Goal: Task Accomplishment & Management: Manage account settings

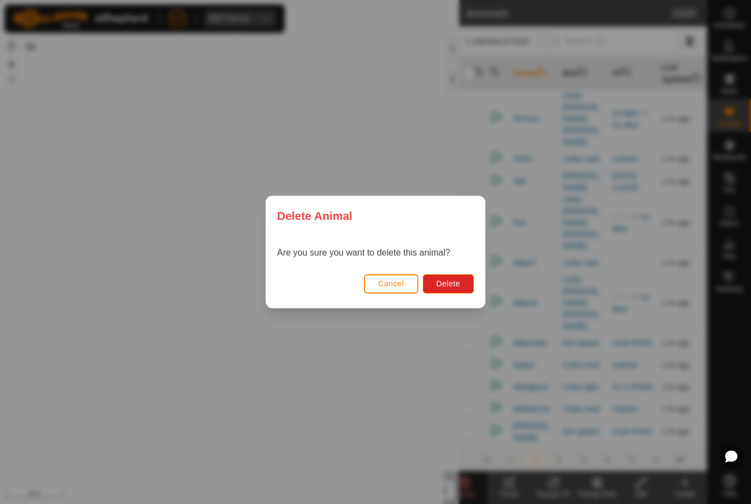
click at [448, 282] on span "Delete" at bounding box center [448, 283] width 24 height 9
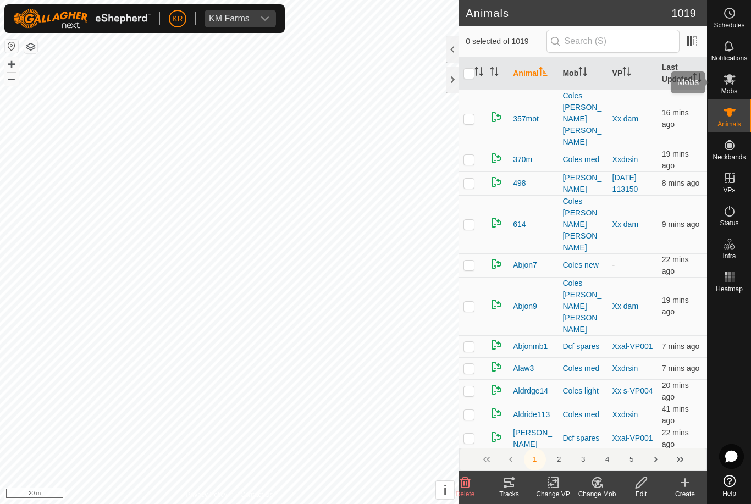
click at [732, 84] on icon at bounding box center [729, 79] width 12 height 10
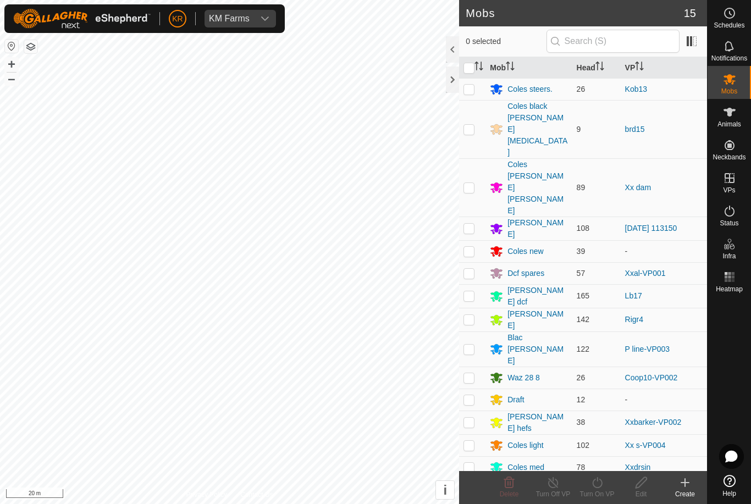
click at [471, 224] on p-checkbox at bounding box center [468, 228] width 11 height 9
checkbox input "true"
click at [555, 481] on icon at bounding box center [553, 482] width 14 height 13
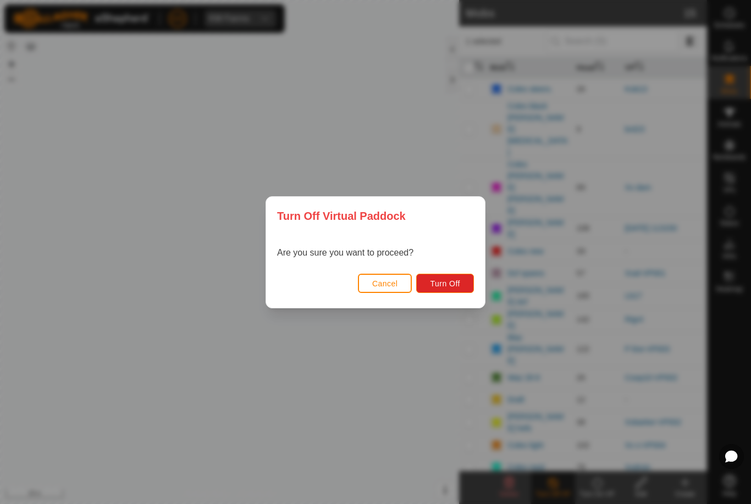
click at [452, 281] on span "Turn Off" at bounding box center [445, 283] width 30 height 9
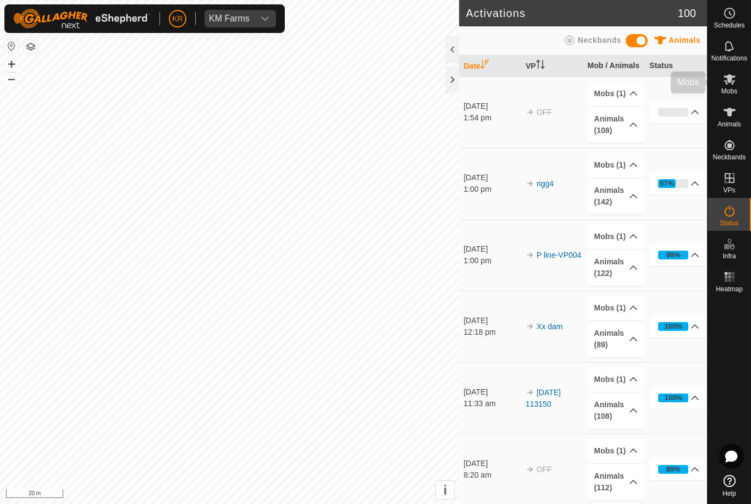
click at [737, 84] on es-mob-svg-icon at bounding box center [729, 79] width 20 height 18
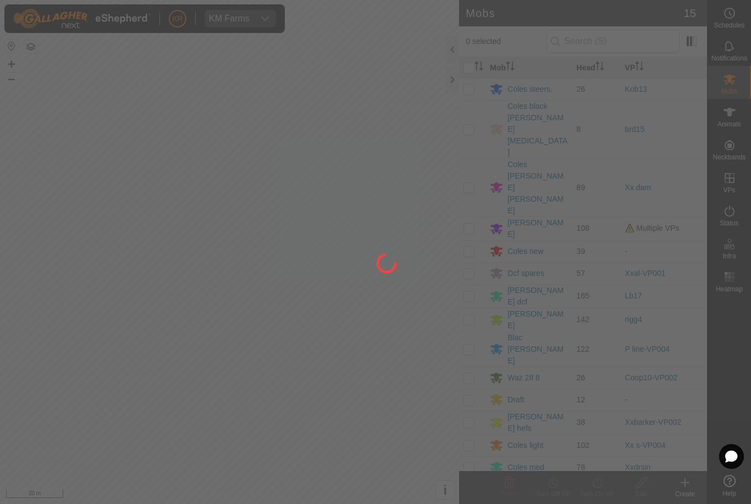
click at [520, 165] on div at bounding box center [375, 252] width 751 height 504
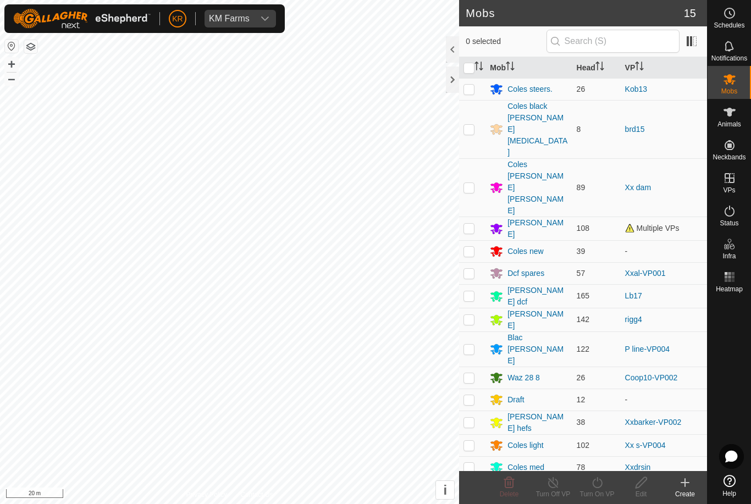
click at [520, 217] on div "[PERSON_NAME]" at bounding box center [537, 228] width 60 height 23
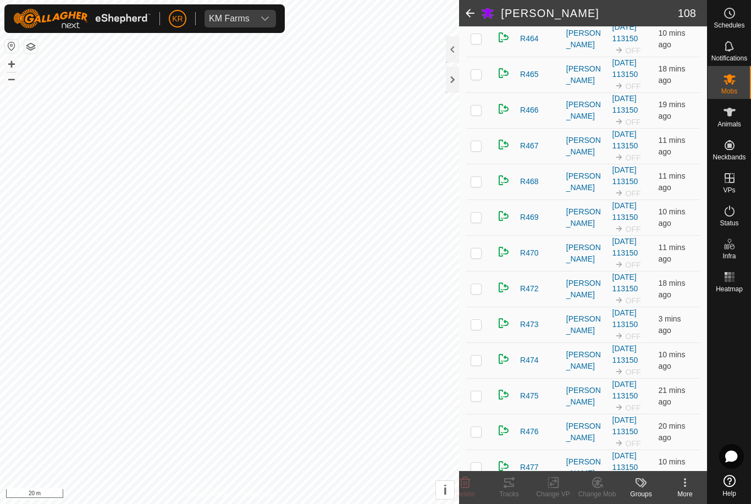
scroll to position [1622, 0]
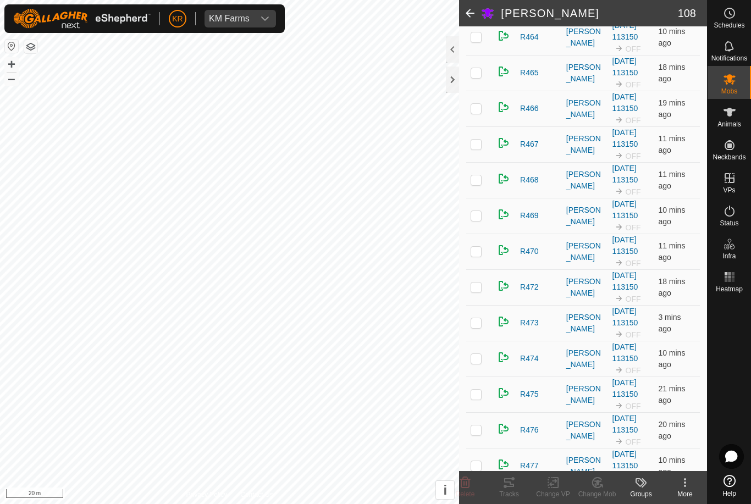
click at [480, 428] on p-checkbox at bounding box center [475, 429] width 11 height 9
click at [602, 489] on icon at bounding box center [597, 482] width 14 height 13
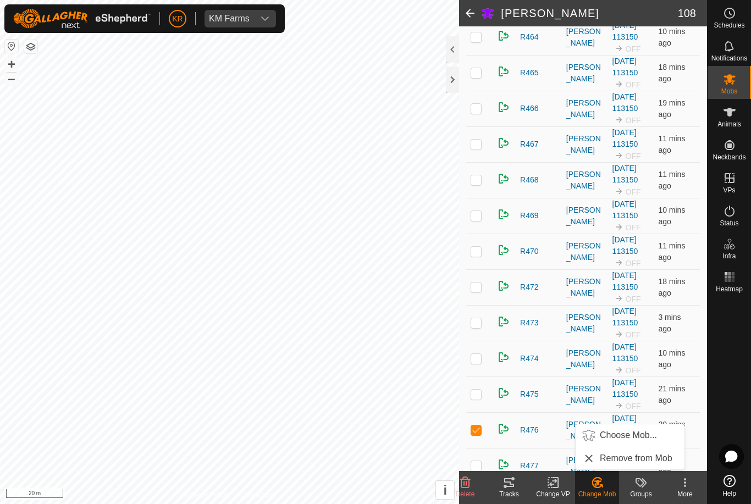
click at [645, 435] on span "Choose Mob..." at bounding box center [628, 435] width 57 height 13
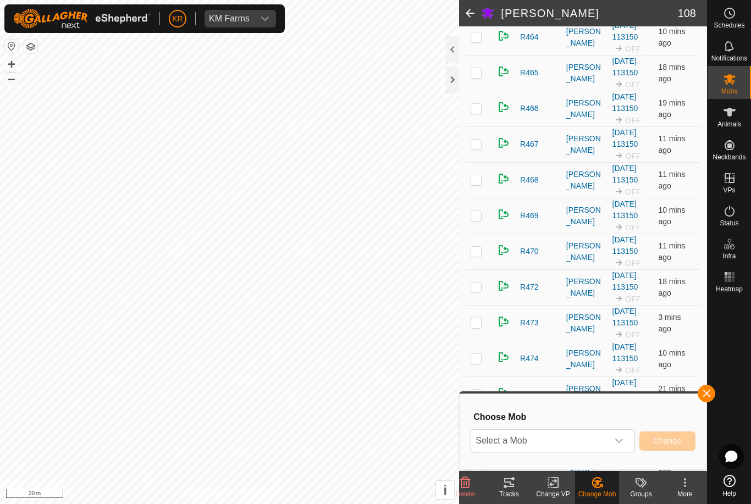
click at [607, 439] on span "Select a Mob" at bounding box center [539, 441] width 137 height 22
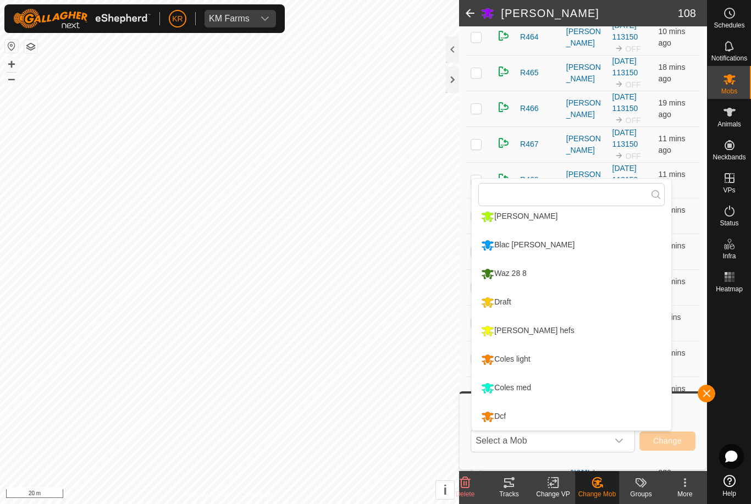
scroll to position [208, 0]
click at [523, 415] on li "Dcf" at bounding box center [571, 416] width 199 height 27
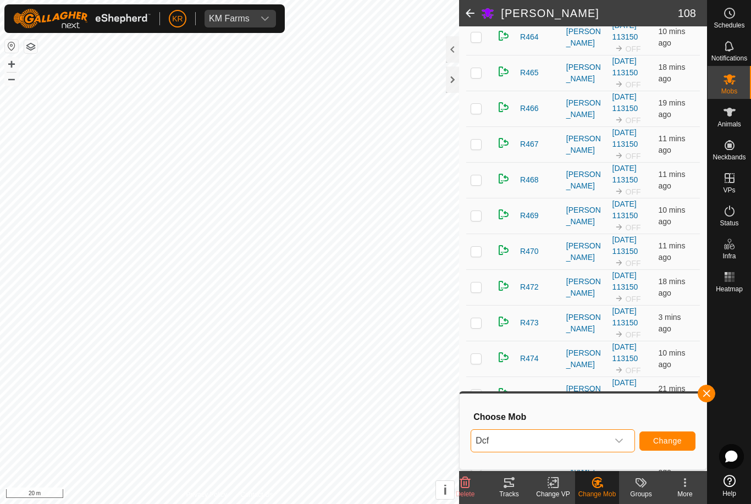
click at [667, 435] on button "Change" at bounding box center [667, 440] width 56 height 19
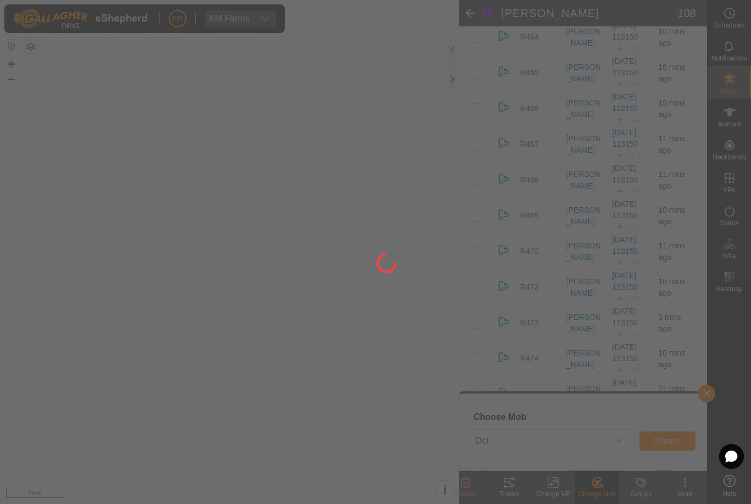
checkbox input "false"
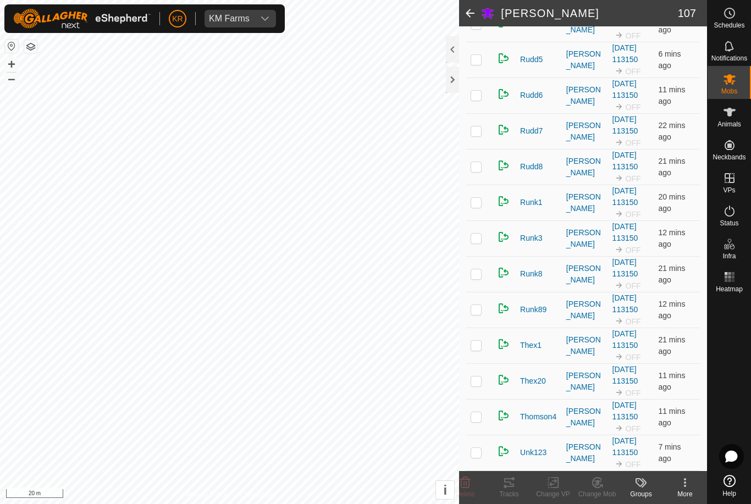
scroll to position [3517, 0]
click at [481, 384] on p-checkbox at bounding box center [475, 380] width 11 height 9
click at [599, 487] on icon at bounding box center [596, 483] width 9 height 10
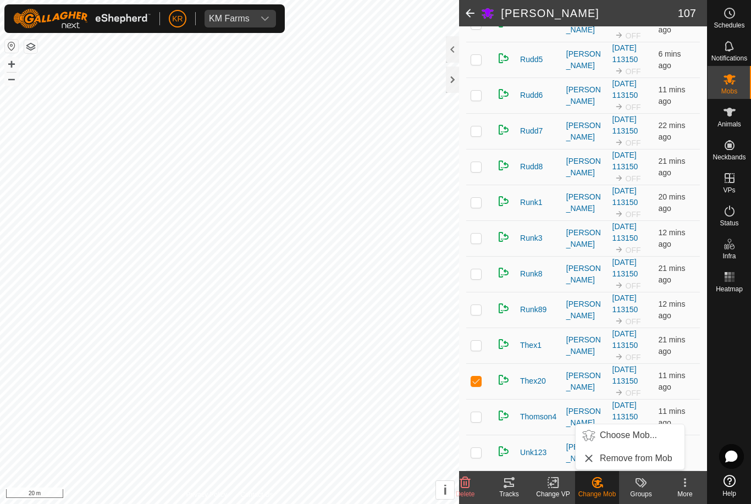
click at [623, 434] on span "Choose Mob..." at bounding box center [628, 435] width 57 height 13
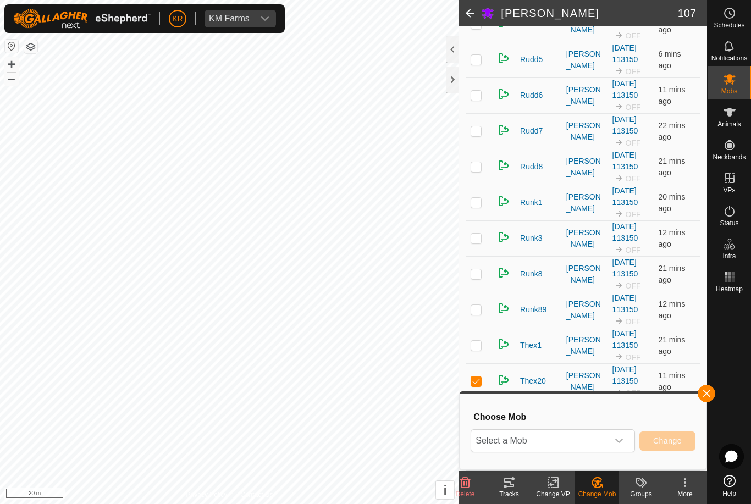
click at [589, 444] on span "Select a Mob" at bounding box center [539, 441] width 137 height 22
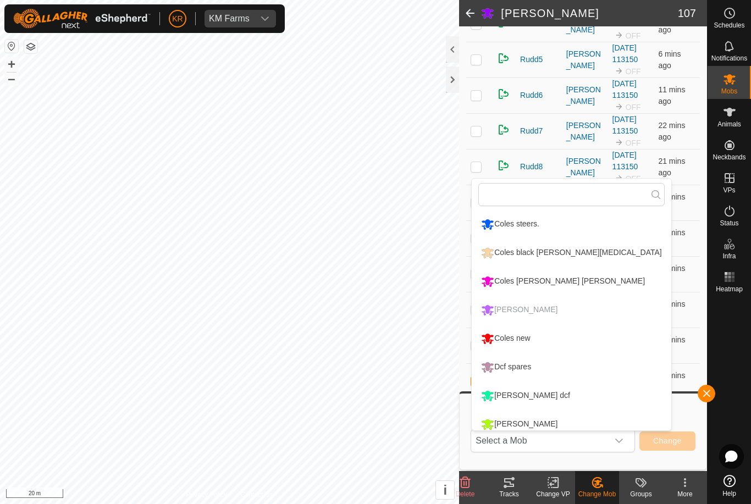
click at [529, 337] on div "Coles new" at bounding box center [505, 338] width 54 height 19
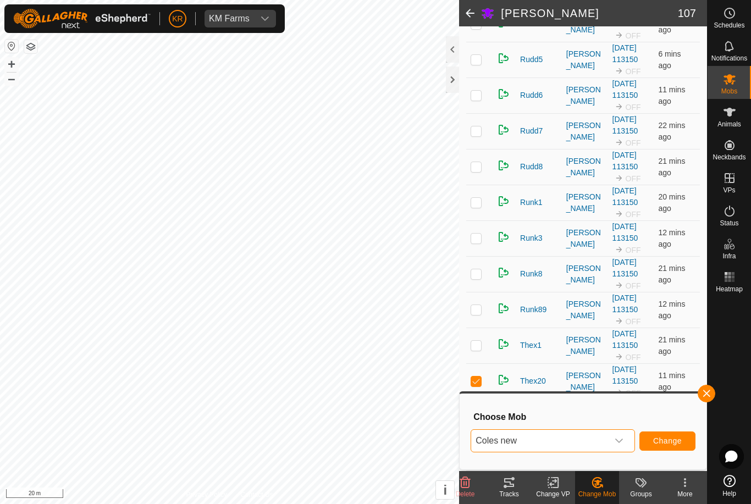
click at [680, 435] on button "Change" at bounding box center [667, 440] width 56 height 19
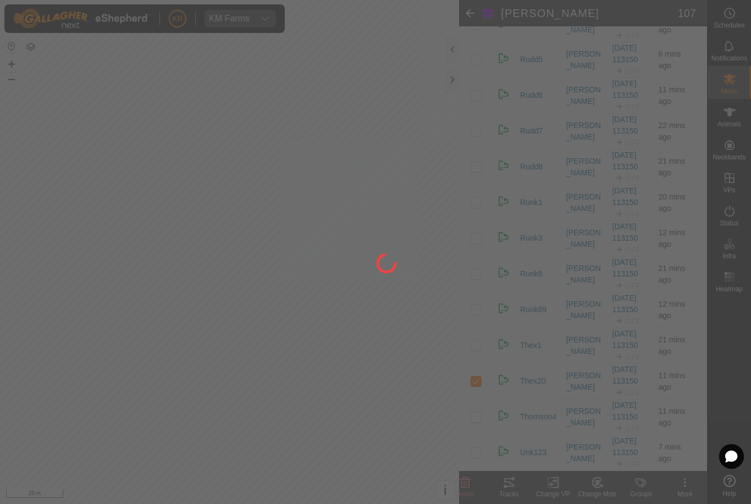
checkbox input "false"
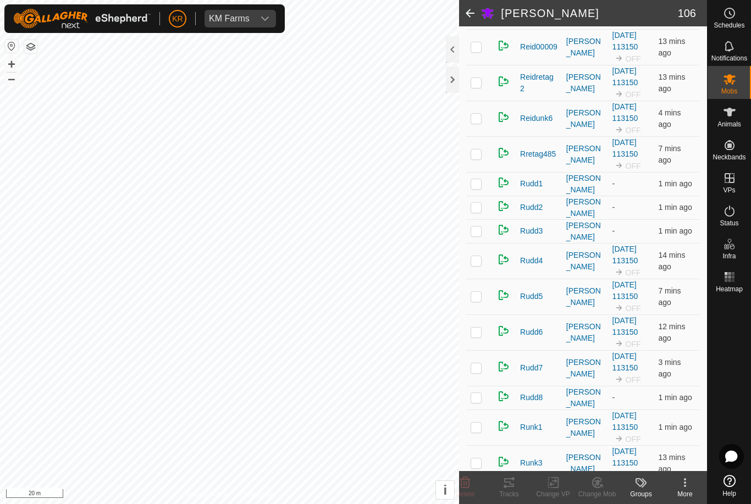
scroll to position [3202, 0]
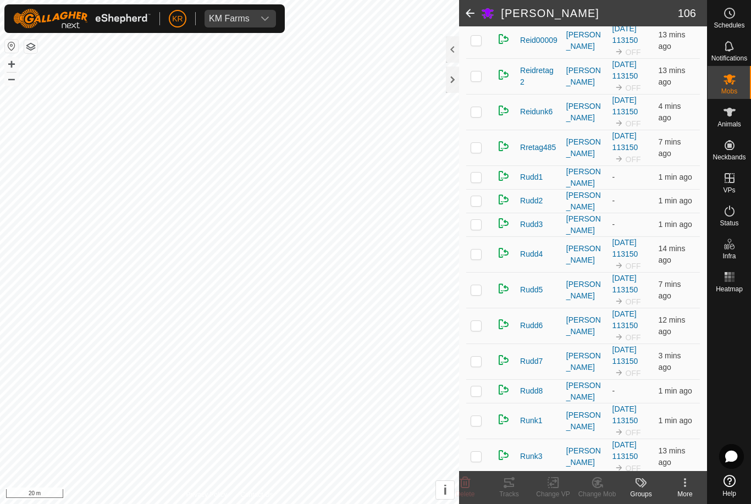
click at [476, 202] on td at bounding box center [479, 201] width 26 height 24
click at [595, 490] on div "Change Mob" at bounding box center [597, 494] width 44 height 10
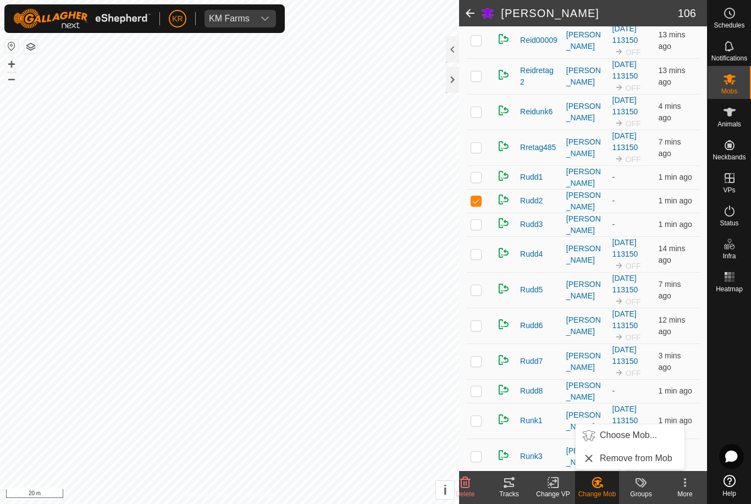
click at [618, 437] on span "Choose Mob..." at bounding box center [628, 435] width 57 height 13
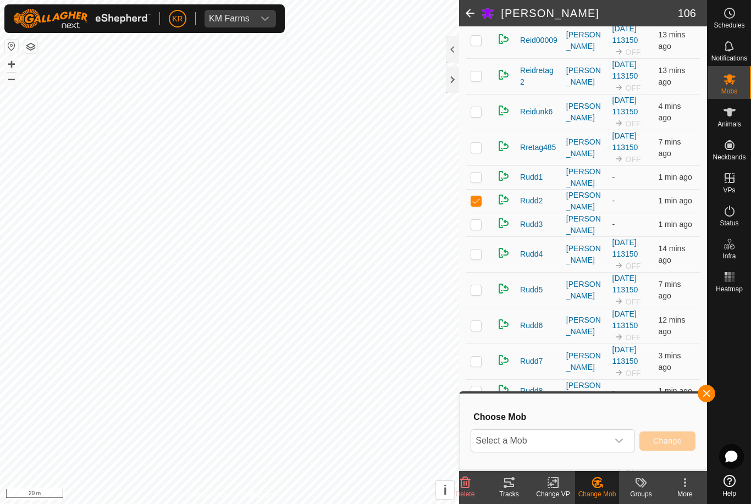
click at [595, 443] on span "Select a Mob" at bounding box center [539, 441] width 137 height 22
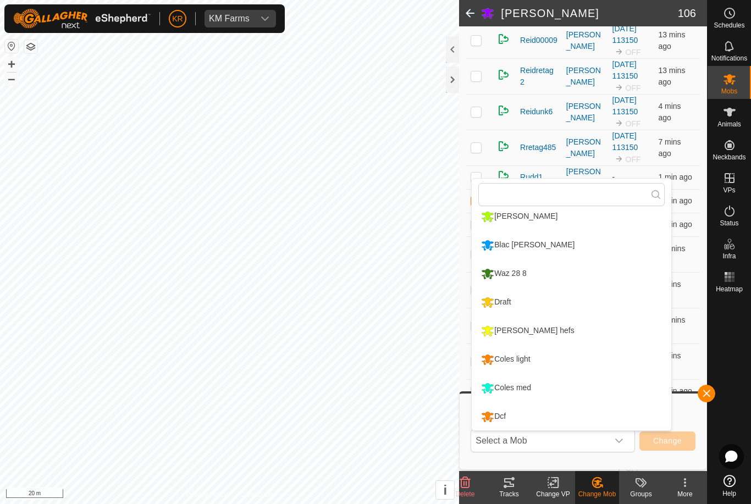
scroll to position [208, 0]
click at [522, 361] on div "Coles light" at bounding box center [505, 359] width 54 height 19
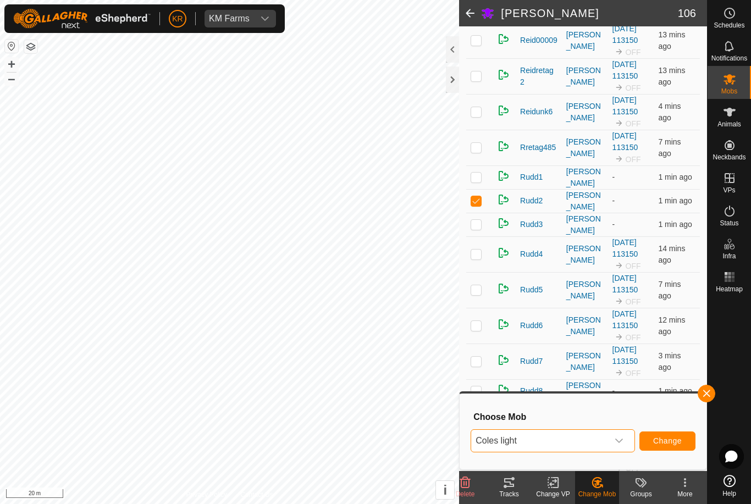
click at [663, 443] on span "Change" at bounding box center [667, 440] width 29 height 9
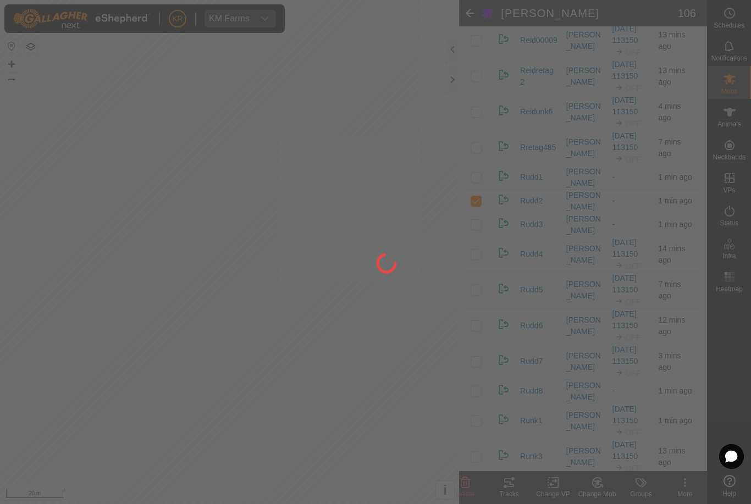
checkbox input "false"
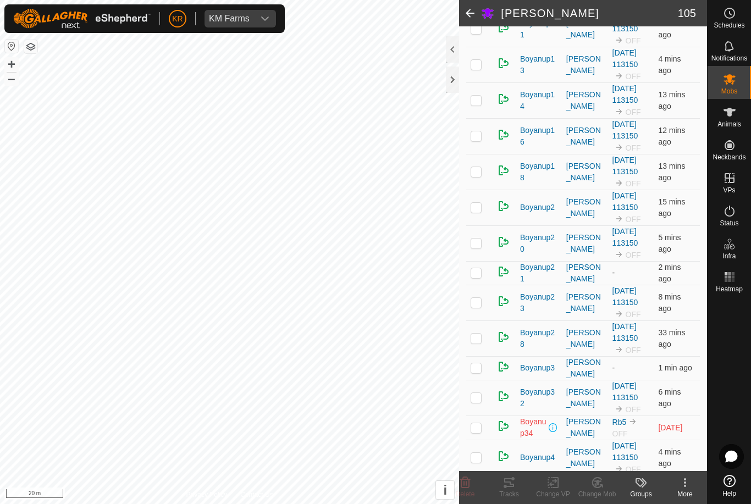
scroll to position [242, 0]
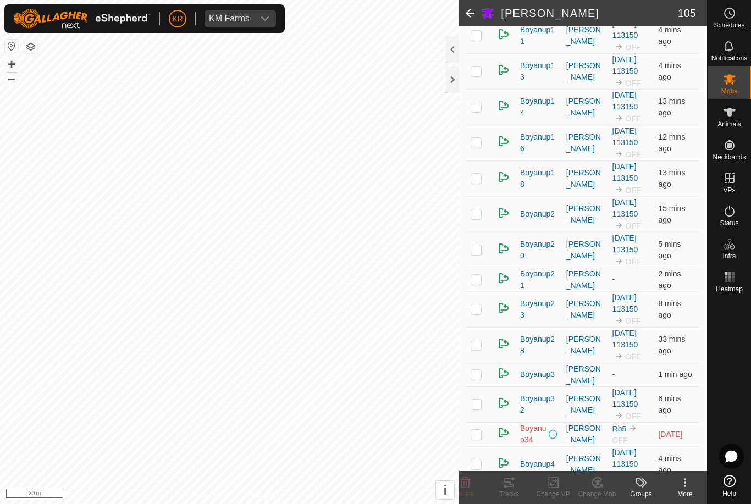
click at [477, 77] on td at bounding box center [479, 71] width 26 height 36
click at [596, 487] on icon at bounding box center [596, 483] width 9 height 10
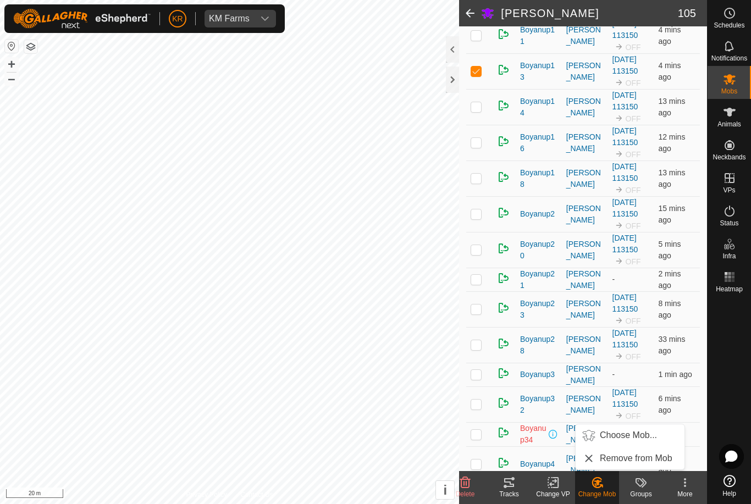
click at [624, 439] on span "Choose Mob..." at bounding box center [628, 435] width 57 height 13
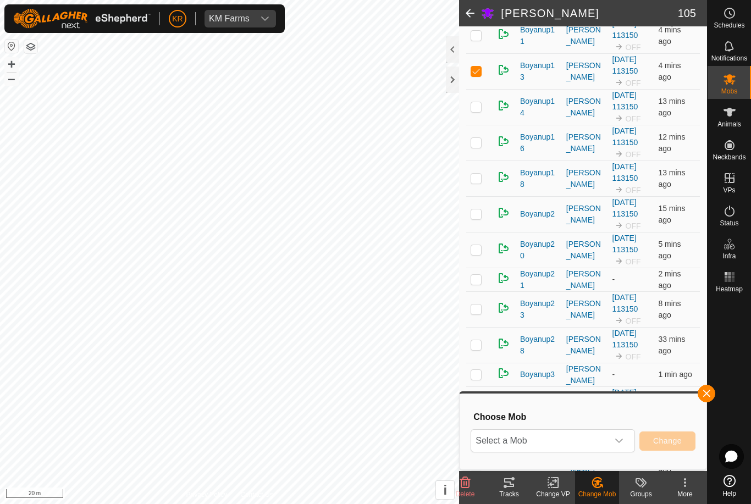
click at [588, 443] on span "Select a Mob" at bounding box center [539, 441] width 137 height 22
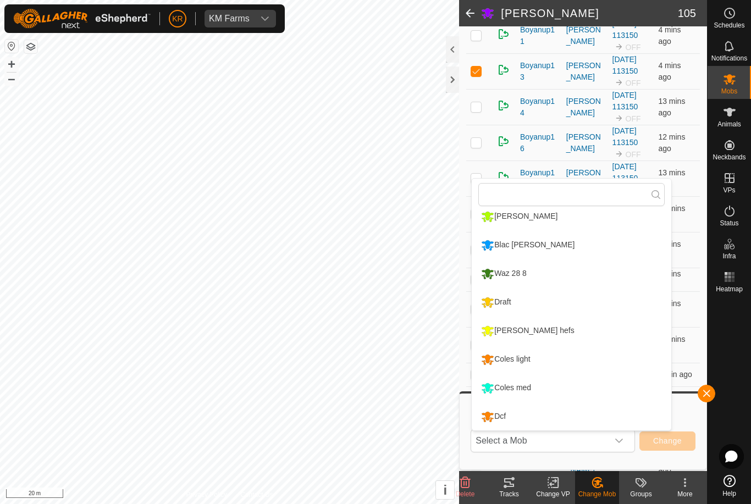
scroll to position [208, 0]
click at [513, 303] on div "Draft" at bounding box center [495, 302] width 35 height 19
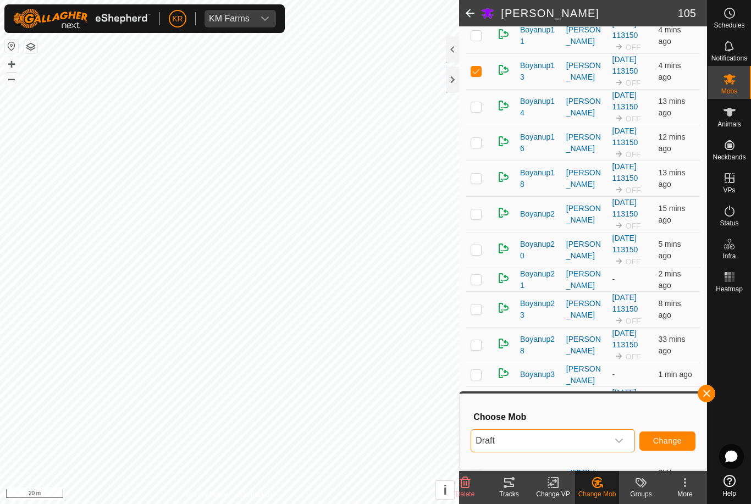
click at [660, 433] on button "Change" at bounding box center [667, 440] width 56 height 19
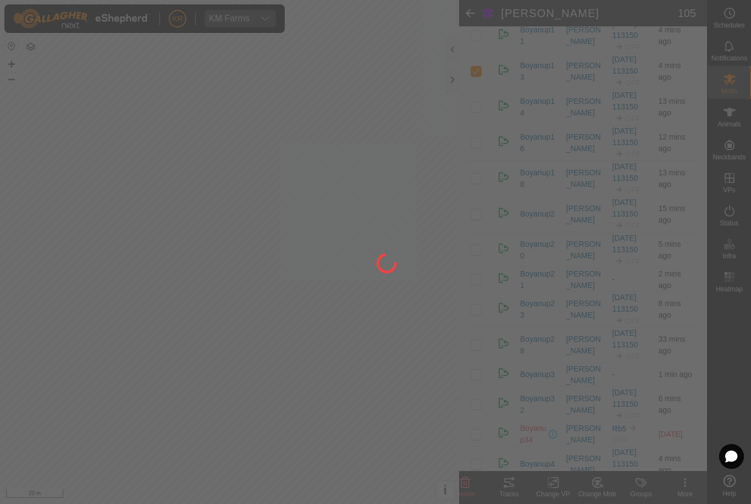
checkbox input "false"
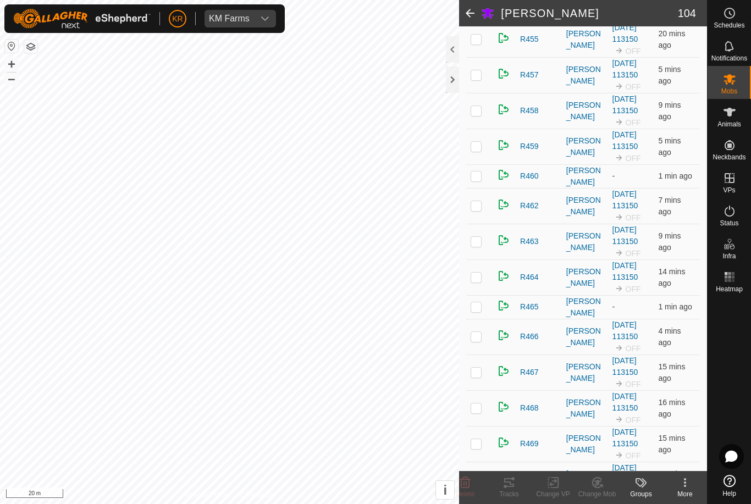
scroll to position [1287, 0]
click at [485, 368] on td at bounding box center [479, 371] width 26 height 36
click at [601, 483] on icon at bounding box center [597, 482] width 14 height 13
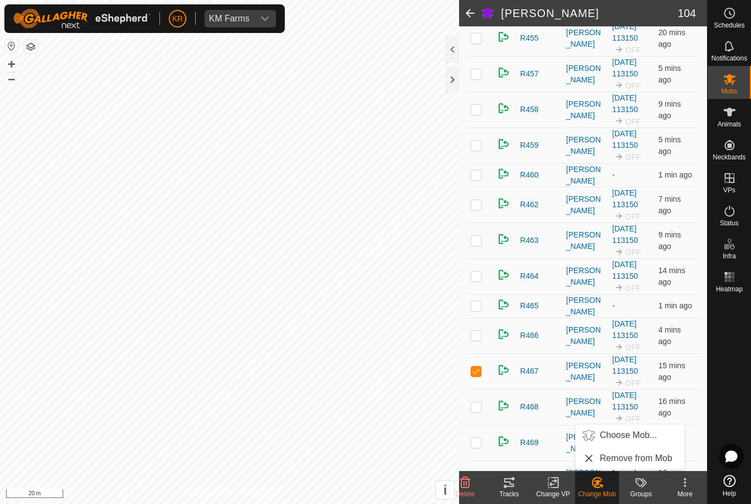
click at [628, 436] on span "Choose Mob..." at bounding box center [628, 435] width 57 height 13
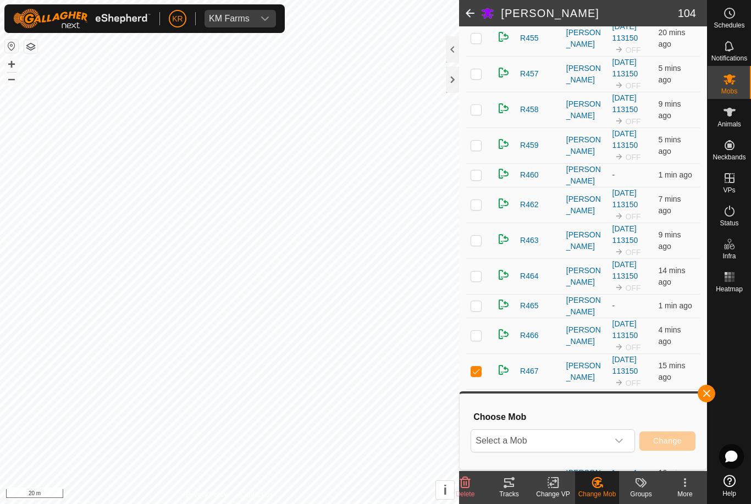
click at [598, 445] on span "Select a Mob" at bounding box center [539, 441] width 137 height 22
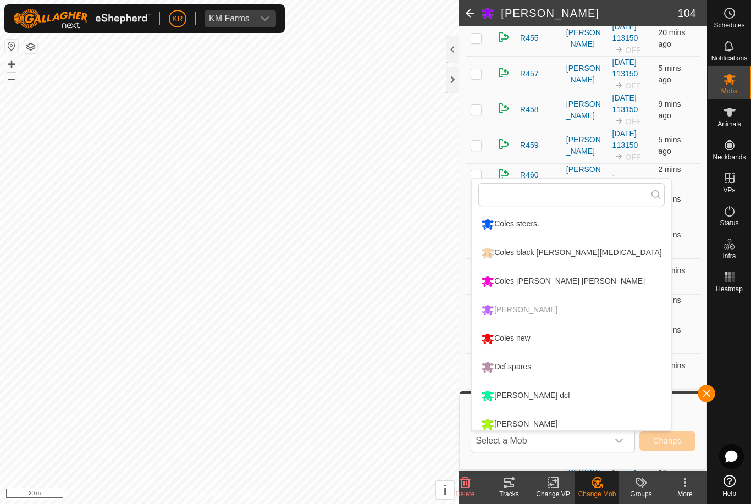
click at [524, 329] on div "Coles new" at bounding box center [505, 338] width 54 height 19
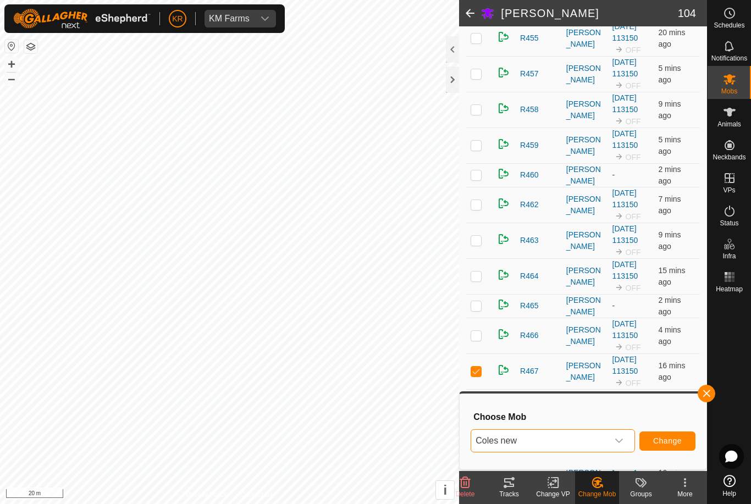
click at [661, 434] on button "Change" at bounding box center [667, 440] width 56 height 19
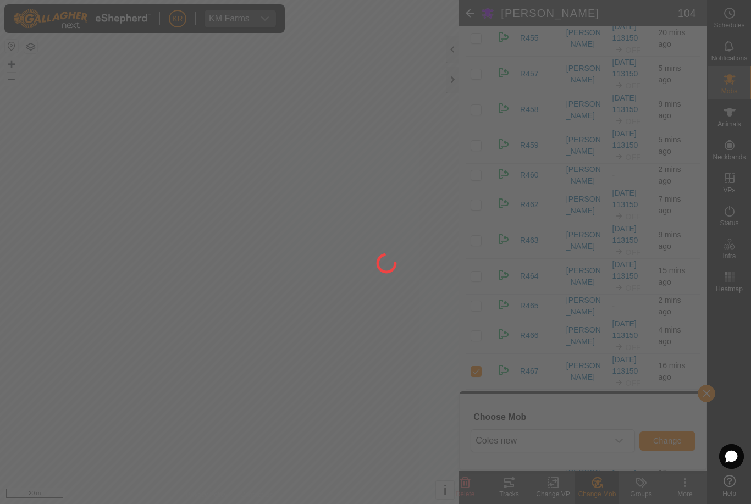
checkbox input "false"
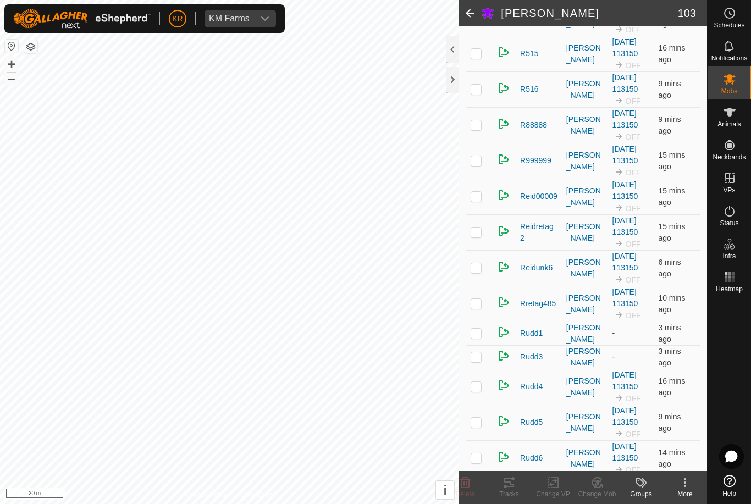
scroll to position [2871, 0]
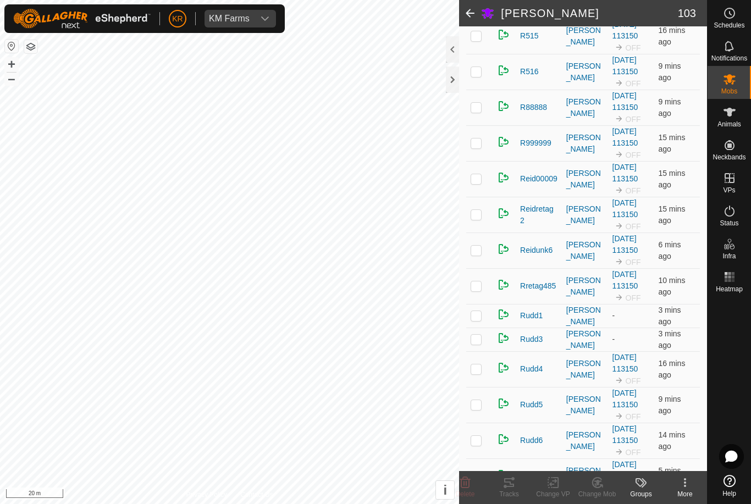
click at [477, 337] on p-checkbox at bounding box center [475, 339] width 11 height 9
click at [603, 485] on icon at bounding box center [597, 482] width 14 height 13
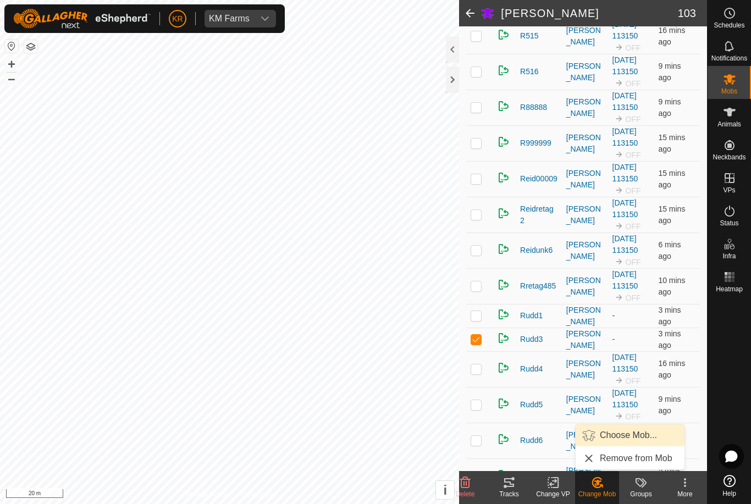
click at [624, 440] on span "Choose Mob..." at bounding box center [628, 435] width 57 height 13
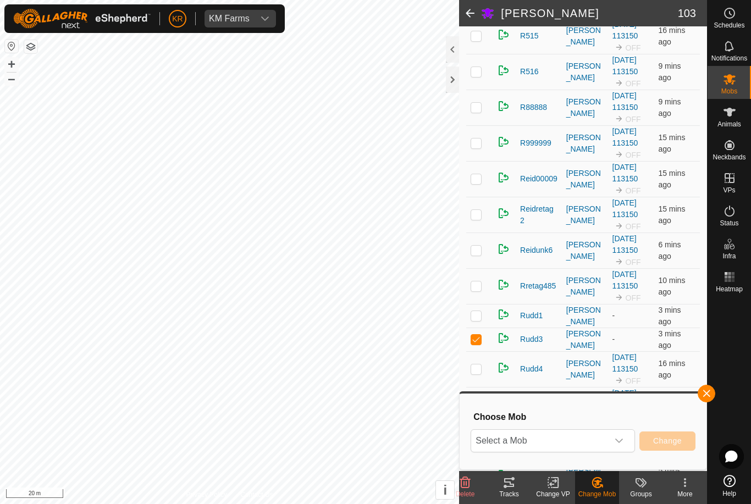
click at [601, 440] on span "Select a Mob" at bounding box center [539, 441] width 137 height 22
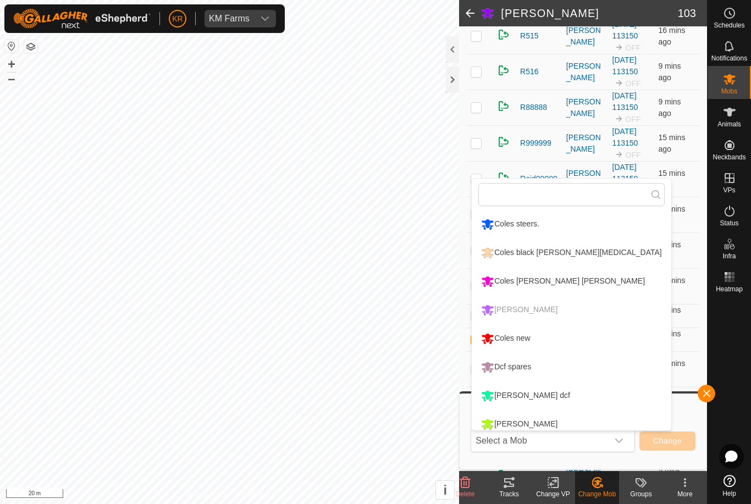
click at [517, 336] on div "Coles new" at bounding box center [505, 338] width 54 height 19
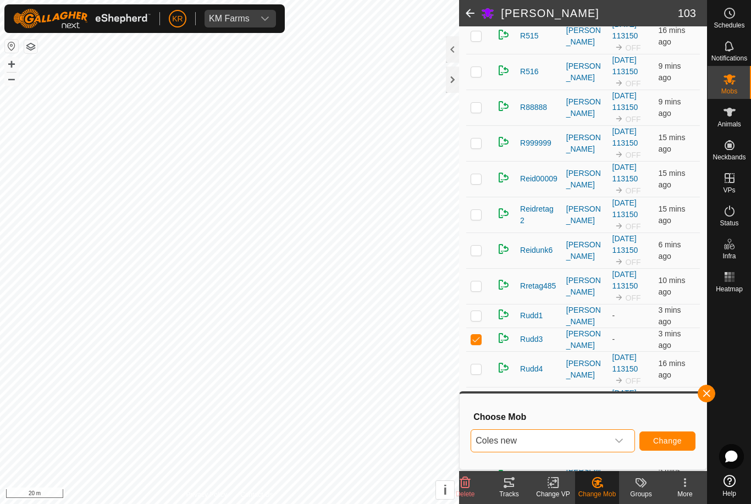
click at [653, 434] on button "Change" at bounding box center [667, 440] width 56 height 19
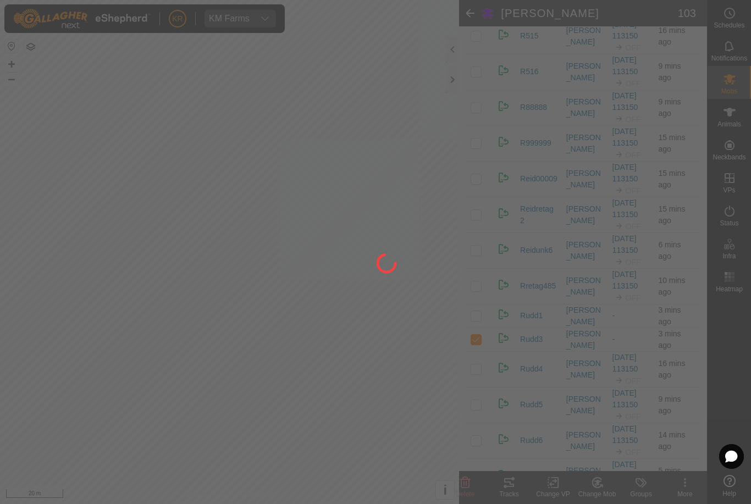
checkbox input "false"
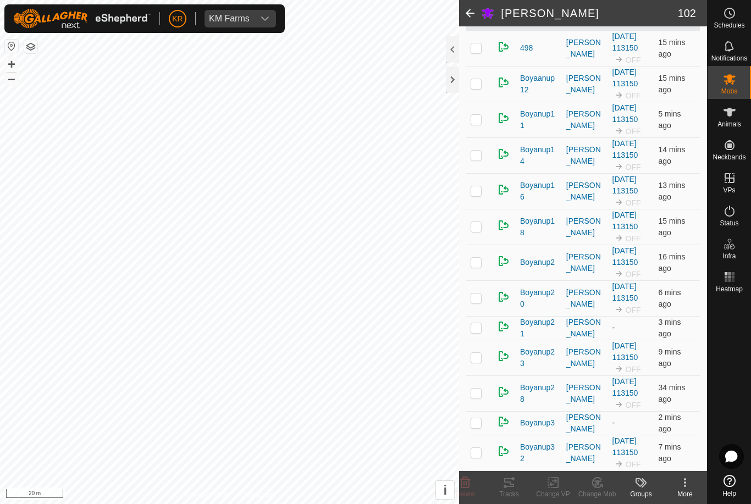
scroll to position [158, 0]
click at [481, 230] on p-checkbox at bounding box center [475, 225] width 11 height 9
click at [594, 486] on icon at bounding box center [596, 483] width 9 height 10
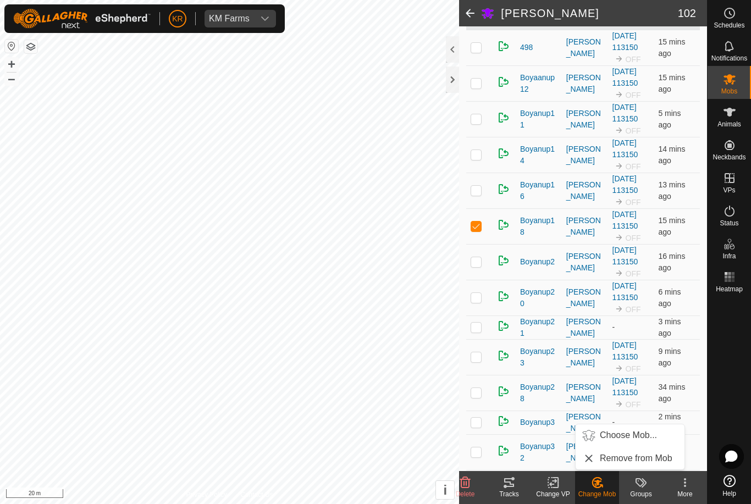
click at [627, 436] on span "Choose Mob..." at bounding box center [628, 435] width 57 height 13
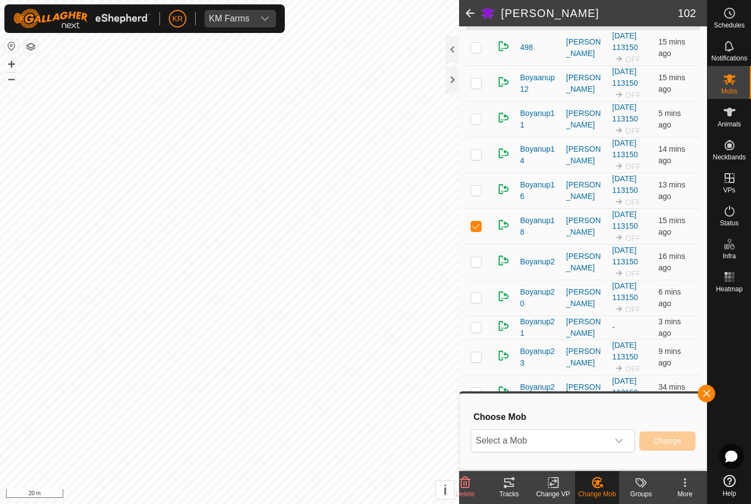
click at [589, 440] on span "Select a Mob" at bounding box center [539, 441] width 137 height 22
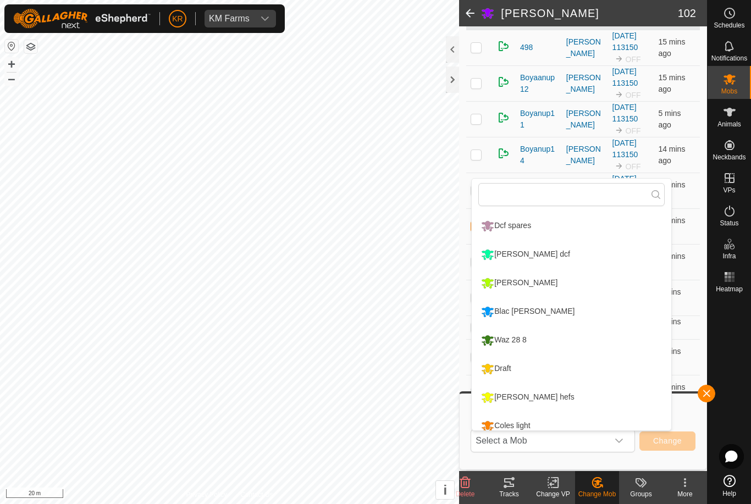
scroll to position [146, 0]
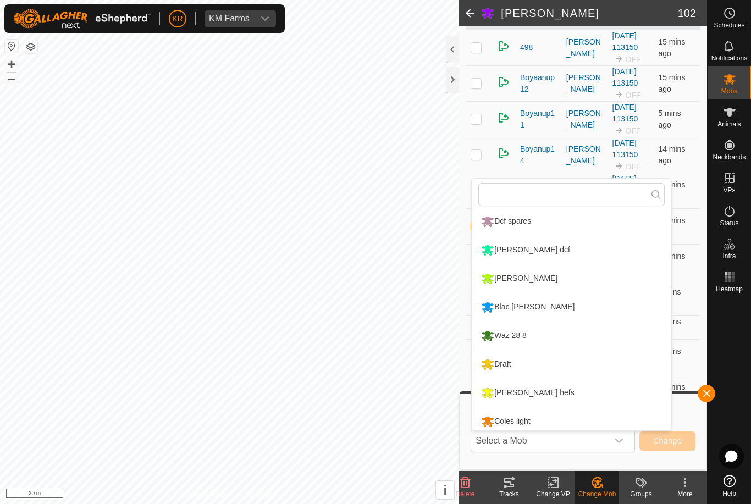
click at [506, 363] on div "Draft" at bounding box center [495, 364] width 35 height 19
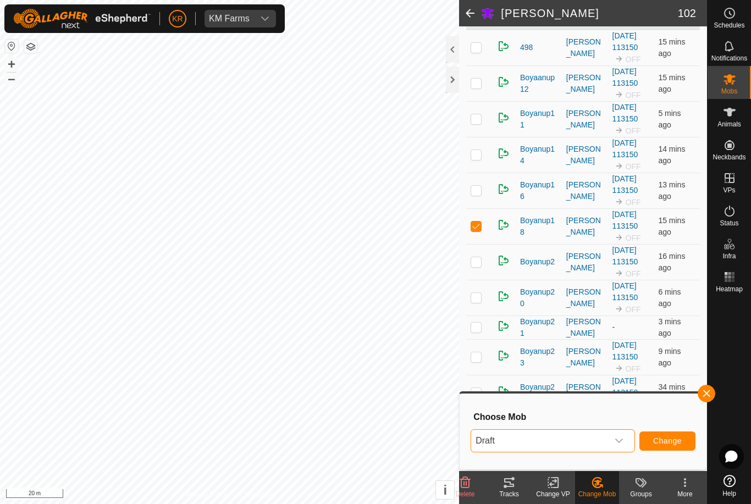
click at [657, 441] on span "Change" at bounding box center [667, 440] width 29 height 9
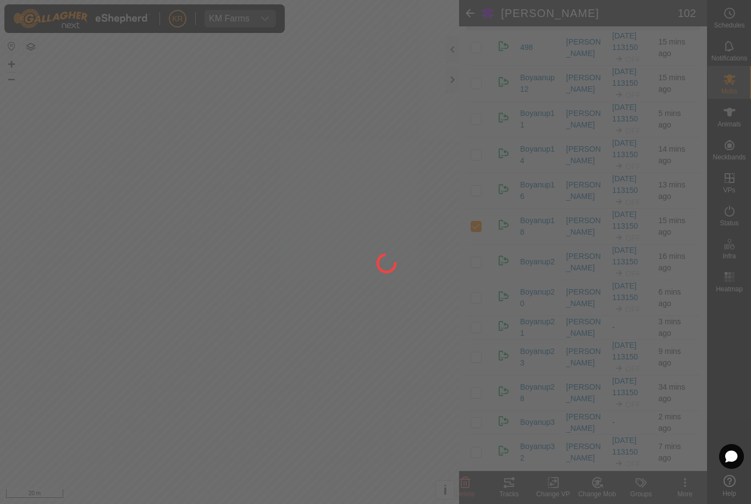
checkbox input "false"
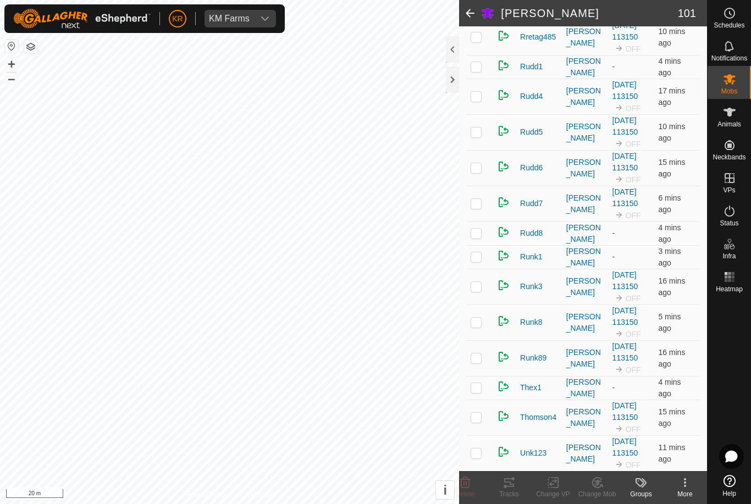
scroll to position [3072, 0]
click at [482, 386] on td at bounding box center [479, 388] width 26 height 24
click at [600, 495] on div "Change Mob" at bounding box center [597, 494] width 44 height 10
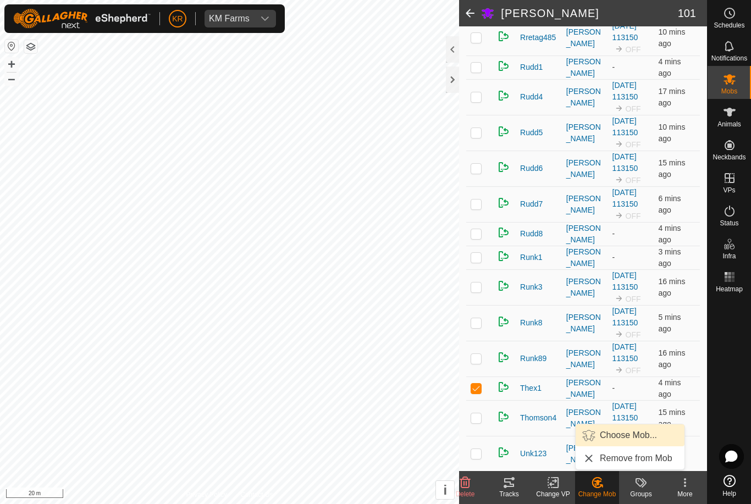
click at [628, 438] on span "Choose Mob..." at bounding box center [628, 435] width 57 height 13
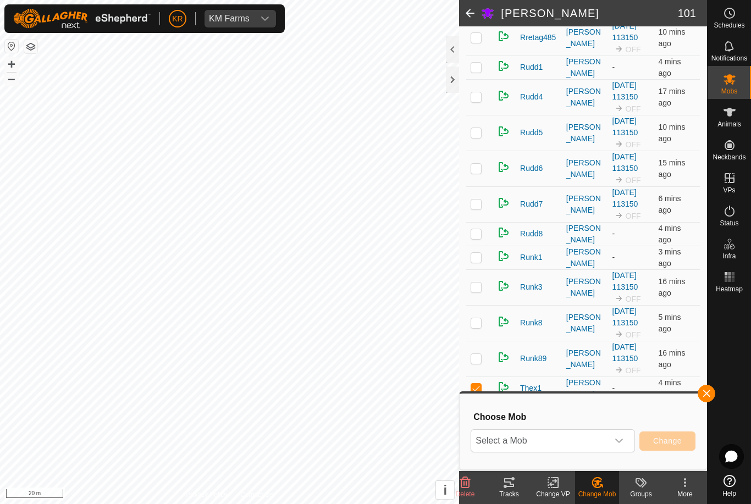
click at [592, 436] on span "Select a Mob" at bounding box center [539, 441] width 137 height 22
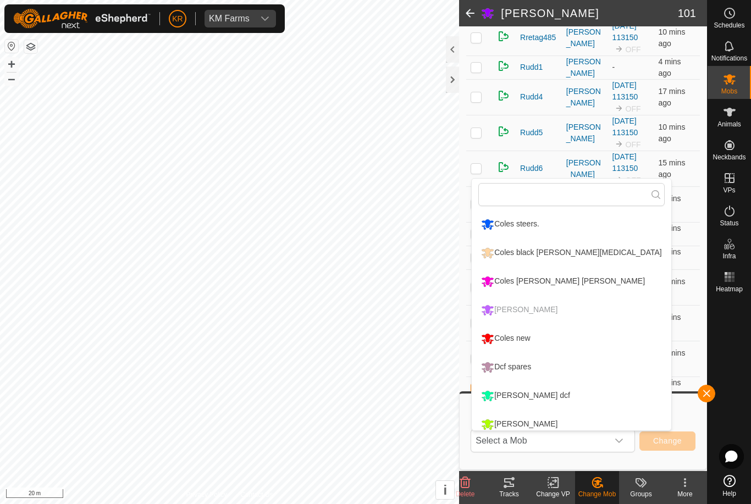
click at [518, 338] on div "Coles new" at bounding box center [505, 338] width 54 height 19
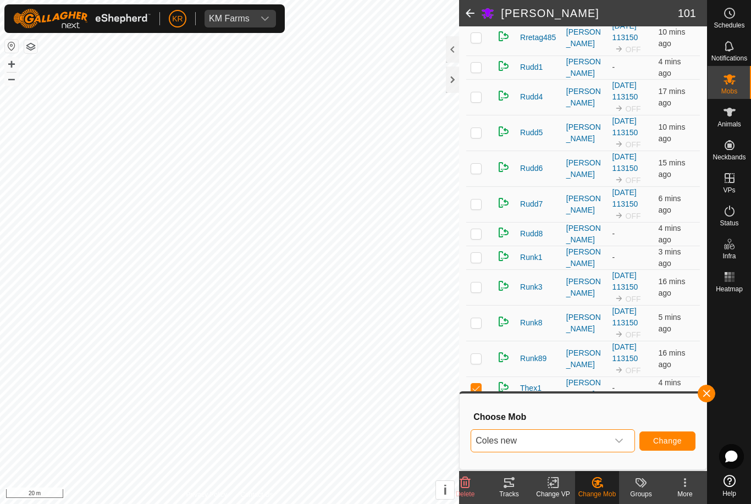
click at [656, 440] on span "Change" at bounding box center [667, 440] width 29 height 9
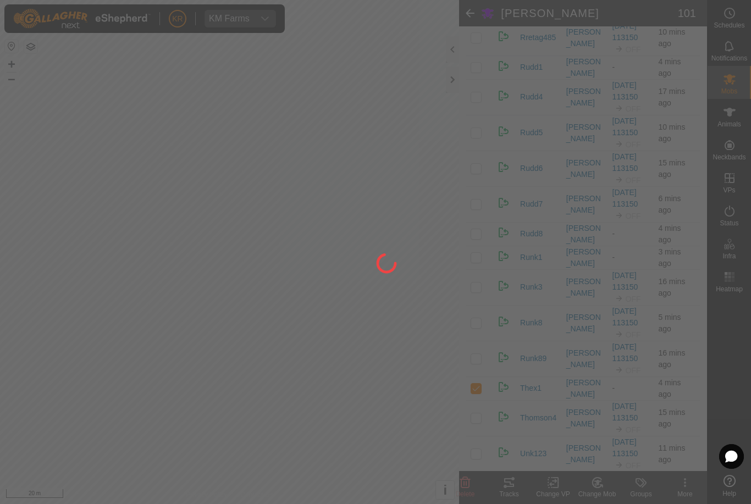
checkbox input "false"
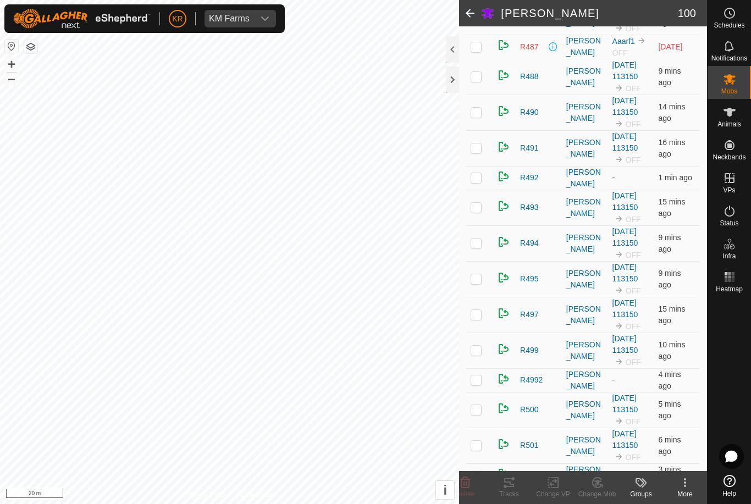
scroll to position [2080, 0]
click at [478, 113] on p-checkbox at bounding box center [475, 112] width 11 height 9
click at [585, 495] on div "Change Mob" at bounding box center [597, 494] width 44 height 10
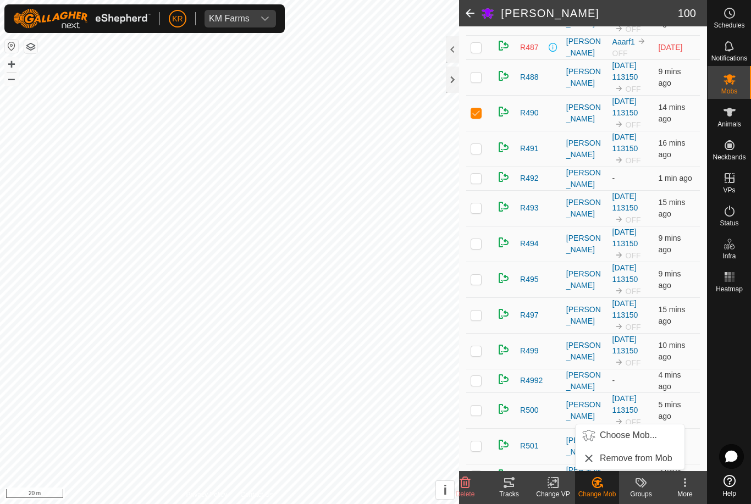
click at [627, 435] on span "Choose Mob..." at bounding box center [628, 435] width 57 height 13
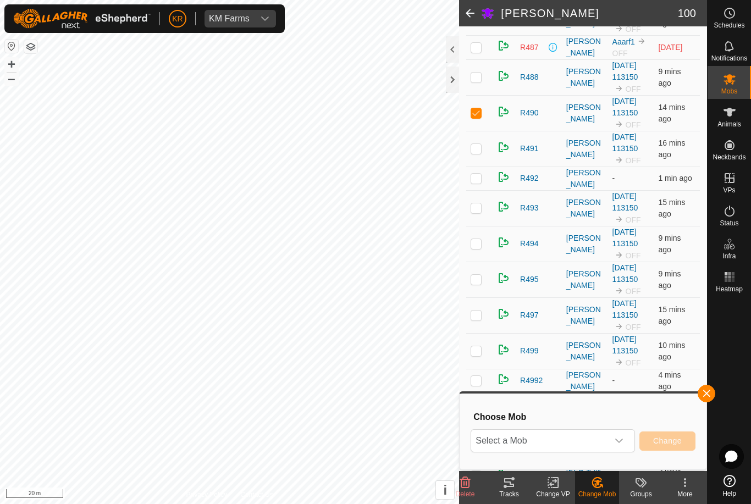
click at [588, 438] on span "Select a Mob" at bounding box center [539, 441] width 137 height 22
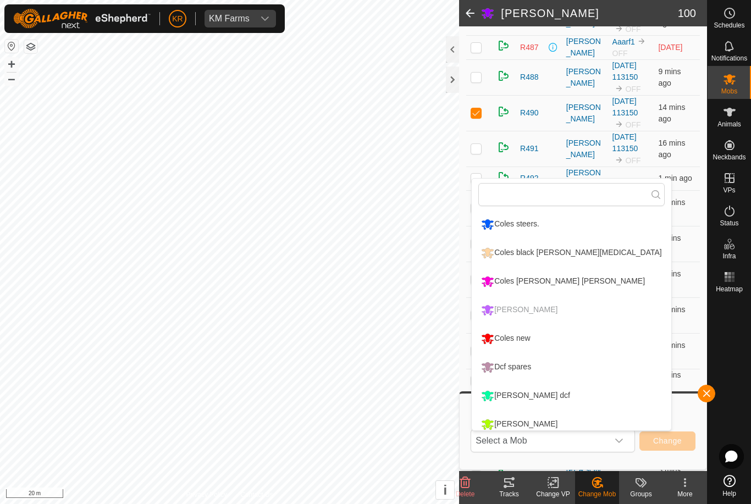
click at [521, 340] on div "Coles new" at bounding box center [505, 338] width 54 height 19
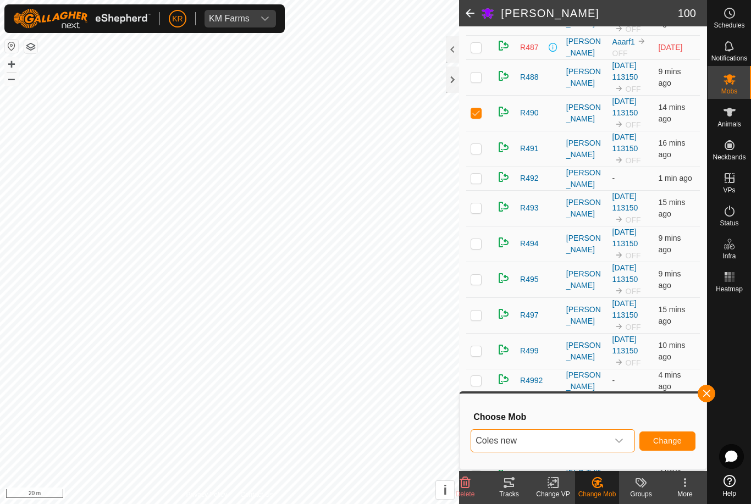
click at [661, 435] on button "Change" at bounding box center [667, 440] width 56 height 19
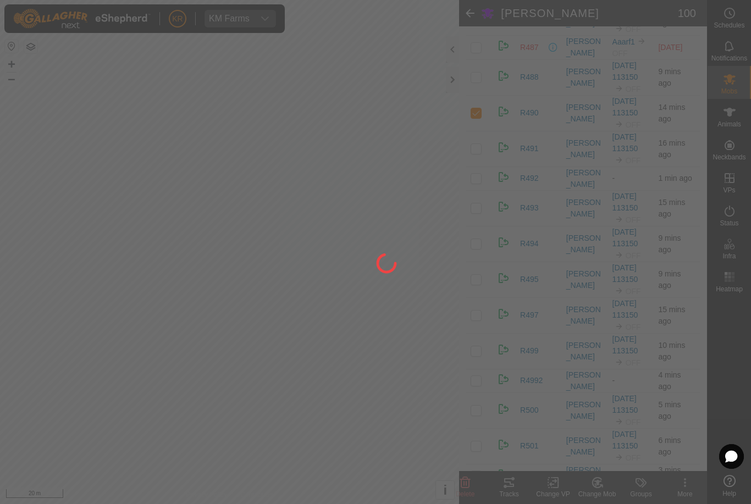
checkbox input "false"
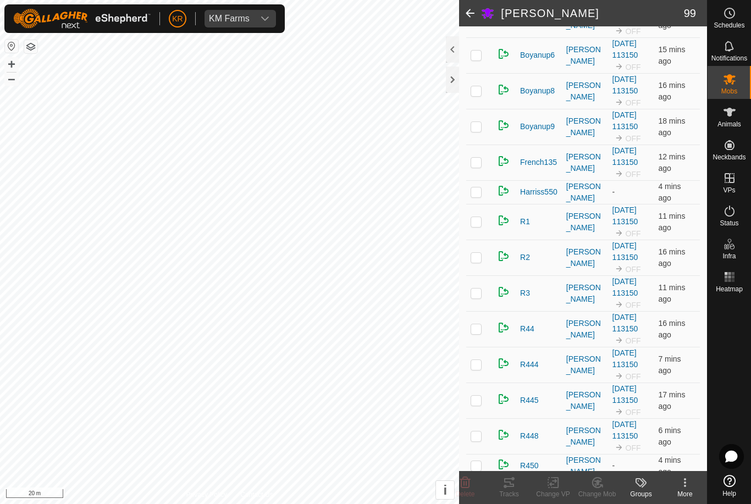
scroll to position [653, 0]
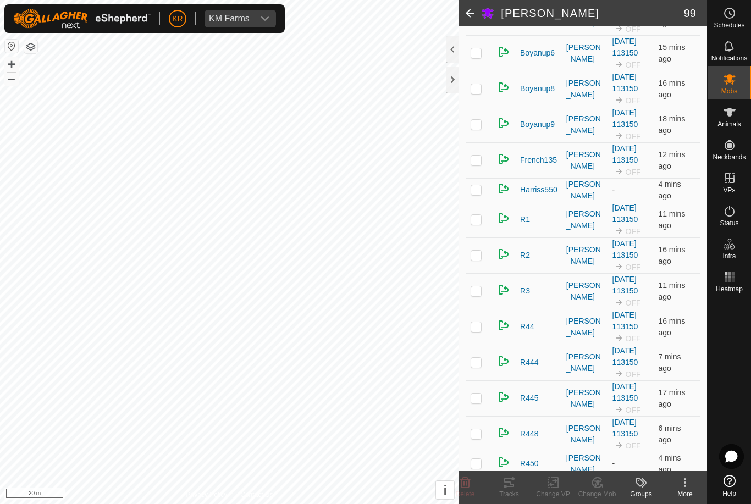
click at [476, 164] on p-checkbox at bounding box center [475, 160] width 11 height 9
click at [599, 484] on icon at bounding box center [597, 482] width 14 height 13
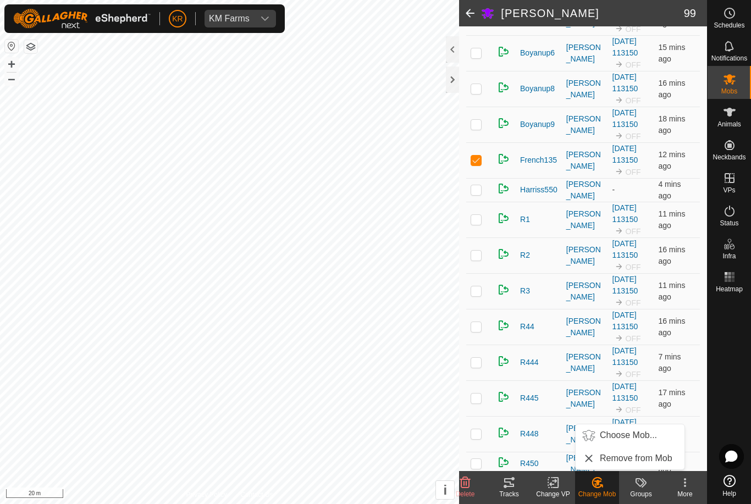
click at [470, 480] on icon at bounding box center [465, 482] width 10 height 11
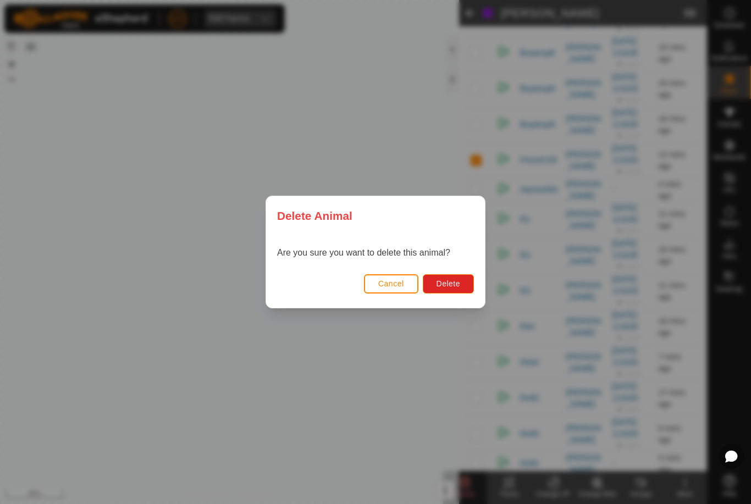
click at [445, 279] on span "Delete" at bounding box center [448, 283] width 24 height 9
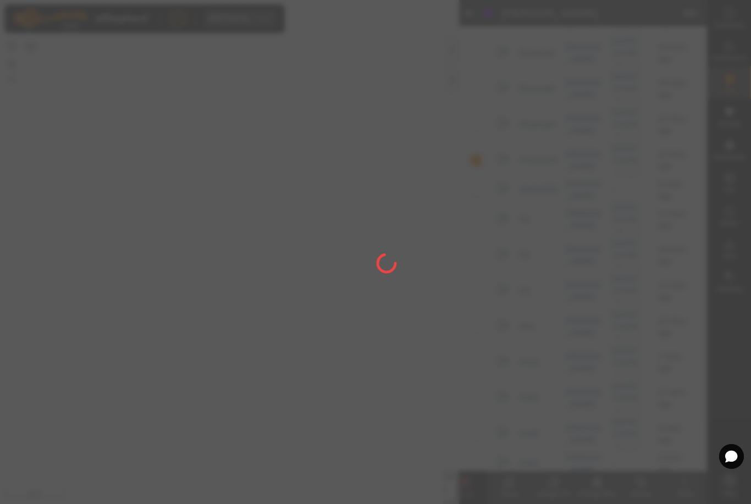
checkbox input "false"
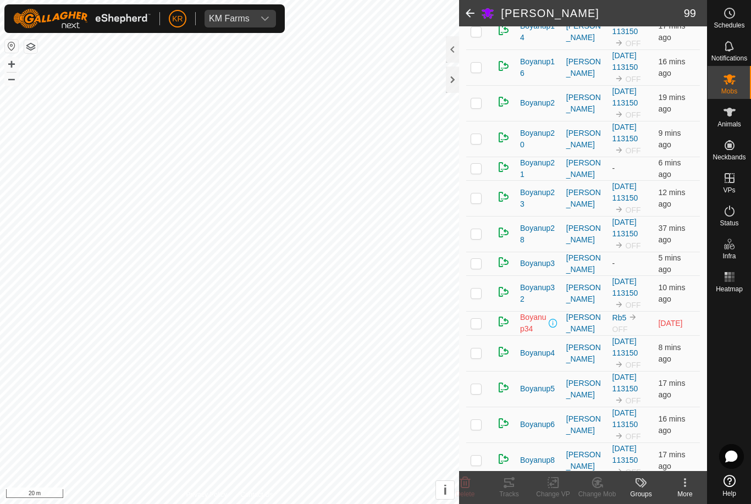
scroll to position [269, 0]
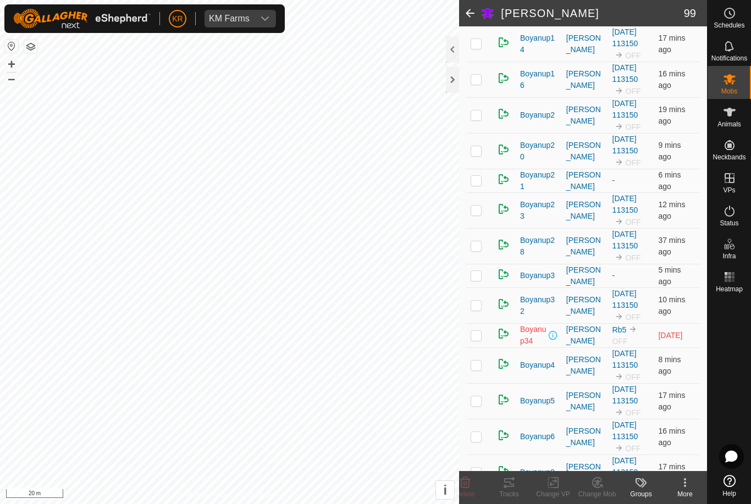
click at [485, 179] on td at bounding box center [479, 181] width 26 height 24
click at [595, 482] on icon at bounding box center [597, 482] width 14 height 13
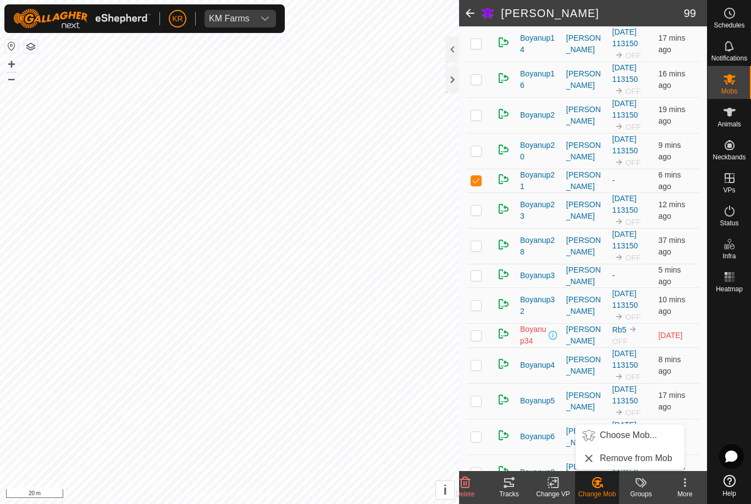
click at [633, 435] on span "Choose Mob..." at bounding box center [628, 435] width 57 height 13
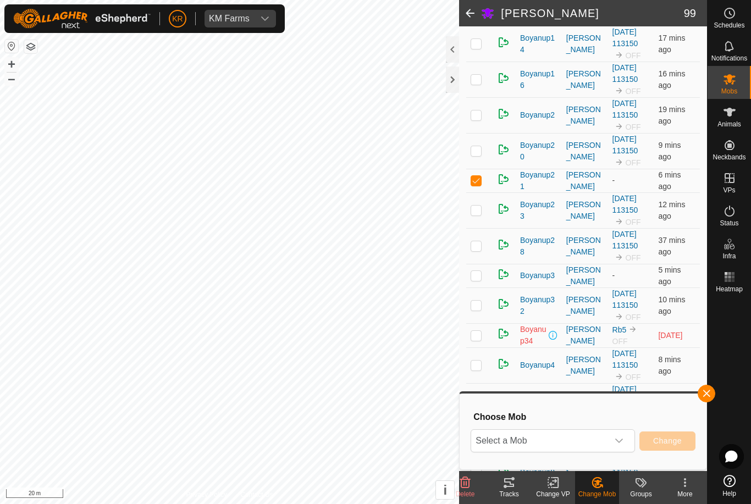
click at [607, 438] on span "Select a Mob" at bounding box center [539, 441] width 137 height 22
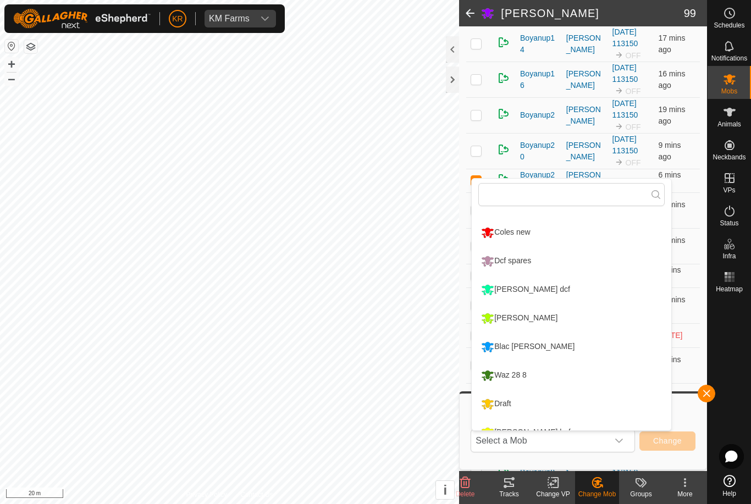
scroll to position [152, 0]
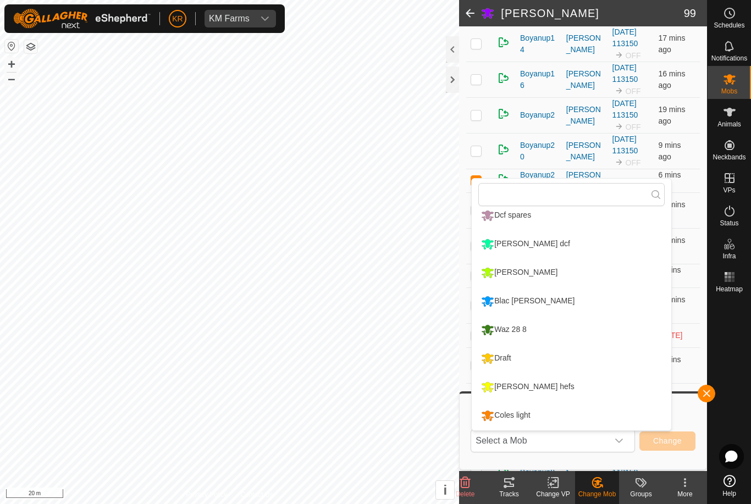
click at [539, 358] on li "Draft" at bounding box center [571, 358] width 199 height 27
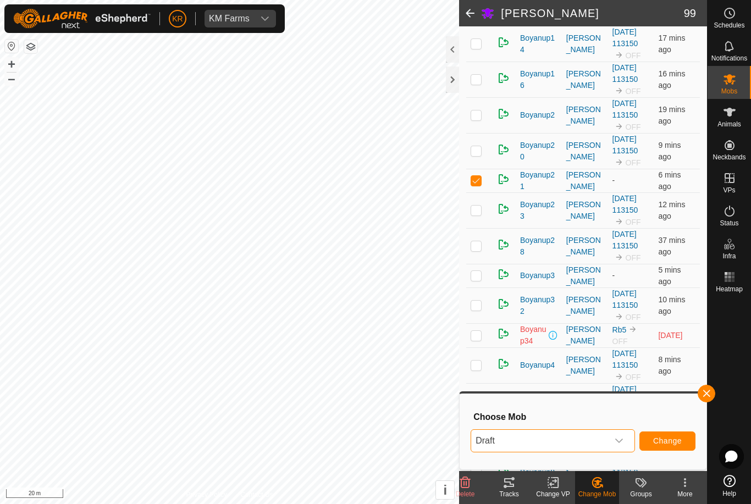
click at [667, 435] on button "Change" at bounding box center [667, 440] width 56 height 19
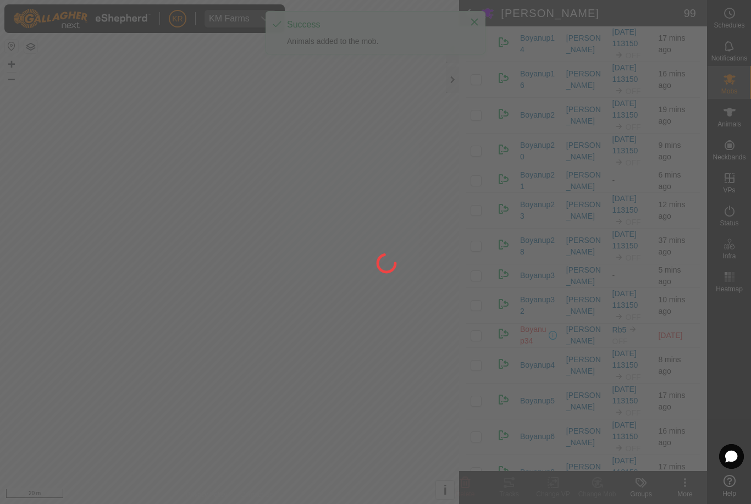
checkbox input "false"
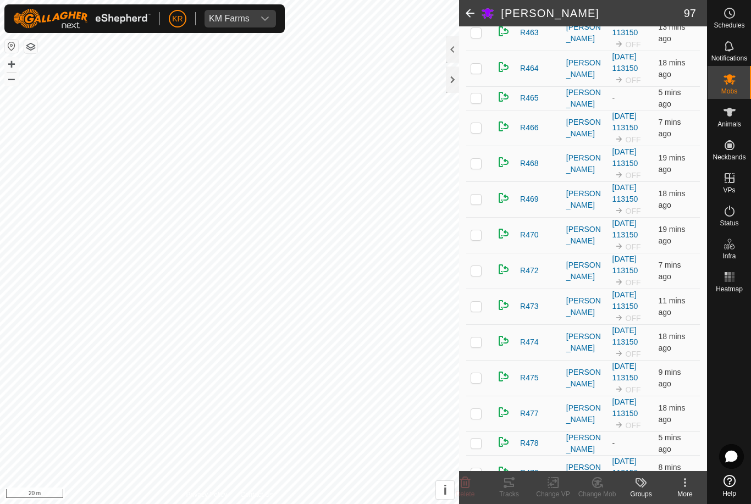
scroll to position [1391, 0]
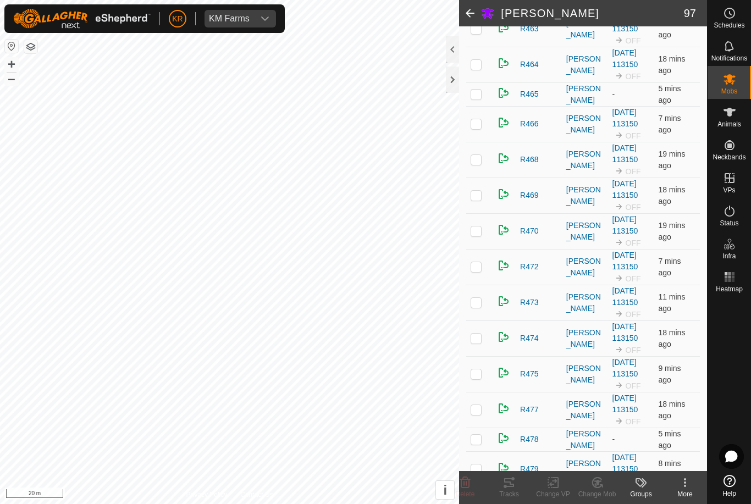
click at [479, 306] on p-checkbox at bounding box center [475, 302] width 11 height 9
click at [599, 490] on div "Change Mob" at bounding box center [597, 494] width 44 height 10
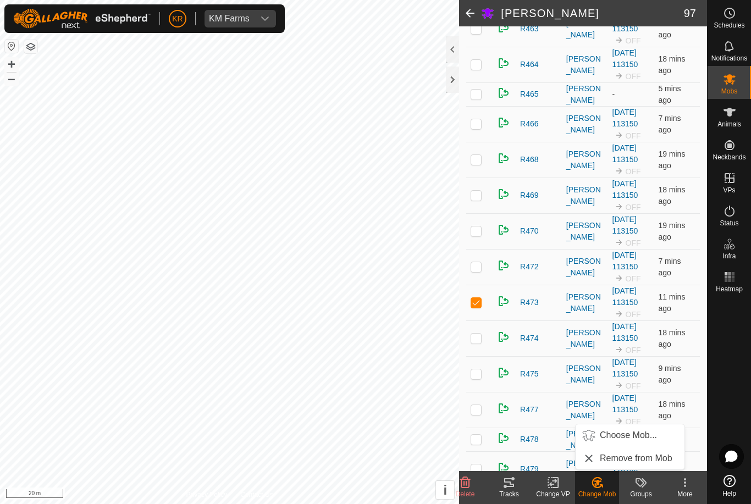
click at [618, 439] on span "Choose Mob..." at bounding box center [628, 435] width 57 height 13
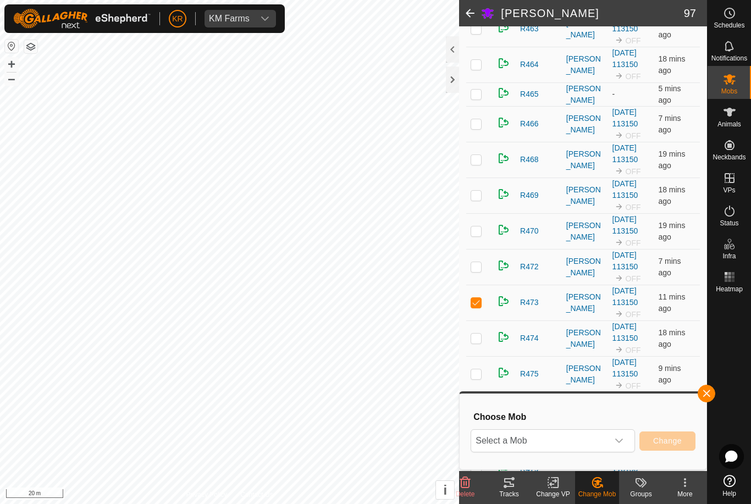
click at [596, 441] on span "Select a Mob" at bounding box center [539, 441] width 137 height 22
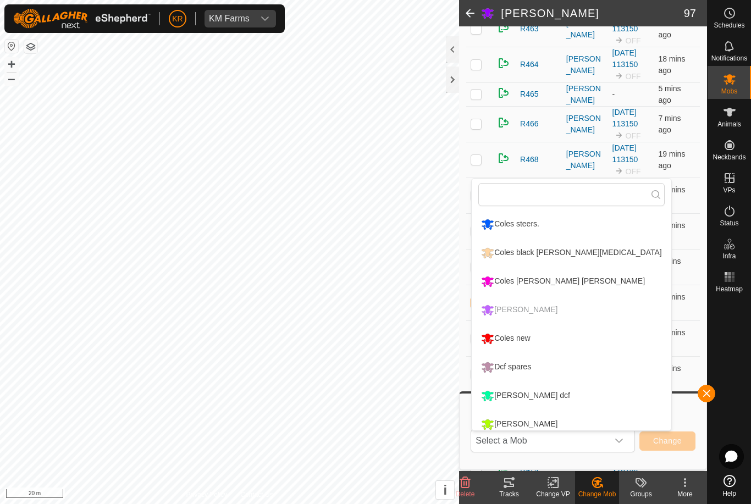
click at [521, 334] on div "Coles new" at bounding box center [505, 338] width 54 height 19
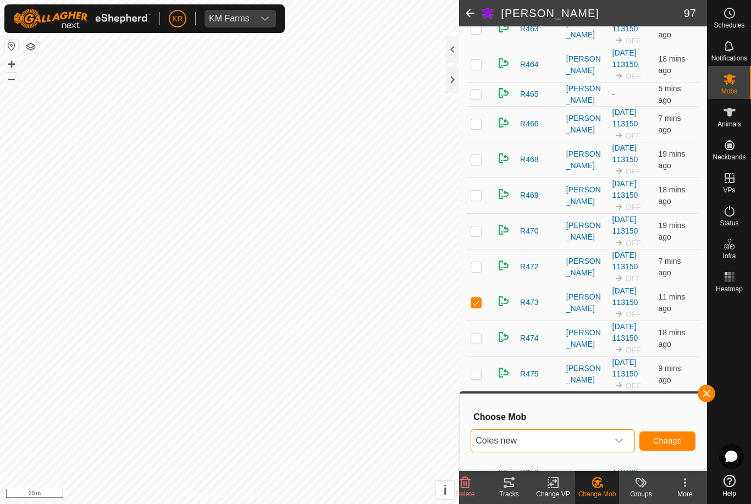
click at [670, 432] on button "Change" at bounding box center [667, 440] width 56 height 19
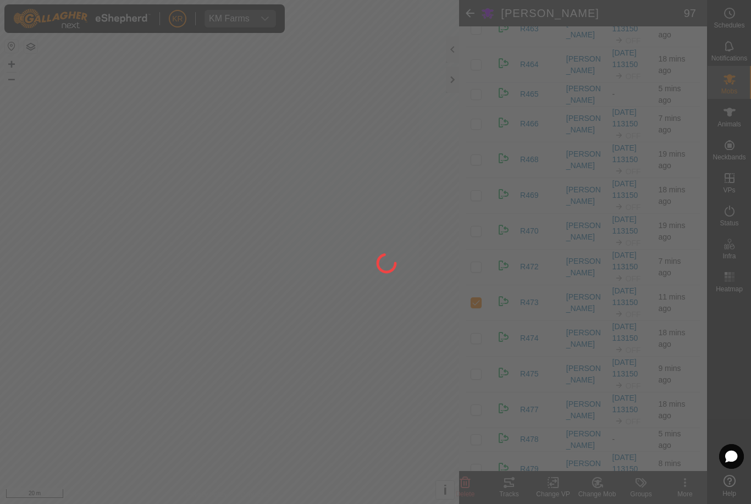
checkbox input "false"
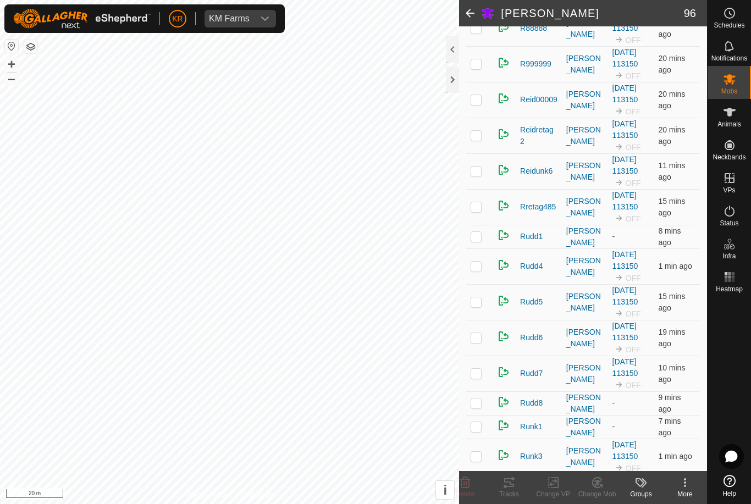
scroll to position [2852, 0]
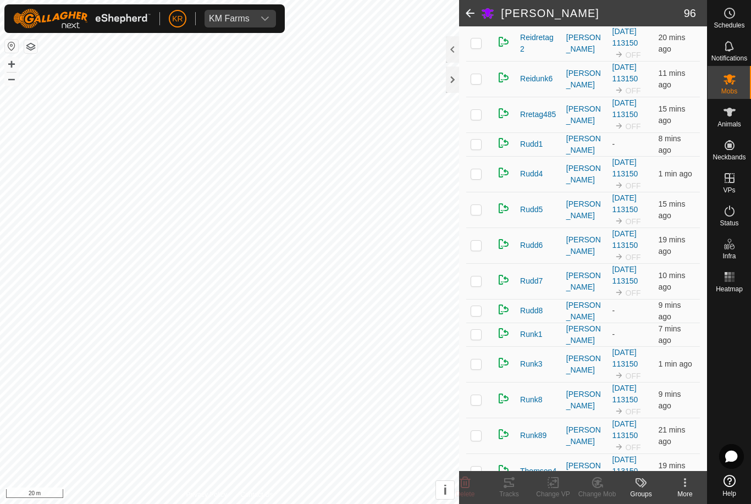
click at [479, 216] on td at bounding box center [479, 210] width 26 height 36
click at [601, 483] on icon at bounding box center [597, 482] width 14 height 13
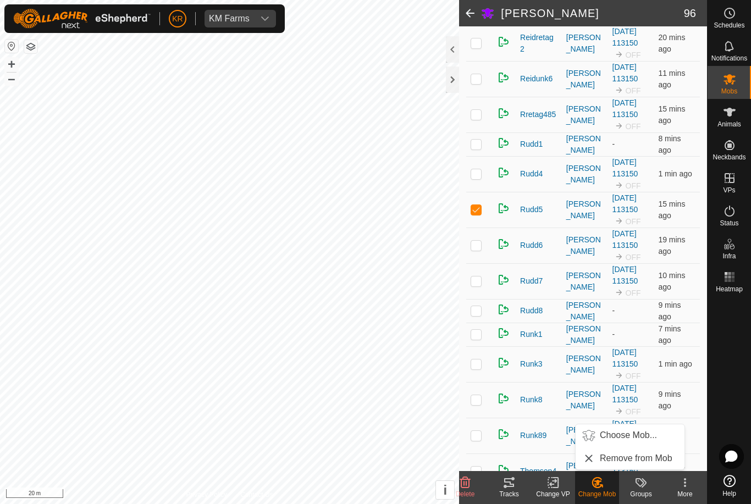
click at [622, 439] on span "Choose Mob..." at bounding box center [628, 435] width 57 height 13
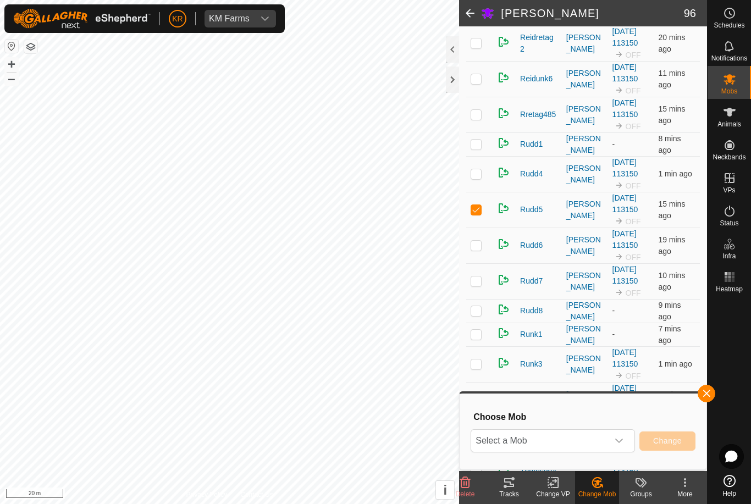
click at [599, 441] on span "Select a Mob" at bounding box center [539, 441] width 137 height 22
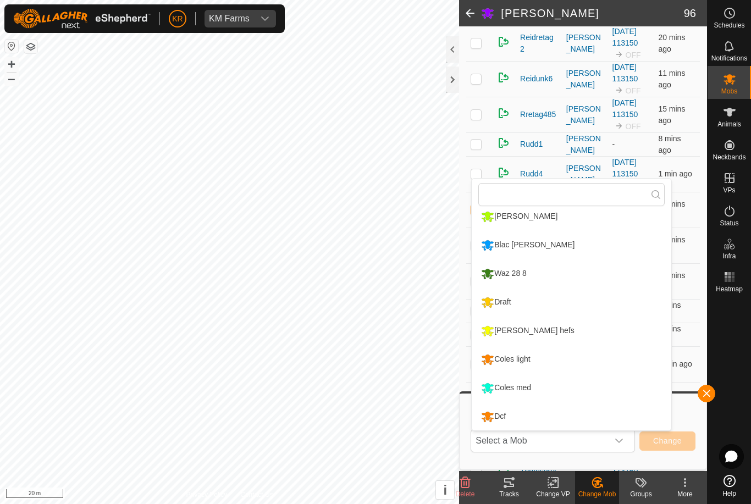
scroll to position [208, 0]
click at [517, 362] on div "Coles light" at bounding box center [505, 359] width 54 height 19
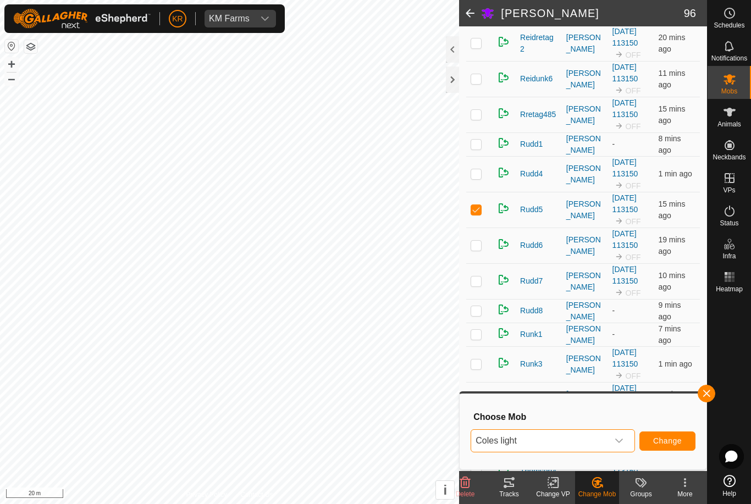
click at [672, 435] on button "Change" at bounding box center [667, 440] width 56 height 19
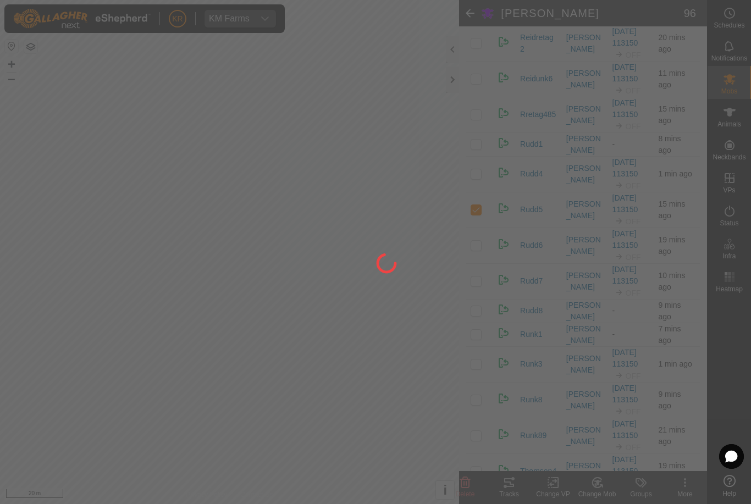
checkbox input "false"
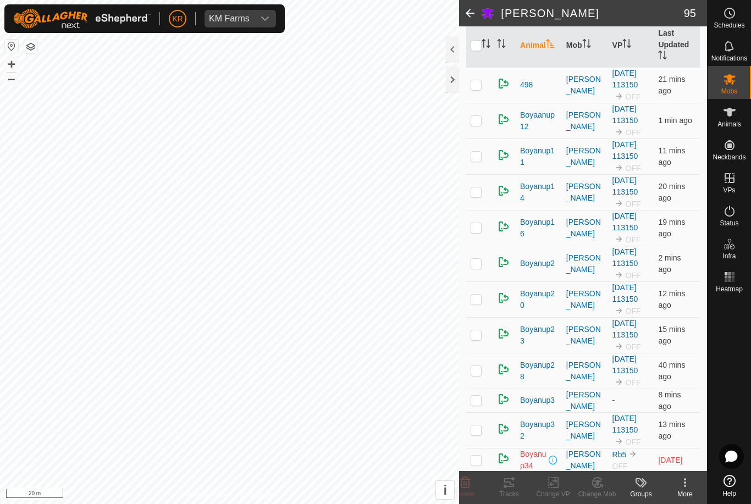
scroll to position [120, 0]
click at [484, 190] on td at bounding box center [479, 193] width 26 height 36
click at [601, 487] on icon at bounding box center [597, 482] width 14 height 13
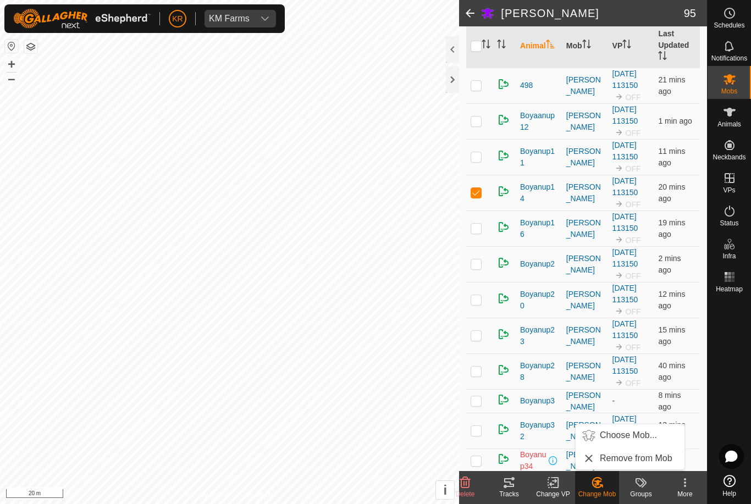
click at [636, 434] on span "Choose Mob..." at bounding box center [628, 435] width 57 height 13
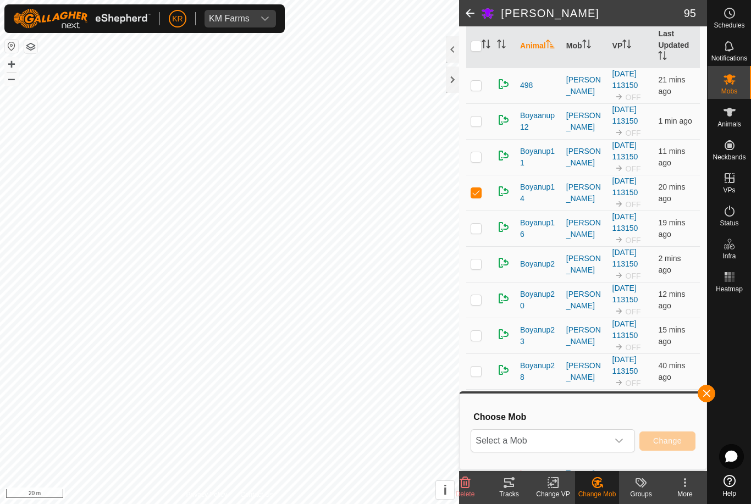
click at [600, 441] on span "Select a Mob" at bounding box center [539, 441] width 137 height 22
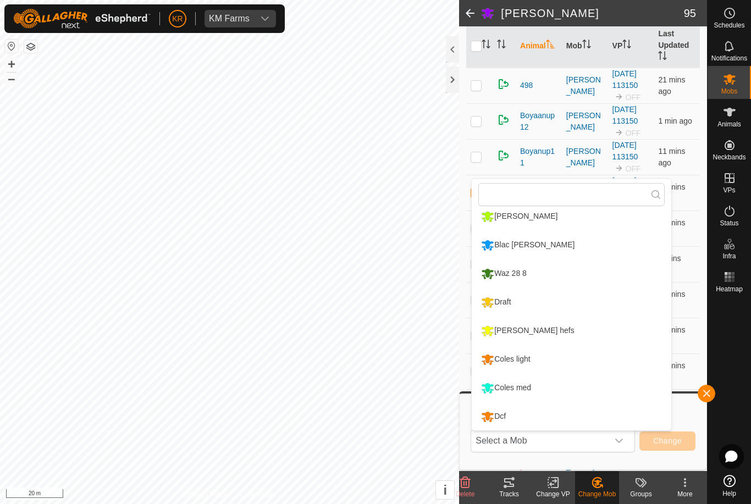
scroll to position [208, 0]
click at [513, 304] on div "Draft" at bounding box center [495, 302] width 35 height 19
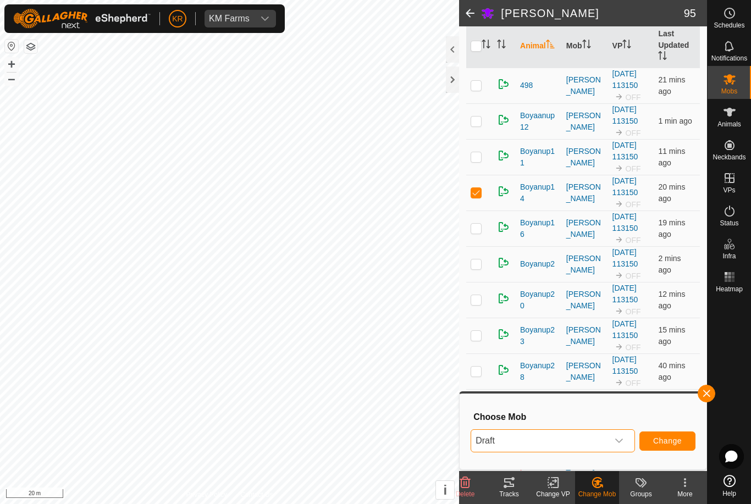
click at [657, 440] on span "Change" at bounding box center [667, 440] width 29 height 9
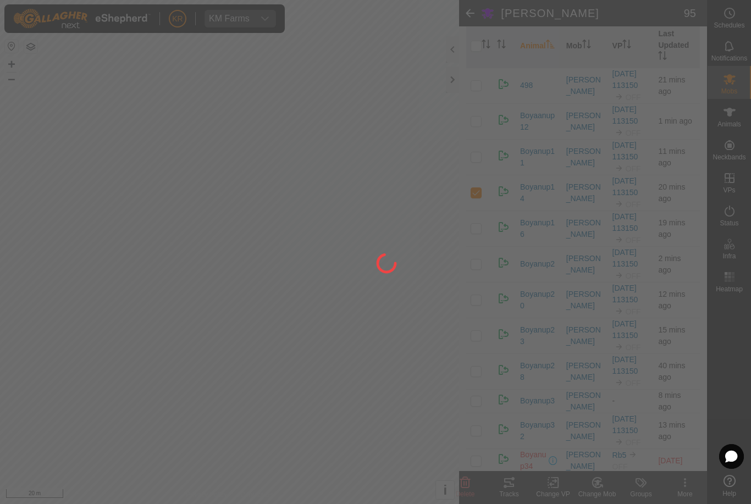
checkbox input "false"
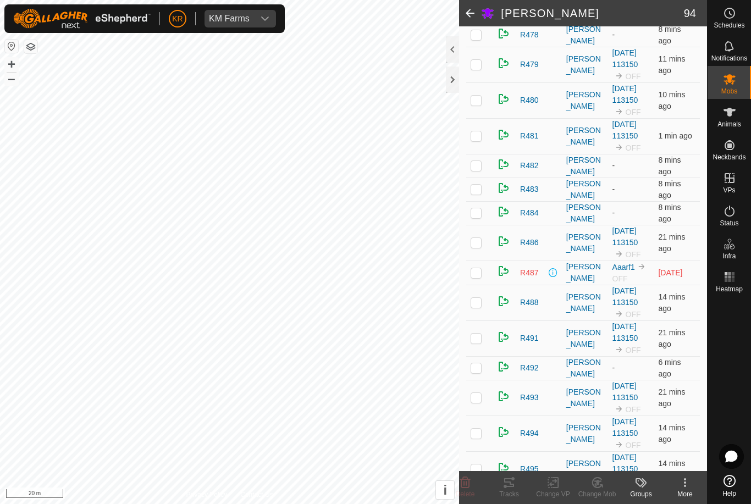
scroll to position [1693, 0]
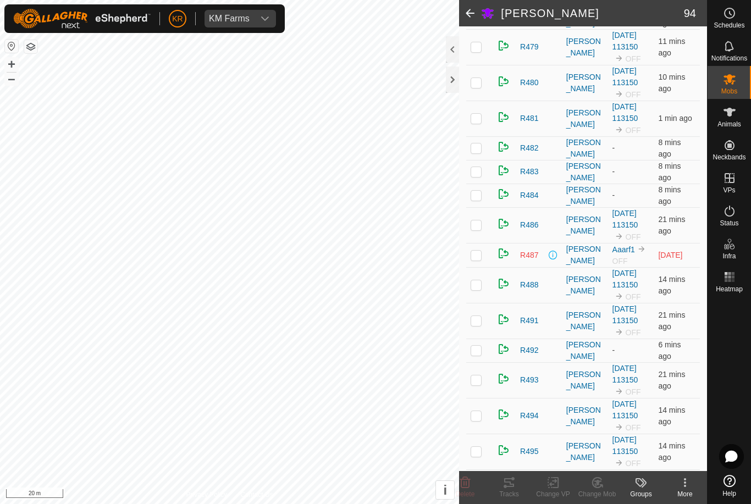
click at [477, 350] on p-checkbox at bounding box center [475, 350] width 11 height 9
click at [586, 489] on change-mob-svg-icon at bounding box center [597, 482] width 44 height 13
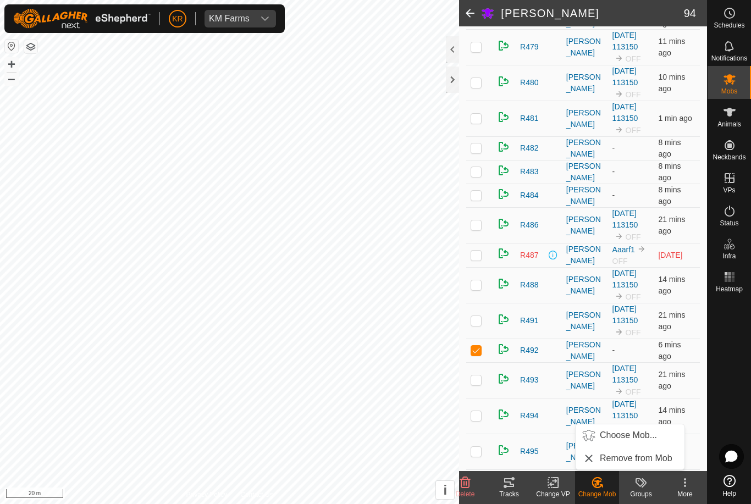
click at [633, 438] on span "Choose Mob..." at bounding box center [628, 435] width 57 height 13
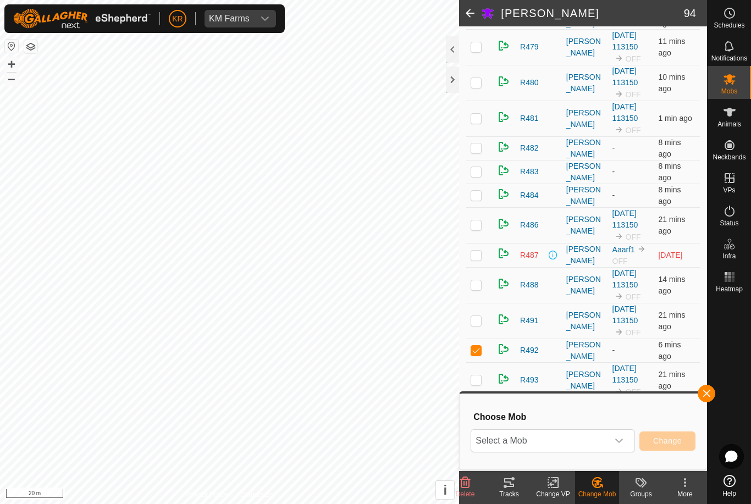
click at [604, 441] on span "Select a Mob" at bounding box center [539, 441] width 137 height 22
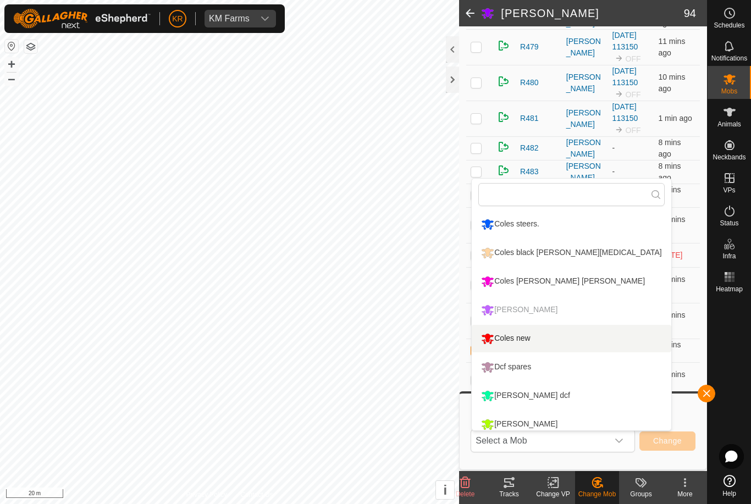
click at [517, 341] on div "Coles new" at bounding box center [505, 338] width 54 height 19
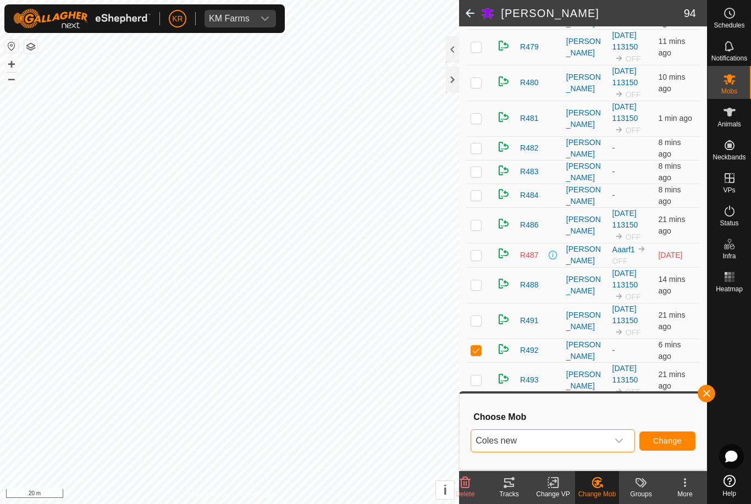
click at [663, 440] on span "Change" at bounding box center [667, 440] width 29 height 9
checkbox input "false"
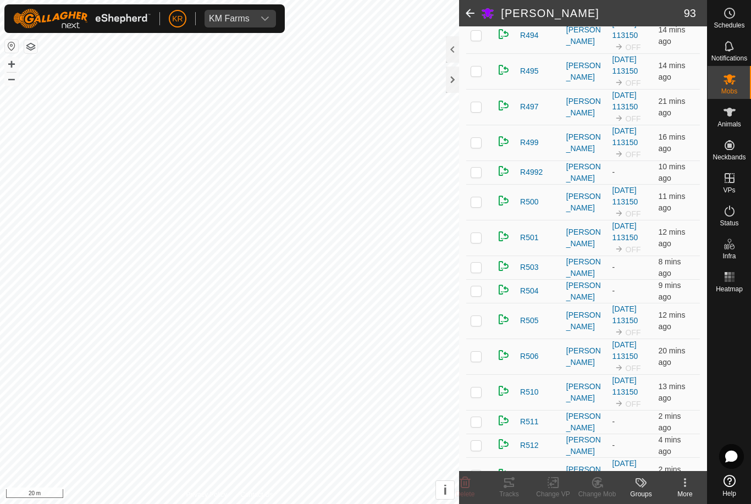
scroll to position [2034, 0]
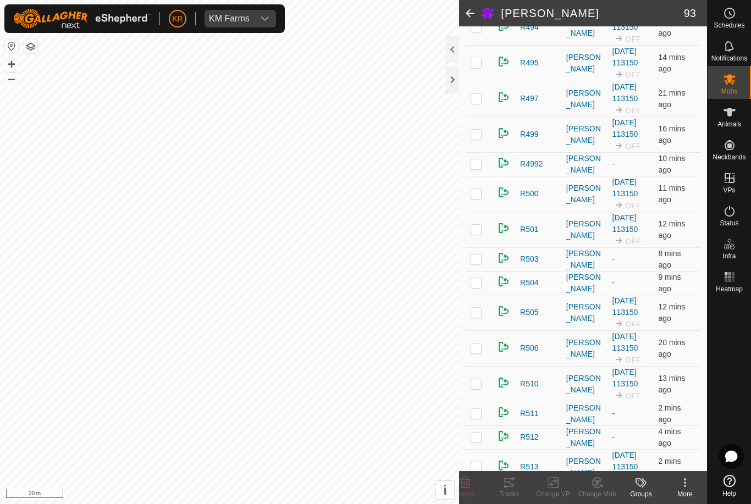
click at [478, 345] on p-checkbox at bounding box center [475, 347] width 11 height 9
click at [602, 486] on icon at bounding box center [601, 486] width 2 height 2
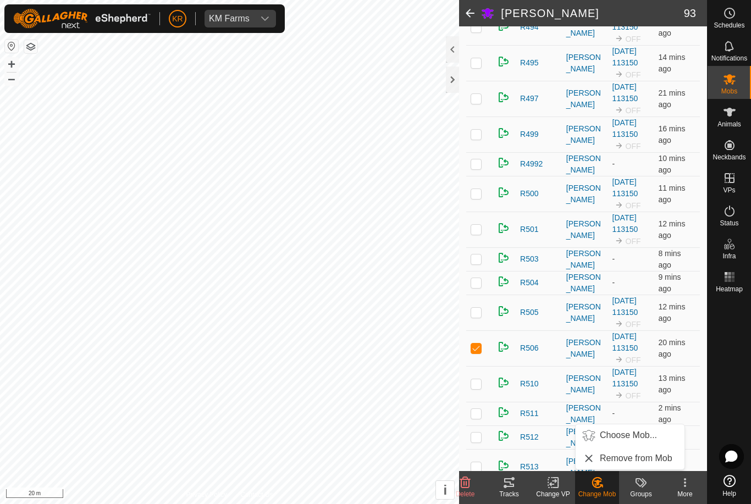
click at [635, 437] on span "Choose Mob..." at bounding box center [628, 435] width 57 height 13
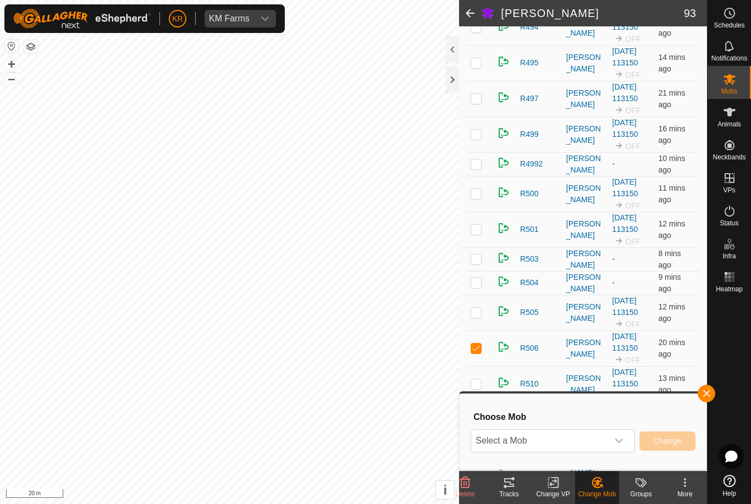
click at [594, 437] on span "Select a Mob" at bounding box center [539, 441] width 137 height 22
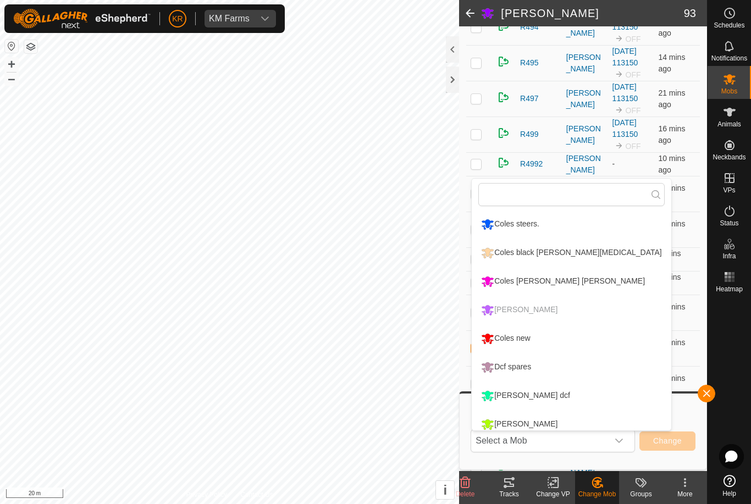
click at [541, 286] on div "Coles [PERSON_NAME] [PERSON_NAME]" at bounding box center [562, 281] width 169 height 19
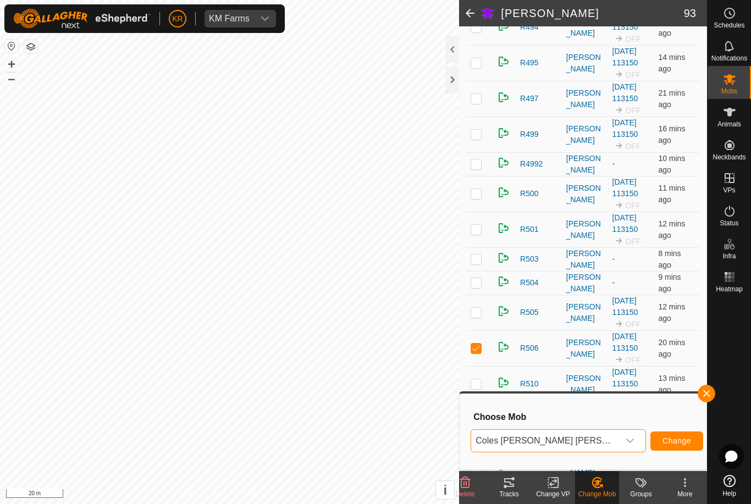
click at [666, 440] on span "Change" at bounding box center [676, 440] width 29 height 9
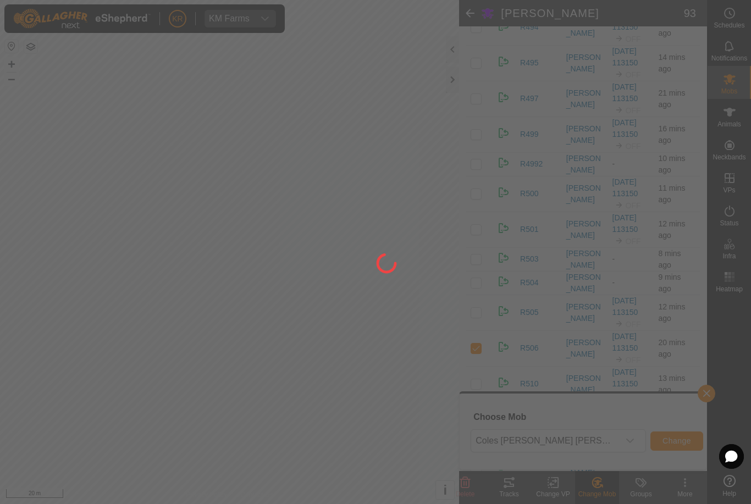
checkbox input "false"
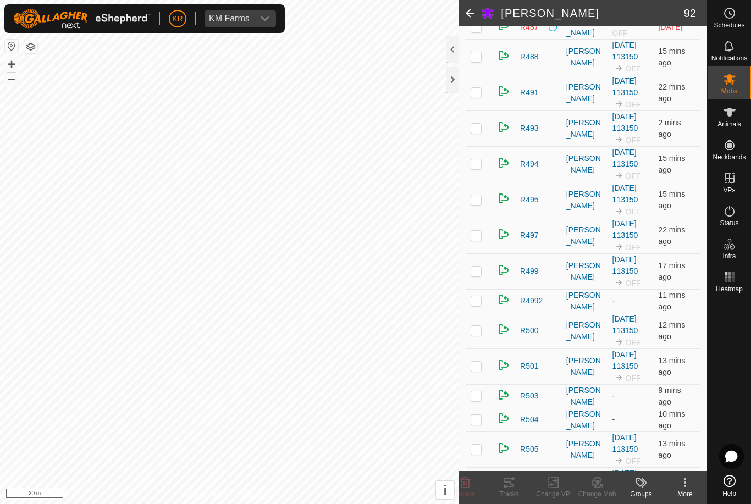
scroll to position [1846, 0]
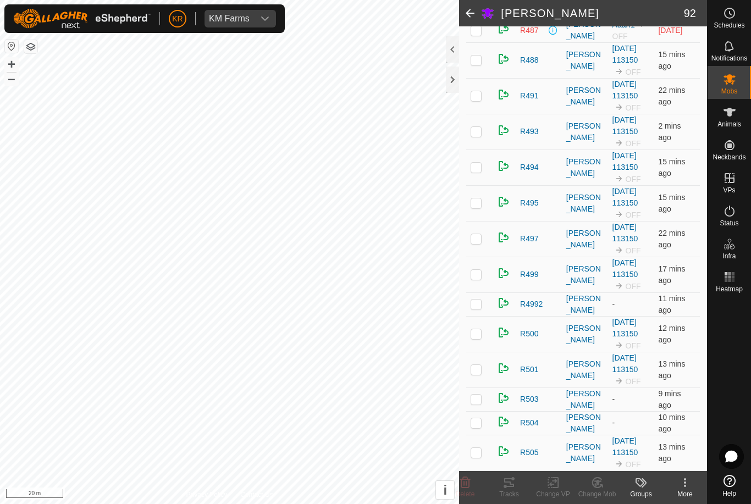
click at [476, 165] on p-checkbox at bounding box center [475, 167] width 11 height 9
click at [605, 487] on change-mob-svg-icon at bounding box center [597, 482] width 44 height 13
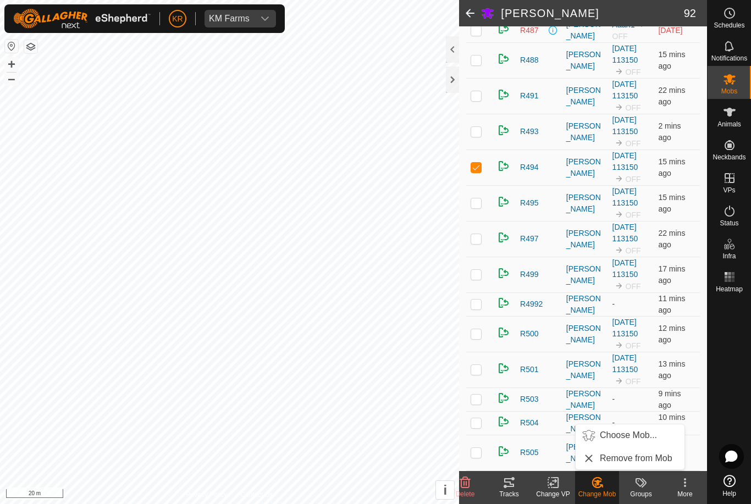
click at [630, 439] on span "Choose Mob..." at bounding box center [628, 435] width 57 height 13
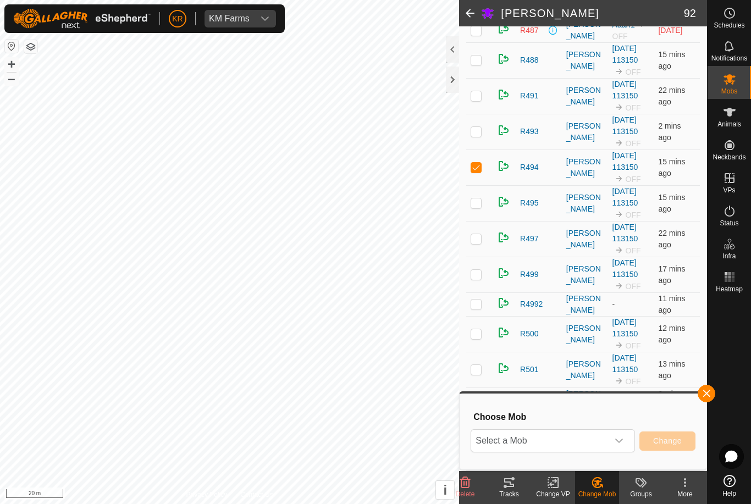
click at [598, 436] on span "Select a Mob" at bounding box center [539, 441] width 137 height 22
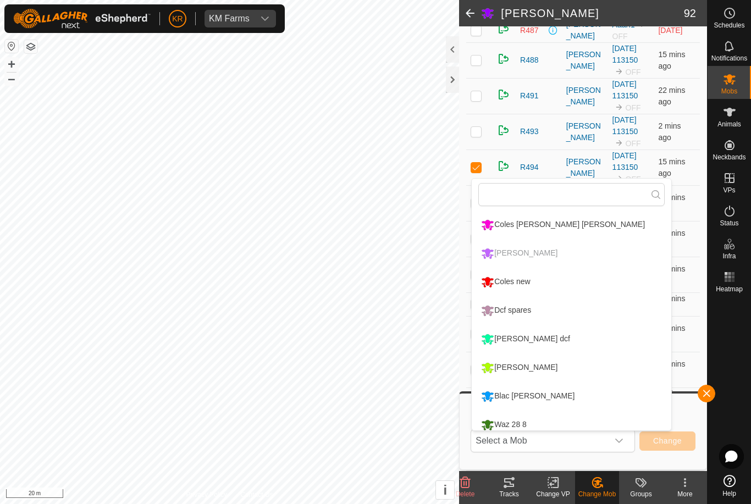
scroll to position [66, 0]
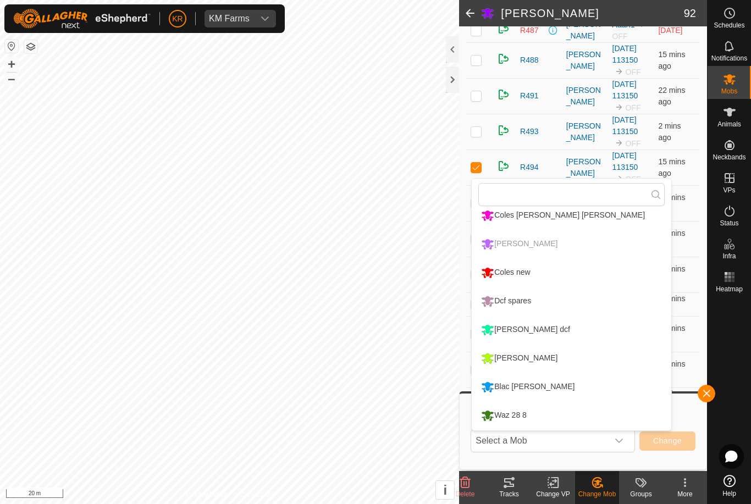
click at [517, 271] on div "Coles new" at bounding box center [505, 272] width 54 height 19
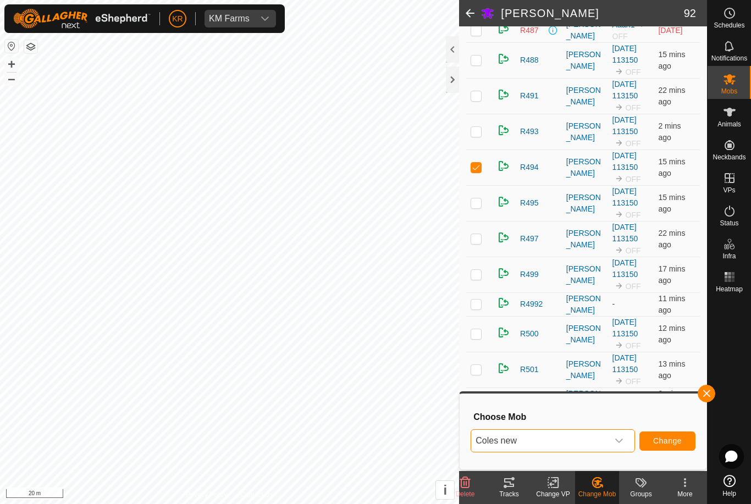
click at [657, 442] on span "Change" at bounding box center [667, 440] width 29 height 9
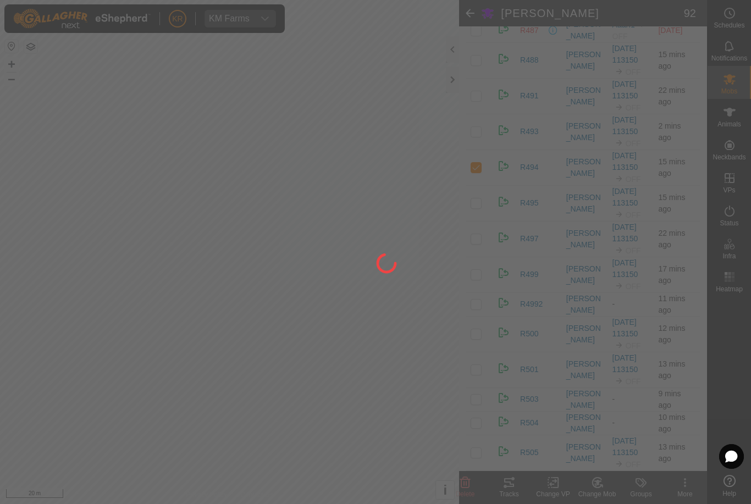
checkbox input "false"
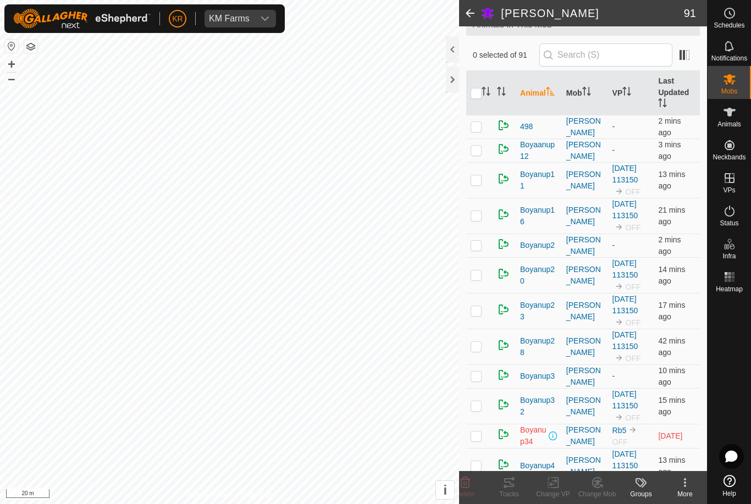
scroll to position [61, 0]
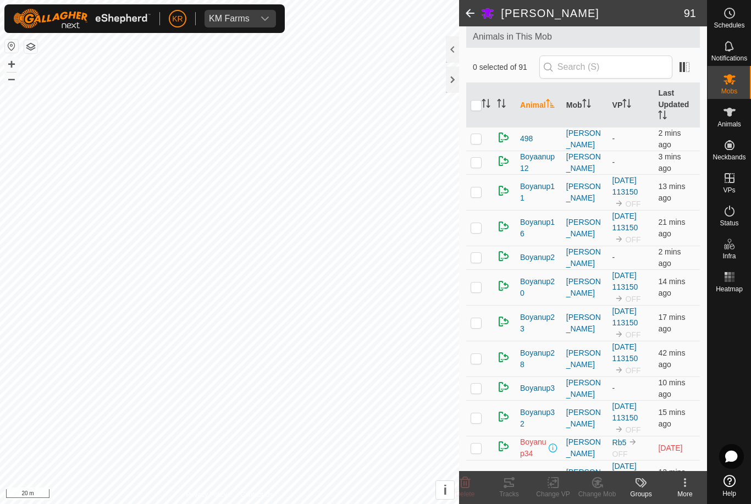
click at [471, 168] on td at bounding box center [479, 163] width 26 height 24
click at [601, 490] on div "Change Mob" at bounding box center [597, 494] width 44 height 10
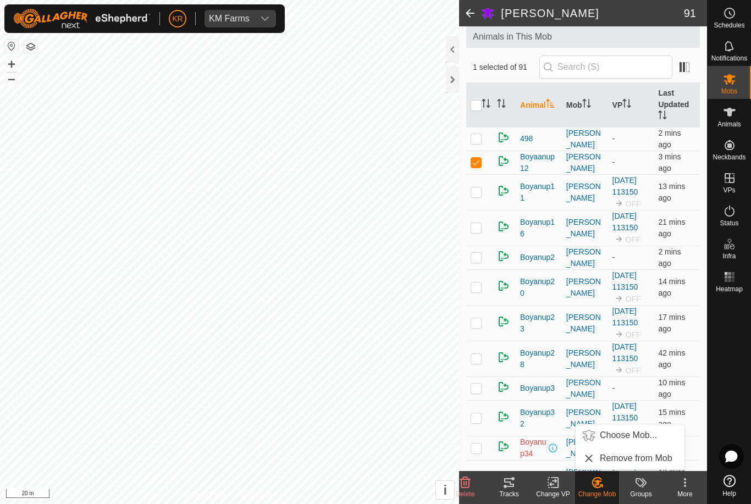
click at [631, 434] on span "Choose Mob..." at bounding box center [628, 435] width 57 height 13
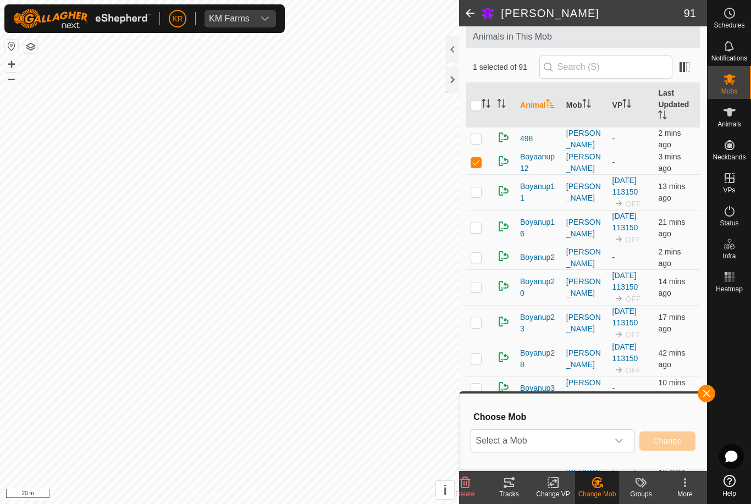
click at [606, 439] on span "Select a Mob" at bounding box center [539, 441] width 137 height 22
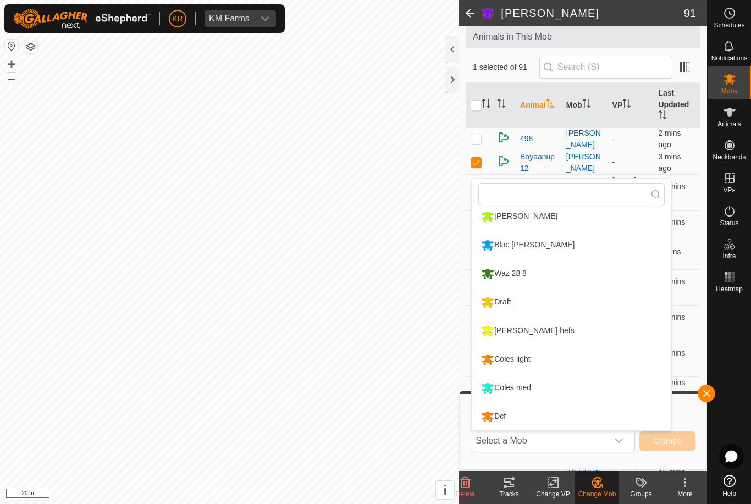
scroll to position [208, 0]
click at [519, 359] on div "Coles light" at bounding box center [505, 359] width 54 height 19
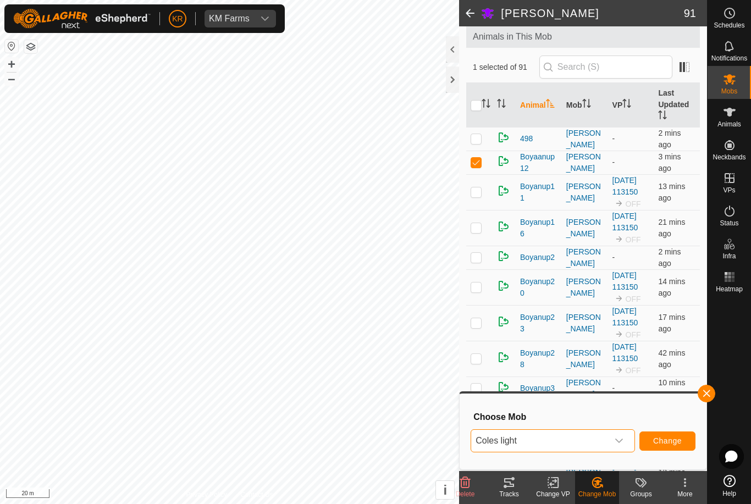
click at [662, 434] on button "Change" at bounding box center [667, 440] width 56 height 19
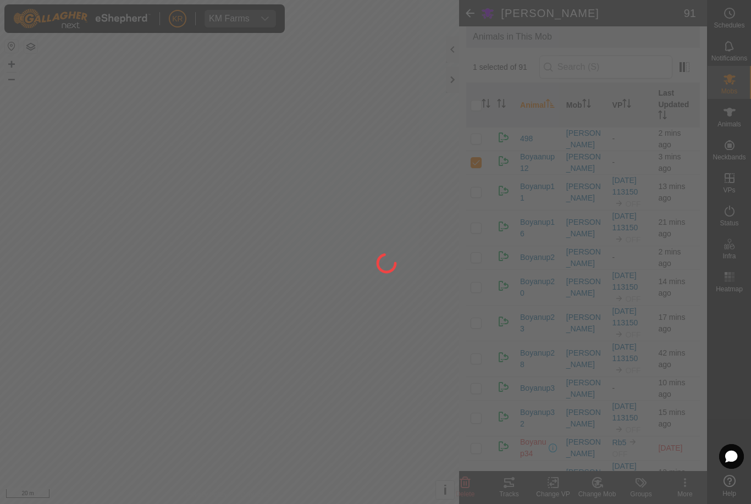
checkbox input "false"
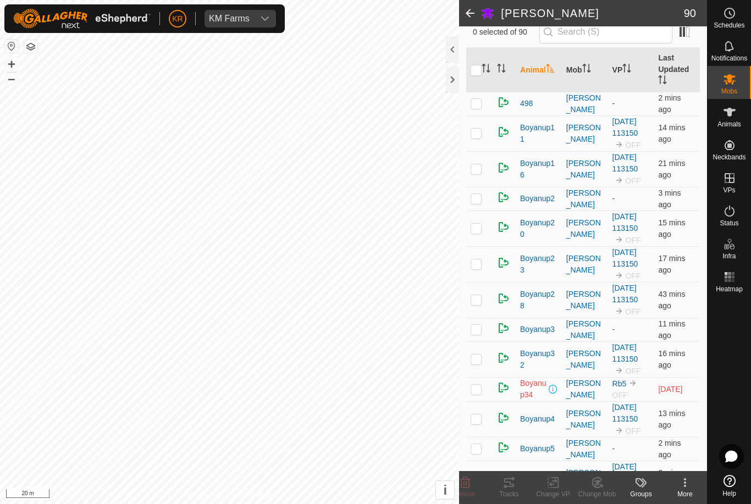
scroll to position [96, 0]
click at [479, 173] on p-checkbox at bounding box center [475, 169] width 11 height 9
click at [597, 486] on icon at bounding box center [597, 482] width 14 height 13
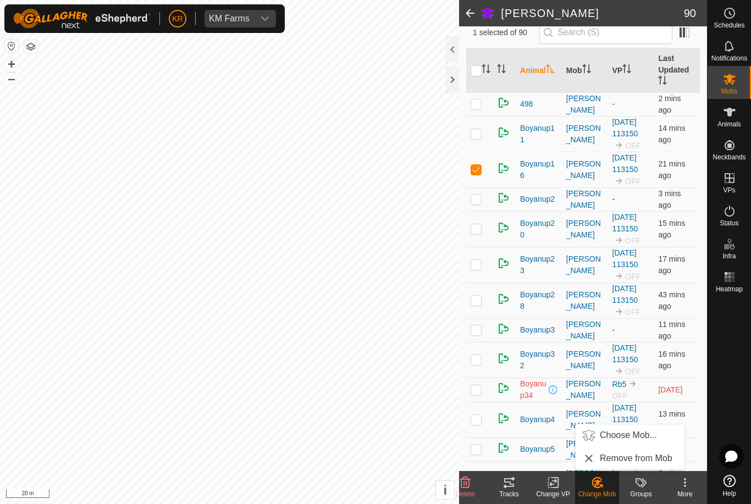
click at [625, 437] on span "Choose Mob..." at bounding box center [628, 435] width 57 height 13
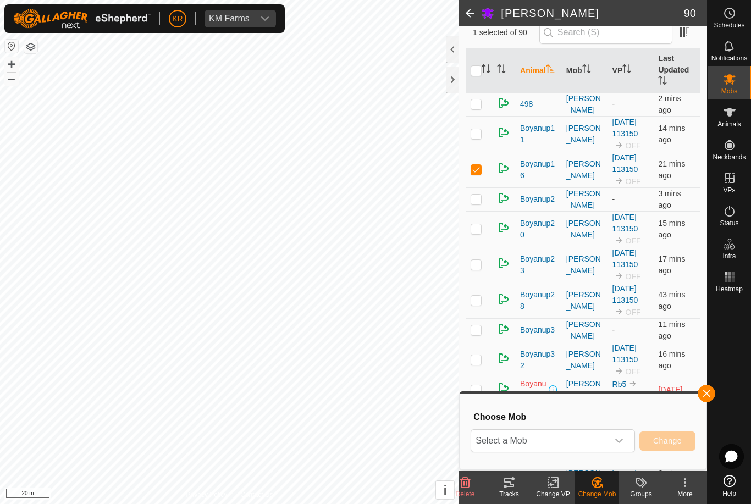
click at [594, 441] on span "Select a Mob" at bounding box center [539, 441] width 137 height 22
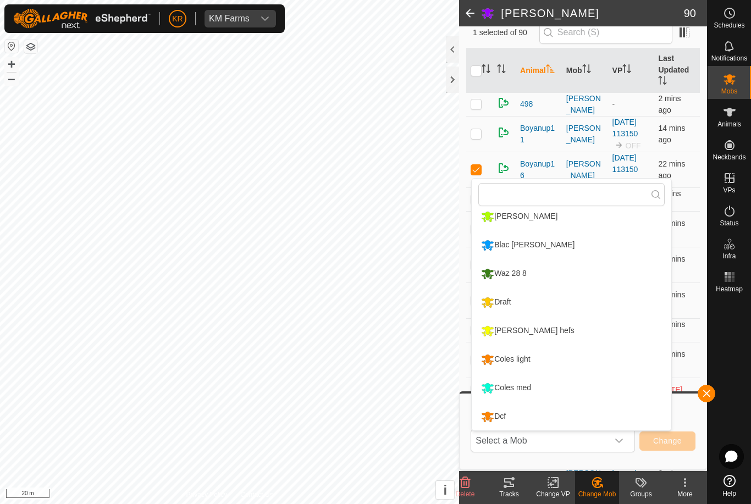
scroll to position [208, 0]
click at [503, 303] on div "Draft" at bounding box center [495, 302] width 35 height 19
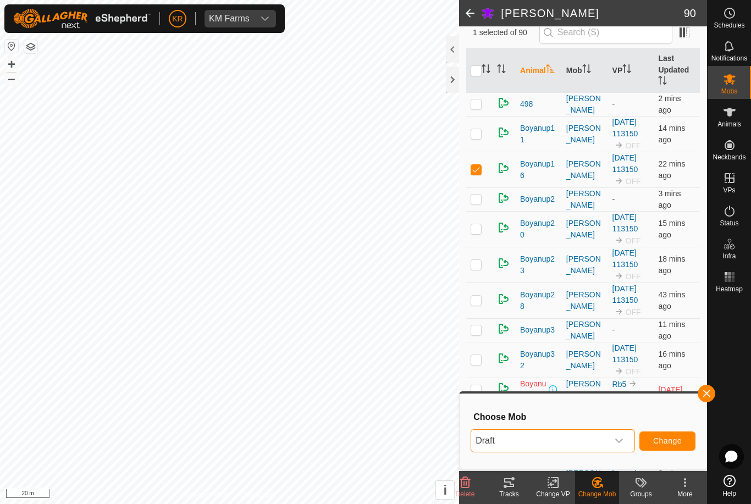
click at [651, 448] on button "Change" at bounding box center [667, 440] width 56 height 19
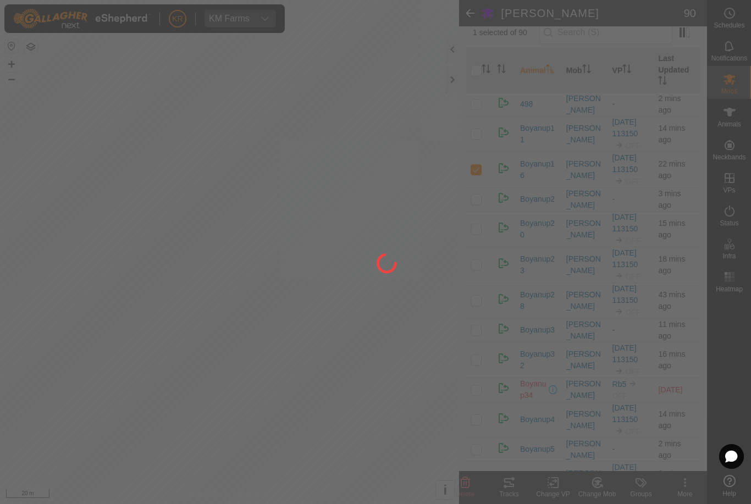
checkbox input "false"
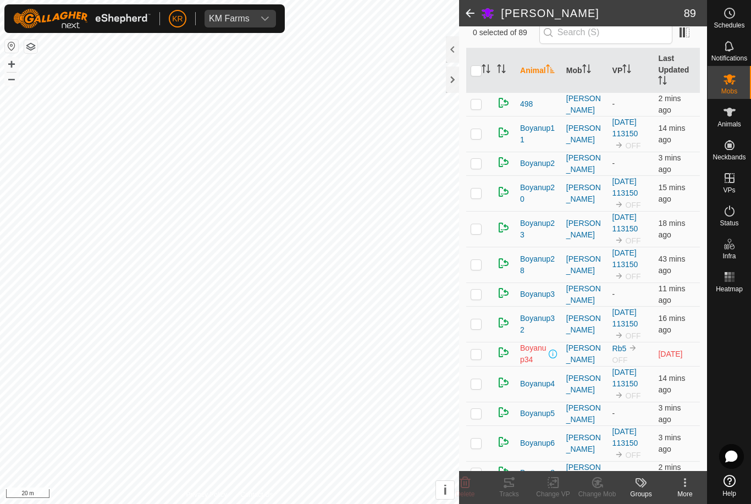
click at [481, 413] on p-checkbox at bounding box center [475, 413] width 11 height 9
click at [601, 485] on icon at bounding box center [601, 486] width 2 height 2
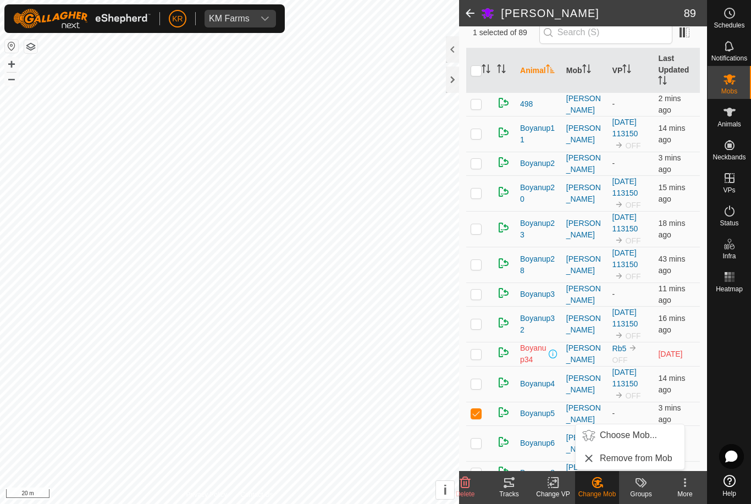
click at [638, 436] on span "Choose Mob..." at bounding box center [628, 435] width 57 height 13
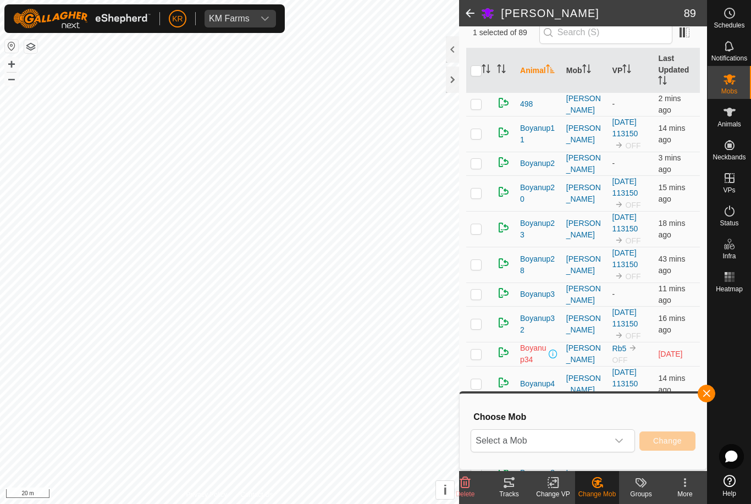
click at [604, 447] on span "Select a Mob" at bounding box center [539, 441] width 137 height 22
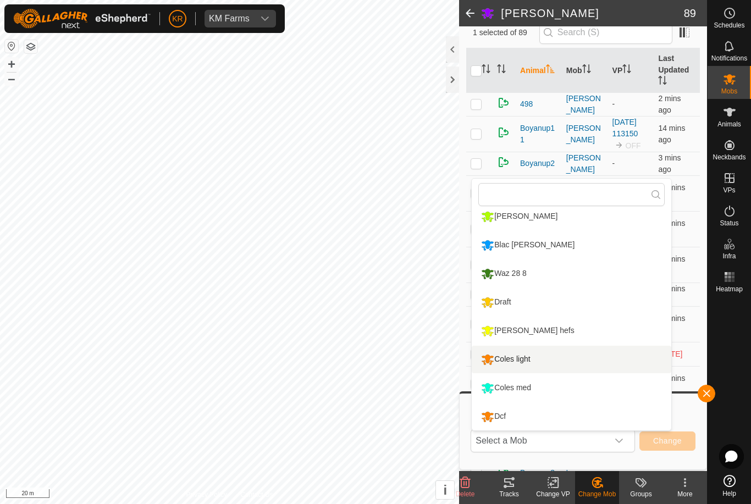
click at [529, 361] on div "Coles light" at bounding box center [505, 359] width 54 height 19
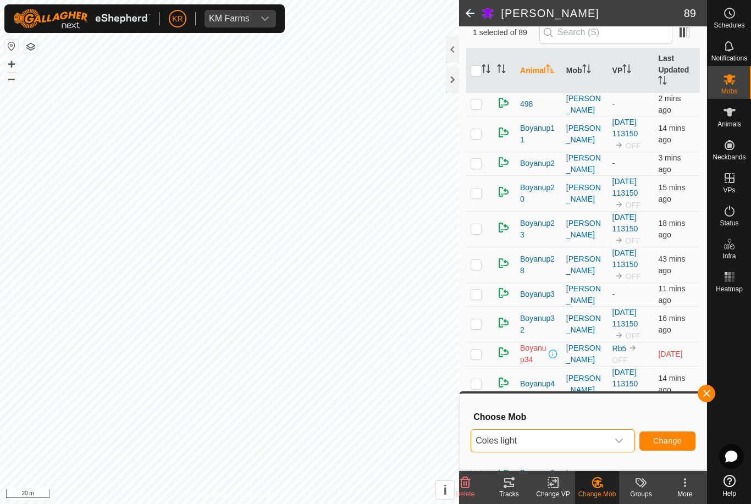
click at [670, 435] on button "Change" at bounding box center [667, 440] width 56 height 19
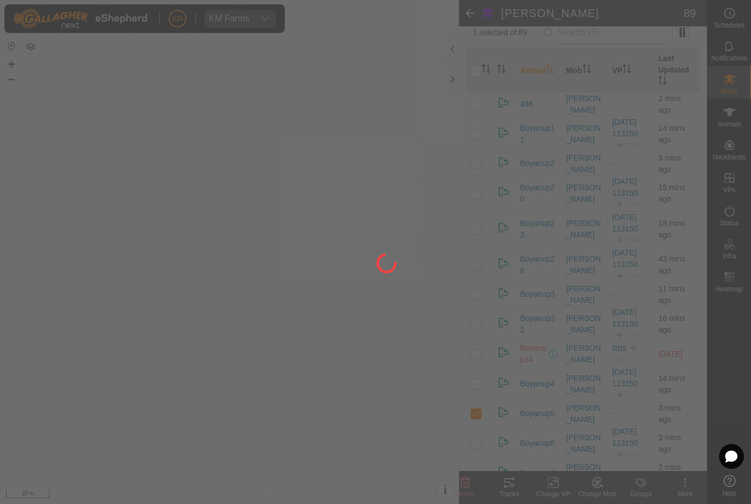
checkbox input "false"
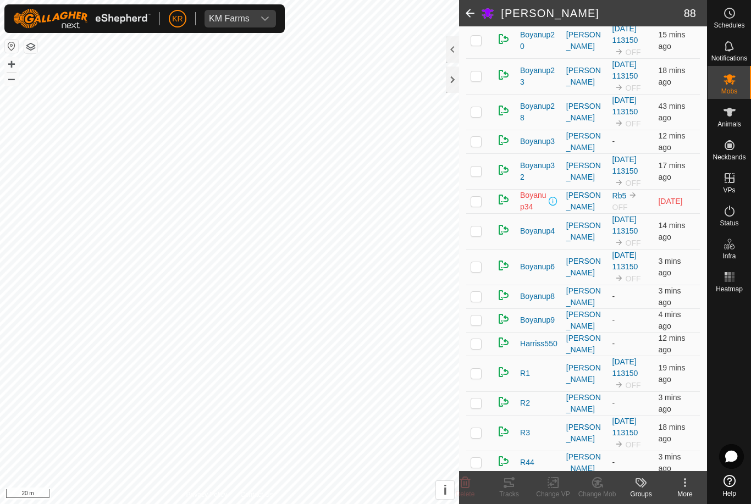
scroll to position [249, 0]
click at [483, 300] on td at bounding box center [479, 296] width 26 height 24
click at [601, 489] on icon at bounding box center [597, 482] width 14 height 13
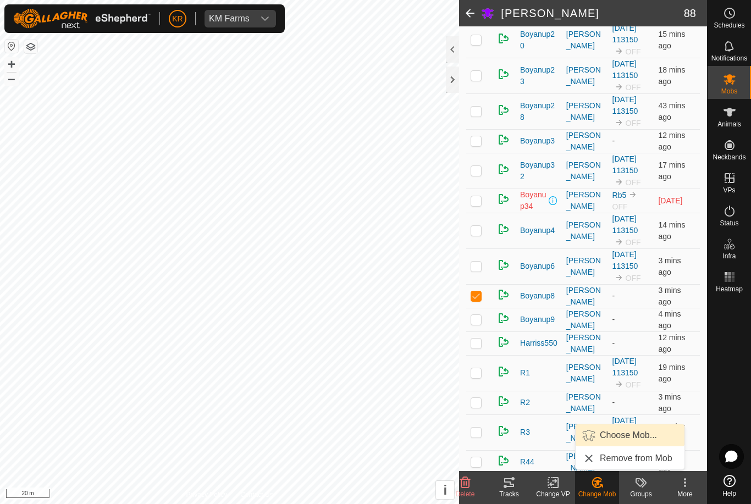
click at [626, 433] on span "Choose Mob..." at bounding box center [628, 435] width 57 height 13
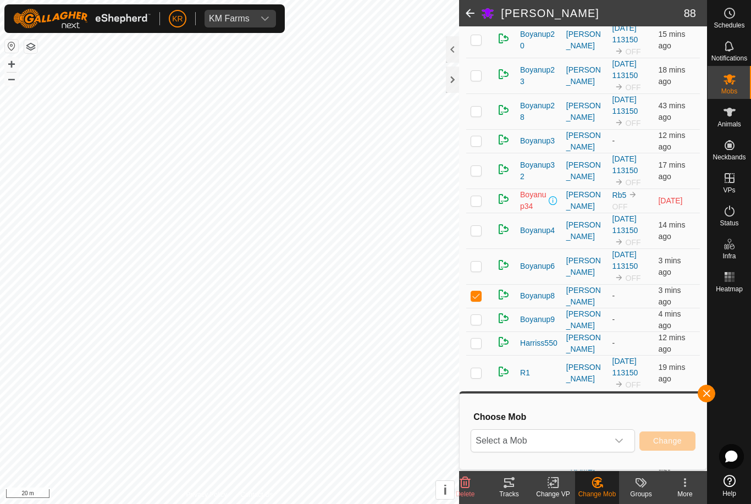
click at [586, 436] on span "Select a Mob" at bounding box center [539, 441] width 137 height 22
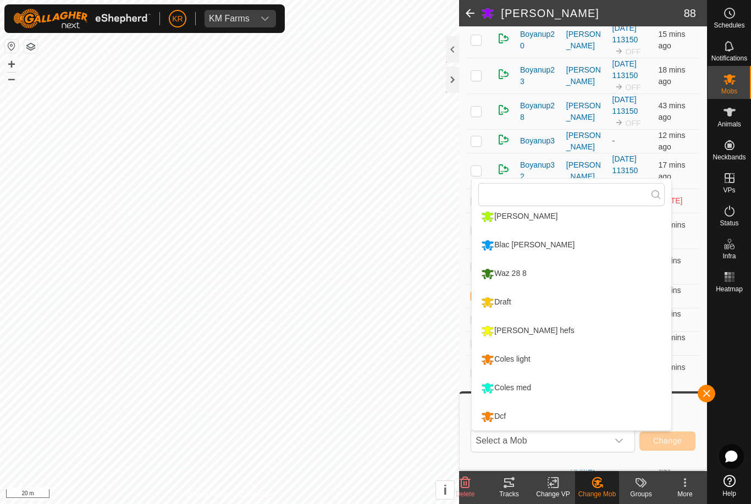
scroll to position [208, 0]
click at [511, 305] on div "Draft" at bounding box center [495, 302] width 35 height 19
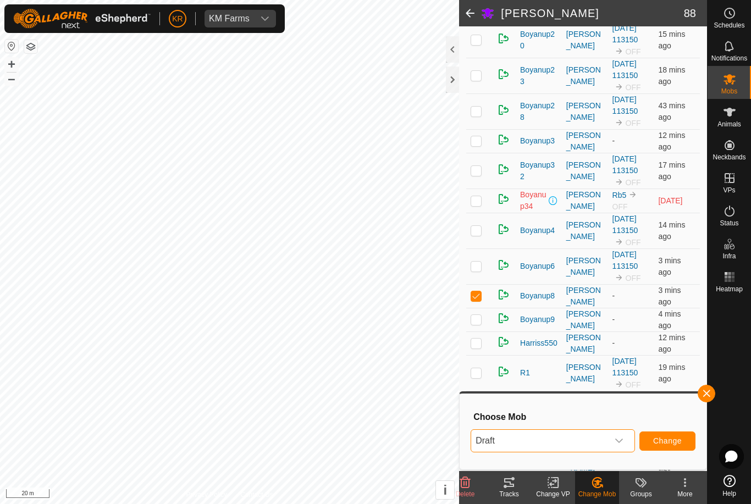
click at [673, 443] on span "Change" at bounding box center [667, 440] width 29 height 9
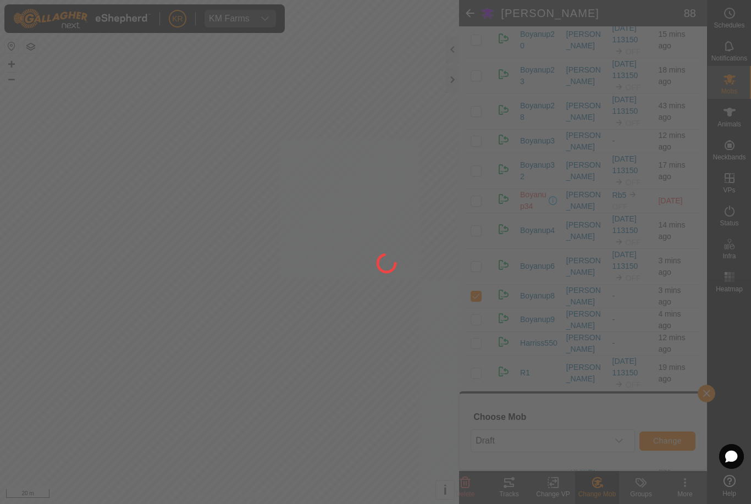
checkbox input "false"
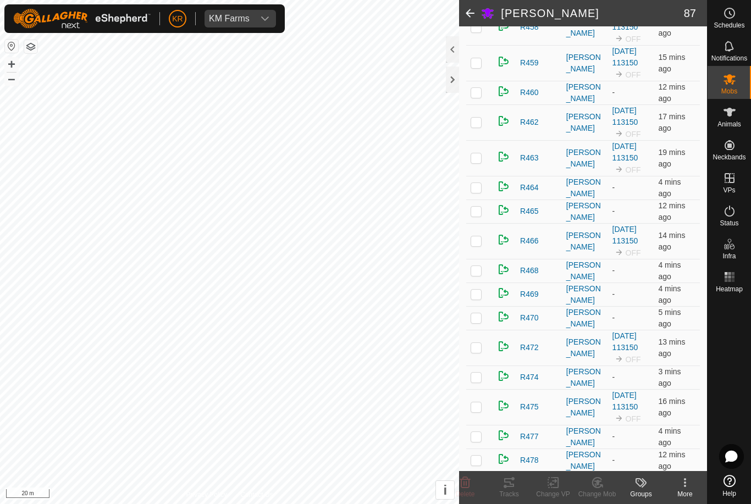
scroll to position [999, 0]
click at [476, 293] on p-checkbox at bounding box center [475, 293] width 11 height 9
click at [592, 494] on div "Change Mob" at bounding box center [597, 494] width 44 height 10
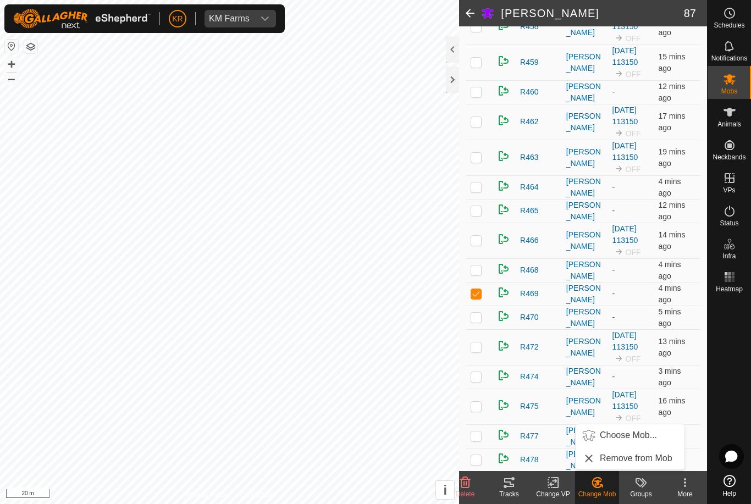
click at [627, 437] on span "Choose Mob..." at bounding box center [628, 435] width 57 height 13
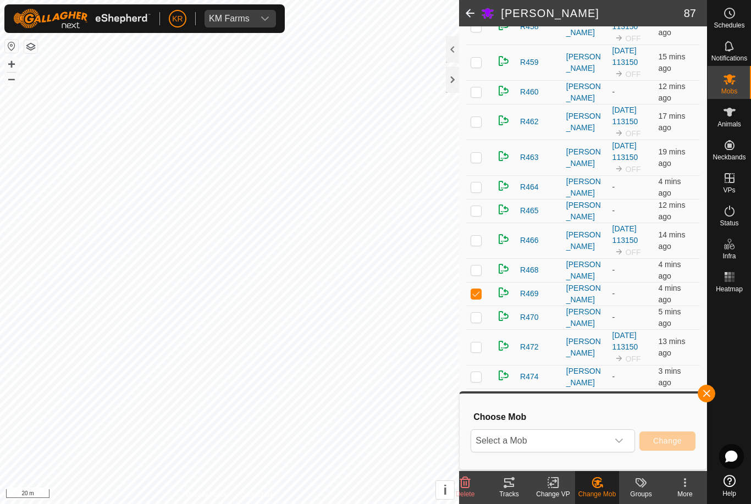
click at [607, 436] on span "Select a Mob" at bounding box center [539, 441] width 137 height 22
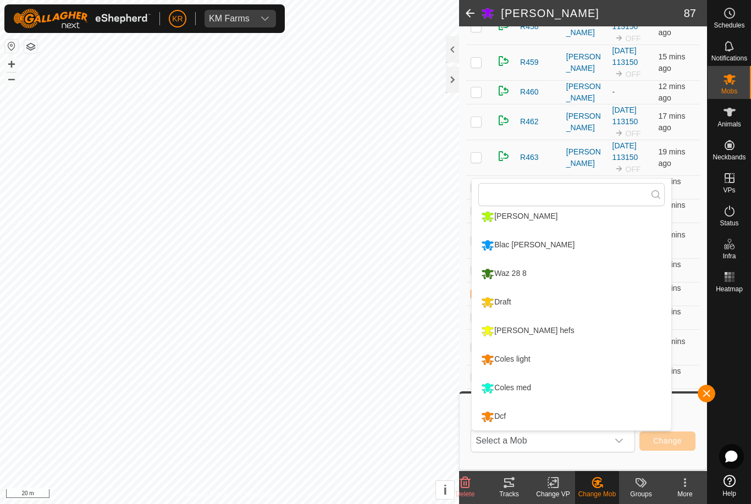
scroll to position [208, 0]
click at [527, 357] on div "Coles light" at bounding box center [505, 359] width 54 height 19
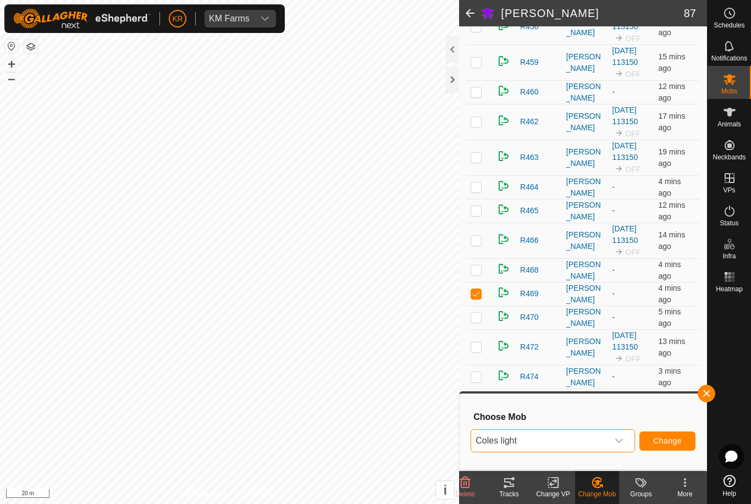
click at [672, 439] on span "Change" at bounding box center [667, 440] width 29 height 9
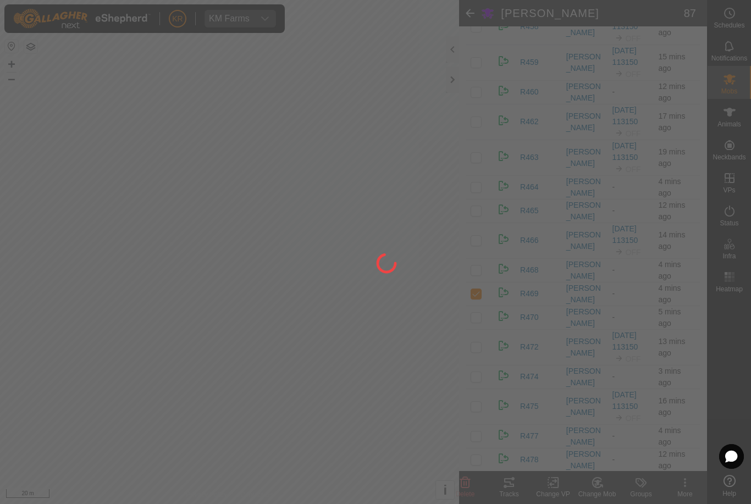
checkbox input "false"
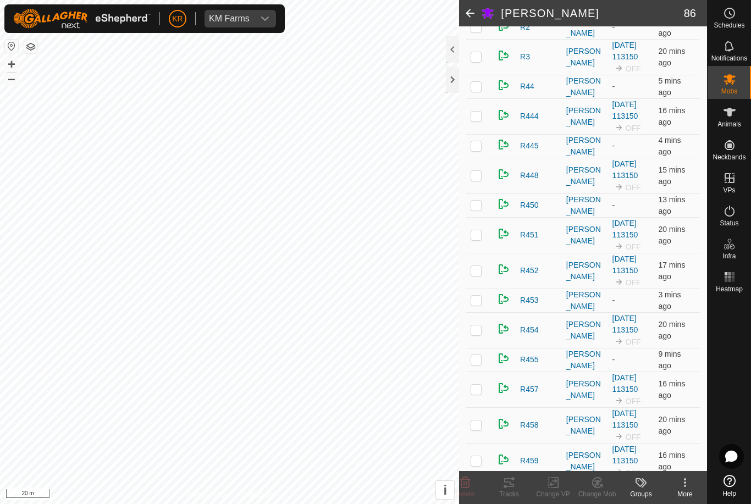
scroll to position [597, 0]
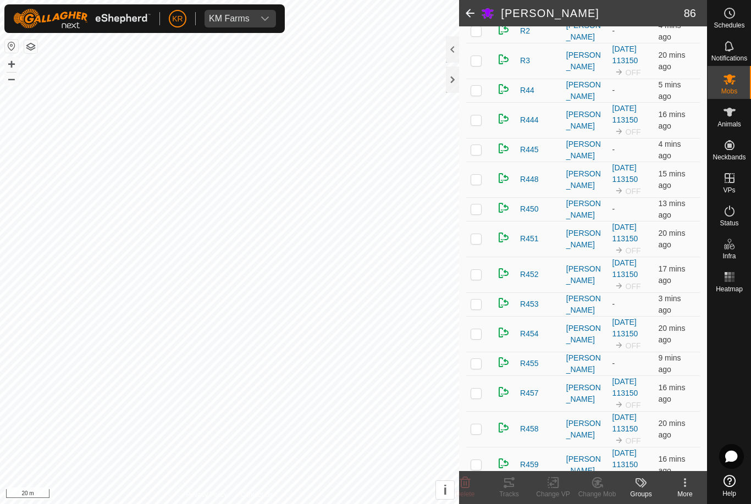
click at [471, 178] on p-checkbox at bounding box center [475, 179] width 11 height 9
click at [599, 485] on icon at bounding box center [597, 482] width 14 height 13
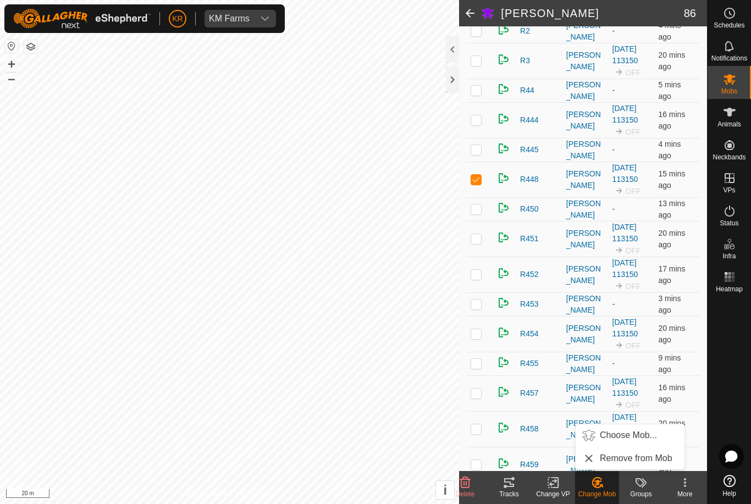
click at [625, 436] on span "Choose Mob..." at bounding box center [628, 435] width 57 height 13
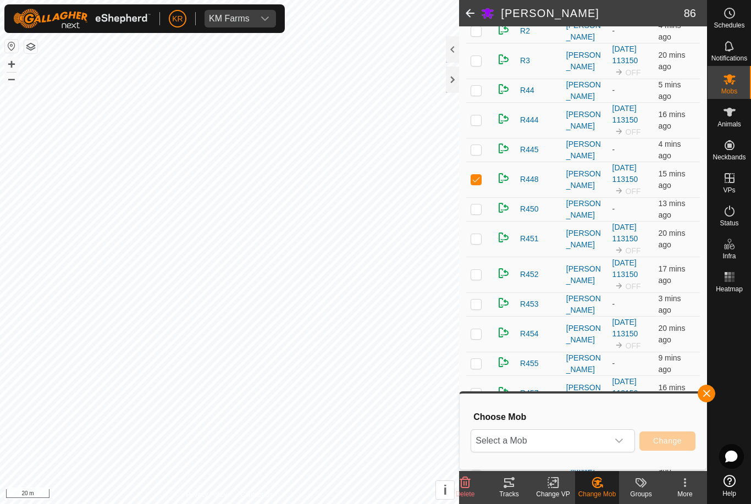
click at [594, 440] on span "Select a Mob" at bounding box center [539, 441] width 137 height 22
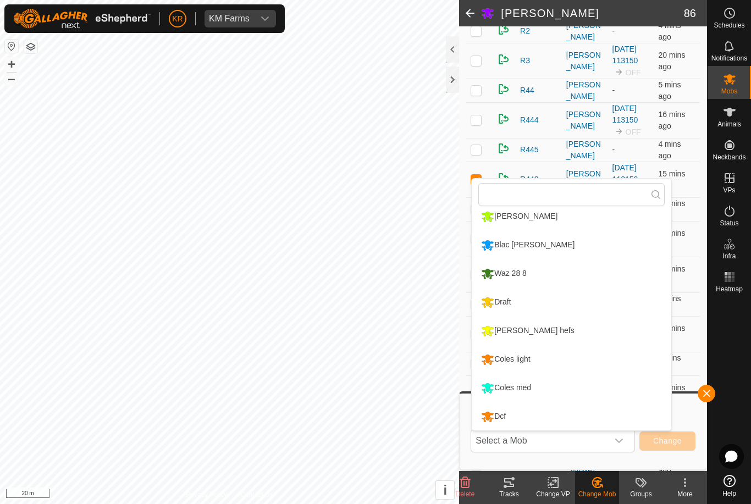
scroll to position [208, 0]
click at [522, 359] on div "Coles light" at bounding box center [505, 359] width 54 height 19
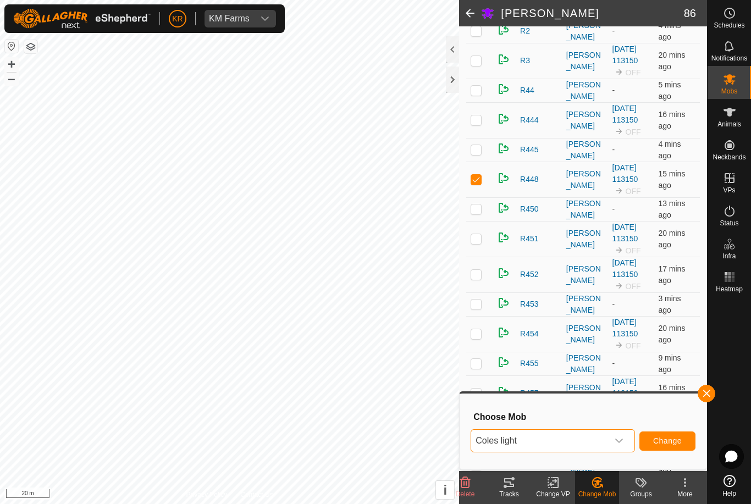
click at [658, 438] on span "Change" at bounding box center [667, 440] width 29 height 9
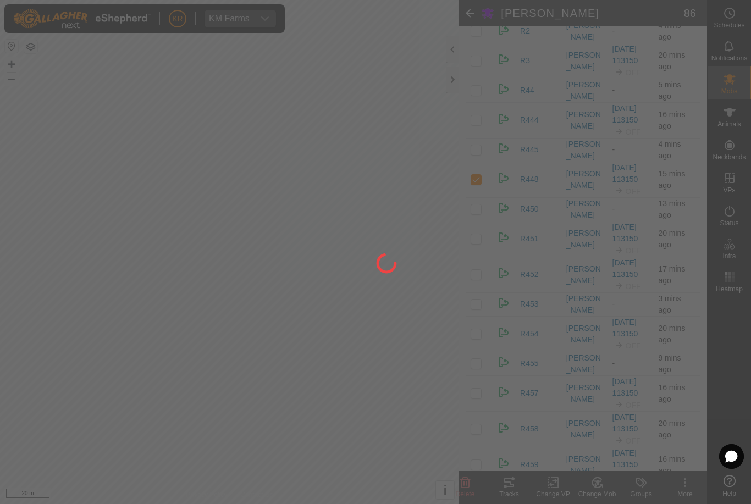
checkbox input "false"
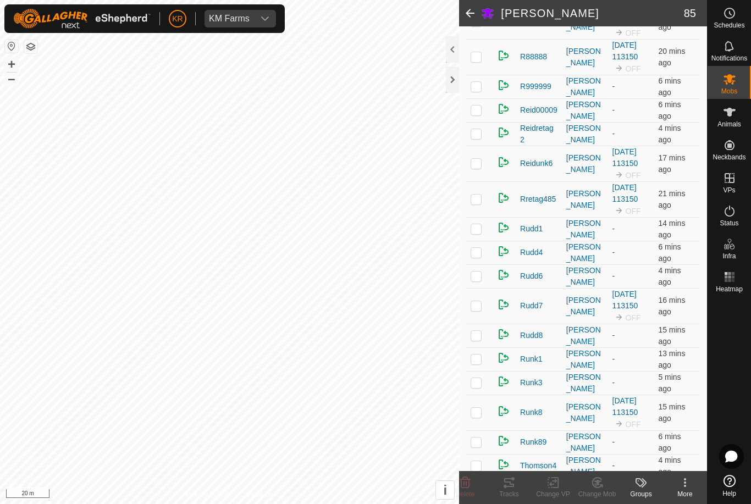
scroll to position [2165, 0]
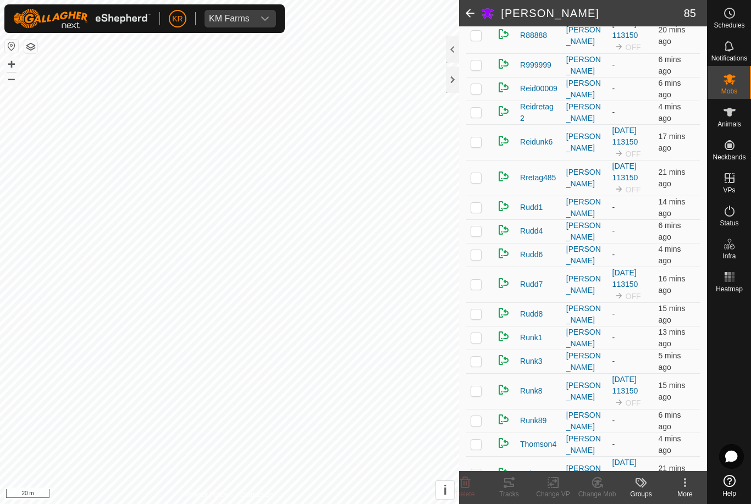
click at [480, 288] on p-checkbox at bounding box center [475, 284] width 11 height 9
click at [601, 485] on icon at bounding box center [596, 483] width 9 height 10
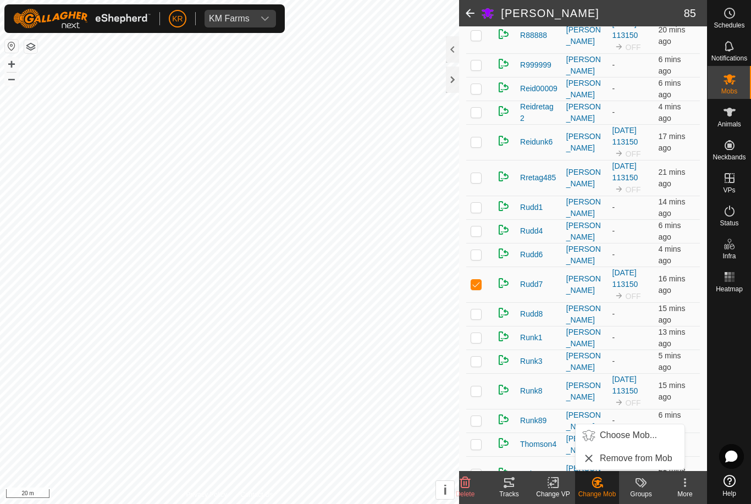
click at [628, 441] on span "Choose Mob..." at bounding box center [628, 435] width 57 height 13
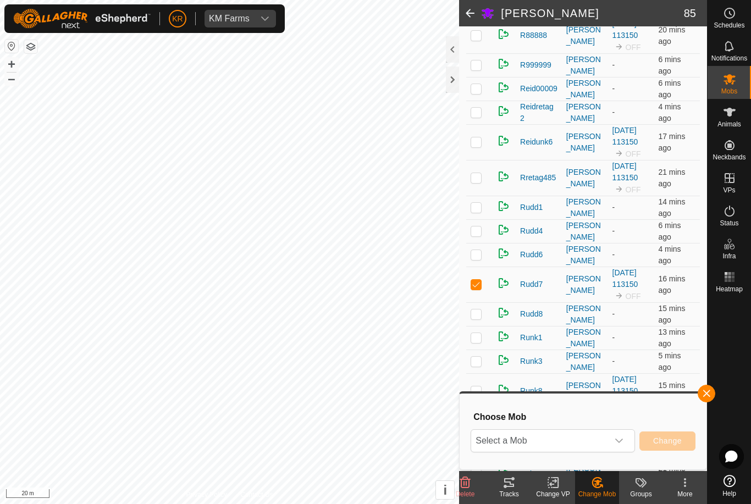
click at [601, 439] on span "Select a Mob" at bounding box center [539, 441] width 137 height 22
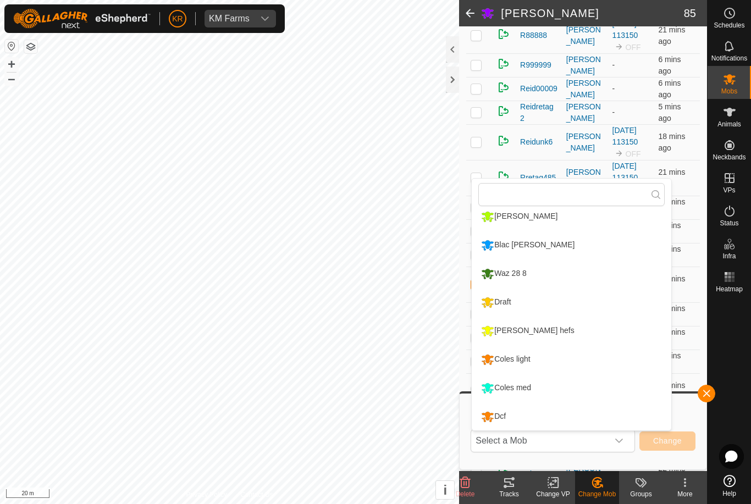
scroll to position [208, 0]
click at [524, 361] on div "Coles light" at bounding box center [505, 359] width 54 height 19
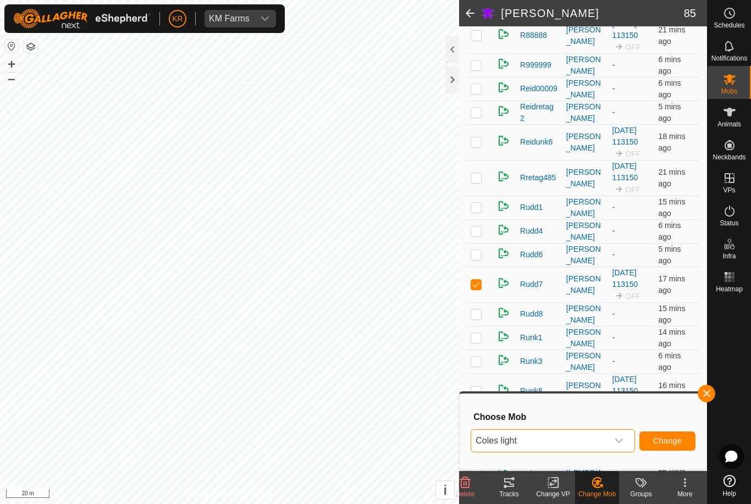
click at [653, 444] on span "Change" at bounding box center [667, 440] width 29 height 9
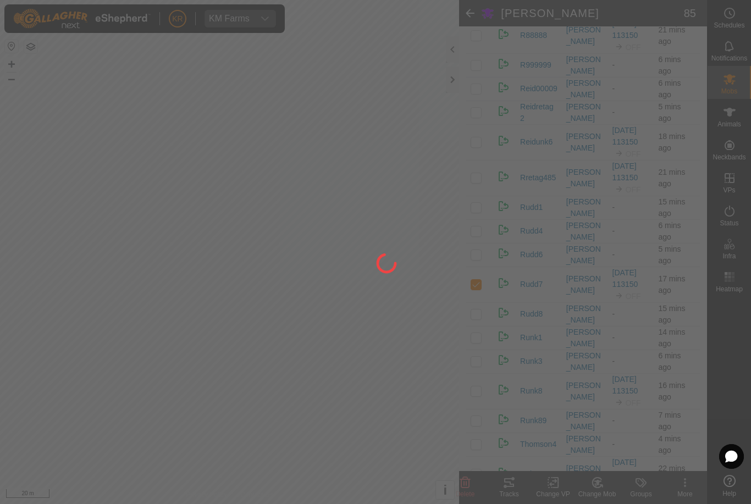
checkbox input "false"
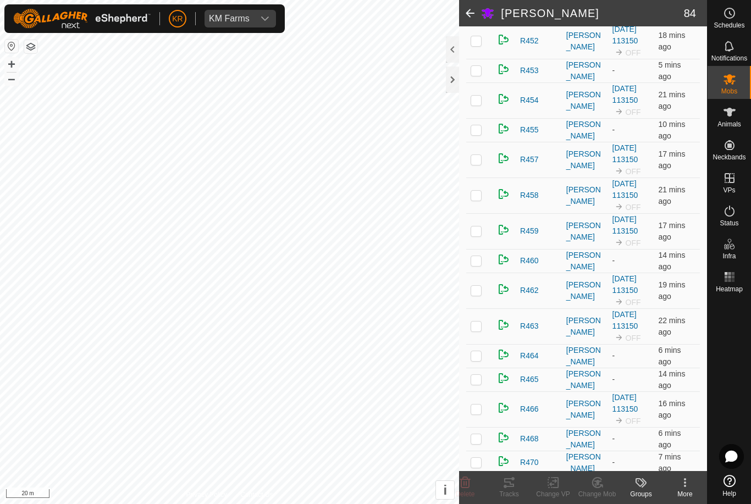
scroll to position [788, 0]
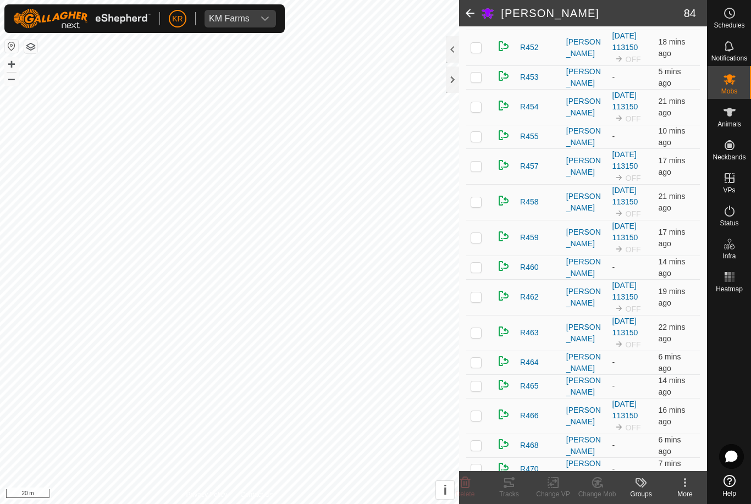
click at [483, 204] on td at bounding box center [479, 202] width 26 height 36
click at [599, 489] on icon at bounding box center [597, 482] width 14 height 13
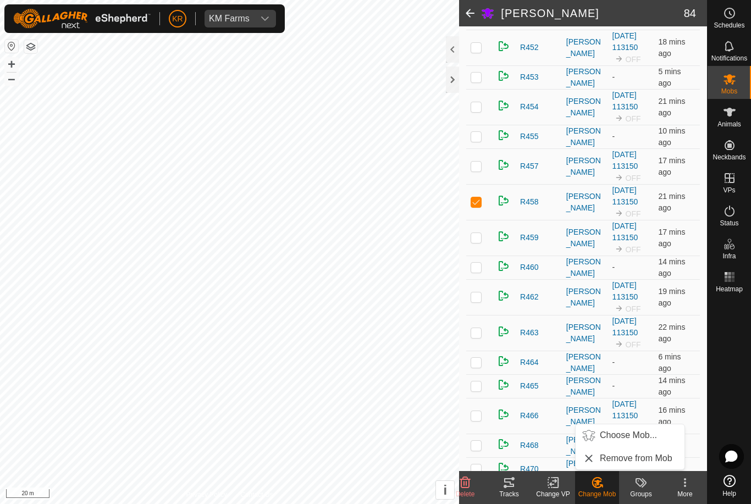
click at [634, 435] on span "Choose Mob..." at bounding box center [628, 435] width 57 height 13
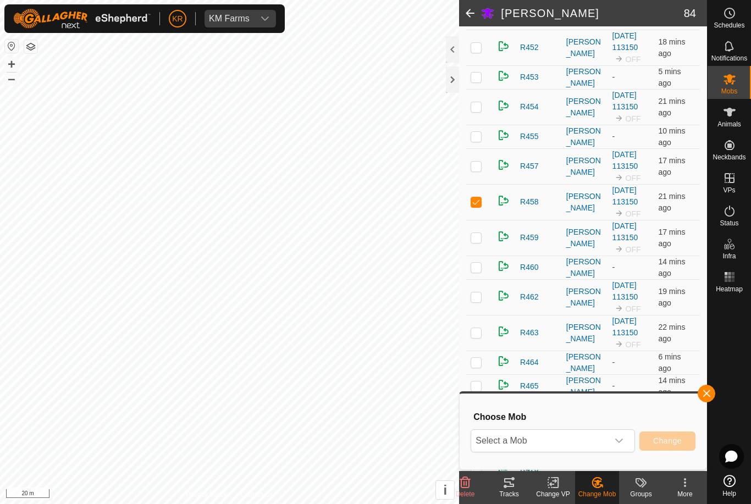
click at [606, 439] on span "Select a Mob" at bounding box center [539, 441] width 137 height 22
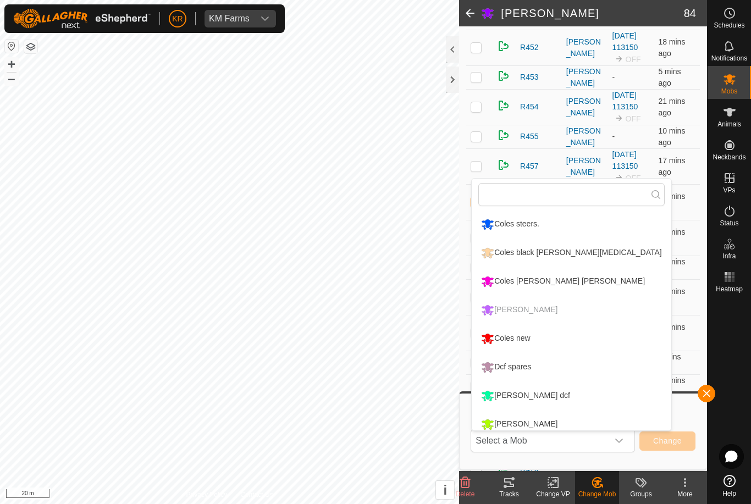
click at [533, 333] on div "Coles new" at bounding box center [505, 338] width 54 height 19
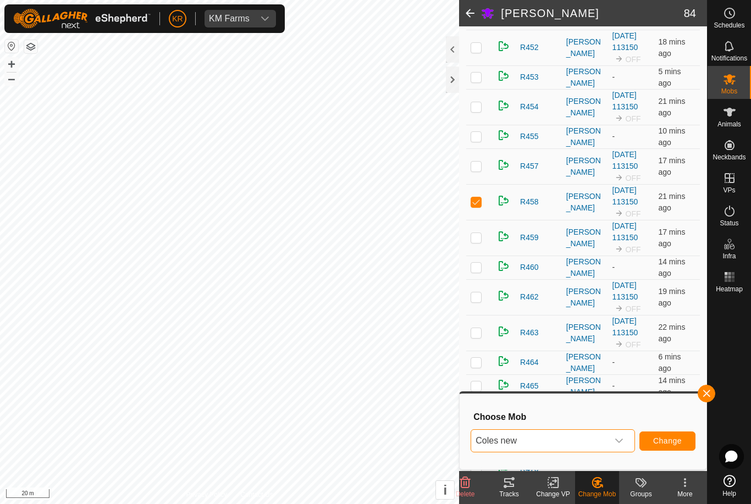
click at [668, 435] on button "Change" at bounding box center [667, 440] width 56 height 19
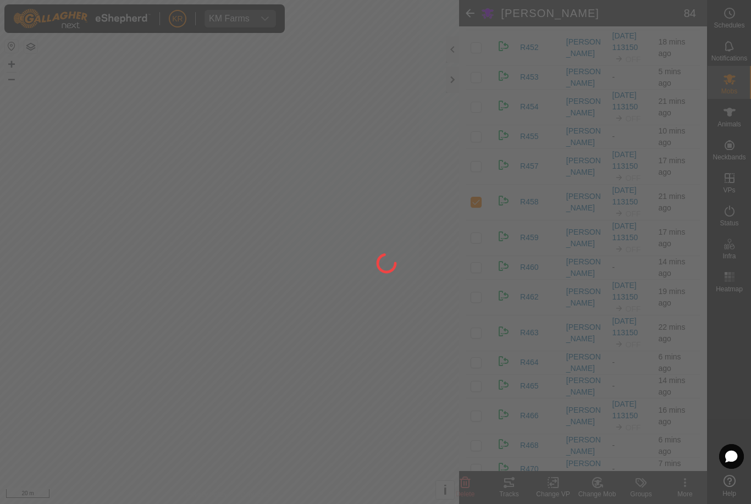
checkbox input "false"
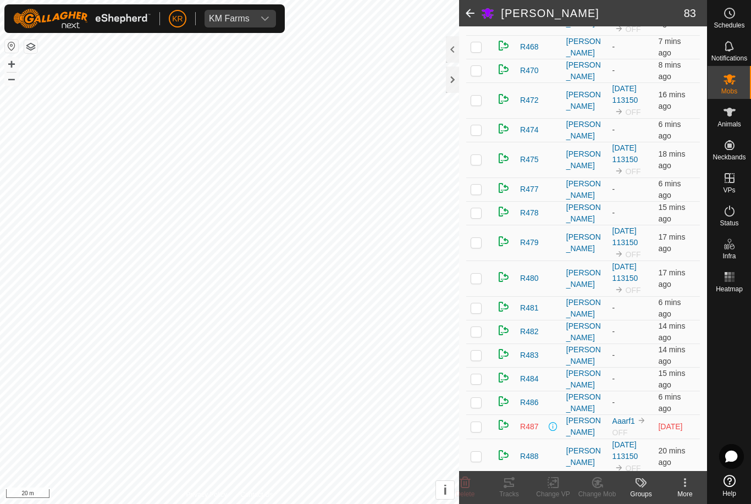
scroll to position [1151, 0]
click at [472, 277] on p-checkbox at bounding box center [475, 277] width 11 height 9
click at [603, 483] on icon at bounding box center [597, 482] width 14 height 13
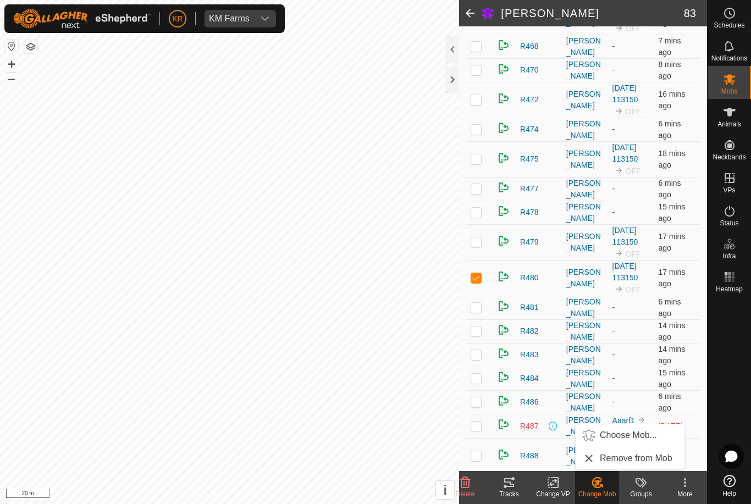
click at [638, 438] on span "Choose Mob..." at bounding box center [628, 435] width 57 height 13
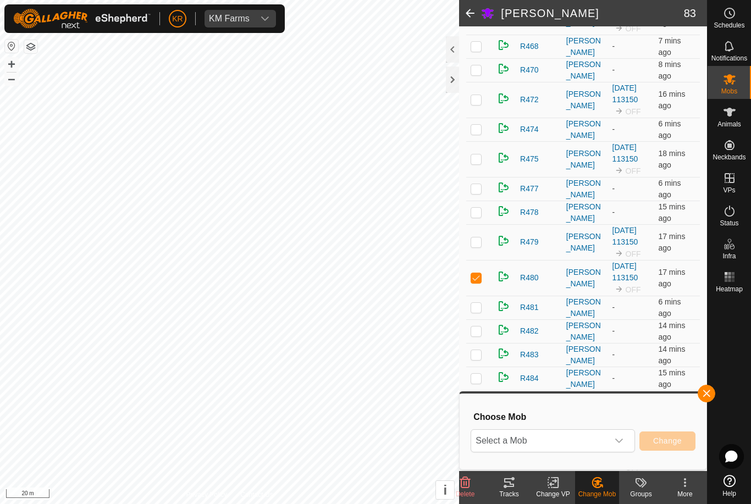
click at [603, 439] on span "Select a Mob" at bounding box center [539, 441] width 137 height 22
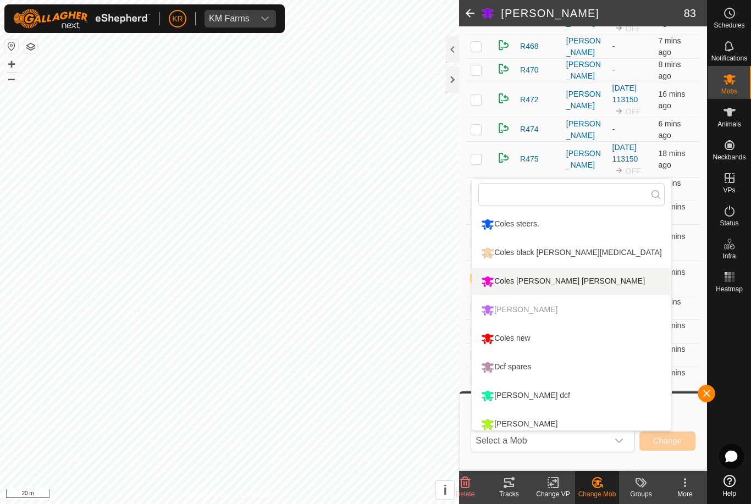
click at [539, 282] on div "Coles [PERSON_NAME] [PERSON_NAME]" at bounding box center [562, 281] width 169 height 19
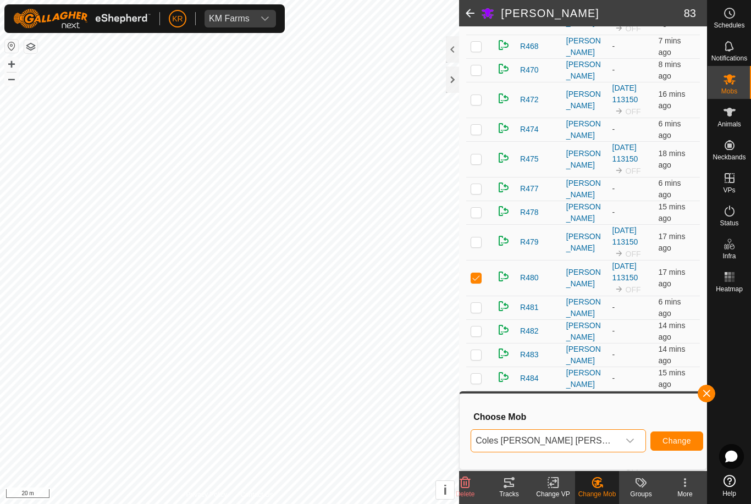
click at [662, 437] on span "Change" at bounding box center [676, 440] width 29 height 9
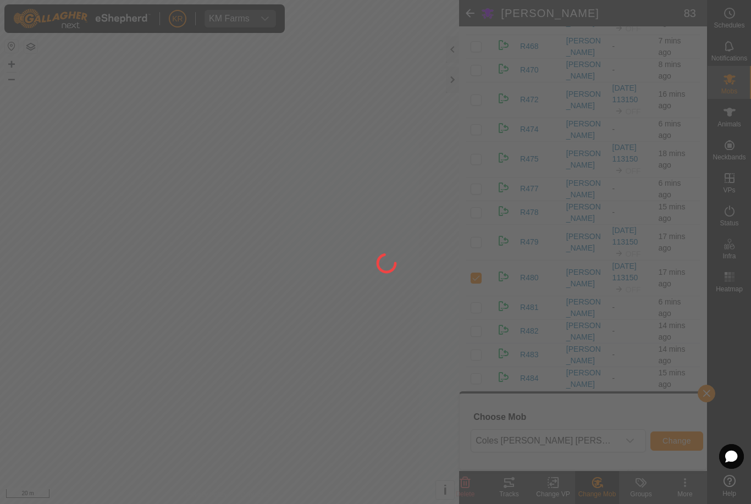
checkbox input "false"
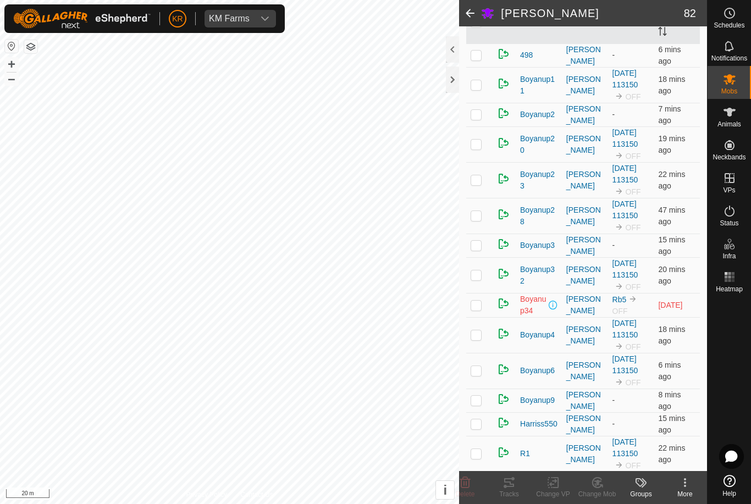
scroll to position [151, 0]
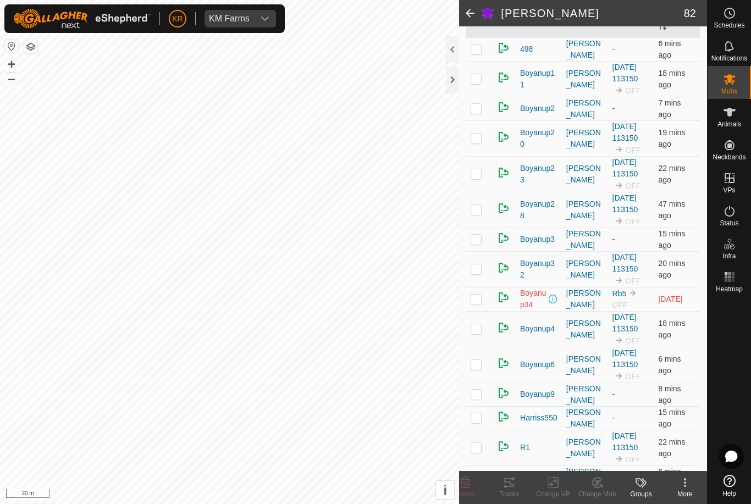
click at [479, 141] on p-checkbox at bounding box center [475, 138] width 11 height 9
click at [598, 487] on icon at bounding box center [596, 483] width 9 height 10
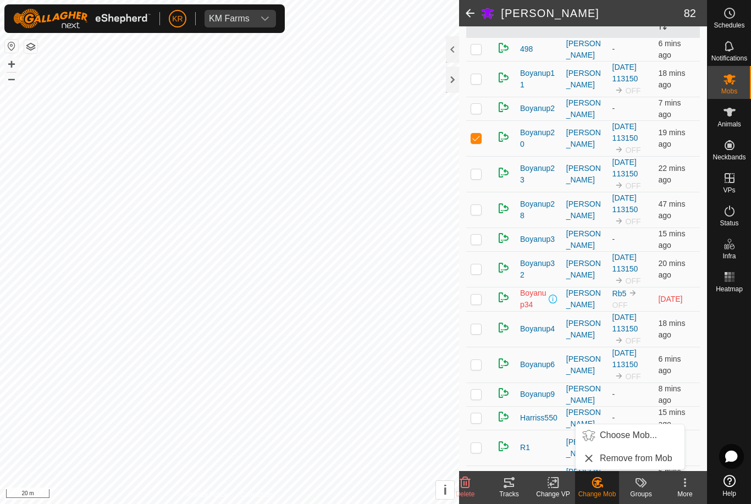
click at [629, 435] on span "Choose Mob..." at bounding box center [628, 435] width 57 height 13
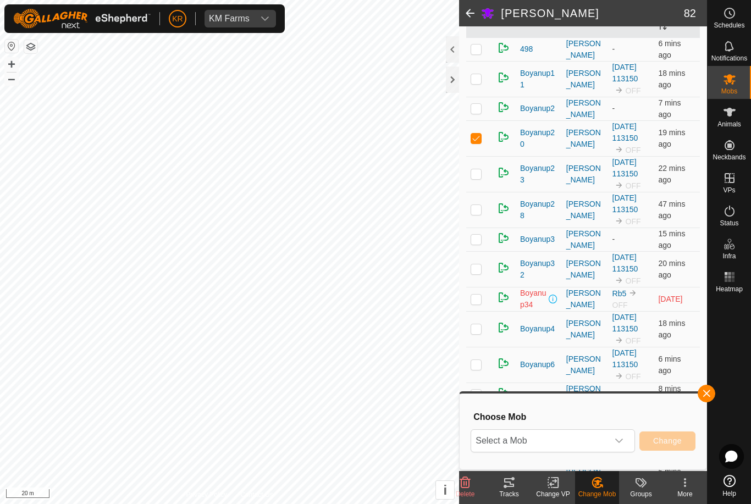
click at [606, 442] on span "Select a Mob" at bounding box center [539, 441] width 137 height 22
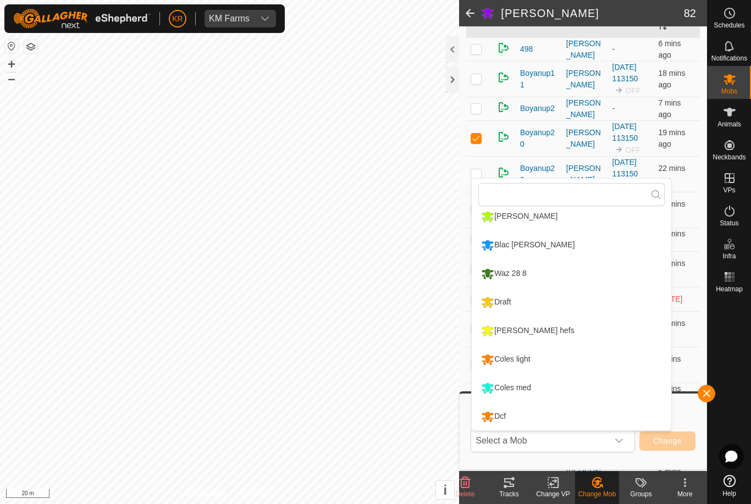
scroll to position [208, 0]
click at [496, 301] on div "Draft" at bounding box center [495, 302] width 35 height 19
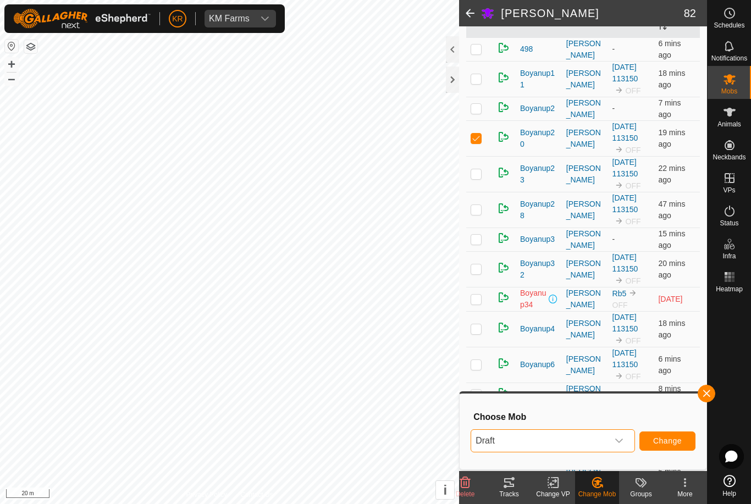
click at [657, 436] on span "Change" at bounding box center [667, 440] width 29 height 9
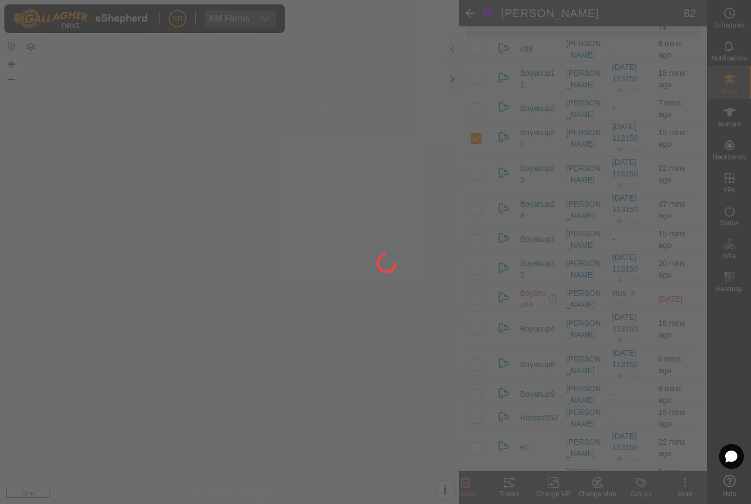
checkbox input "false"
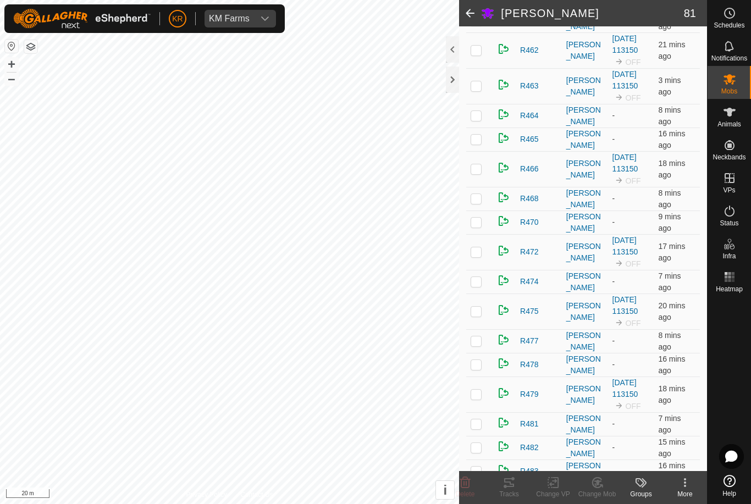
scroll to position [952, 0]
click at [485, 368] on td at bounding box center [479, 364] width 26 height 24
click at [599, 486] on icon at bounding box center [597, 482] width 14 height 13
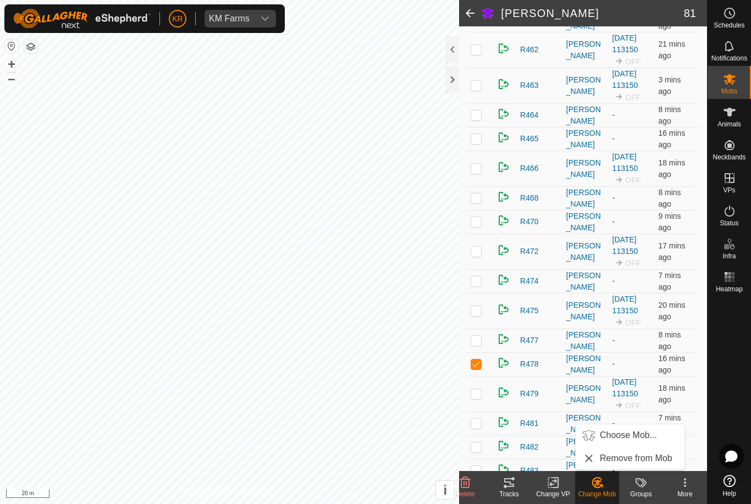
click at [634, 436] on span "Choose Mob..." at bounding box center [628, 435] width 57 height 13
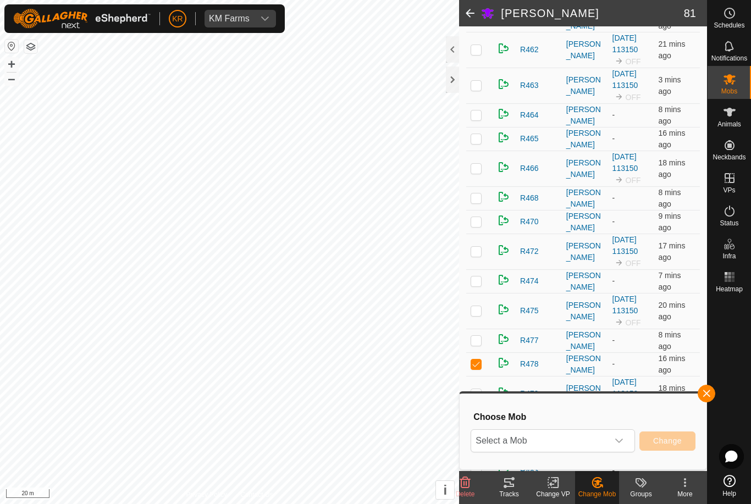
click at [615, 436] on icon "dropdown trigger" at bounding box center [618, 440] width 9 height 9
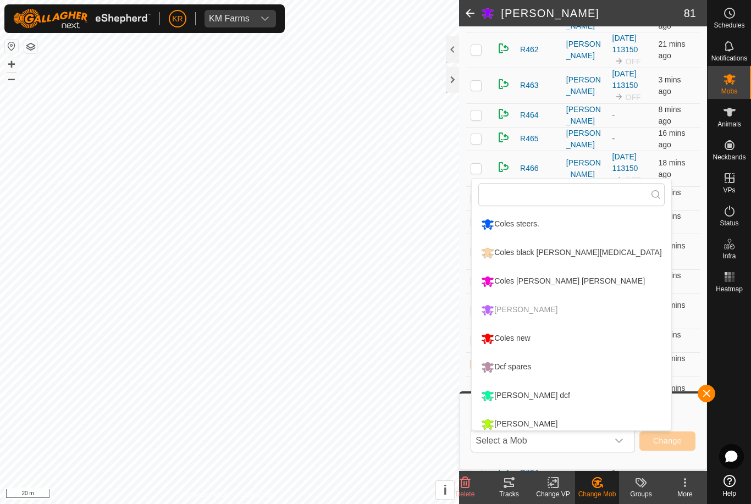
click at [560, 281] on div "Coles [PERSON_NAME] [PERSON_NAME]" at bounding box center [562, 281] width 169 height 19
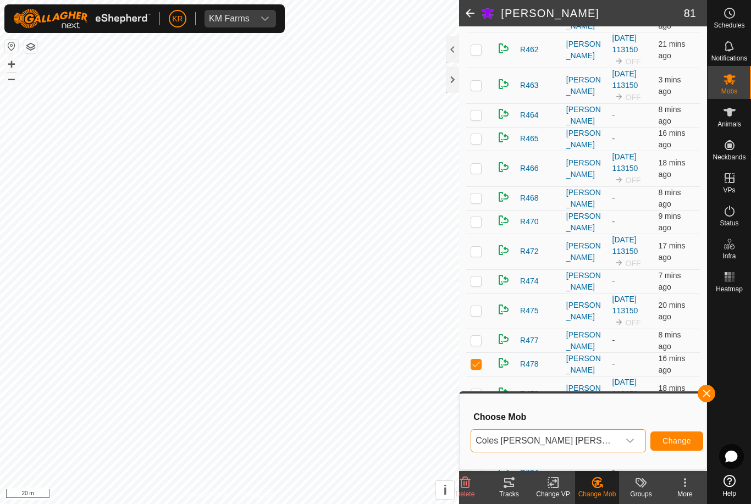
click at [667, 438] on span "Change" at bounding box center [676, 440] width 29 height 9
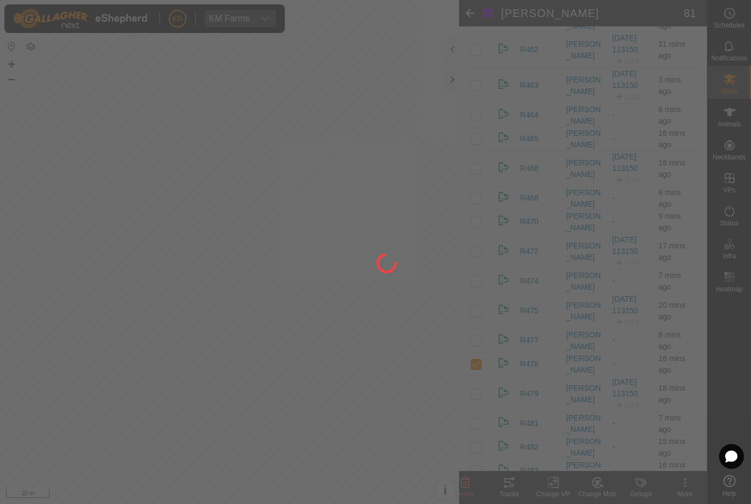
checkbox input "false"
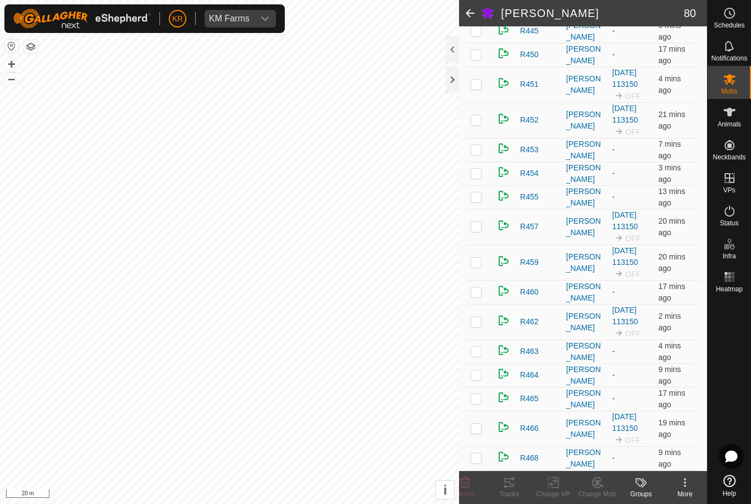
scroll to position [652, 0]
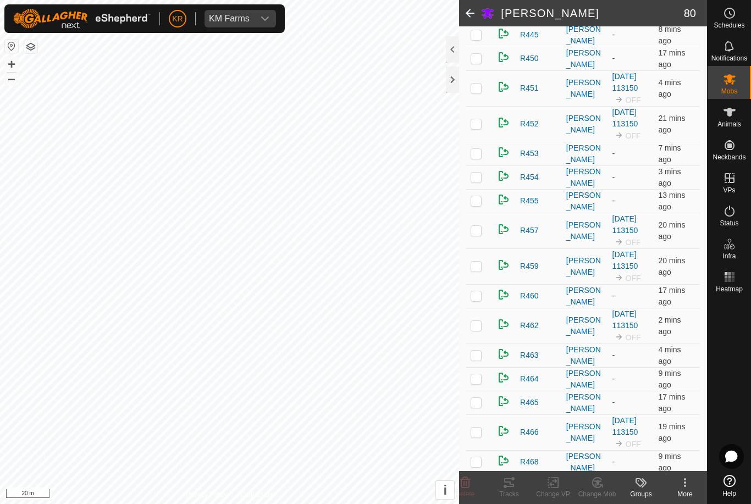
click at [481, 91] on p-checkbox at bounding box center [475, 88] width 11 height 9
click at [605, 484] on change-mob-svg-icon at bounding box center [597, 482] width 44 height 13
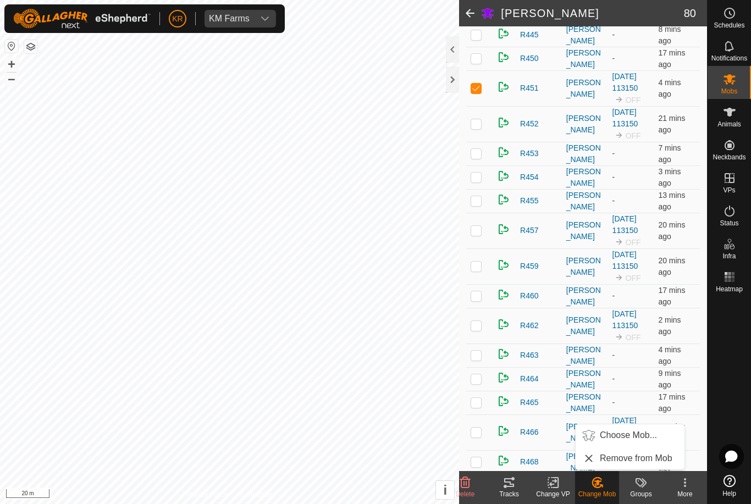
click at [629, 438] on span "Choose Mob..." at bounding box center [628, 435] width 57 height 13
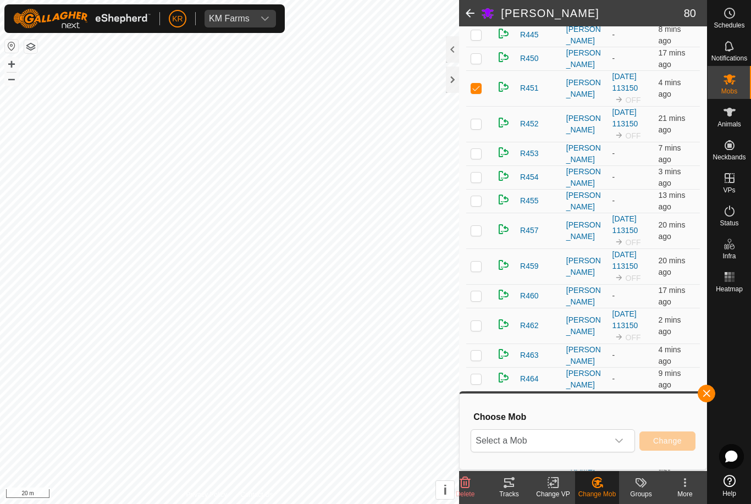
click at [553, 444] on span "Select a Mob" at bounding box center [539, 441] width 137 height 22
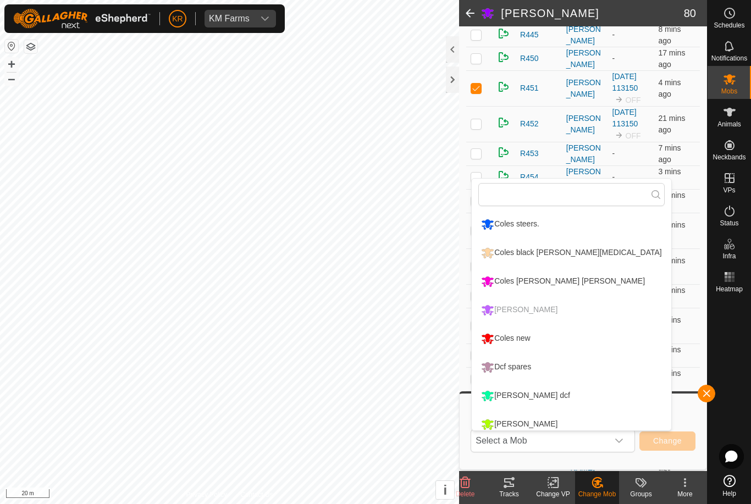
click at [528, 283] on div "Coles [PERSON_NAME] [PERSON_NAME]" at bounding box center [562, 281] width 169 height 19
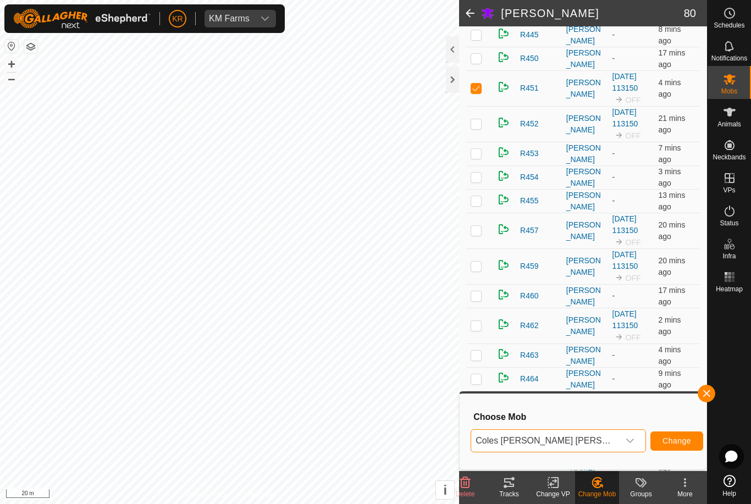
click at [663, 444] on span "Change" at bounding box center [676, 440] width 29 height 9
checkbox input "false"
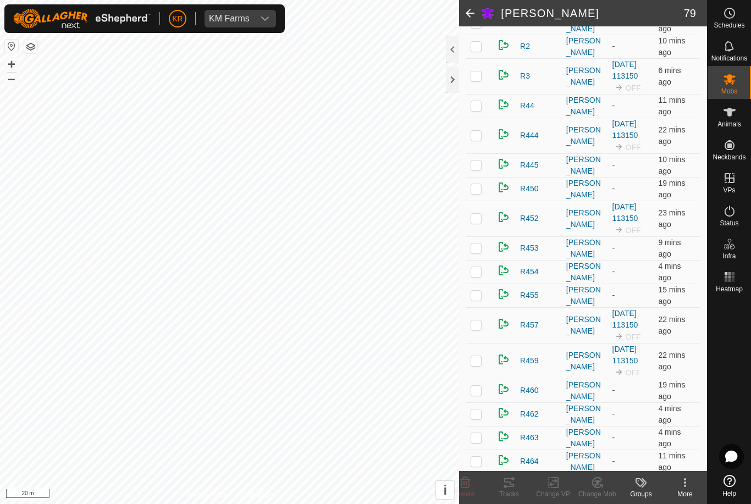
scroll to position [502, 0]
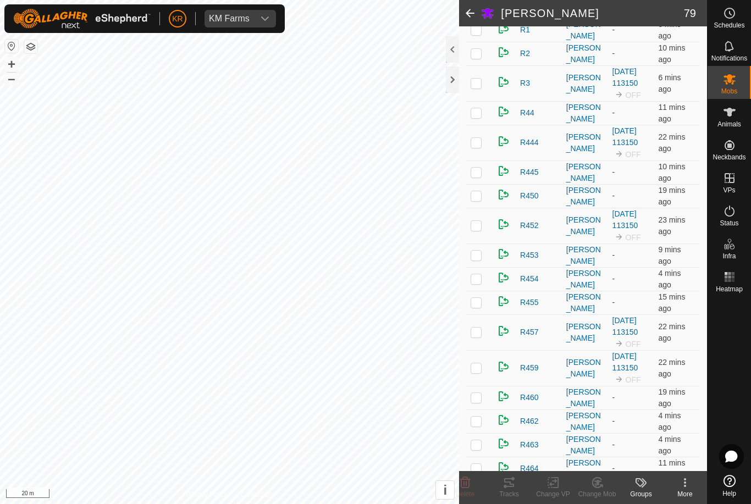
click at [479, 331] on p-checkbox at bounding box center [475, 332] width 11 height 9
click at [605, 490] on div "Change Mob" at bounding box center [597, 494] width 44 height 10
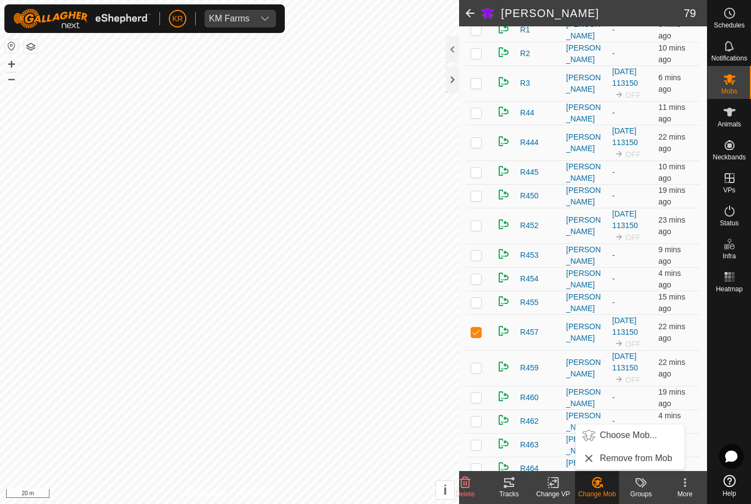
click at [631, 442] on link "Choose Mob..." at bounding box center [629, 435] width 109 height 22
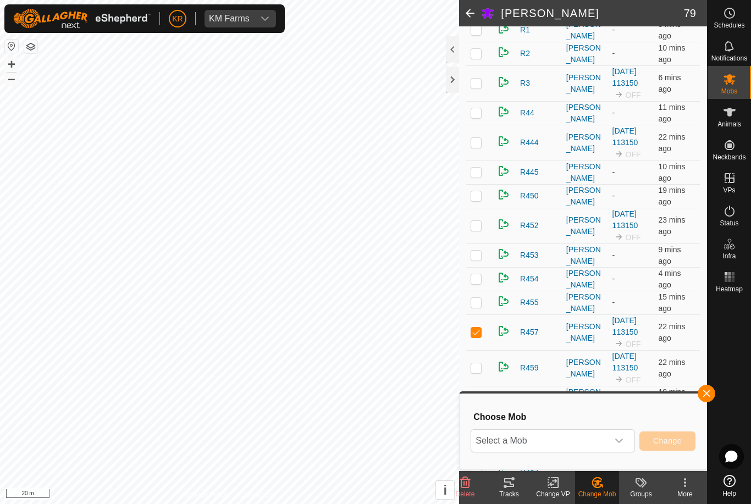
click at [593, 442] on span "Select a Mob" at bounding box center [539, 441] width 137 height 22
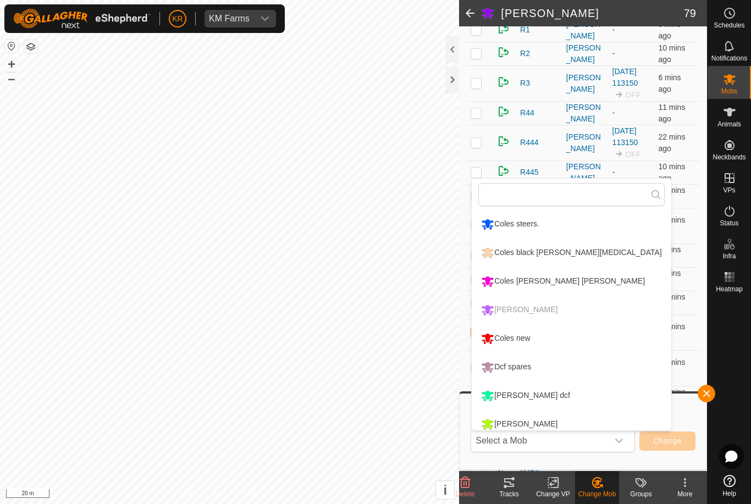
click at [526, 342] on div "Coles new" at bounding box center [505, 338] width 54 height 19
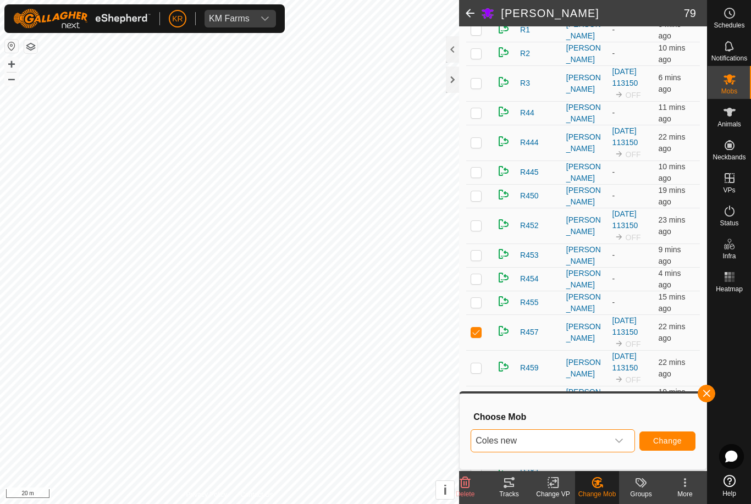
click at [674, 441] on span "Change" at bounding box center [667, 440] width 29 height 9
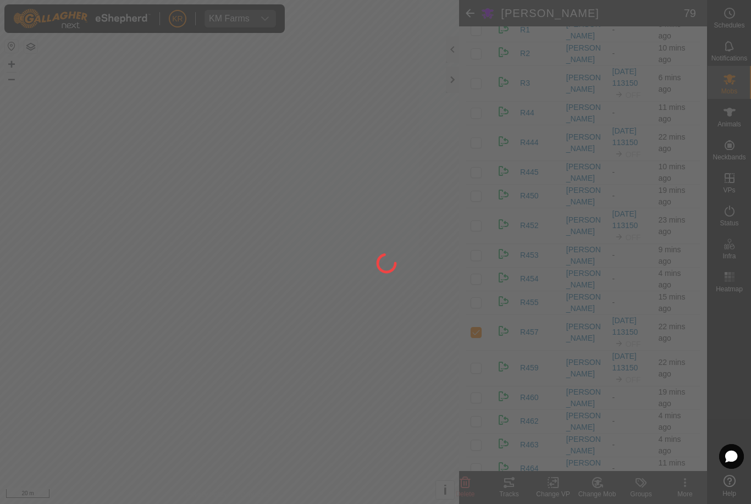
checkbox input "false"
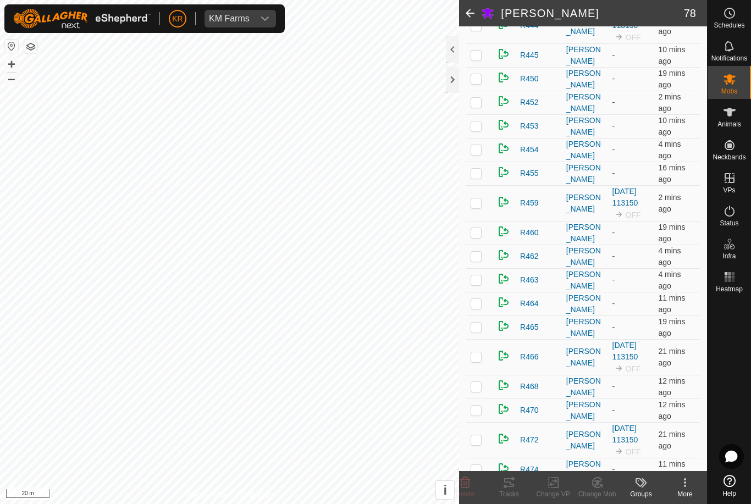
scroll to position [624, 0]
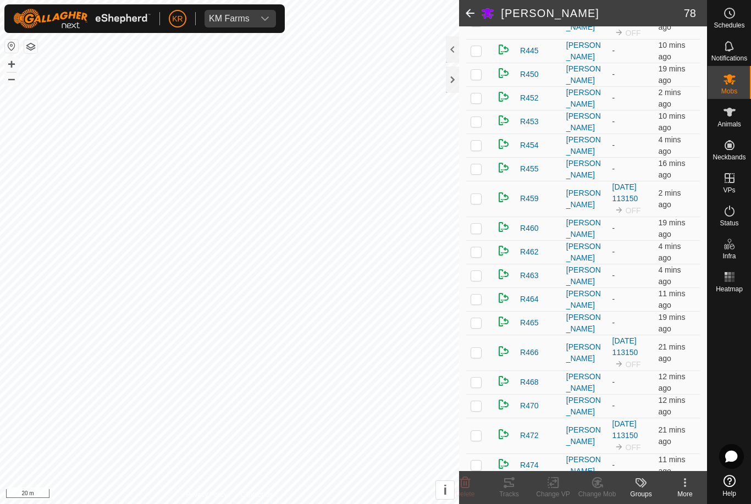
click at [473, 302] on p-checkbox at bounding box center [475, 299] width 11 height 9
click at [607, 476] on change-mob-svg-icon at bounding box center [597, 482] width 44 height 13
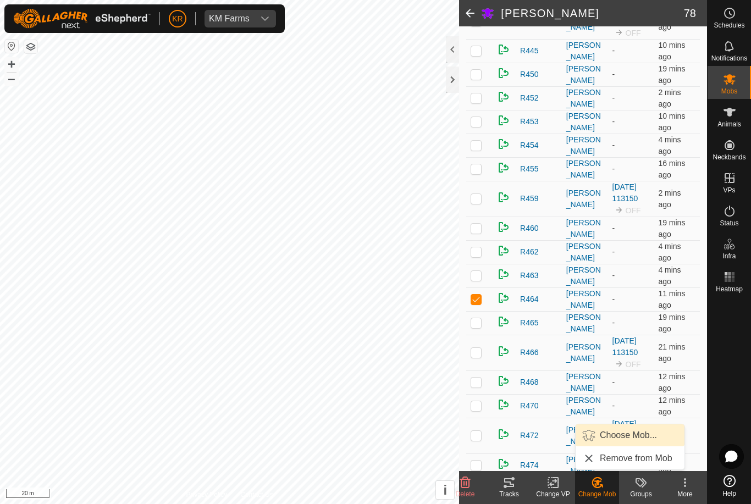
click at [617, 429] on span "Choose Mob..." at bounding box center [628, 435] width 57 height 13
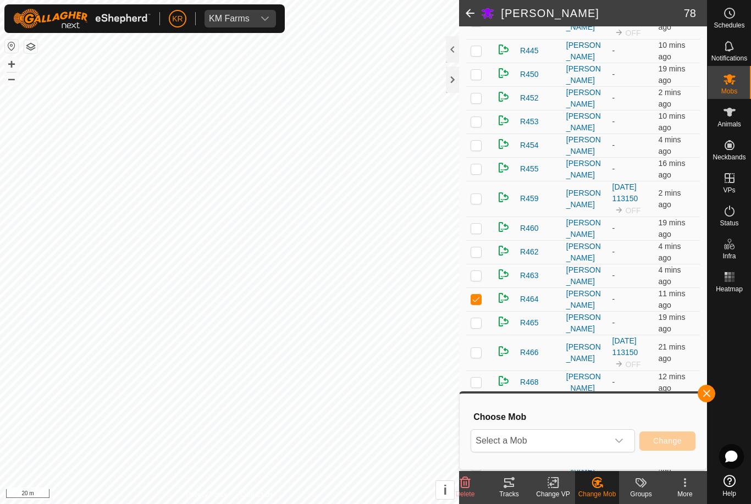
click at [588, 435] on span "Select a Mob" at bounding box center [539, 441] width 137 height 22
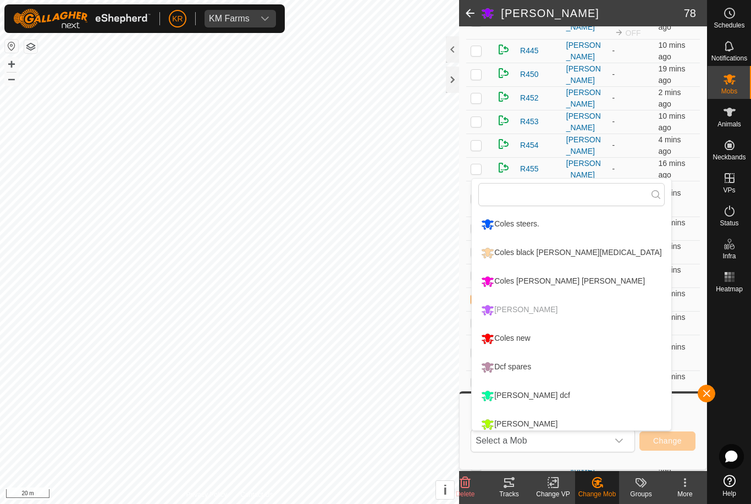
click at [524, 339] on div "Coles new" at bounding box center [505, 338] width 54 height 19
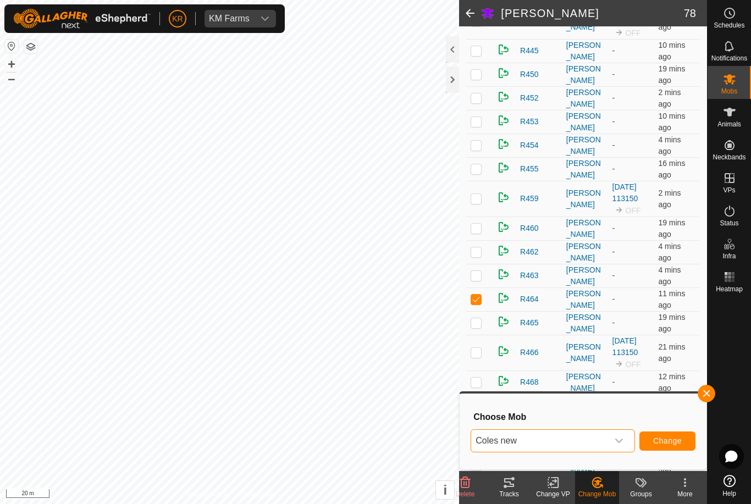
click at [667, 425] on div "Choose Mob Coles new Change" at bounding box center [583, 431] width 234 height 63
click at [666, 434] on button "Change" at bounding box center [667, 440] width 56 height 19
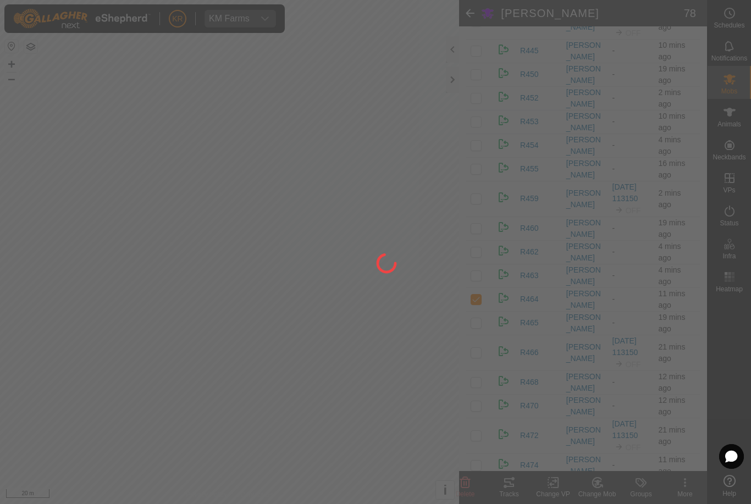
checkbox input "false"
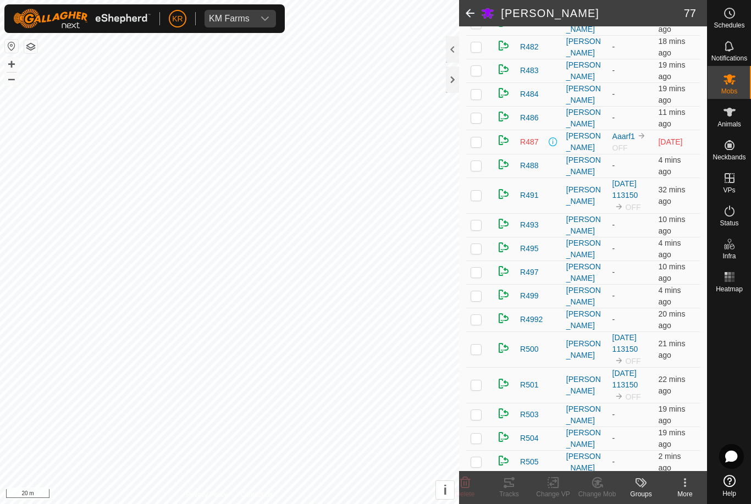
scroll to position [1149, 0]
click at [474, 385] on p-checkbox at bounding box center [475, 384] width 11 height 9
click at [599, 490] on div "Change Mob" at bounding box center [597, 494] width 44 height 10
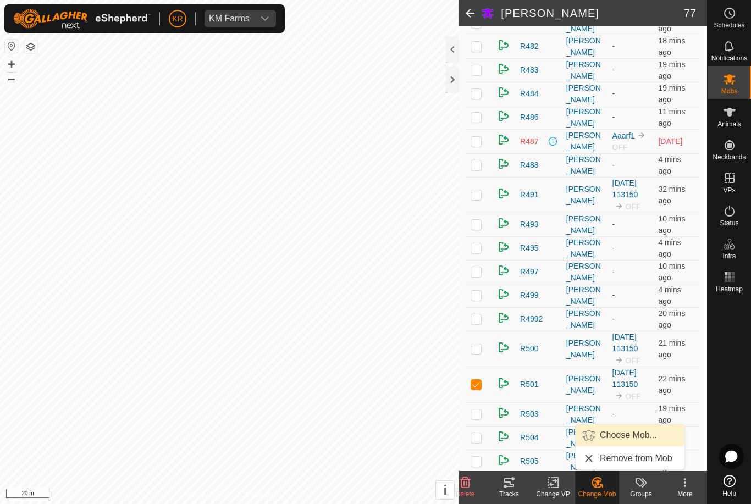
click at [629, 437] on span "Choose Mob..." at bounding box center [628, 435] width 57 height 13
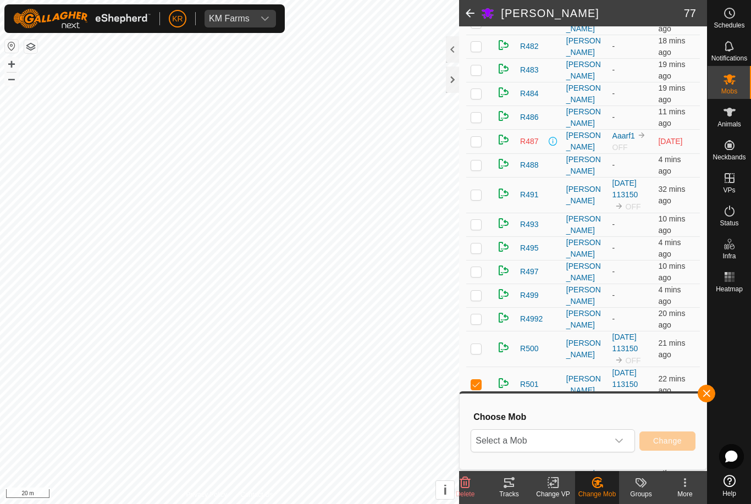
click at [598, 444] on span "Select a Mob" at bounding box center [539, 441] width 137 height 22
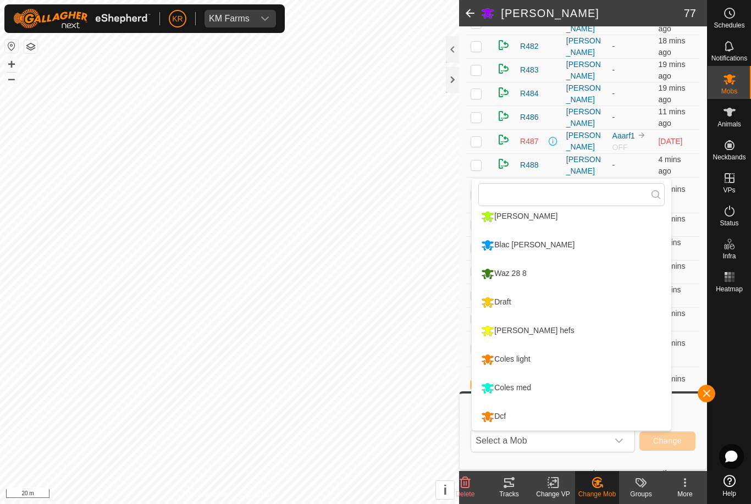
scroll to position [208, 0]
click at [525, 359] on div "Coles light" at bounding box center [505, 359] width 54 height 19
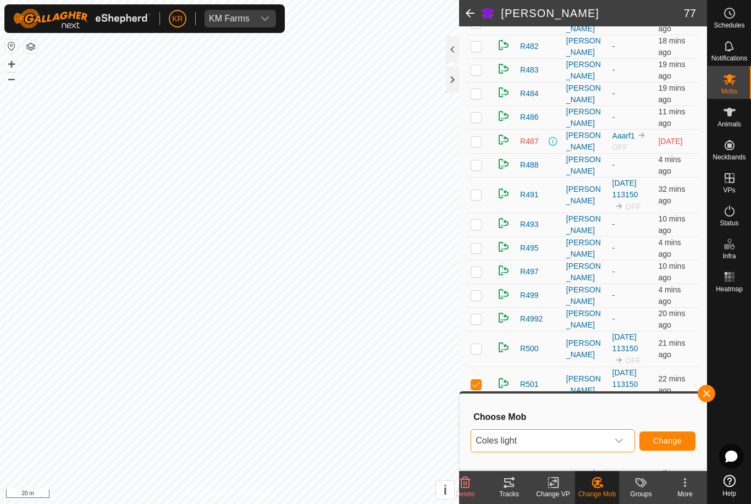
click at [675, 439] on span "Change" at bounding box center [667, 440] width 29 height 9
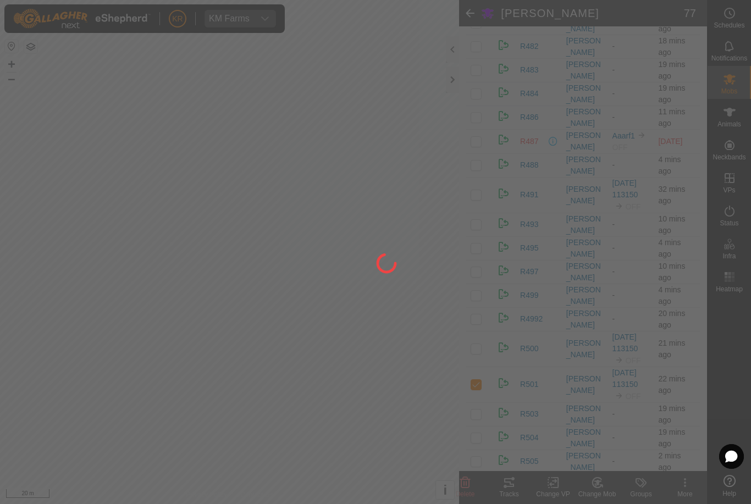
checkbox input "false"
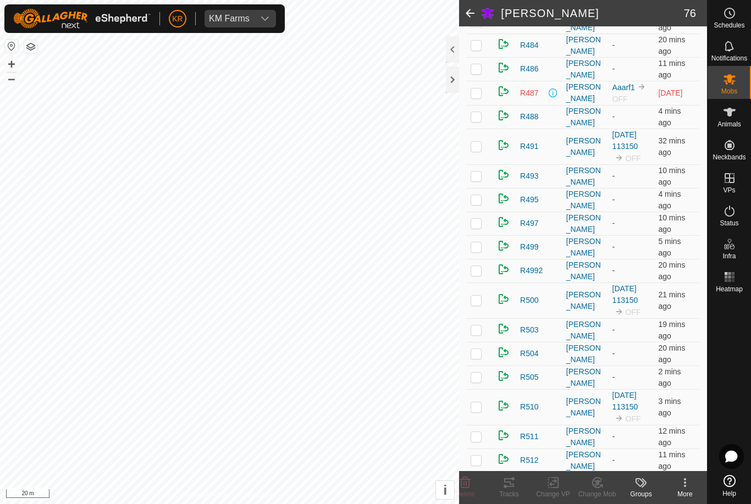
scroll to position [1167, 0]
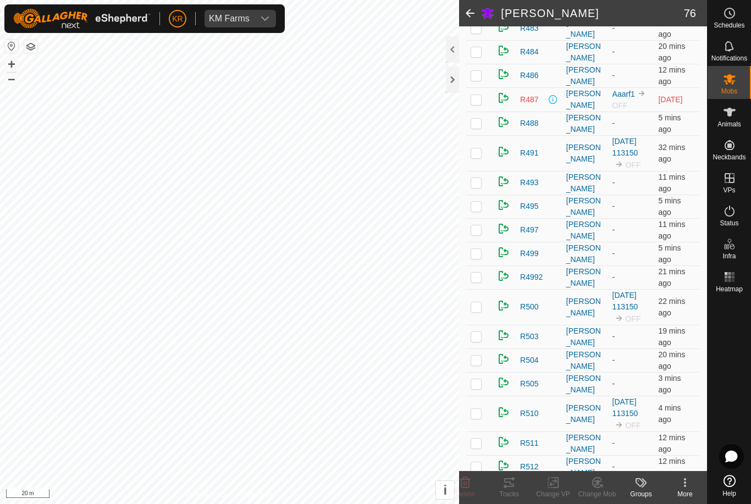
click at [478, 210] on p-checkbox at bounding box center [475, 206] width 11 height 9
click at [605, 479] on change-mob-svg-icon at bounding box center [597, 482] width 44 height 13
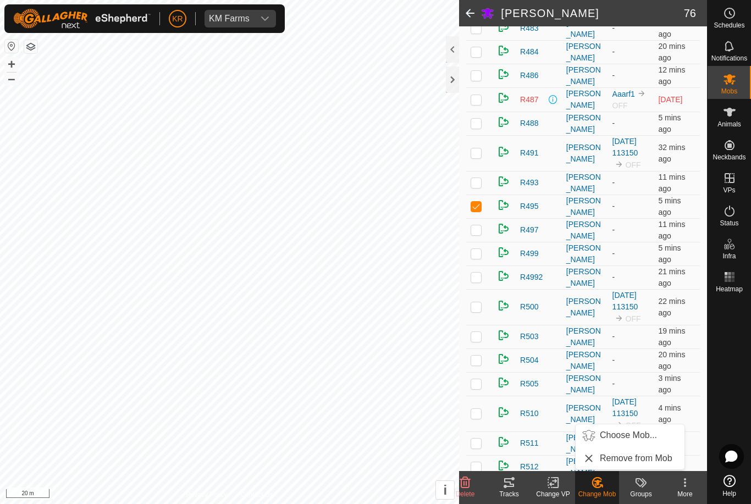
click at [628, 433] on span "Choose Mob..." at bounding box center [628, 435] width 57 height 13
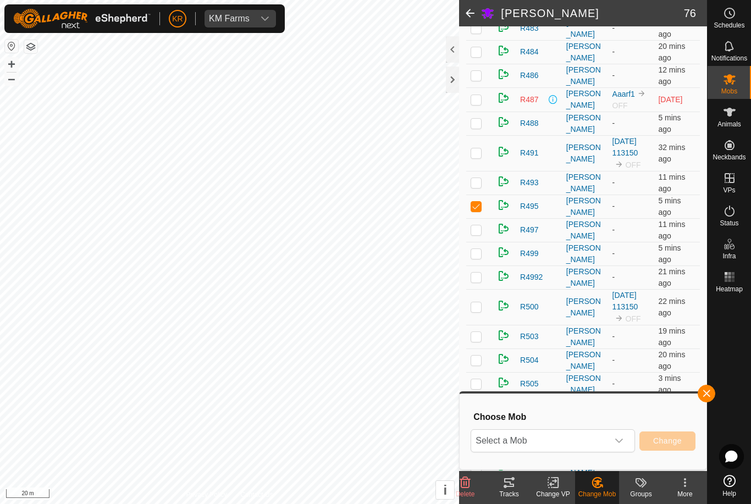
click at [587, 437] on span "Select a Mob" at bounding box center [539, 441] width 137 height 22
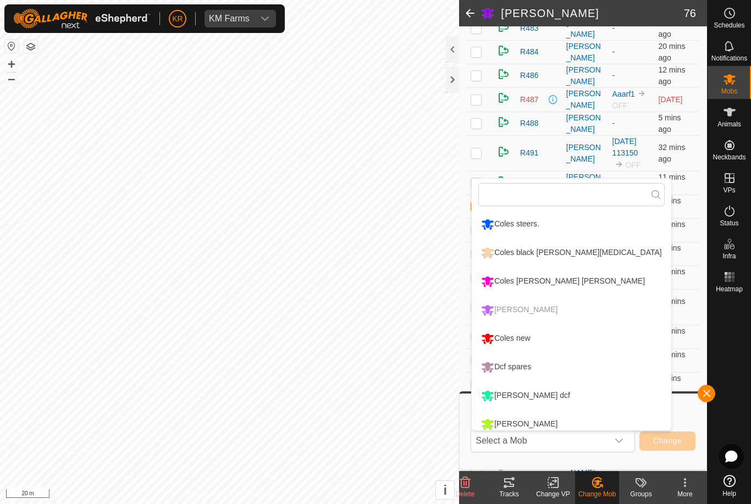
click at [522, 336] on div "Coles new" at bounding box center [505, 338] width 54 height 19
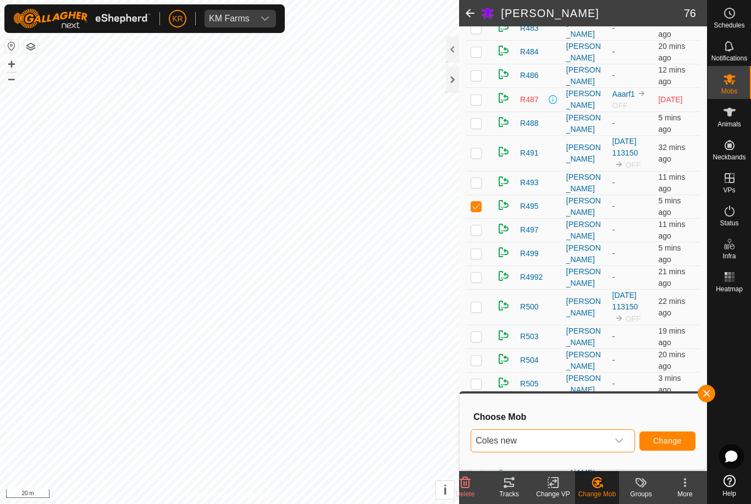
click at [669, 442] on span "Change" at bounding box center [667, 440] width 29 height 9
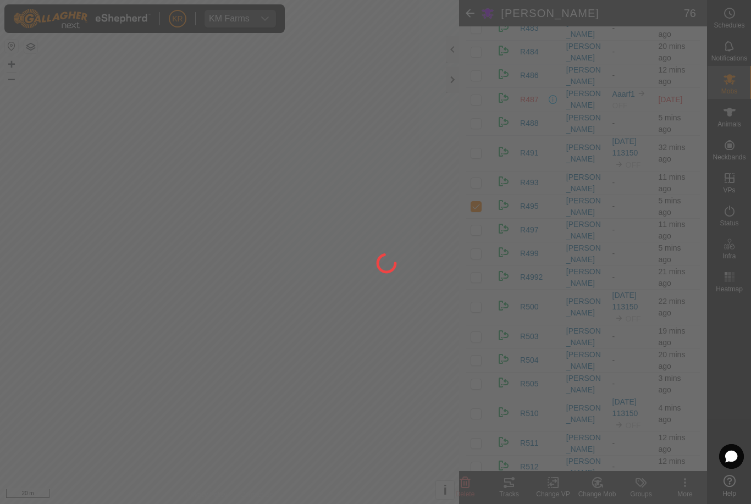
checkbox input "false"
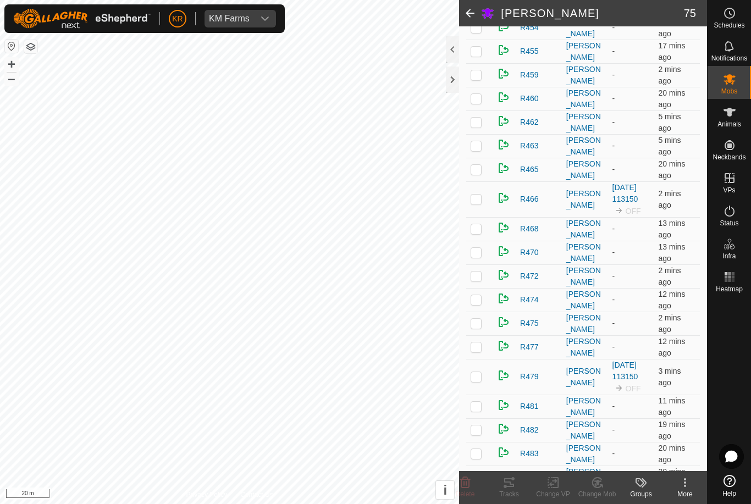
scroll to position [716, 0]
click at [475, 148] on p-checkbox at bounding box center [475, 146] width 11 height 9
click at [596, 486] on icon at bounding box center [595, 484] width 3 height 3
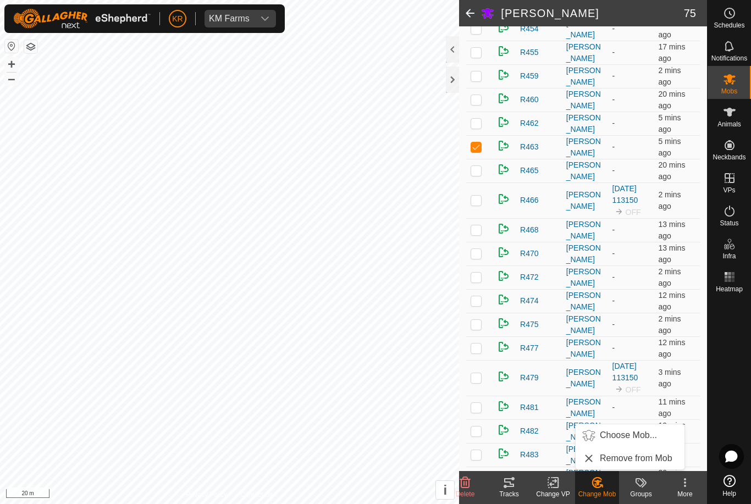
click at [635, 437] on span "Choose Mob..." at bounding box center [628, 435] width 57 height 13
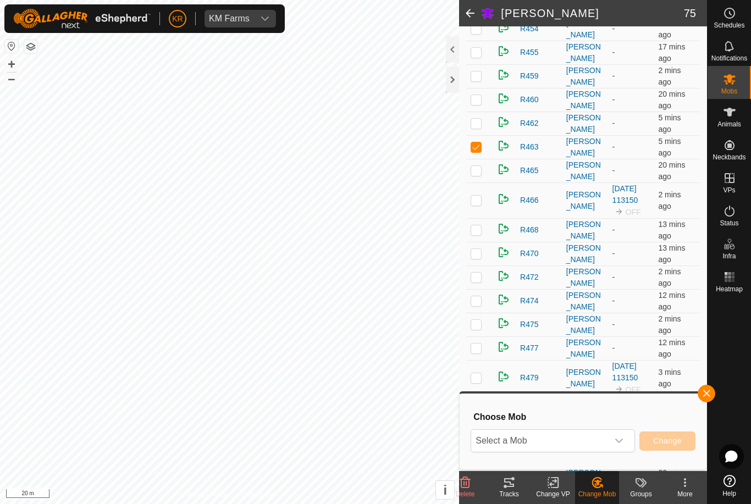
click at [601, 440] on span "Select a Mob" at bounding box center [539, 441] width 137 height 22
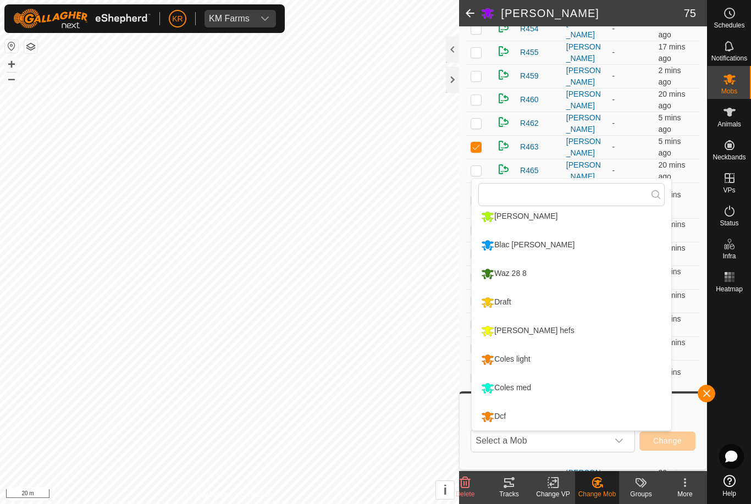
scroll to position [208, 0]
click at [527, 360] on div "Coles light" at bounding box center [505, 359] width 54 height 19
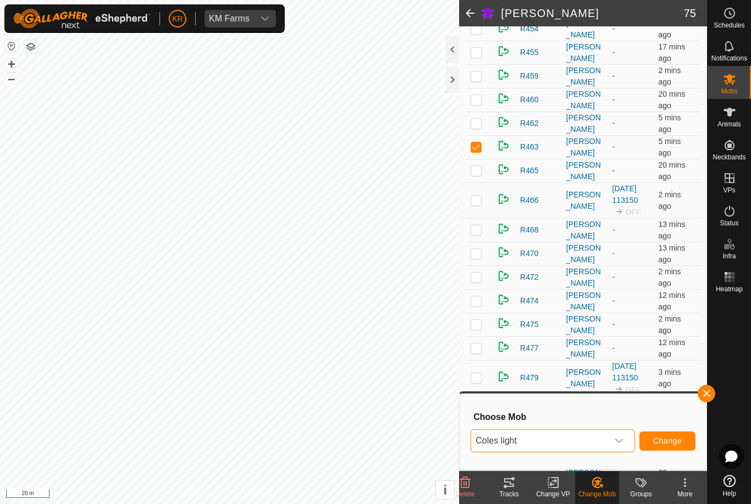
click at [670, 441] on span "Change" at bounding box center [667, 440] width 29 height 9
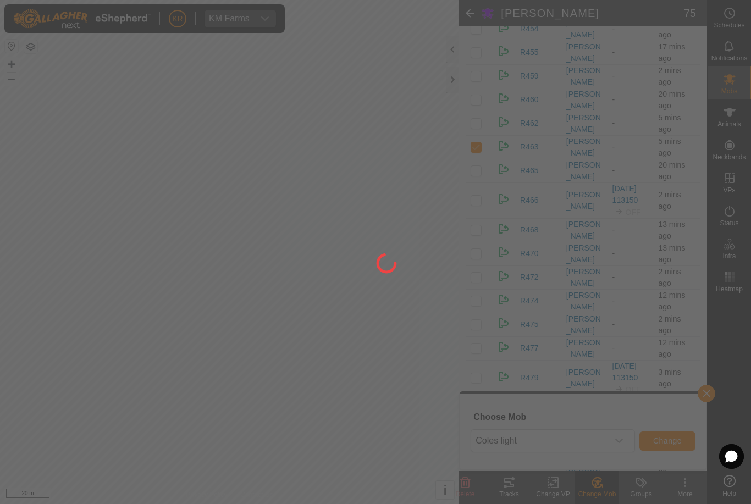
checkbox input "false"
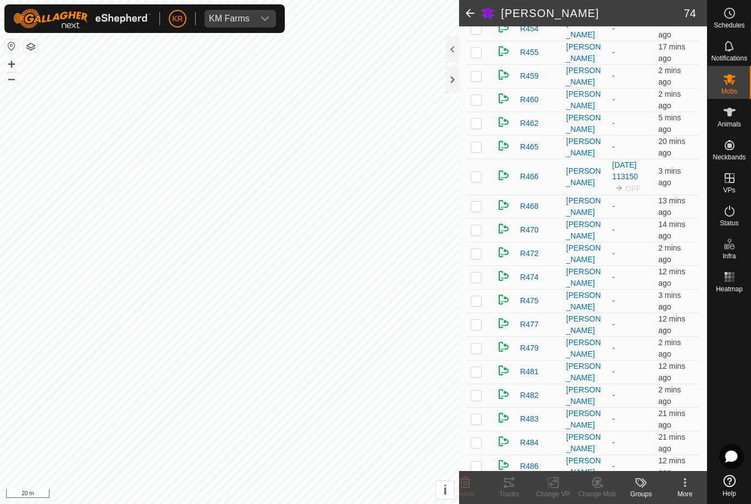
click at [474, 305] on p-checkbox at bounding box center [475, 300] width 11 height 9
click at [601, 483] on icon at bounding box center [597, 482] width 14 height 13
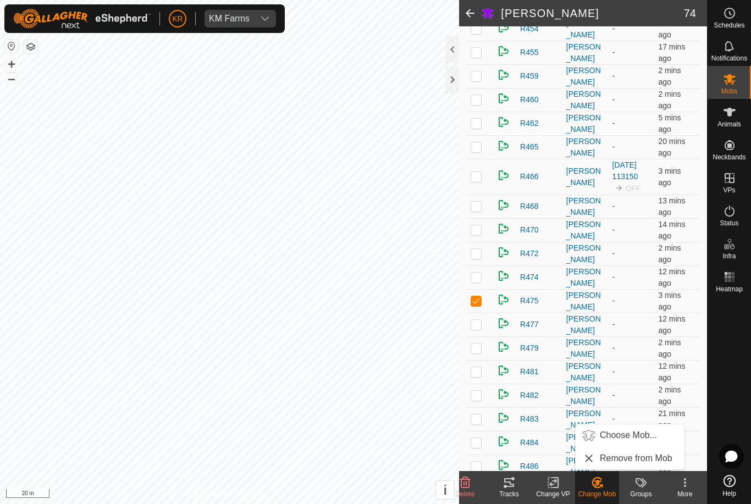
click at [625, 439] on span "Choose Mob..." at bounding box center [628, 435] width 57 height 13
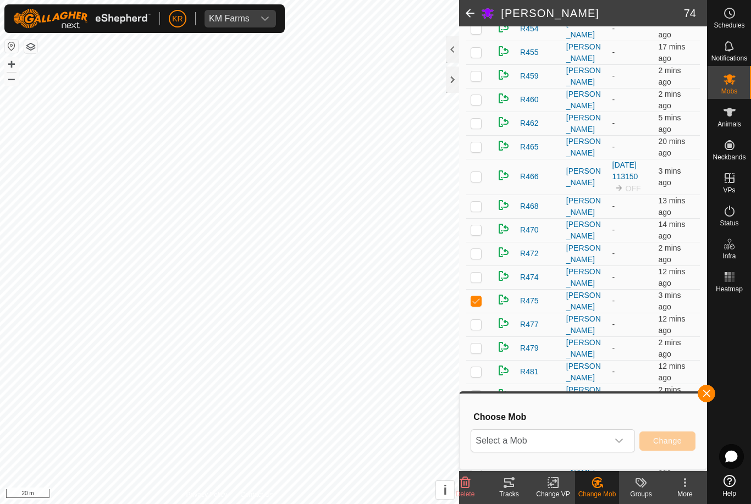
click at [588, 439] on span "Select a Mob" at bounding box center [539, 441] width 137 height 22
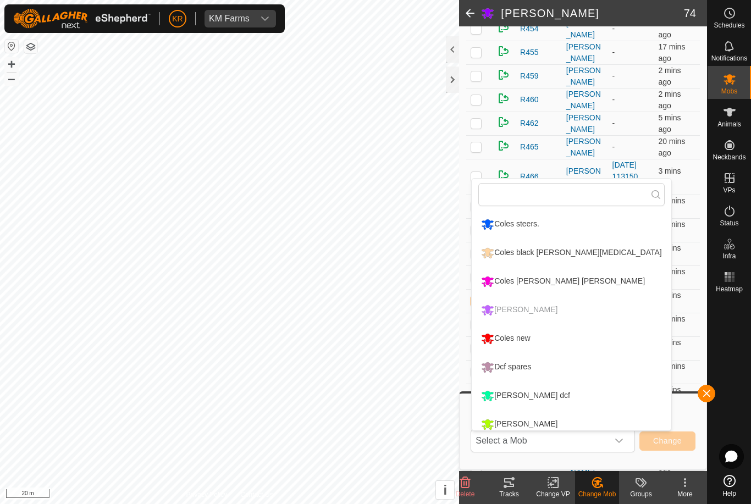
click at [523, 342] on div "Coles new" at bounding box center [505, 338] width 54 height 19
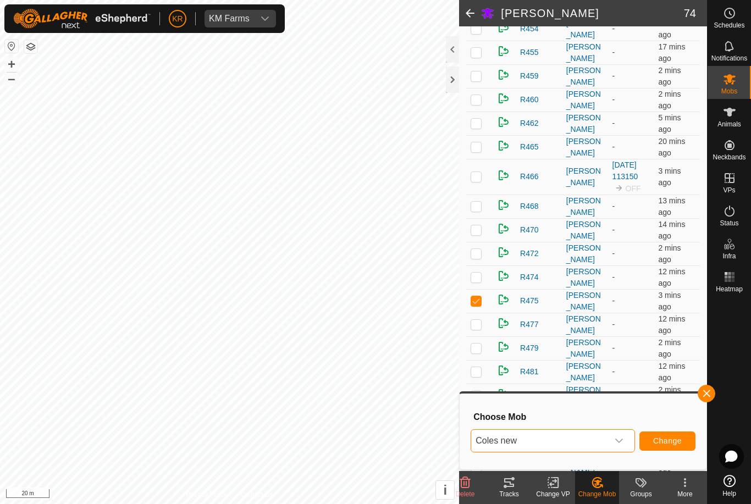
click at [668, 439] on span "Change" at bounding box center [667, 440] width 29 height 9
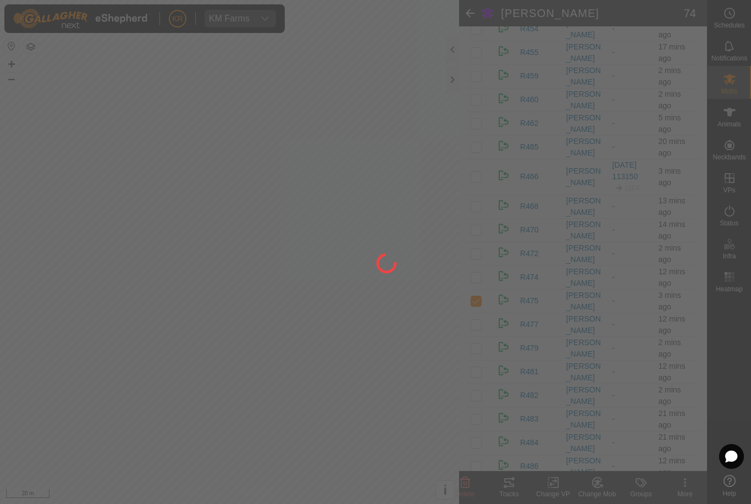
checkbox input "false"
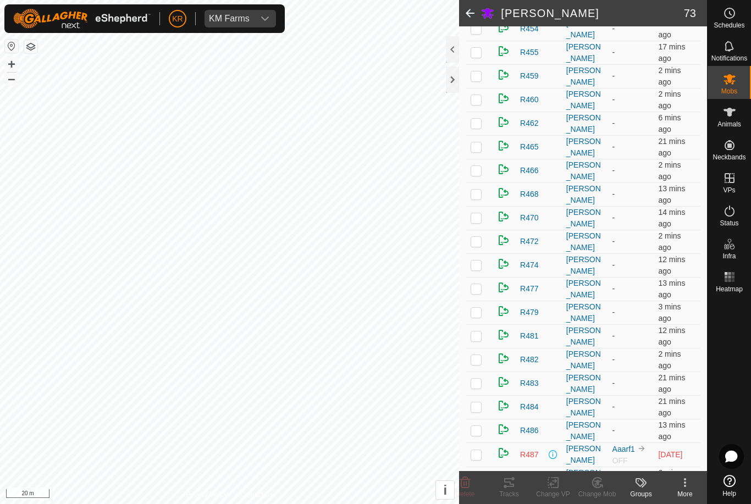
click at [479, 314] on p-checkbox at bounding box center [475, 312] width 11 height 9
click at [598, 484] on icon at bounding box center [598, 482] width 8 height 5
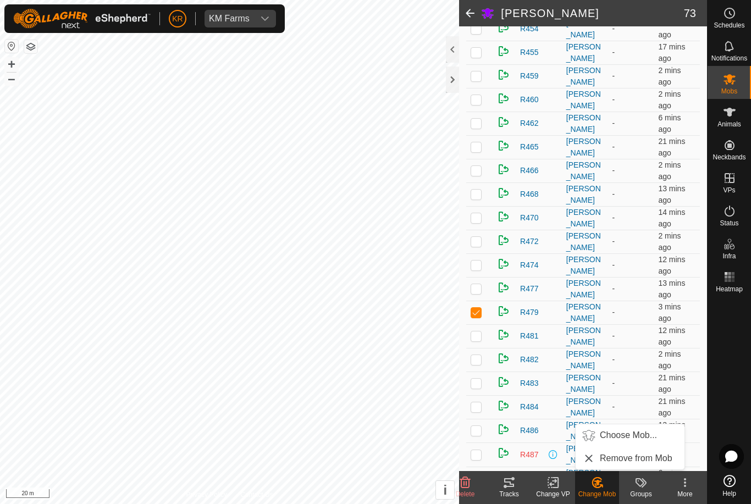
click at [621, 438] on span "Choose Mob..." at bounding box center [628, 435] width 57 height 13
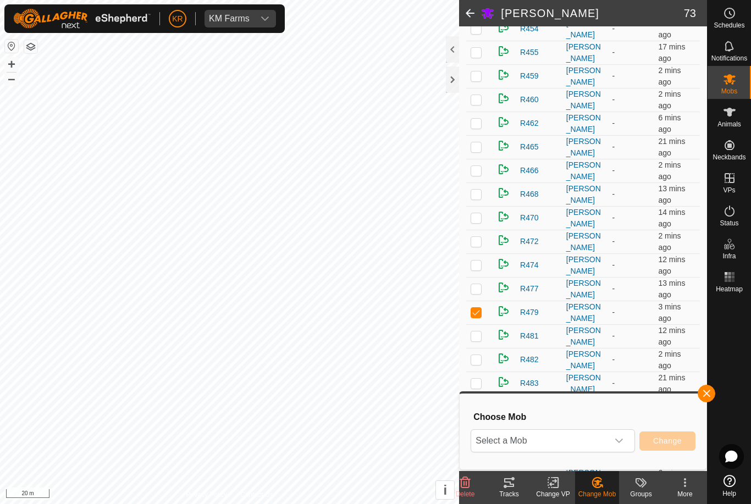
click at [588, 440] on span "Select a Mob" at bounding box center [539, 441] width 137 height 22
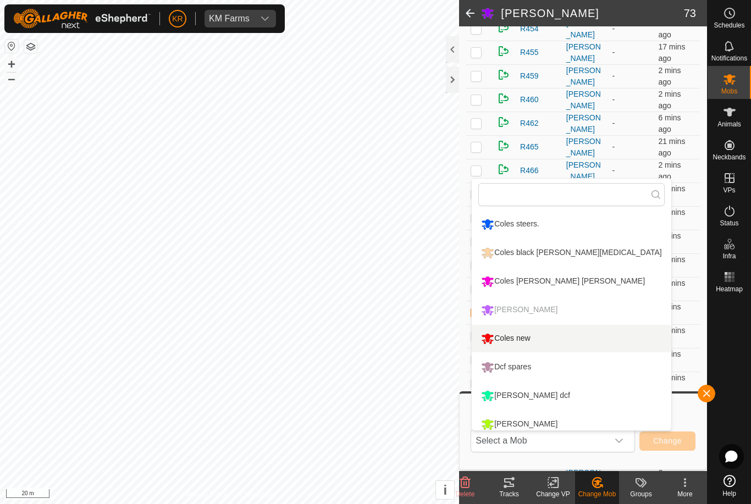
click at [526, 337] on div "Coles new" at bounding box center [505, 338] width 54 height 19
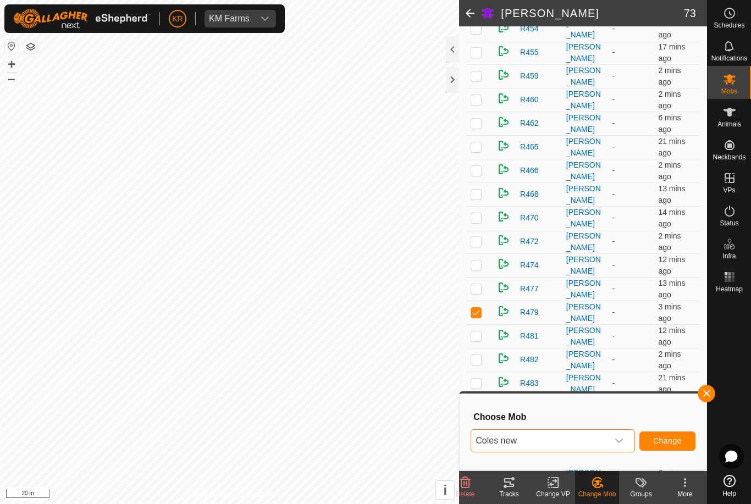
click at [665, 440] on span "Change" at bounding box center [667, 440] width 29 height 9
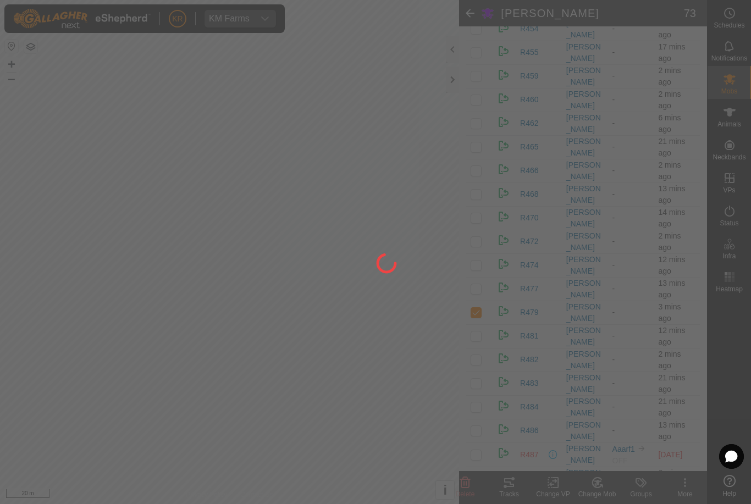
checkbox input "false"
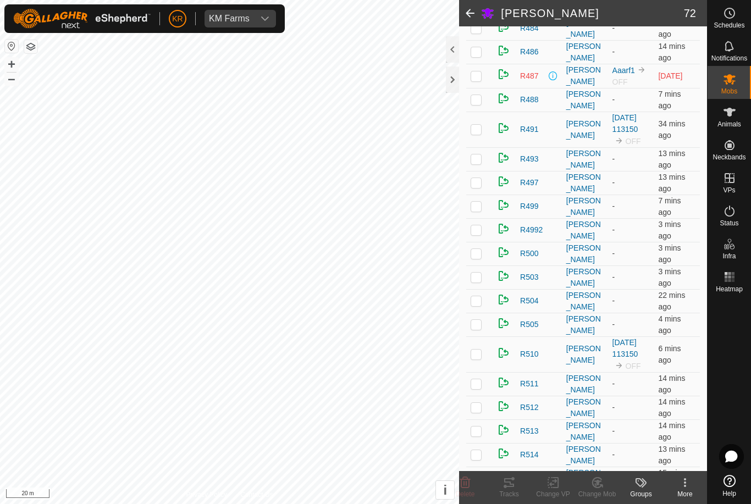
scroll to position [1060, 0]
click at [485, 274] on td at bounding box center [479, 276] width 26 height 24
click at [590, 487] on icon at bounding box center [597, 482] width 14 height 13
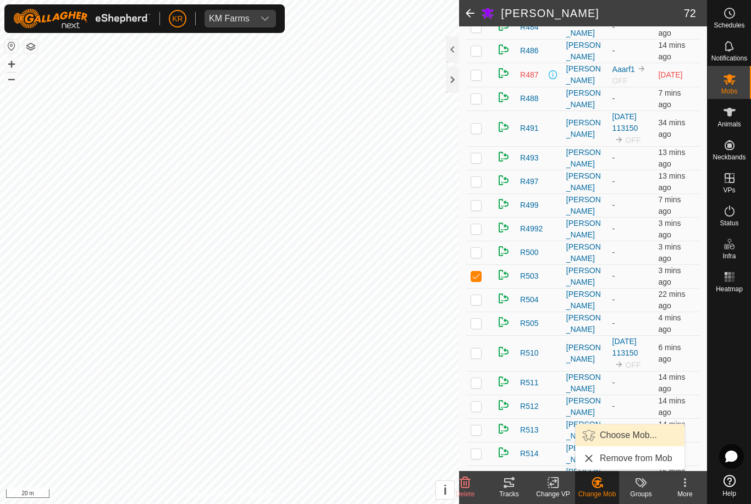
click at [633, 433] on span "Choose Mob..." at bounding box center [628, 435] width 57 height 13
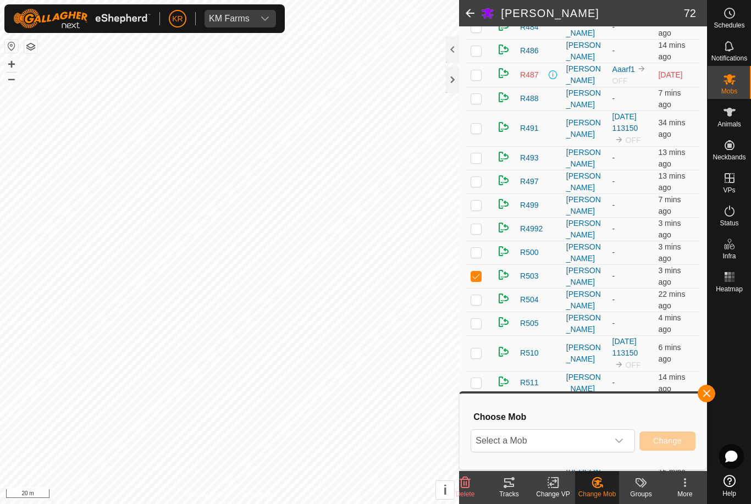
click at [597, 444] on span "Select a Mob" at bounding box center [539, 441] width 137 height 22
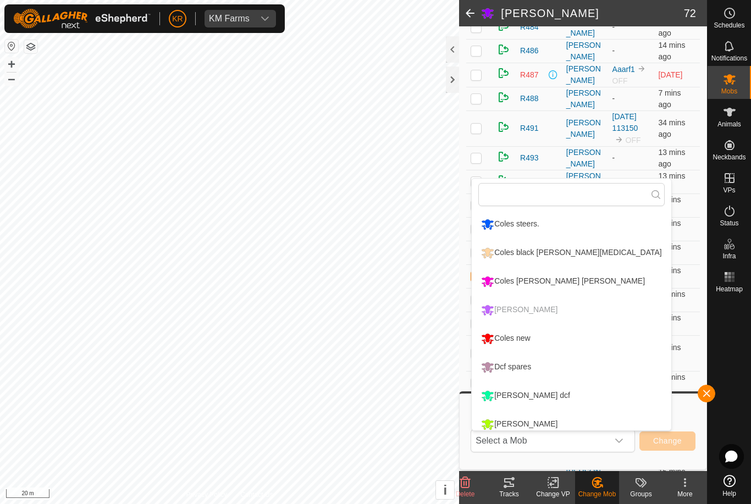
click at [522, 336] on div "Coles new" at bounding box center [505, 338] width 54 height 19
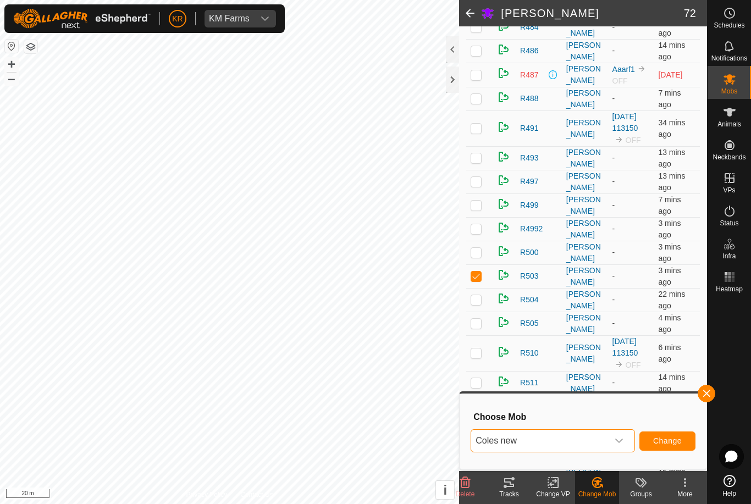
click at [667, 437] on span "Change" at bounding box center [667, 440] width 29 height 9
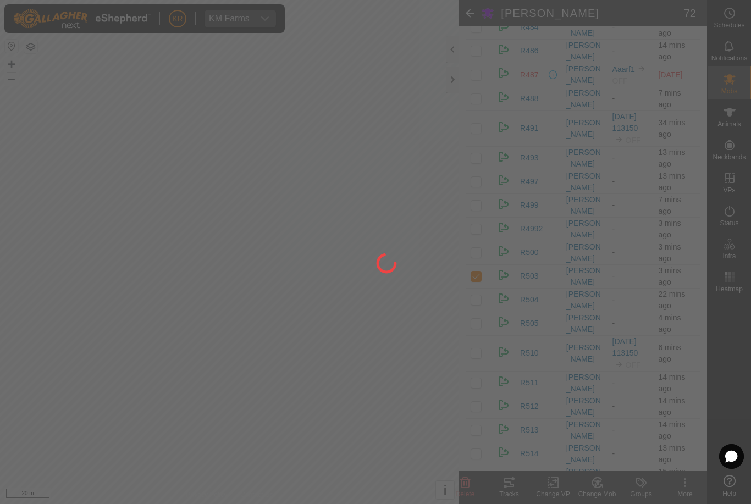
checkbox input "false"
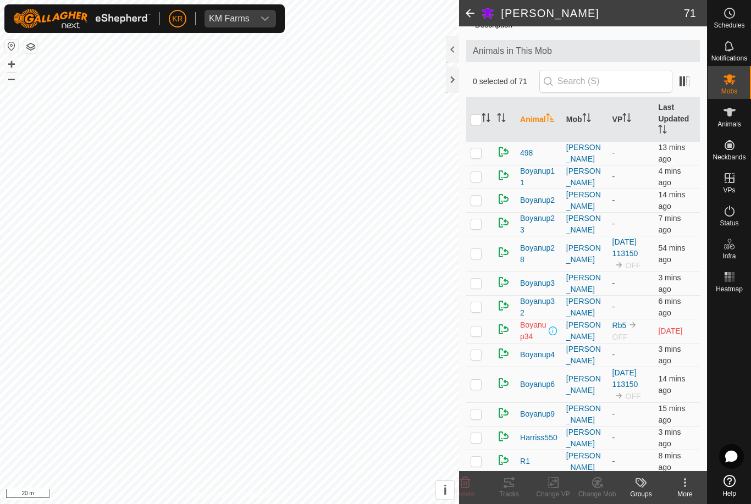
scroll to position [48, 0]
click at [477, 309] on p-checkbox at bounding box center [475, 305] width 11 height 9
checkbox input "true"
click at [601, 485] on icon at bounding box center [601, 486] width 2 height 2
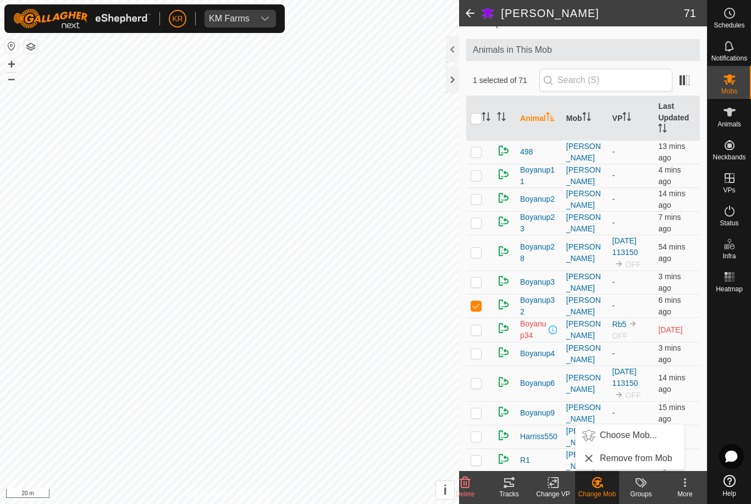
click at [638, 436] on span "Choose Mob..." at bounding box center [628, 435] width 57 height 13
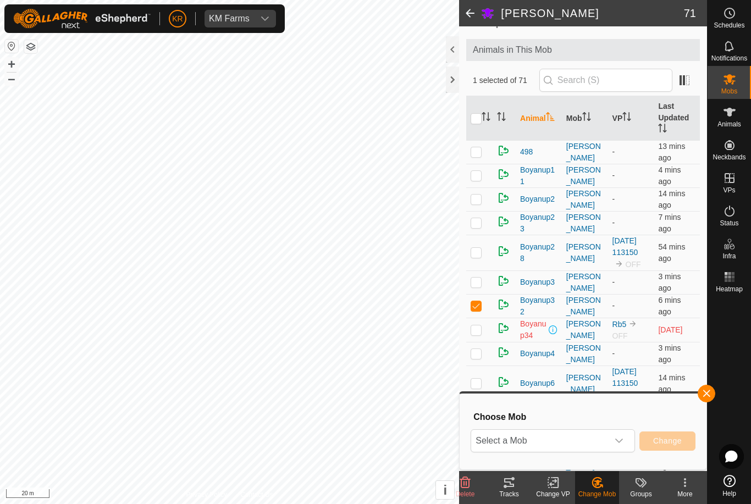
click at [606, 434] on span "Select a Mob" at bounding box center [539, 441] width 137 height 22
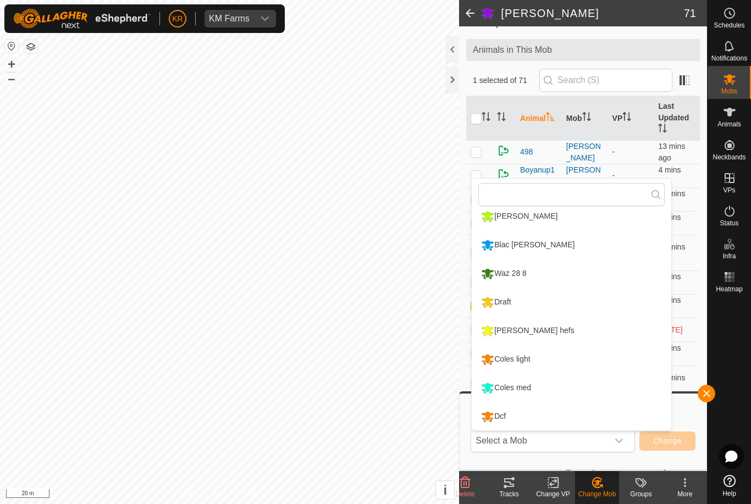
scroll to position [208, 0]
click at [524, 357] on div "Coles light" at bounding box center [505, 359] width 54 height 19
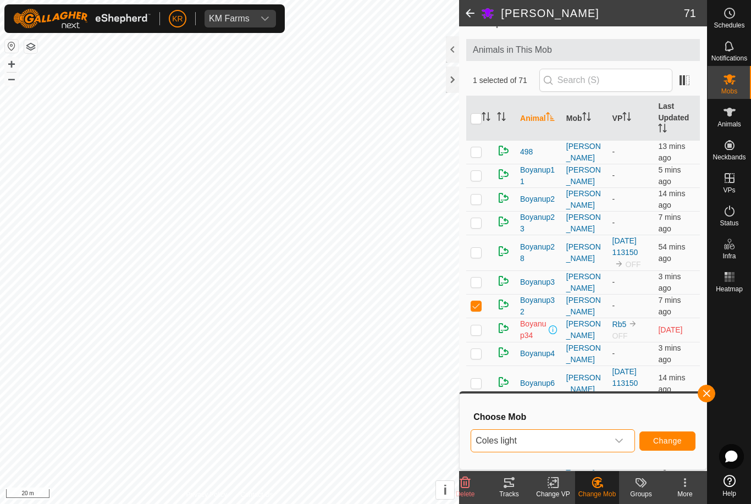
click at [524, 359] on span "Boyanup4" at bounding box center [537, 354] width 35 height 12
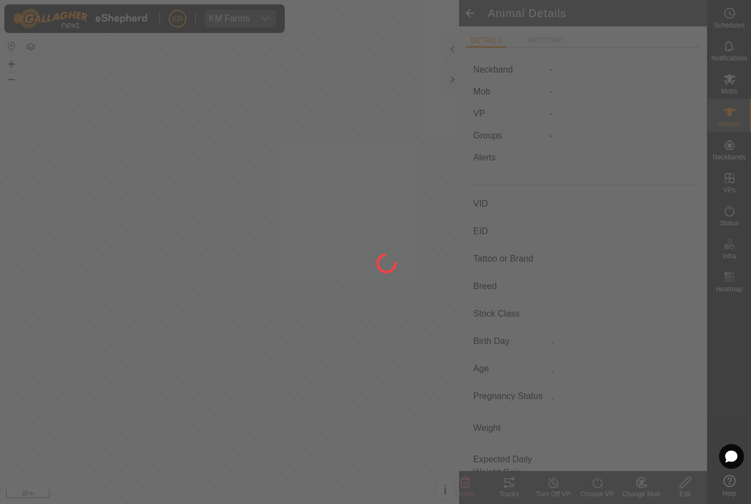
type input "Boyanup4"
type input "-"
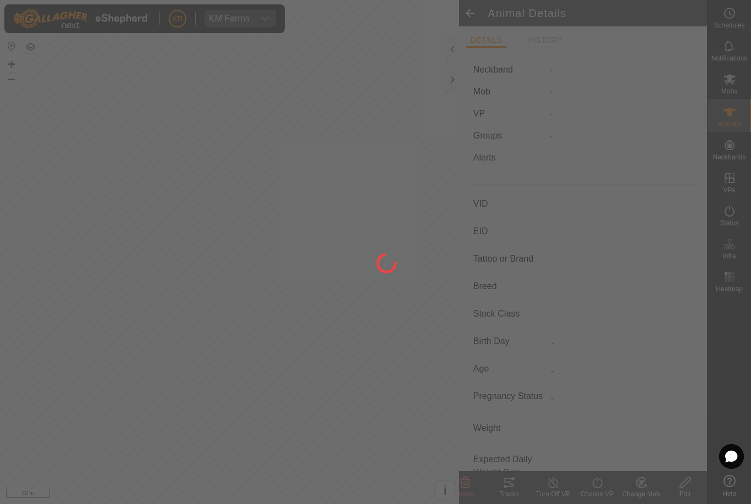
type input "303 kg"
type input "-"
click at [474, 13] on div at bounding box center [375, 252] width 751 height 504
click at [732, 80] on div at bounding box center [375, 252] width 751 height 504
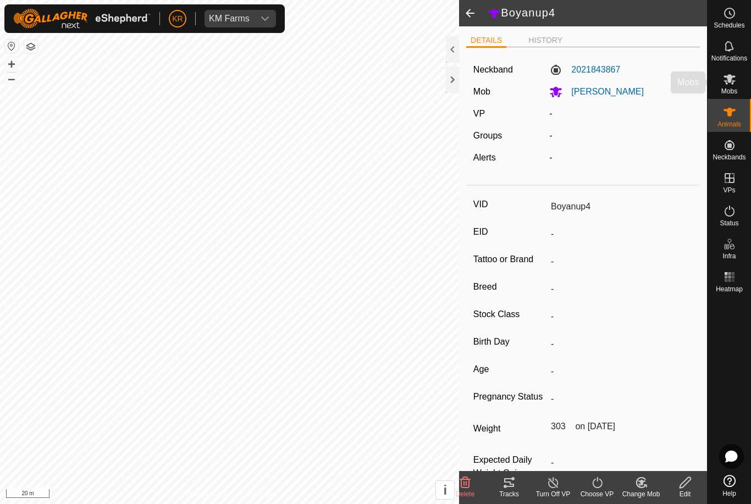
click at [736, 83] on es-mob-svg-icon at bounding box center [729, 79] width 20 height 18
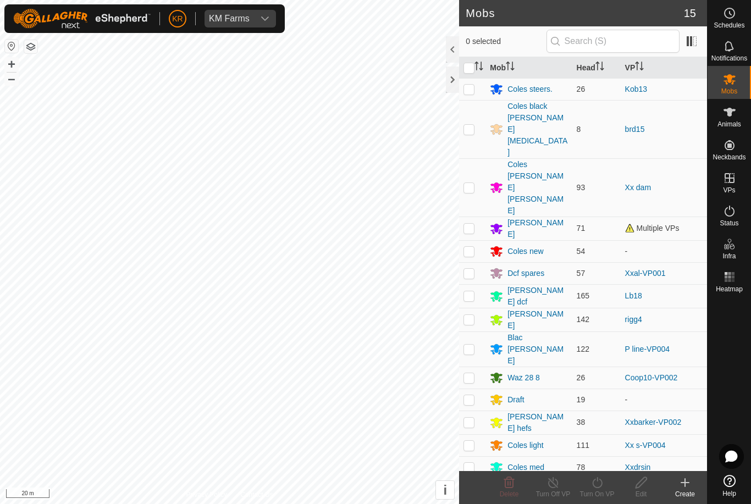
click at [520, 217] on div "[PERSON_NAME]" at bounding box center [537, 228] width 60 height 23
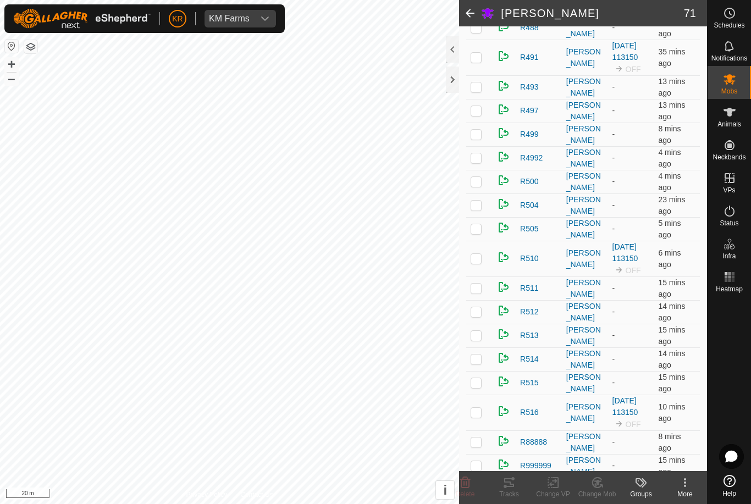
scroll to position [1131, 0]
click at [475, 138] on p-checkbox at bounding box center [475, 134] width 11 height 9
click at [583, 486] on change-mob-svg-icon at bounding box center [597, 482] width 44 height 13
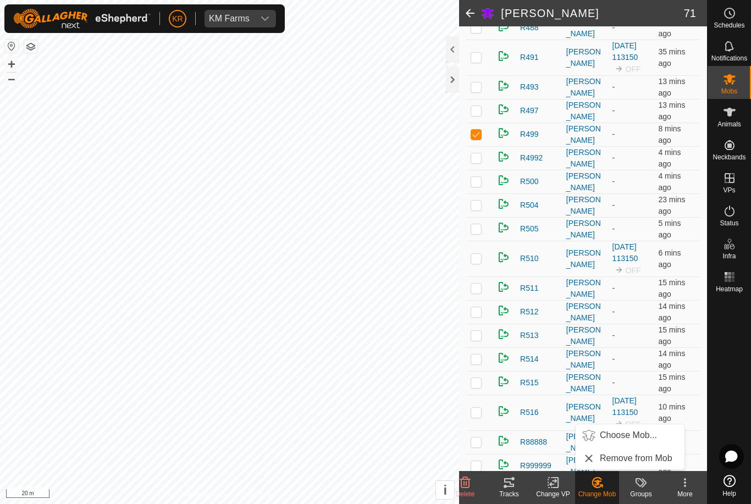
click at [620, 438] on span "Choose Mob..." at bounding box center [628, 435] width 57 height 13
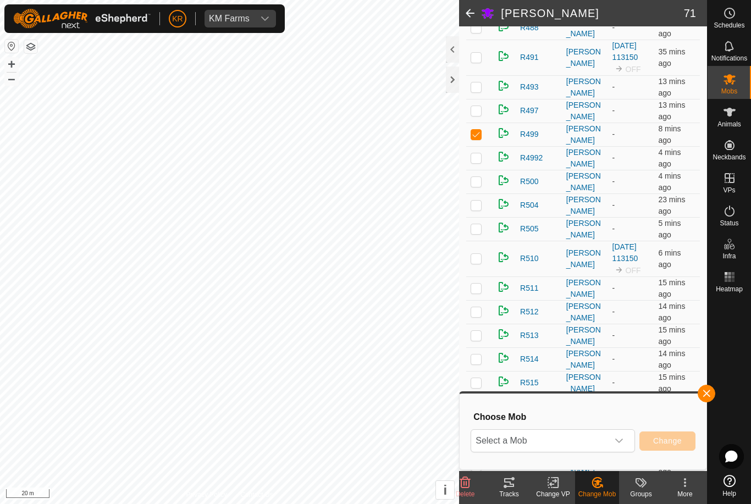
click at [613, 435] on div "dropdown trigger" at bounding box center [619, 441] width 22 height 22
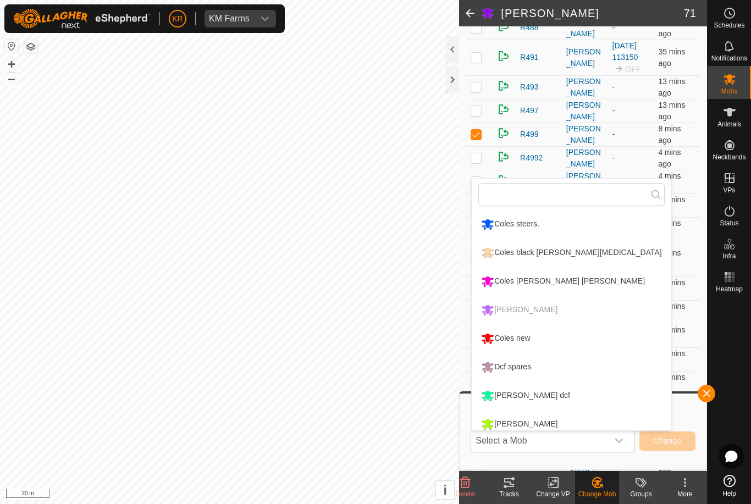
scroll to position [4, 0]
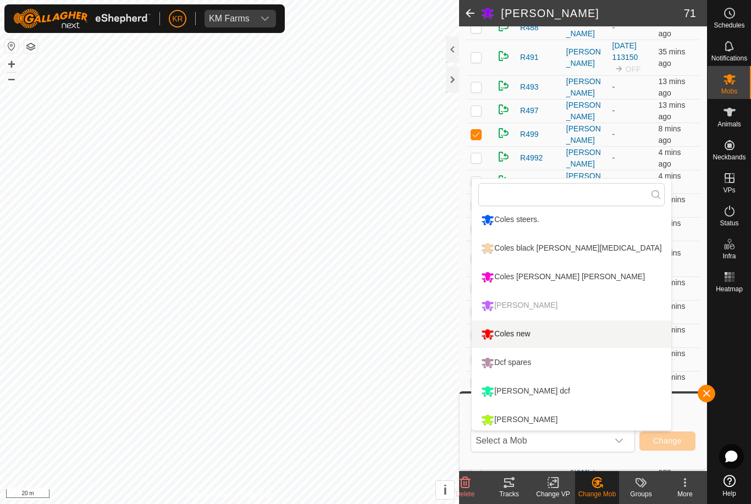
click at [533, 334] on div "Coles new" at bounding box center [505, 334] width 54 height 19
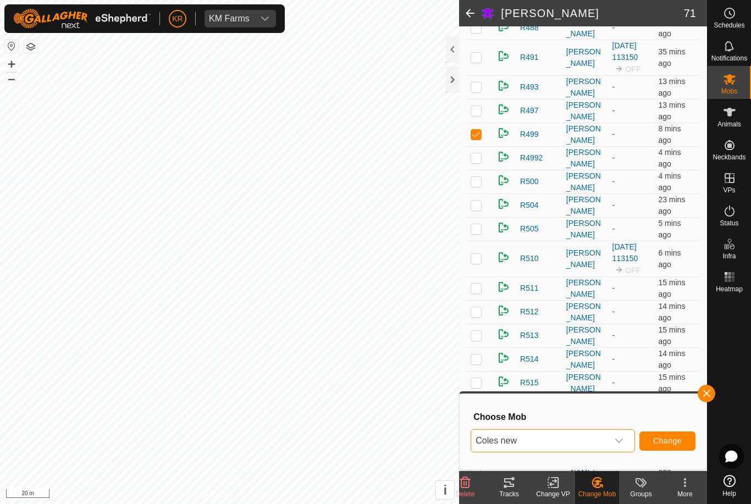
click at [675, 441] on span "Change" at bounding box center [667, 440] width 29 height 9
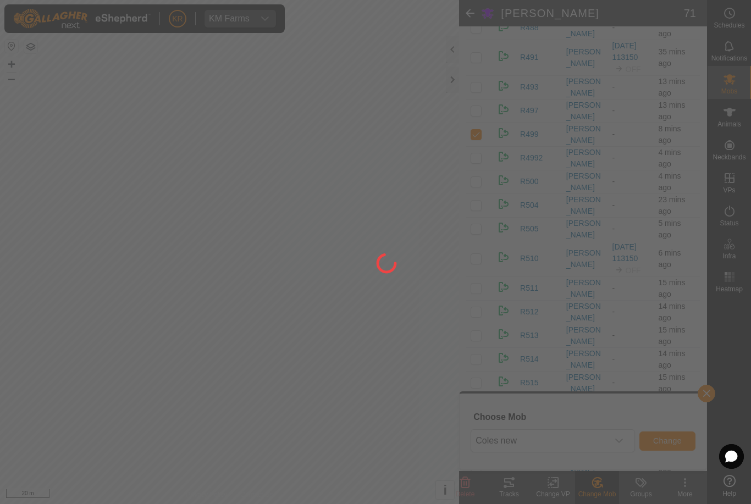
checkbox input "false"
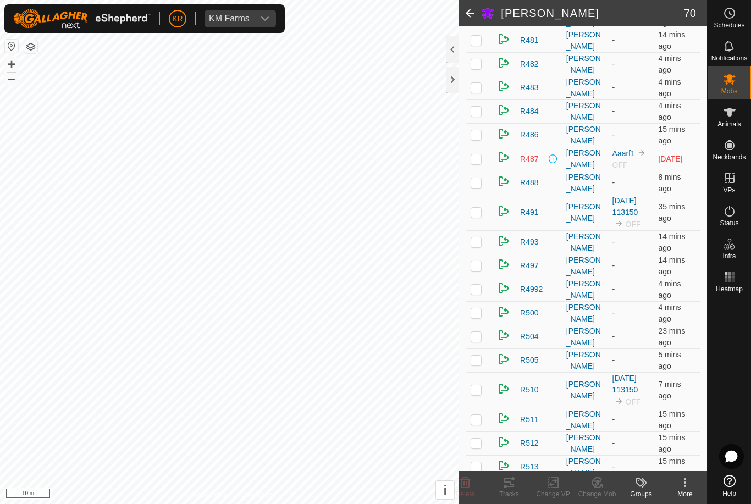
scroll to position [976, 0]
click at [518, 490] on div "Tracks" at bounding box center [509, 494] width 44 height 10
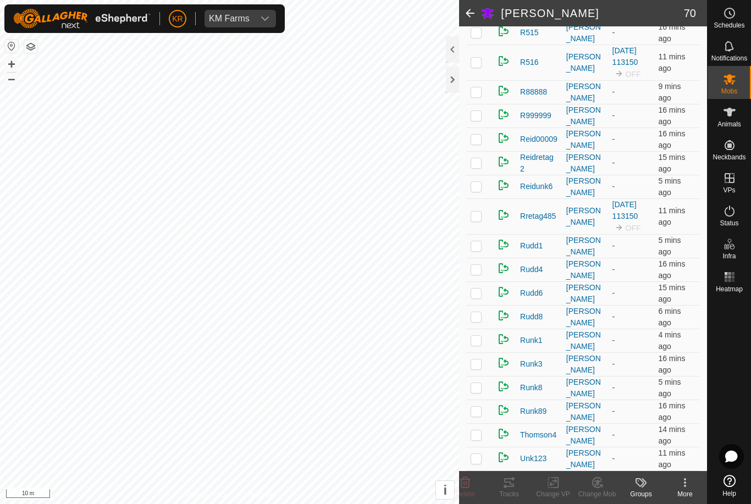
scroll to position [1458, 0]
click at [480, 315] on p-checkbox at bounding box center [475, 316] width 11 height 9
click at [598, 485] on icon at bounding box center [597, 482] width 14 height 13
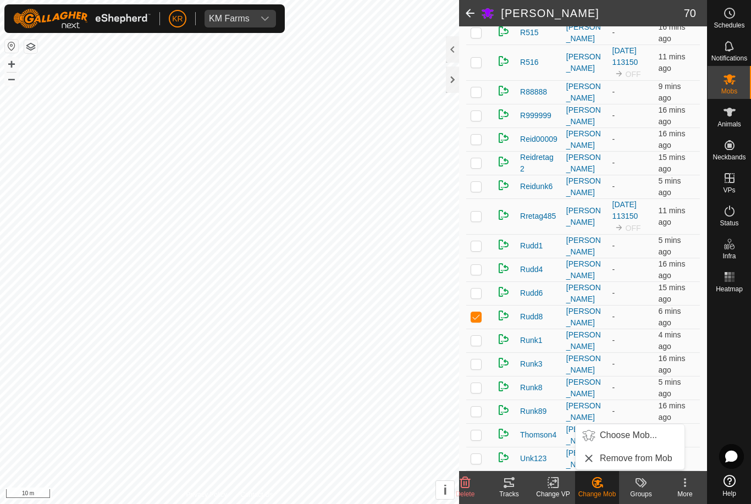
click at [634, 437] on span "Choose Mob..." at bounding box center [628, 435] width 57 height 13
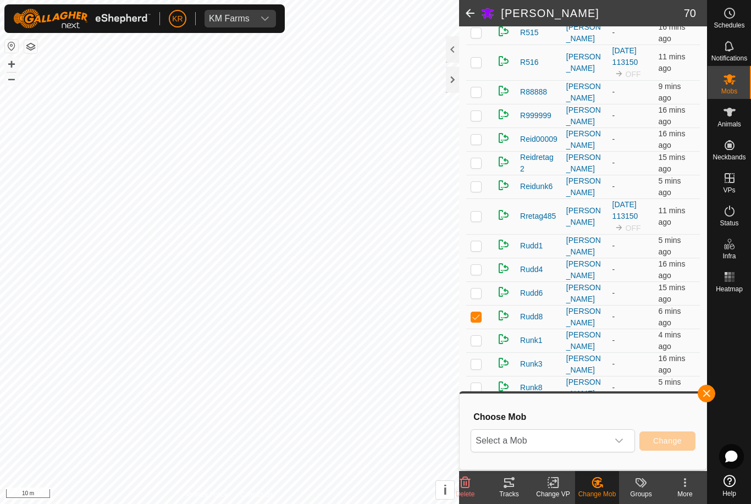
click at [602, 445] on span "Select a Mob" at bounding box center [539, 441] width 137 height 22
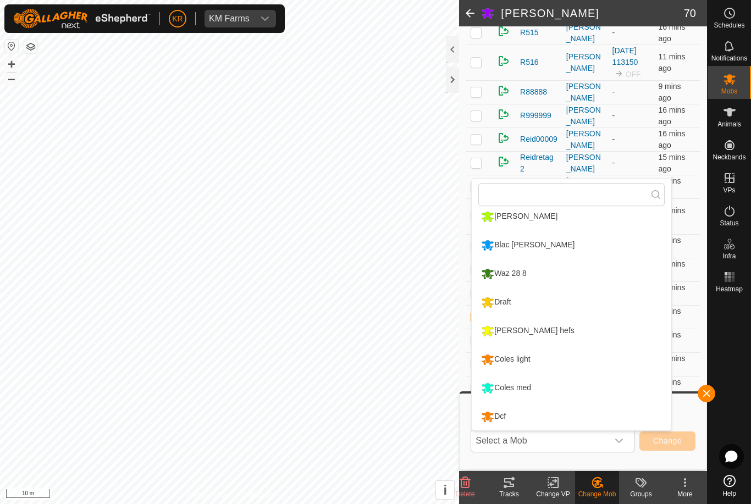
scroll to position [208, 0]
click at [530, 361] on div "Coles light" at bounding box center [505, 359] width 54 height 19
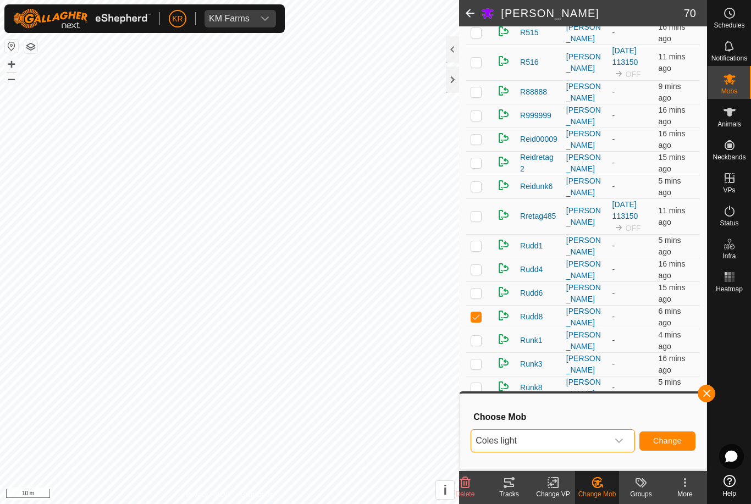
click at [663, 445] on span "Change" at bounding box center [667, 440] width 29 height 9
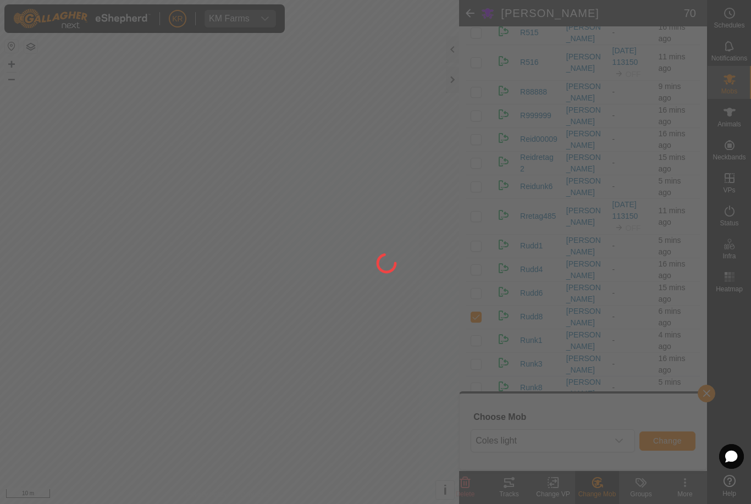
checkbox input "false"
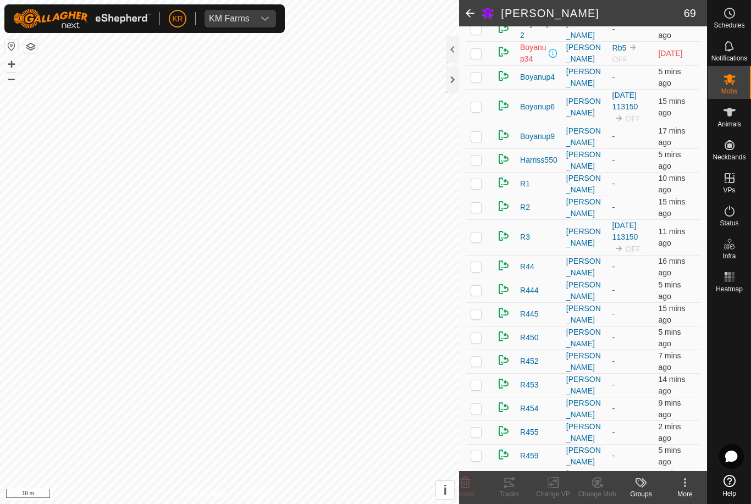
scroll to position [312, 0]
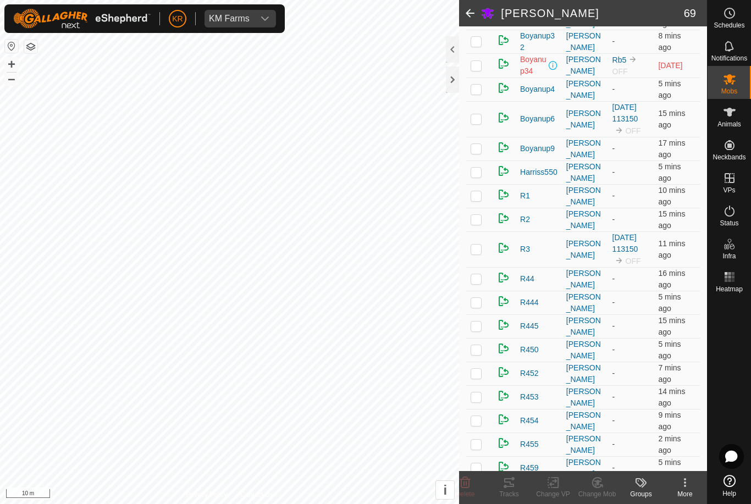
click at [474, 198] on p-checkbox at bounding box center [475, 195] width 11 height 9
click at [603, 486] on icon at bounding box center [597, 482] width 14 height 13
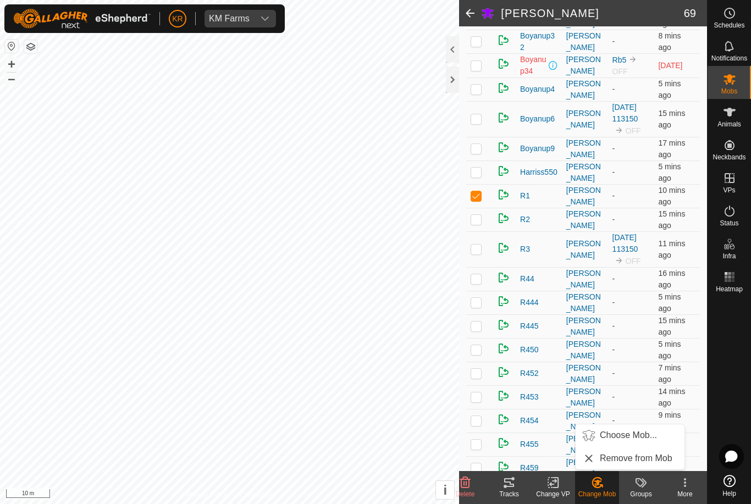
click at [640, 434] on span "Choose Mob..." at bounding box center [628, 435] width 57 height 13
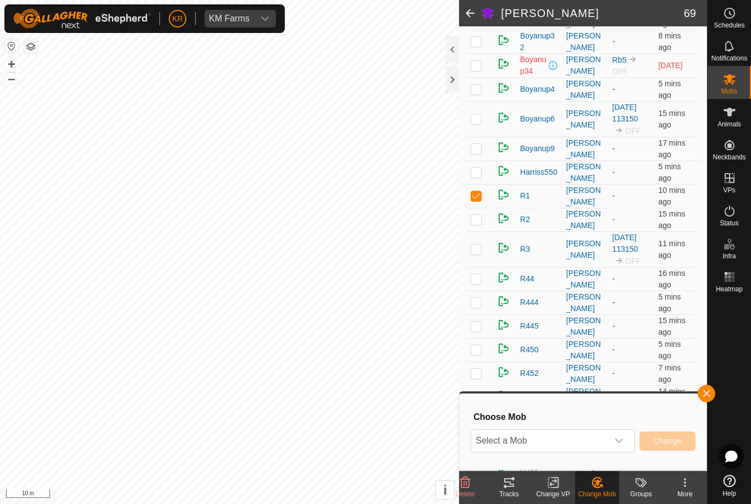
click at [580, 438] on span "Select a Mob" at bounding box center [539, 441] width 137 height 22
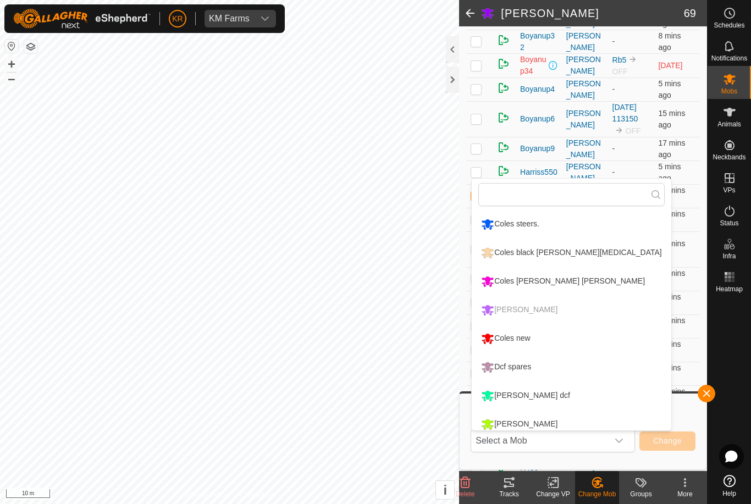
click at [545, 278] on div "Coles [PERSON_NAME] [PERSON_NAME]" at bounding box center [562, 281] width 169 height 19
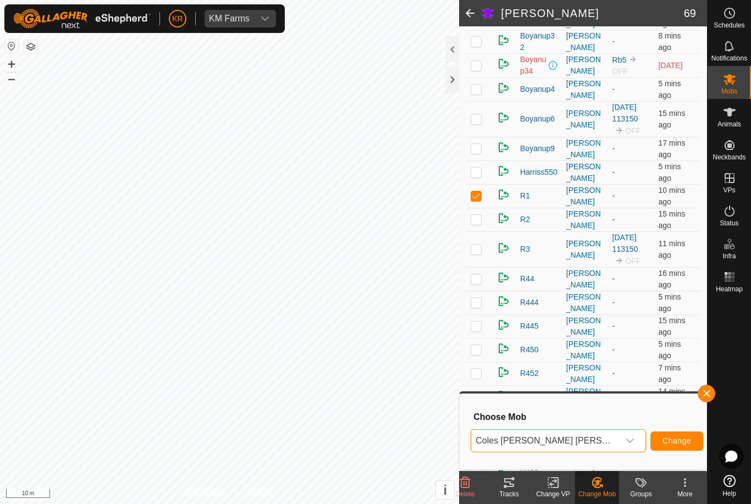
click at [669, 437] on span "Change" at bounding box center [676, 440] width 29 height 9
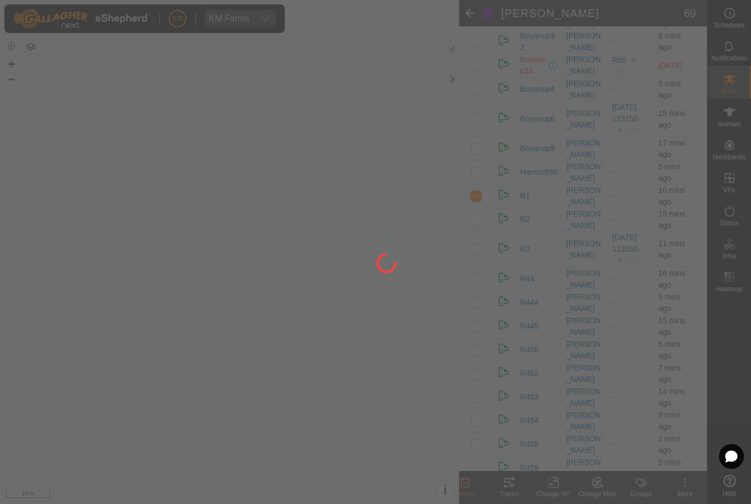
checkbox input "false"
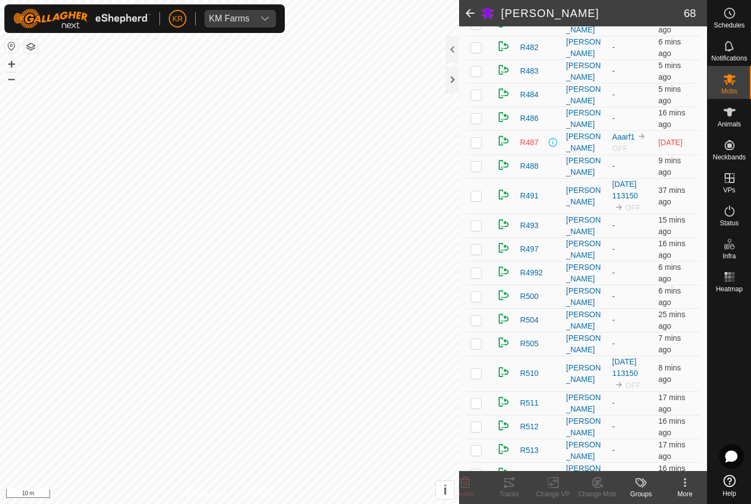
scroll to position [971, 0]
click at [478, 297] on p-checkbox at bounding box center [475, 294] width 11 height 9
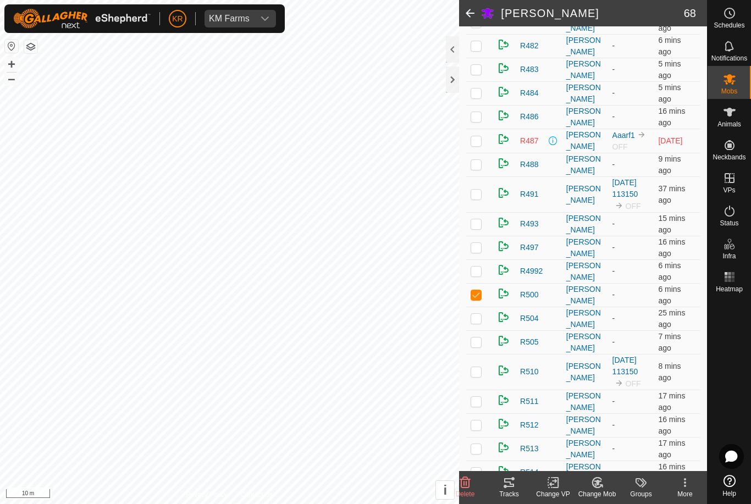
click at [599, 487] on icon at bounding box center [596, 483] width 9 height 10
click at [624, 434] on span "Choose Mob..." at bounding box center [628, 435] width 57 height 13
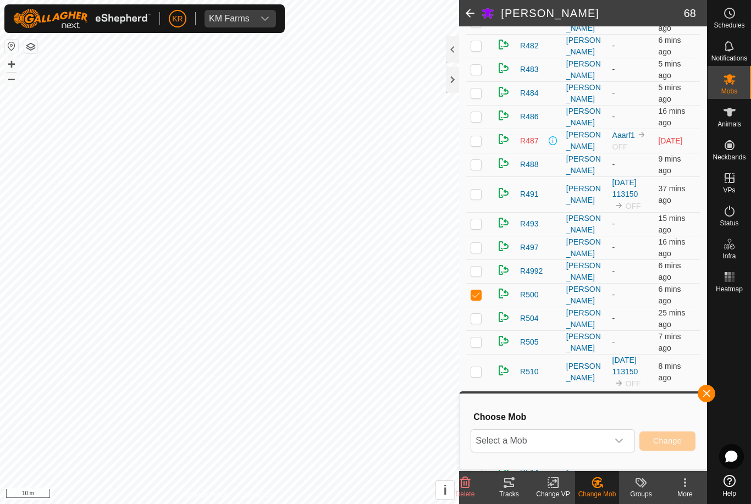
click at [601, 440] on span "Select a Mob" at bounding box center [539, 441] width 137 height 22
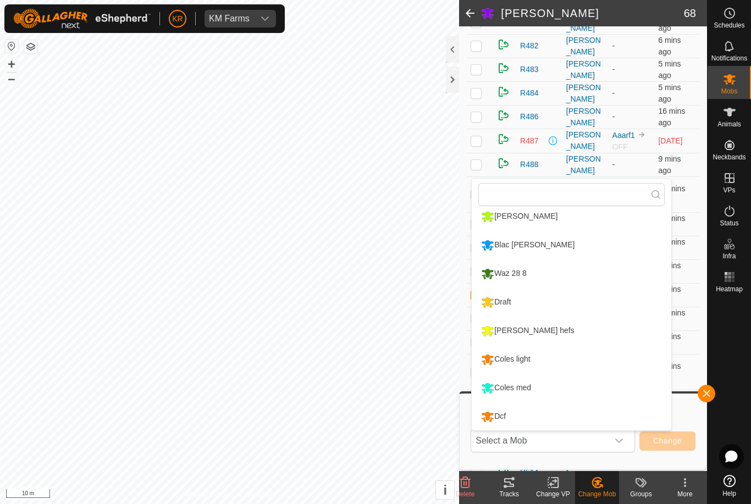
scroll to position [208, 0]
click at [528, 361] on div "Coles light" at bounding box center [505, 359] width 54 height 19
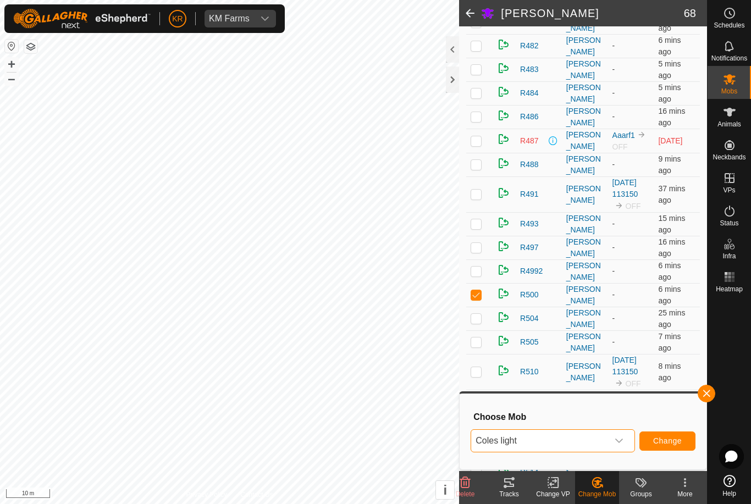
click at [670, 444] on span "Change" at bounding box center [667, 440] width 29 height 9
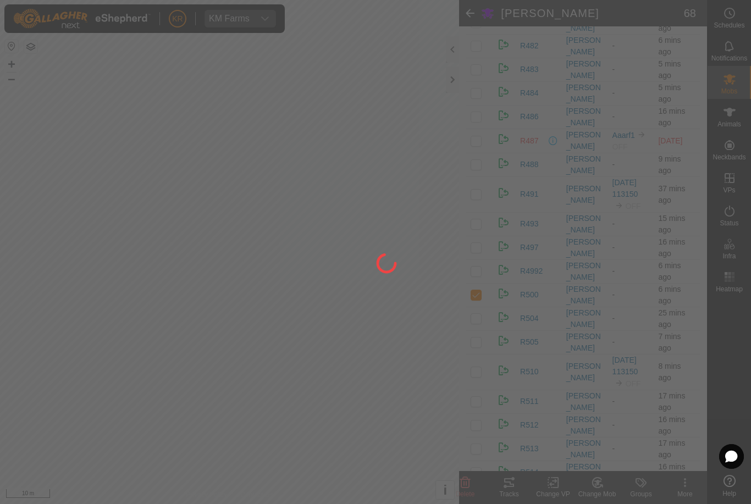
checkbox input "false"
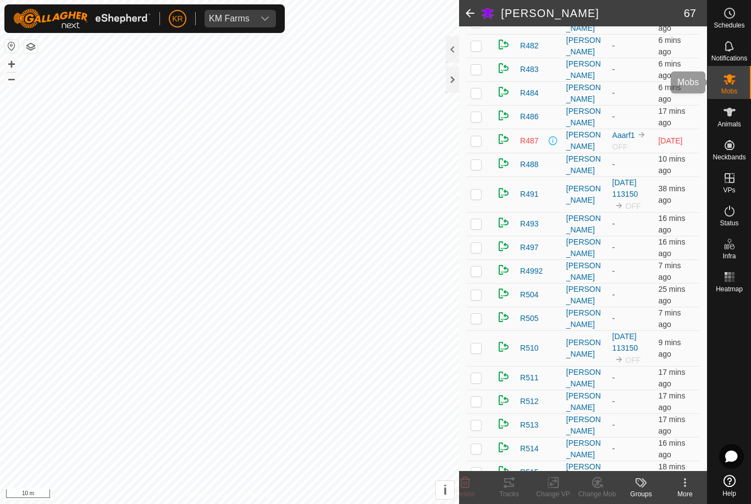
click at [740, 89] on div "Mobs" at bounding box center [728, 82] width 43 height 33
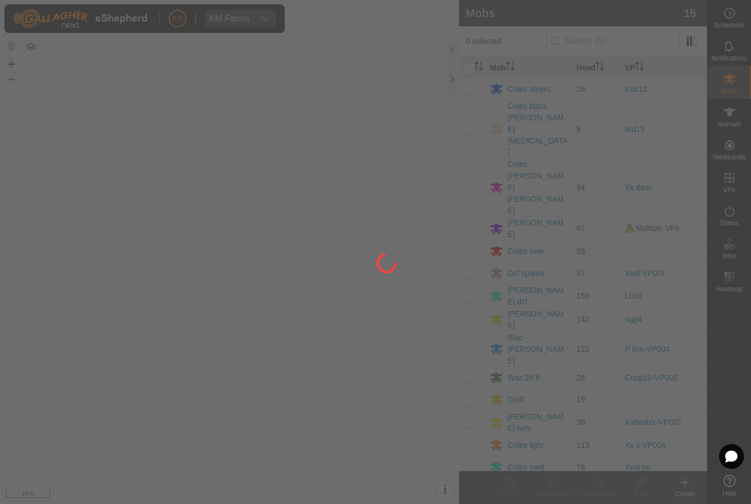
click at [534, 181] on div at bounding box center [375, 252] width 751 height 504
click at [531, 183] on div at bounding box center [375, 252] width 751 height 504
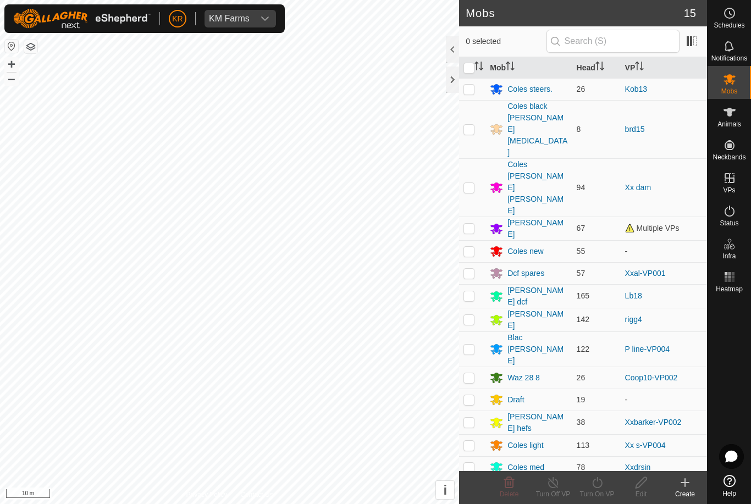
click at [535, 246] on div "Coles new" at bounding box center [525, 252] width 36 height 12
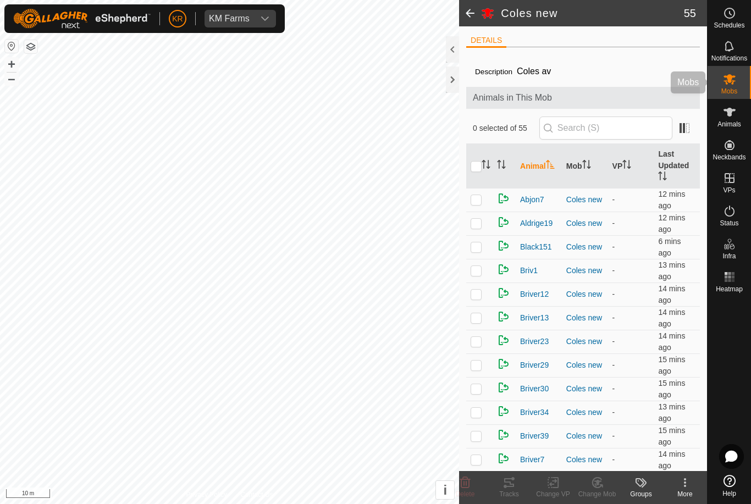
click at [737, 89] on span "Mobs" at bounding box center [729, 91] width 16 height 7
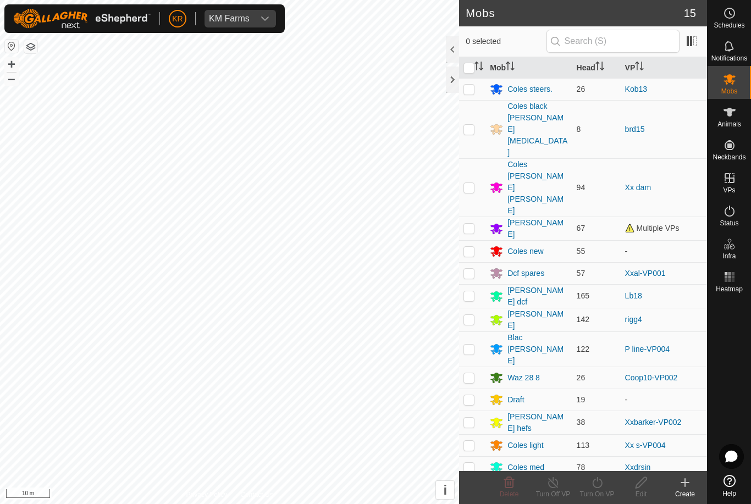
click at [519, 217] on div "[PERSON_NAME]" at bounding box center [528, 228] width 77 height 23
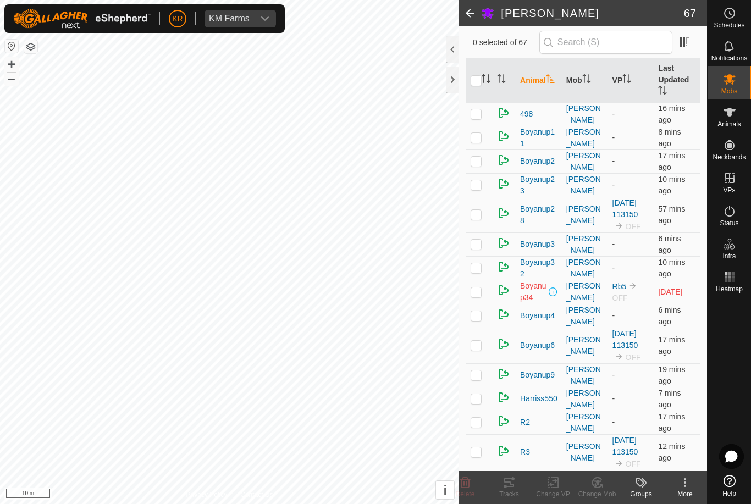
scroll to position [87, 0]
click at [472, 372] on p-checkbox at bounding box center [475, 373] width 11 height 9
click at [601, 489] on icon at bounding box center [597, 482] width 14 height 13
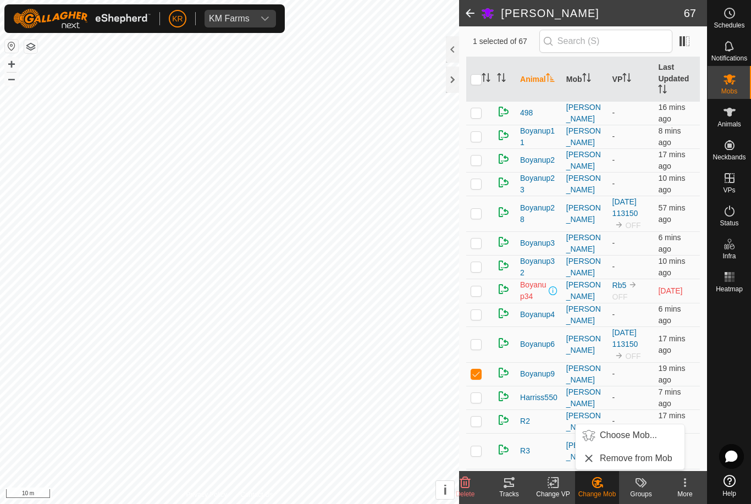
click at [641, 437] on span "Choose Mob..." at bounding box center [628, 435] width 57 height 13
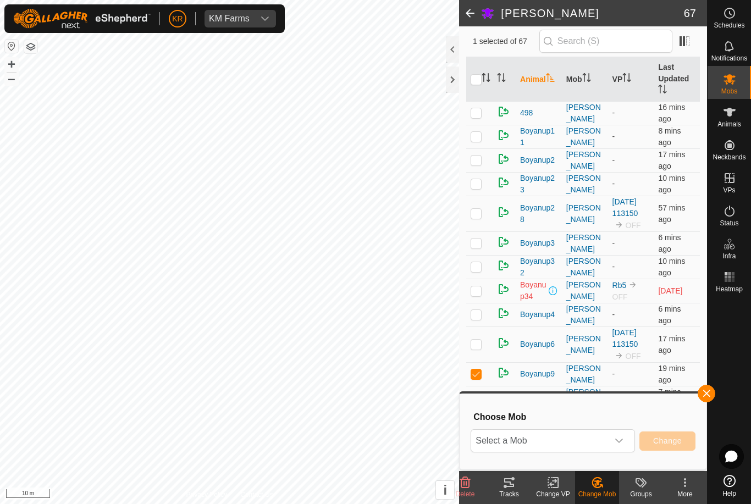
click at [617, 447] on div "dropdown trigger" at bounding box center [619, 441] width 22 height 22
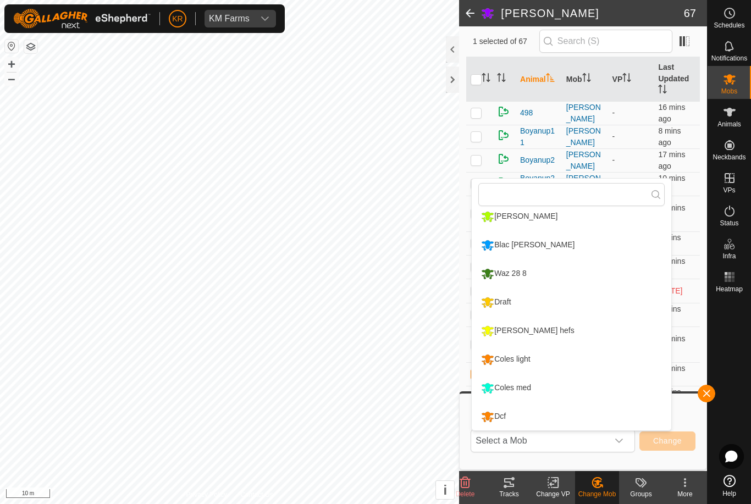
scroll to position [208, 0]
click at [523, 358] on div "Coles light" at bounding box center [505, 359] width 54 height 19
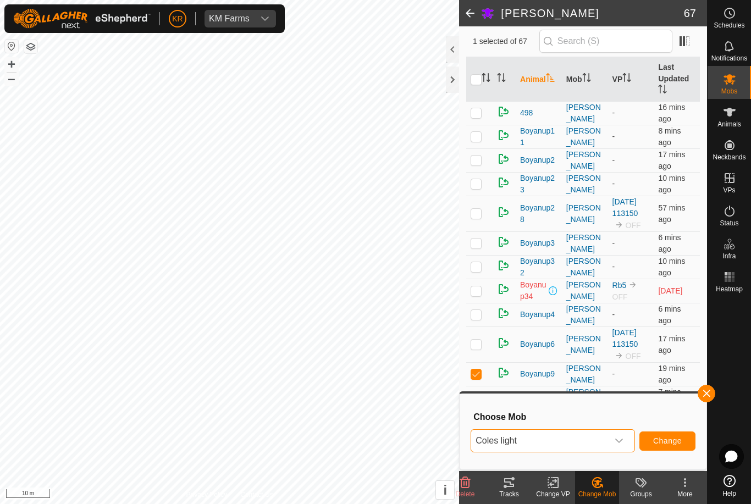
click at [666, 444] on span "Change" at bounding box center [667, 440] width 29 height 9
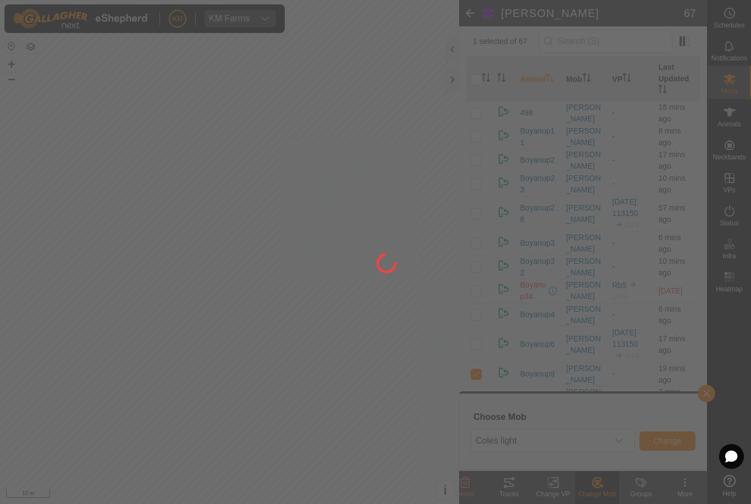
checkbox input "false"
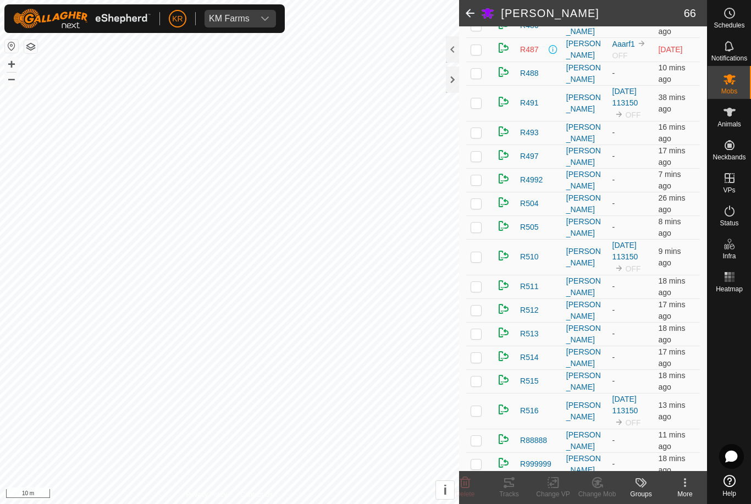
scroll to position [1039, 0]
click at [479, 309] on p-checkbox at bounding box center [475, 308] width 11 height 9
click at [601, 486] on icon at bounding box center [596, 483] width 9 height 10
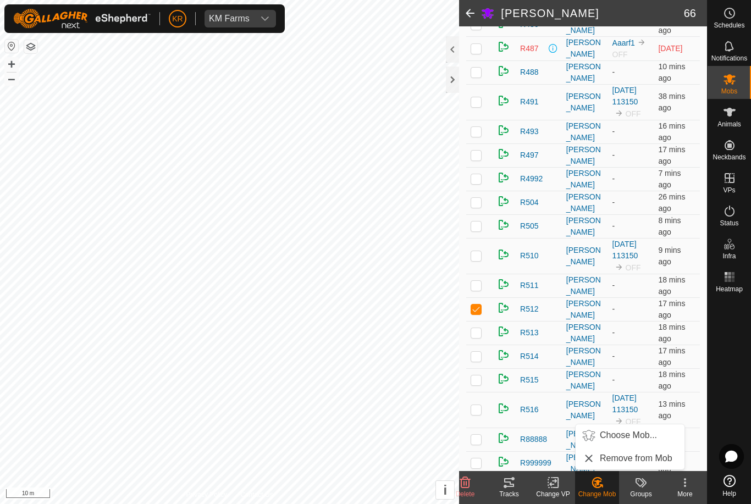
click at [640, 440] on span "Choose Mob..." at bounding box center [628, 435] width 57 height 13
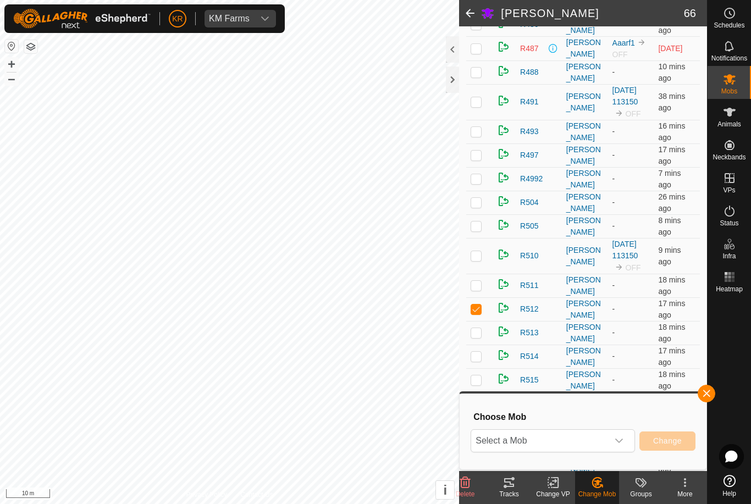
click at [623, 438] on icon "dropdown trigger" at bounding box center [618, 440] width 9 height 9
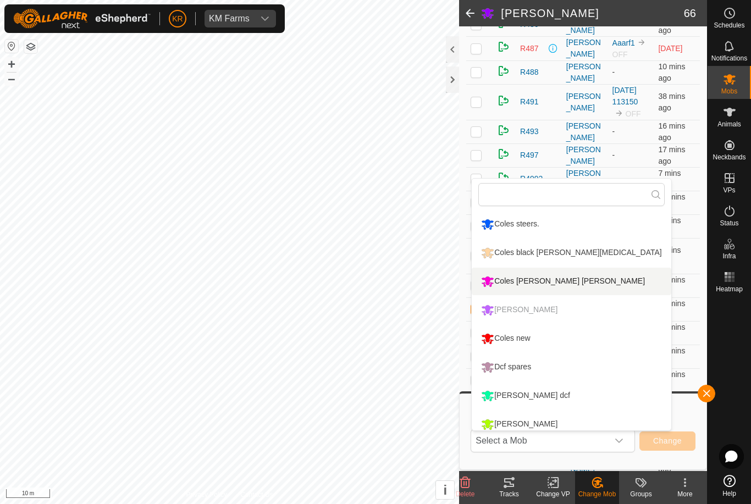
click at [558, 279] on div "Coles [PERSON_NAME] [PERSON_NAME]" at bounding box center [562, 281] width 169 height 19
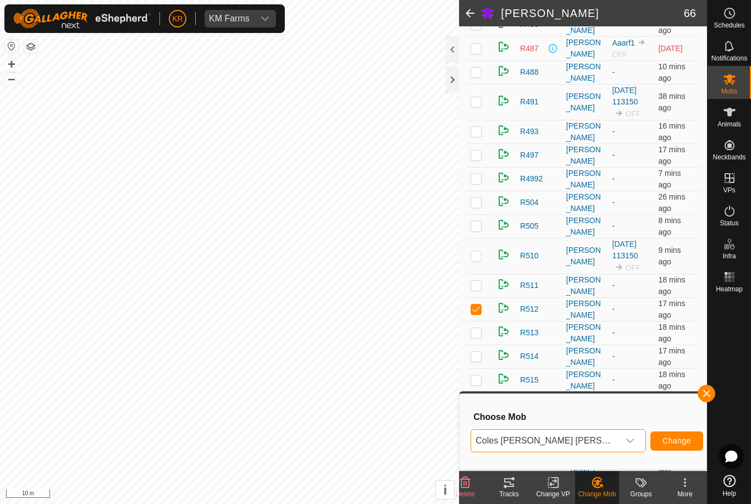
click at [669, 442] on span "Change" at bounding box center [676, 440] width 29 height 9
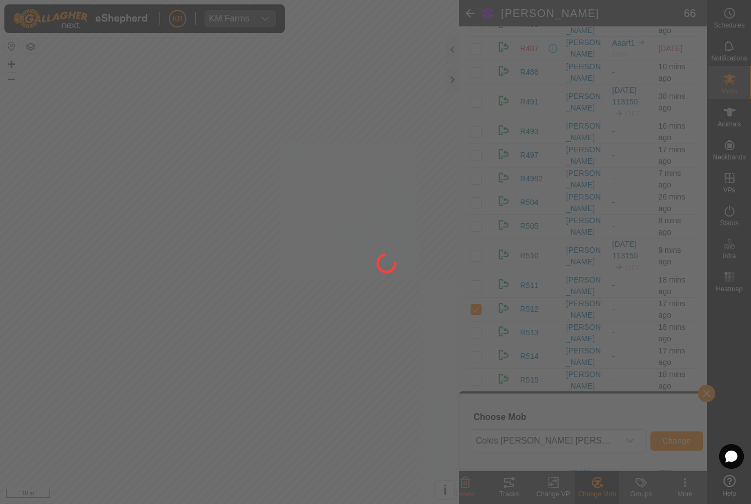
checkbox input "false"
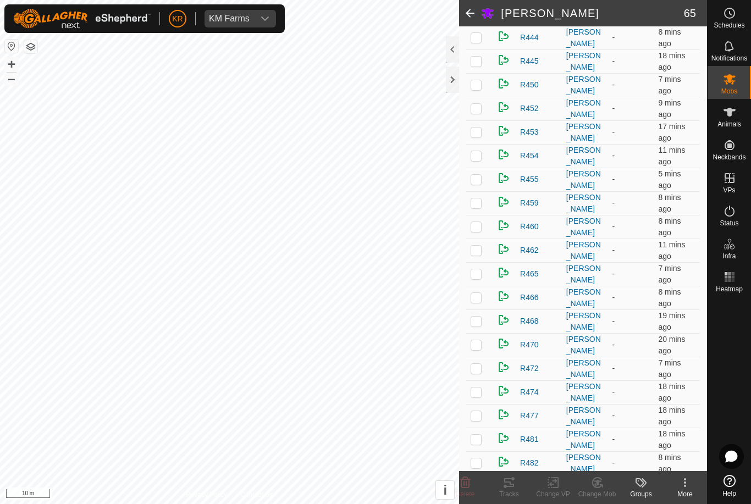
scroll to position [528, 0]
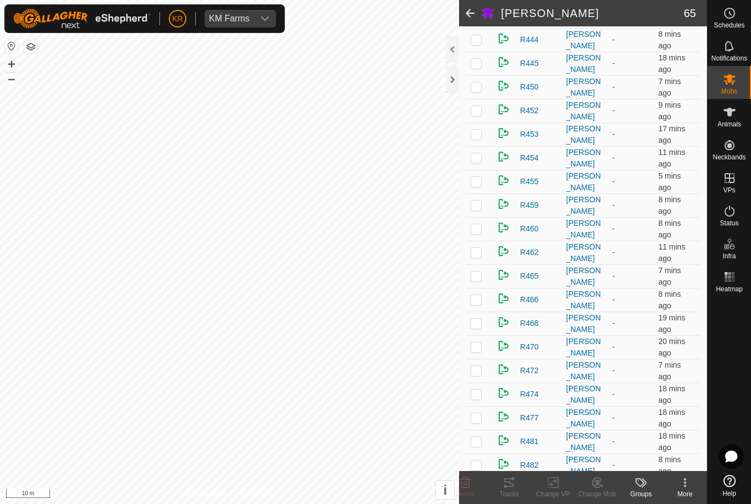
click at [481, 109] on p-checkbox at bounding box center [475, 110] width 11 height 9
click at [598, 488] on icon at bounding box center [597, 482] width 14 height 13
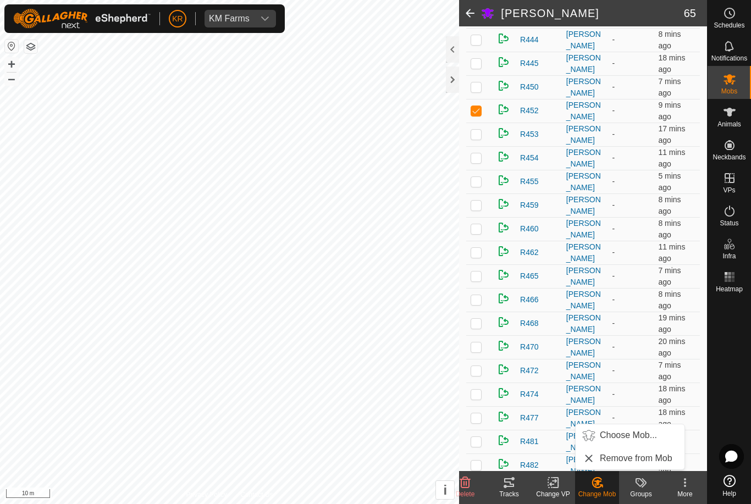
click at [619, 438] on span "Choose Mob..." at bounding box center [628, 435] width 57 height 13
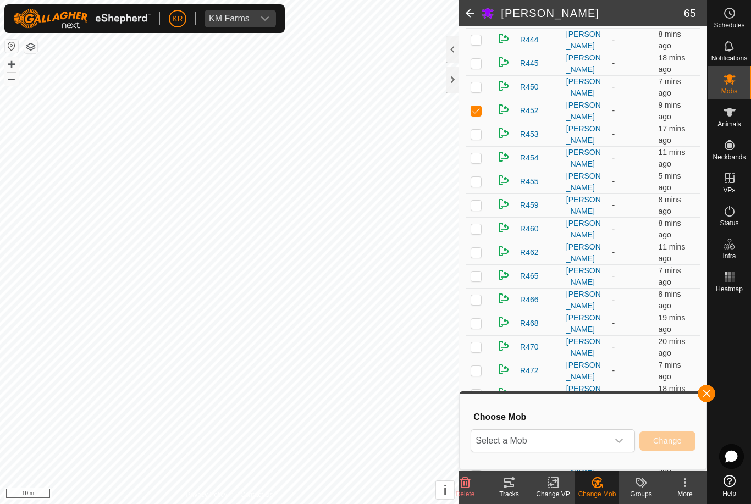
click at [592, 439] on span "Select a Mob" at bounding box center [539, 441] width 137 height 22
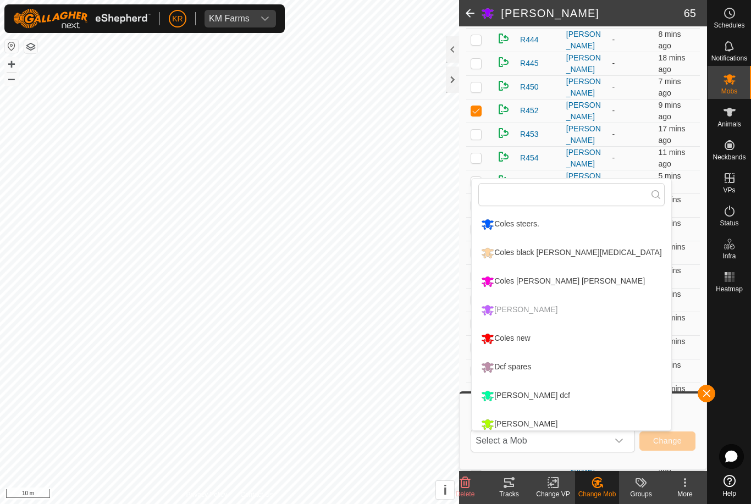
click at [522, 335] on div "Coles new" at bounding box center [505, 338] width 54 height 19
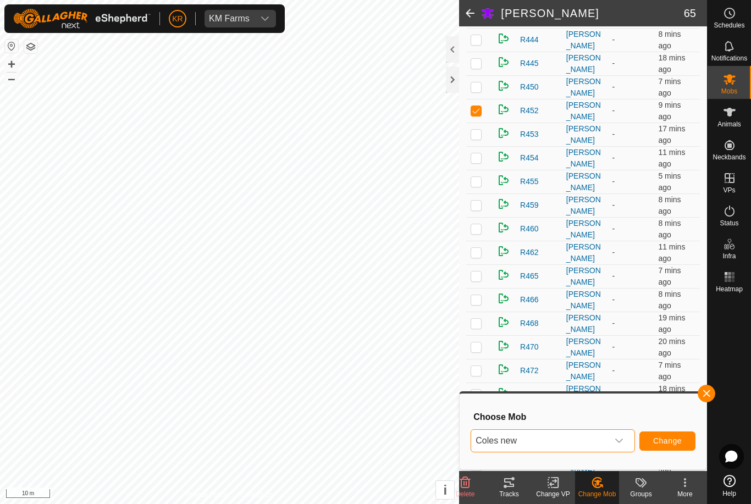
click at [661, 440] on span "Change" at bounding box center [667, 440] width 29 height 9
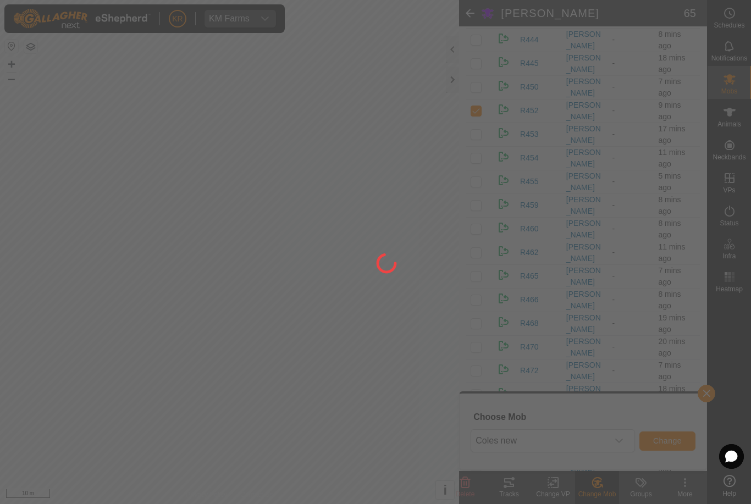
checkbox input "false"
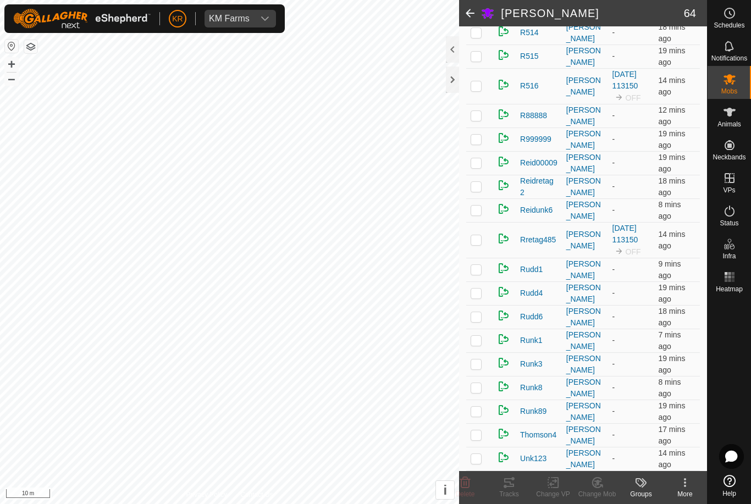
scroll to position [1316, 0]
click at [476, 296] on p-checkbox at bounding box center [475, 293] width 11 height 9
click at [602, 490] on div "Change Mob" at bounding box center [597, 494] width 44 height 10
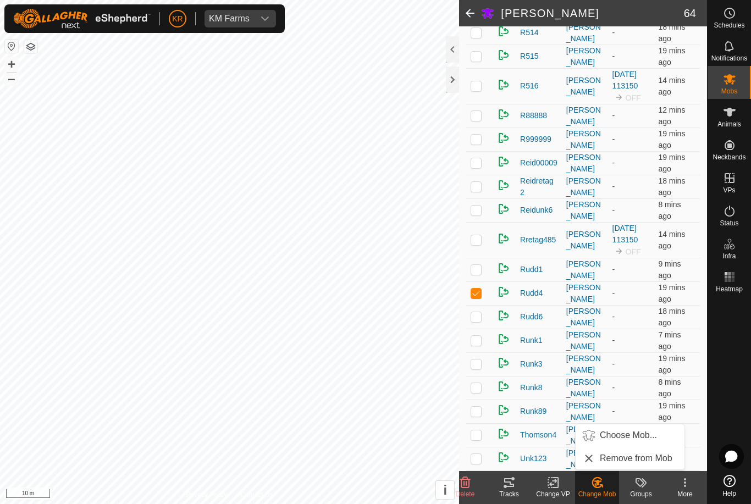
click at [628, 434] on span "Choose Mob..." at bounding box center [628, 435] width 57 height 13
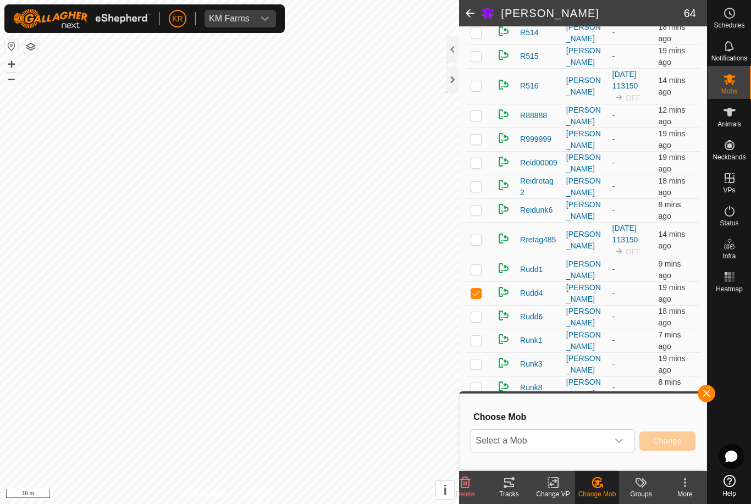
click at [603, 438] on span "Select a Mob" at bounding box center [539, 441] width 137 height 22
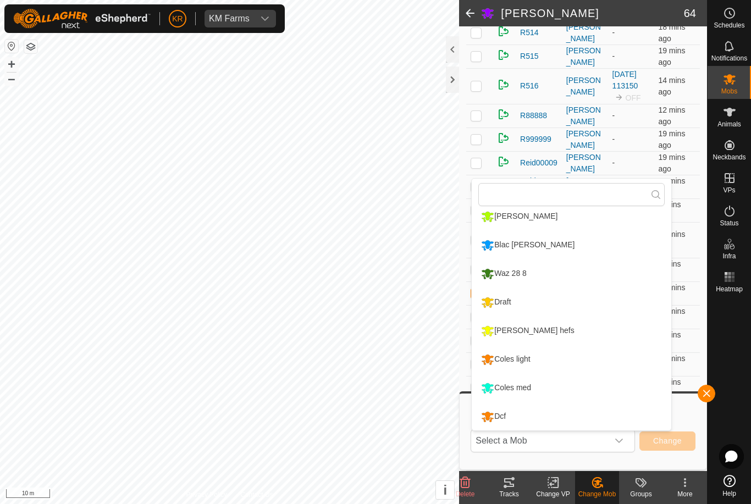
scroll to position [208, 0]
click at [509, 301] on div "Draft" at bounding box center [495, 302] width 35 height 19
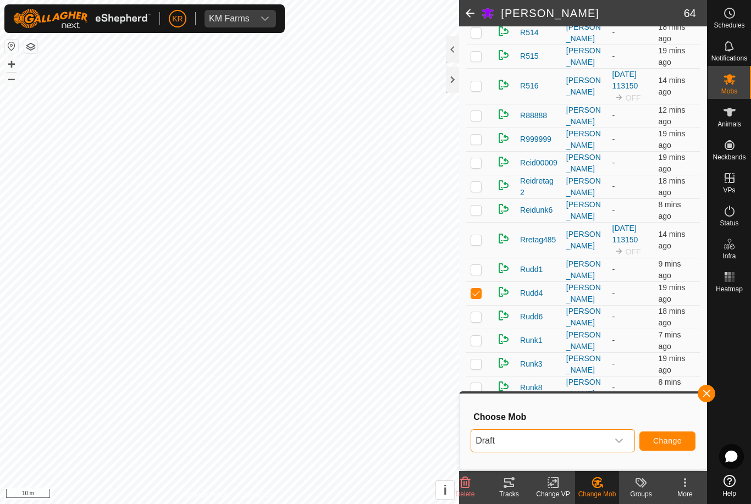
click at [669, 435] on button "Change" at bounding box center [667, 440] width 56 height 19
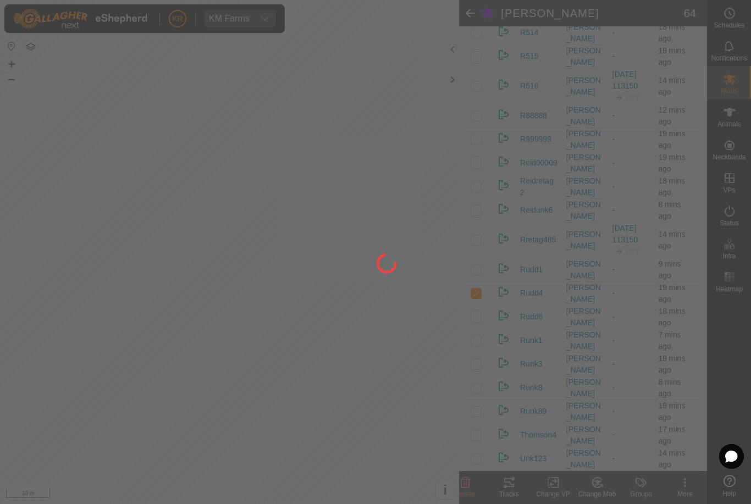
checkbox input "false"
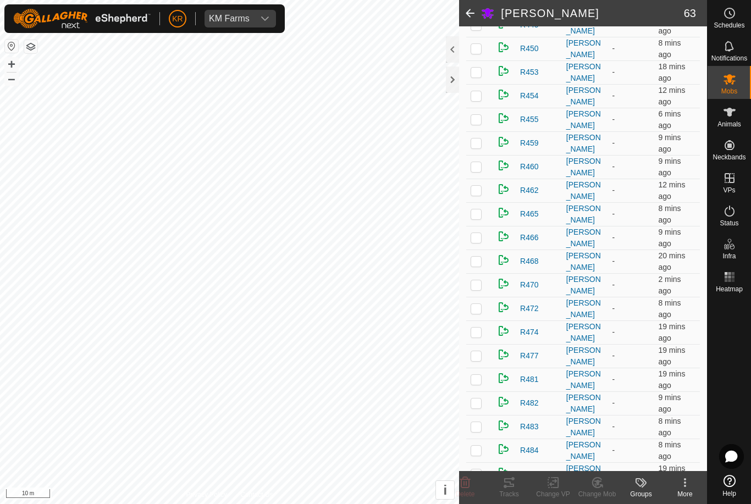
scroll to position [559, 0]
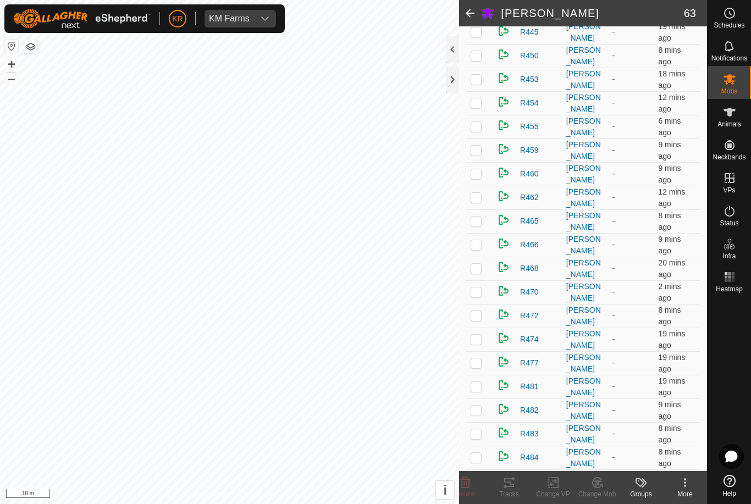
click at [479, 175] on p-checkbox at bounding box center [475, 173] width 11 height 9
click at [597, 488] on icon at bounding box center [597, 482] width 14 height 13
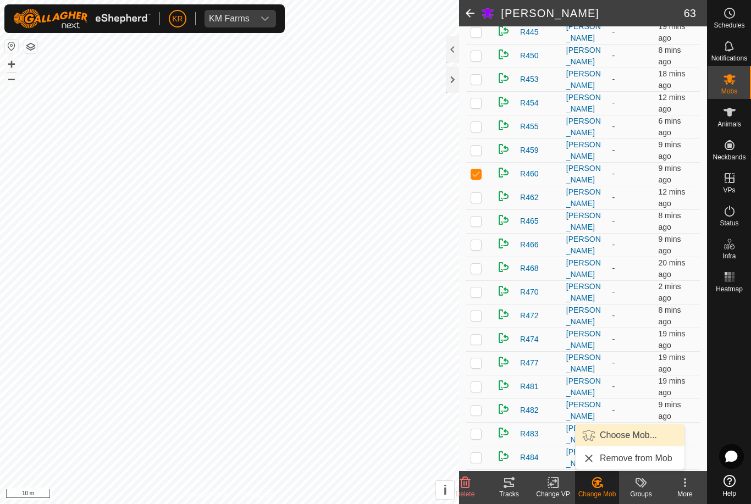
click at [633, 436] on span "Choose Mob..." at bounding box center [628, 435] width 57 height 13
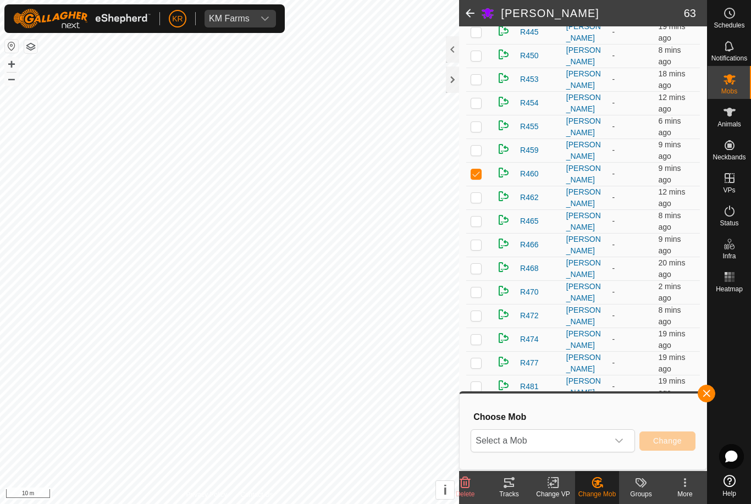
click at [617, 442] on icon "dropdown trigger" at bounding box center [618, 440] width 9 height 9
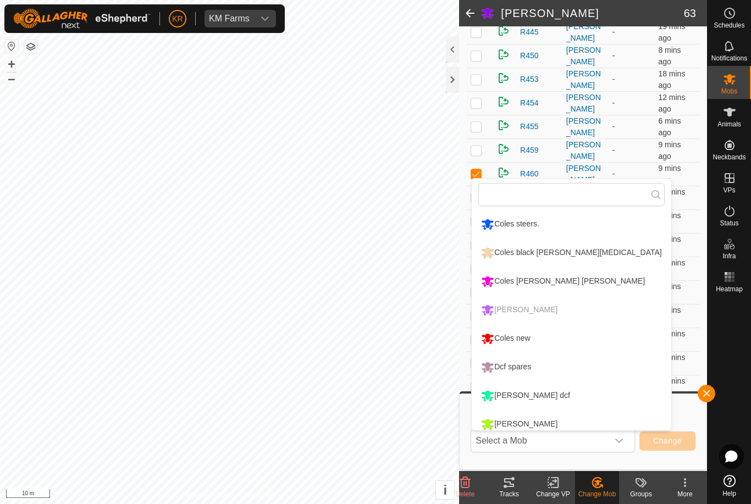
click at [525, 341] on div "Coles new" at bounding box center [505, 338] width 54 height 19
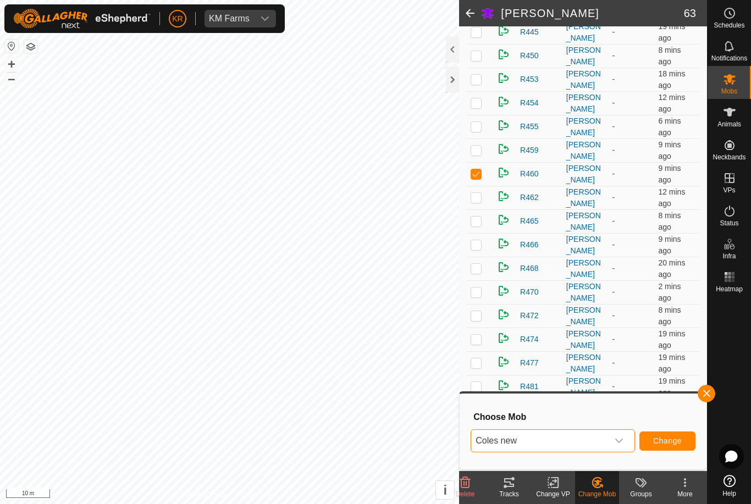
click at [660, 438] on span "Change" at bounding box center [667, 440] width 29 height 9
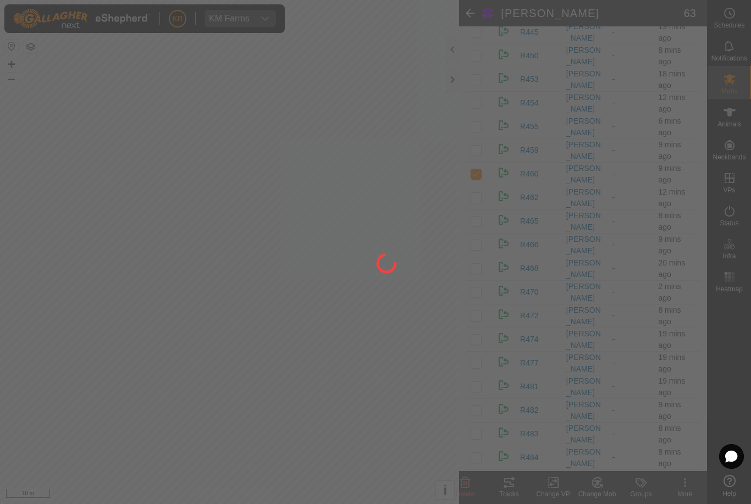
checkbox input "false"
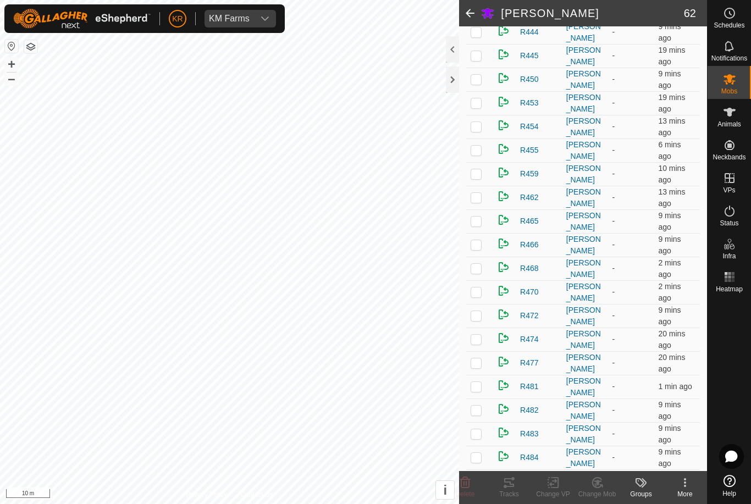
scroll to position [534, 0]
click at [477, 106] on p-checkbox at bounding box center [475, 104] width 11 height 9
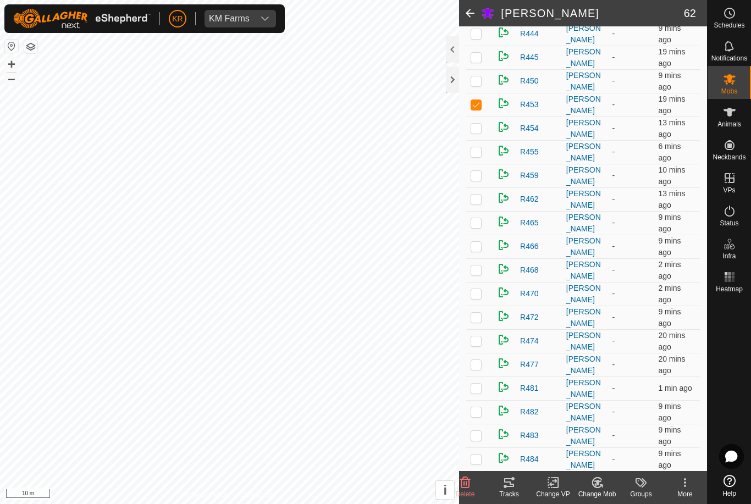
click at [601, 491] on div "Change Mob" at bounding box center [597, 494] width 44 height 10
click at [634, 437] on span "Choose Mob..." at bounding box center [628, 435] width 57 height 13
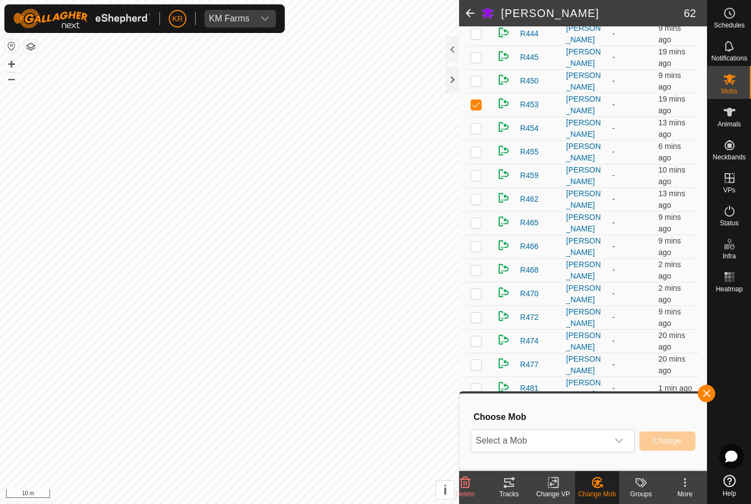
click at [607, 436] on span "Select a Mob" at bounding box center [539, 441] width 137 height 22
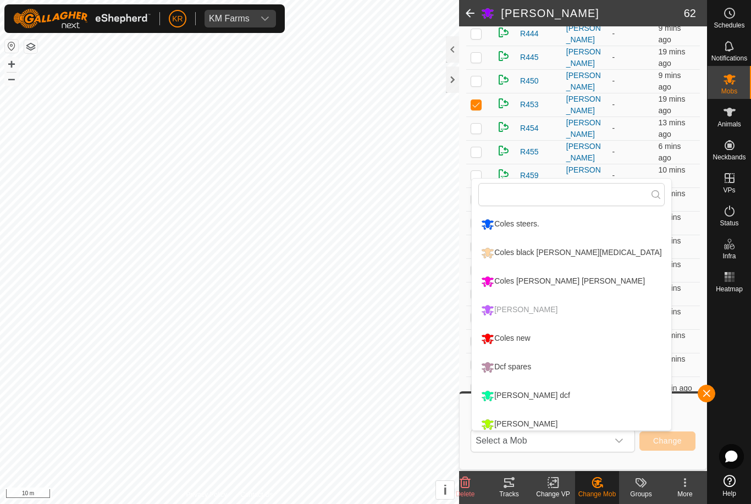
click at [542, 281] on div "Coles [PERSON_NAME] [PERSON_NAME]" at bounding box center [562, 281] width 169 height 19
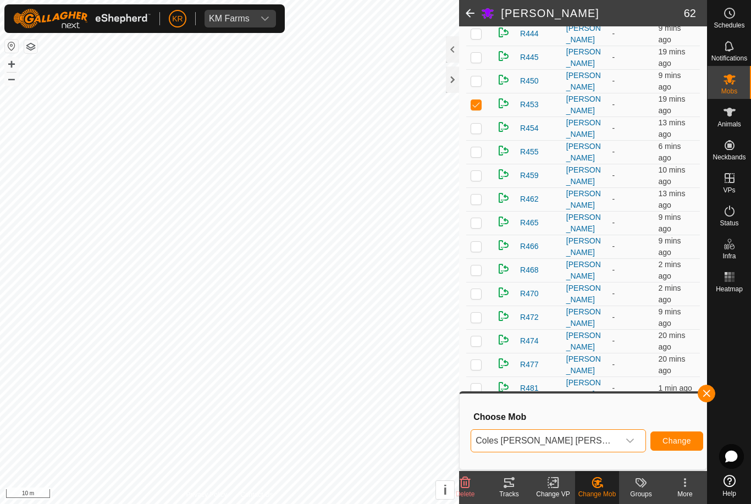
click at [662, 442] on span "Change" at bounding box center [676, 440] width 29 height 9
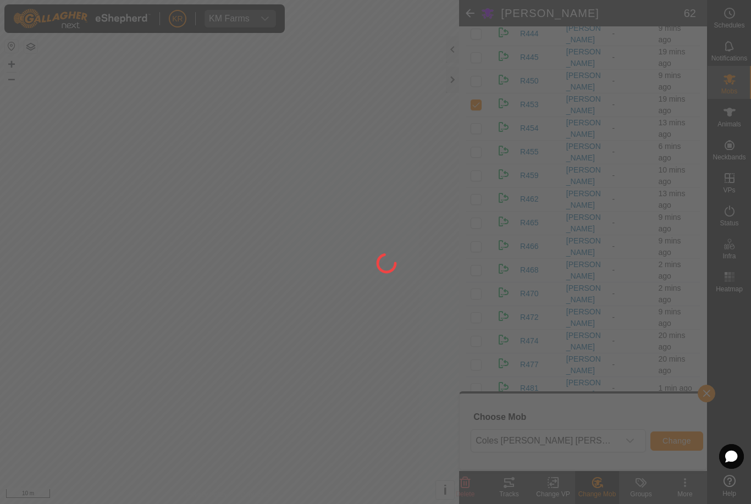
checkbox input "false"
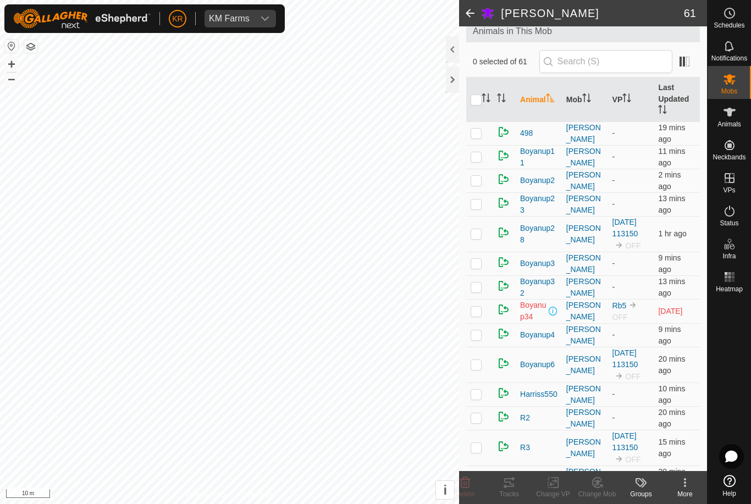
scroll to position [68, 0]
click at [477, 182] on p-checkbox at bounding box center [475, 179] width 11 height 9
click at [599, 486] on icon at bounding box center [597, 482] width 14 height 13
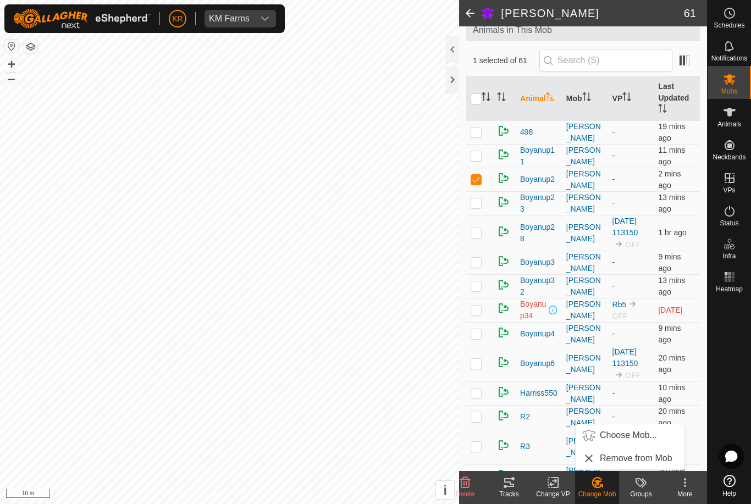
click at [628, 435] on span "Choose Mob..." at bounding box center [628, 435] width 57 height 13
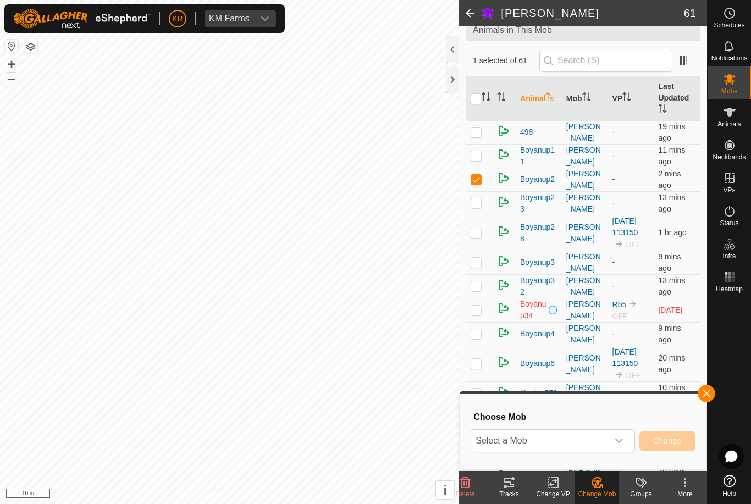
click at [606, 435] on span "Select a Mob" at bounding box center [539, 441] width 137 height 22
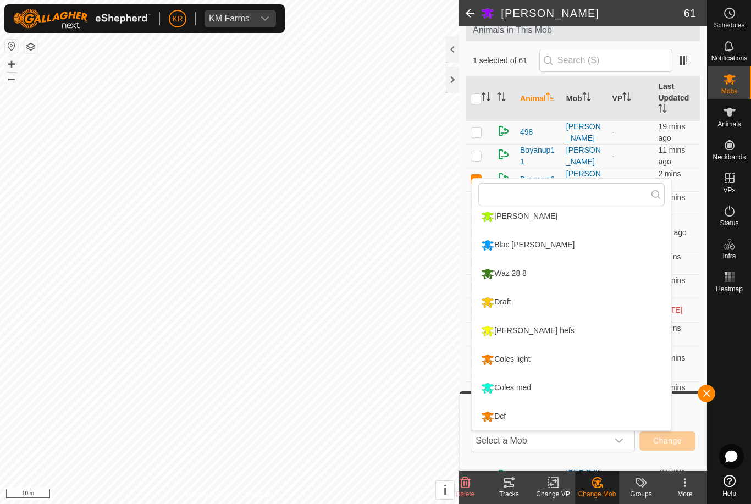
scroll to position [208, 0]
click at [519, 361] on div "Coles light" at bounding box center [505, 359] width 54 height 19
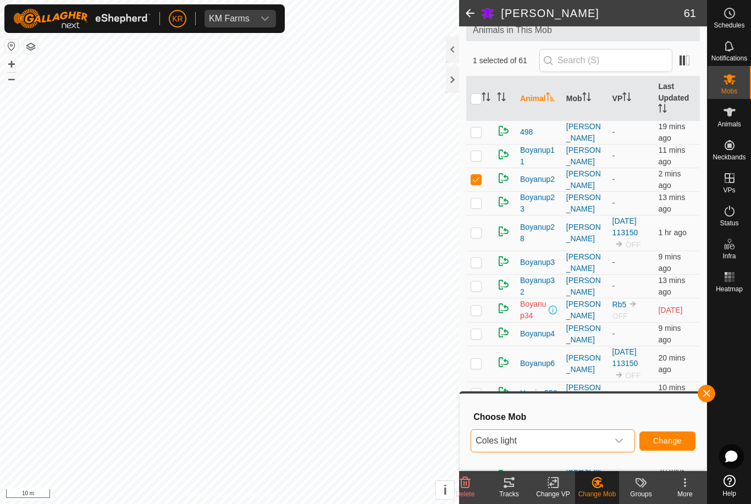
click at [672, 440] on span "Change" at bounding box center [667, 440] width 29 height 9
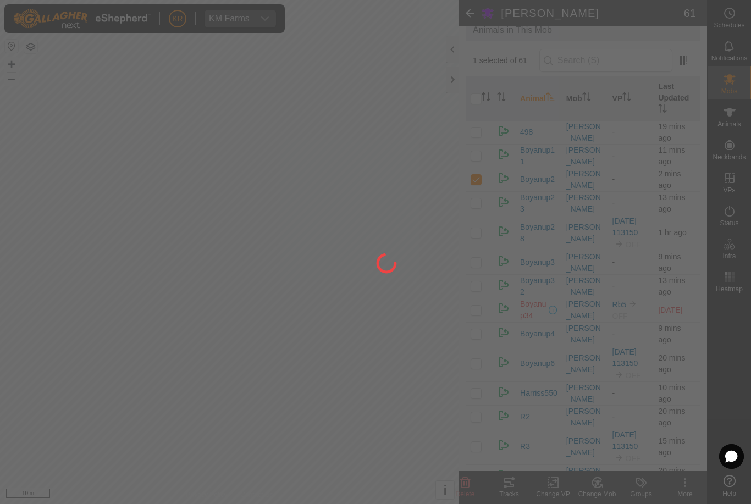
checkbox input "false"
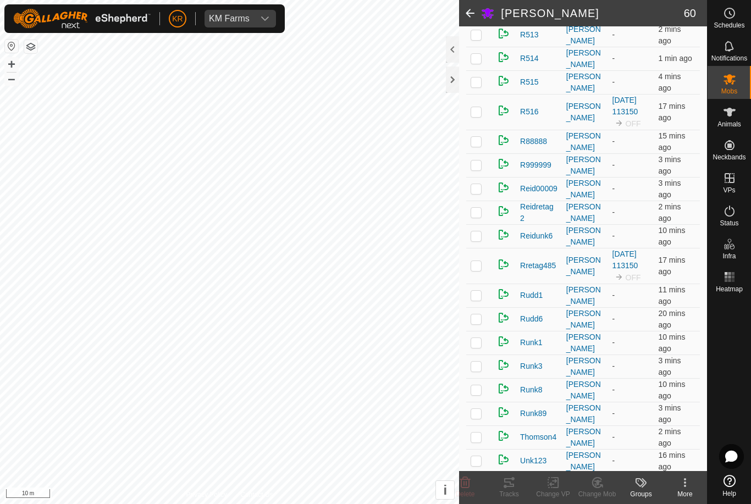
scroll to position [1206, 0]
click at [475, 320] on p-checkbox at bounding box center [475, 319] width 11 height 9
click at [591, 488] on icon at bounding box center [597, 482] width 14 height 13
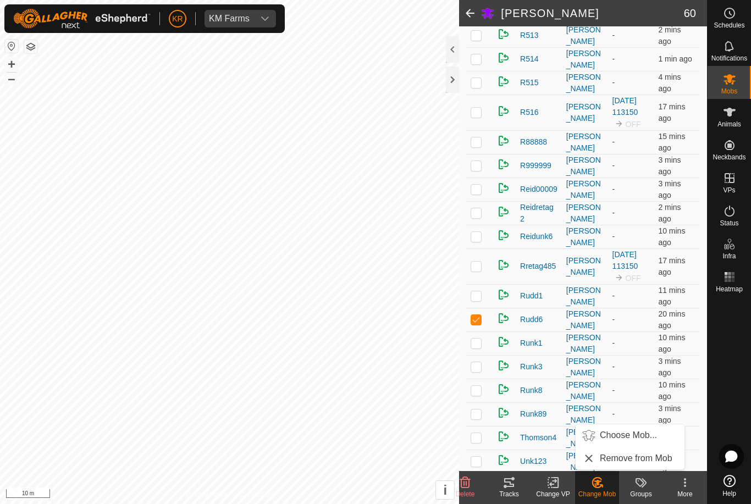
click at [625, 436] on span "Choose Mob..." at bounding box center [628, 435] width 57 height 13
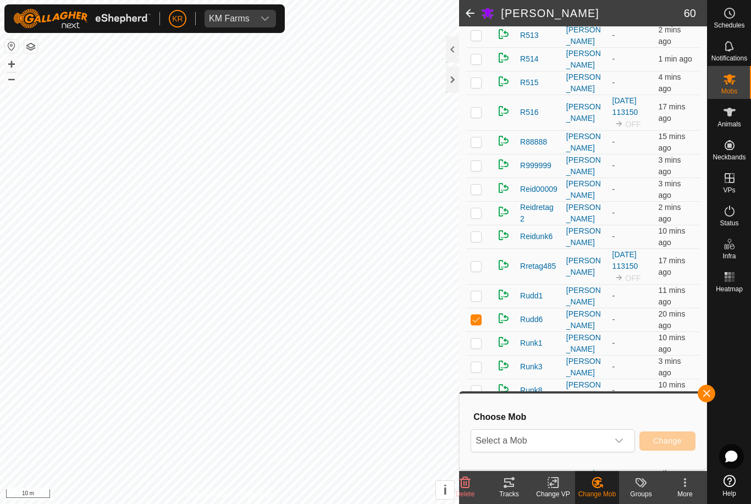
click at [598, 440] on span "Select a Mob" at bounding box center [539, 441] width 137 height 22
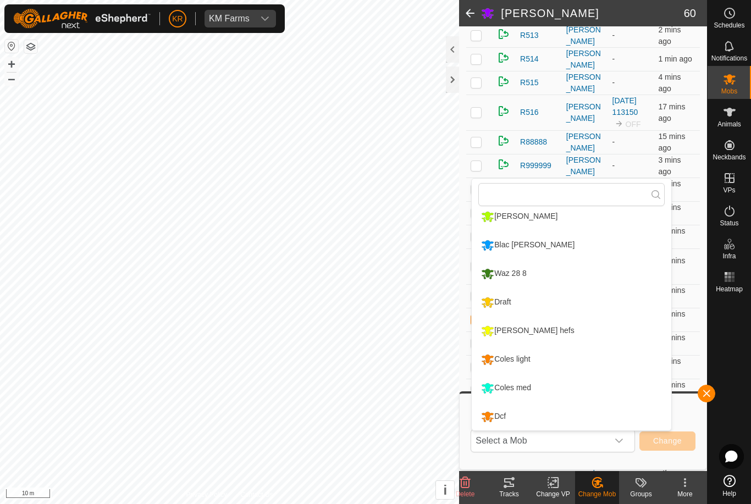
scroll to position [208, 0]
click at [529, 362] on div "Coles light" at bounding box center [505, 359] width 54 height 19
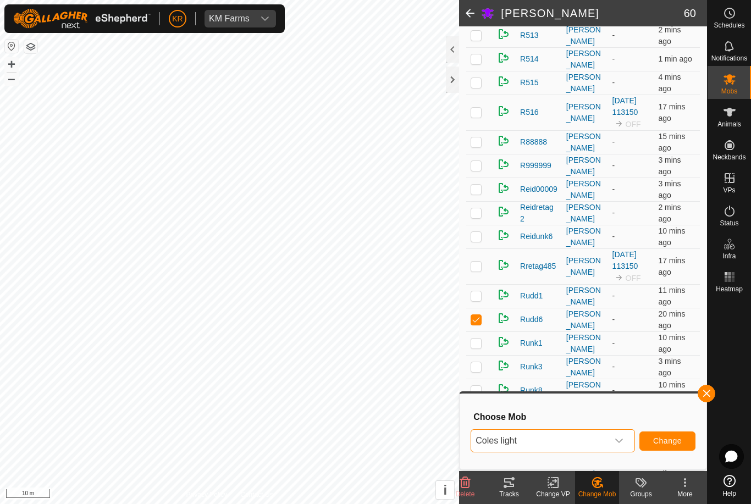
click at [663, 442] on span "Change" at bounding box center [667, 440] width 29 height 9
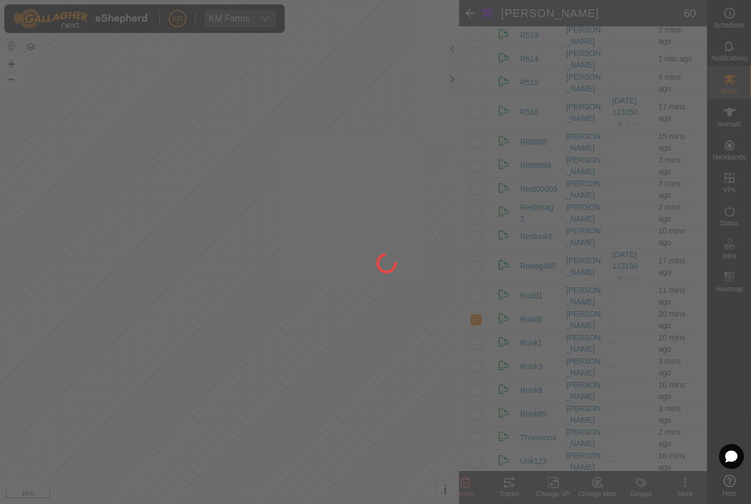
checkbox input "false"
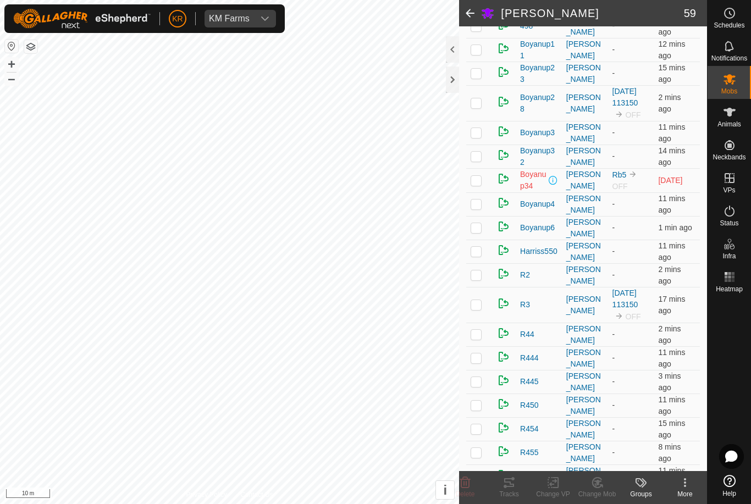
scroll to position [181, 0]
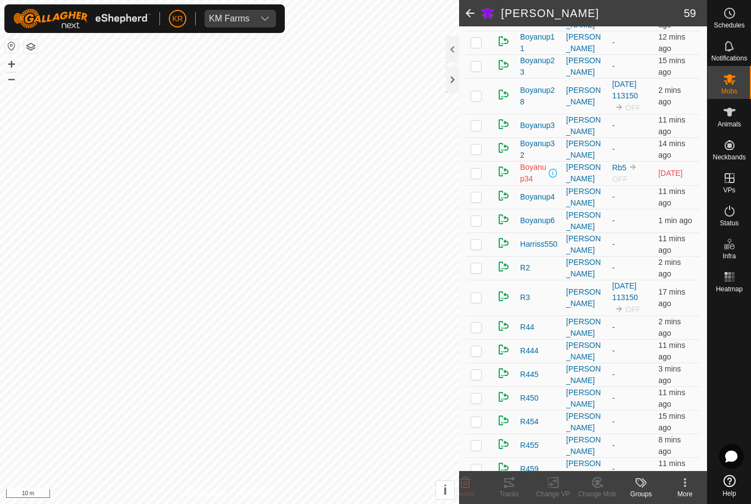
click at [483, 268] on td at bounding box center [479, 268] width 26 height 24
click at [599, 487] on icon at bounding box center [596, 483] width 9 height 10
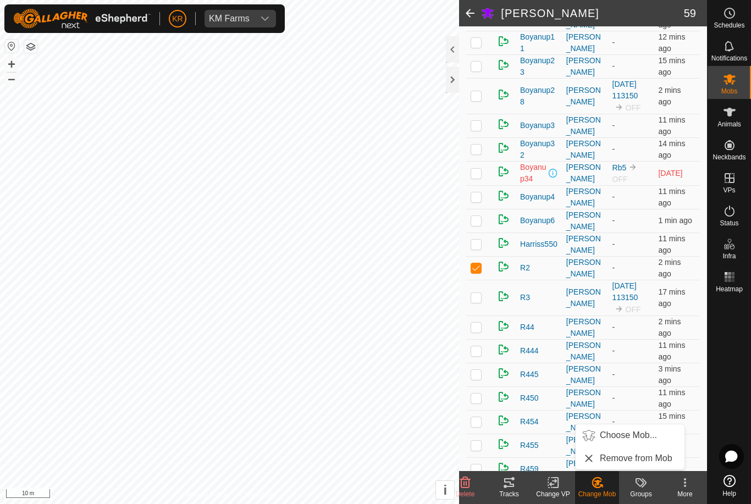
click at [628, 438] on span "Choose Mob..." at bounding box center [628, 435] width 57 height 13
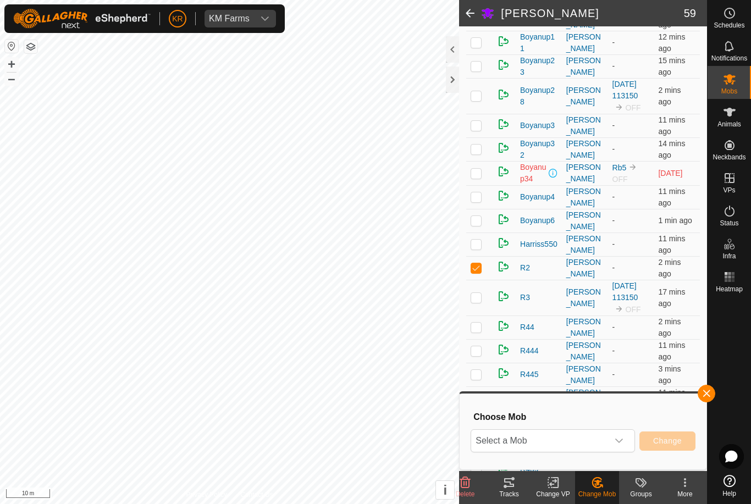
click at [601, 445] on span "Select a Mob" at bounding box center [539, 441] width 137 height 22
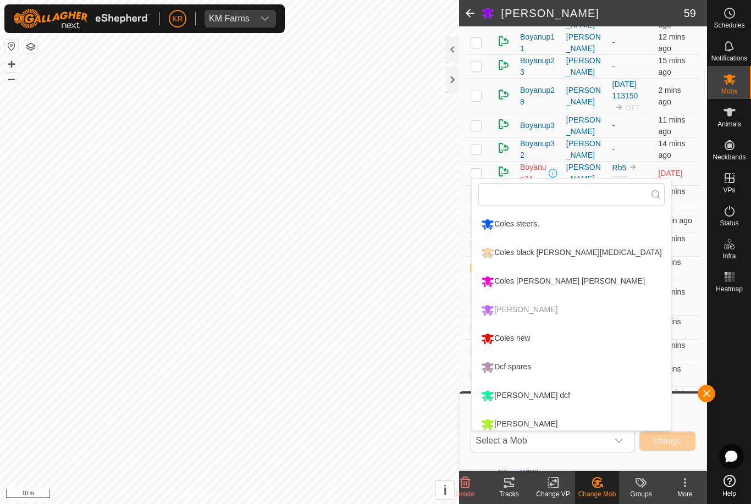
click at [530, 342] on div "Coles new" at bounding box center [505, 338] width 54 height 19
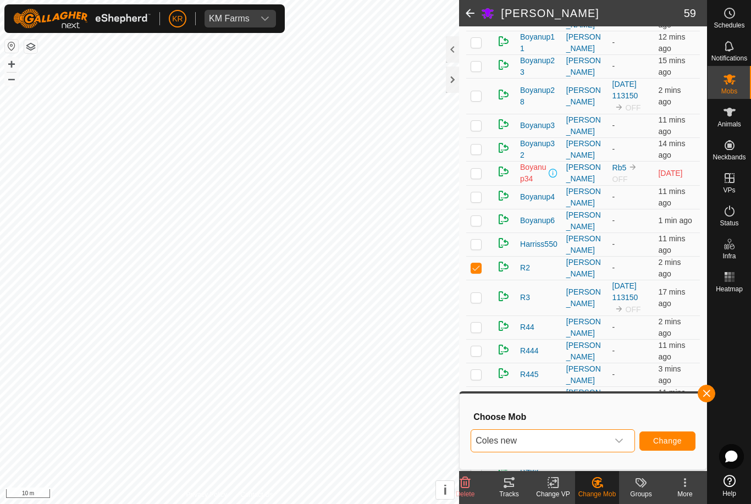
click at [667, 440] on span "Change" at bounding box center [667, 440] width 29 height 9
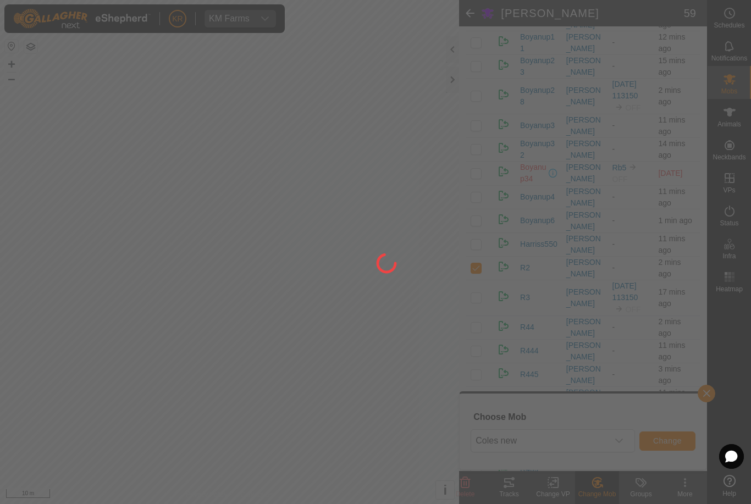
checkbox input "false"
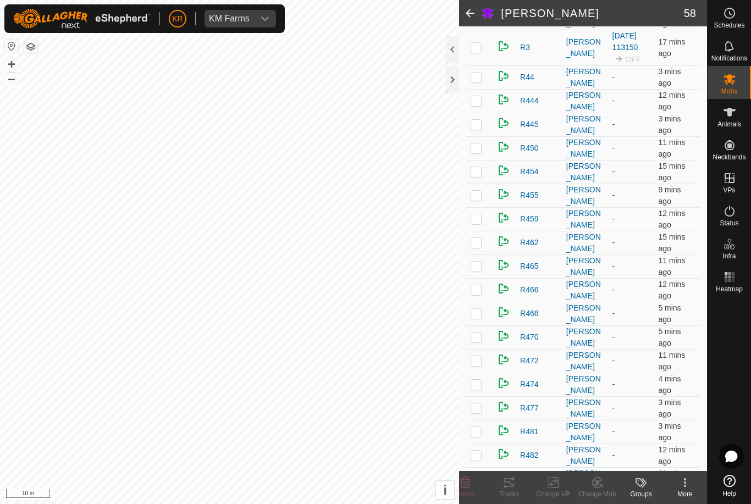
scroll to position [407, 0]
click at [477, 198] on p-checkbox at bounding box center [475, 195] width 11 height 9
click at [600, 487] on icon at bounding box center [596, 483] width 9 height 10
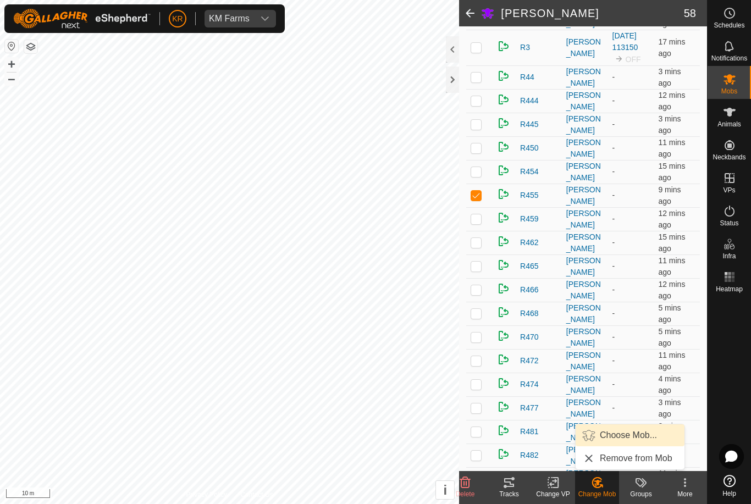
click at [624, 437] on span "Choose Mob..." at bounding box center [628, 435] width 57 height 13
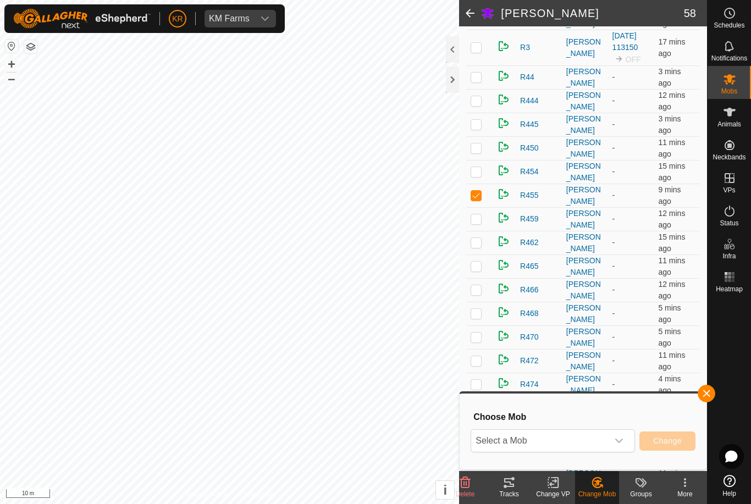
click at [584, 439] on span "Select a Mob" at bounding box center [539, 441] width 137 height 22
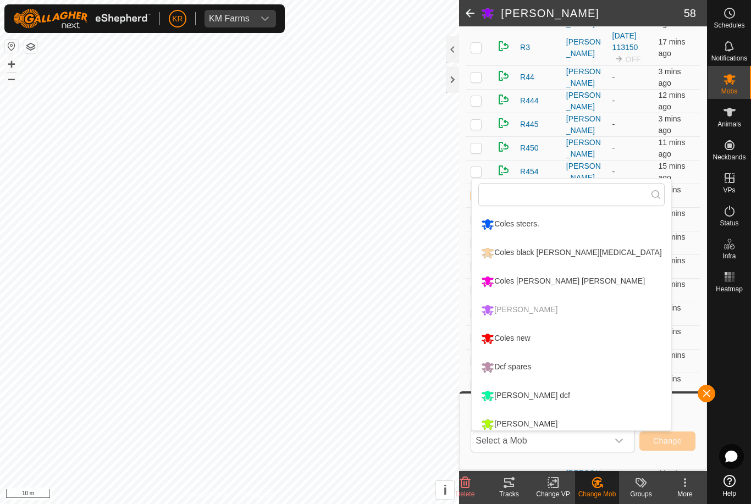
click at [515, 339] on div "Coles new" at bounding box center [505, 338] width 54 height 19
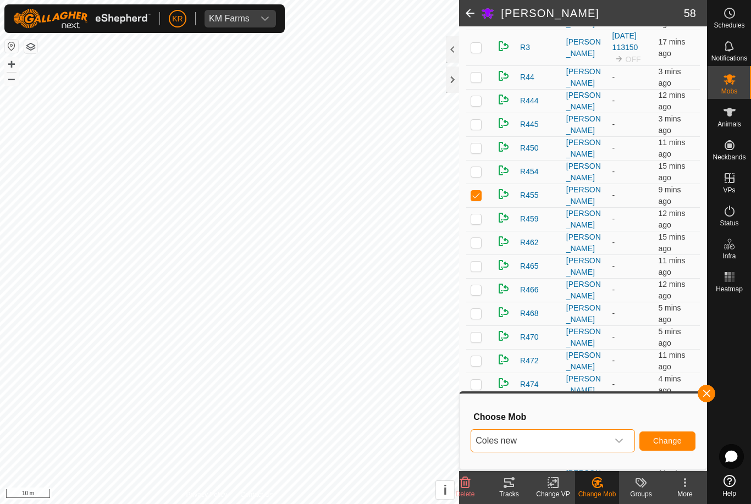
click at [672, 440] on span "Change" at bounding box center [667, 440] width 29 height 9
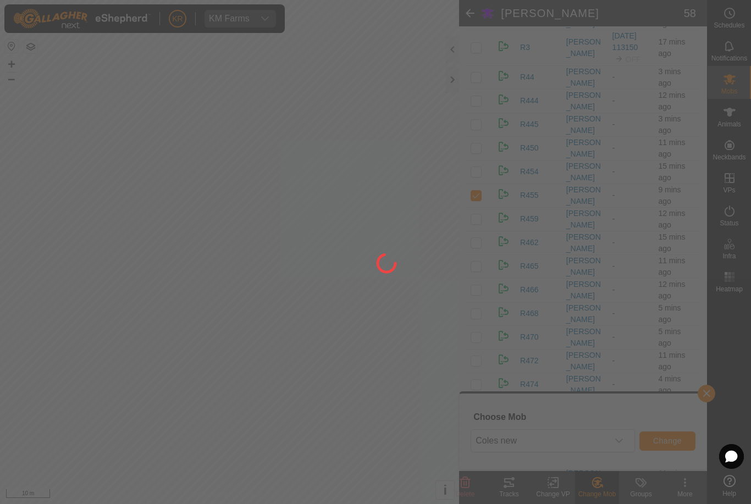
checkbox input "false"
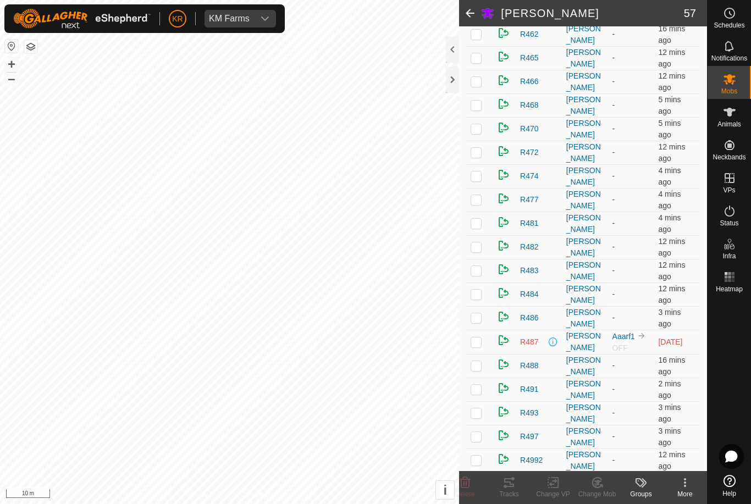
scroll to position [594, 0]
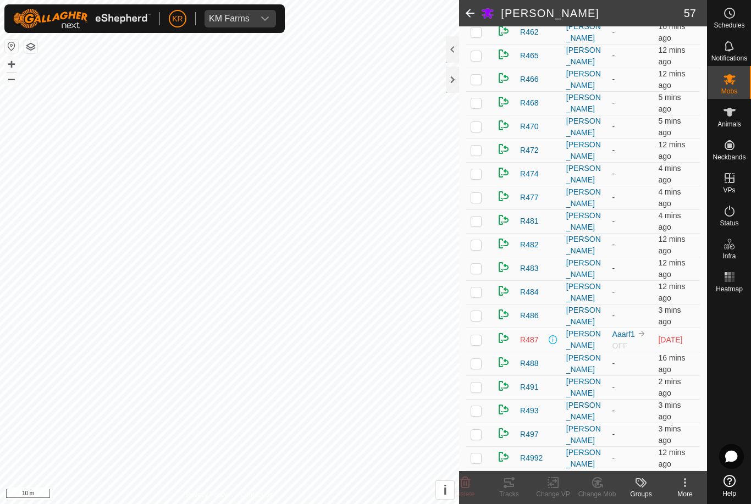
click at [475, 340] on p-checkbox at bounding box center [475, 339] width 11 height 9
click at [599, 491] on div "Change Mob" at bounding box center [597, 494] width 44 height 10
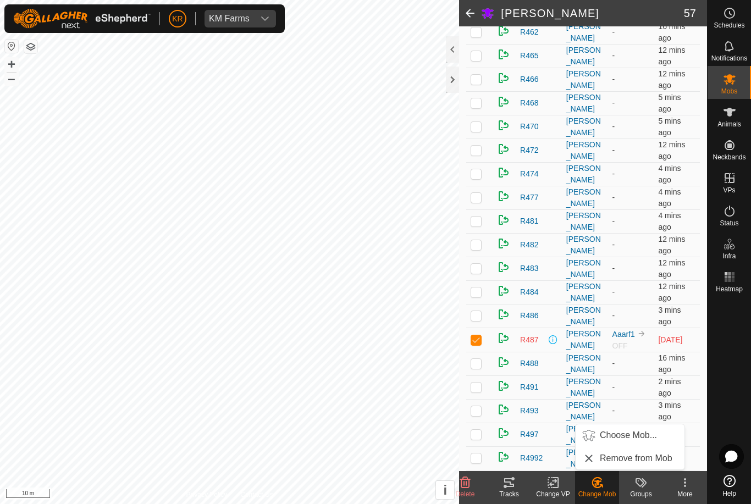
click at [625, 436] on span "Choose Mob..." at bounding box center [628, 435] width 57 height 13
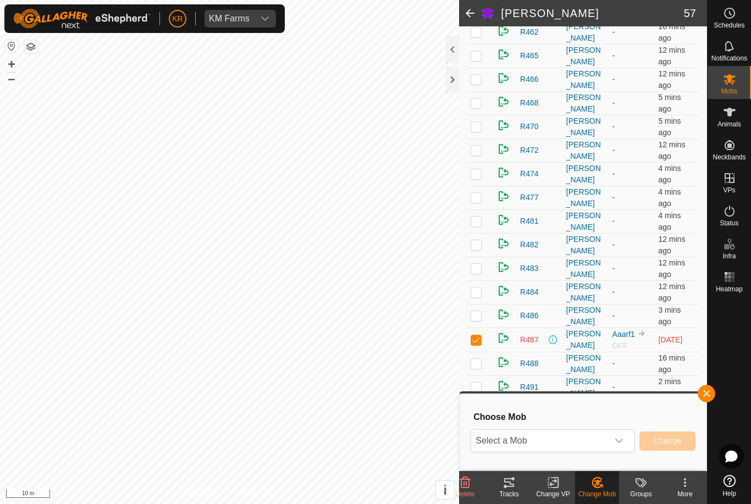
click at [602, 442] on span "Select a Mob" at bounding box center [539, 441] width 137 height 22
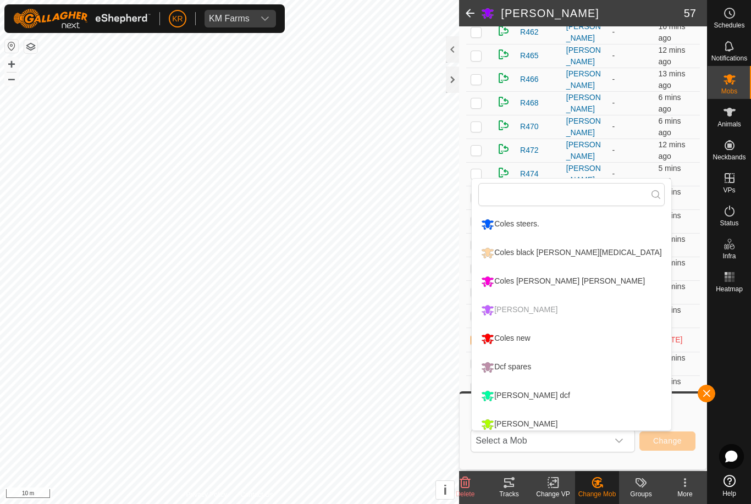
click at [521, 341] on div "Coles new" at bounding box center [505, 338] width 54 height 19
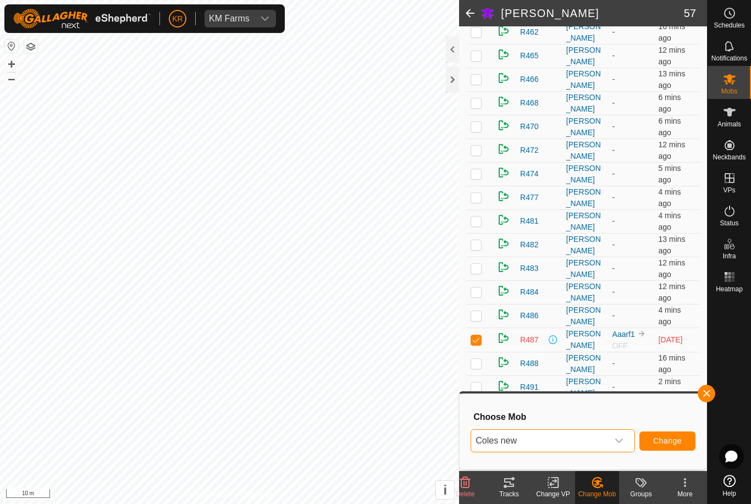
click at [668, 442] on span "Change" at bounding box center [667, 440] width 29 height 9
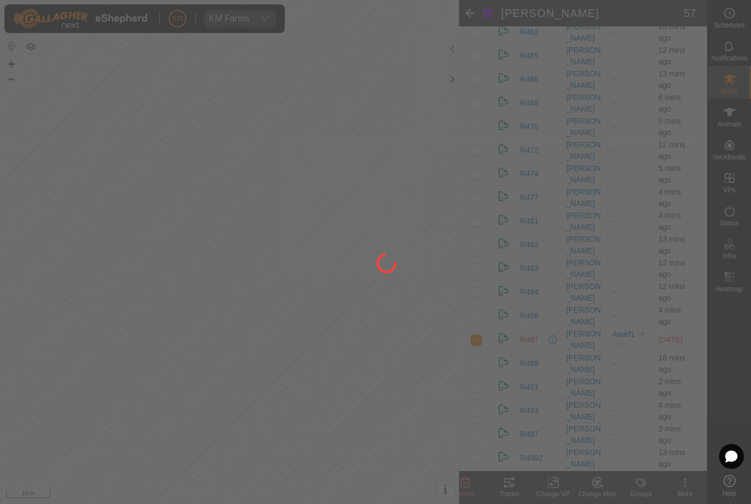
checkbox input "false"
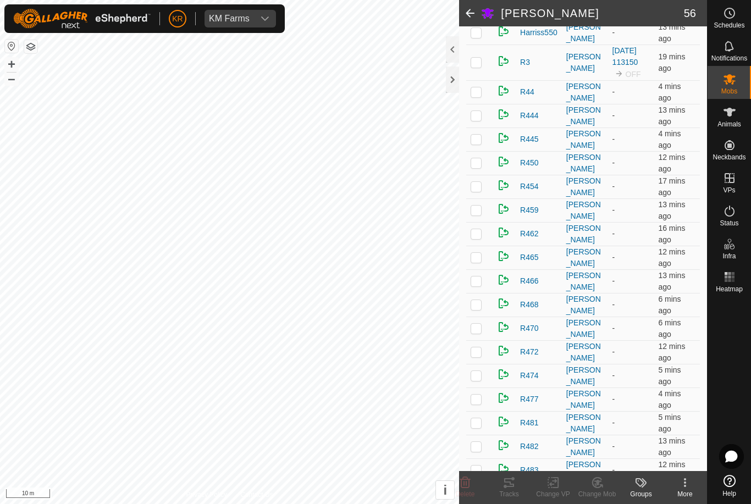
scroll to position [388, 0]
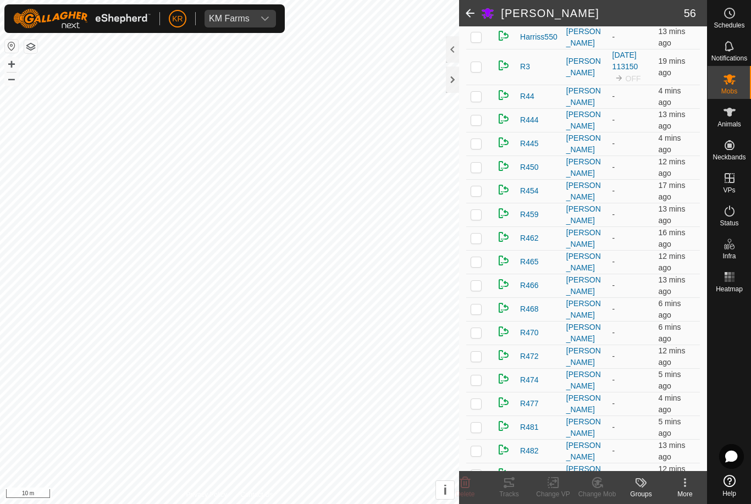
click at [475, 171] on p-checkbox at bounding box center [475, 167] width 11 height 9
click at [602, 484] on icon at bounding box center [597, 482] width 14 height 13
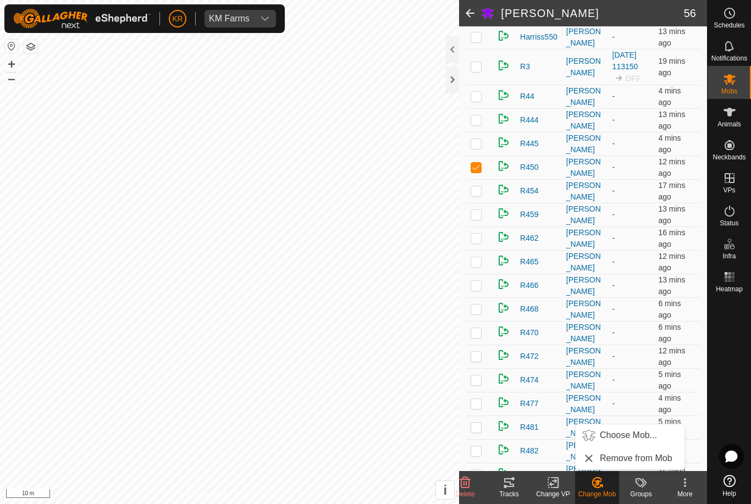
click at [643, 434] on span "Choose Mob..." at bounding box center [628, 435] width 57 height 13
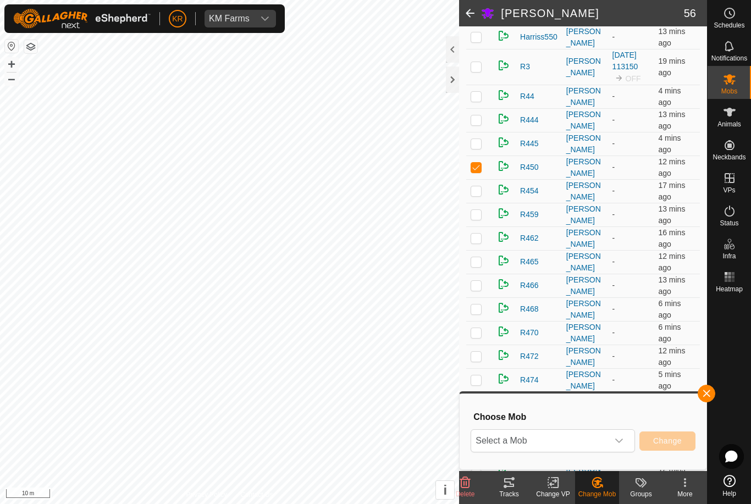
click at [592, 439] on span "Select a Mob" at bounding box center [539, 441] width 137 height 22
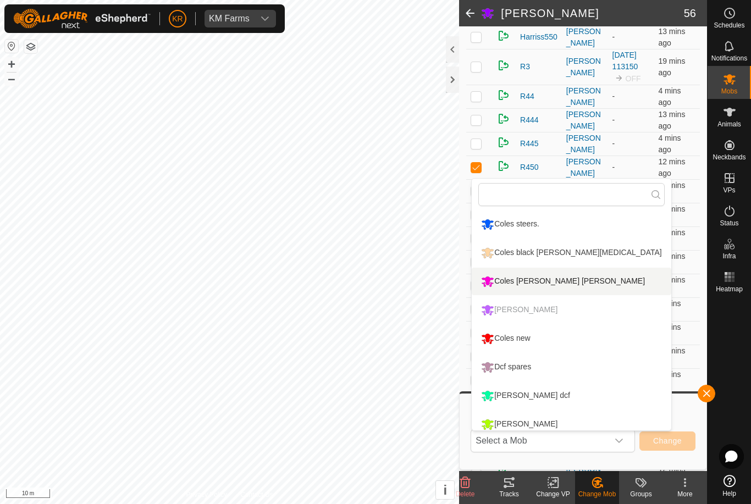
click at [546, 282] on div "Coles [PERSON_NAME] [PERSON_NAME]" at bounding box center [562, 281] width 169 height 19
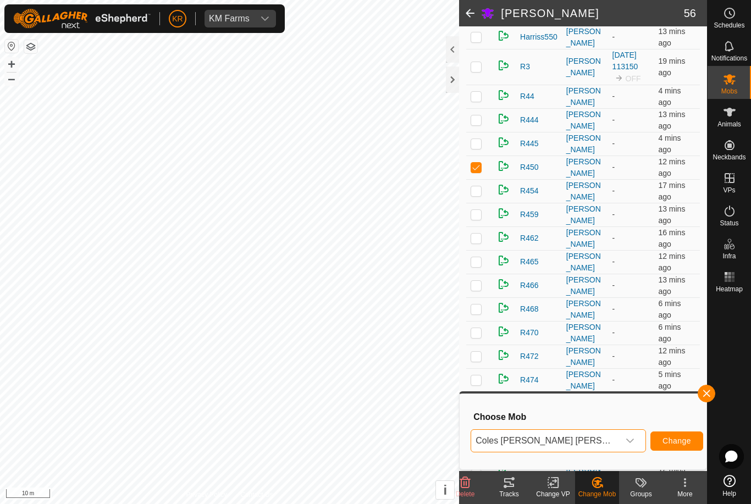
click at [663, 434] on button "Change" at bounding box center [676, 440] width 53 height 19
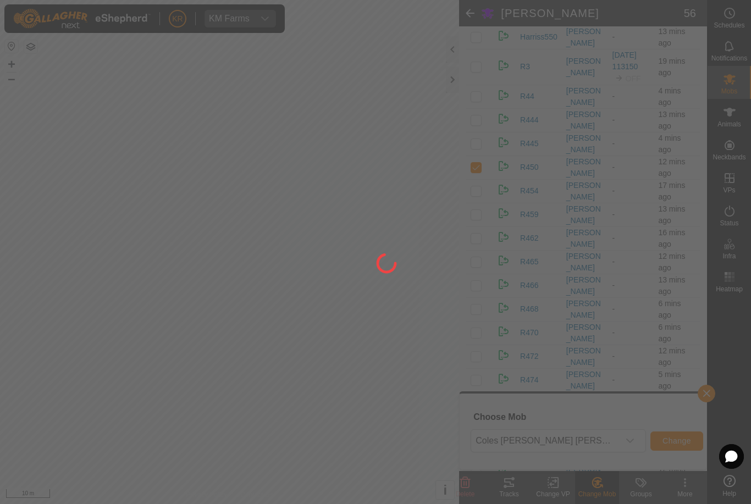
checkbox input "false"
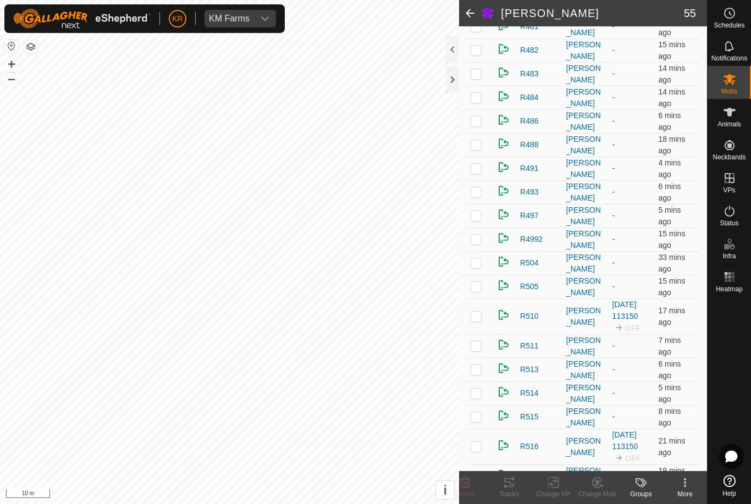
scroll to position [752, 0]
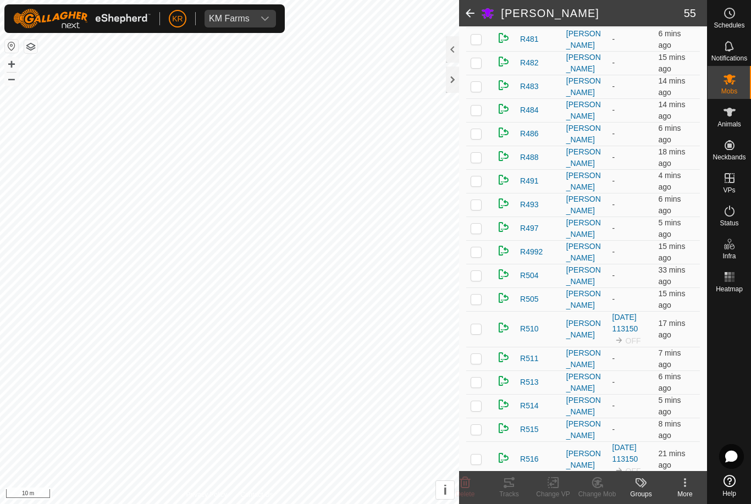
click at [473, 228] on p-checkbox at bounding box center [475, 228] width 11 height 9
click at [601, 487] on icon at bounding box center [597, 482] width 14 height 13
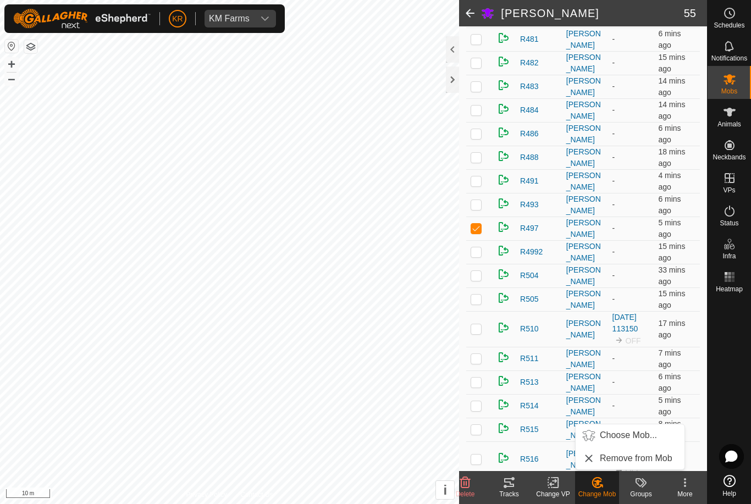
click at [630, 436] on span "Choose Mob..." at bounding box center [628, 435] width 57 height 13
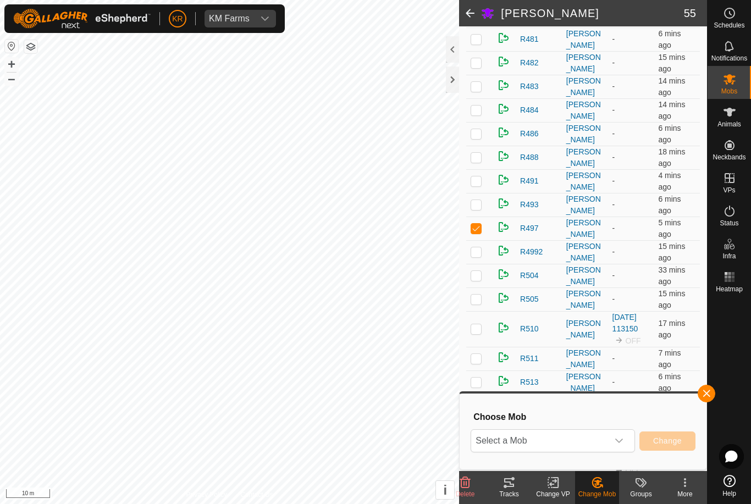
click at [598, 438] on span "Select a Mob" at bounding box center [539, 441] width 137 height 22
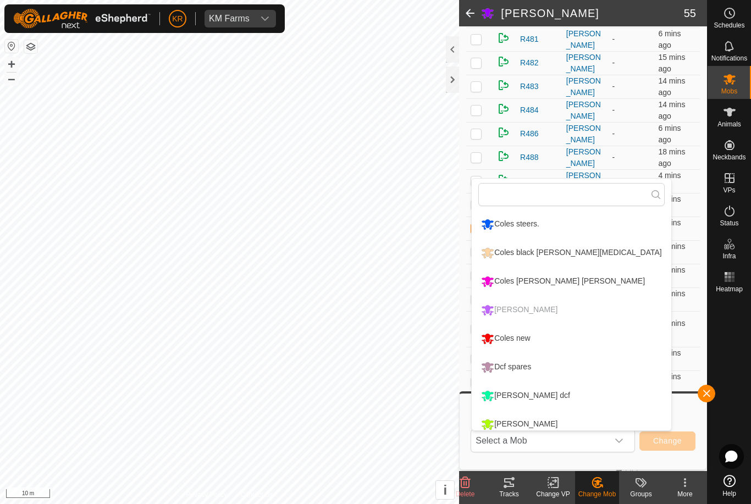
click at [527, 273] on div "Coles [PERSON_NAME] [PERSON_NAME]" at bounding box center [562, 281] width 169 height 19
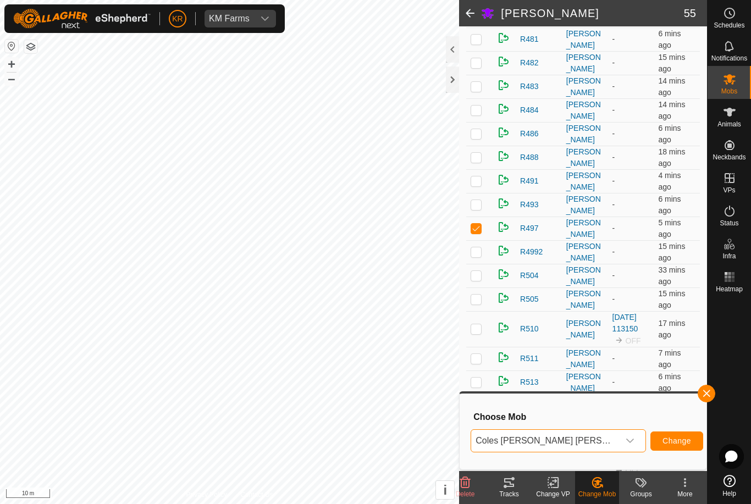
click at [662, 440] on span "Change" at bounding box center [676, 440] width 29 height 9
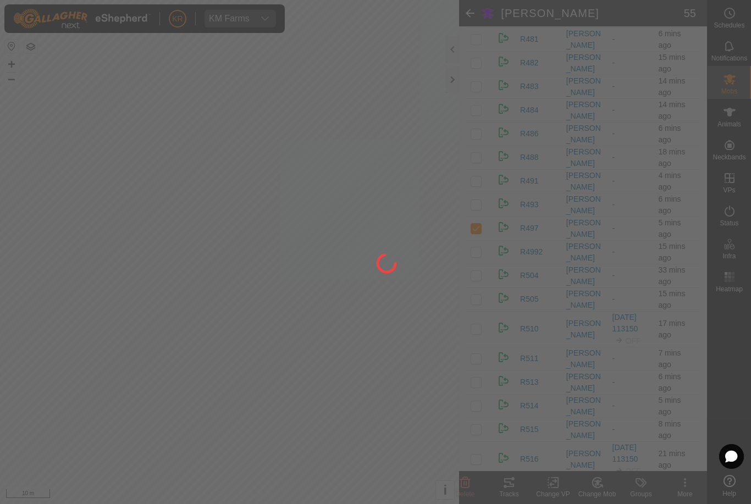
checkbox input "false"
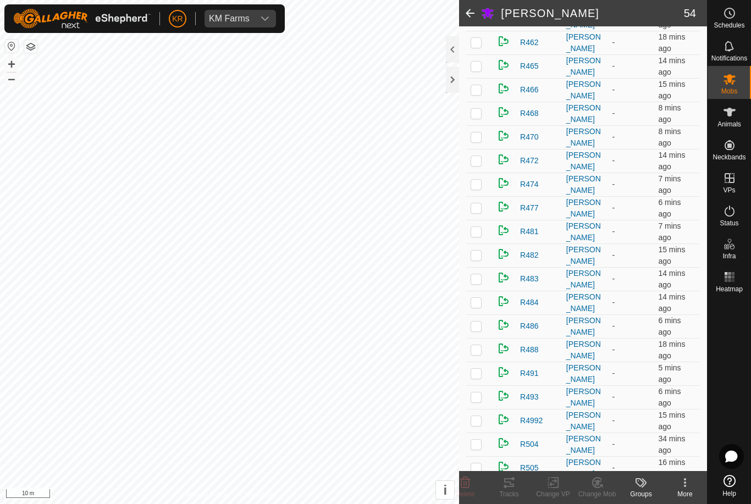
scroll to position [536, 0]
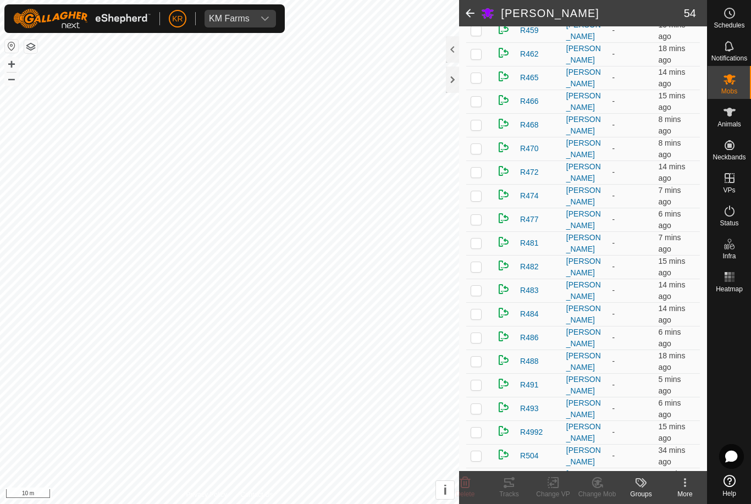
click at [478, 218] on p-checkbox at bounding box center [475, 219] width 11 height 9
click at [594, 489] on icon at bounding box center [597, 482] width 14 height 13
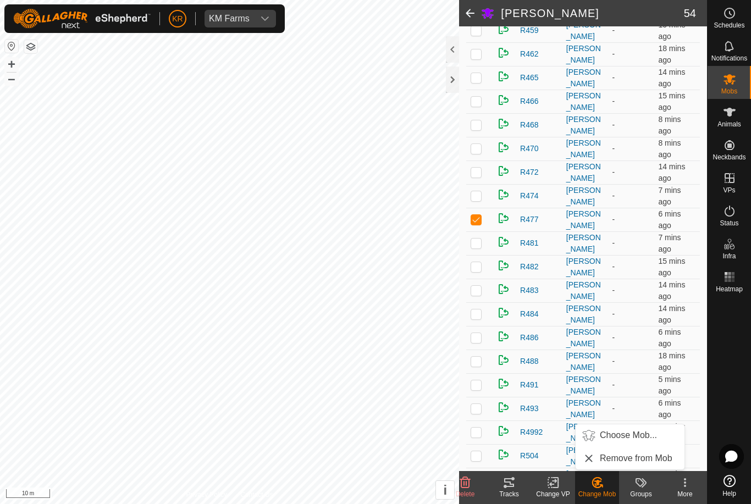
click at [628, 435] on span "Choose Mob..." at bounding box center [628, 435] width 57 height 13
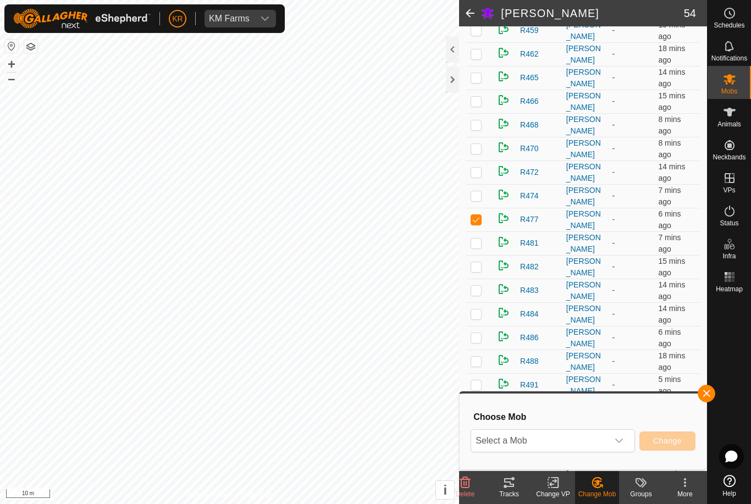
click at [606, 440] on span "Select a Mob" at bounding box center [539, 441] width 137 height 22
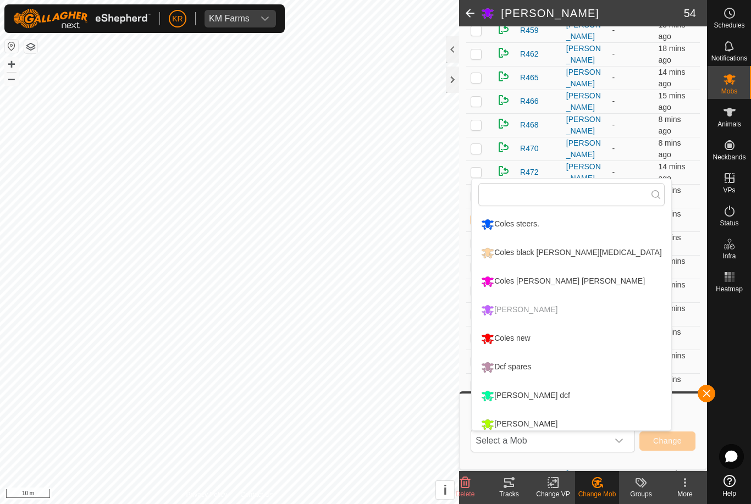
click at [523, 337] on div "Coles new" at bounding box center [505, 338] width 54 height 19
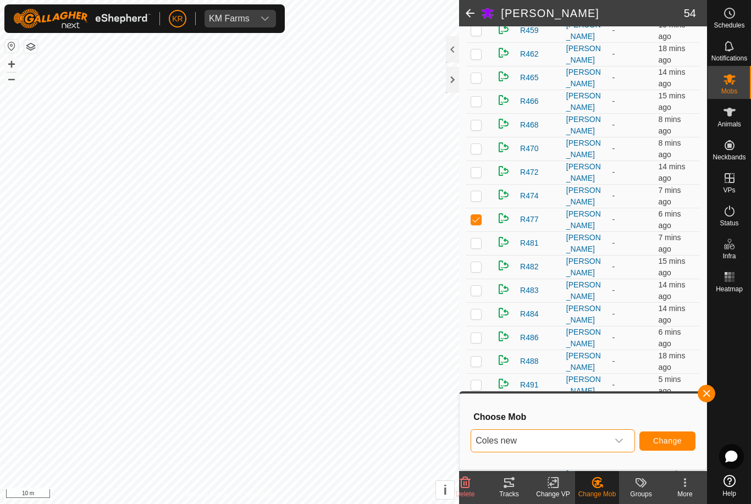
click at [666, 437] on span "Change" at bounding box center [667, 440] width 29 height 9
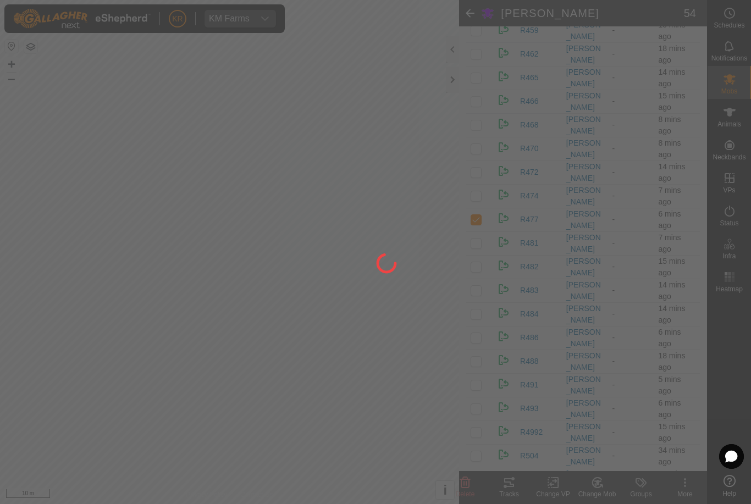
checkbox input "false"
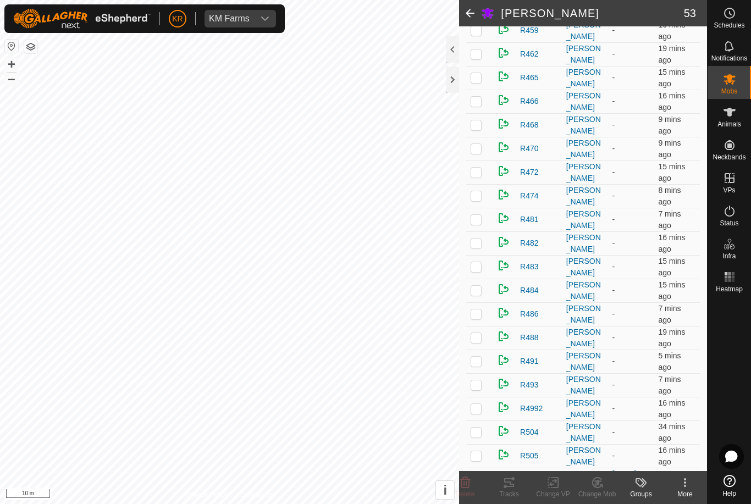
click at [474, 264] on p-checkbox at bounding box center [475, 266] width 11 height 9
click at [601, 482] on icon at bounding box center [597, 482] width 14 height 13
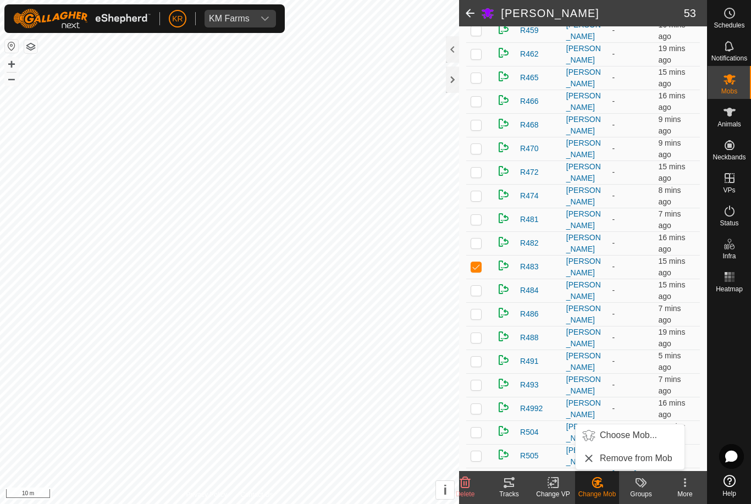
click at [617, 436] on span "Choose Mob..." at bounding box center [628, 435] width 57 height 13
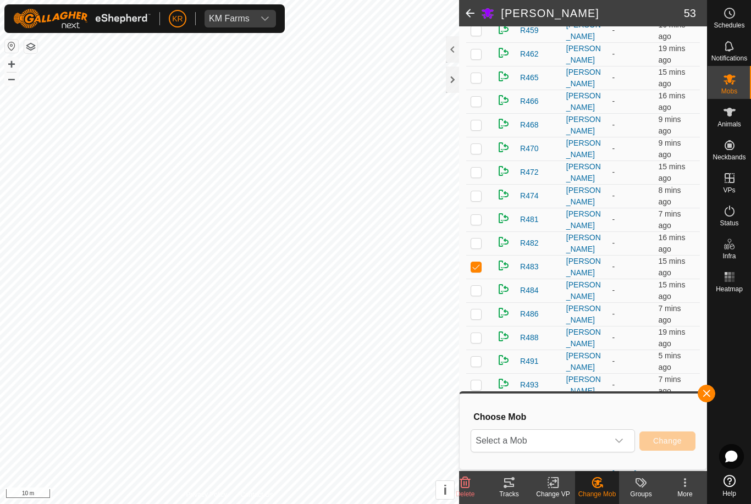
click at [597, 442] on span "Select a Mob" at bounding box center [539, 441] width 137 height 22
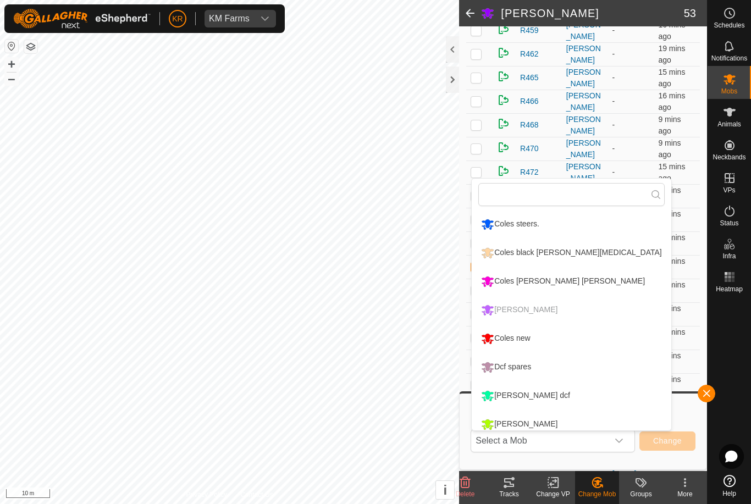
click at [522, 339] on div "Coles new" at bounding box center [505, 338] width 54 height 19
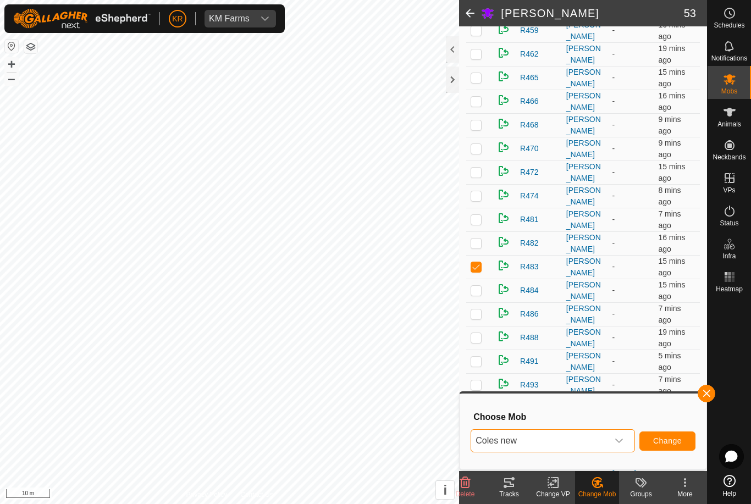
click at [674, 432] on button "Change" at bounding box center [667, 440] width 56 height 19
checkbox input "false"
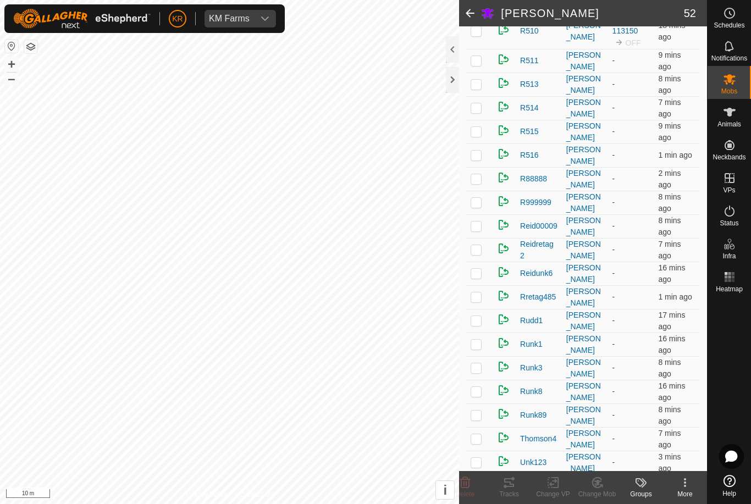
scroll to position [967, 0]
click at [478, 323] on td at bounding box center [479, 321] width 26 height 24
click at [605, 481] on change-mob-svg-icon at bounding box center [597, 482] width 44 height 13
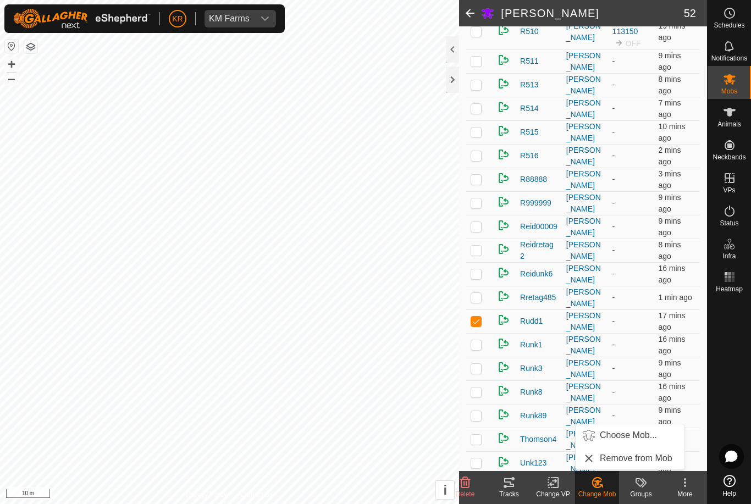
click at [625, 435] on span "Choose Mob..." at bounding box center [628, 435] width 57 height 13
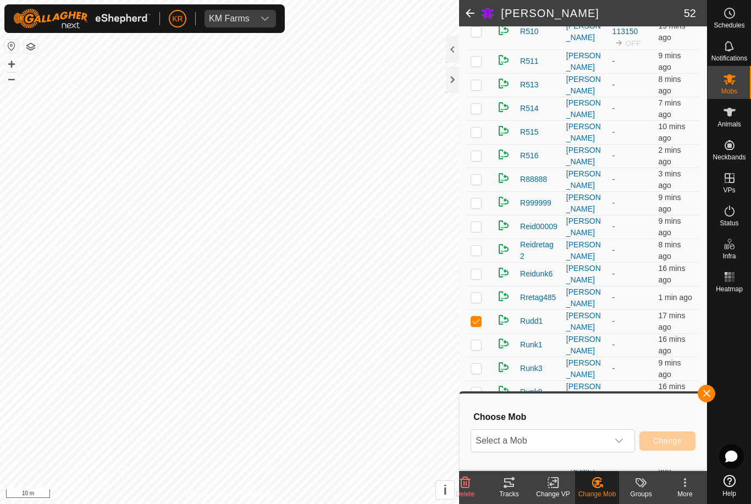
click at [606, 436] on span "Select a Mob" at bounding box center [539, 441] width 137 height 22
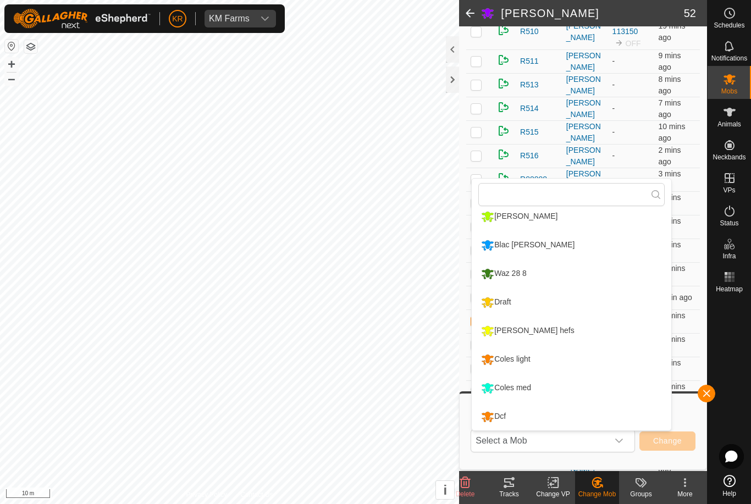
scroll to position [208, 0]
click at [524, 356] on div "Coles light" at bounding box center [505, 359] width 54 height 19
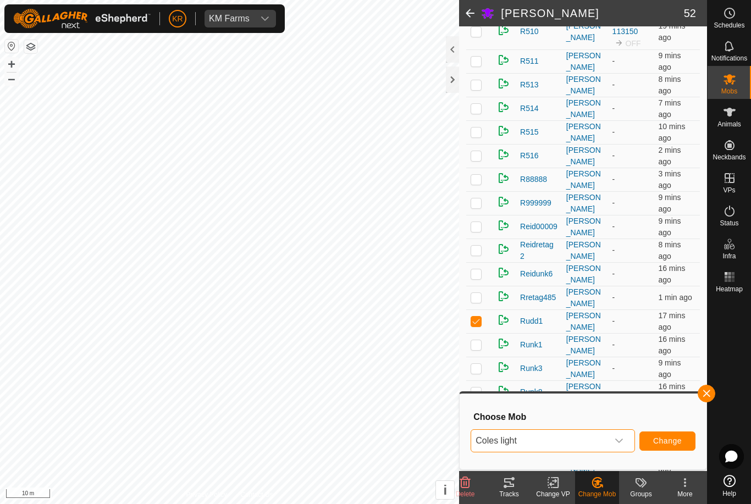
click at [660, 439] on span "Change" at bounding box center [667, 440] width 29 height 9
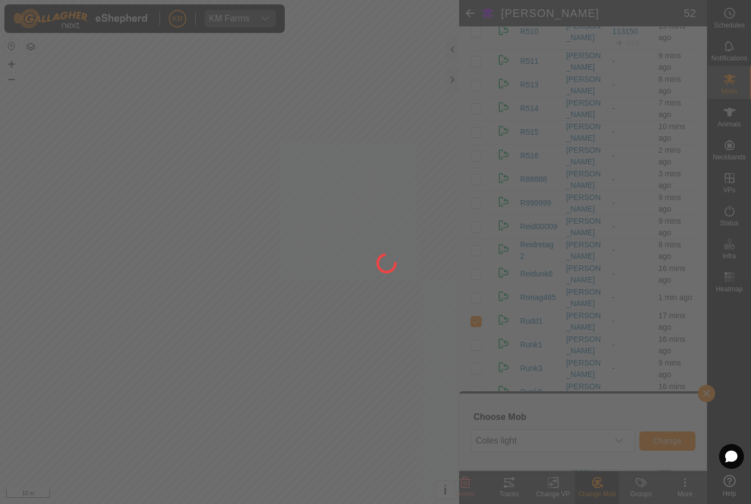
checkbox input "false"
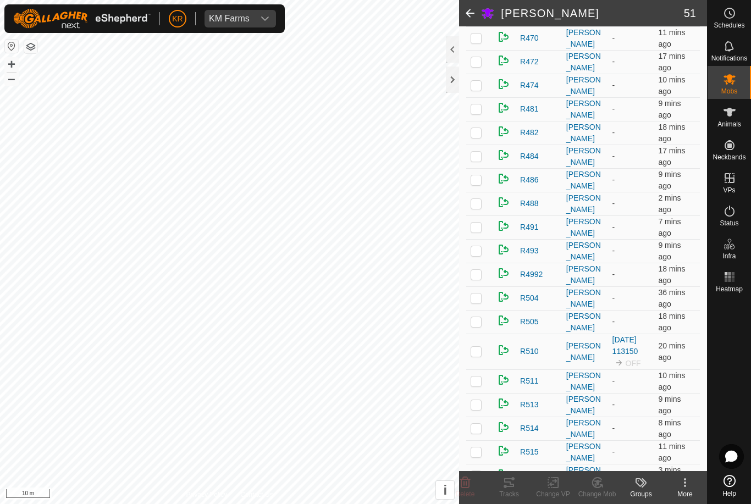
scroll to position [647, 0]
click at [472, 40] on p-checkbox at bounding box center [475, 37] width 11 height 9
click at [603, 484] on icon at bounding box center [597, 482] width 14 height 13
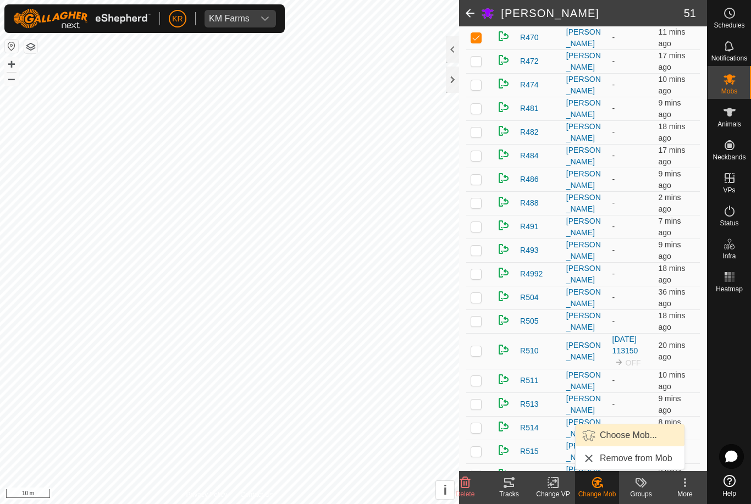
click at [628, 436] on span "Choose Mob..." at bounding box center [628, 435] width 57 height 13
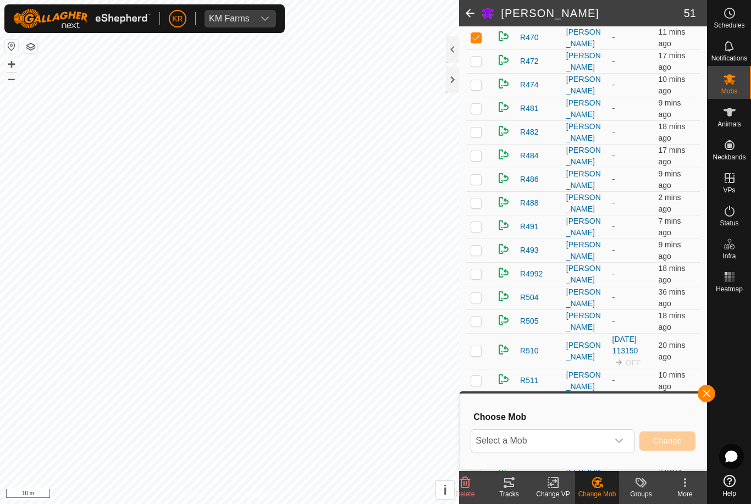
click at [607, 434] on span "Select a Mob" at bounding box center [539, 441] width 137 height 22
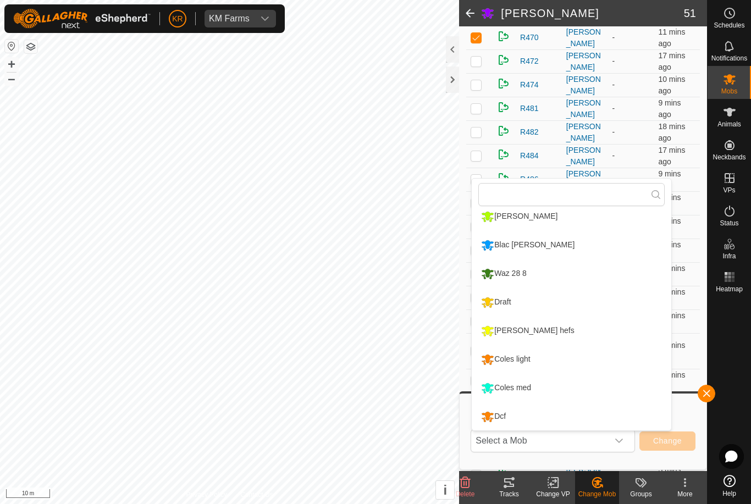
scroll to position [208, 0]
click at [529, 359] on div "Coles light" at bounding box center [505, 359] width 54 height 19
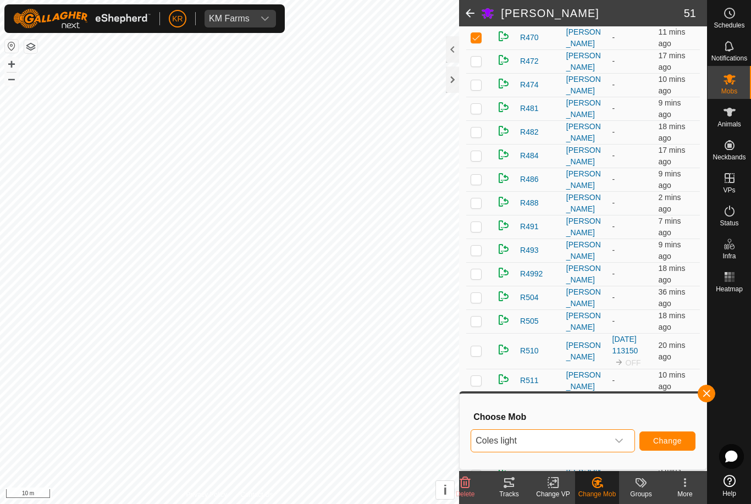
click at [675, 437] on span "Change" at bounding box center [667, 440] width 29 height 9
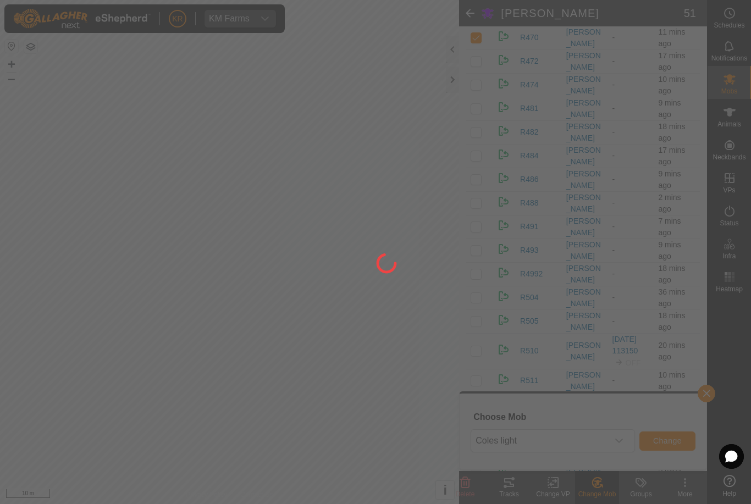
checkbox input "false"
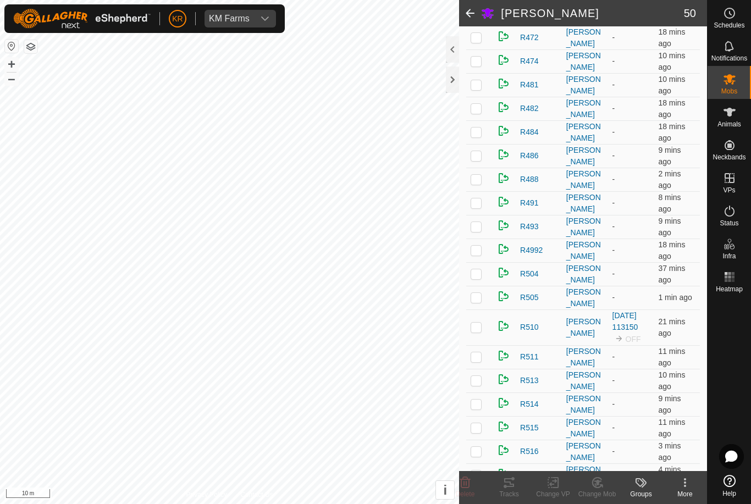
click at [478, 184] on p-checkbox at bounding box center [475, 179] width 11 height 9
click at [595, 486] on icon at bounding box center [597, 482] width 14 height 13
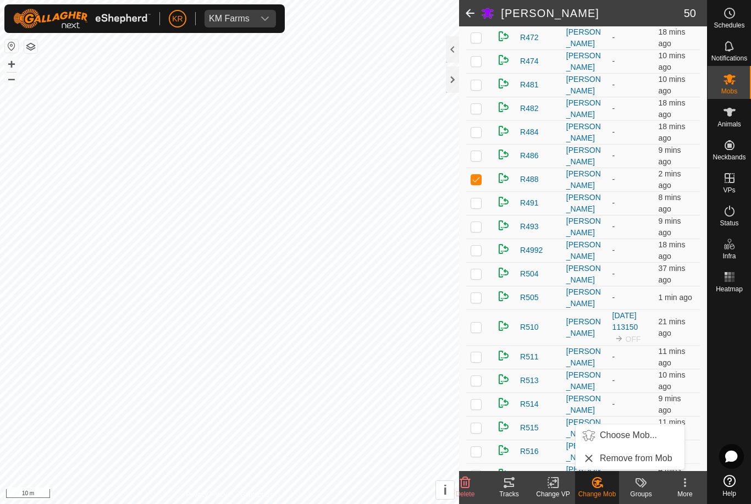
click at [619, 437] on span "Choose Mob..." at bounding box center [628, 435] width 57 height 13
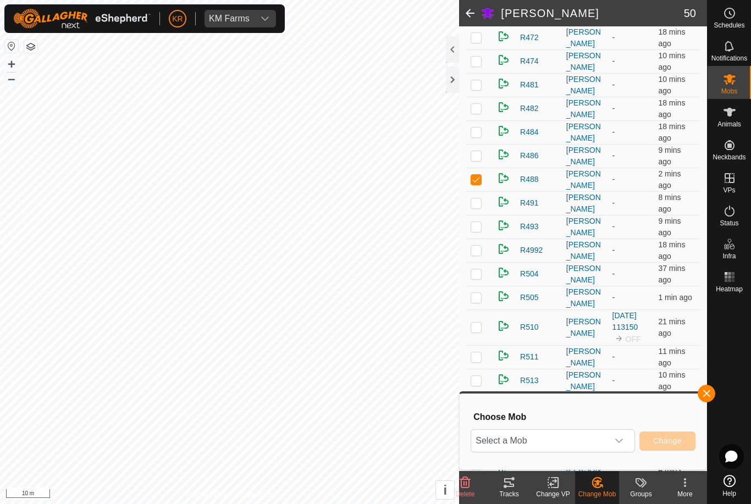
click at [597, 442] on span "Select a Mob" at bounding box center [539, 441] width 137 height 22
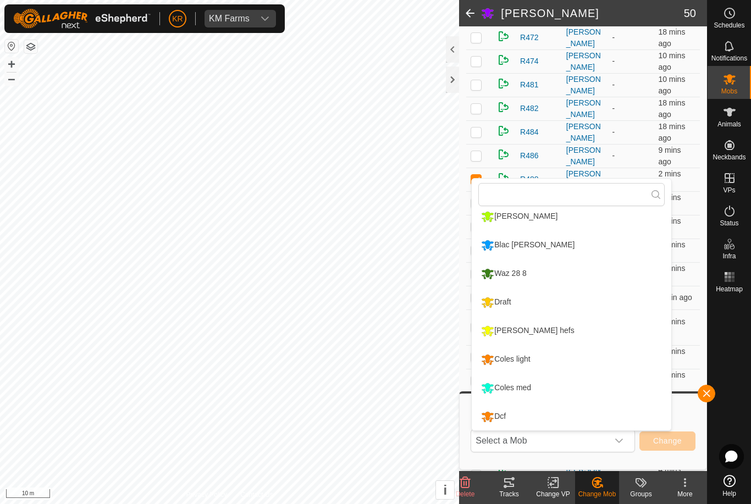
click at [524, 357] on div "Coles light" at bounding box center [505, 359] width 54 height 19
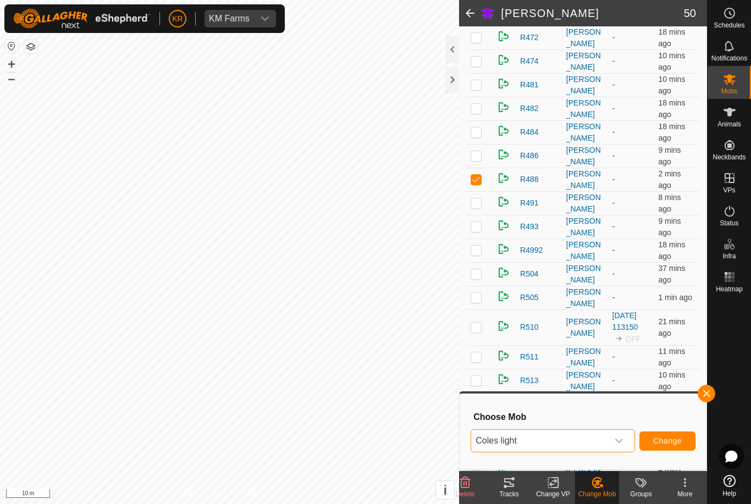
click at [658, 444] on span "Change" at bounding box center [667, 440] width 29 height 9
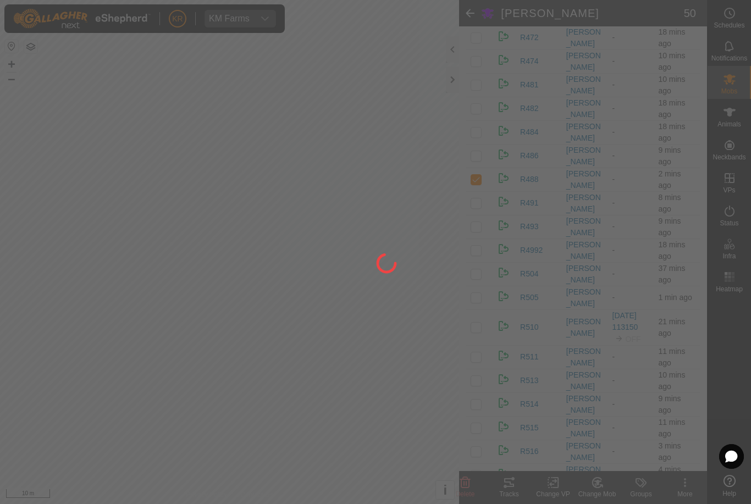
checkbox input "false"
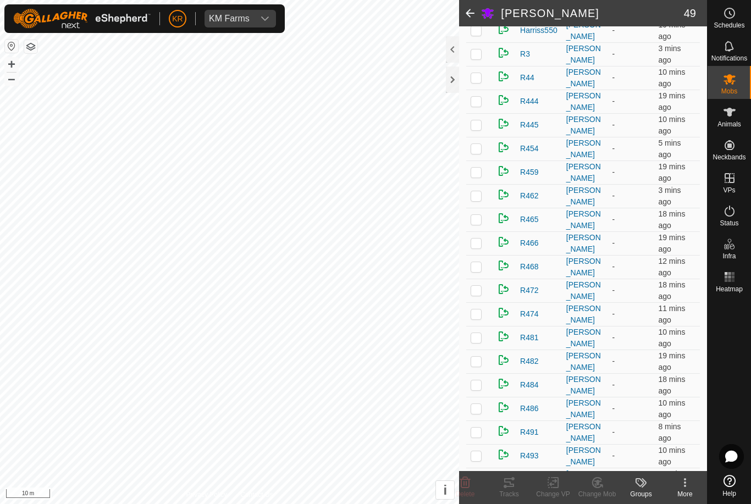
scroll to position [385, 0]
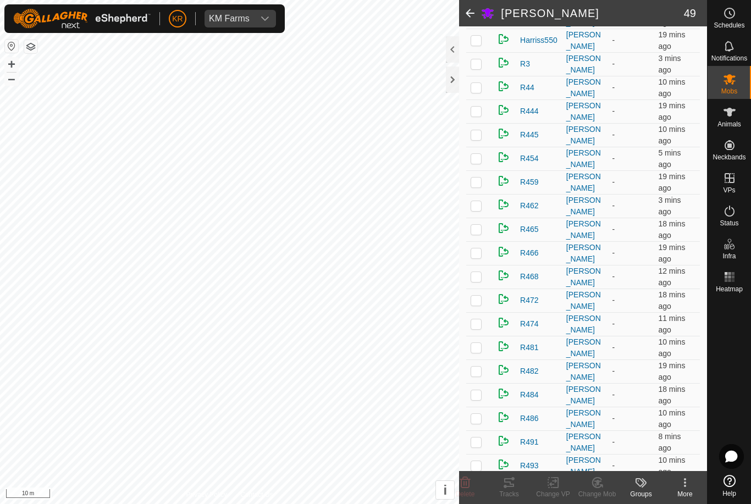
click at [480, 137] on p-checkbox at bounding box center [475, 134] width 11 height 9
click at [601, 485] on icon at bounding box center [596, 483] width 9 height 10
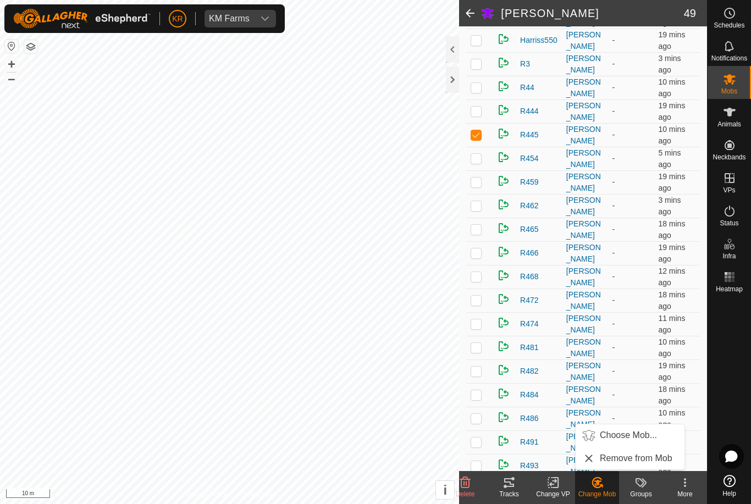
click at [630, 435] on span "Choose Mob..." at bounding box center [628, 435] width 57 height 13
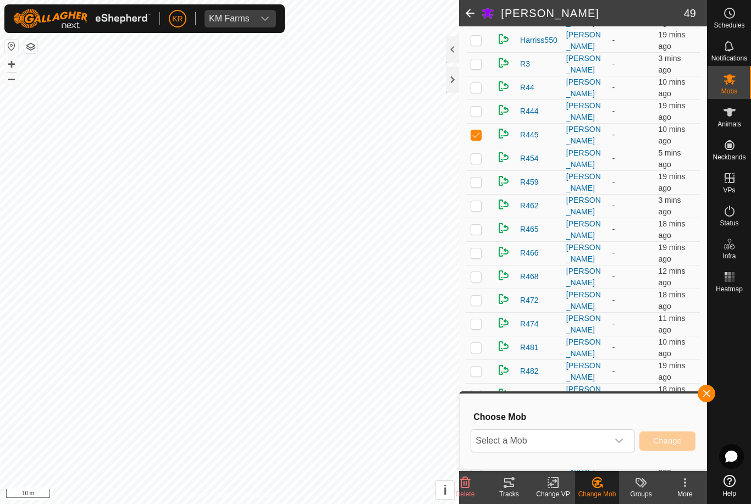
click at [583, 442] on span "Select a Mob" at bounding box center [539, 441] width 137 height 22
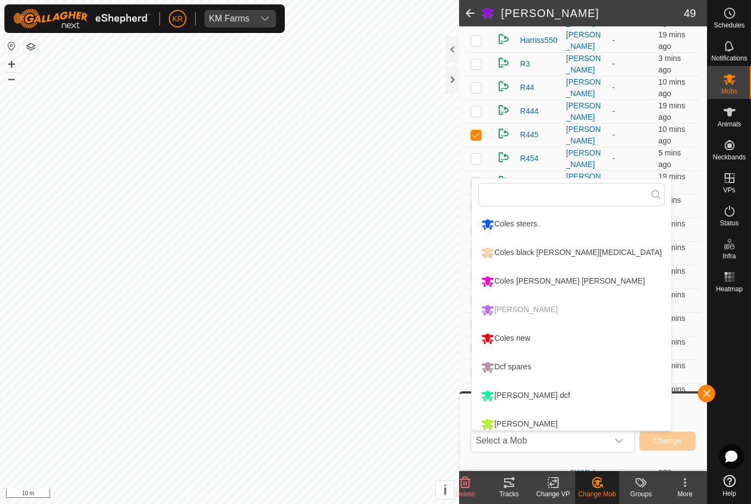
click at [533, 334] on div "Coles new" at bounding box center [505, 338] width 54 height 19
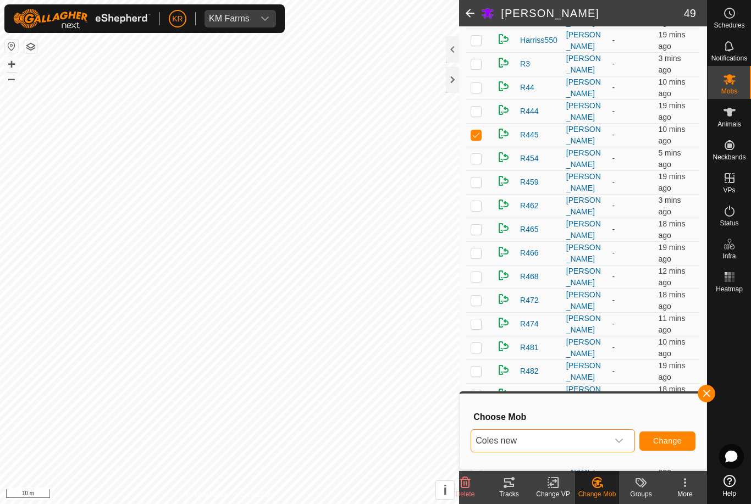
click at [665, 434] on button "Change" at bounding box center [667, 440] width 56 height 19
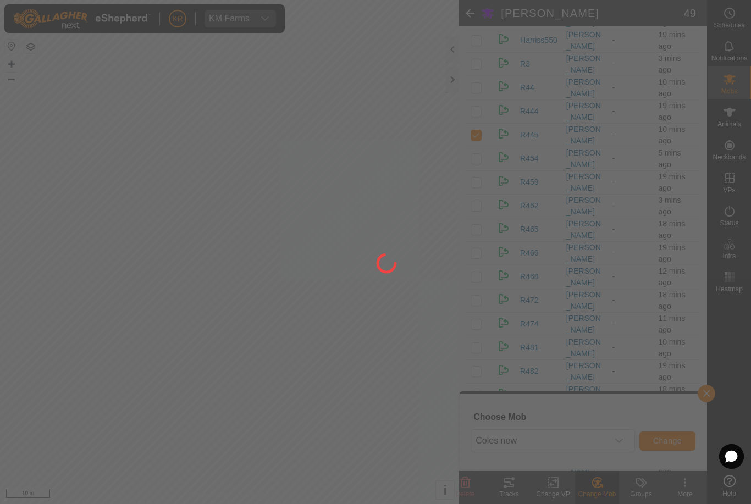
checkbox input "false"
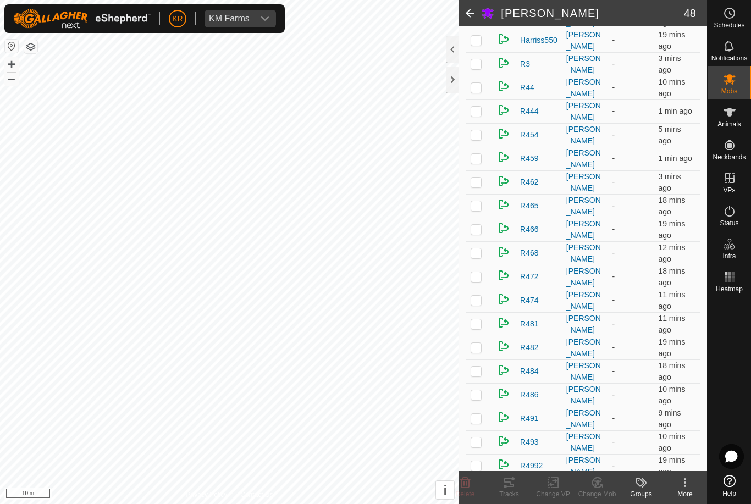
click at [476, 250] on p-checkbox at bounding box center [475, 252] width 11 height 9
click at [602, 486] on icon at bounding box center [601, 486] width 2 height 2
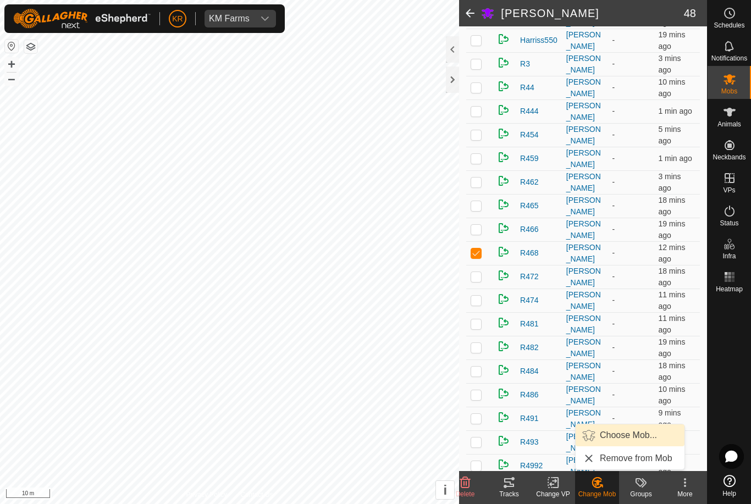
click at [630, 437] on span "Choose Mob..." at bounding box center [628, 435] width 57 height 13
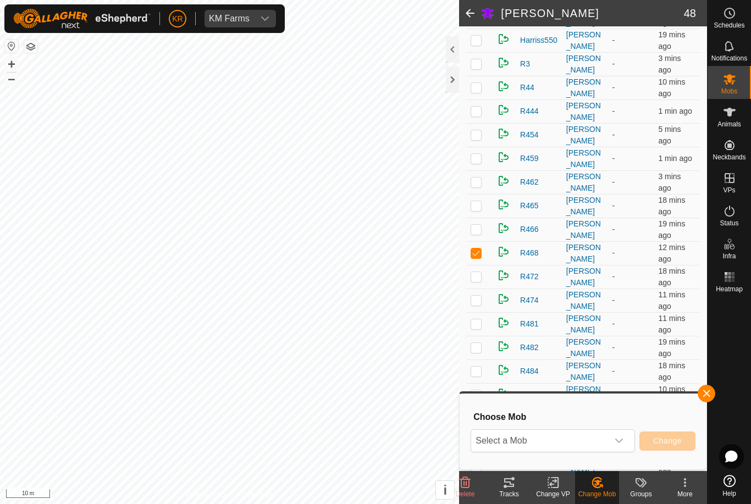
click at [599, 437] on span "Select a Mob" at bounding box center [539, 441] width 137 height 22
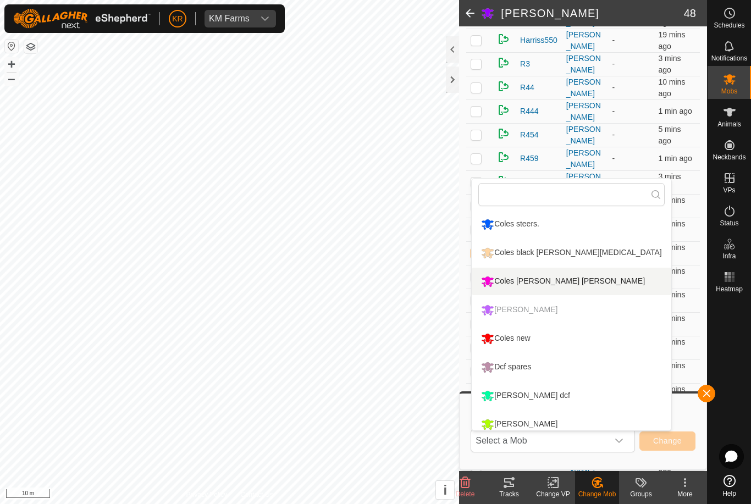
click at [561, 276] on div "Coles [PERSON_NAME] [PERSON_NAME]" at bounding box center [562, 281] width 169 height 19
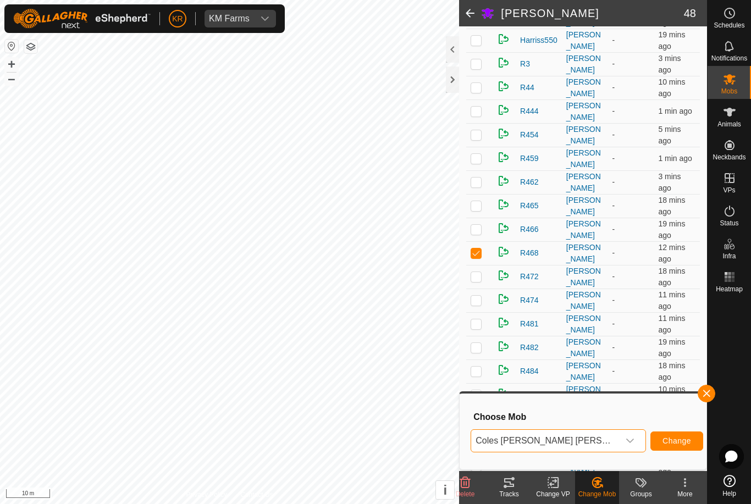
click at [662, 443] on span "Change" at bounding box center [676, 440] width 29 height 9
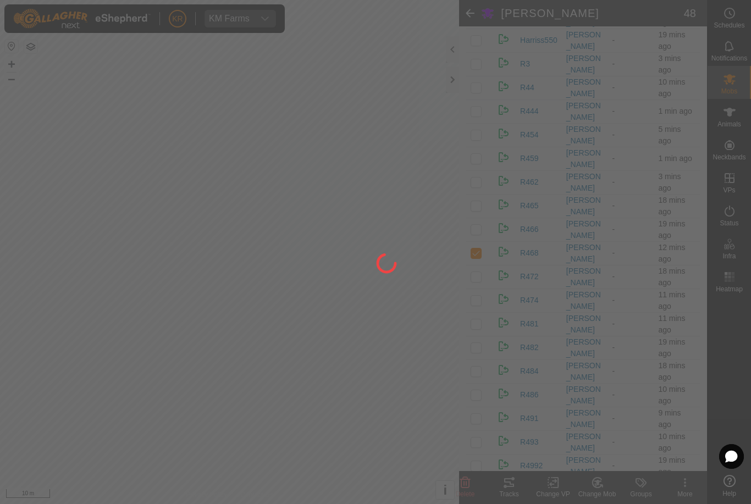
checkbox input "false"
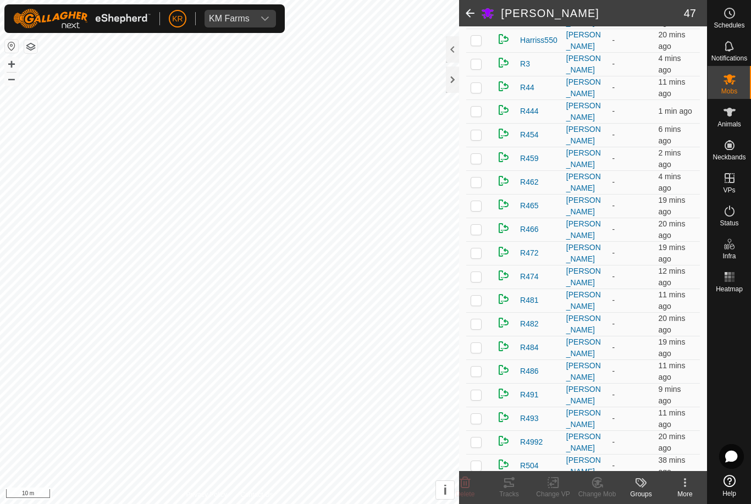
click at [477, 68] on p-checkbox at bounding box center [475, 63] width 11 height 9
click at [603, 485] on icon at bounding box center [597, 482] width 14 height 13
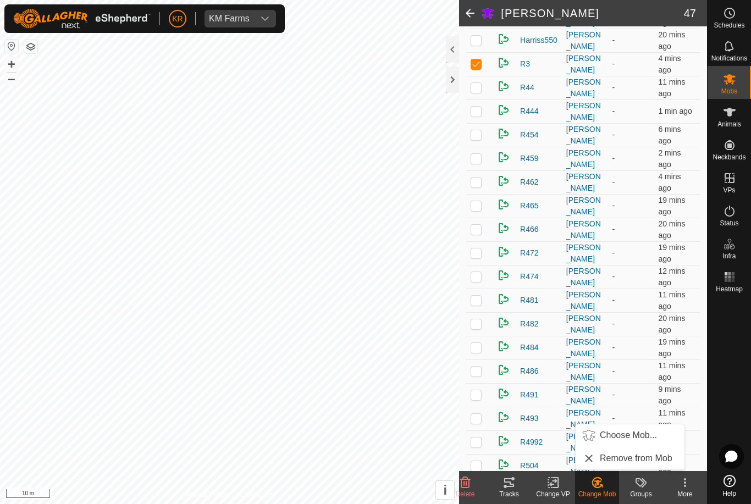
click at [619, 439] on span "Choose Mob..." at bounding box center [628, 435] width 57 height 13
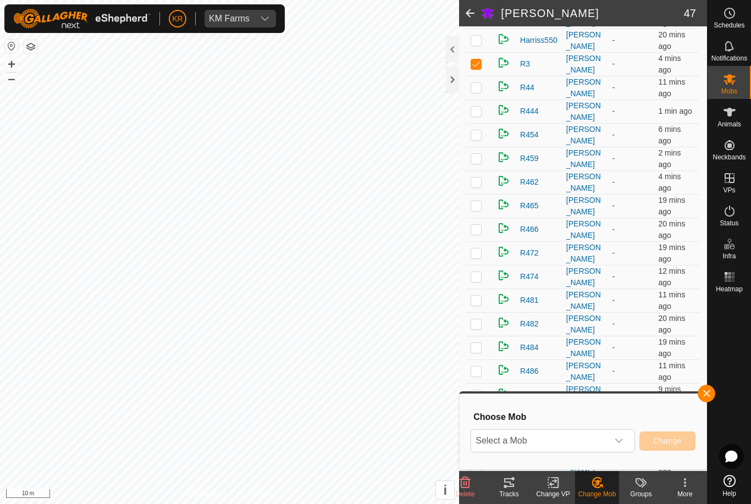
click at [602, 438] on span "Select a Mob" at bounding box center [539, 441] width 137 height 22
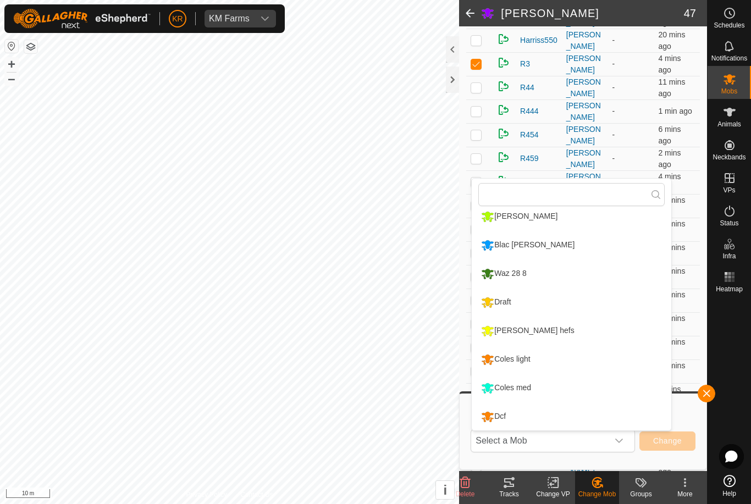
scroll to position [208, 0]
click at [533, 361] on div "Coles light" at bounding box center [505, 359] width 54 height 19
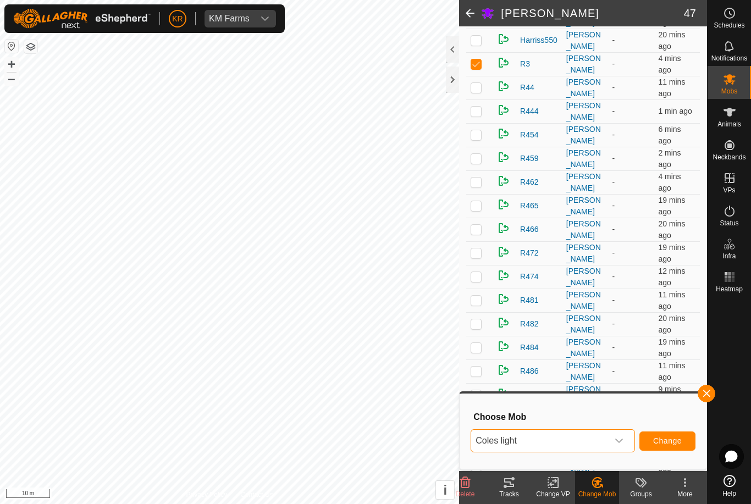
click at [672, 448] on button "Change" at bounding box center [667, 440] width 56 height 19
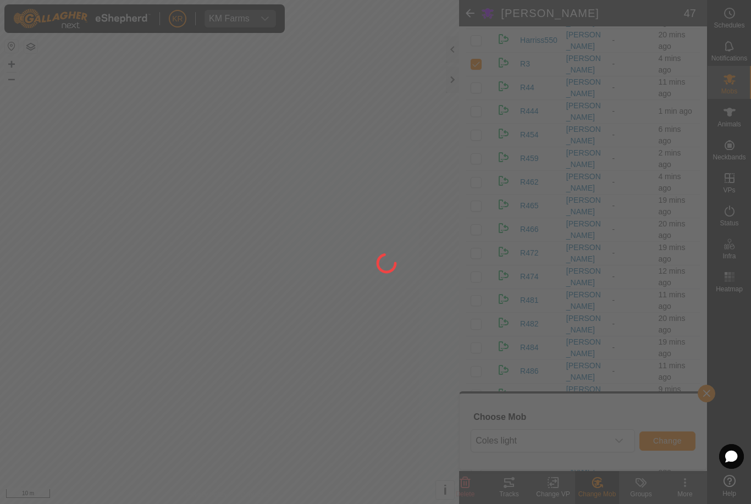
checkbox input "false"
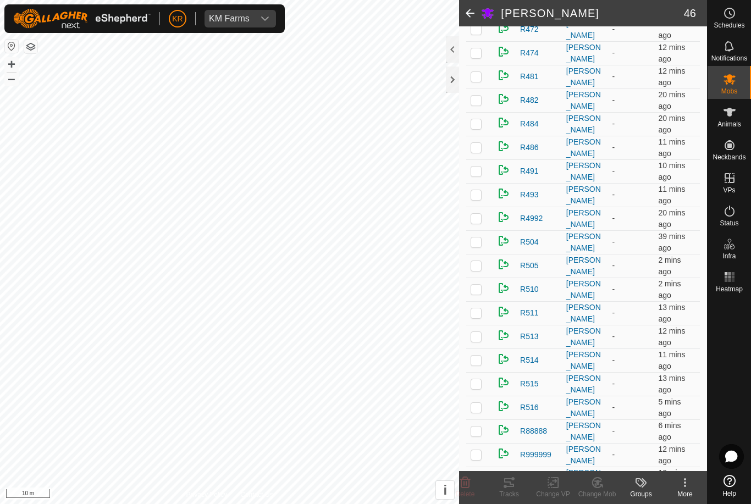
scroll to position [586, 0]
click at [479, 192] on p-checkbox at bounding box center [475, 193] width 11 height 9
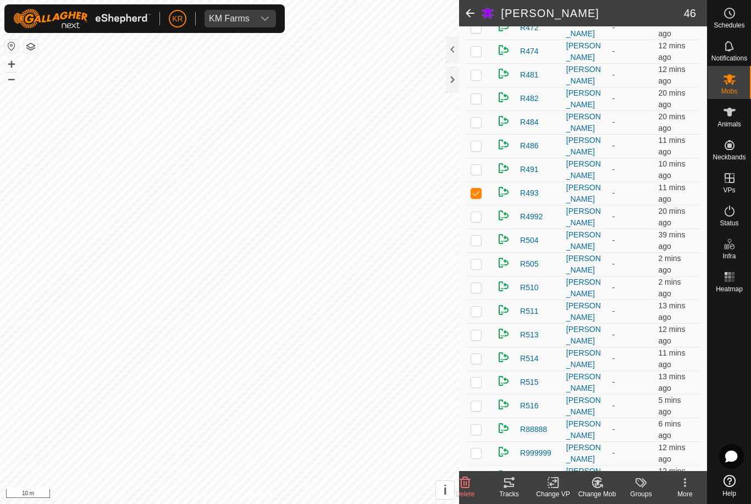
click at [608, 484] on change-mob-svg-icon at bounding box center [597, 482] width 44 height 13
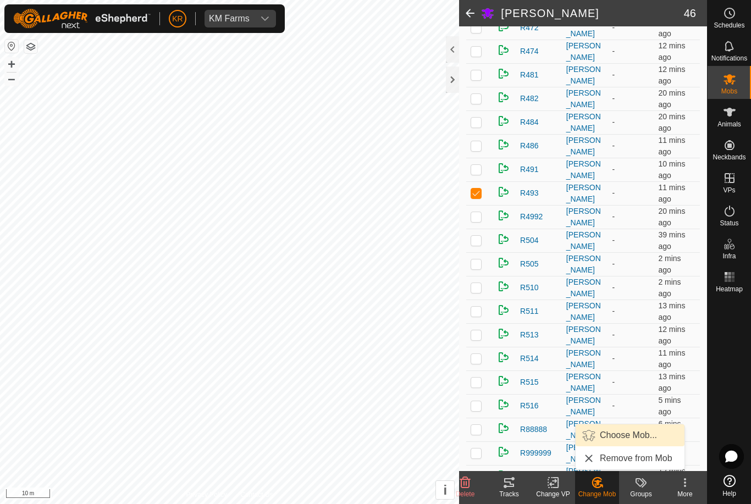
click at [629, 439] on span "Choose Mob..." at bounding box center [628, 435] width 57 height 13
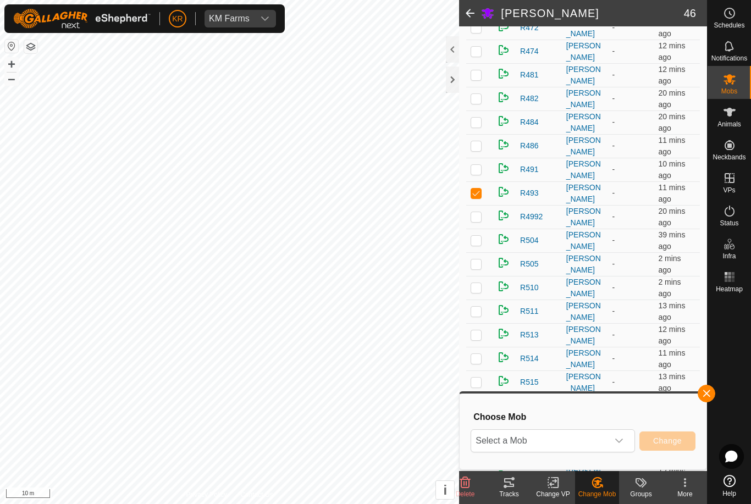
click at [601, 444] on span "Select a Mob" at bounding box center [539, 441] width 137 height 22
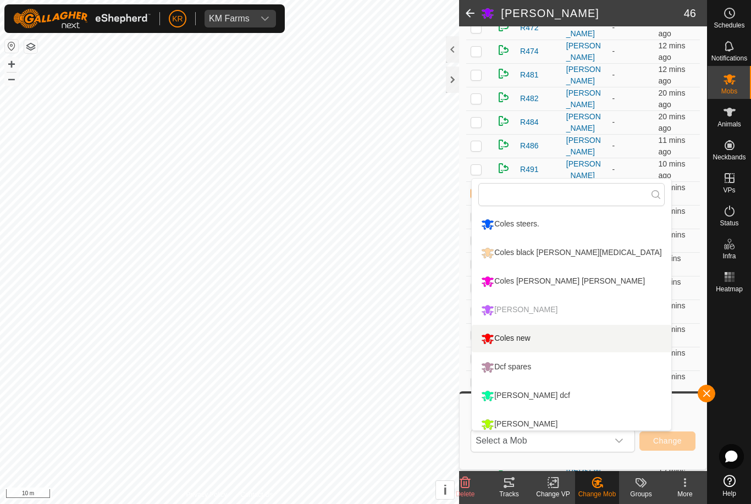
click at [516, 340] on div "Coles new" at bounding box center [505, 338] width 54 height 19
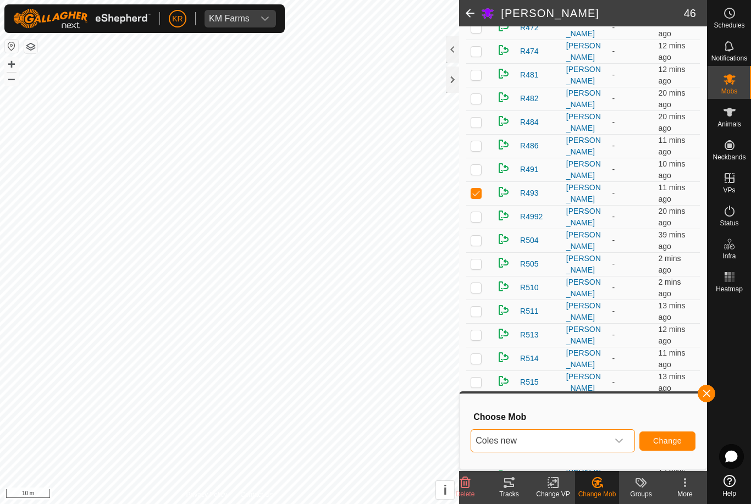
click at [670, 439] on span "Change" at bounding box center [667, 440] width 29 height 9
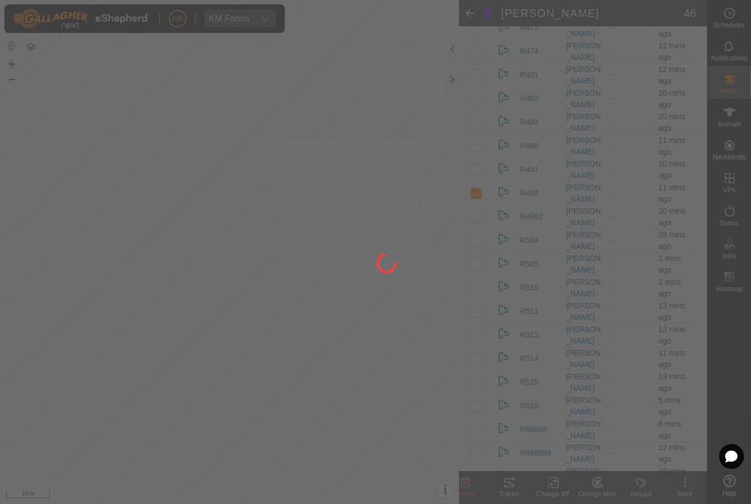
checkbox input "false"
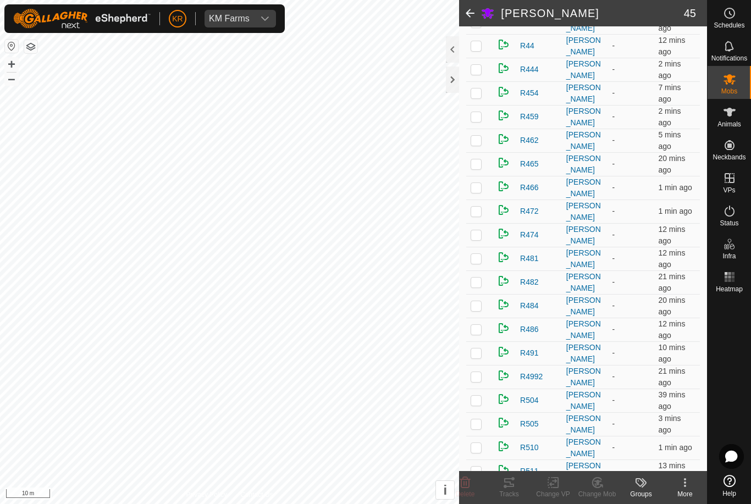
scroll to position [396, 0]
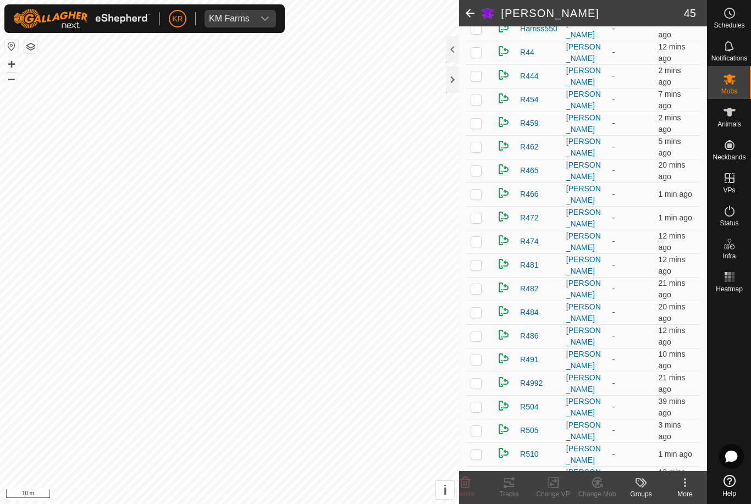
click at [476, 102] on p-checkbox at bounding box center [475, 99] width 11 height 9
click at [479, 103] on p-checkbox at bounding box center [475, 99] width 11 height 9
click at [476, 107] on td at bounding box center [479, 100] width 26 height 24
click at [601, 486] on icon at bounding box center [597, 482] width 14 height 13
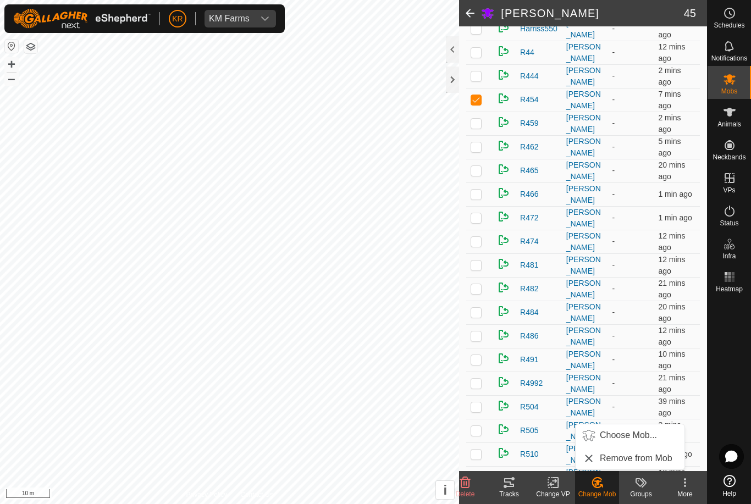
click at [631, 436] on span "Choose Mob..." at bounding box center [628, 435] width 57 height 13
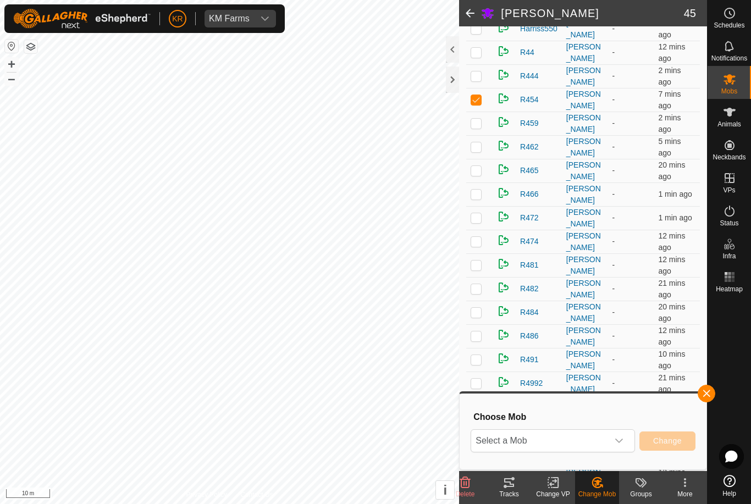
click at [615, 437] on icon "dropdown trigger" at bounding box center [618, 440] width 9 height 9
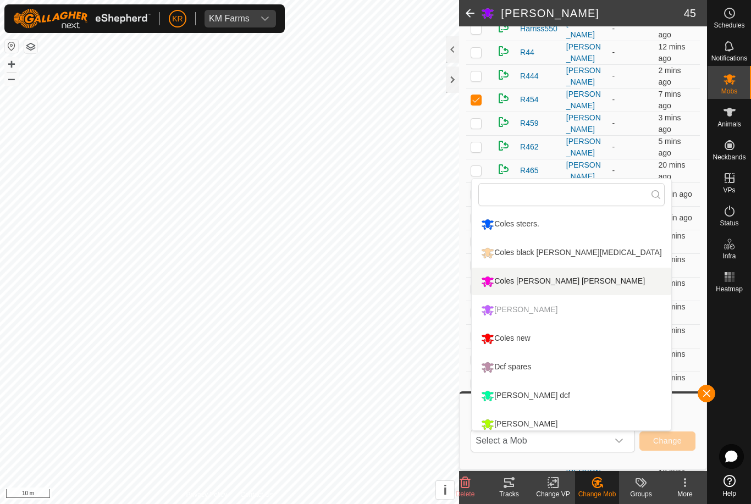
click at [530, 282] on div "Coles [PERSON_NAME] [PERSON_NAME]" at bounding box center [562, 281] width 169 height 19
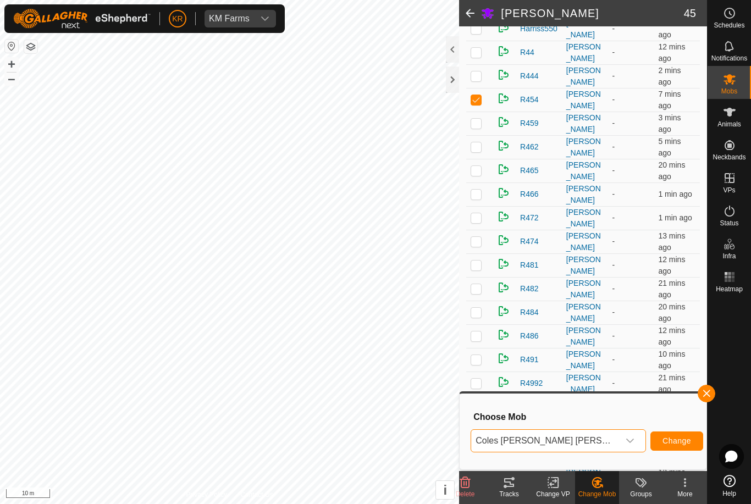
click at [667, 437] on span "Change" at bounding box center [676, 440] width 29 height 9
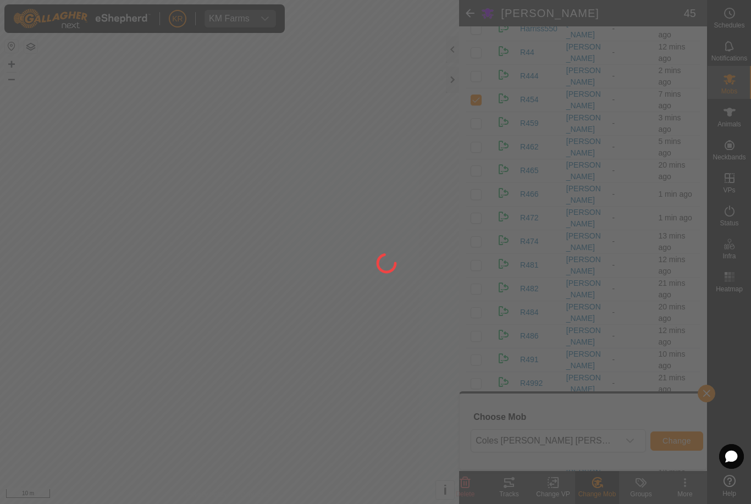
checkbox input "false"
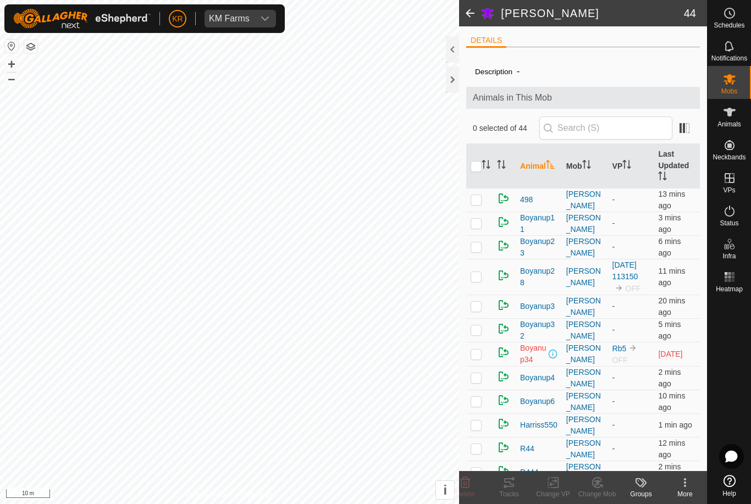
scroll to position [0, 0]
click at [480, 401] on p-checkbox at bounding box center [475, 401] width 11 height 9
click at [599, 489] on div "Change Mob" at bounding box center [597, 494] width 44 height 10
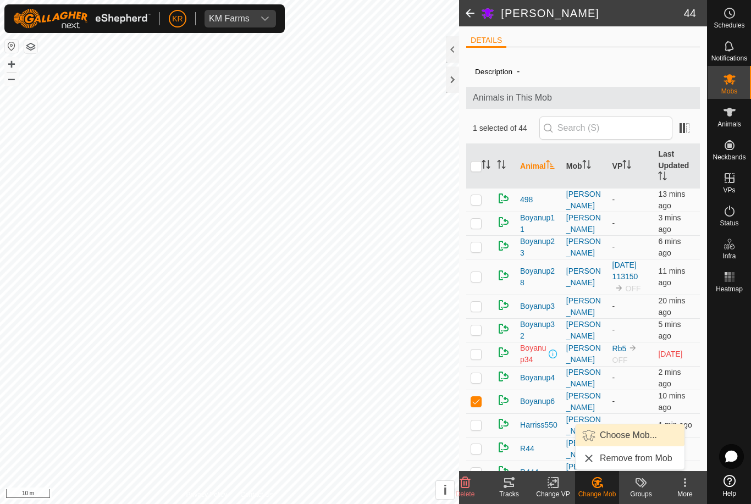
click at [630, 439] on span "Choose Mob..." at bounding box center [628, 435] width 57 height 13
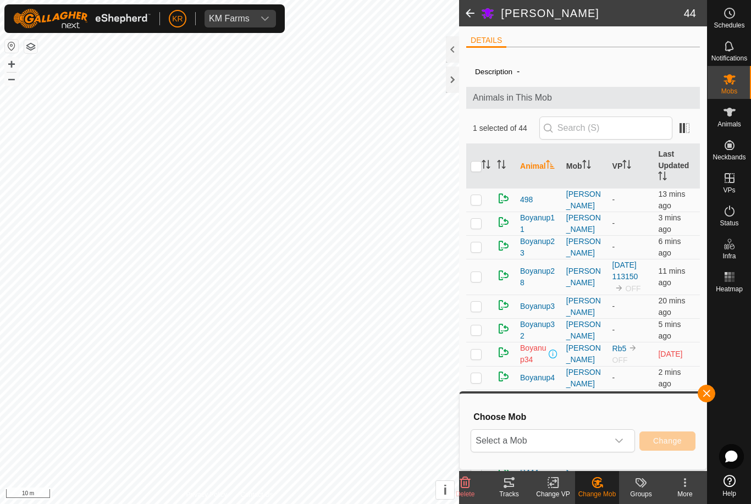
click at [607, 443] on span "Select a Mob" at bounding box center [539, 441] width 137 height 22
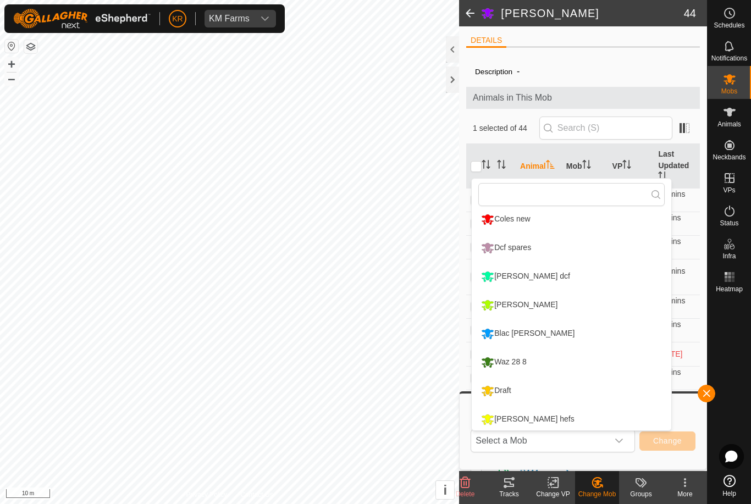
scroll to position [118, 0]
click at [523, 224] on div "Coles new" at bounding box center [505, 220] width 54 height 19
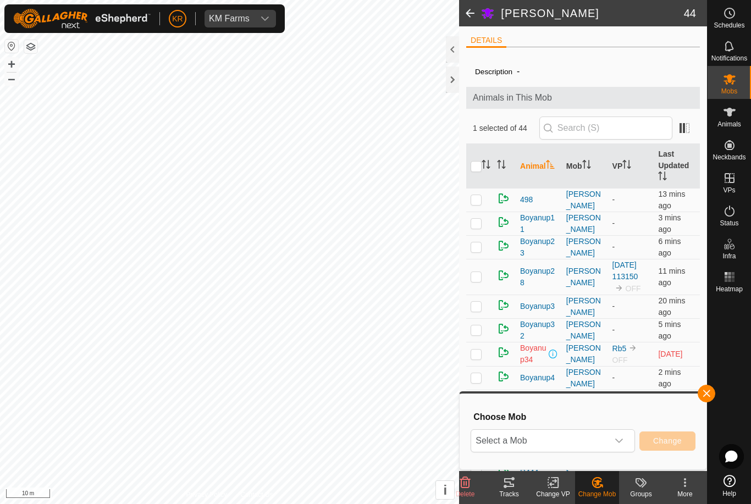
scroll to position [114, 0]
click at [667, 440] on span "Change" at bounding box center [667, 440] width 29 height 9
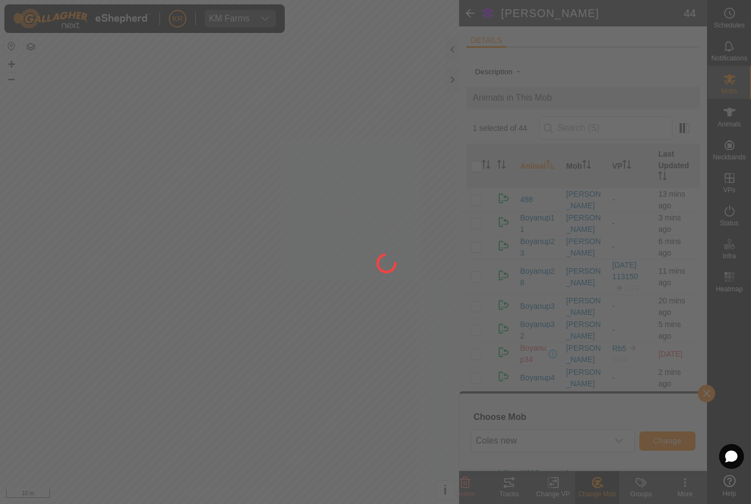
checkbox input "false"
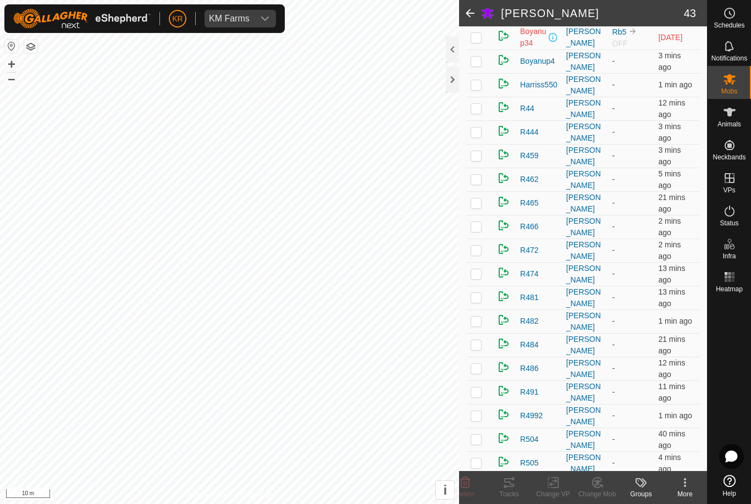
scroll to position [318, 0]
click at [482, 154] on td at bounding box center [479, 155] width 26 height 24
click at [600, 486] on icon at bounding box center [596, 483] width 9 height 10
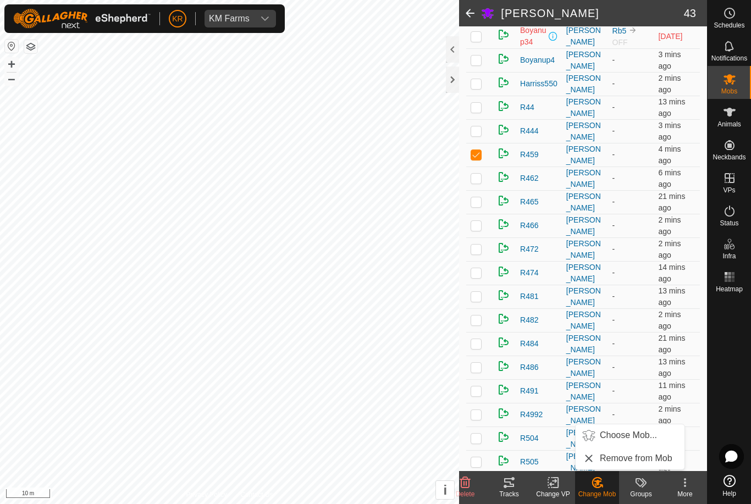
click at [634, 434] on span "Choose Mob..." at bounding box center [628, 435] width 57 height 13
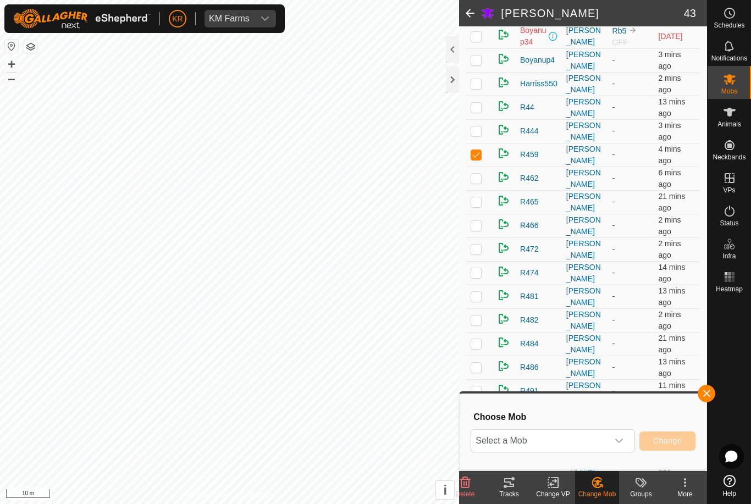
click at [606, 435] on span "Select a Mob" at bounding box center [539, 441] width 137 height 22
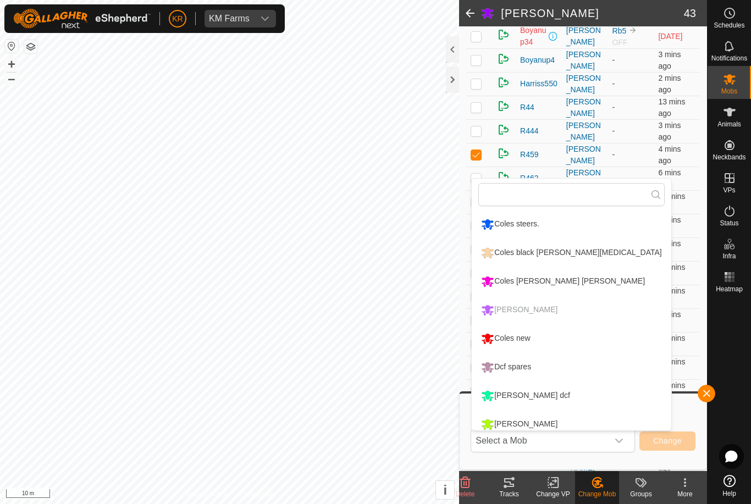
click at [530, 338] on div "Coles new" at bounding box center [505, 338] width 54 height 19
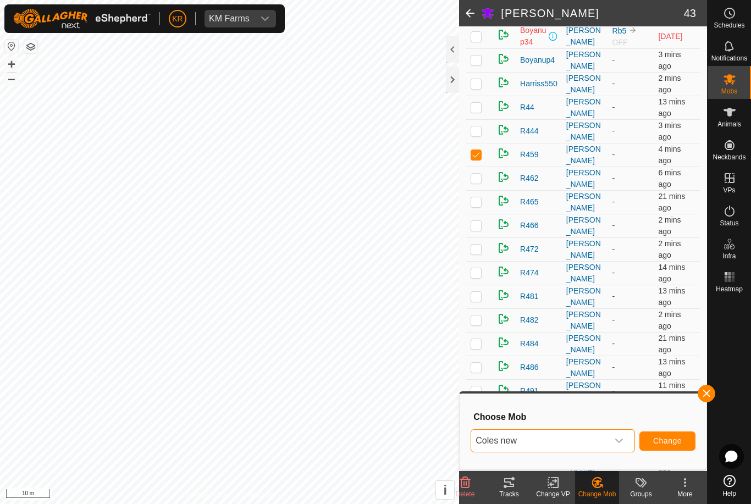
click at [665, 438] on span "Change" at bounding box center [667, 440] width 29 height 9
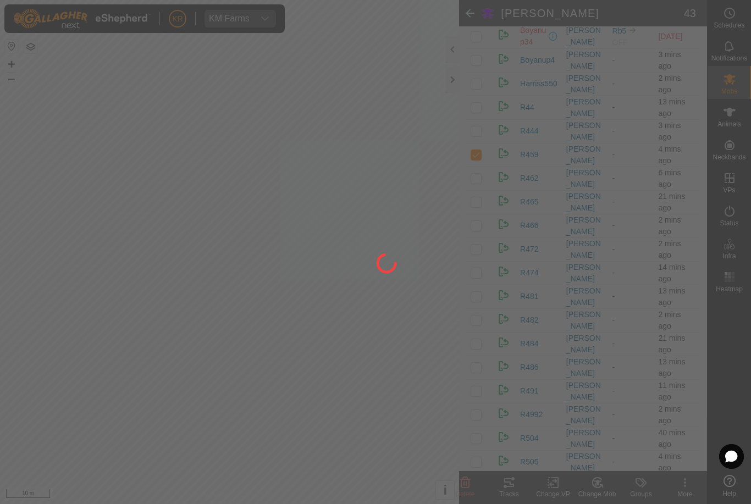
checkbox input "false"
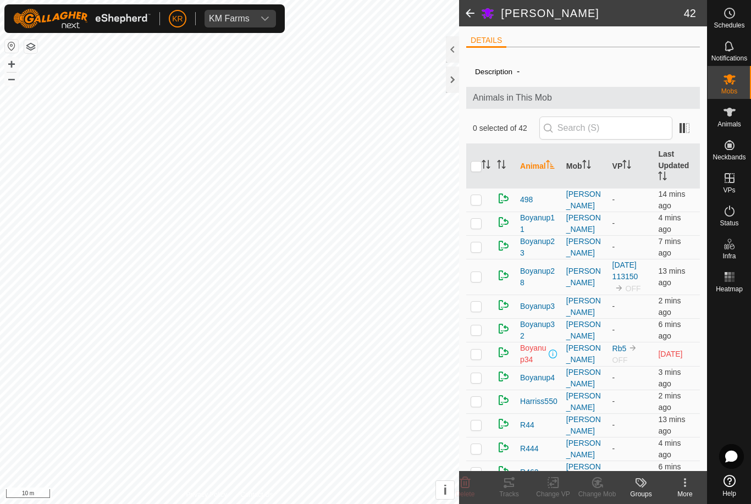
scroll to position [0, 0]
click at [476, 250] on p-checkbox at bounding box center [475, 246] width 11 height 9
click at [600, 487] on icon at bounding box center [596, 483] width 9 height 10
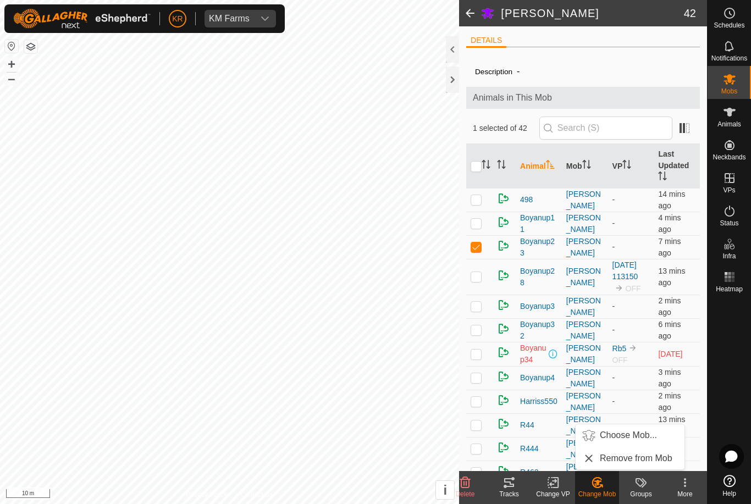
click at [633, 437] on span "Choose Mob..." at bounding box center [628, 435] width 57 height 13
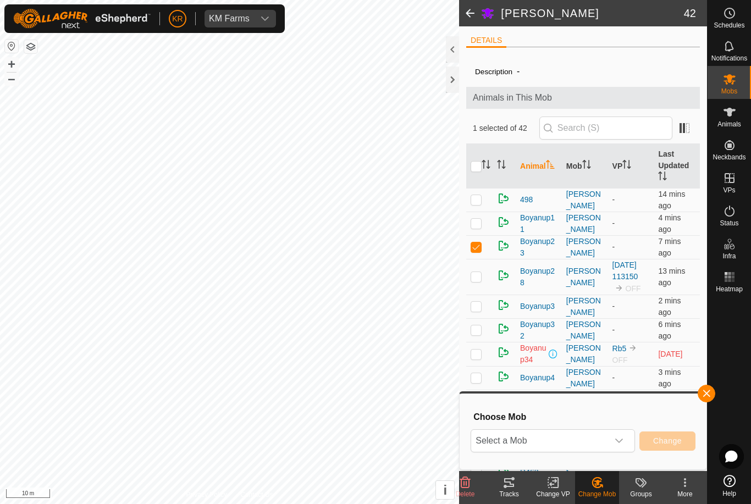
click at [607, 435] on span "Select a Mob" at bounding box center [539, 441] width 137 height 22
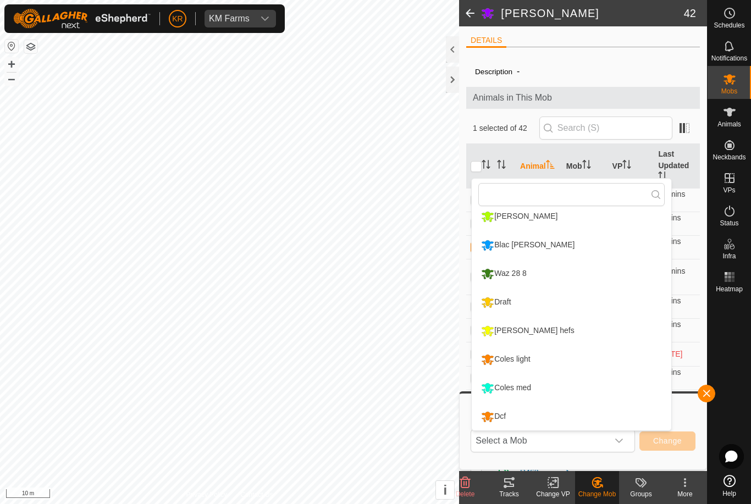
scroll to position [208, 0]
click at [511, 306] on div "Draft" at bounding box center [495, 302] width 35 height 19
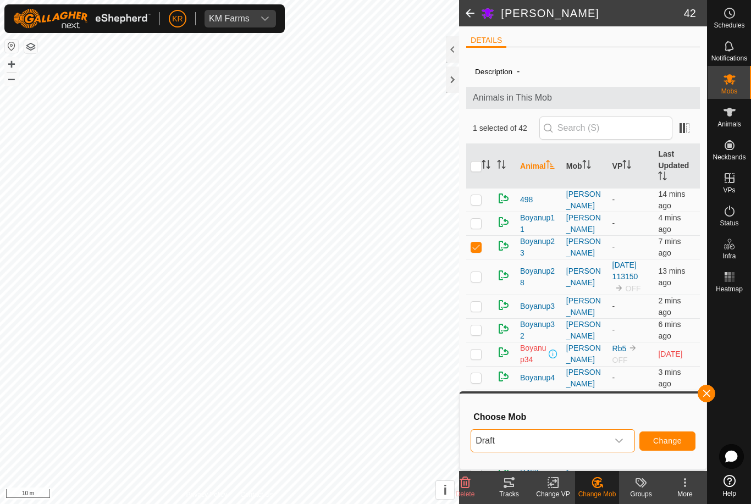
click at [669, 442] on span "Change" at bounding box center [667, 440] width 29 height 9
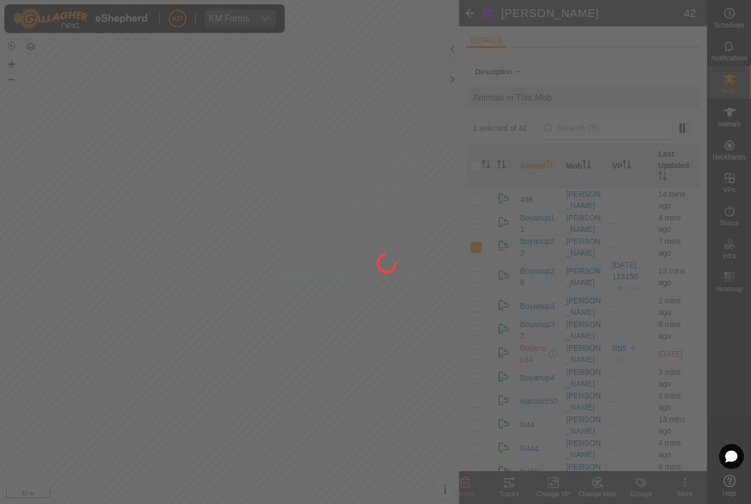
checkbox input "false"
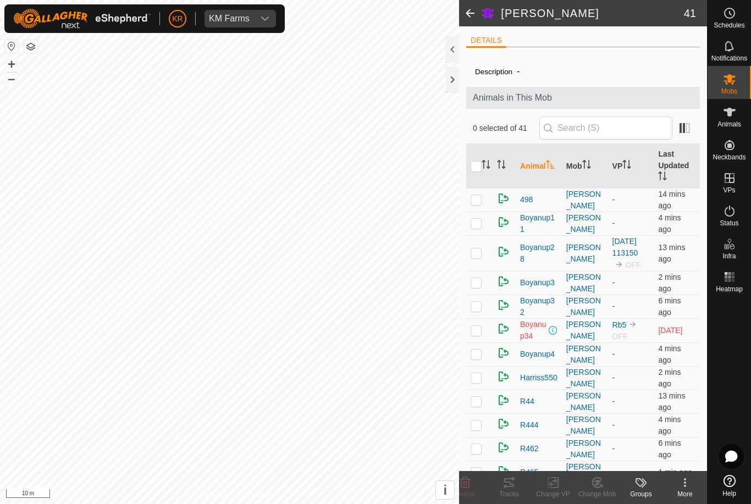
click at [480, 223] on p-checkbox at bounding box center [475, 223] width 11 height 9
click at [600, 483] on icon at bounding box center [597, 482] width 14 height 13
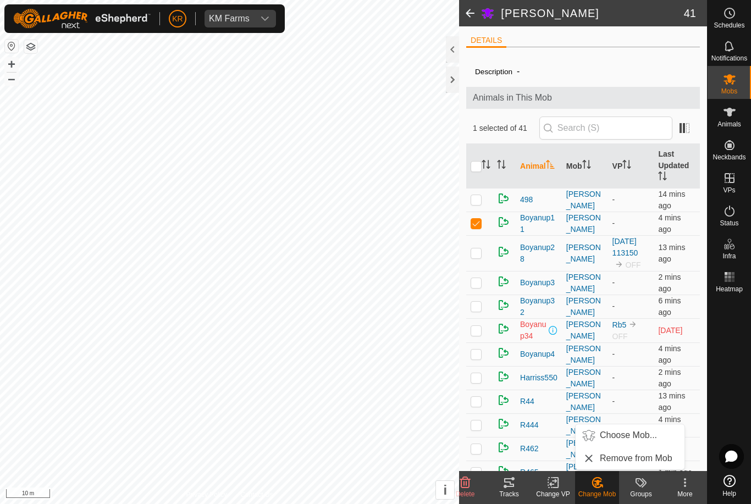
click at [630, 436] on span "Choose Mob..." at bounding box center [628, 435] width 57 height 13
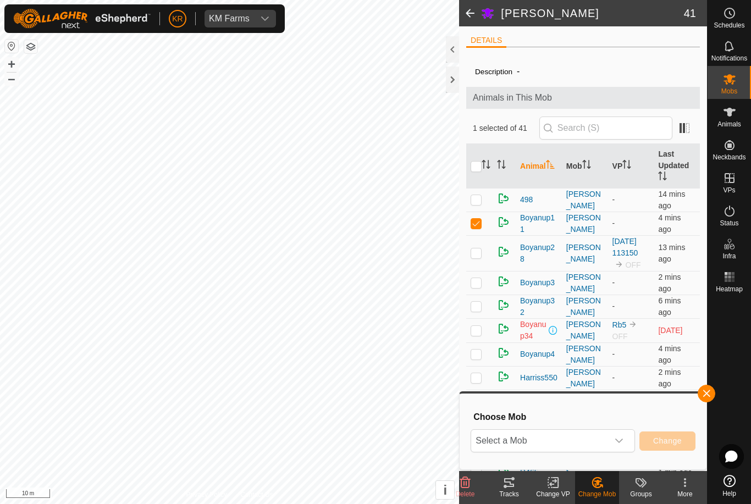
click at [592, 439] on span "Select a Mob" at bounding box center [539, 441] width 137 height 22
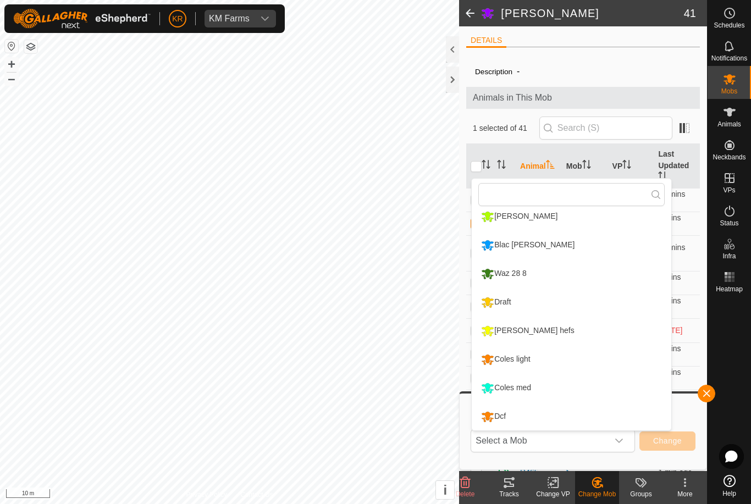
click at [531, 357] on div "Coles light" at bounding box center [505, 359] width 54 height 19
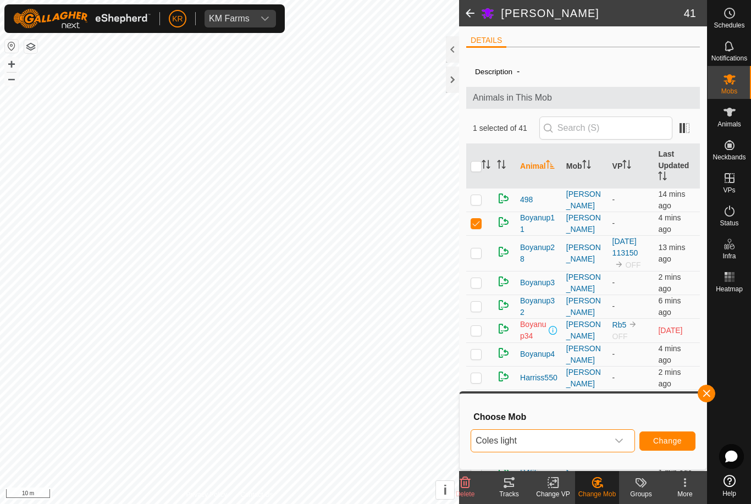
click at [663, 443] on span "Change" at bounding box center [667, 440] width 29 height 9
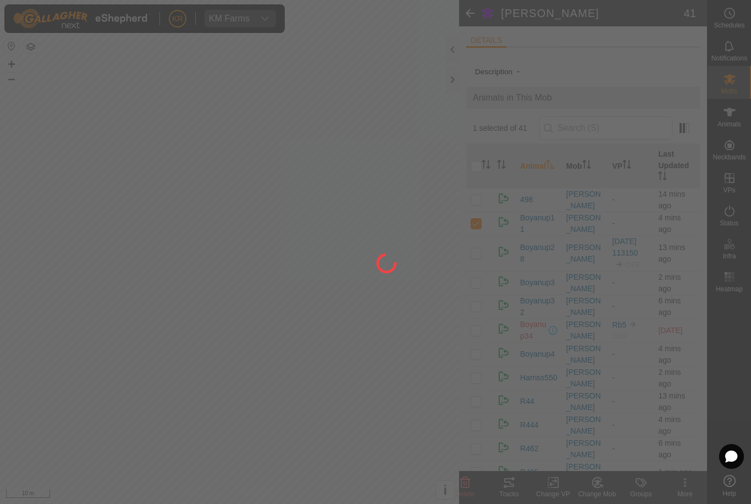
checkbox input "false"
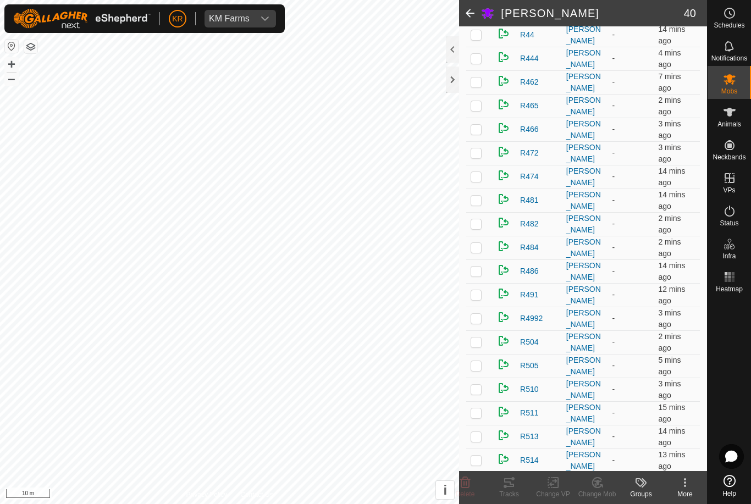
scroll to position [372, 0]
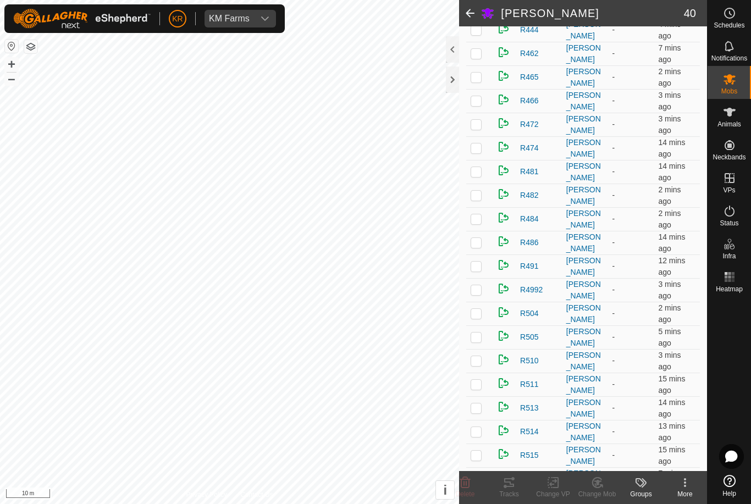
click at [479, 105] on p-checkbox at bounding box center [475, 100] width 11 height 9
click at [605, 488] on change-mob-svg-icon at bounding box center [597, 482] width 44 height 13
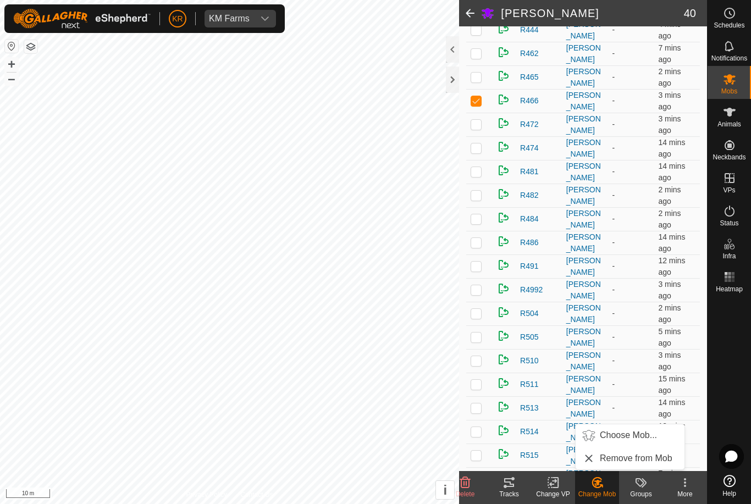
click at [635, 437] on span "Choose Mob..." at bounding box center [628, 435] width 57 height 13
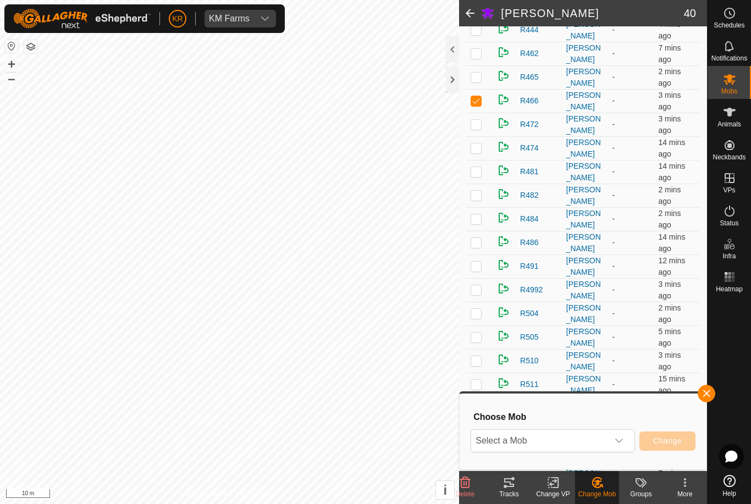
click at [595, 436] on span "Select a Mob" at bounding box center [539, 441] width 137 height 22
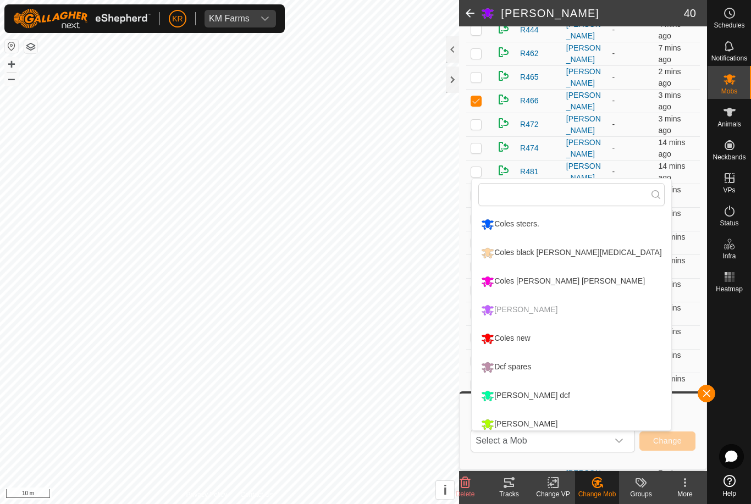
click at [528, 337] on div "Coles new" at bounding box center [505, 338] width 54 height 19
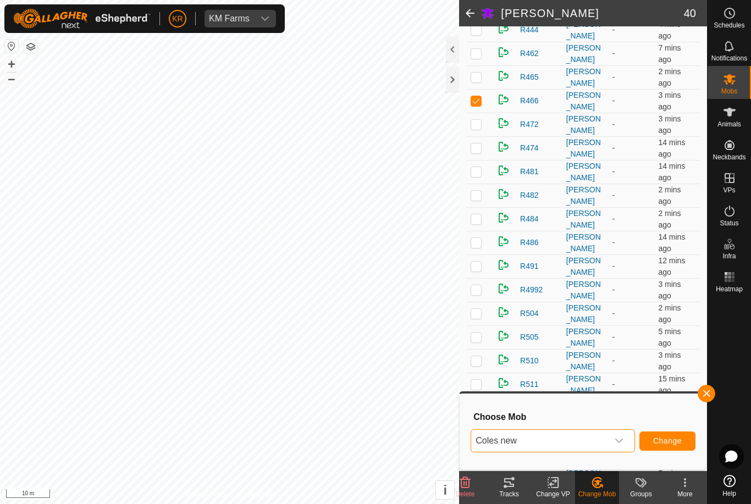
click at [673, 435] on button "Change" at bounding box center [667, 440] width 56 height 19
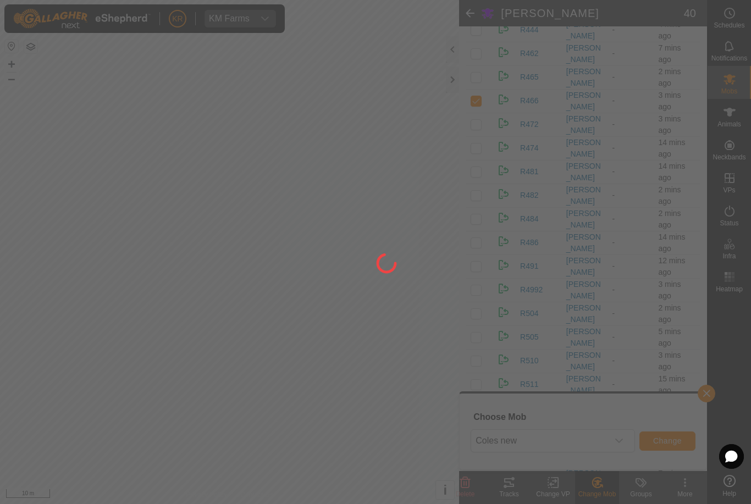
checkbox input "false"
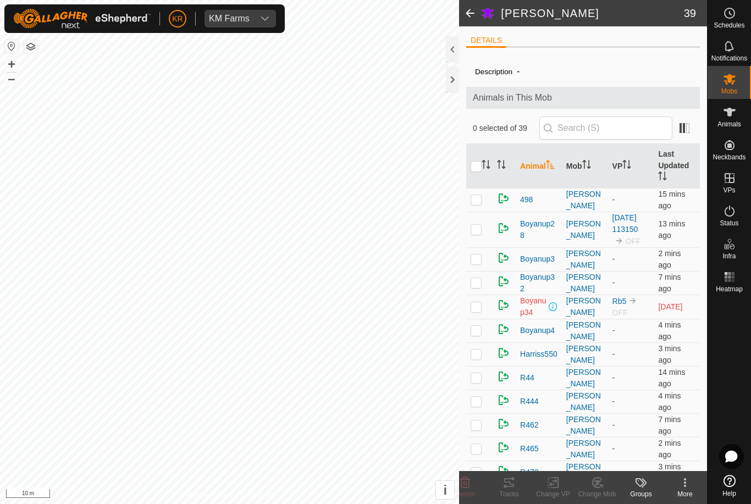
scroll to position [0, 0]
click at [480, 333] on p-checkbox at bounding box center [475, 330] width 11 height 9
click at [590, 488] on icon at bounding box center [597, 482] width 14 height 13
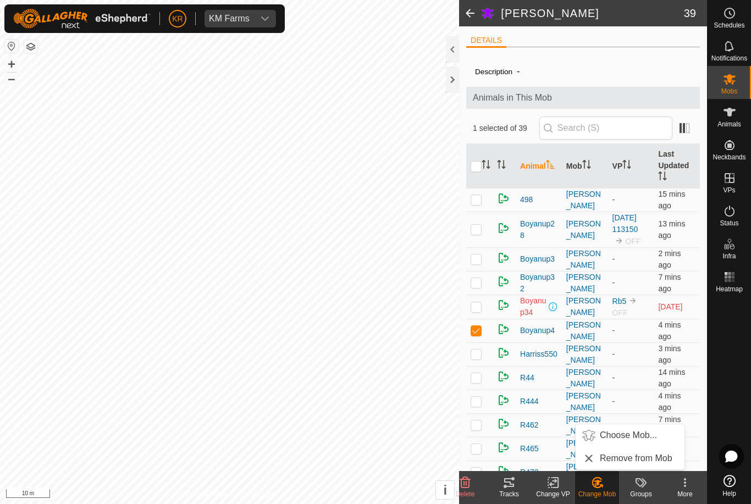
click at [636, 439] on span "Choose Mob..." at bounding box center [628, 435] width 57 height 13
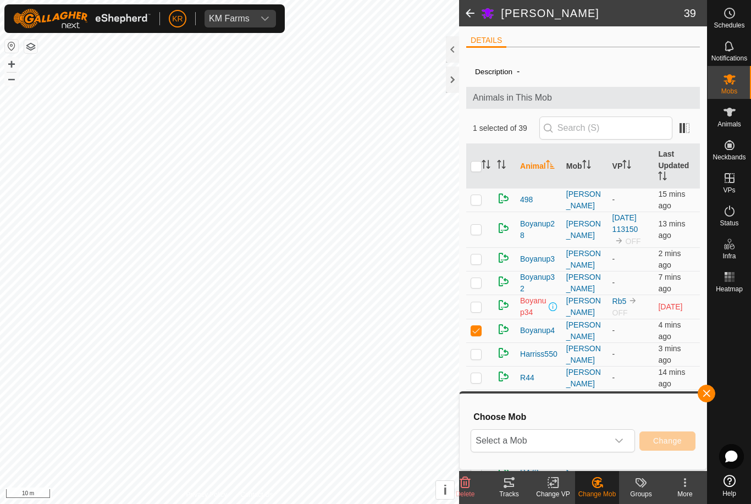
click at [606, 439] on span "Select a Mob" at bounding box center [539, 441] width 137 height 22
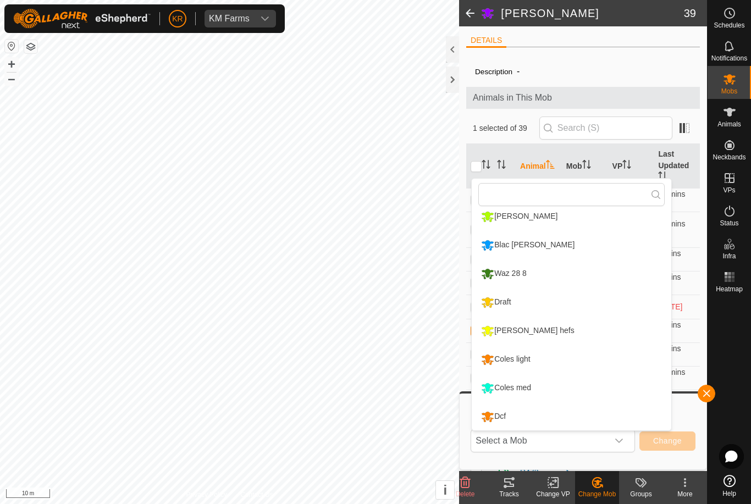
scroll to position [208, 0]
click at [508, 305] on div "Draft" at bounding box center [495, 302] width 35 height 19
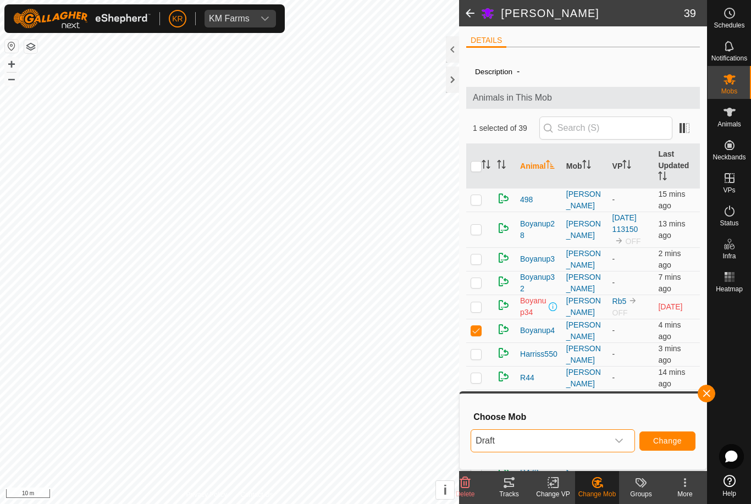
click at [657, 433] on button "Change" at bounding box center [667, 440] width 56 height 19
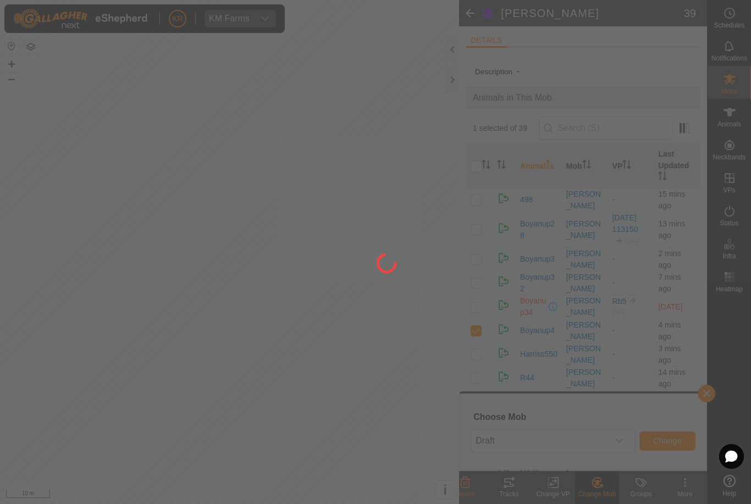
checkbox input "false"
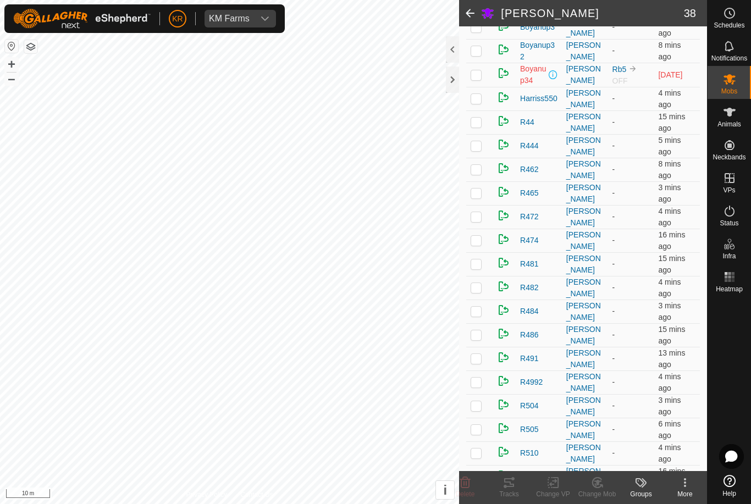
scroll to position [233, 0]
click at [474, 191] on p-checkbox at bounding box center [475, 191] width 11 height 9
click at [597, 482] on icon at bounding box center [598, 482] width 8 height 5
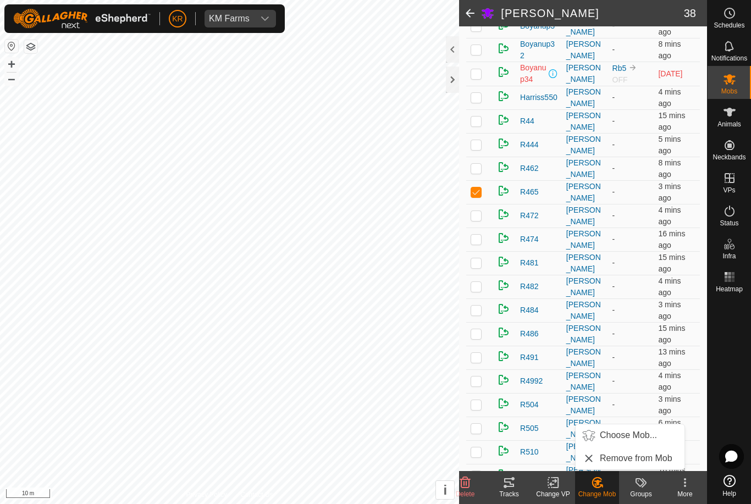
click at [639, 439] on span "Choose Mob..." at bounding box center [628, 435] width 57 height 13
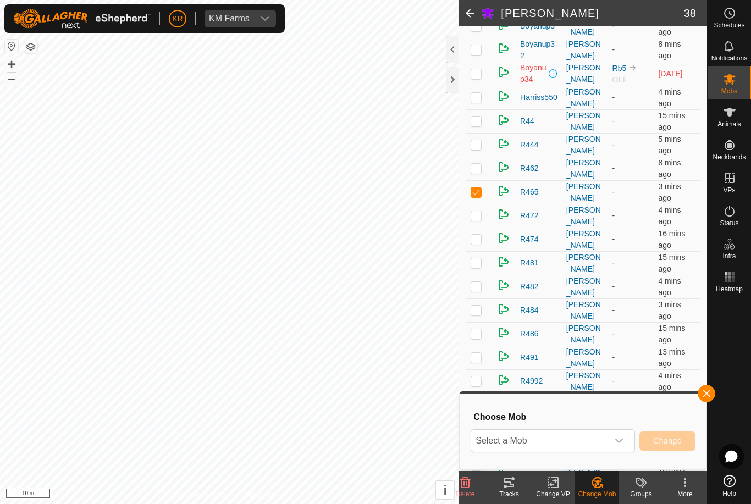
click at [618, 434] on div "dropdown trigger" at bounding box center [619, 441] width 22 height 22
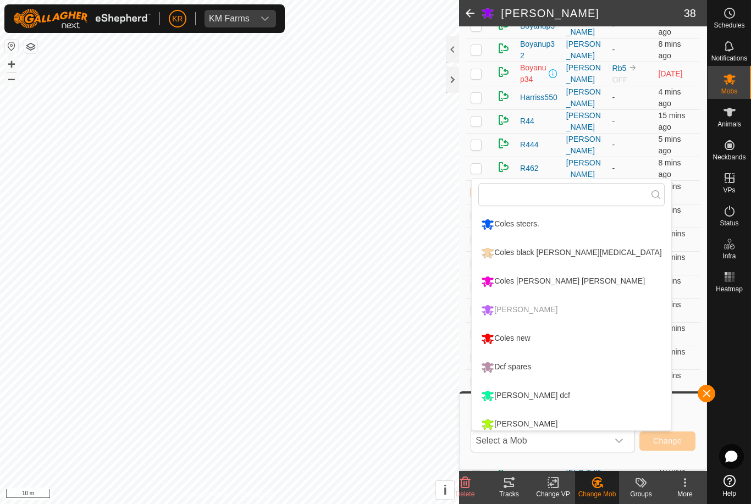
click at [567, 276] on div "Coles [PERSON_NAME] [PERSON_NAME]" at bounding box center [562, 281] width 169 height 19
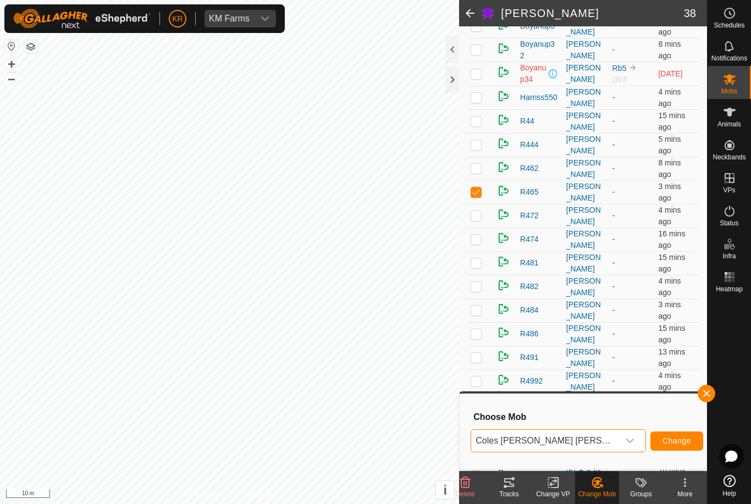
click at [662, 444] on span "Change" at bounding box center [676, 440] width 29 height 9
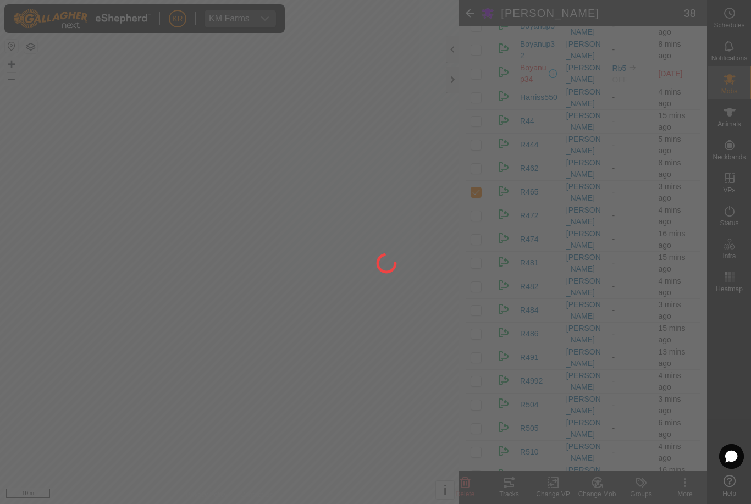
checkbox input "false"
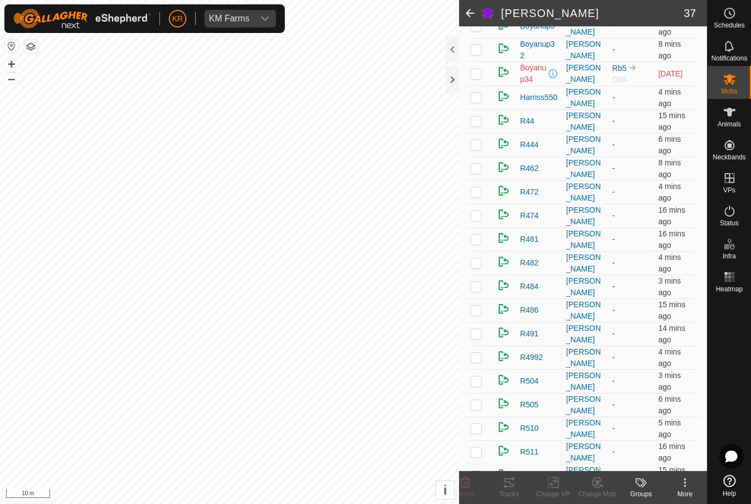
click at [479, 143] on p-checkbox at bounding box center [475, 144] width 11 height 9
click at [599, 489] on div "Change Mob" at bounding box center [597, 494] width 44 height 10
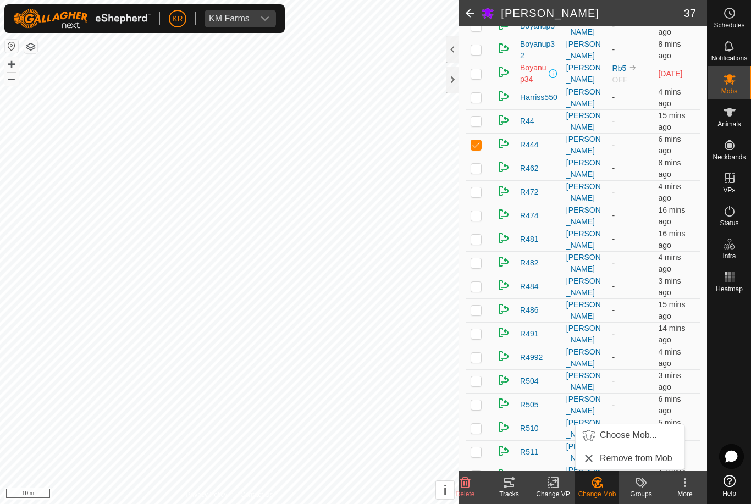
click at [622, 439] on span "Choose Mob..." at bounding box center [628, 435] width 57 height 13
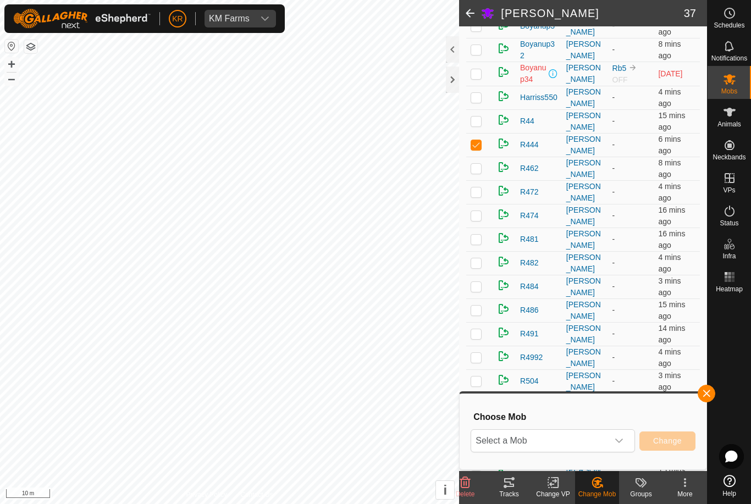
click at [596, 439] on span "Select a Mob" at bounding box center [539, 441] width 137 height 22
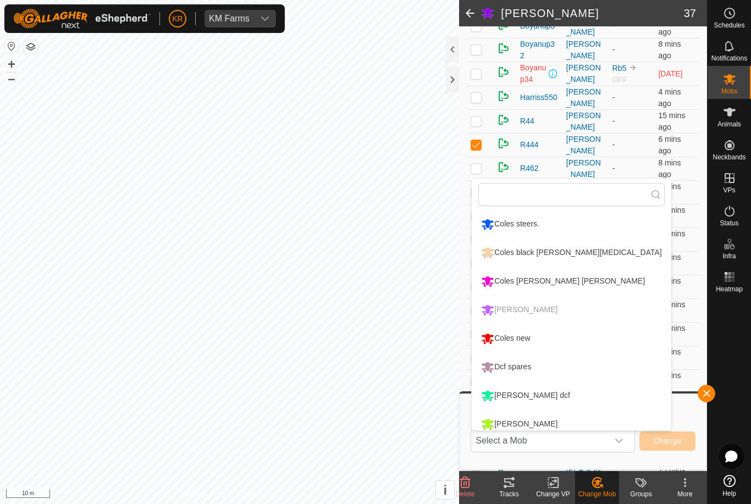
click at [530, 335] on div "Coles new" at bounding box center [505, 338] width 54 height 19
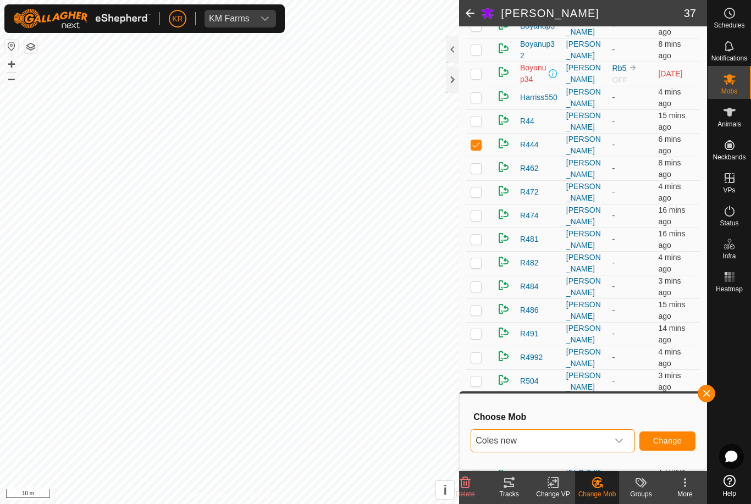
click at [663, 439] on span "Change" at bounding box center [667, 440] width 29 height 9
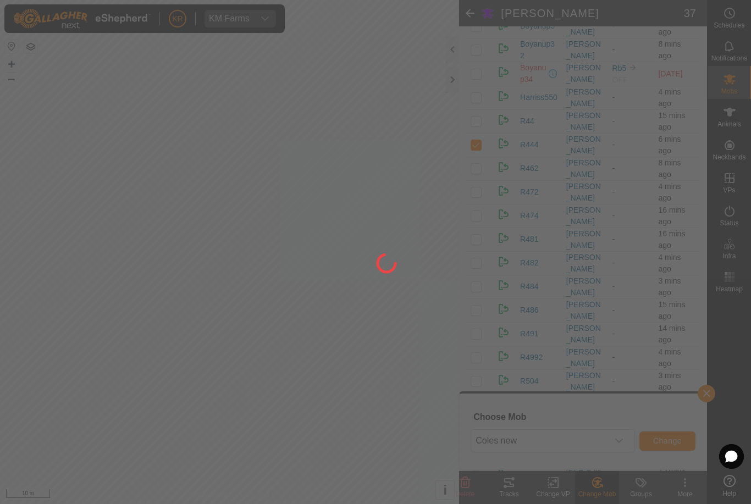
checkbox input "false"
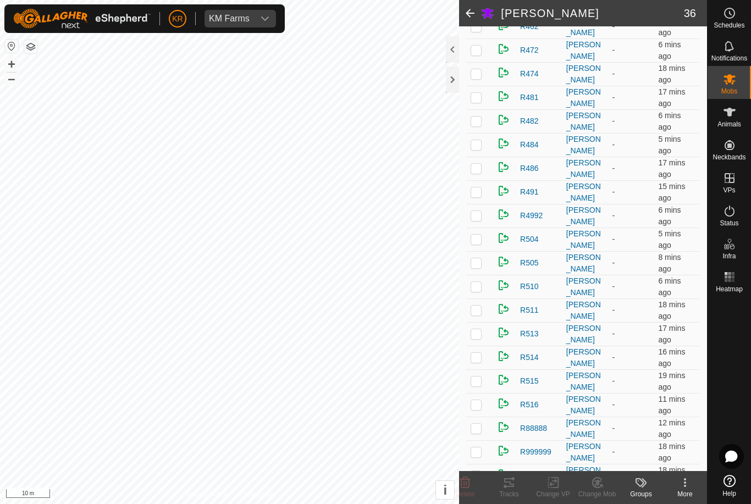
scroll to position [356, 0]
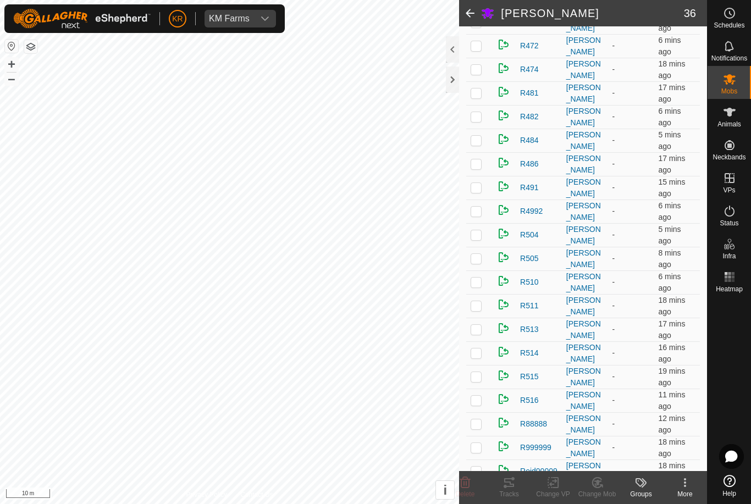
click at [480, 374] on p-checkbox at bounding box center [475, 376] width 11 height 9
click at [599, 485] on icon at bounding box center [597, 482] width 14 height 13
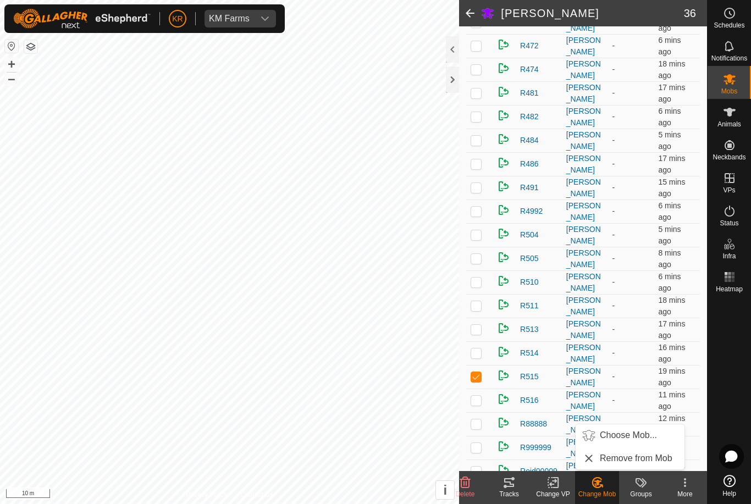
click at [629, 434] on span "Choose Mob..." at bounding box center [628, 435] width 57 height 13
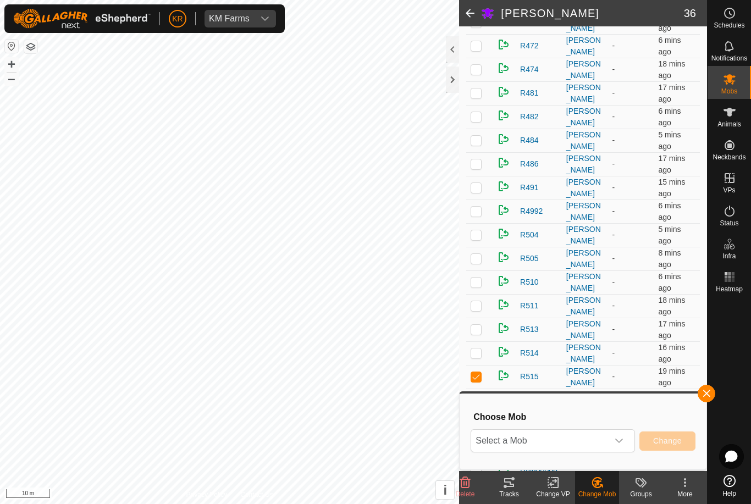
click at [607, 435] on span "Select a Mob" at bounding box center [539, 441] width 137 height 22
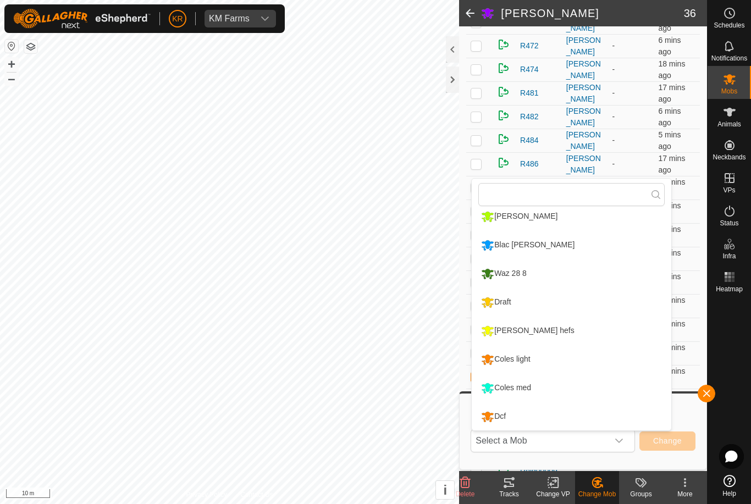
scroll to position [208, 0]
click at [523, 360] on div "Coles light" at bounding box center [505, 359] width 54 height 19
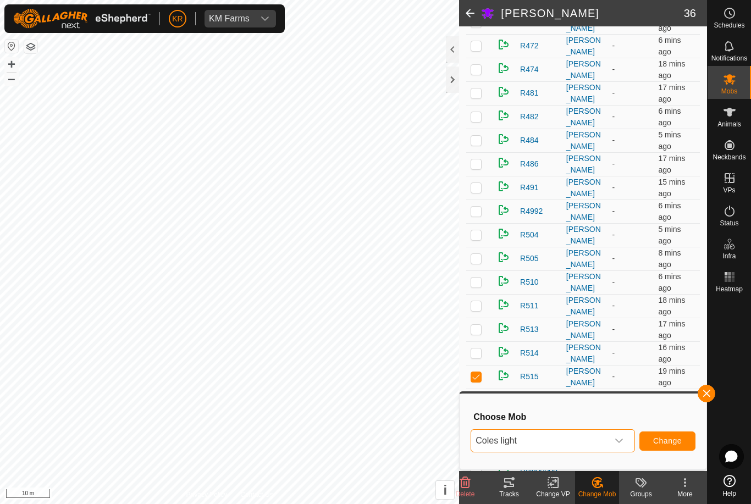
click at [666, 445] on span "Change" at bounding box center [667, 440] width 29 height 9
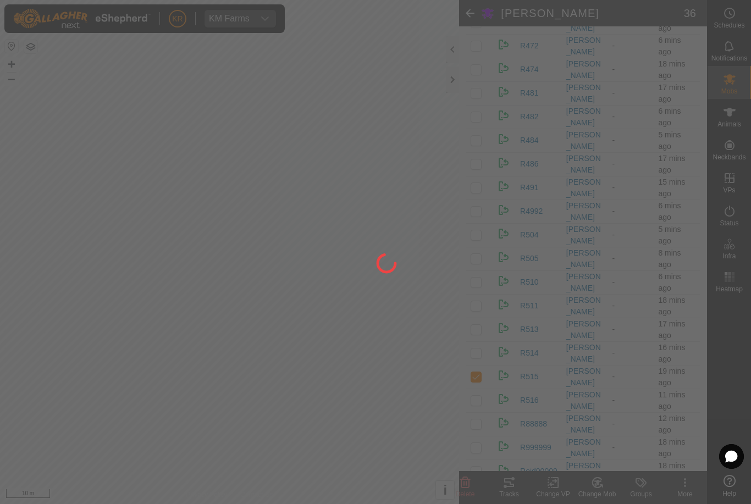
checkbox input "false"
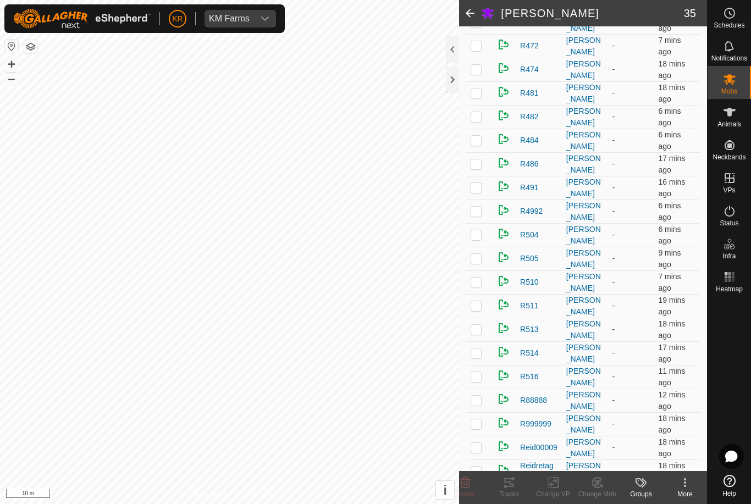
click at [478, 375] on p-checkbox at bounding box center [475, 376] width 11 height 9
click at [591, 483] on icon at bounding box center [597, 482] width 14 height 13
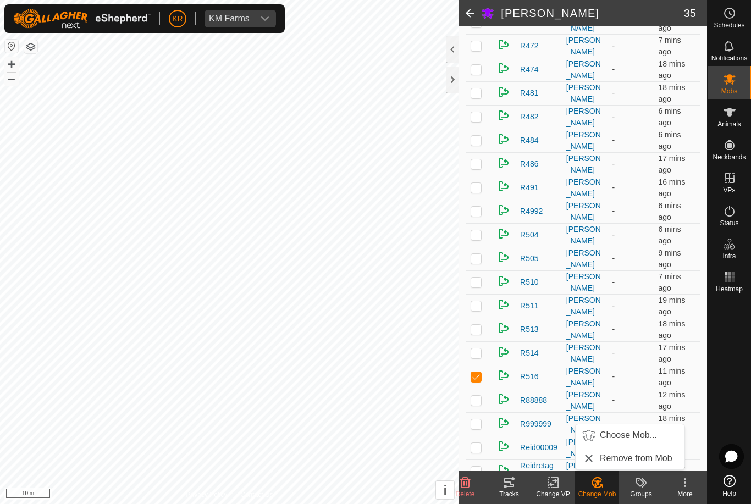
click at [619, 434] on span "Choose Mob..." at bounding box center [628, 435] width 57 height 13
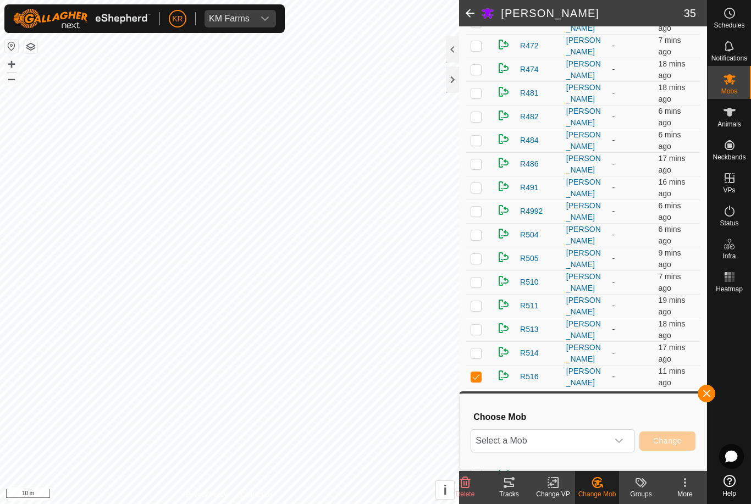
click at [575, 443] on span "Select a Mob" at bounding box center [539, 441] width 137 height 22
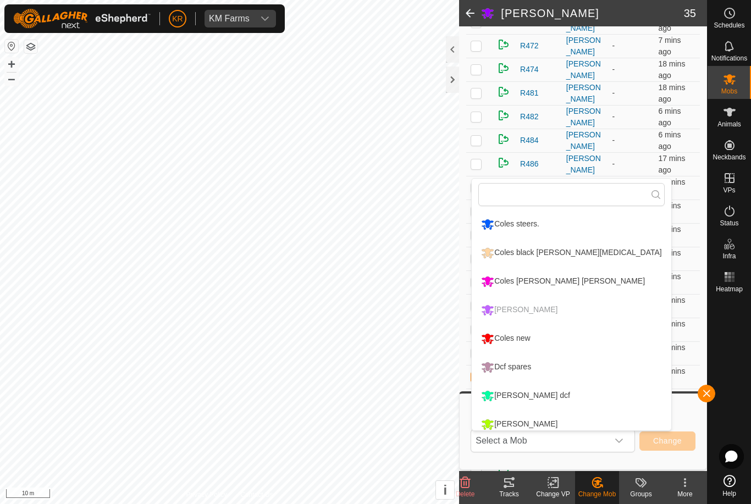
click at [521, 333] on div "Coles new" at bounding box center [505, 338] width 54 height 19
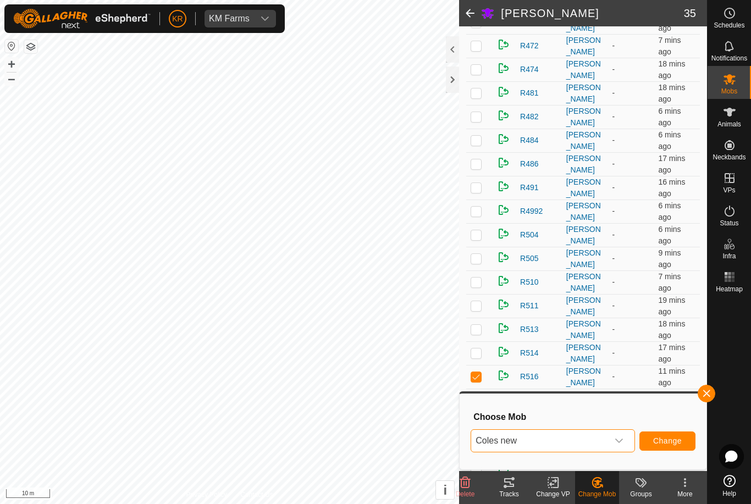
click at [665, 435] on button "Change" at bounding box center [667, 440] width 56 height 19
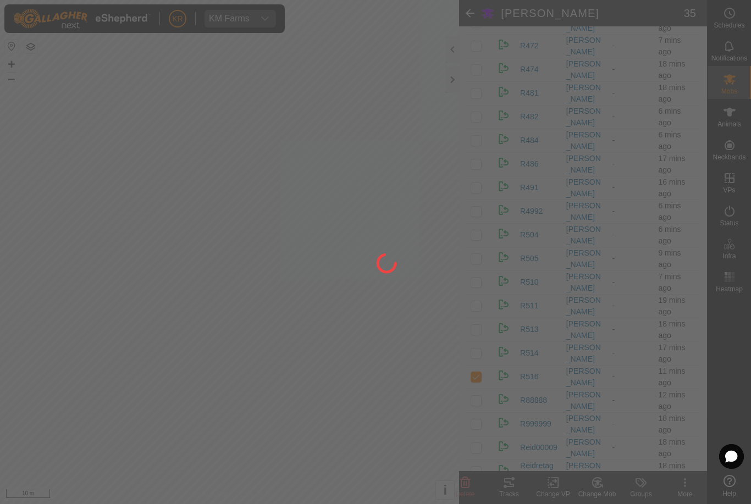
checkbox input "false"
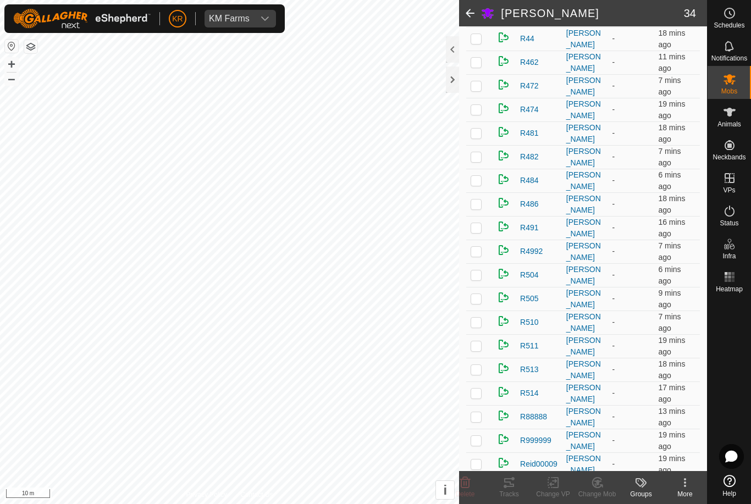
scroll to position [317, 0]
click at [477, 160] on p-checkbox at bounding box center [475, 155] width 11 height 9
click at [596, 495] on div "Change Mob" at bounding box center [597, 494] width 44 height 10
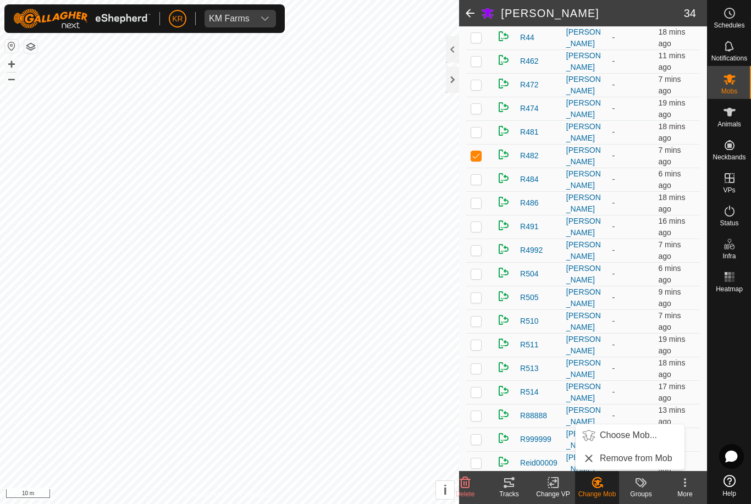
click at [633, 437] on span "Choose Mob..." at bounding box center [628, 435] width 57 height 13
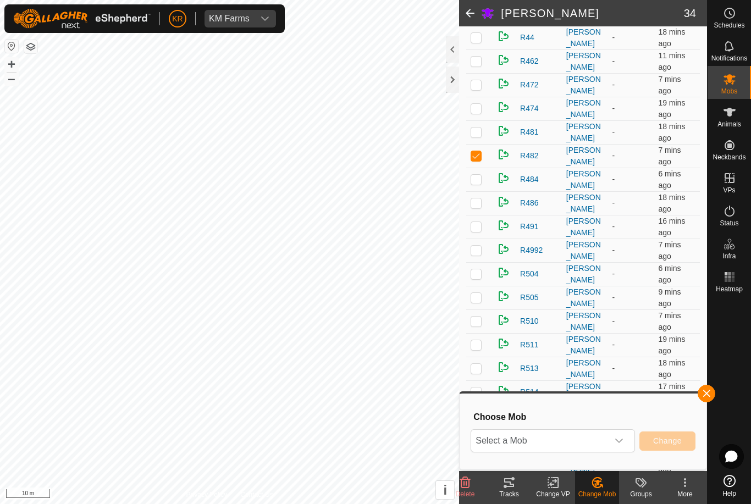
click at [606, 435] on span "Select a Mob" at bounding box center [539, 441] width 137 height 22
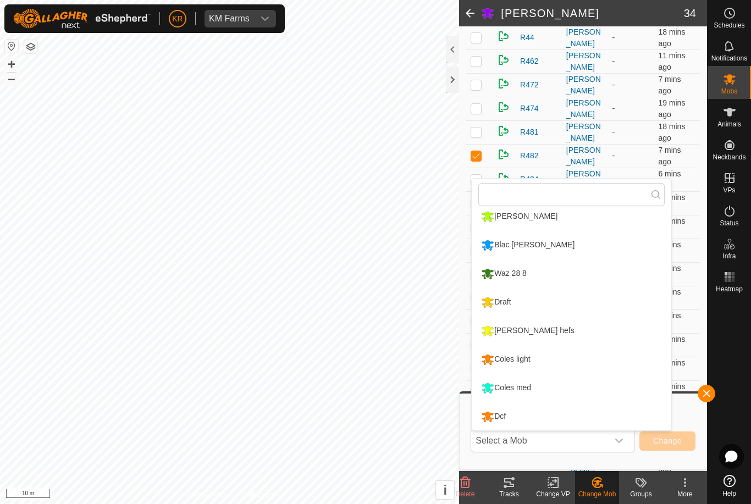
scroll to position [208, 0]
click at [532, 361] on div "Coles light" at bounding box center [505, 359] width 54 height 19
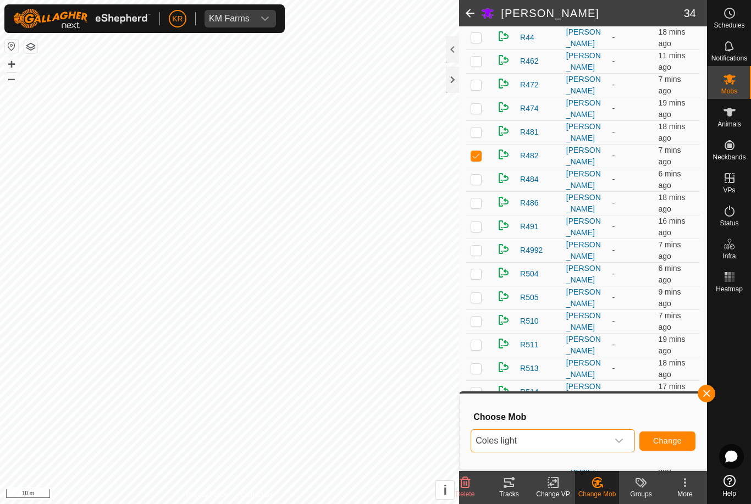
click at [681, 431] on button "Change" at bounding box center [667, 440] width 56 height 19
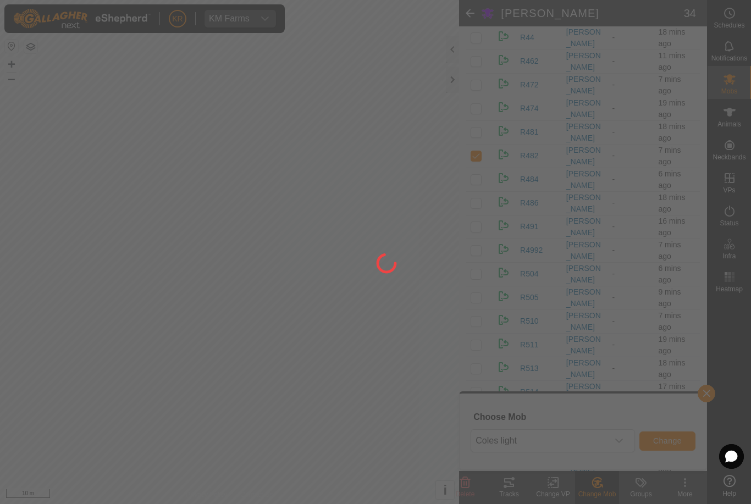
checkbox input "false"
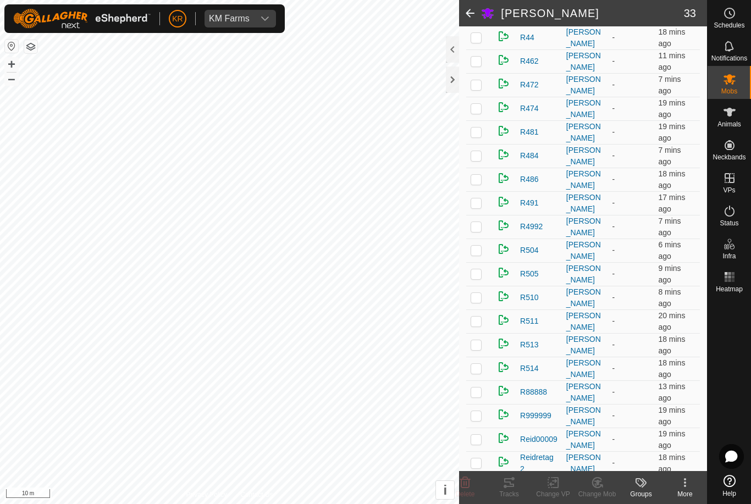
click at [478, 203] on p-checkbox at bounding box center [475, 202] width 11 height 9
click at [591, 484] on icon at bounding box center [597, 482] width 14 height 13
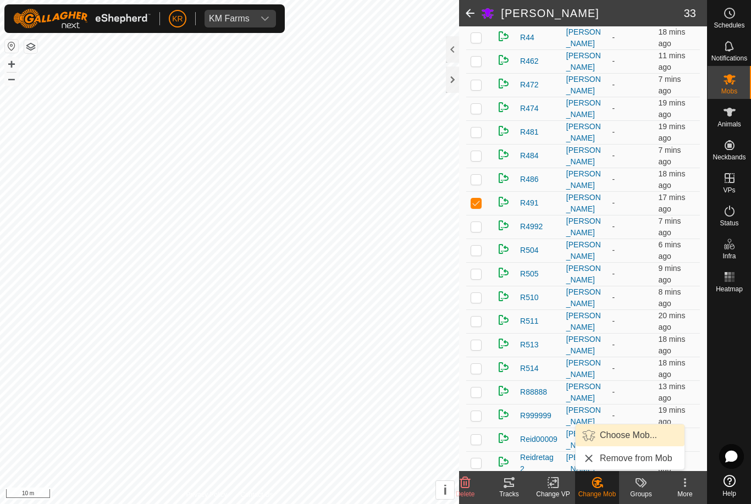
click at [625, 434] on span "Choose Mob..." at bounding box center [628, 435] width 57 height 13
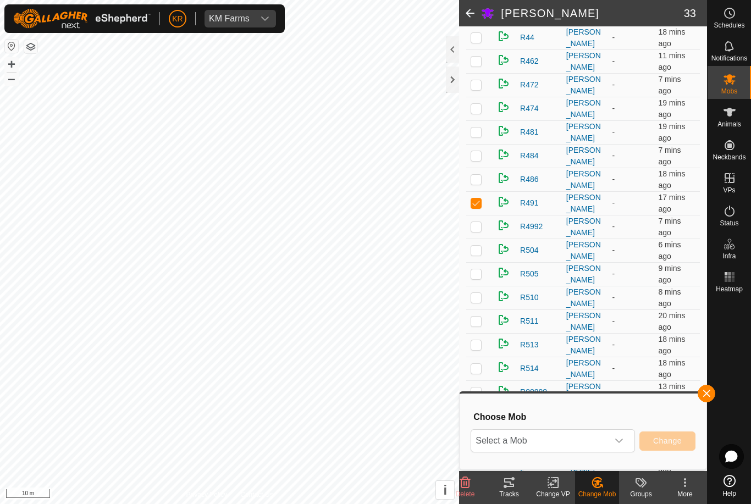
click at [596, 440] on span "Select a Mob" at bounding box center [539, 441] width 137 height 22
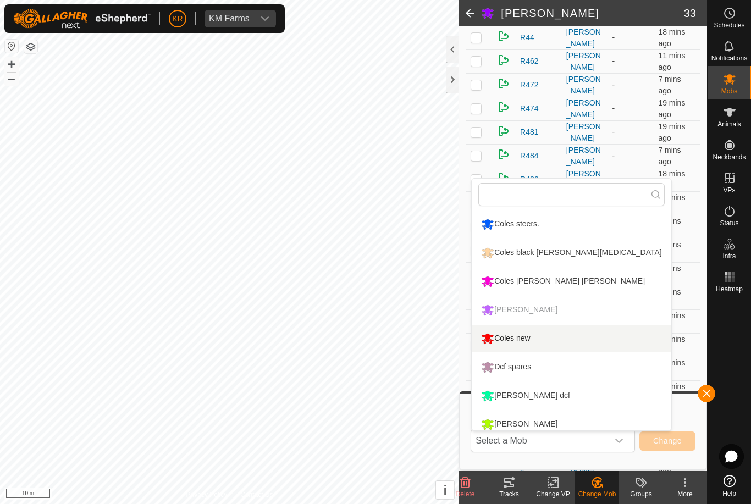
click at [523, 337] on div "Coles new" at bounding box center [505, 338] width 54 height 19
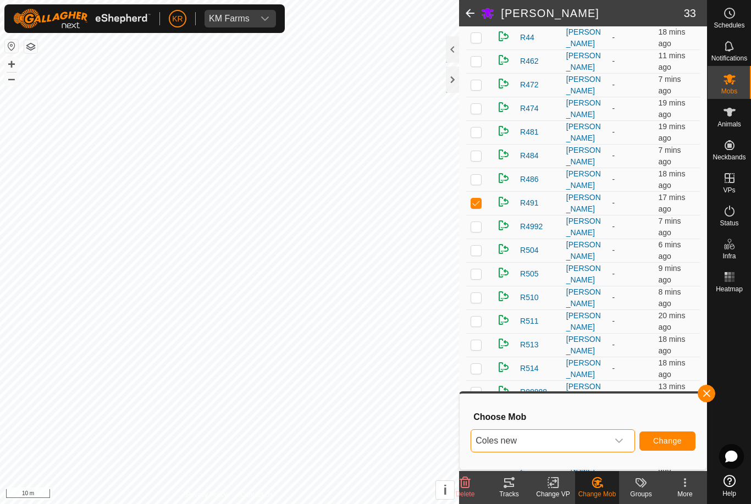
click at [669, 432] on button "Change" at bounding box center [667, 440] width 56 height 19
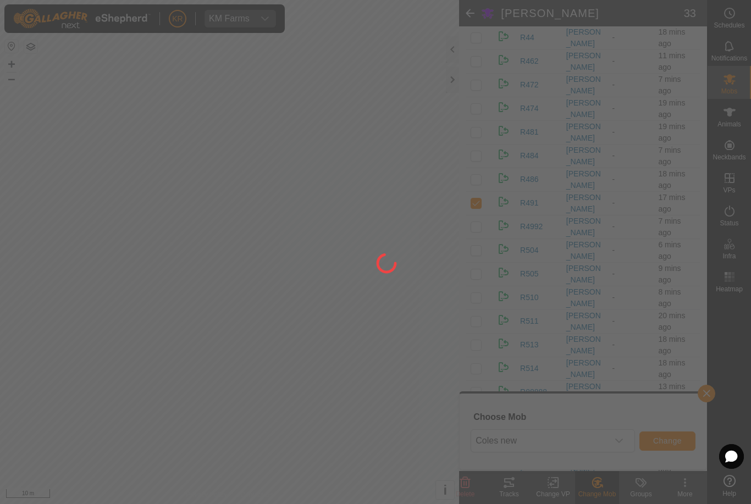
checkbox input "false"
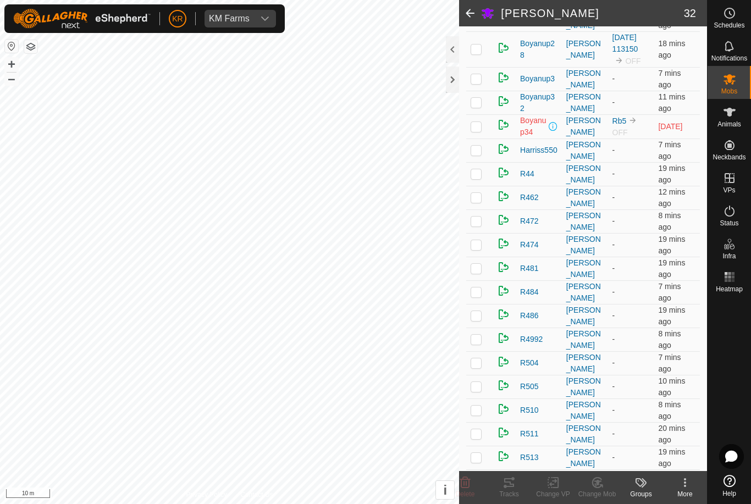
scroll to position [154, 0]
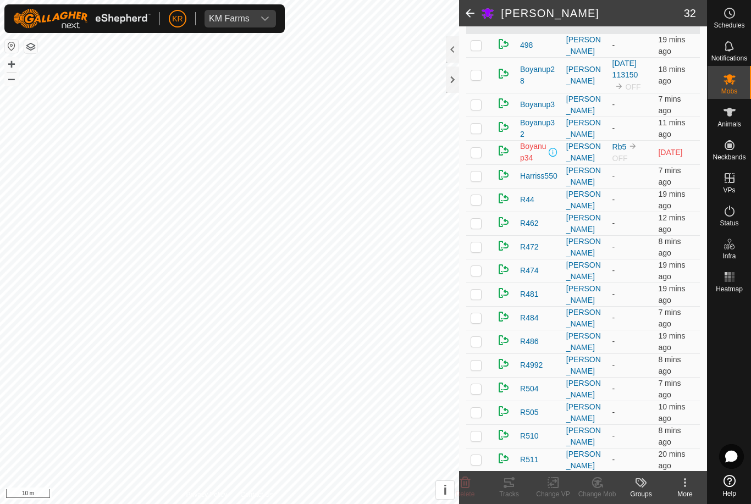
click at [480, 177] on p-checkbox at bounding box center [475, 175] width 11 height 9
click at [473, 484] on delete-svg-icon at bounding box center [465, 482] width 44 height 13
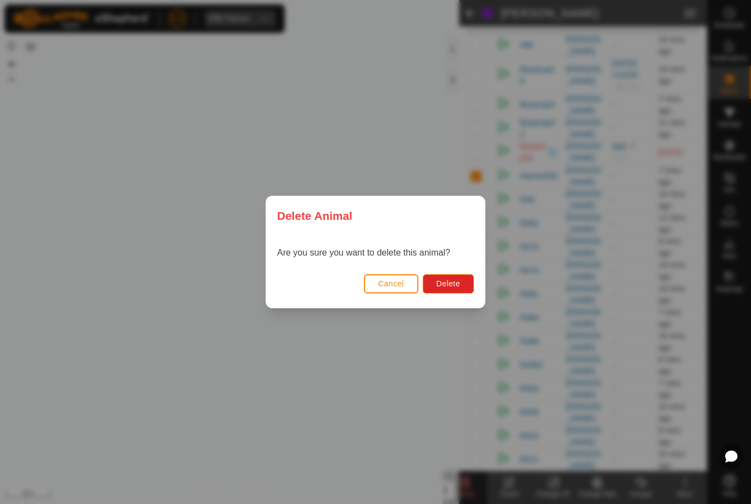
click at [451, 279] on span "Delete" at bounding box center [448, 283] width 24 height 9
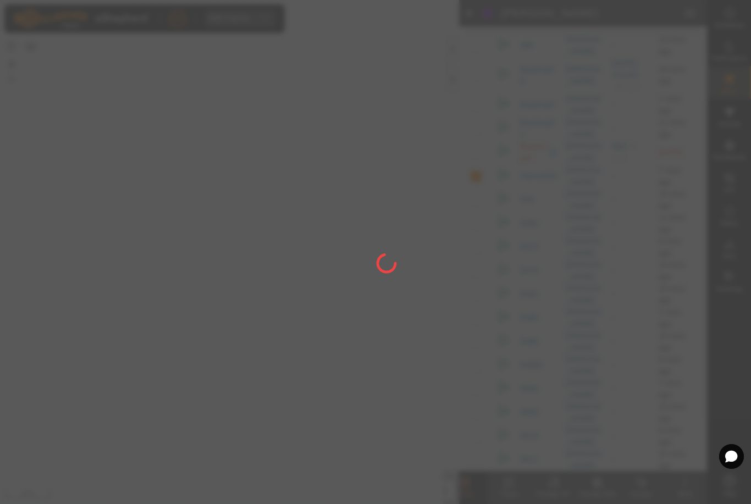
checkbox input "false"
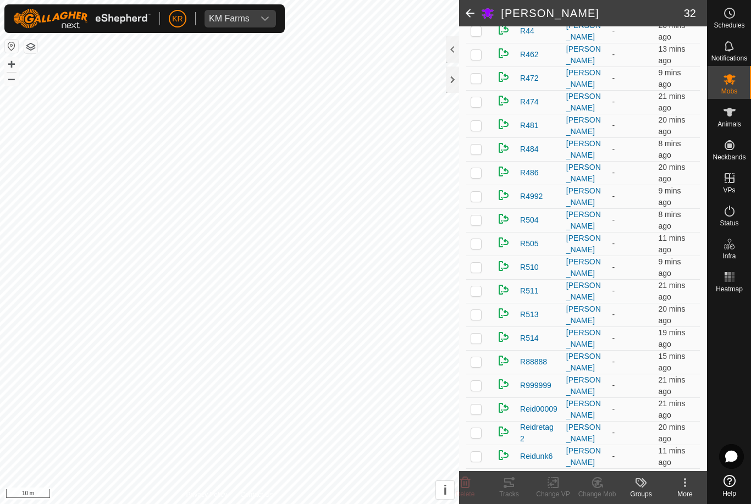
scroll to position [323, 0]
click at [476, 81] on p-checkbox at bounding box center [475, 78] width 11 height 9
click at [600, 481] on icon at bounding box center [598, 482] width 8 height 5
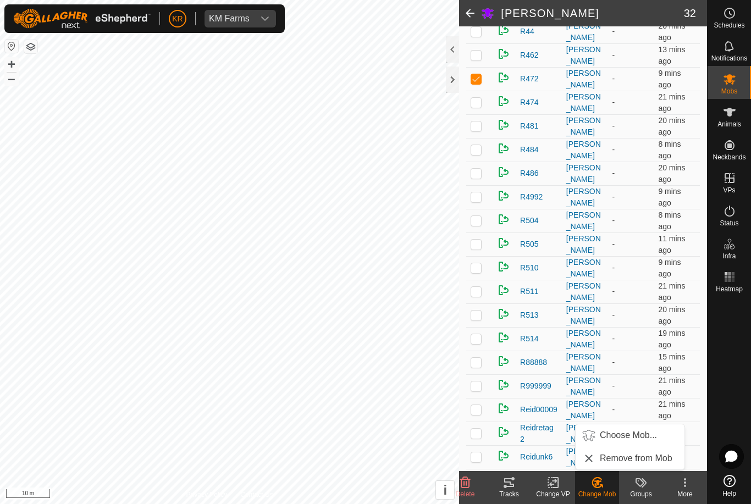
click at [625, 441] on span "Choose Mob..." at bounding box center [628, 435] width 57 height 13
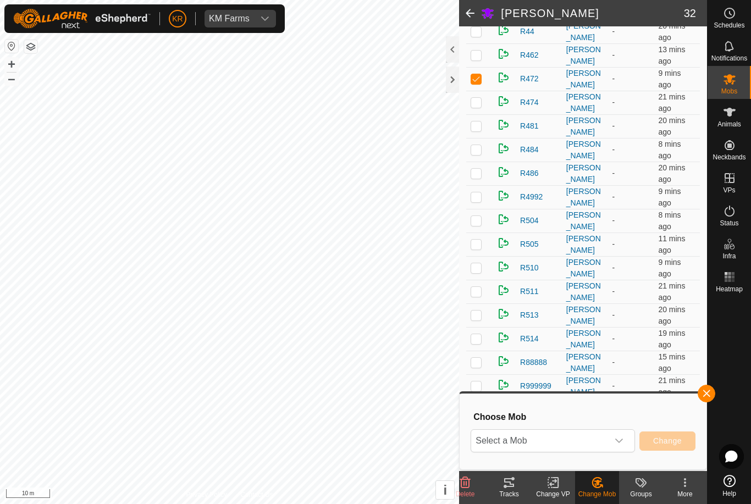
click at [600, 436] on span "Select a Mob" at bounding box center [539, 441] width 137 height 22
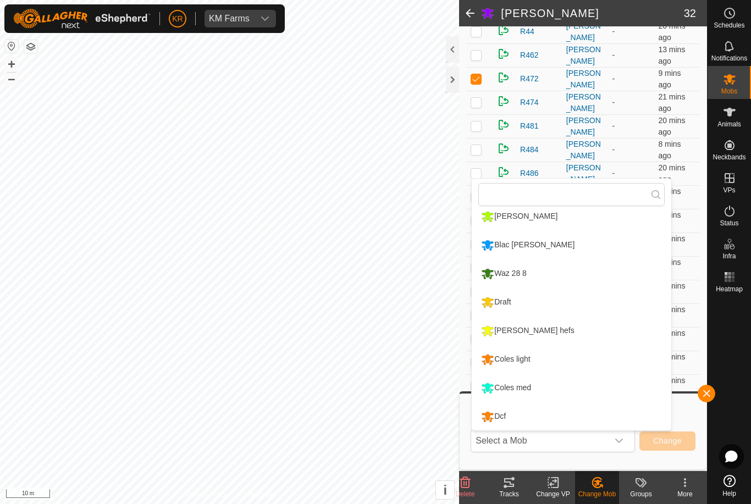
scroll to position [208, 0]
click at [518, 358] on div "Coles light" at bounding box center [505, 359] width 54 height 19
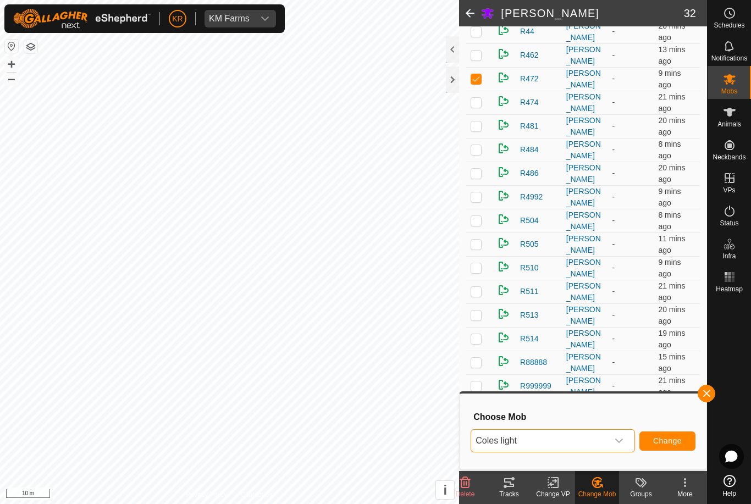
click at [660, 445] on span "Change" at bounding box center [667, 440] width 29 height 9
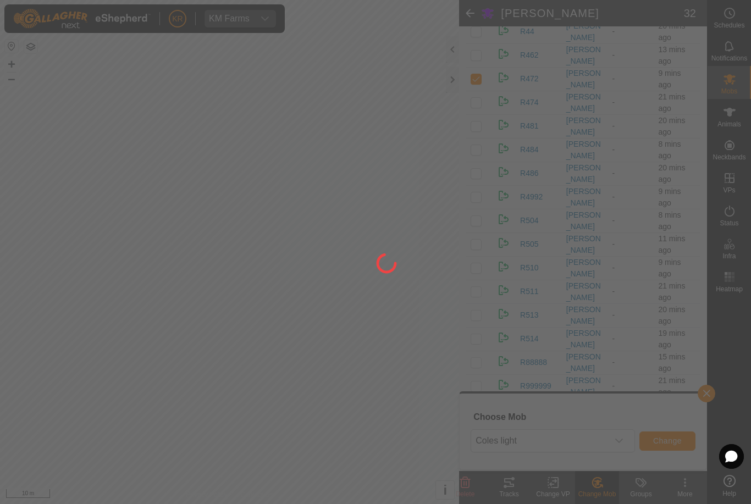
checkbox input "false"
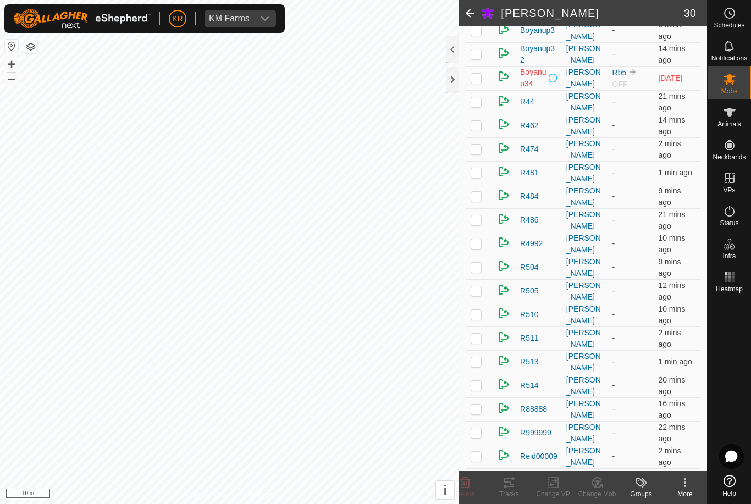
scroll to position [228, 0]
click at [739, 124] on span "Animals" at bounding box center [729, 124] width 24 height 7
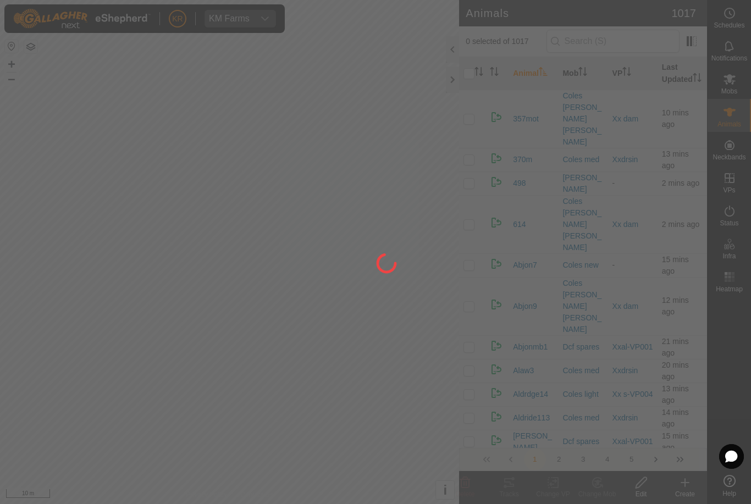
click at [684, 487] on div at bounding box center [375, 252] width 751 height 504
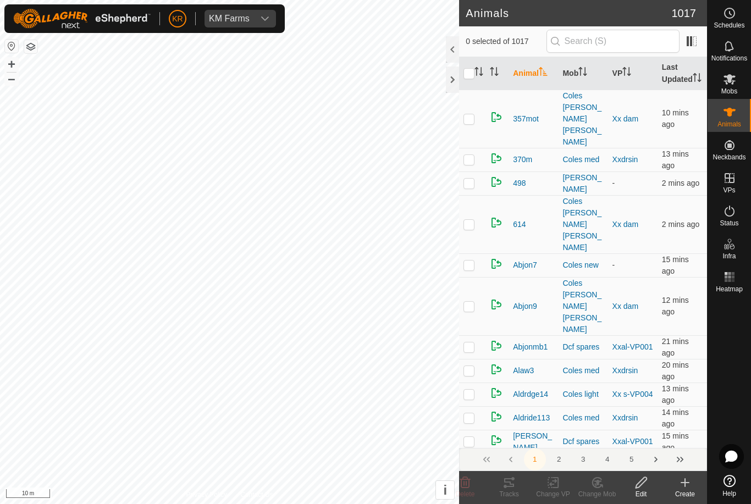
click at [681, 490] on div "Create" at bounding box center [685, 494] width 44 height 10
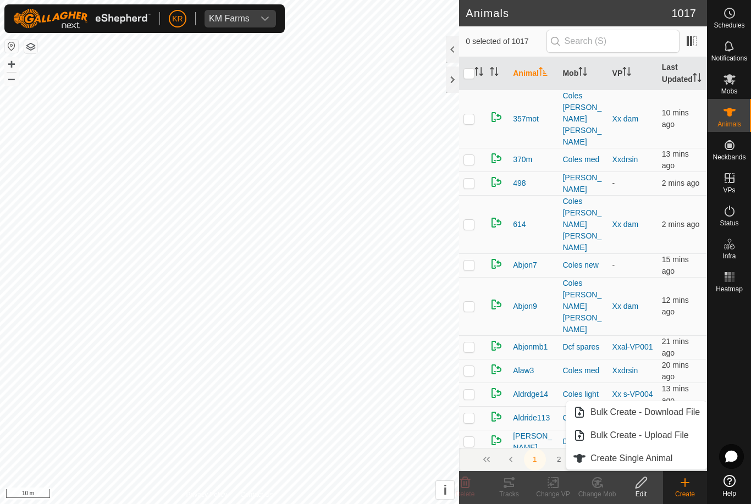
click at [680, 453] on link "Create Single Animal" at bounding box center [636, 458] width 140 height 22
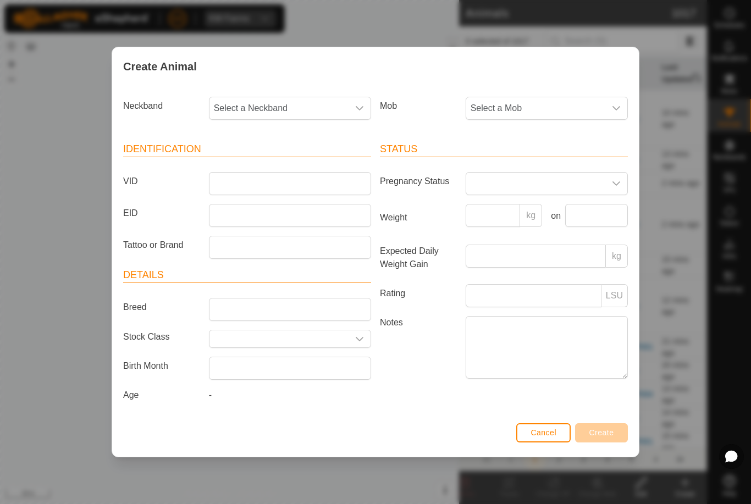
click at [318, 109] on span "Select a Neckband" at bounding box center [278, 108] width 139 height 22
type input "39466"
click at [248, 159] on span "3946653229" at bounding box center [241, 164] width 49 height 13
type input "-"
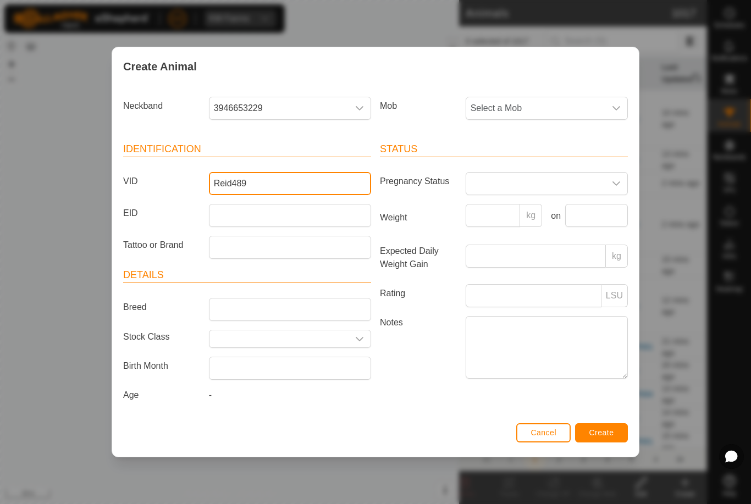
type input "Reid489"
click at [555, 104] on span "Select a Mob" at bounding box center [535, 108] width 139 height 22
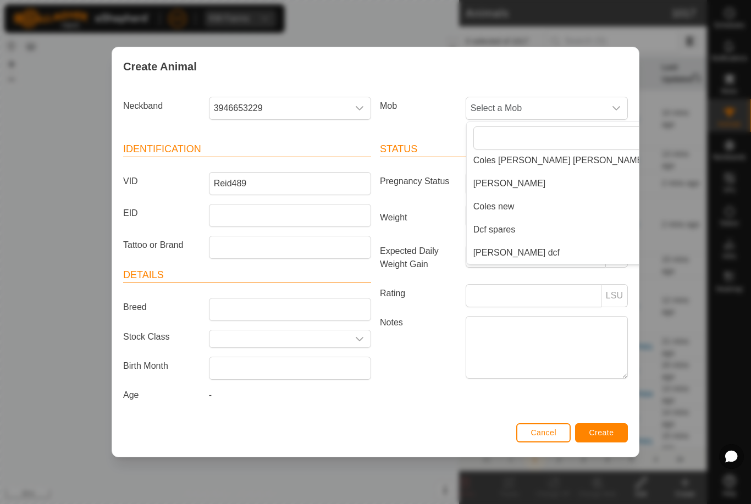
scroll to position [54, 0]
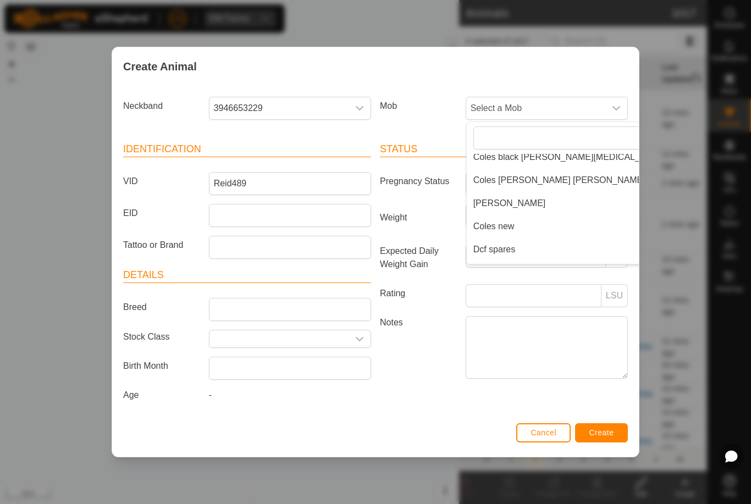
click at [514, 221] on span "Coles new" at bounding box center [493, 226] width 41 height 13
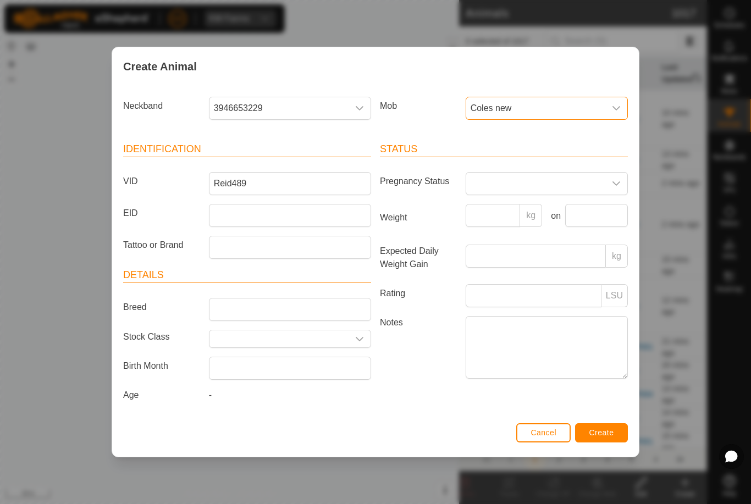
click at [603, 434] on span "Create" at bounding box center [601, 432] width 25 height 9
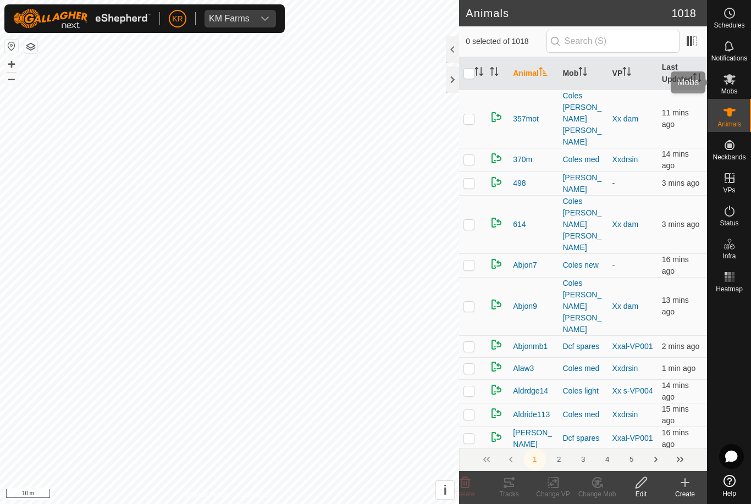
click at [734, 80] on icon at bounding box center [729, 79] width 13 height 13
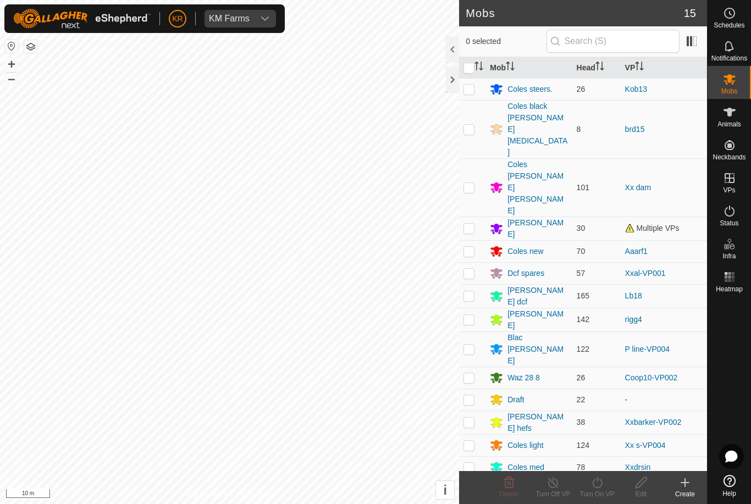
click at [530, 217] on div "[PERSON_NAME]" at bounding box center [528, 228] width 77 height 23
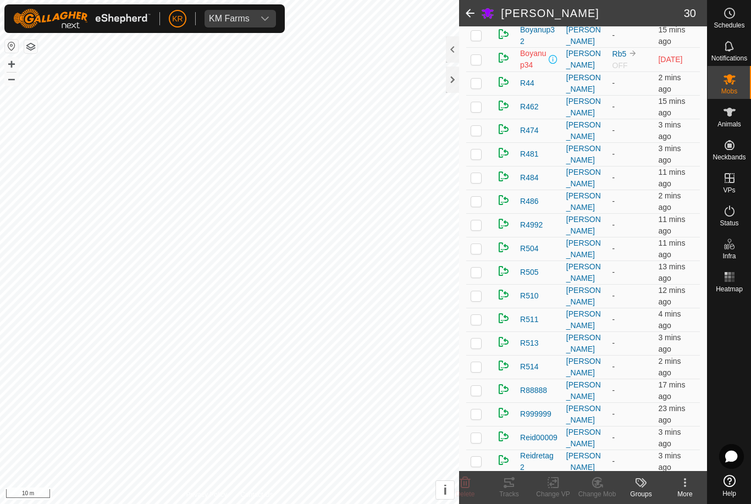
scroll to position [243, 0]
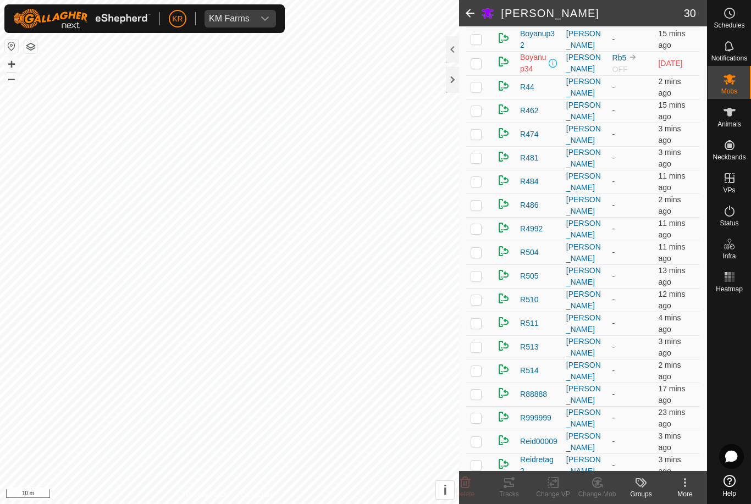
click at [480, 140] on td at bounding box center [479, 135] width 26 height 24
click at [591, 485] on icon at bounding box center [597, 482] width 14 height 13
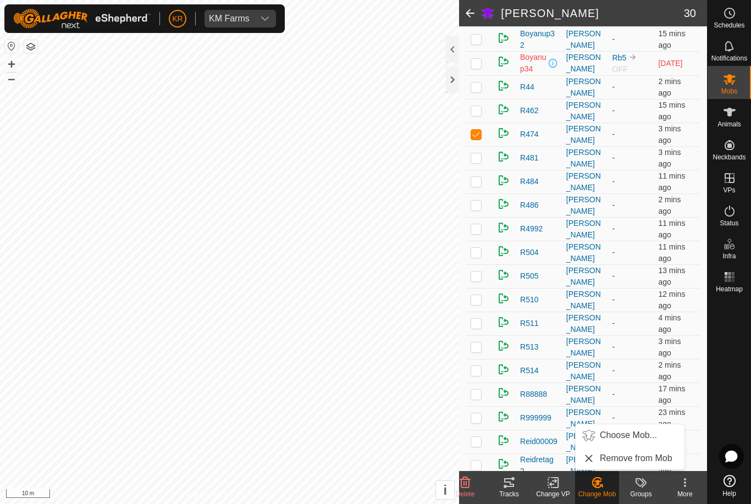
click at [623, 444] on link "Choose Mob..." at bounding box center [629, 435] width 109 height 22
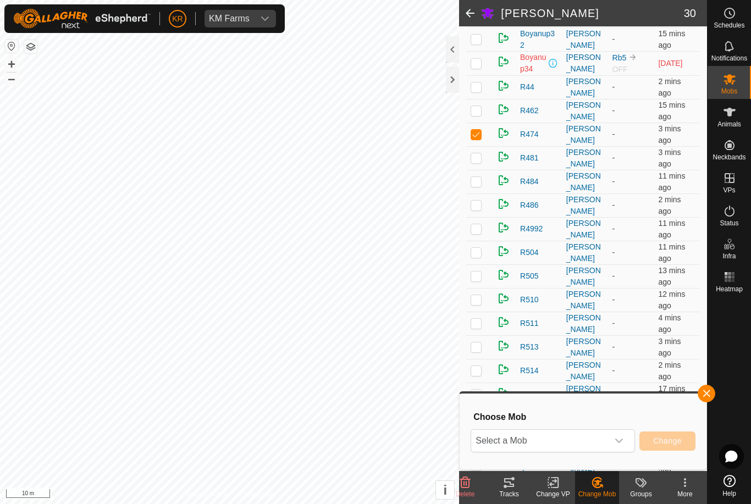
click at [597, 443] on span "Select a Mob" at bounding box center [539, 441] width 137 height 22
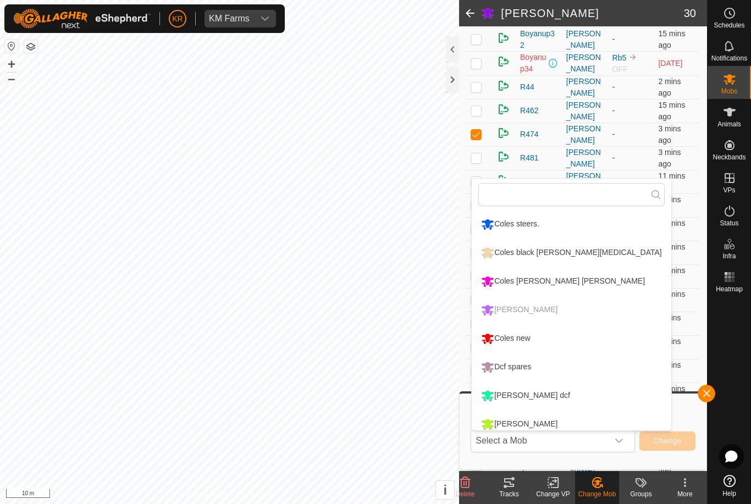
click at [516, 339] on div "Coles new" at bounding box center [505, 338] width 54 height 19
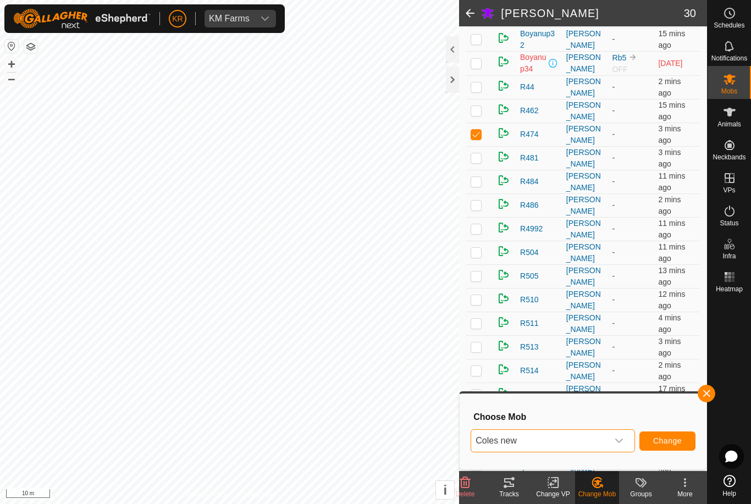
click at [668, 443] on span "Change" at bounding box center [667, 440] width 29 height 9
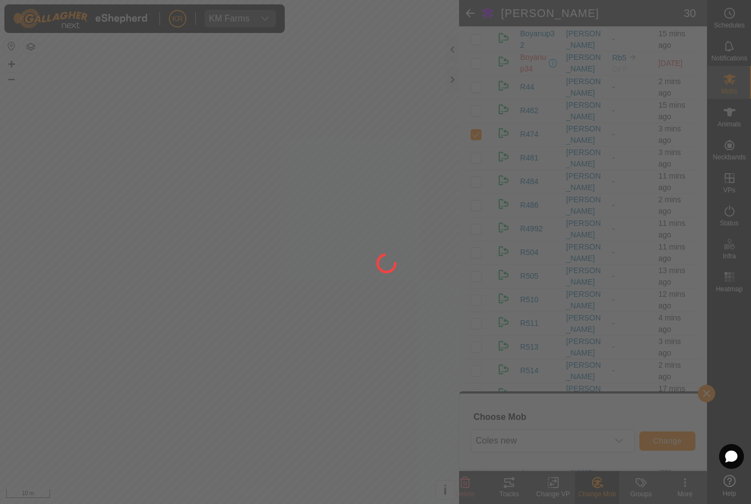
checkbox input "false"
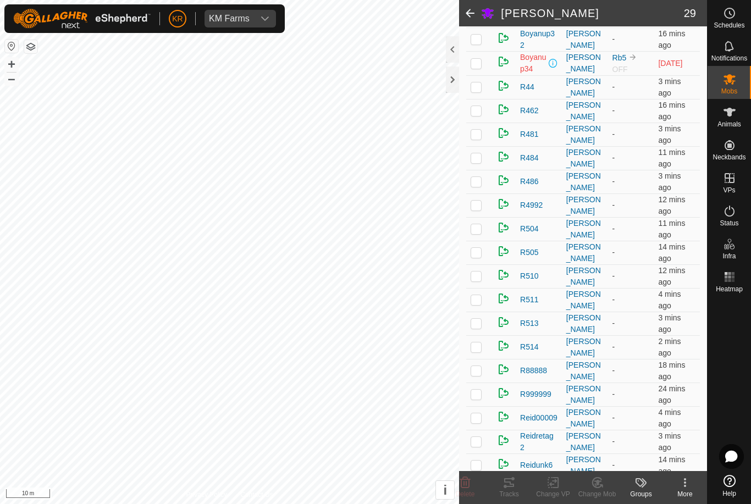
click at [479, 233] on p-checkbox at bounding box center [475, 228] width 11 height 9
click at [596, 492] on div "Change Mob" at bounding box center [597, 494] width 44 height 10
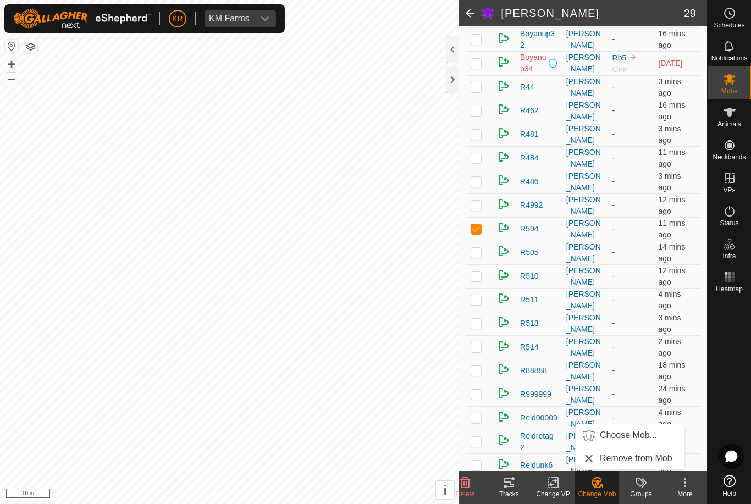
click at [626, 435] on span "Choose Mob..." at bounding box center [628, 435] width 57 height 13
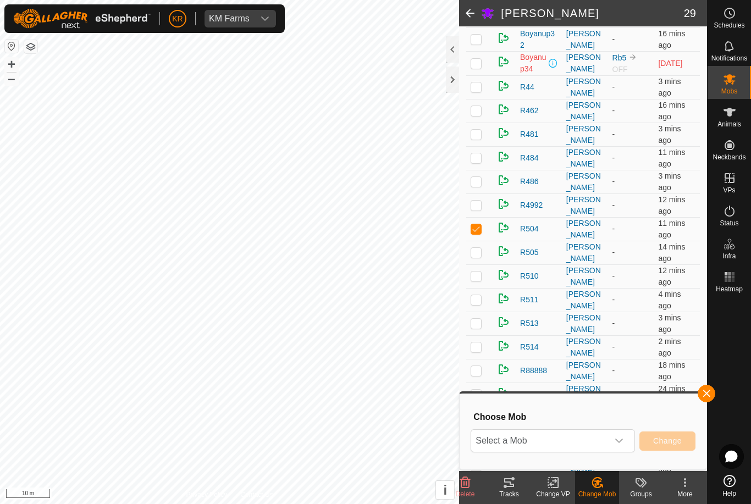
click at [606, 440] on span "Select a Mob" at bounding box center [539, 441] width 137 height 22
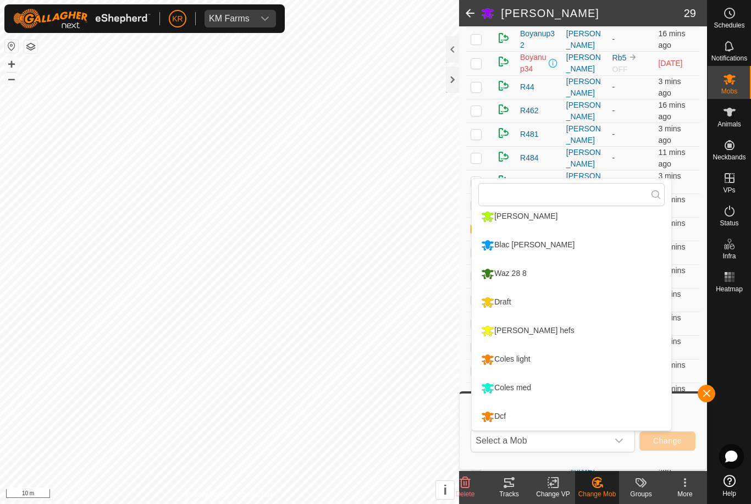
scroll to position [208, 0]
click at [519, 358] on div "Coles light" at bounding box center [505, 359] width 54 height 19
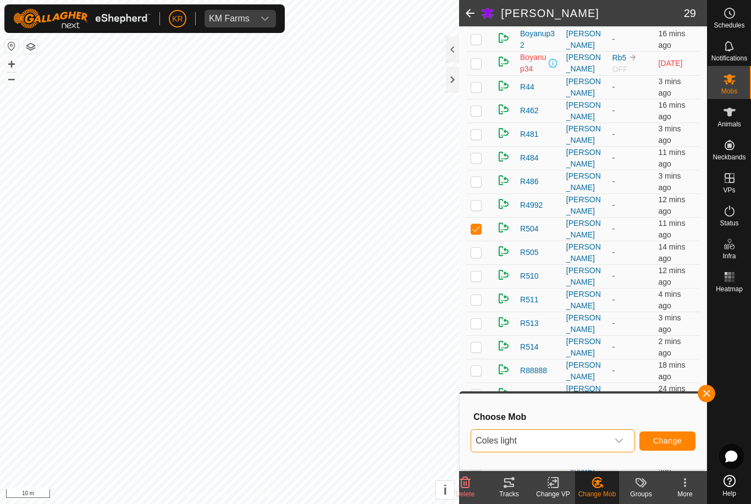
click at [668, 438] on span "Change" at bounding box center [667, 440] width 29 height 9
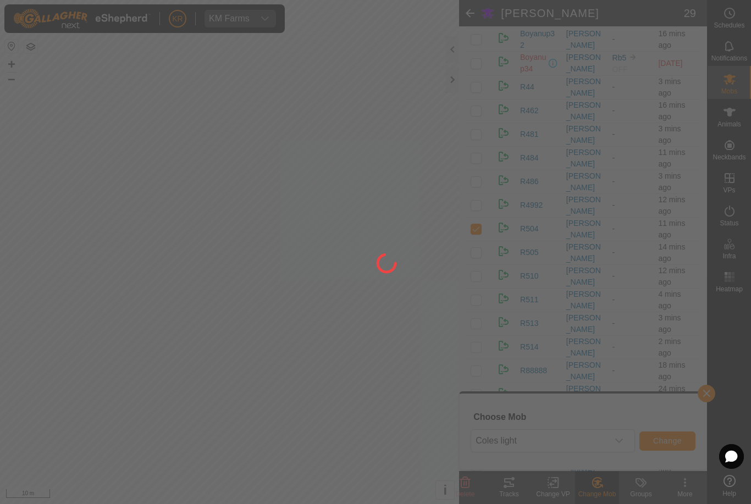
checkbox input "false"
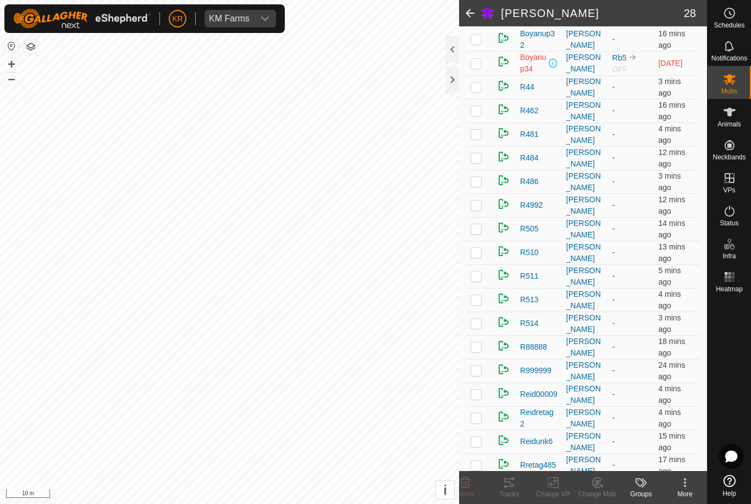
click at [475, 114] on p-checkbox at bounding box center [475, 110] width 11 height 9
click at [604, 488] on change-mob-svg-icon at bounding box center [597, 482] width 44 height 13
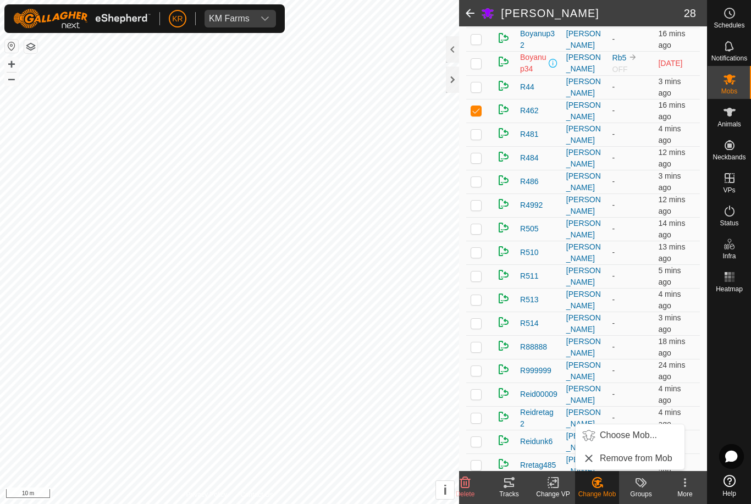
click at [632, 436] on span "Choose Mob..." at bounding box center [628, 435] width 57 height 13
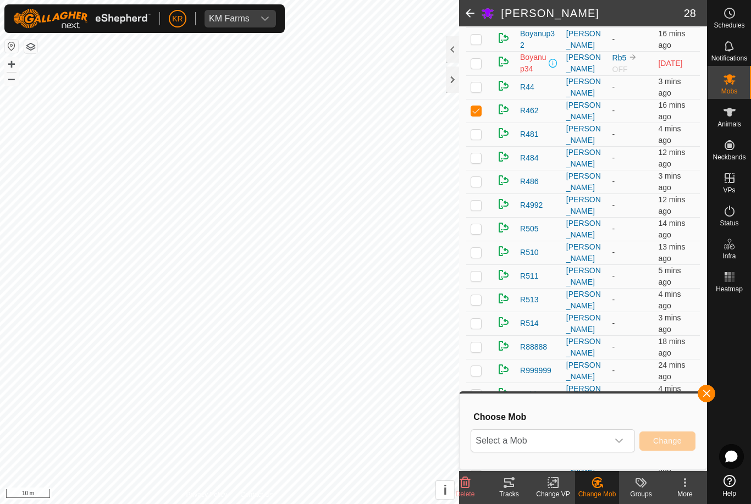
click at [599, 441] on span "Select a Mob" at bounding box center [539, 441] width 137 height 22
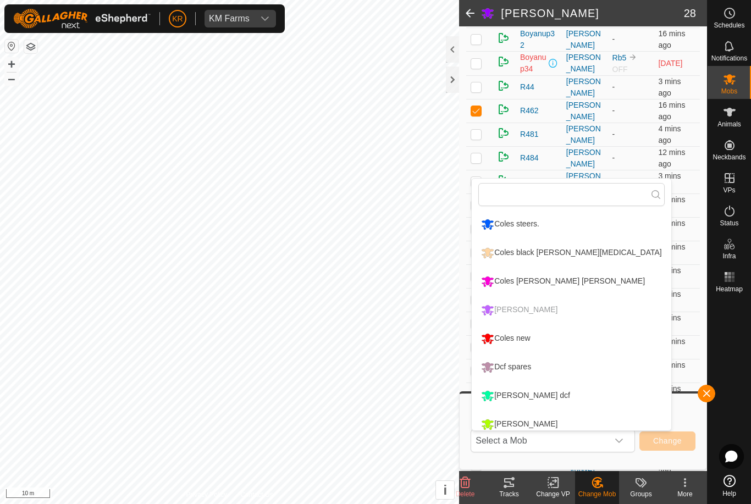
scroll to position [0, 0]
click at [527, 339] on div "Coles new" at bounding box center [505, 338] width 54 height 19
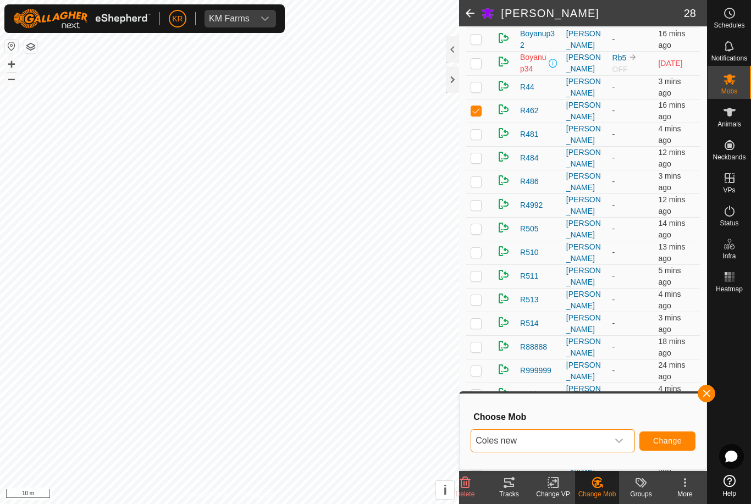
click at [656, 442] on span "Change" at bounding box center [667, 440] width 29 height 9
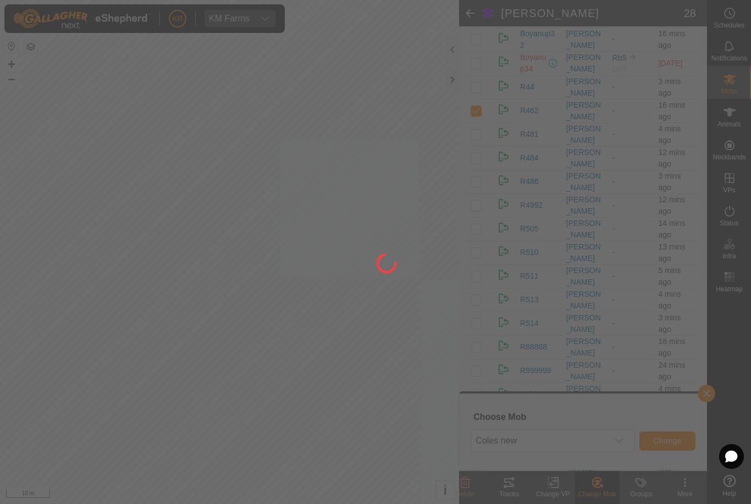
checkbox input "false"
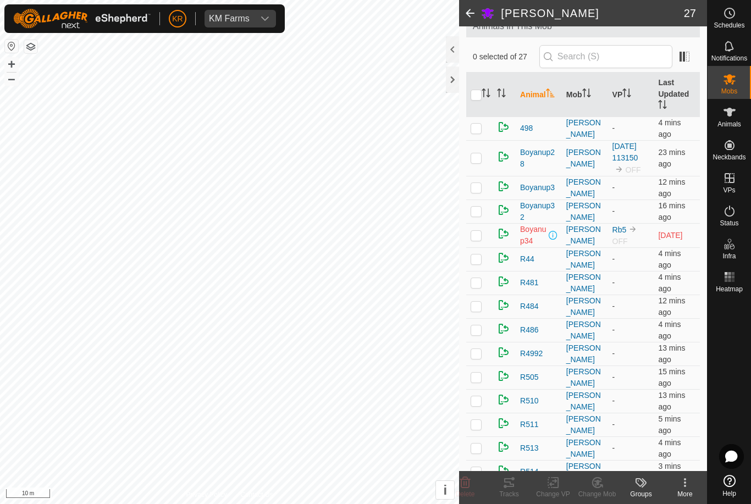
scroll to position [67, 0]
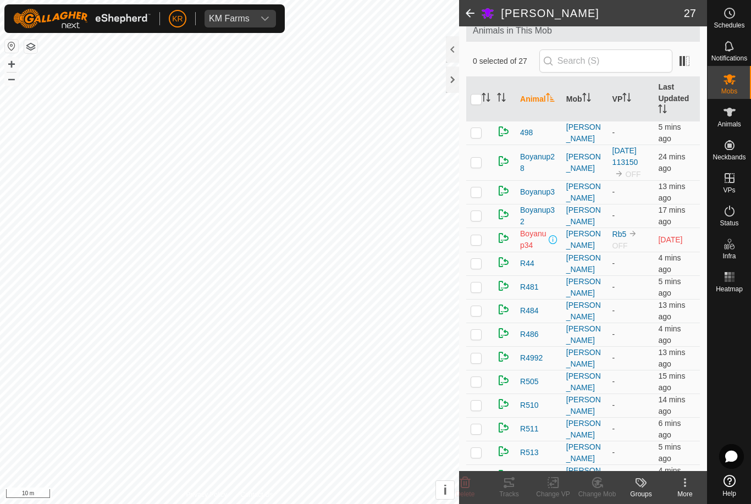
click at [479, 241] on p-checkbox at bounding box center [475, 239] width 11 height 9
click at [470, 486] on icon at bounding box center [464, 482] width 13 height 13
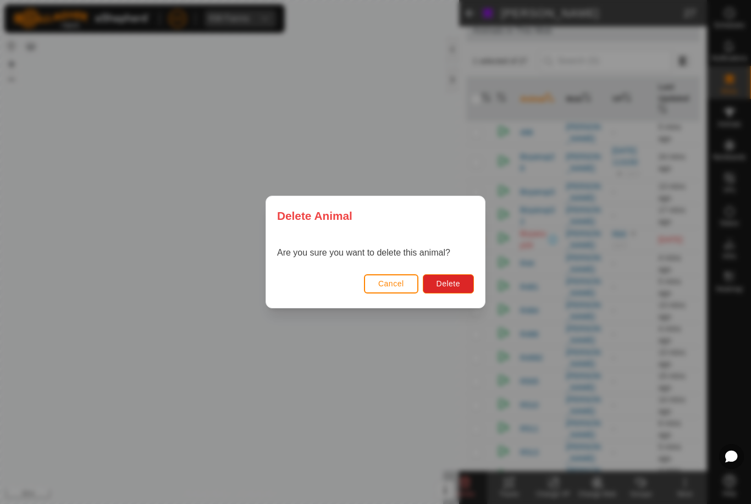
click at [454, 285] on span "Delete" at bounding box center [448, 283] width 24 height 9
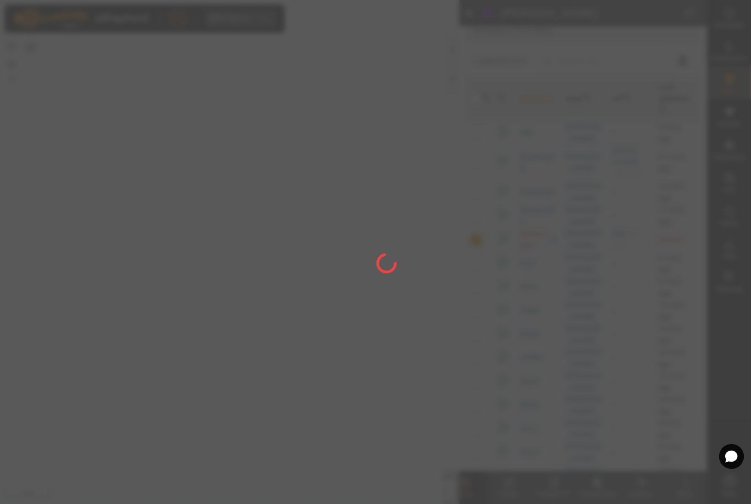
checkbox input "false"
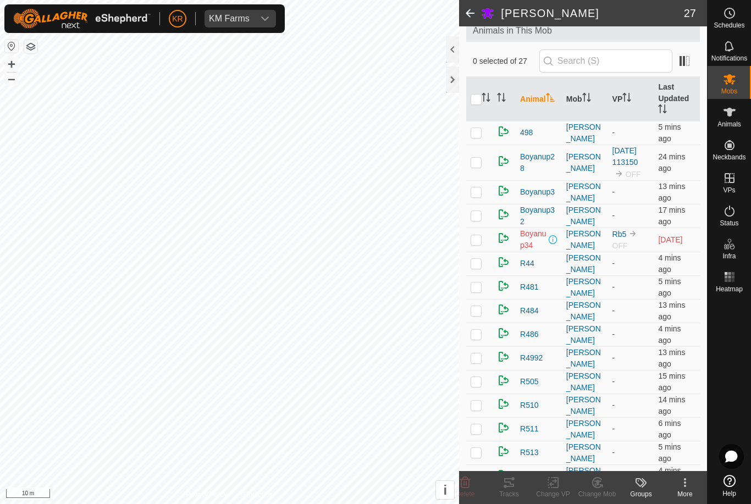
click at [729, 118] on icon at bounding box center [729, 112] width 13 height 13
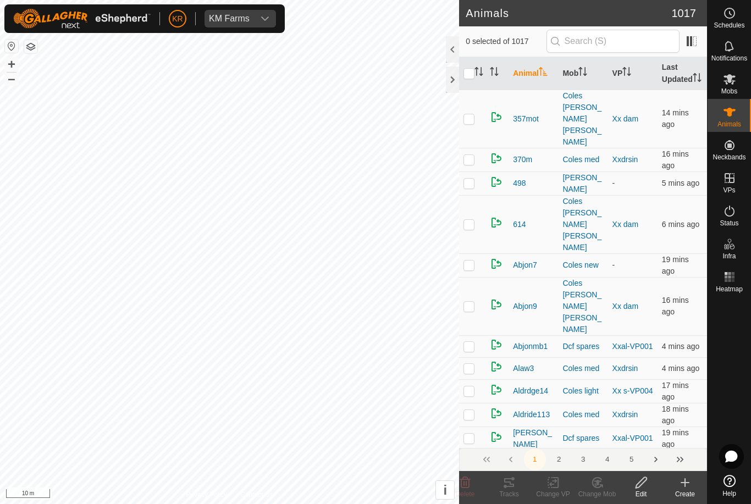
click at [685, 486] on icon at bounding box center [685, 483] width 0 height 8
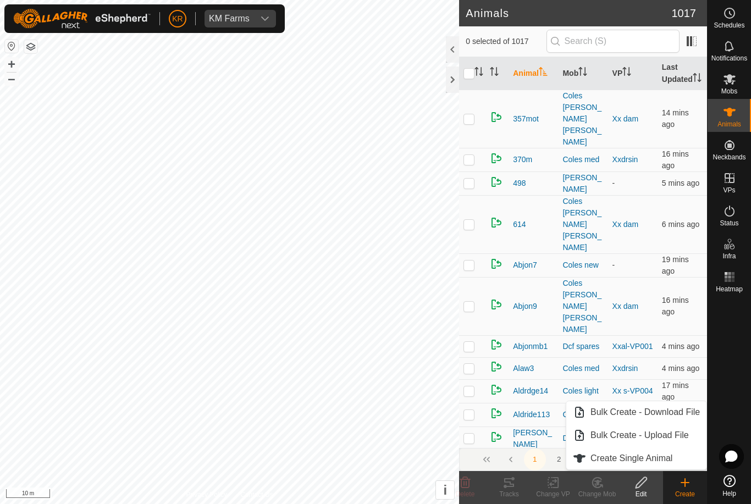
click at [632, 459] on span "Create Single Animal" at bounding box center [631, 458] width 82 height 13
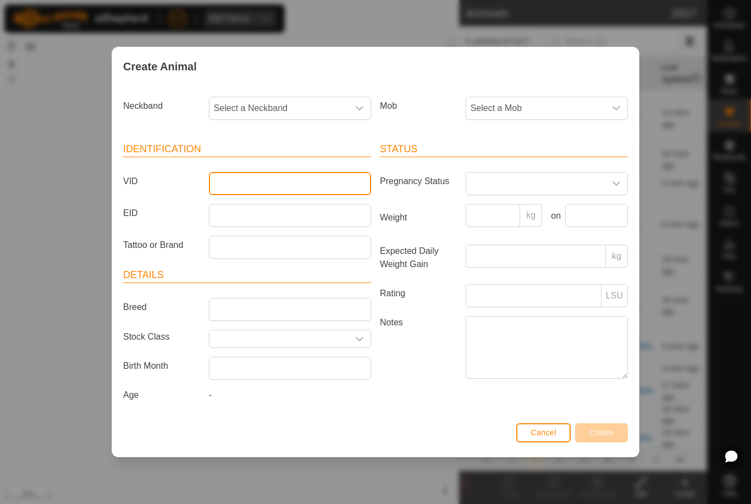
type input "."
type input "Boyanup34"
click at [291, 111] on span "Select a Neckband" at bounding box center [278, 108] width 139 height 22
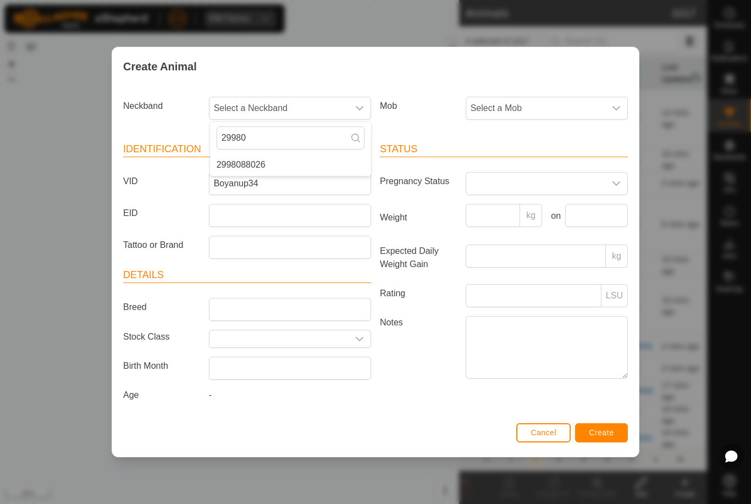
type input "29980"
click at [256, 164] on span "2998088026" at bounding box center [241, 164] width 49 height 13
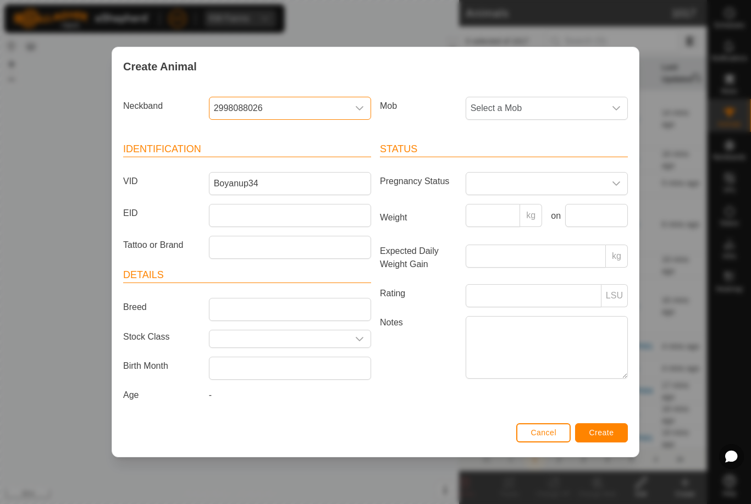
click at [545, 108] on span "Select a Mob" at bounding box center [535, 108] width 139 height 22
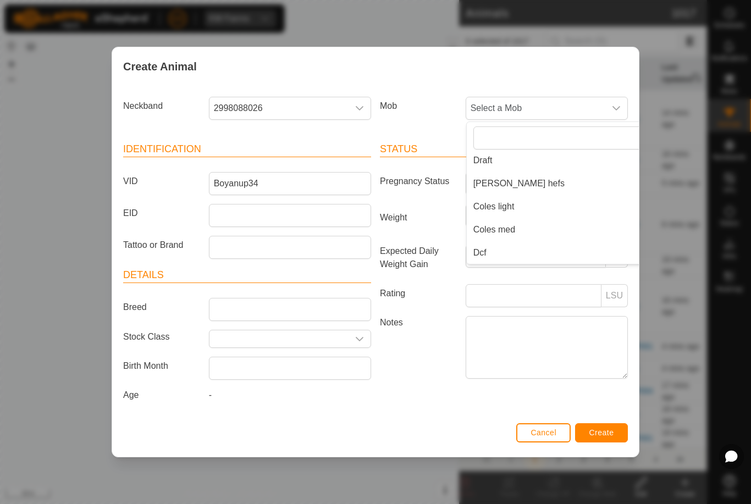
click at [494, 155] on li "Draft" at bounding box center [569, 160] width 204 height 22
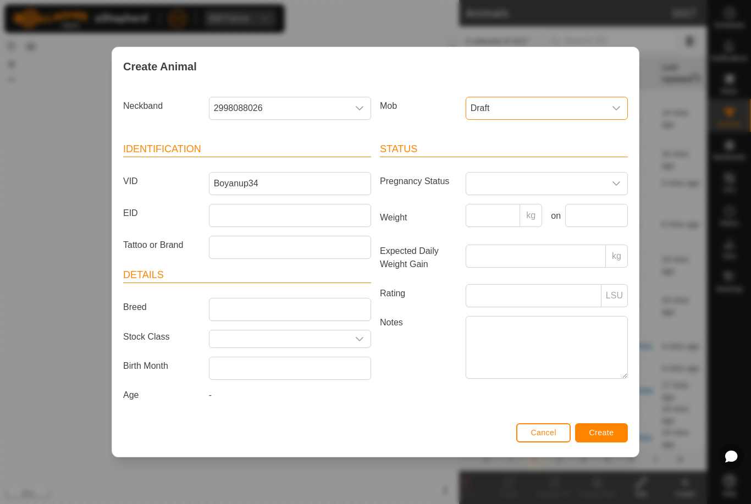
scroll to position [254, 0]
click at [613, 435] on span "Create" at bounding box center [601, 432] width 25 height 9
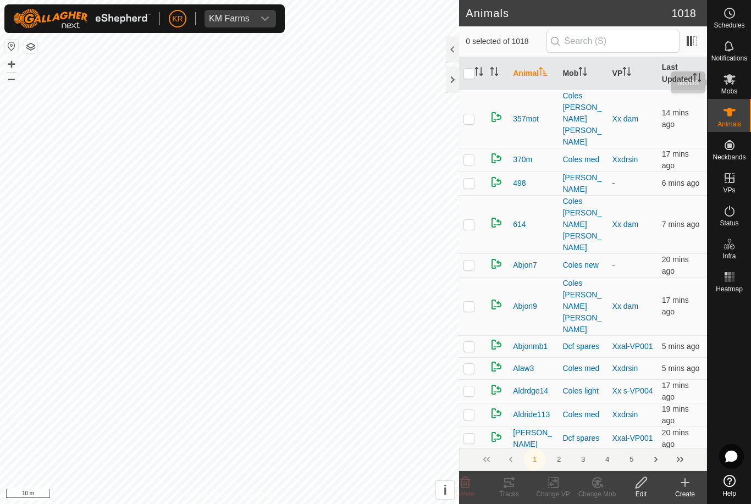
click at [742, 67] on div "Mobs" at bounding box center [728, 82] width 43 height 33
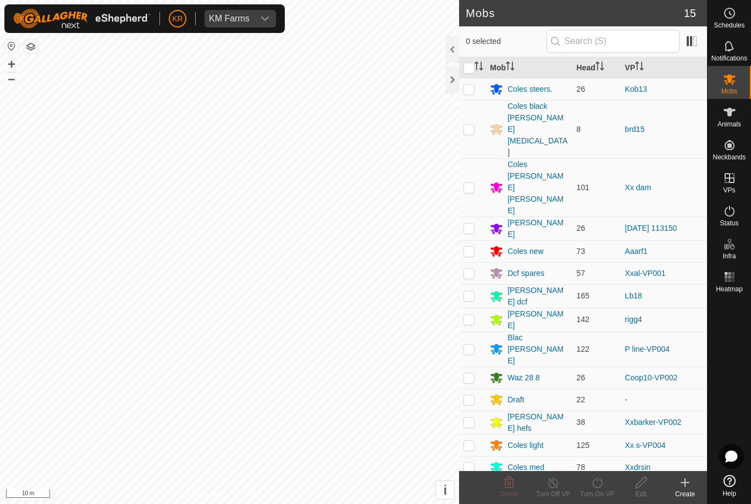
click at [526, 217] on div "[PERSON_NAME]" at bounding box center [528, 228] width 77 height 23
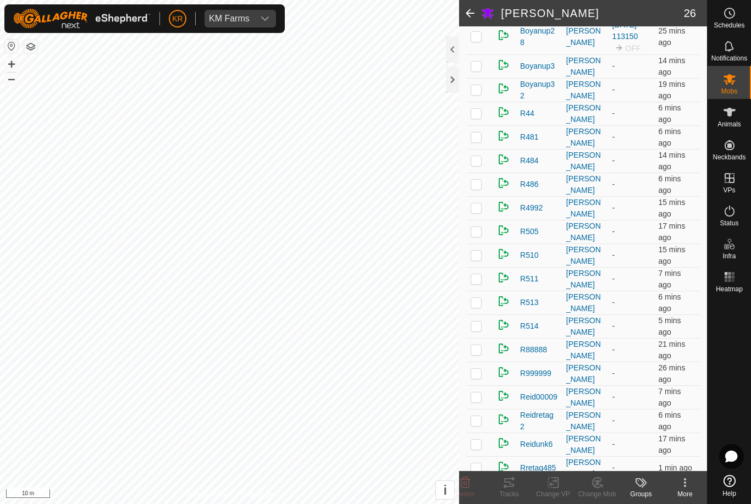
scroll to position [213, 0]
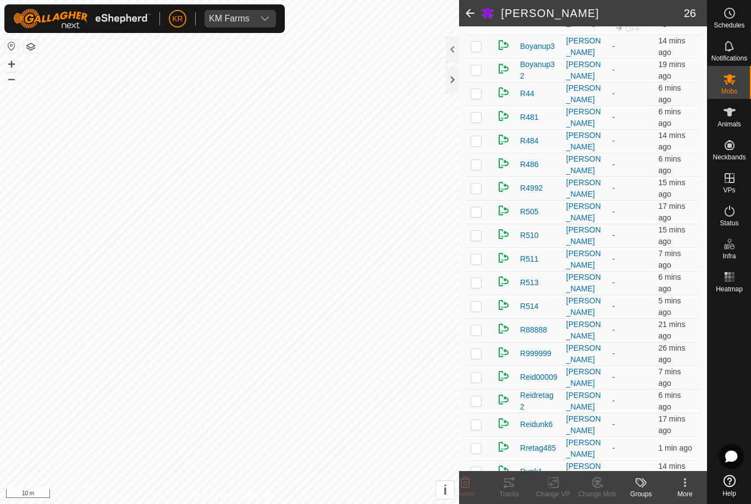
click at [474, 237] on p-checkbox at bounding box center [475, 235] width 11 height 9
click at [609, 486] on change-mob-svg-icon at bounding box center [597, 482] width 44 height 13
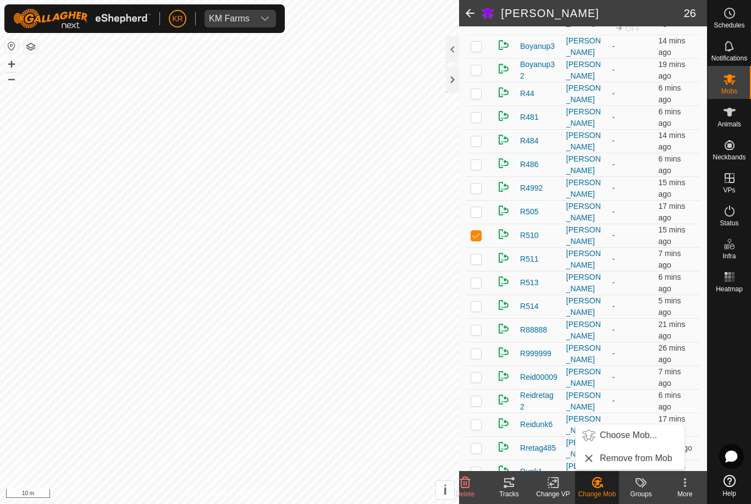
click at [628, 437] on span "Choose Mob..." at bounding box center [628, 435] width 57 height 13
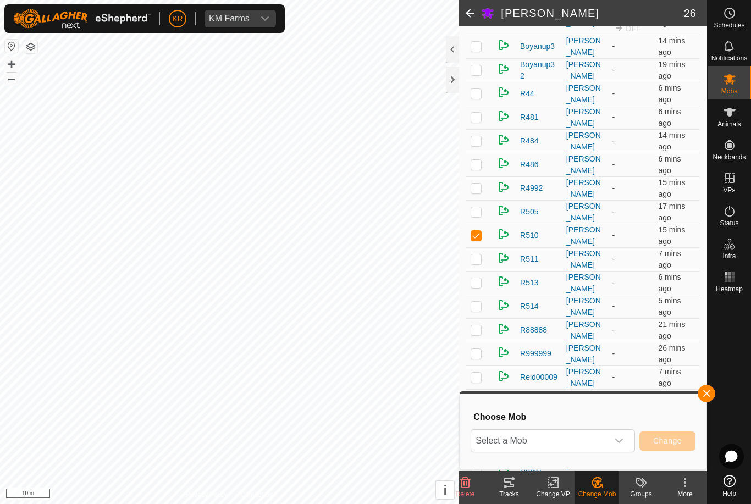
click at [600, 442] on span "Select a Mob" at bounding box center [539, 441] width 137 height 22
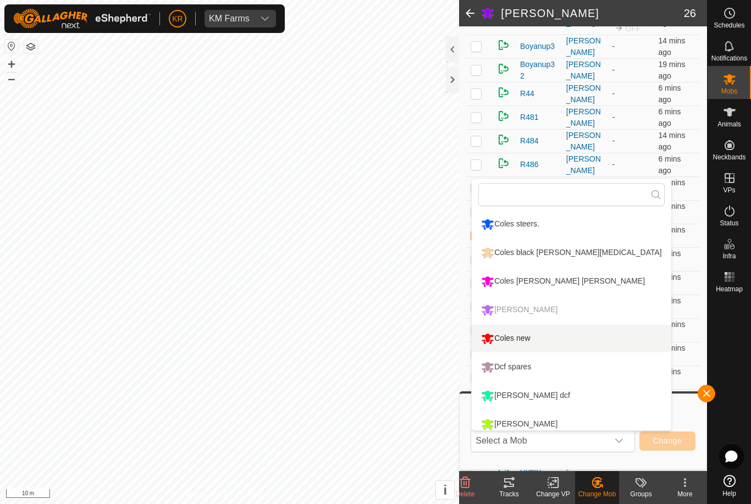
click at [518, 337] on div "Coles new" at bounding box center [505, 338] width 54 height 19
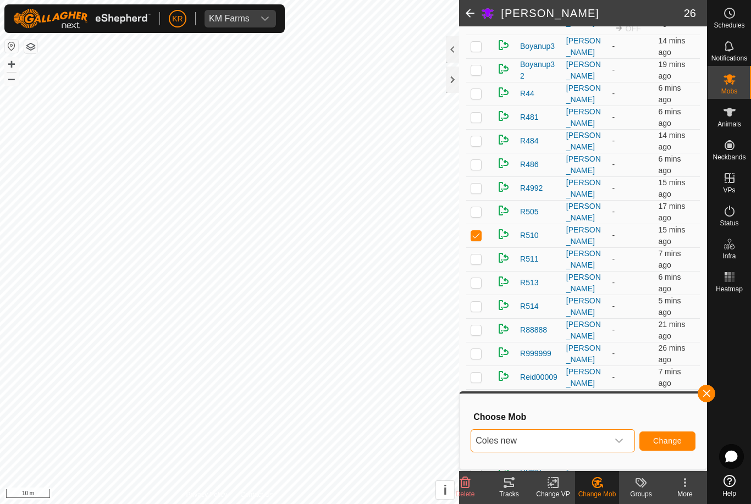
click at [657, 438] on span "Change" at bounding box center [667, 440] width 29 height 9
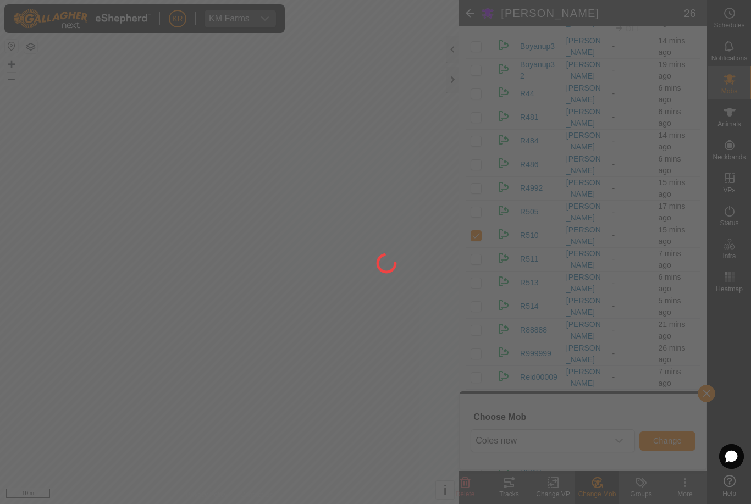
checkbox input "false"
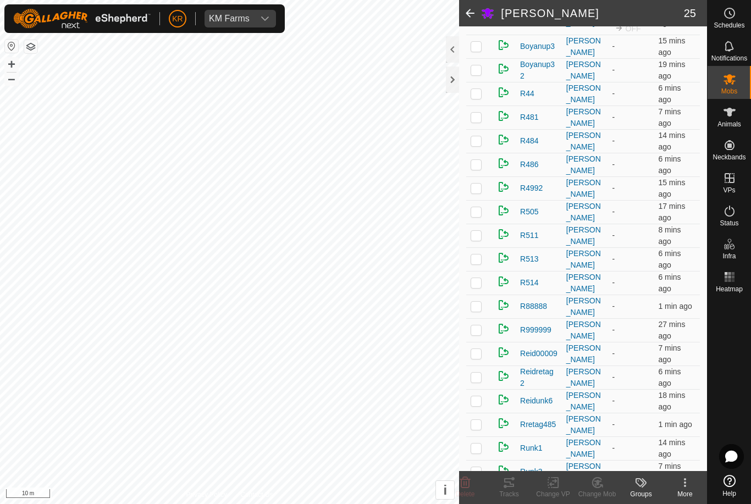
click at [480, 282] on p-checkbox at bounding box center [475, 282] width 11 height 9
click at [597, 488] on icon at bounding box center [597, 482] width 14 height 13
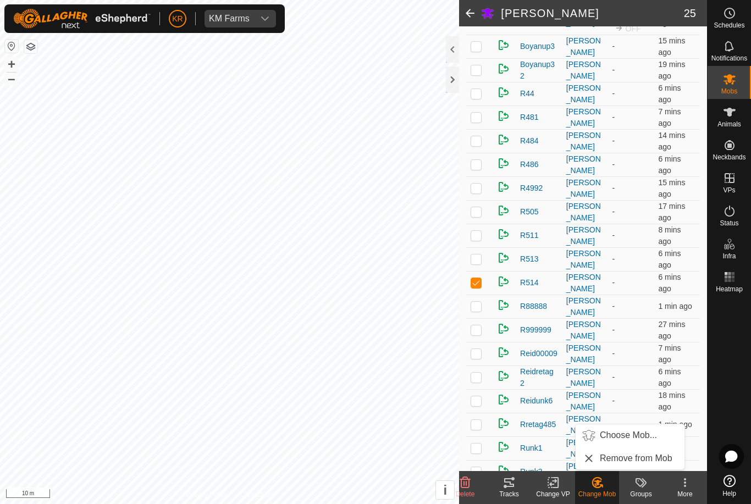
click at [630, 436] on span "Choose Mob..." at bounding box center [628, 435] width 57 height 13
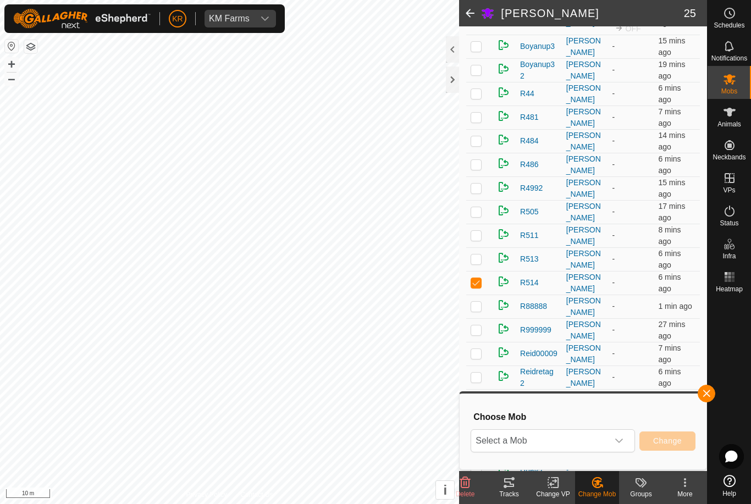
click at [596, 439] on span "Select a Mob" at bounding box center [539, 441] width 137 height 22
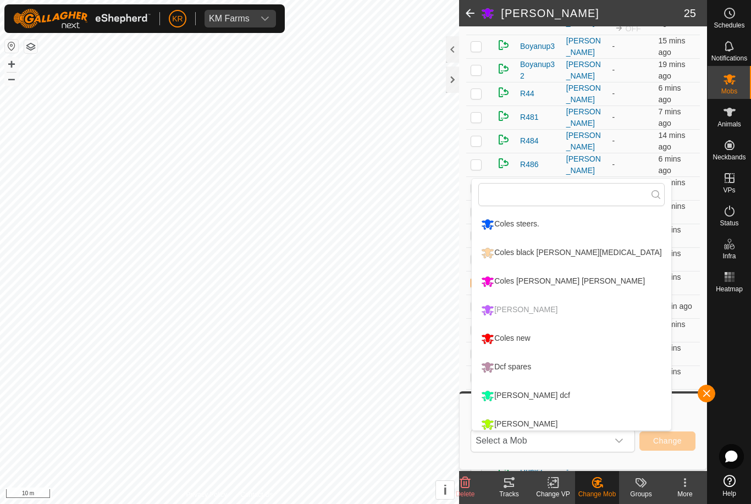
click at [523, 340] on div "Coles new" at bounding box center [505, 338] width 54 height 19
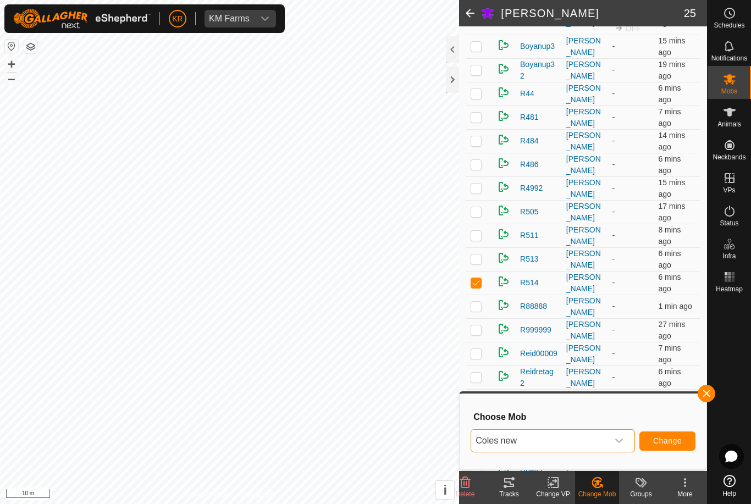
click at [657, 444] on span "Change" at bounding box center [667, 440] width 29 height 9
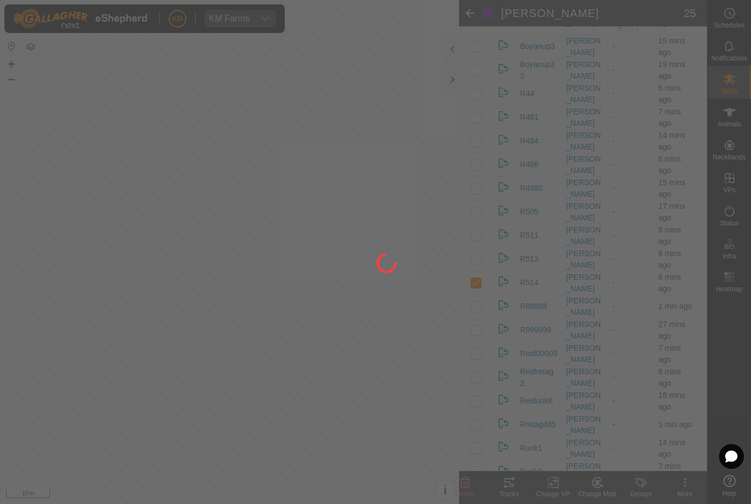
checkbox input "false"
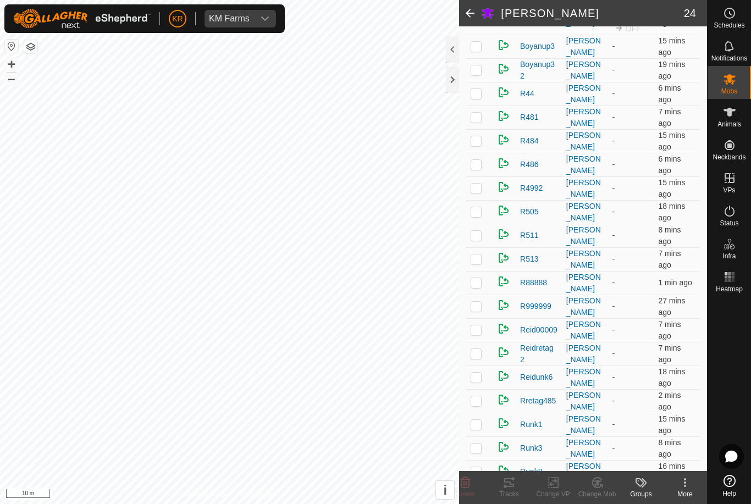
click at [480, 261] on p-checkbox at bounding box center [475, 258] width 11 height 9
click at [601, 492] on div "Change Mob" at bounding box center [597, 494] width 44 height 10
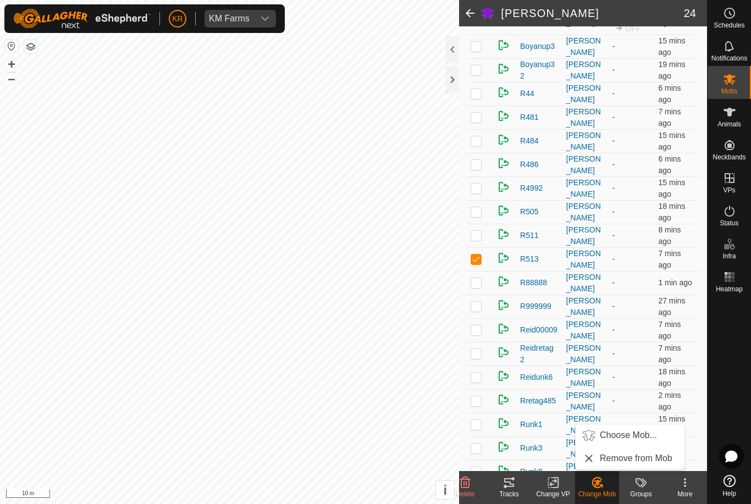
click at [640, 435] on span "Choose Mob..." at bounding box center [628, 435] width 57 height 13
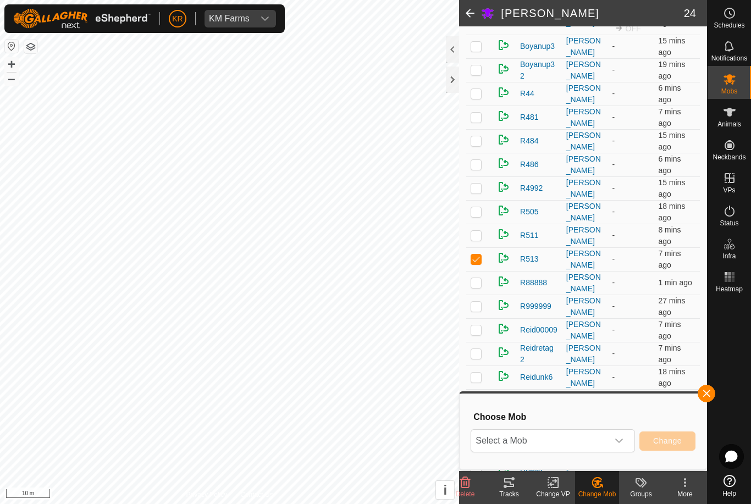
click at [623, 441] on icon "dropdown trigger" at bounding box center [618, 440] width 9 height 9
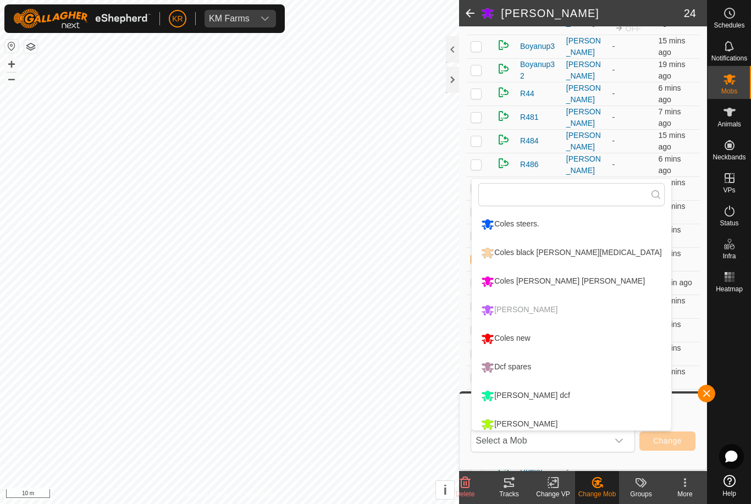
click at [506, 333] on div "Coles new" at bounding box center [505, 338] width 54 height 19
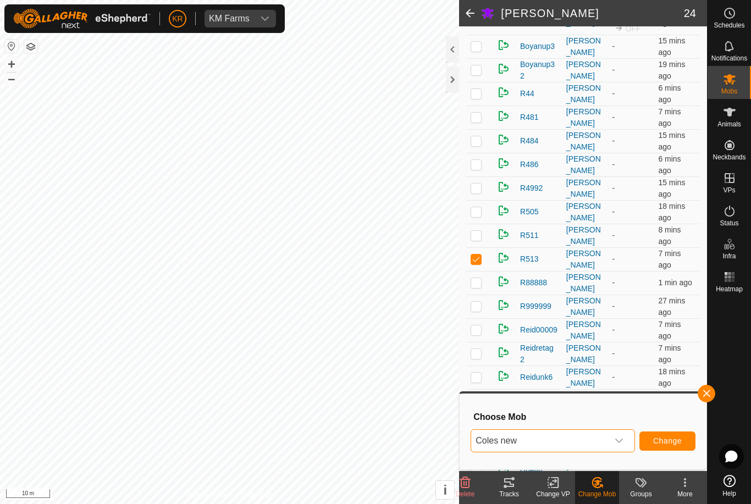
click at [664, 437] on span "Change" at bounding box center [667, 440] width 29 height 9
checkbox input "false"
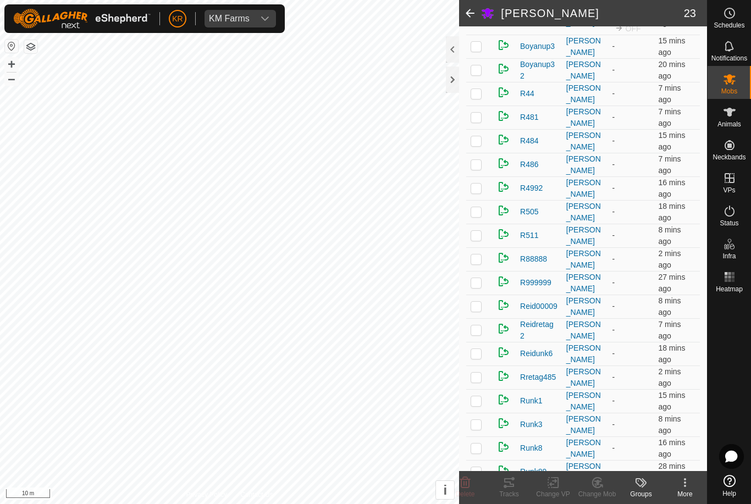
click at [480, 236] on p-checkbox at bounding box center [475, 235] width 11 height 9
click at [603, 488] on icon at bounding box center [597, 482] width 14 height 13
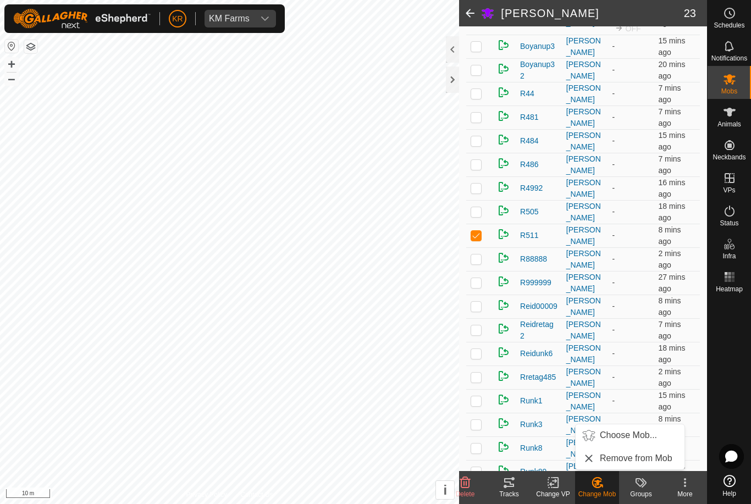
click at [627, 437] on span "Choose Mob..." at bounding box center [628, 435] width 57 height 13
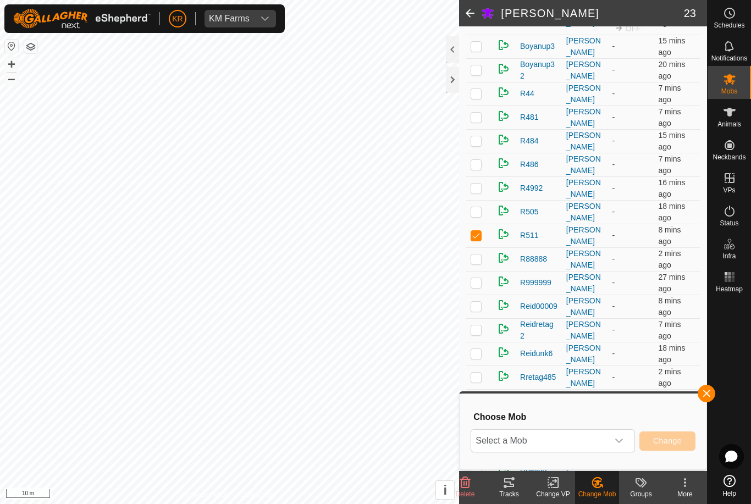
click at [594, 437] on span "Select a Mob" at bounding box center [539, 441] width 137 height 22
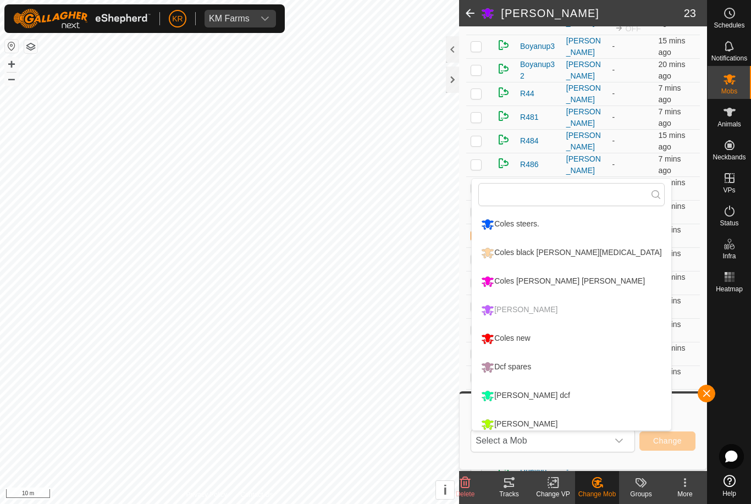
click at [513, 338] on div "Coles new" at bounding box center [505, 338] width 54 height 19
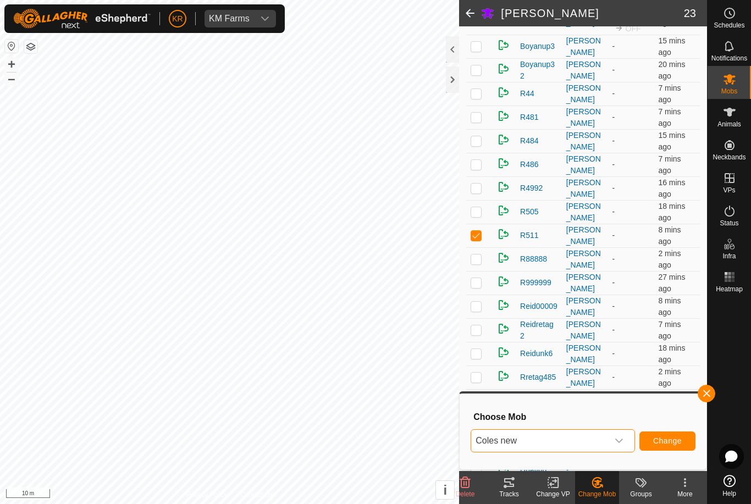
click at [668, 444] on span "Change" at bounding box center [667, 440] width 29 height 9
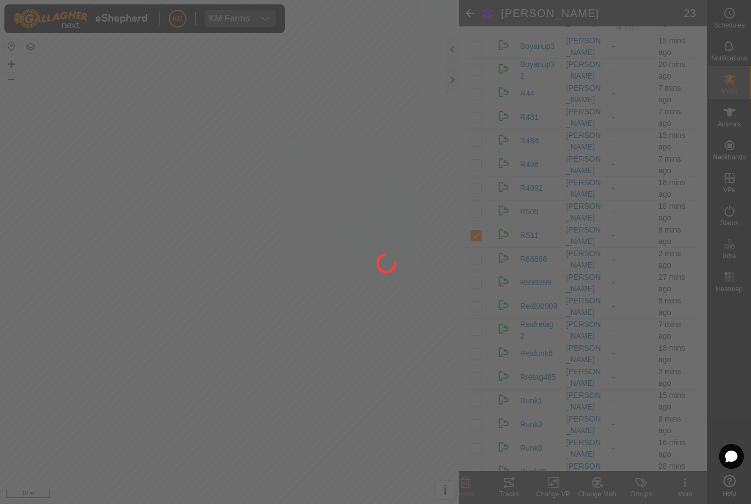
checkbox input "false"
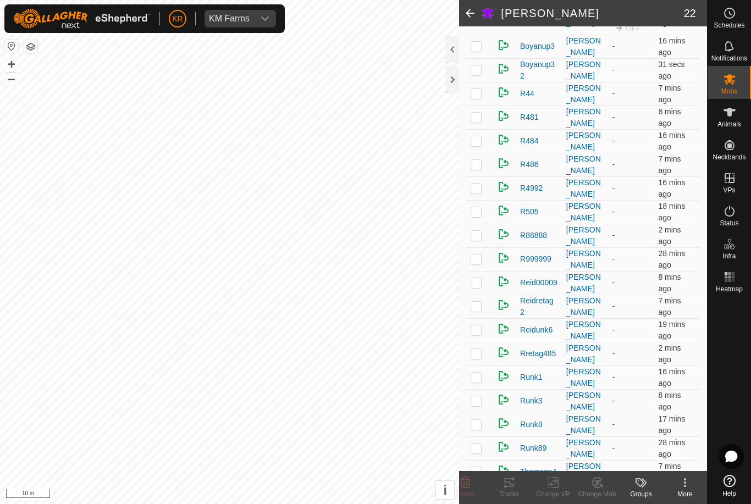
click at [476, 120] on p-checkbox at bounding box center [475, 117] width 11 height 9
click at [601, 492] on div "Change Mob" at bounding box center [597, 494] width 44 height 10
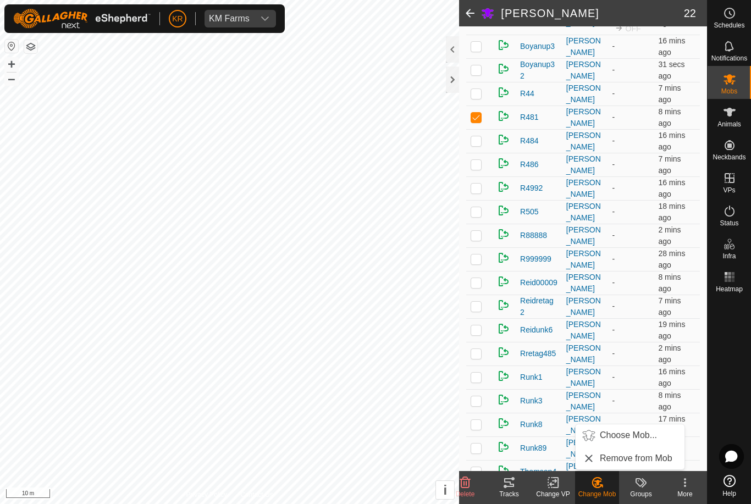
click at [618, 435] on span "Choose Mob..." at bounding box center [628, 435] width 57 height 13
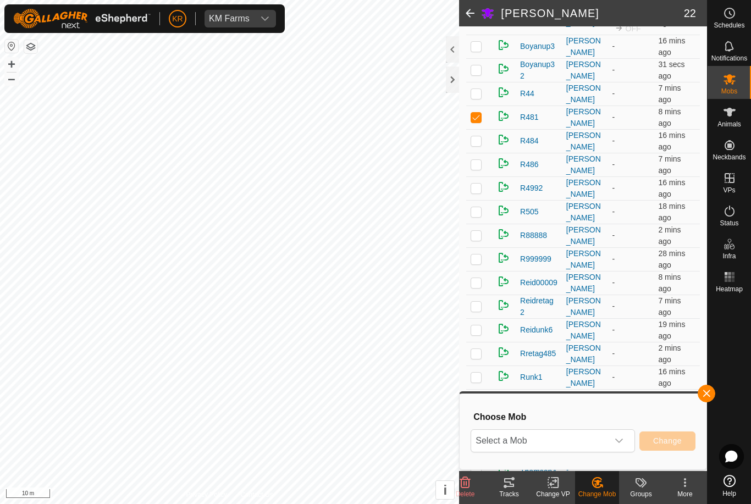
click at [584, 441] on span "Select a Mob" at bounding box center [539, 441] width 137 height 22
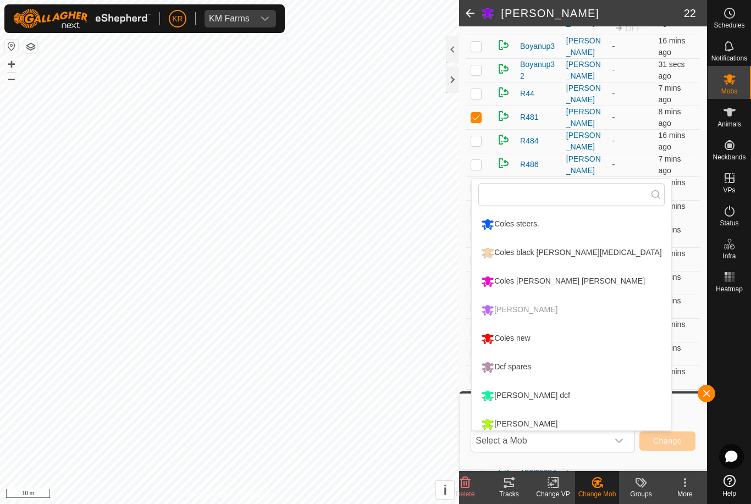
click at [518, 336] on div "Coles new" at bounding box center [505, 338] width 54 height 19
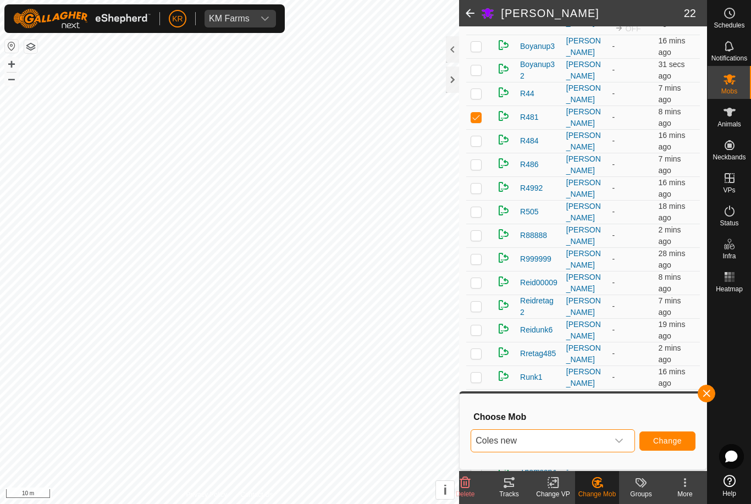
click at [662, 436] on span "Change" at bounding box center [667, 440] width 29 height 9
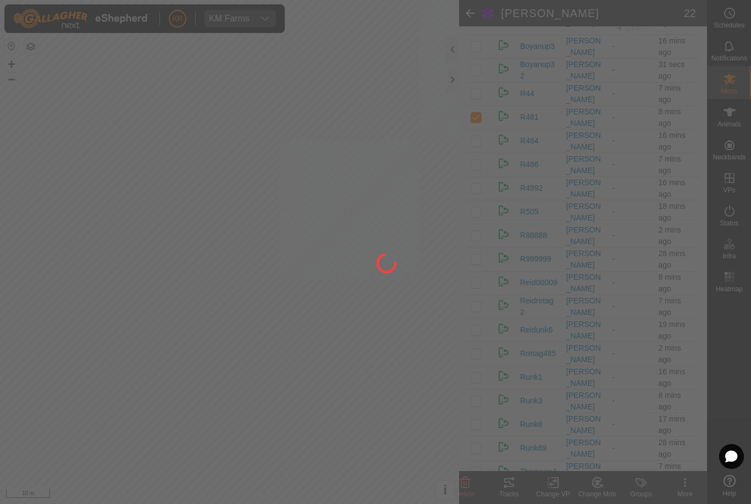
checkbox input "false"
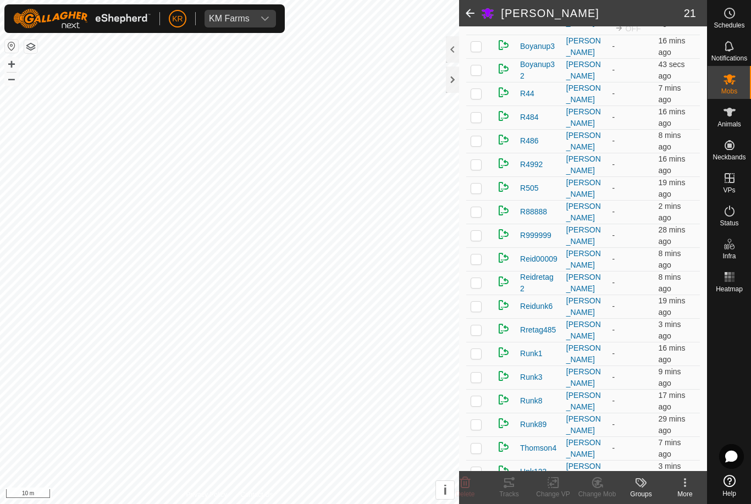
click at [481, 143] on p-checkbox at bounding box center [475, 140] width 11 height 9
click at [599, 485] on icon at bounding box center [597, 482] width 14 height 13
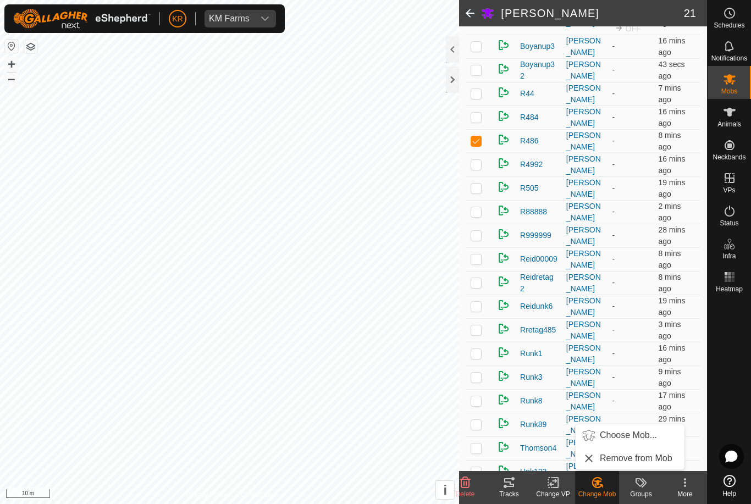
click at [620, 436] on span "Choose Mob..." at bounding box center [628, 435] width 57 height 13
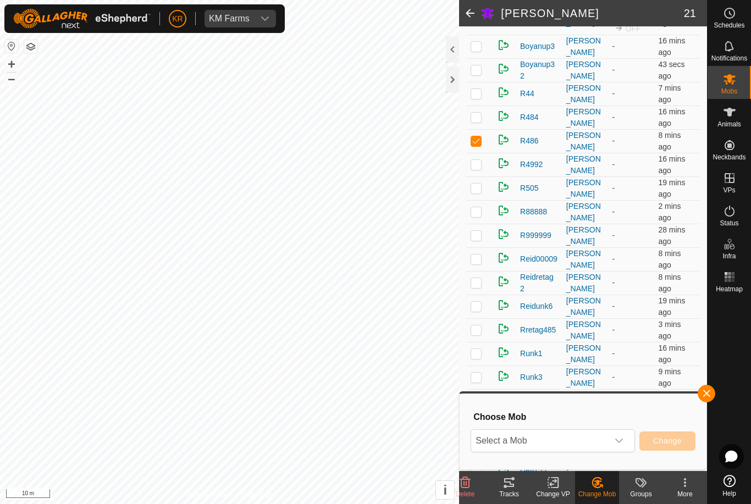
click at [576, 442] on span "Select a Mob" at bounding box center [539, 441] width 137 height 22
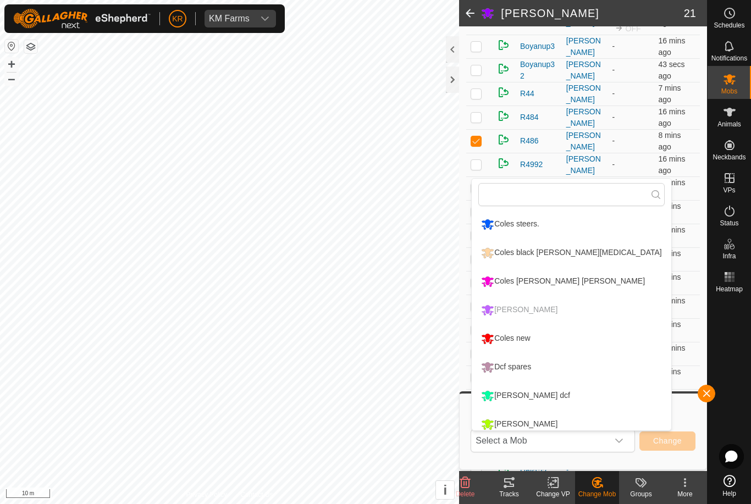
click at [524, 339] on div "Coles new" at bounding box center [505, 338] width 54 height 19
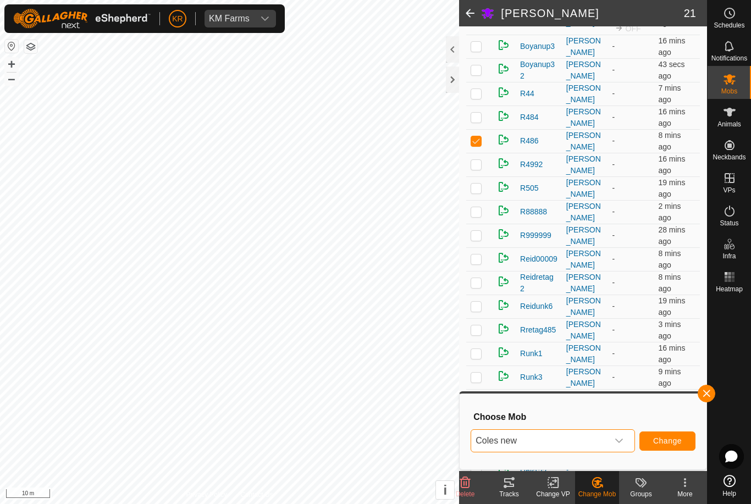
click at [659, 445] on span "Change" at bounding box center [667, 440] width 29 height 9
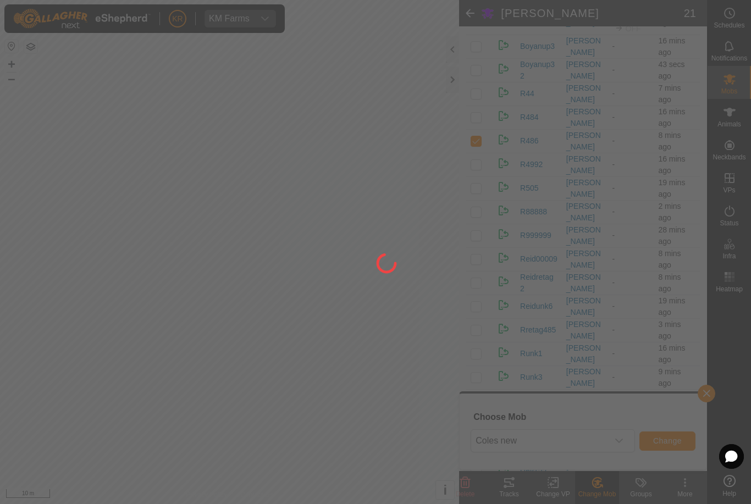
checkbox input "false"
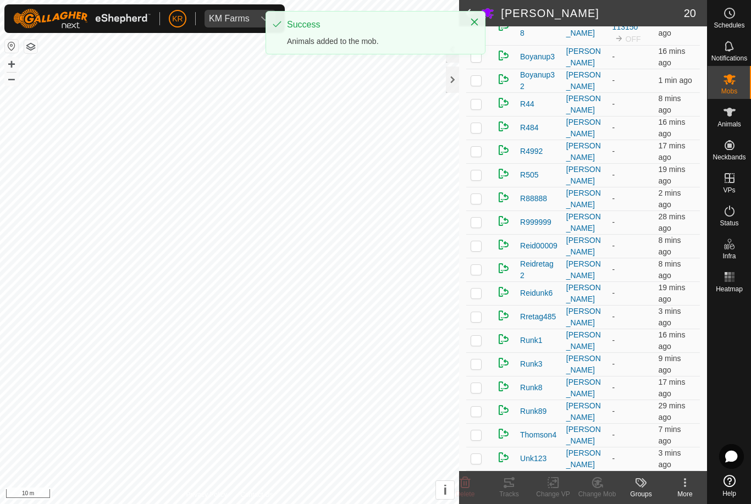
scroll to position [203, 0]
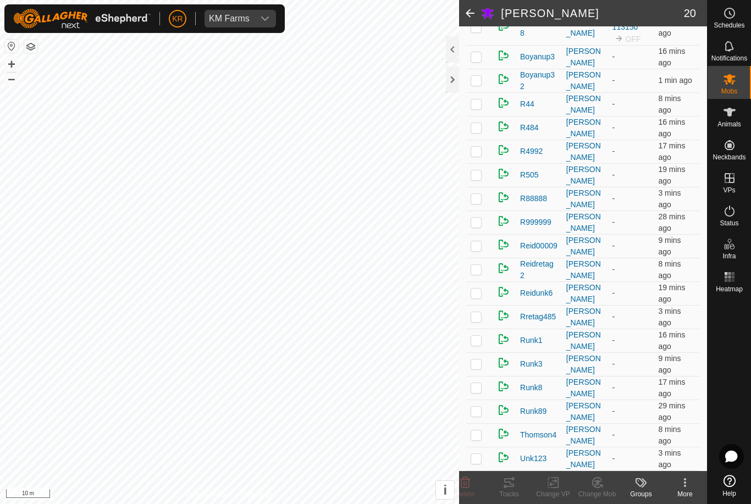
click at [476, 129] on p-checkbox at bounding box center [475, 127] width 11 height 9
click at [601, 486] on icon at bounding box center [597, 482] width 14 height 13
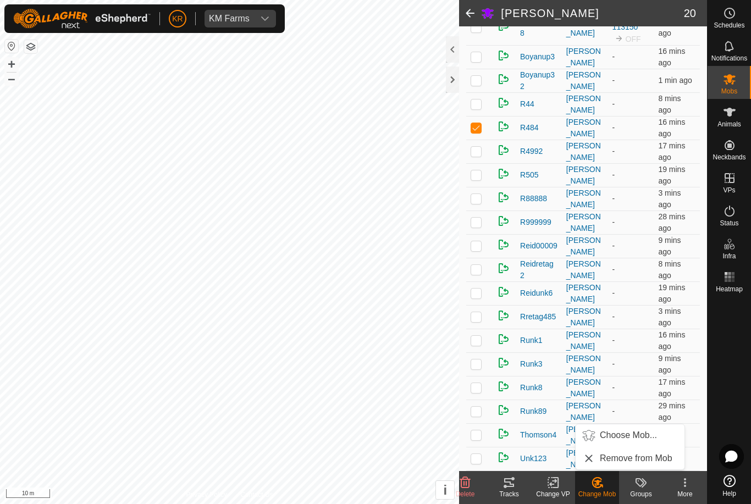
click at [623, 436] on span "Choose Mob..." at bounding box center [628, 435] width 57 height 13
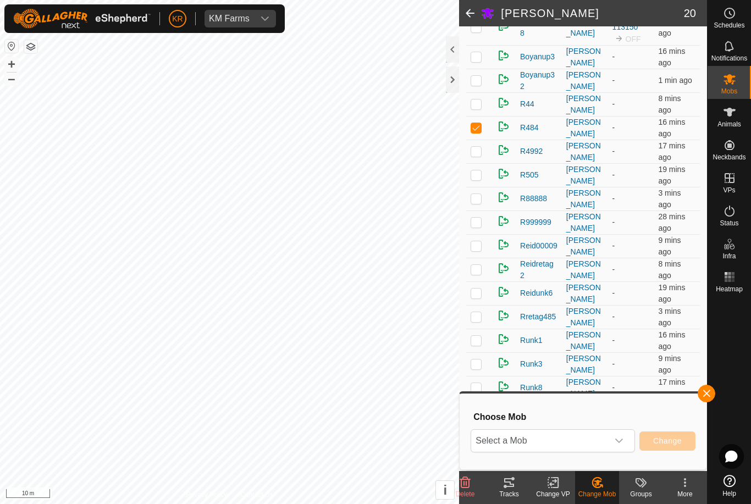
click at [585, 437] on span "Select a Mob" at bounding box center [539, 441] width 137 height 22
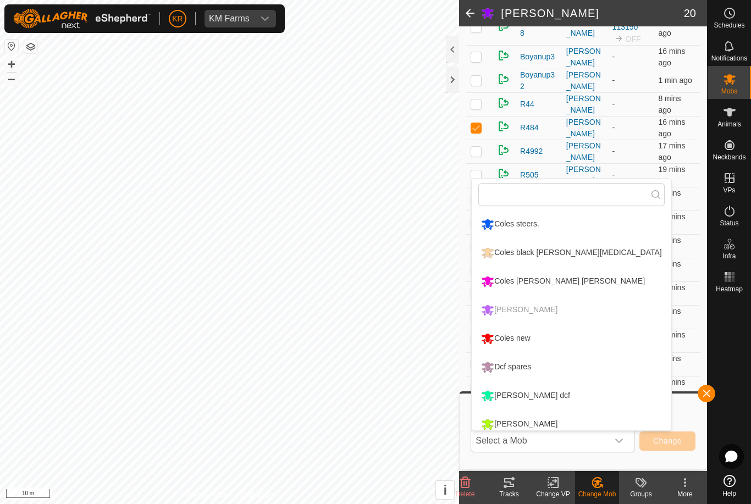
click at [522, 336] on div "Coles new" at bounding box center [505, 338] width 54 height 19
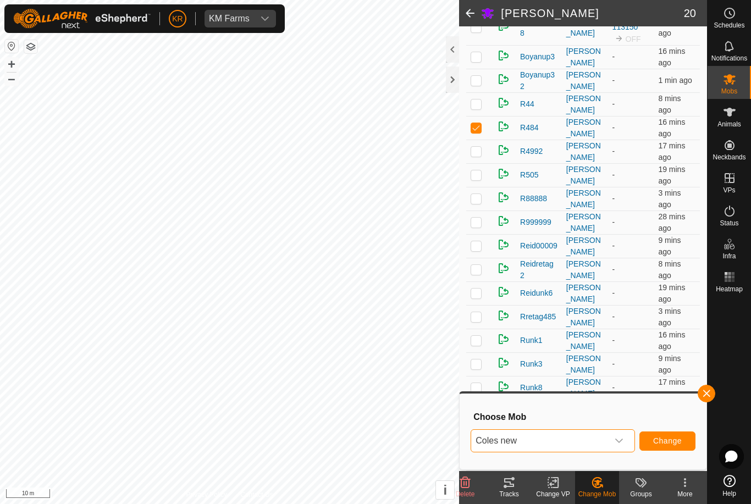
click at [659, 436] on span "Change" at bounding box center [667, 440] width 29 height 9
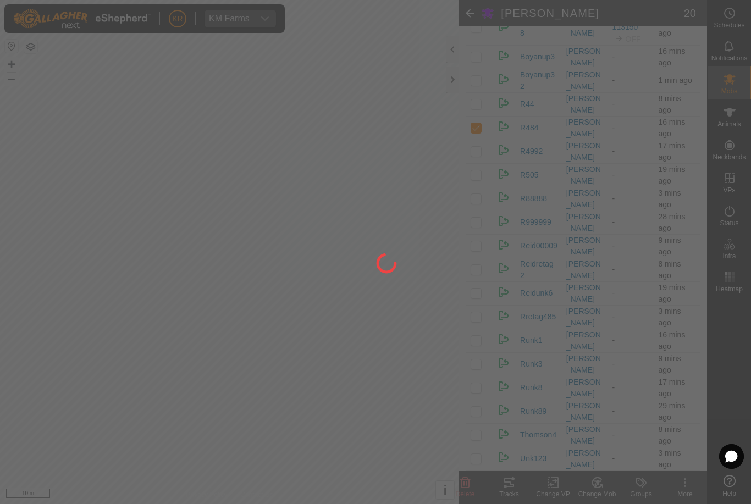
checkbox input "false"
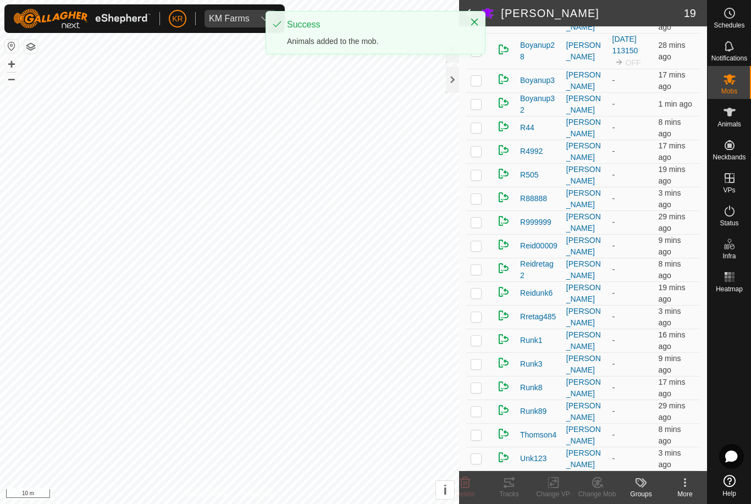
scroll to position [179, 0]
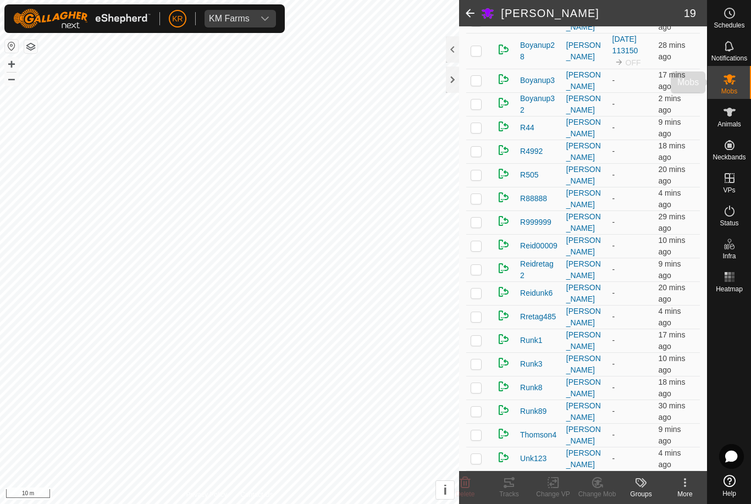
click at [732, 75] on icon at bounding box center [729, 79] width 13 height 13
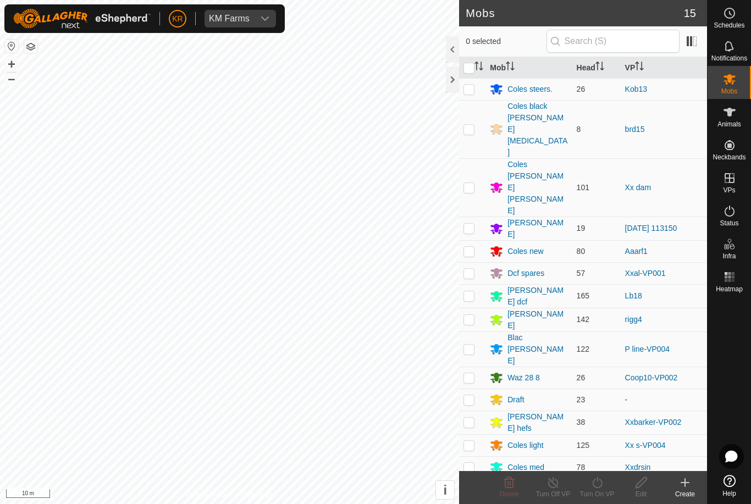
click at [536, 159] on div "Coles [PERSON_NAME] [PERSON_NAME]" at bounding box center [537, 188] width 60 height 58
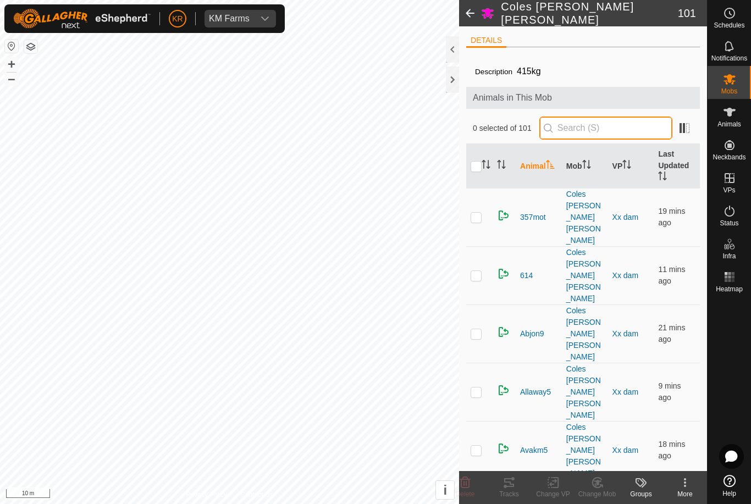
click at [607, 130] on input "text" at bounding box center [605, 128] width 133 height 23
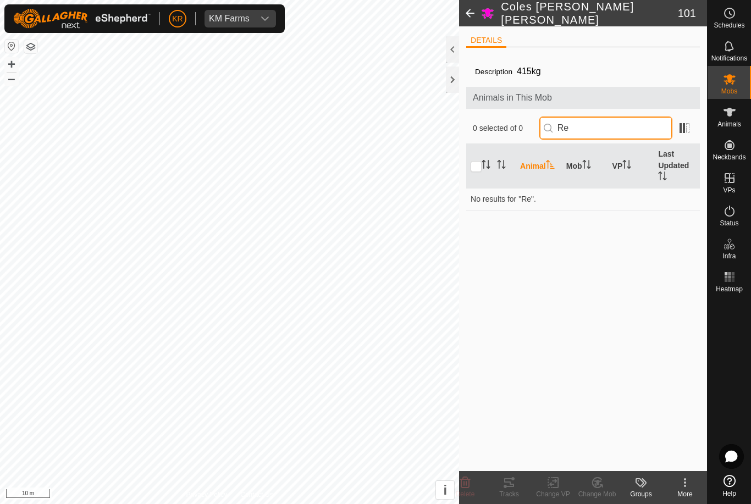
type input "R"
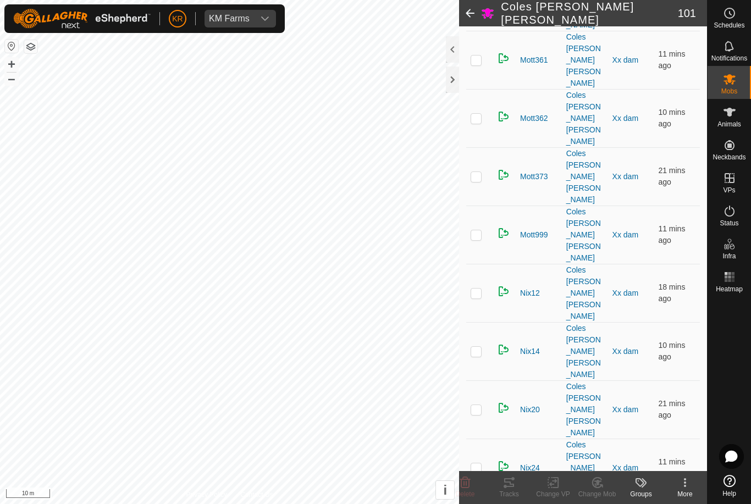
scroll to position [2628, 0]
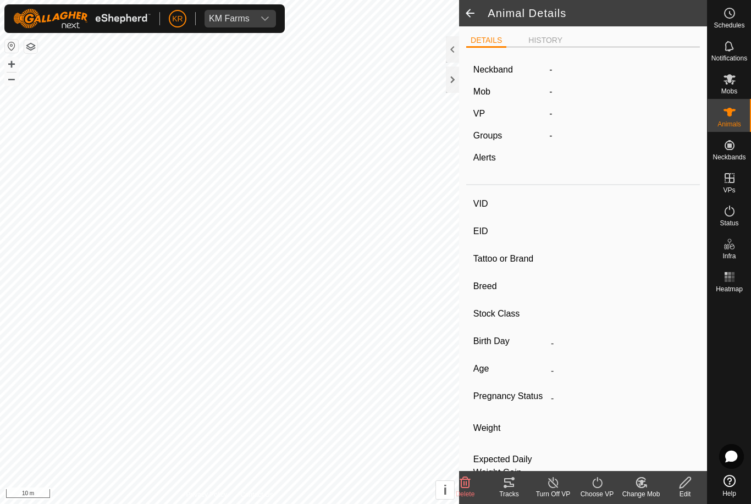
type input "R506"
type input "-"
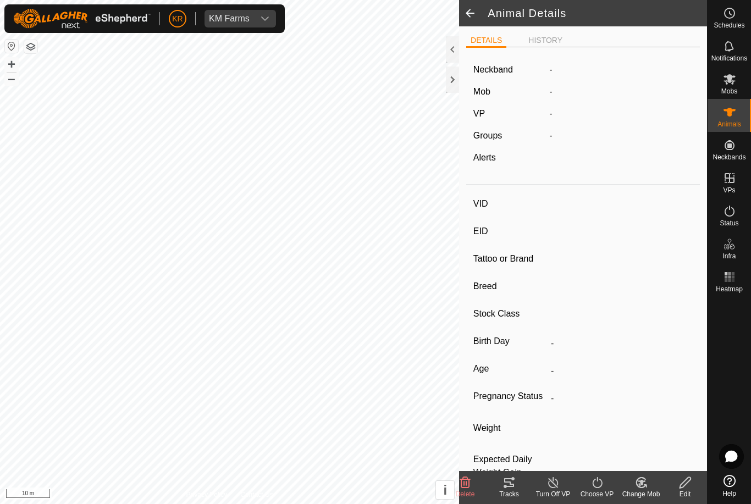
type input "434 kg"
type input "-"
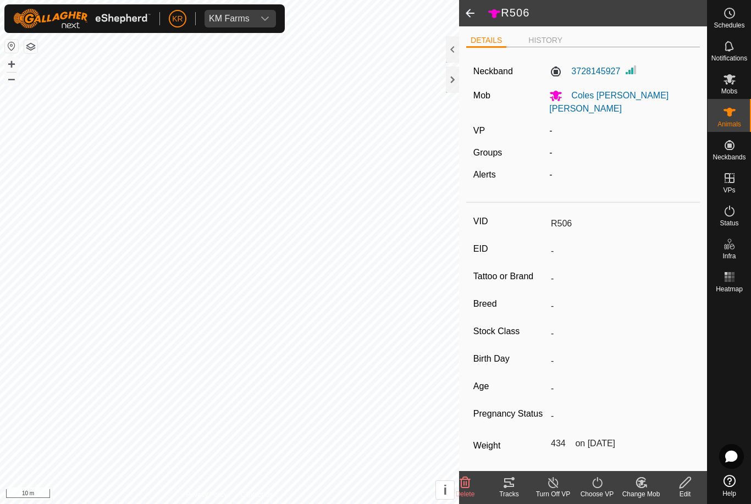
click at [478, 13] on span at bounding box center [470, 13] width 22 height 26
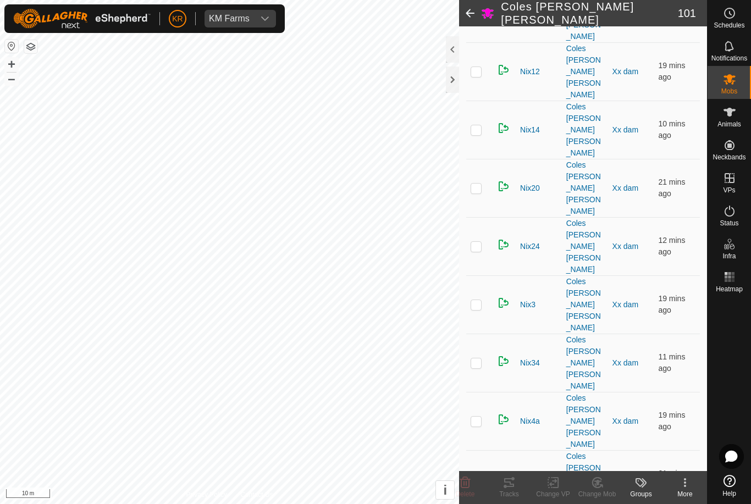
scroll to position [2826, 0]
click at [736, 75] on es-mob-svg-icon at bounding box center [729, 79] width 20 height 18
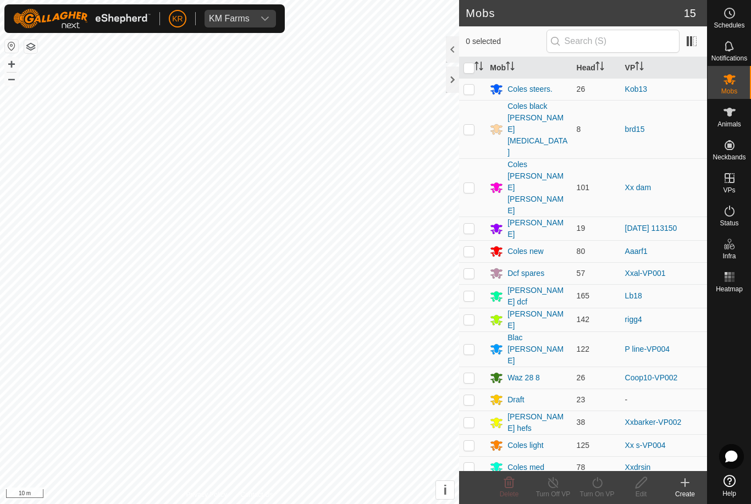
click at [539, 246] on div "Coles new" at bounding box center [525, 252] width 36 height 12
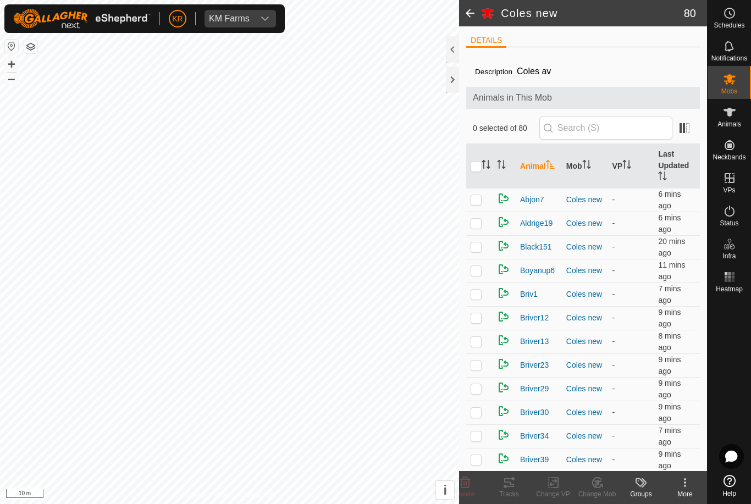
click at [678, 490] on div "More" at bounding box center [685, 494] width 44 height 10
click at [652, 459] on span "Edit Mob Detail" at bounding box center [642, 458] width 60 height 13
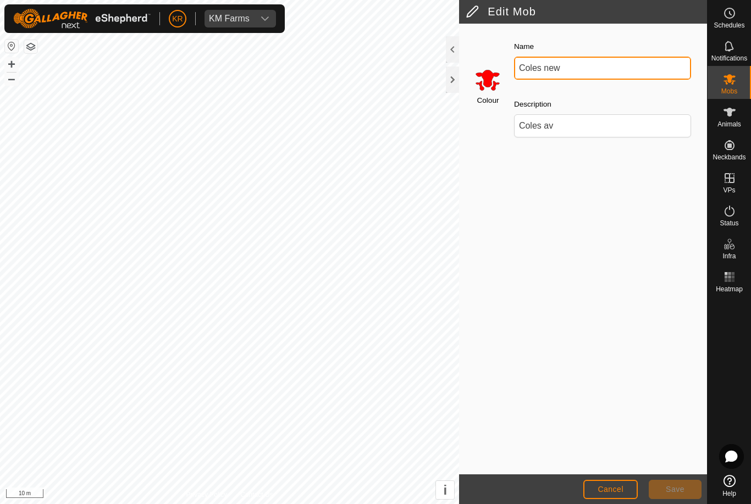
click at [567, 71] on input "Coles new" at bounding box center [602, 68] width 177 height 23
type input "Coles wazza [PERSON_NAME]"
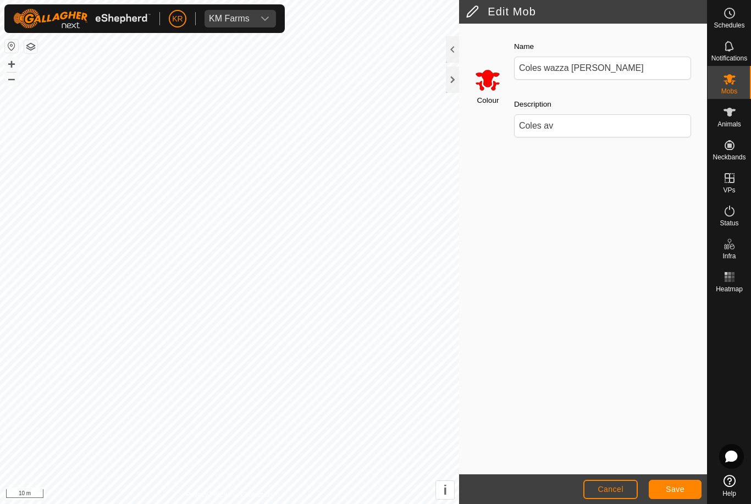
click at [675, 487] on span "Save" at bounding box center [675, 489] width 19 height 9
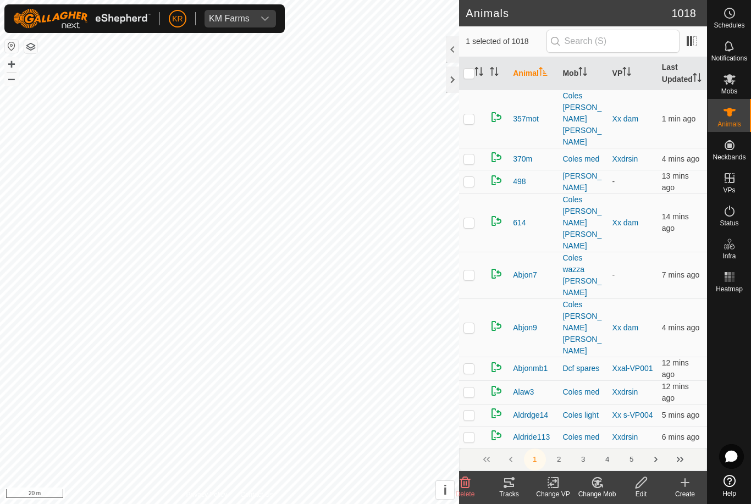
click at [598, 497] on div "Change Mob" at bounding box center [597, 494] width 44 height 10
click at [630, 442] on link "Choose Mob..." at bounding box center [629, 435] width 109 height 22
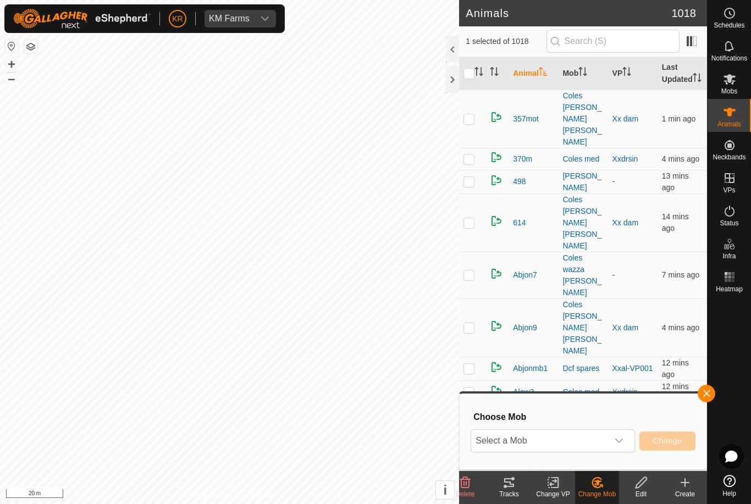
click at [622, 444] on icon "dropdown trigger" at bounding box center [618, 440] width 9 height 9
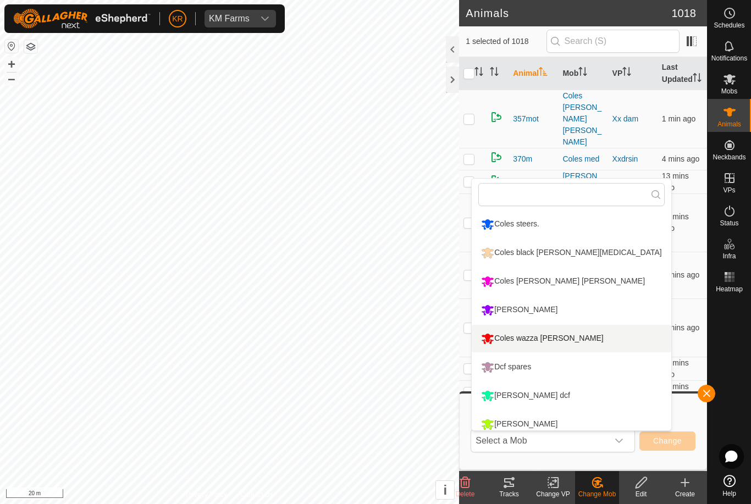
click at [590, 346] on li "Coles wazza [PERSON_NAME]" at bounding box center [571, 338] width 199 height 27
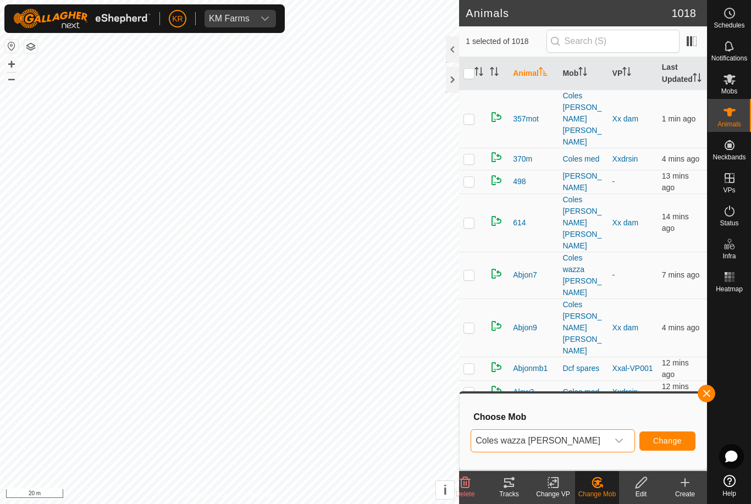
click at [670, 438] on span "Change" at bounding box center [667, 440] width 29 height 9
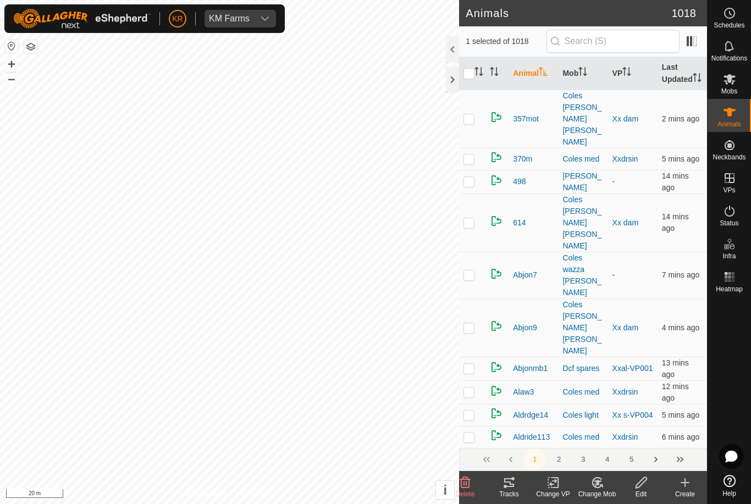
click at [626, 495] on div "Edit" at bounding box center [641, 494] width 44 height 10
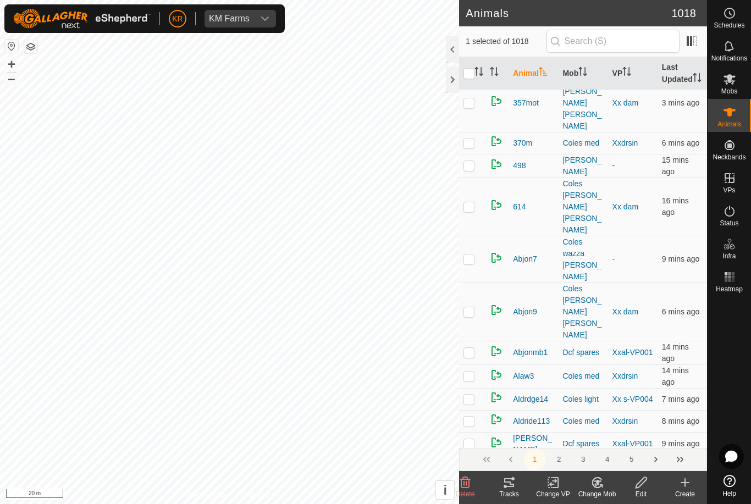
scroll to position [22, 0]
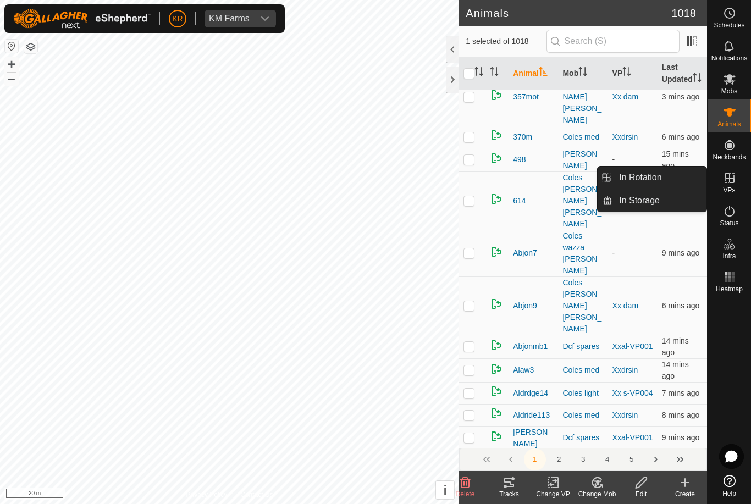
click at [664, 176] on link "In Rotation" at bounding box center [659, 178] width 94 height 22
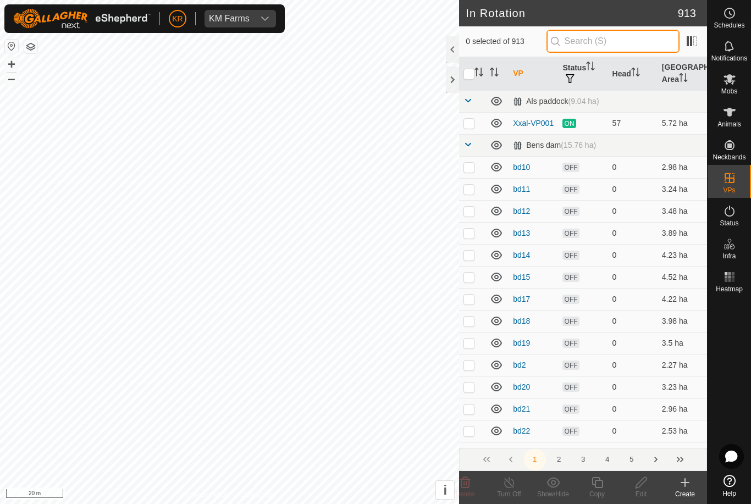
type input "."
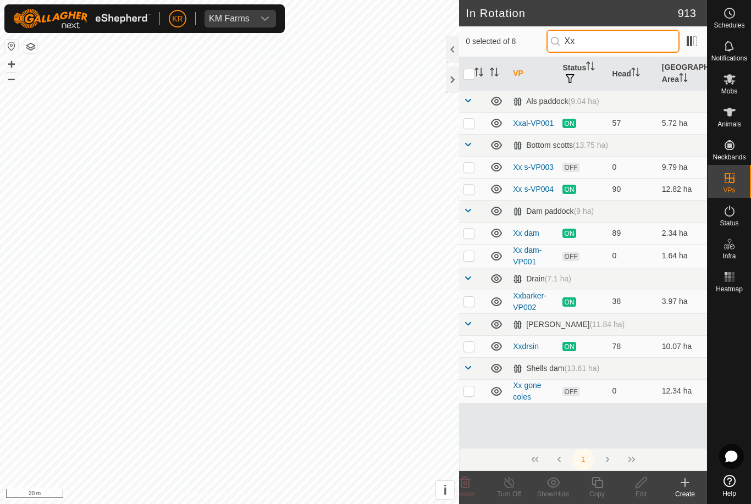
type input "Xx"
click at [472, 257] on p-checkbox at bounding box center [468, 255] width 11 height 9
checkbox input "true"
click at [640, 483] on icon at bounding box center [641, 482] width 14 height 13
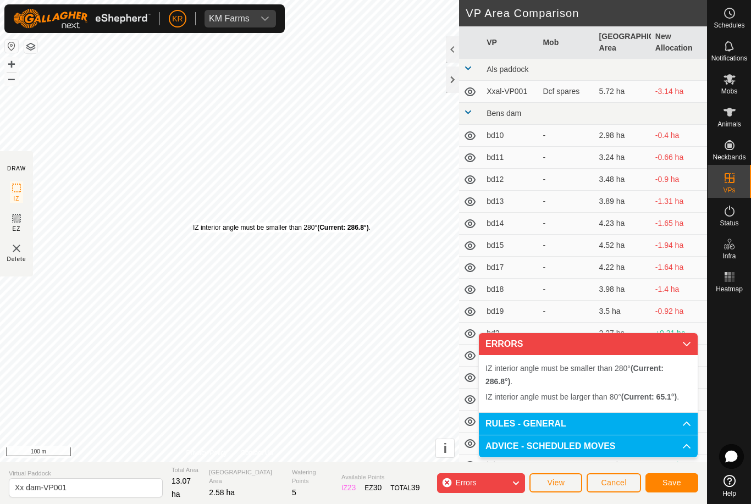
click at [195, 223] on div "IZ interior angle must be smaller than 280° (Current: 286.8°) ." at bounding box center [282, 228] width 178 height 10
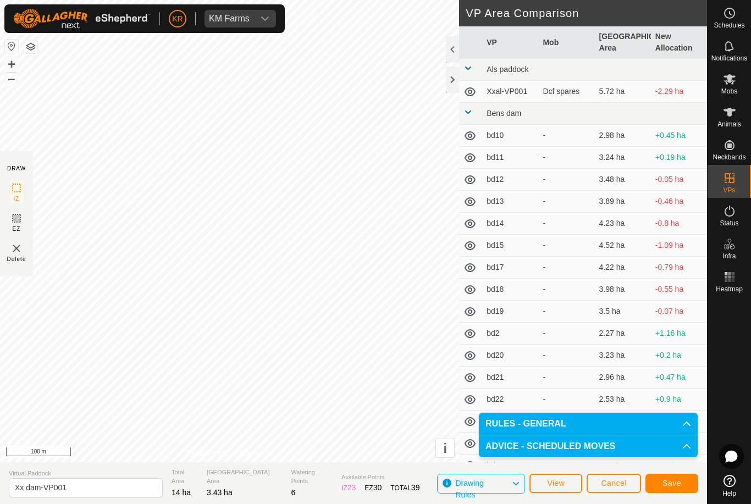
click at [619, 499] on section "Virtual Paddock Xx dam-VP001 Total Area 14 ha Grazing Area 3.43 ha Watering Poi…" at bounding box center [353, 483] width 707 height 42
click at [666, 487] on span "Save" at bounding box center [671, 483] width 19 height 9
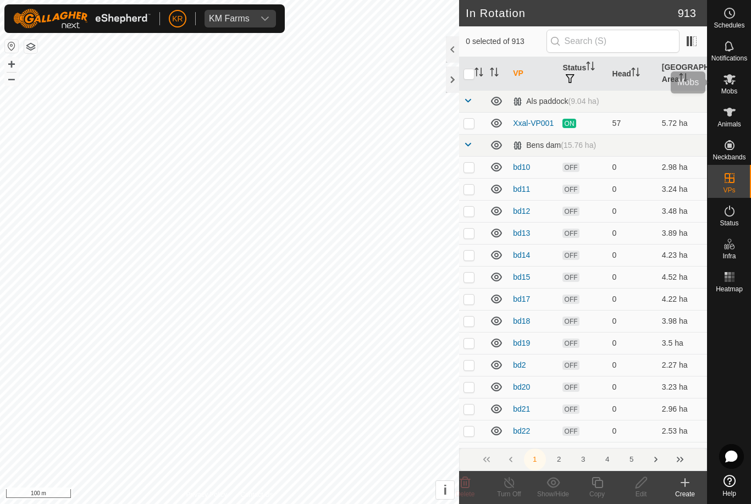
click at [735, 85] on icon at bounding box center [729, 79] width 13 height 13
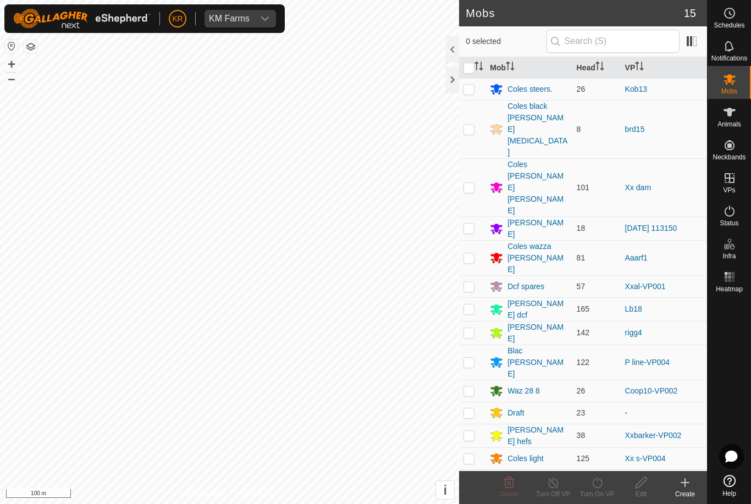
click at [482, 158] on td at bounding box center [472, 187] width 26 height 58
checkbox input "true"
click at [603, 481] on icon at bounding box center [597, 482] width 14 height 13
click at [601, 458] on link "Now" at bounding box center [629, 458] width 109 height 22
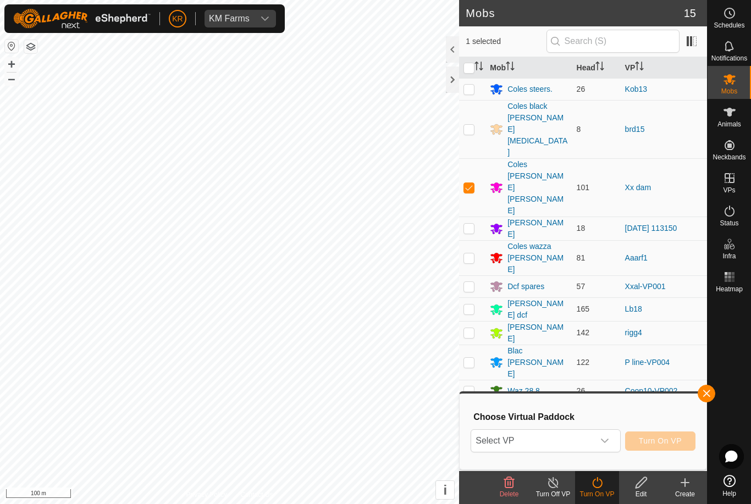
click at [603, 442] on icon "dropdown trigger" at bounding box center [605, 441] width 8 height 4
type input "C"
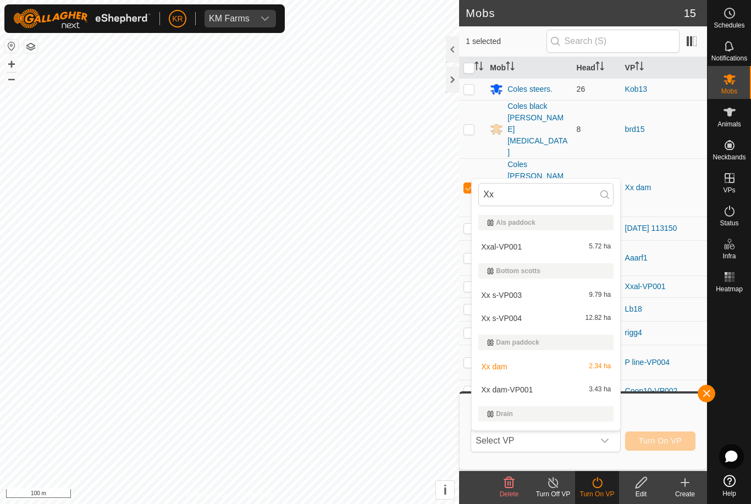
type input "Xx"
click at [530, 395] on div "Xx dam-VP001 3.43 ha" at bounding box center [545, 389] width 135 height 13
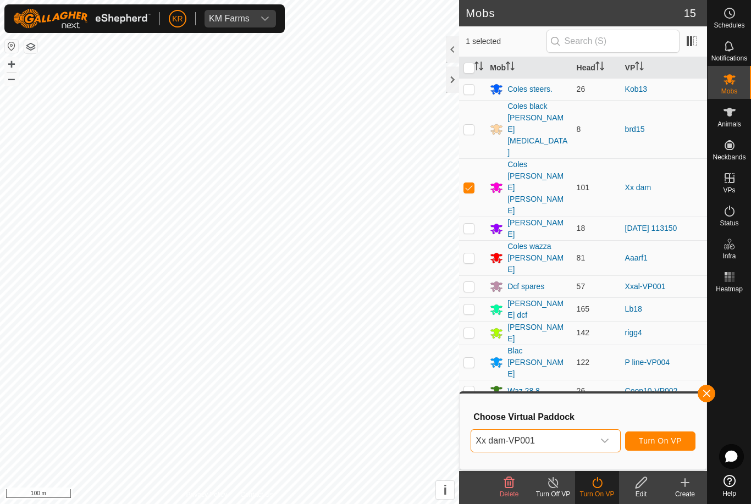
click at [662, 432] on button "Turn On VP" at bounding box center [660, 440] width 70 height 19
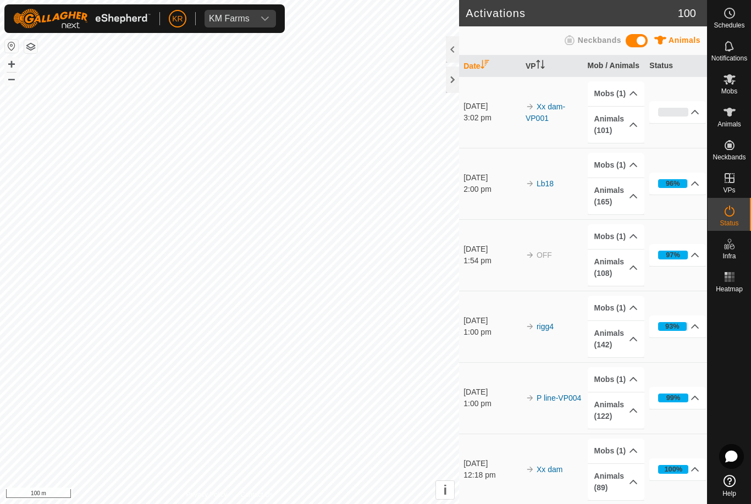
click at [745, 364] on div at bounding box center [728, 384] width 43 height 174
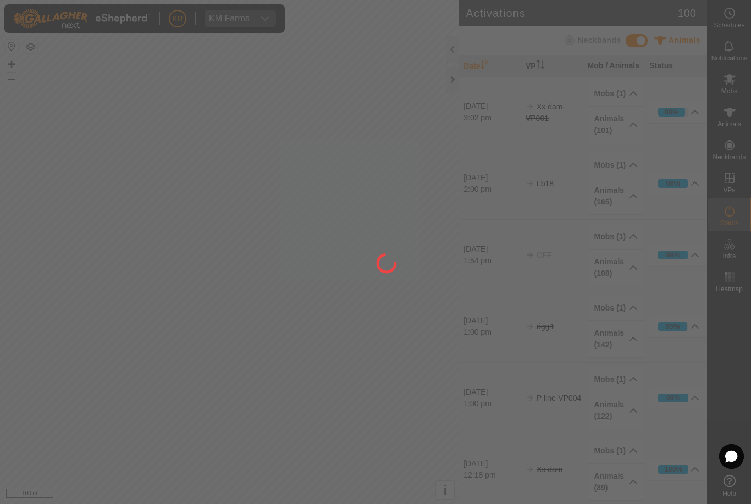
click at [20, 334] on div at bounding box center [375, 252] width 751 height 504
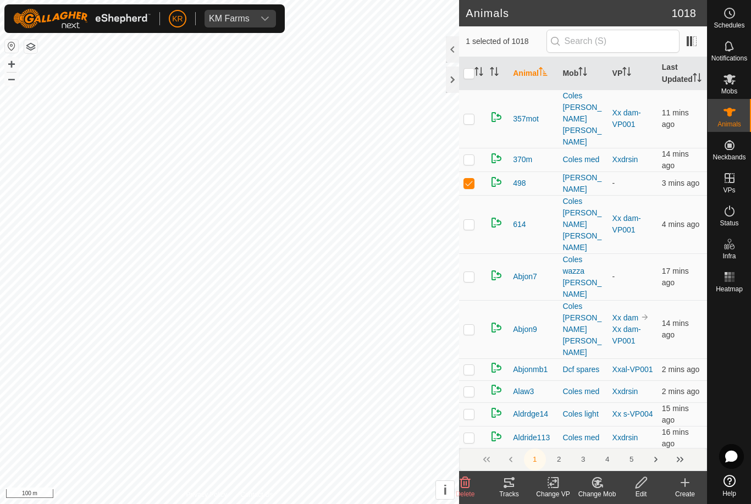
click at [604, 483] on change-mob-svg-icon at bounding box center [597, 482] width 44 height 13
click at [626, 440] on span "Choose Mob..." at bounding box center [628, 435] width 57 height 13
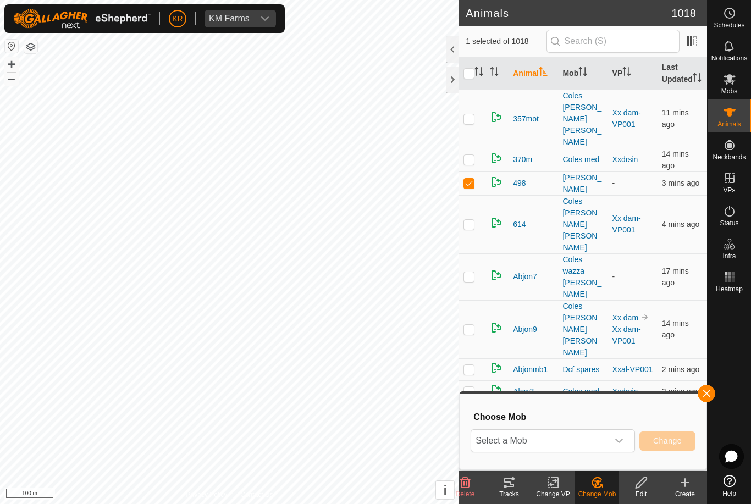
click at [622, 436] on div "dropdown trigger" at bounding box center [619, 441] width 22 height 22
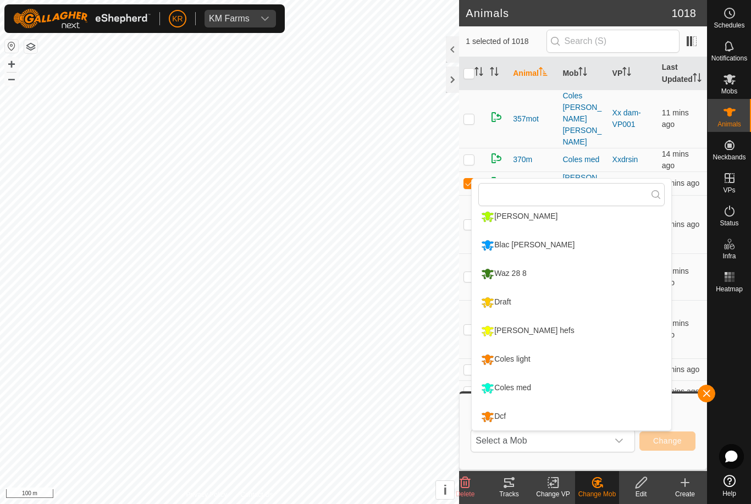
scroll to position [208, 0]
click at [583, 356] on li "Coles light" at bounding box center [571, 359] width 199 height 27
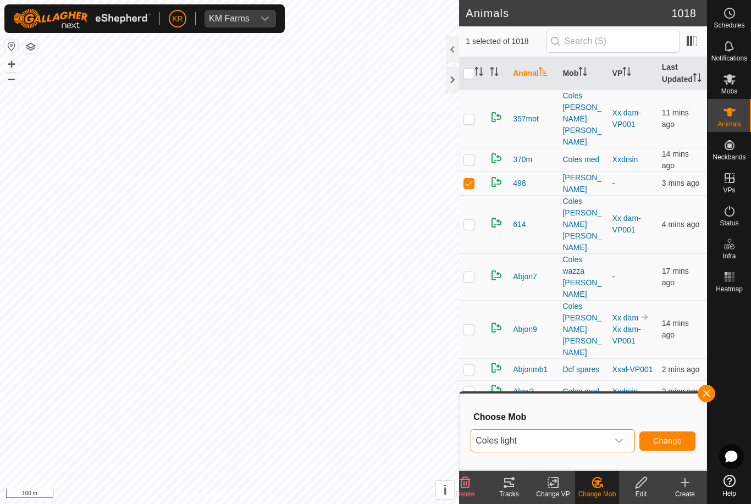
click at [666, 442] on span "Change" at bounding box center [667, 440] width 29 height 9
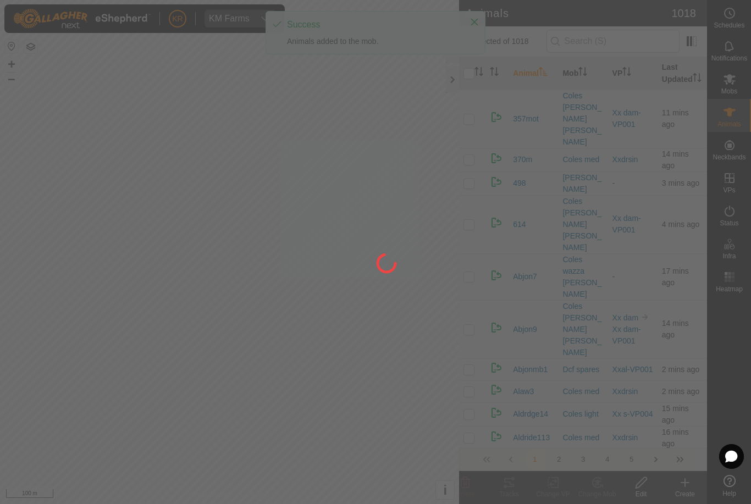
checkbox input "false"
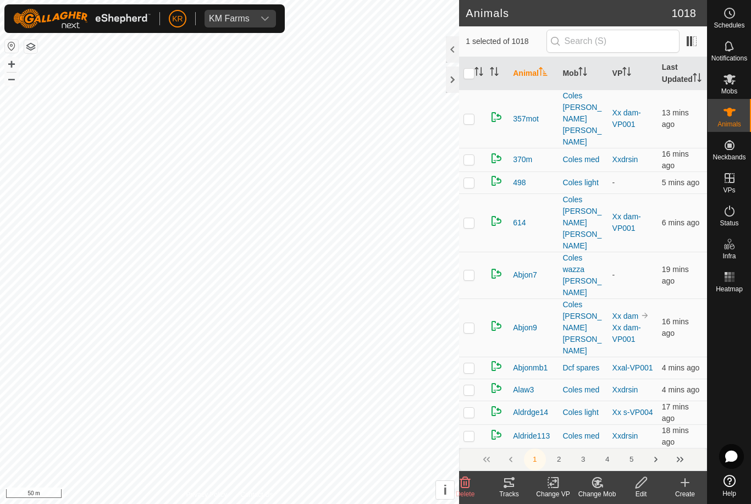
click at [610, 486] on change-mob-svg-icon at bounding box center [597, 482] width 44 height 13
click at [629, 436] on span "Choose Mob..." at bounding box center [628, 435] width 57 height 13
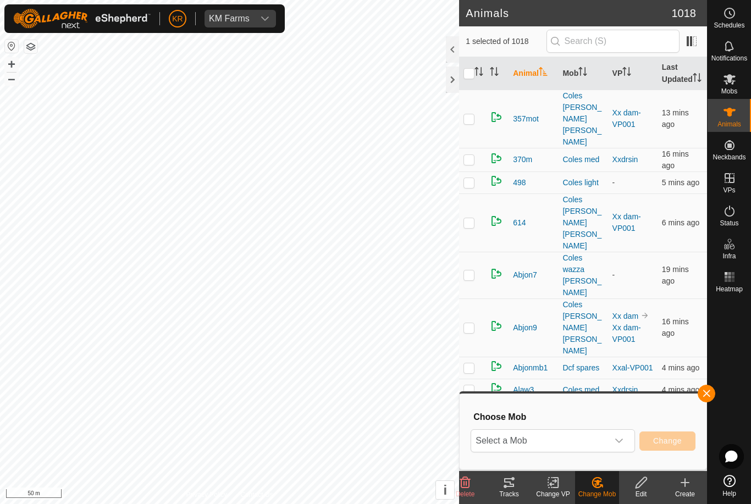
click at [606, 436] on span "Select a Mob" at bounding box center [539, 441] width 137 height 22
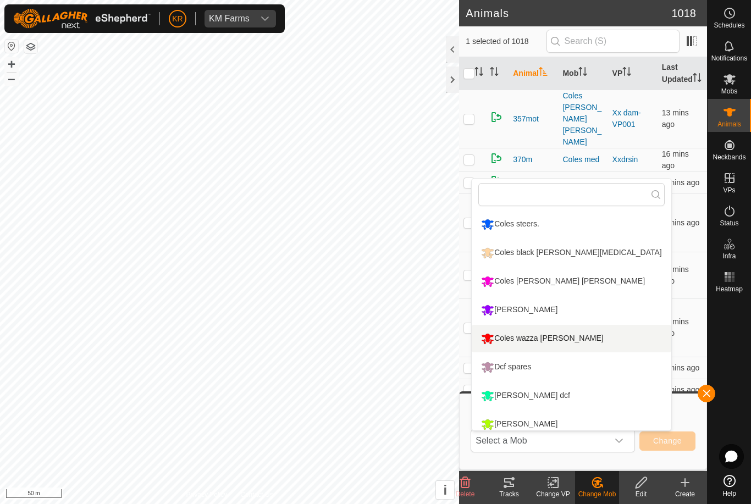
click at [580, 345] on li "Coles wazza [PERSON_NAME]" at bounding box center [571, 338] width 199 height 27
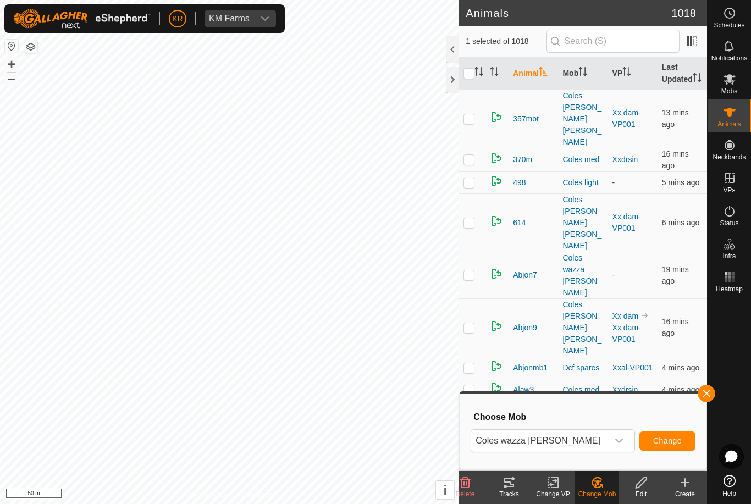
click at [671, 441] on span "Change" at bounding box center [667, 440] width 29 height 9
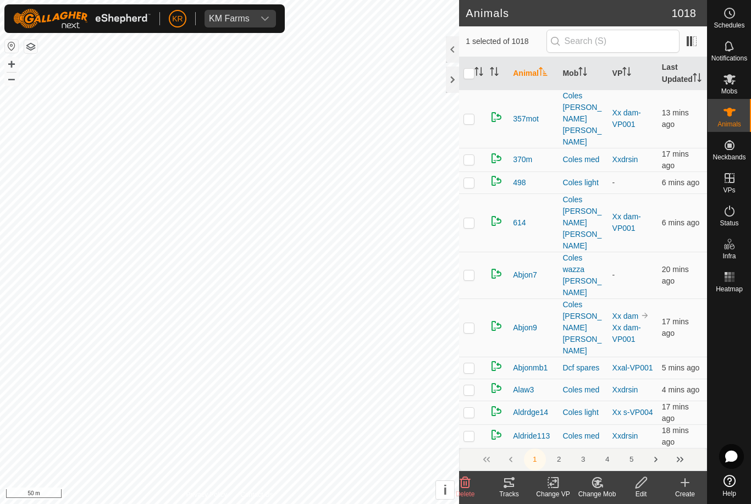
click at [605, 478] on change-mob-svg-icon at bounding box center [597, 482] width 44 height 13
click at [634, 433] on span "Choose Mob..." at bounding box center [628, 435] width 57 height 13
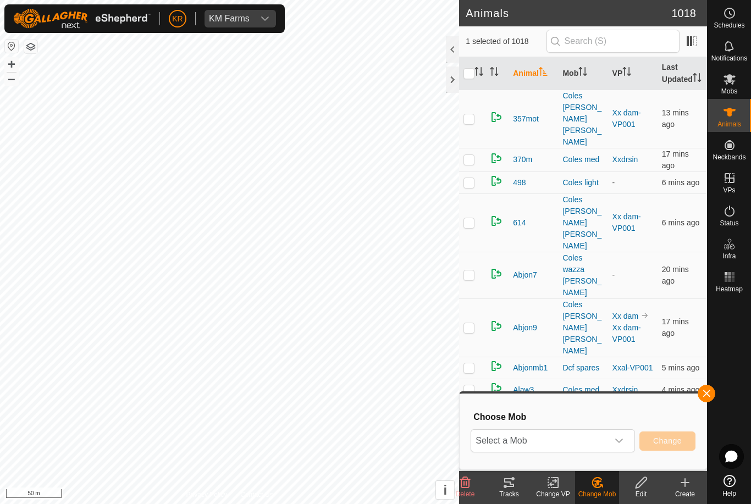
click at [606, 431] on span "Select a Mob" at bounding box center [539, 441] width 137 height 22
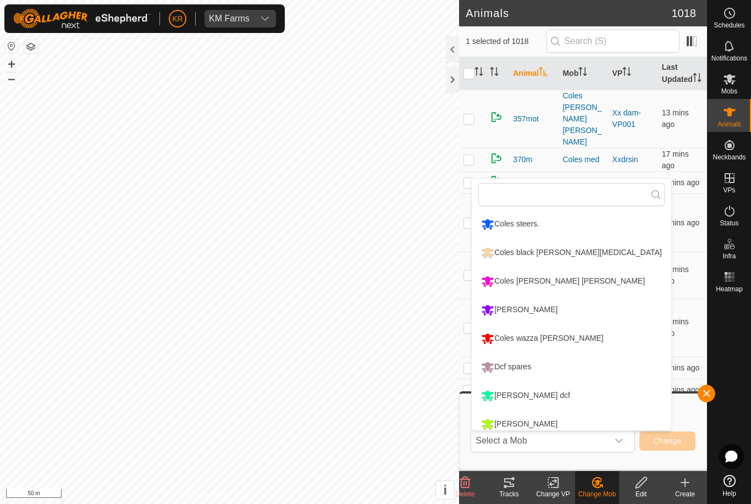
click at [604, 334] on li "Coles wazza [PERSON_NAME]" at bounding box center [571, 338] width 199 height 27
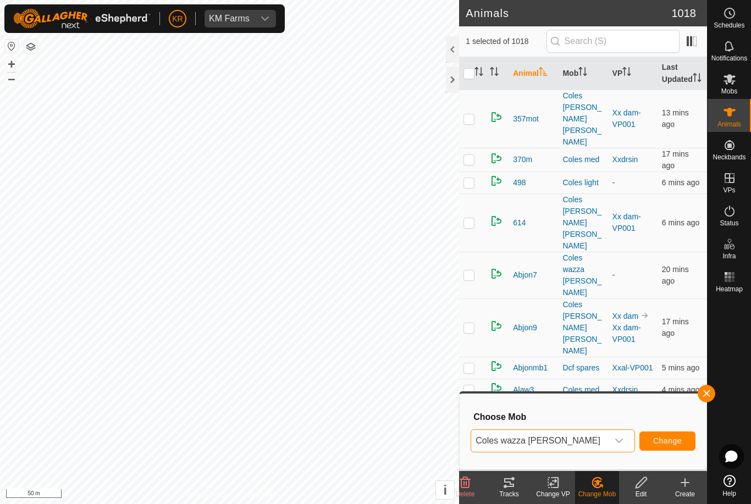
click at [667, 440] on span "Change" at bounding box center [667, 440] width 29 height 9
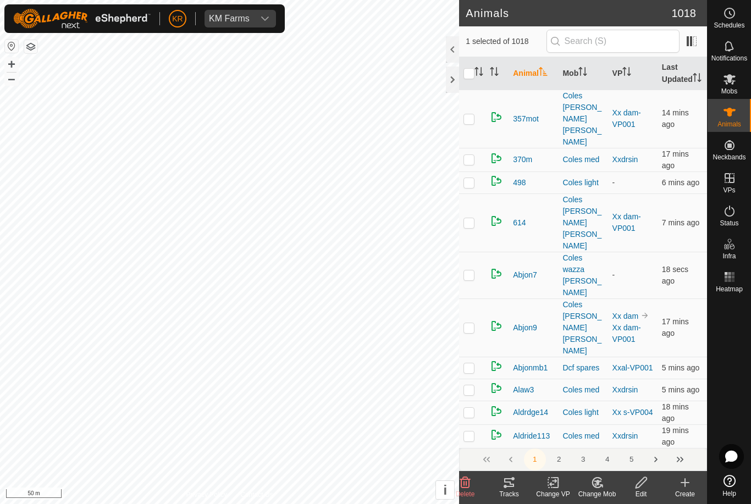
click at [608, 484] on change-mob-svg-icon at bounding box center [597, 482] width 44 height 13
click at [642, 439] on span "Choose Mob..." at bounding box center [628, 435] width 57 height 13
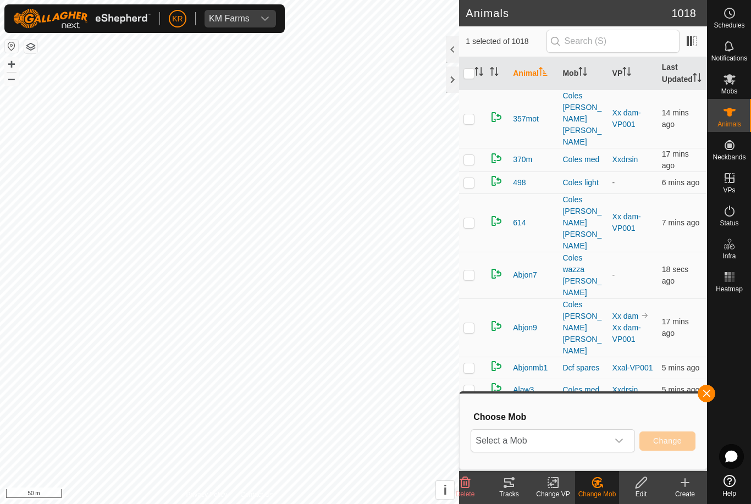
click at [616, 433] on div "dropdown trigger" at bounding box center [619, 441] width 22 height 22
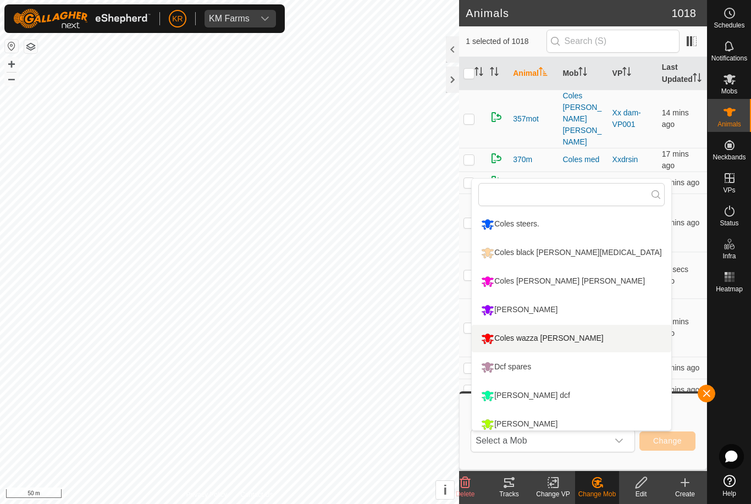
click at [597, 335] on li "Coles wazza [PERSON_NAME]" at bounding box center [571, 338] width 199 height 27
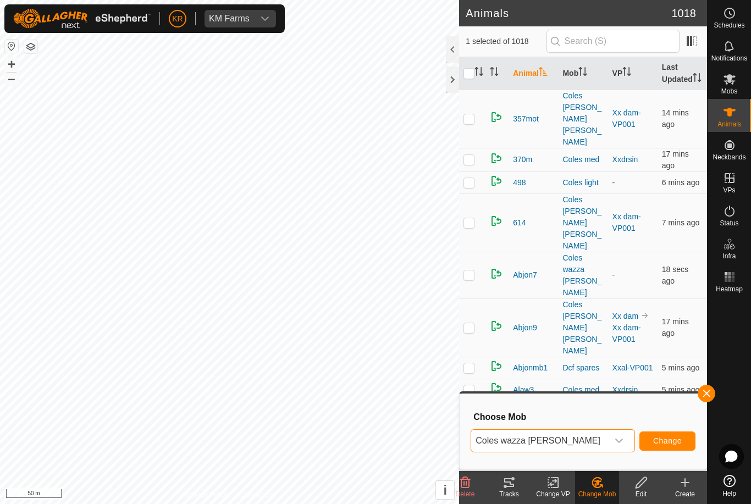
click at [672, 437] on span "Change" at bounding box center [667, 440] width 29 height 9
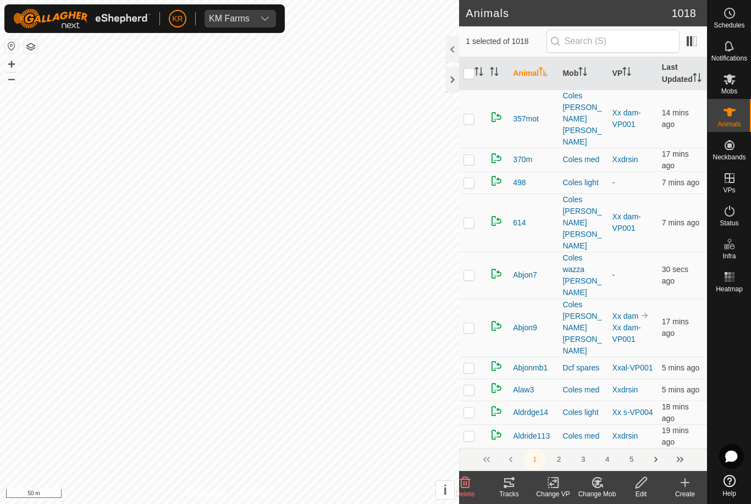
click at [598, 478] on icon at bounding box center [596, 483] width 9 height 10
click at [625, 436] on span "Choose Mob..." at bounding box center [628, 435] width 57 height 13
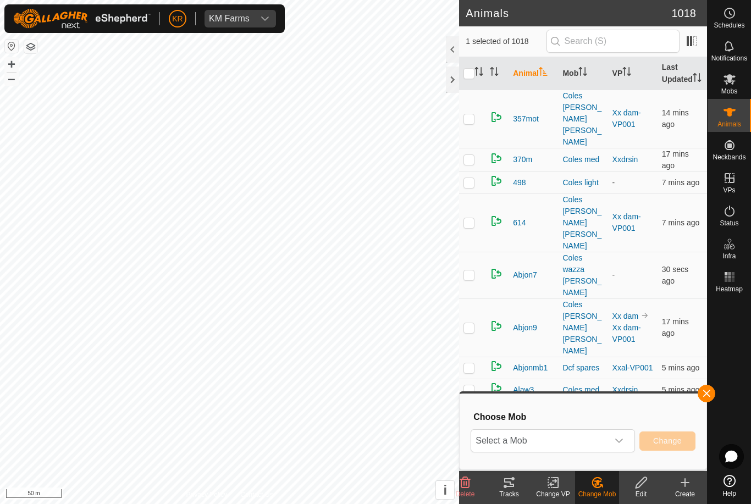
click at [584, 436] on span "Select a Mob" at bounding box center [539, 441] width 137 height 22
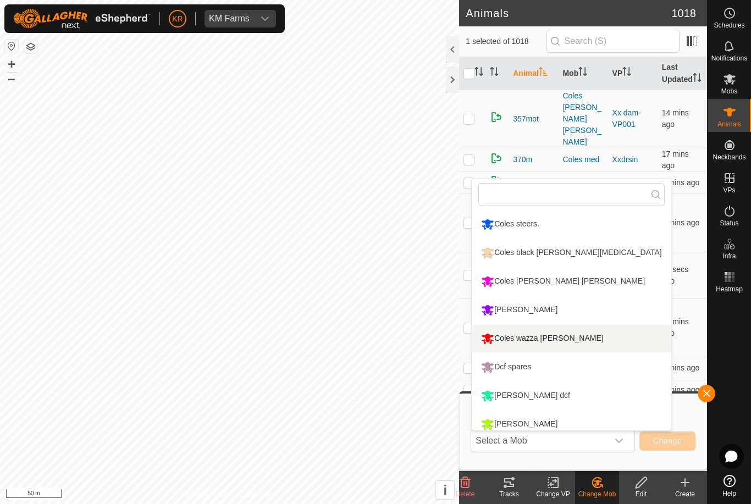
click at [553, 331] on div "Coles wazza [PERSON_NAME]" at bounding box center [542, 338] width 128 height 19
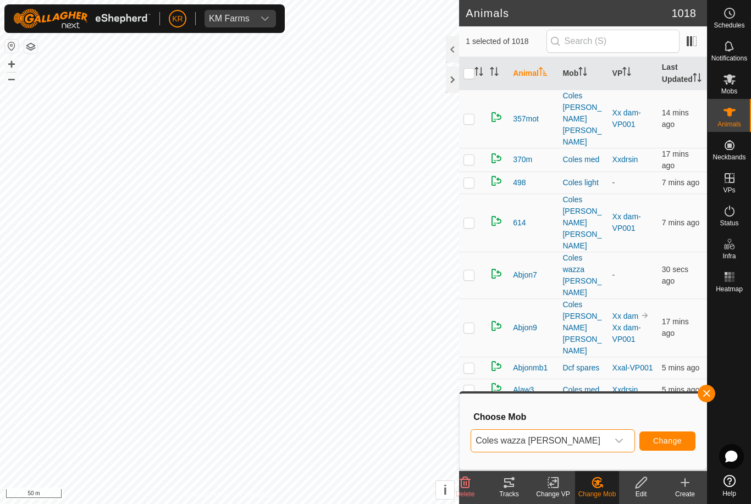
click at [664, 434] on button "Change" at bounding box center [667, 440] width 56 height 19
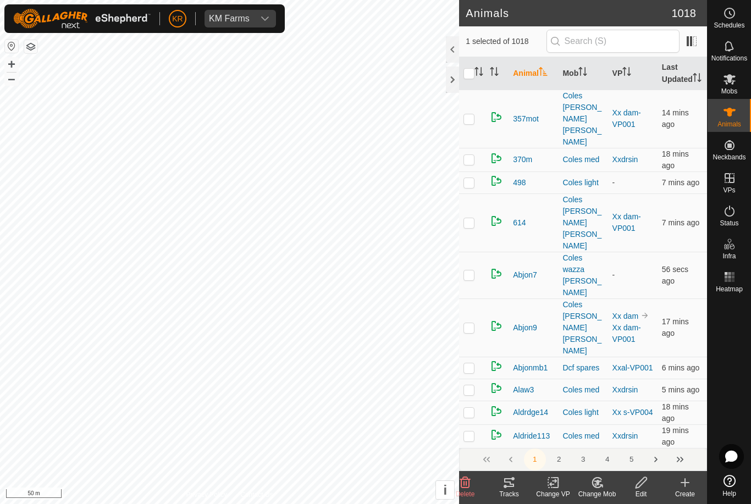
click at [588, 481] on change-mob-svg-icon at bounding box center [597, 482] width 44 height 13
click at [618, 429] on span "Choose Mob..." at bounding box center [628, 435] width 57 height 13
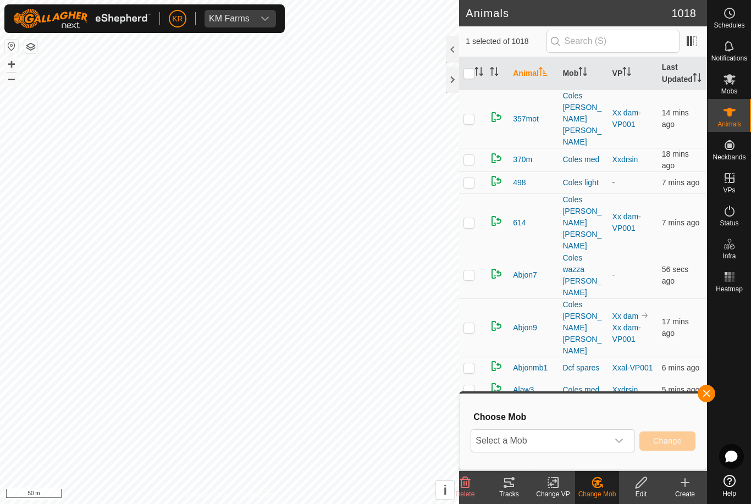
click at [608, 430] on div "dropdown trigger" at bounding box center [619, 441] width 22 height 22
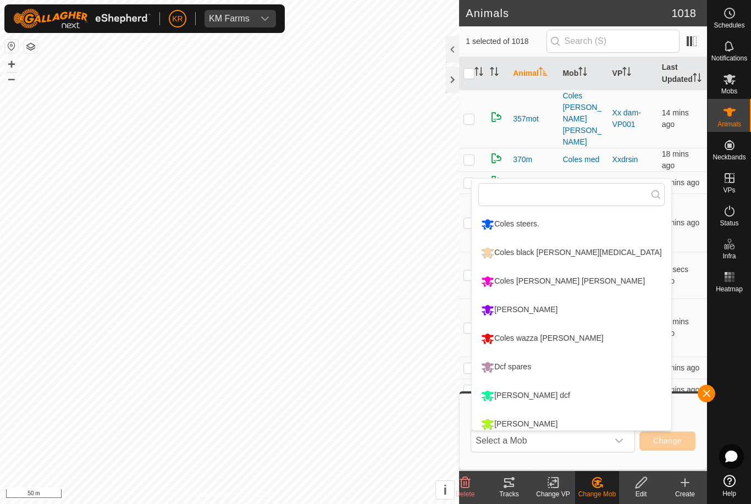
click at [568, 332] on li "Coles wazza [PERSON_NAME]" at bounding box center [571, 338] width 199 height 27
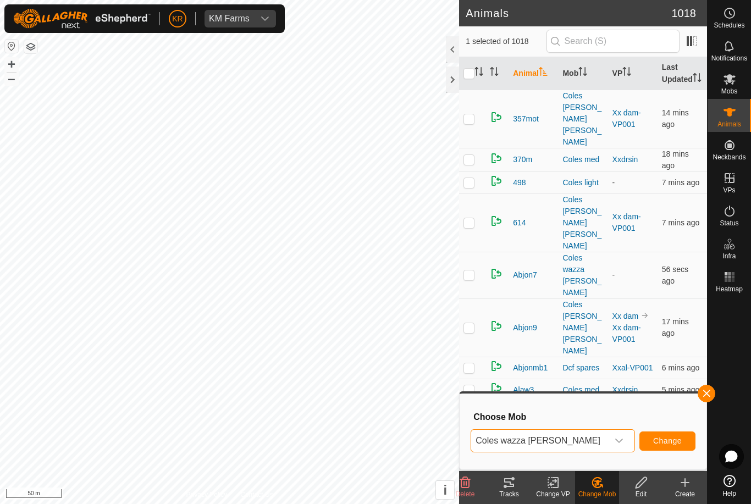
click at [676, 423] on div "Choose Mob Coles wazza reid Change" at bounding box center [583, 431] width 234 height 63
click at [672, 434] on button "Change" at bounding box center [667, 440] width 56 height 19
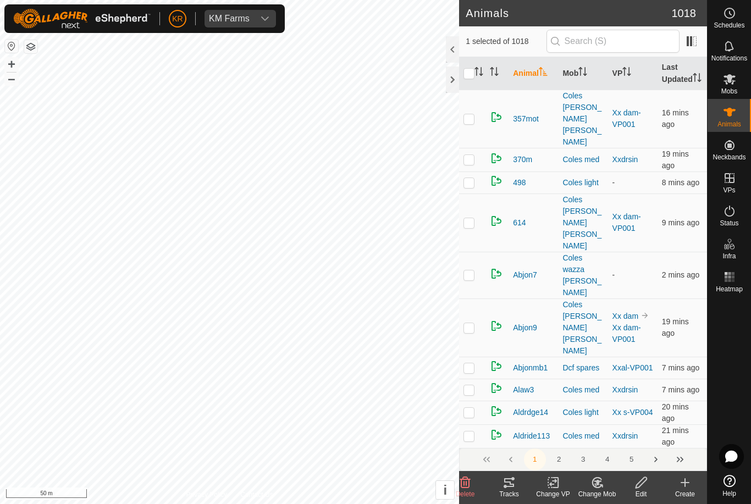
click at [596, 482] on icon at bounding box center [598, 482] width 8 height 5
click at [632, 433] on span "Choose Mob..." at bounding box center [628, 435] width 57 height 13
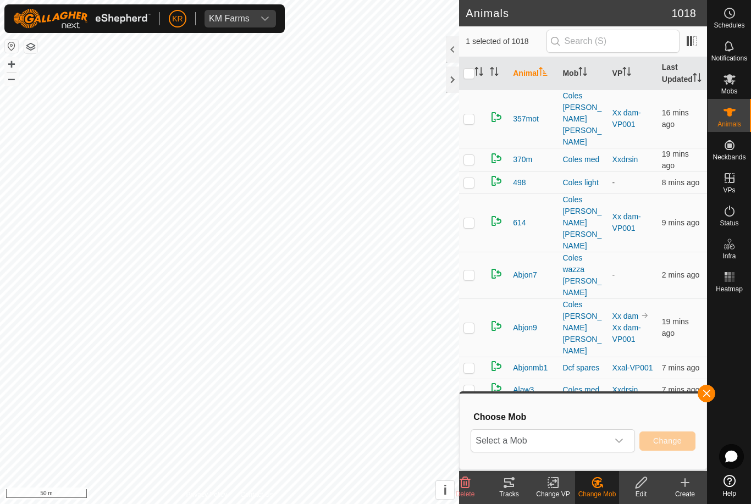
click at [594, 432] on span "Select a Mob" at bounding box center [539, 441] width 137 height 22
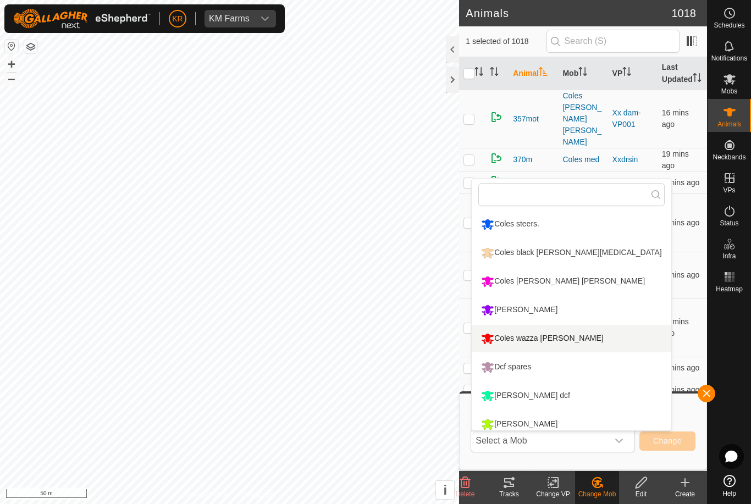
click at [553, 336] on div "Coles wazza [PERSON_NAME]" at bounding box center [542, 338] width 128 height 19
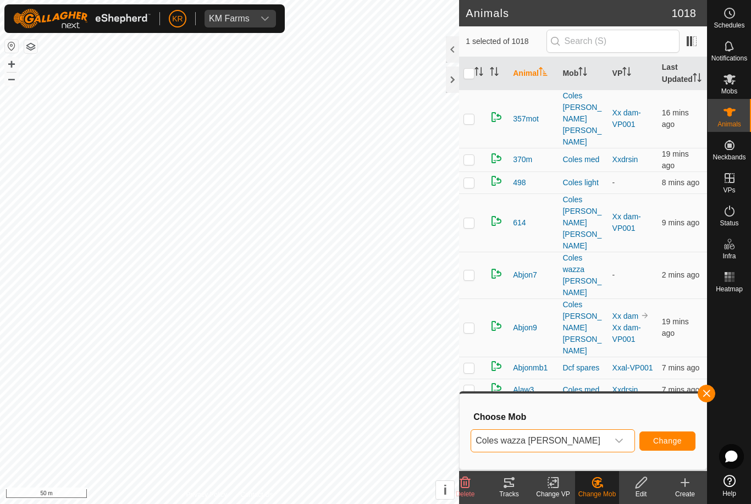
click at [673, 438] on span "Change" at bounding box center [667, 440] width 29 height 9
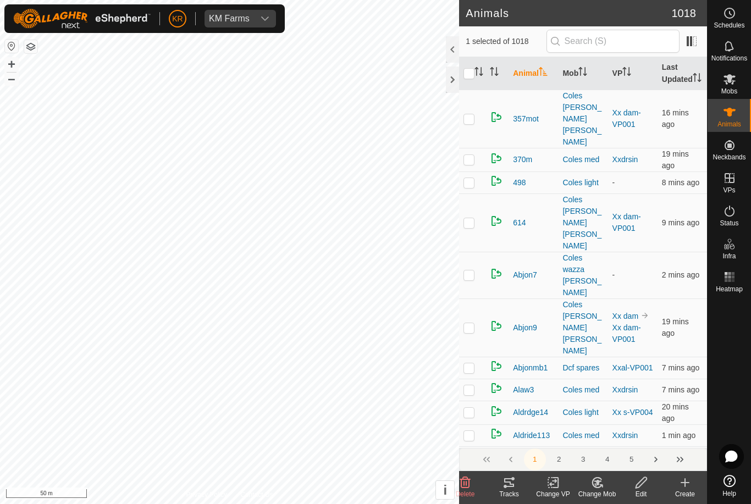
click at [600, 484] on icon at bounding box center [597, 482] width 14 height 13
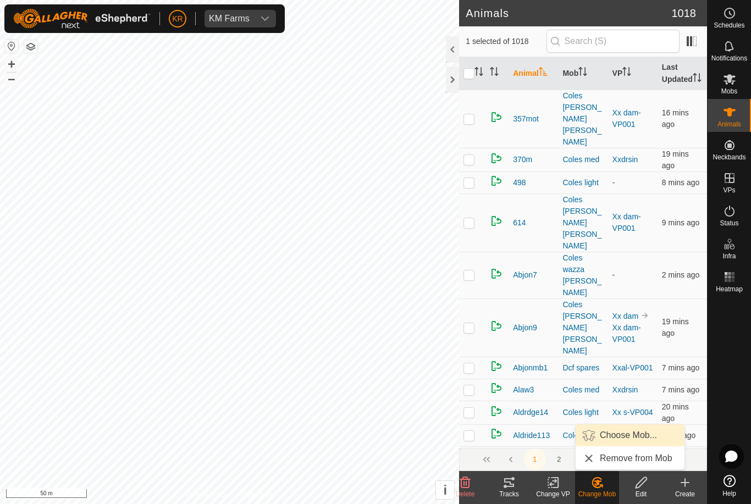
click at [631, 436] on span "Choose Mob..." at bounding box center [628, 435] width 57 height 13
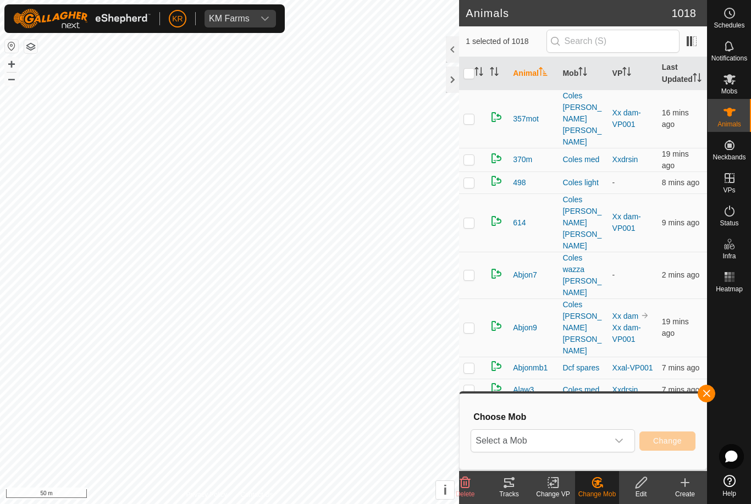
click at [622, 440] on icon "dropdown trigger" at bounding box center [619, 441] width 8 height 4
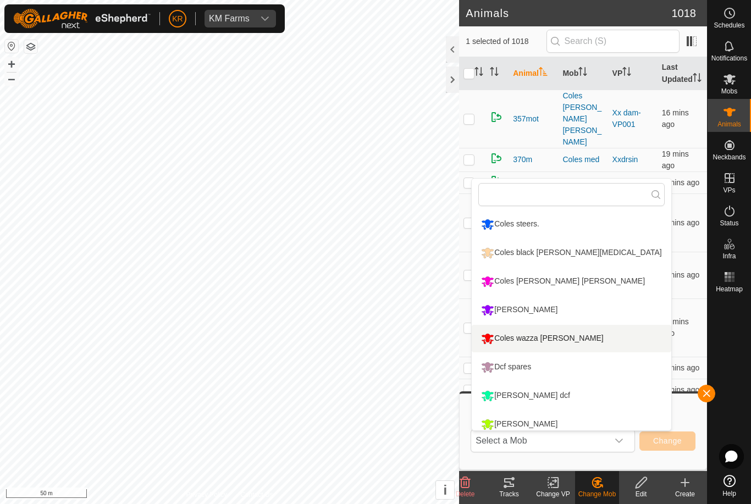
click at [570, 339] on li "Coles wazza [PERSON_NAME]" at bounding box center [571, 338] width 199 height 27
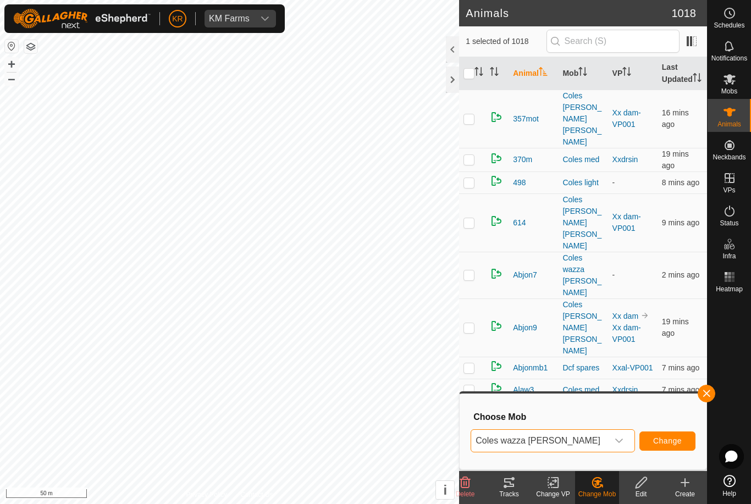
click at [669, 438] on span "Change" at bounding box center [667, 440] width 29 height 9
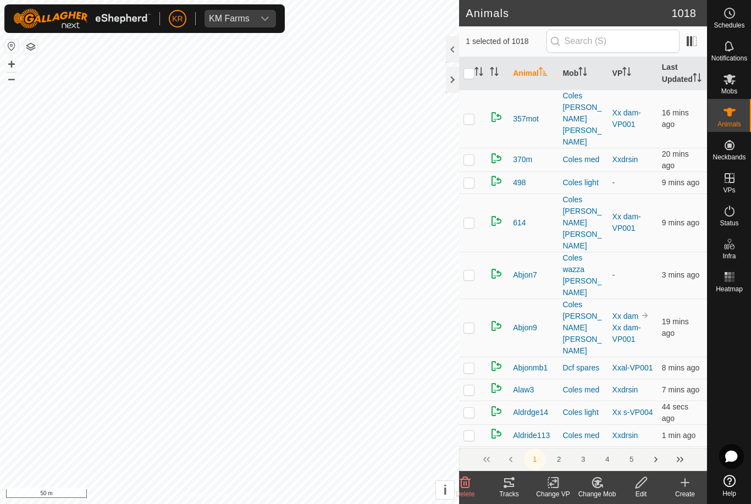
click at [605, 485] on change-mob-svg-icon at bounding box center [597, 482] width 44 height 13
click at [641, 442] on link "Choose Mob..." at bounding box center [629, 435] width 109 height 22
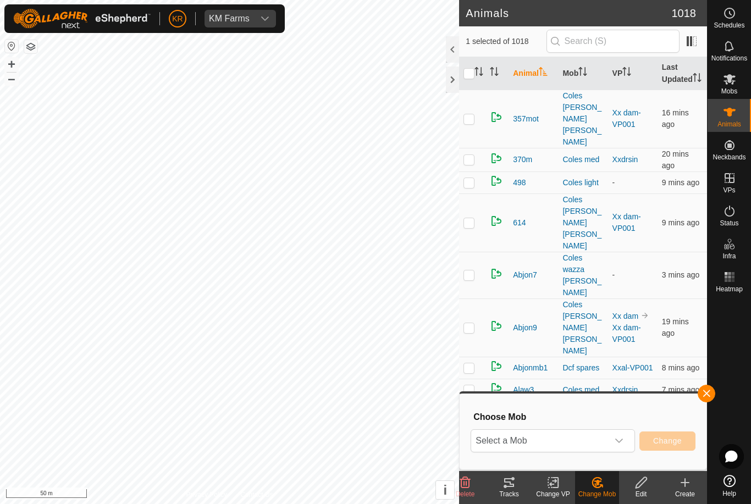
click at [622, 445] on icon "dropdown trigger" at bounding box center [618, 440] width 9 height 9
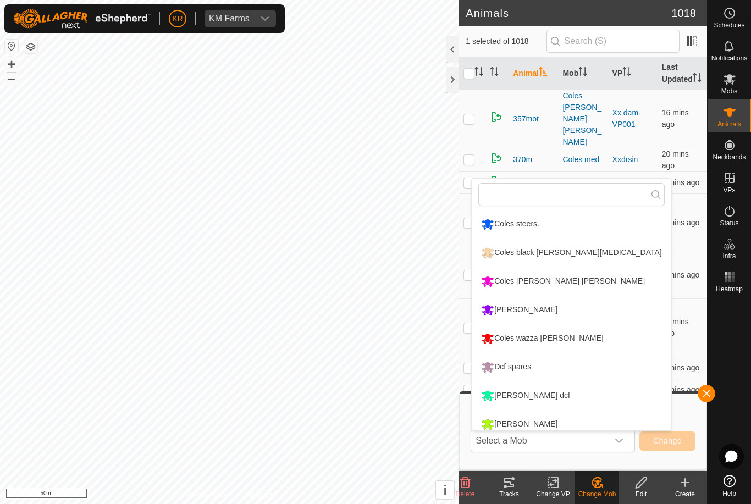
click at [586, 334] on li "Coles wazza [PERSON_NAME]" at bounding box center [571, 338] width 199 height 27
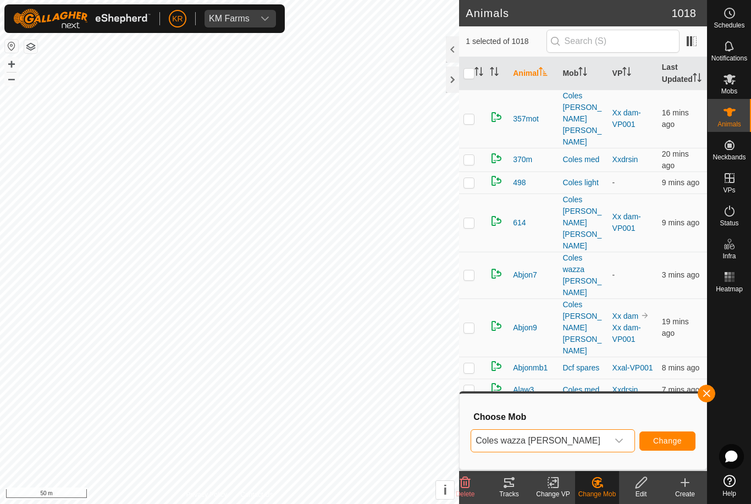
click at [672, 445] on span "Change" at bounding box center [667, 440] width 29 height 9
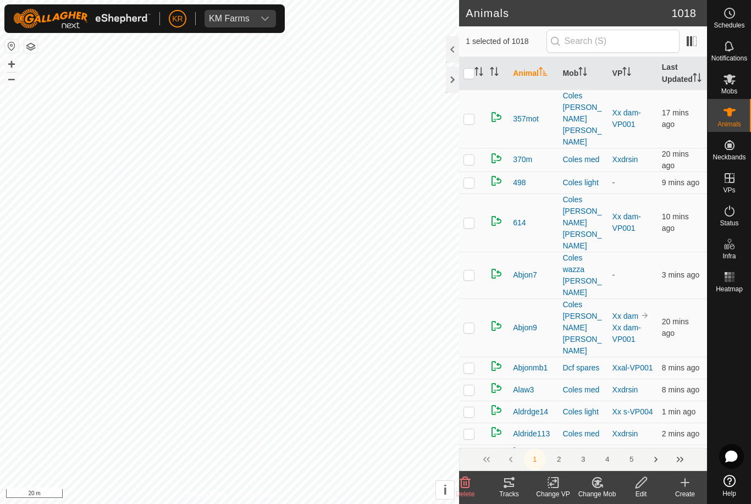
click at [605, 487] on change-mob-svg-icon at bounding box center [597, 482] width 44 height 13
click at [629, 439] on span "Choose Mob..." at bounding box center [628, 435] width 57 height 13
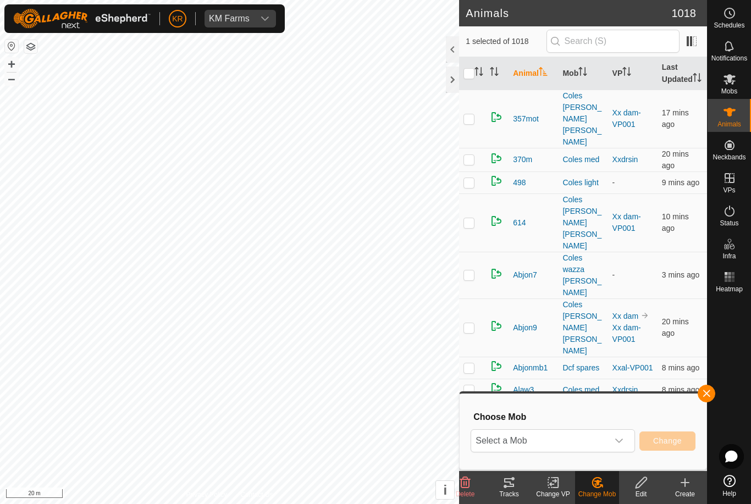
click at [616, 444] on icon "dropdown trigger" at bounding box center [618, 440] width 9 height 9
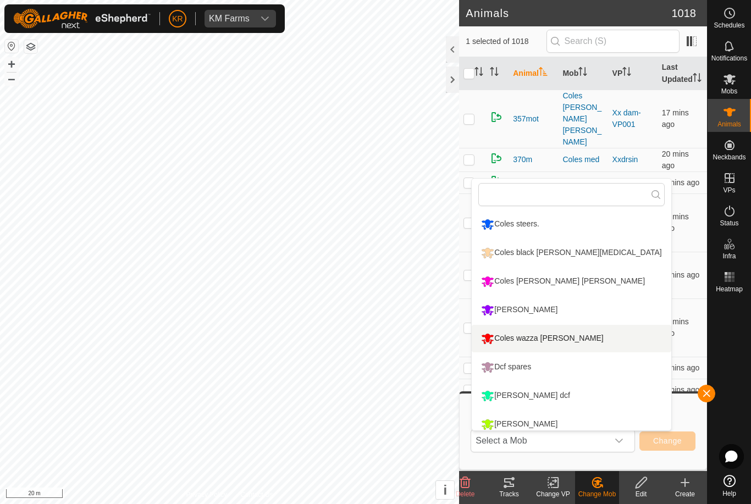
click at [583, 338] on li "Coles wazza [PERSON_NAME]" at bounding box center [571, 338] width 199 height 27
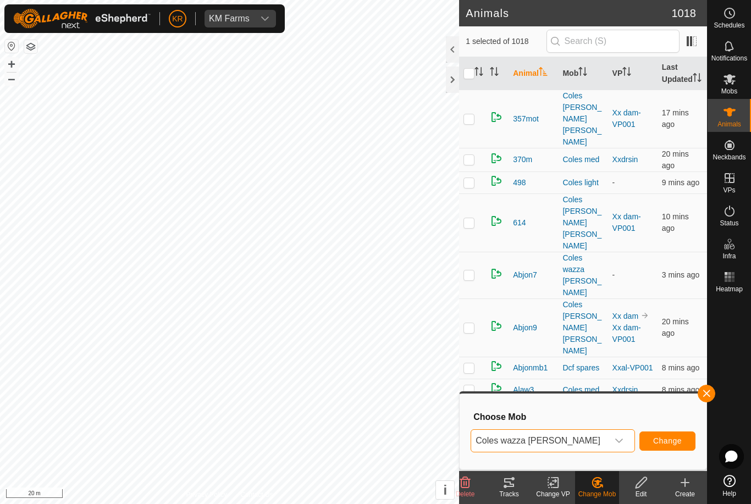
click at [672, 438] on span "Change" at bounding box center [667, 440] width 29 height 9
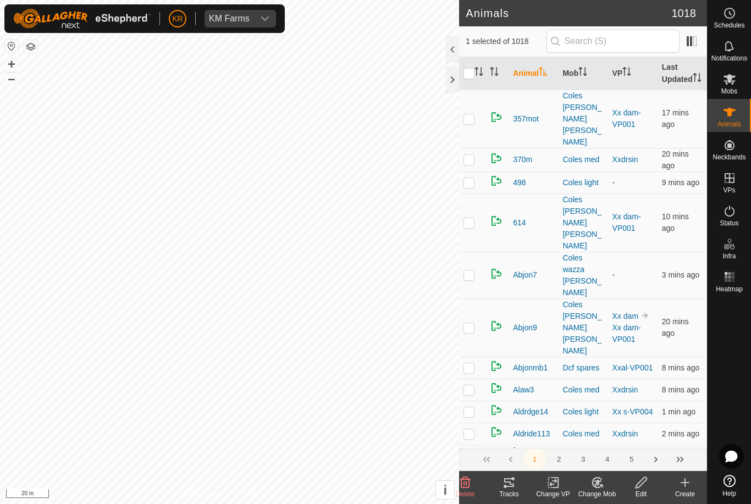
click at [603, 487] on icon at bounding box center [597, 482] width 14 height 13
click at [624, 437] on span "Choose Mob..." at bounding box center [628, 435] width 57 height 13
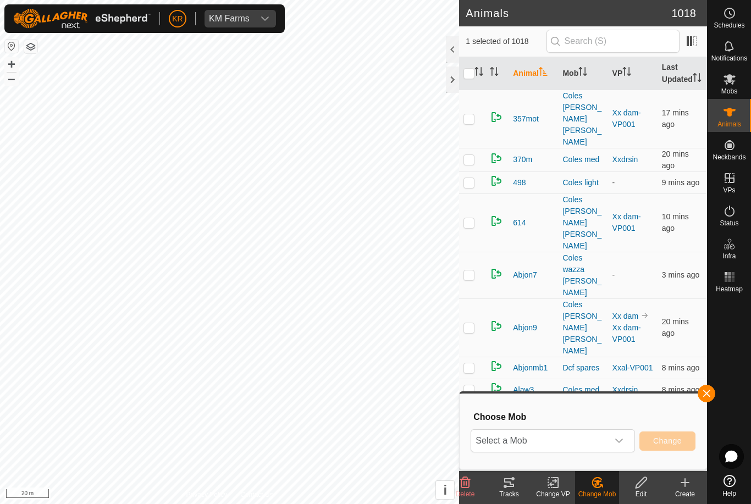
click at [606, 437] on span "Select a Mob" at bounding box center [539, 441] width 137 height 22
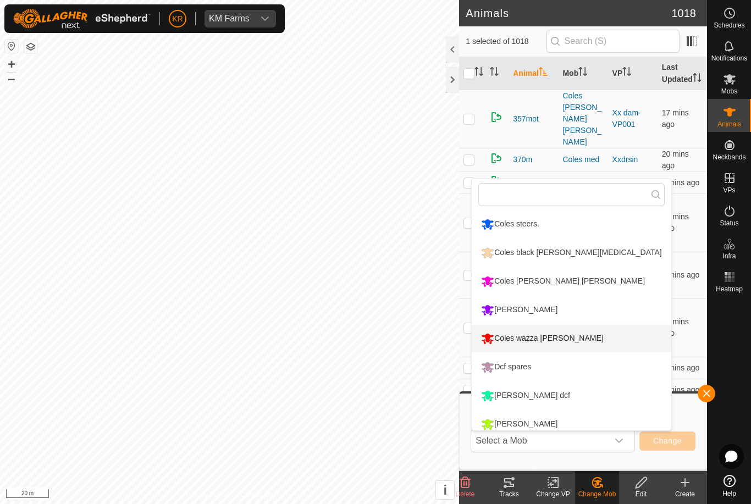
click at [573, 347] on li "Coles wazza [PERSON_NAME]" at bounding box center [571, 338] width 199 height 27
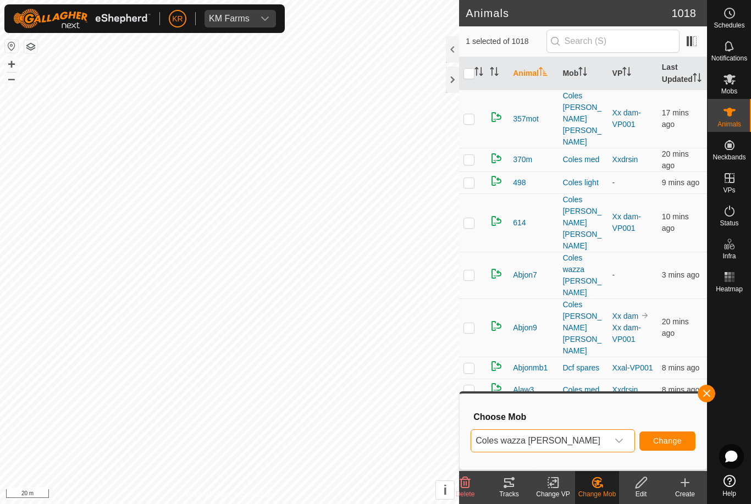
click at [679, 445] on span "Change" at bounding box center [667, 440] width 29 height 9
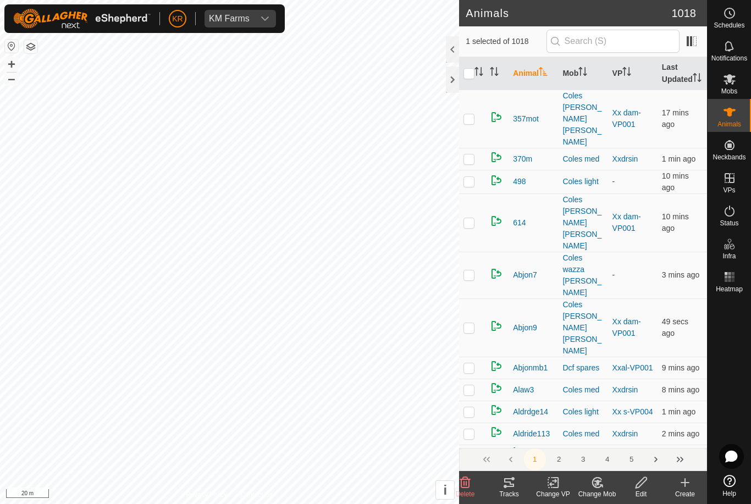
click at [602, 491] on div "Change Mob" at bounding box center [597, 494] width 44 height 10
click at [632, 441] on span "Choose Mob..." at bounding box center [628, 435] width 57 height 13
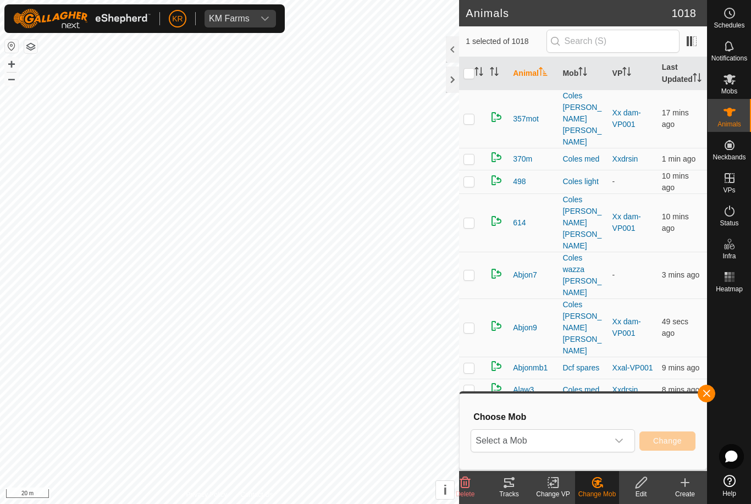
click at [620, 444] on icon "dropdown trigger" at bounding box center [618, 440] width 9 height 9
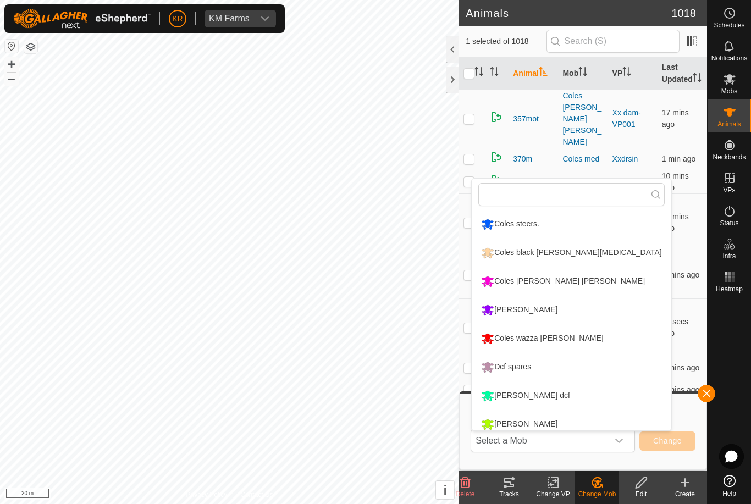
click at [558, 338] on div "Coles wazza [PERSON_NAME]" at bounding box center [542, 338] width 128 height 19
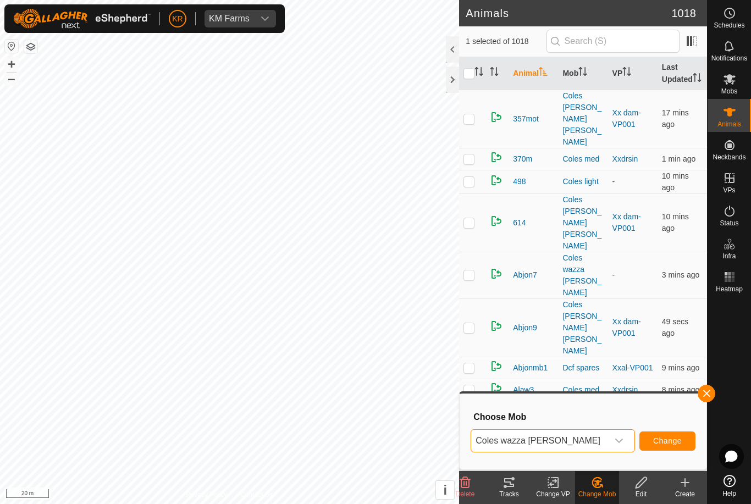
click at [664, 440] on span "Change" at bounding box center [667, 440] width 29 height 9
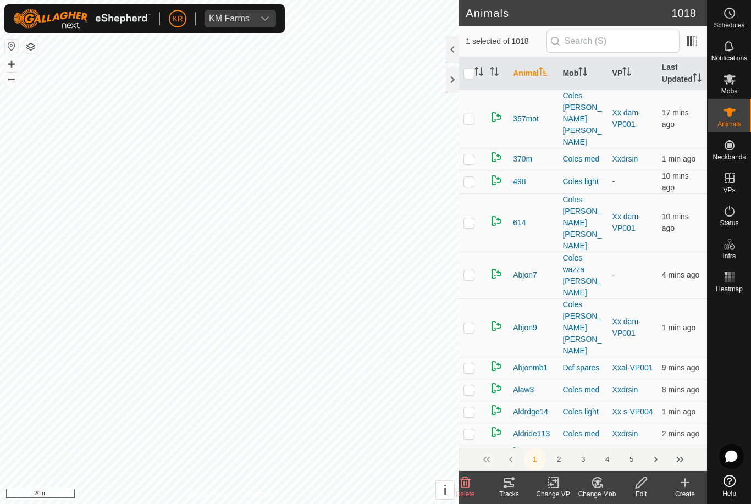
click at [600, 486] on icon at bounding box center [597, 482] width 14 height 13
click at [624, 437] on span "Choose Mob..." at bounding box center [628, 435] width 57 height 13
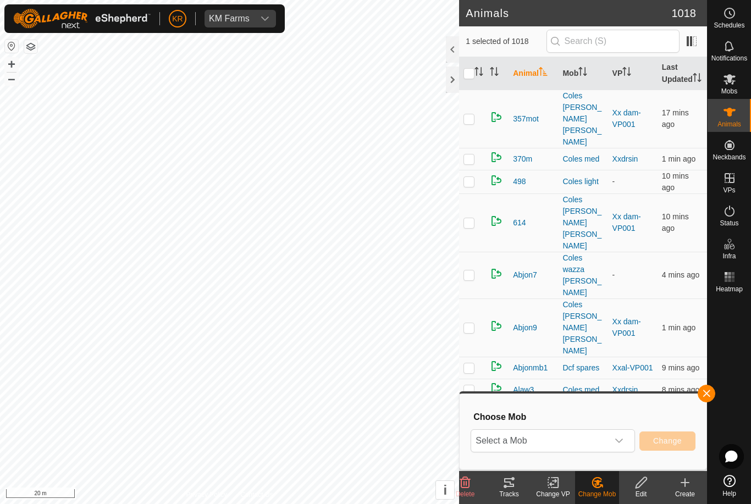
click at [605, 443] on span "Select a Mob" at bounding box center [539, 441] width 137 height 22
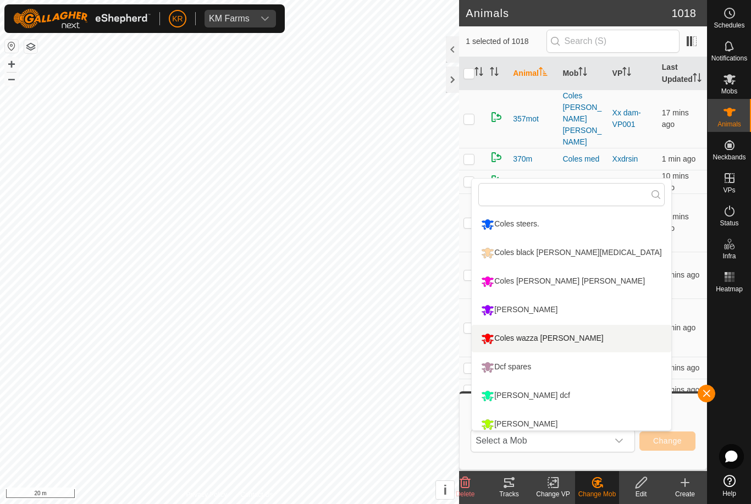
click at [581, 342] on li "Coles wazza [PERSON_NAME]" at bounding box center [571, 338] width 199 height 27
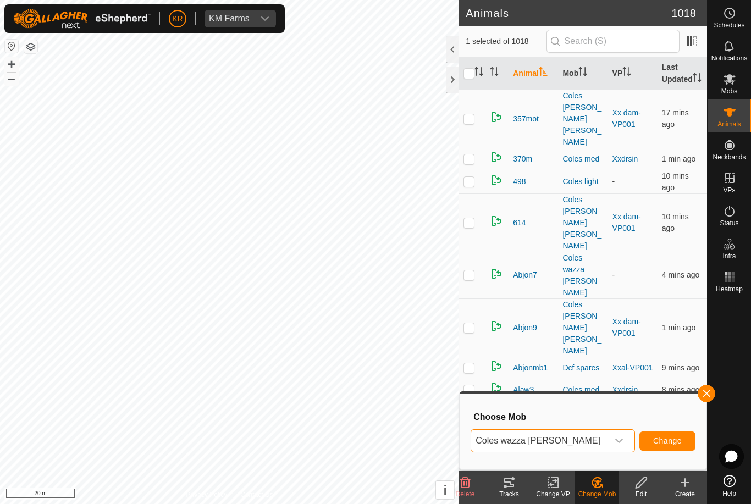
click at [674, 446] on button "Change" at bounding box center [667, 440] width 56 height 19
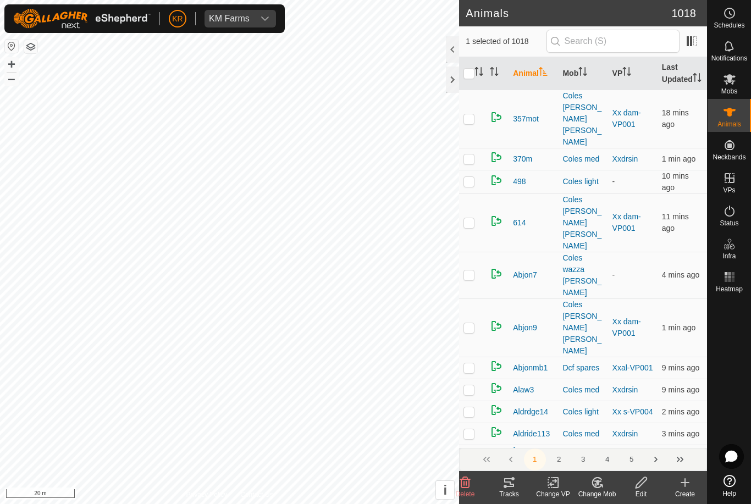
click at [599, 485] on icon at bounding box center [597, 482] width 14 height 13
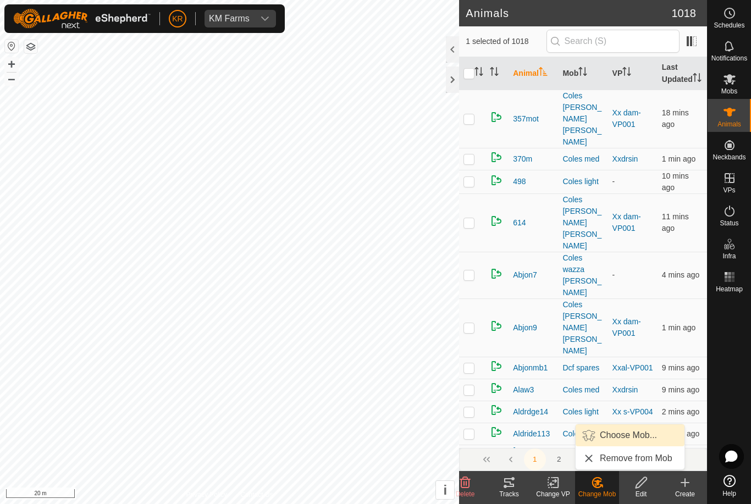
click at [641, 437] on span "Choose Mob..." at bounding box center [628, 435] width 57 height 13
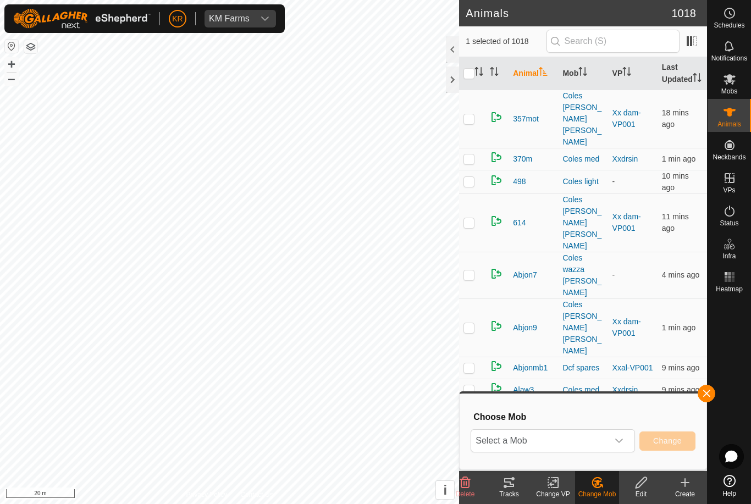
click at [619, 438] on icon "dropdown trigger" at bounding box center [618, 440] width 9 height 9
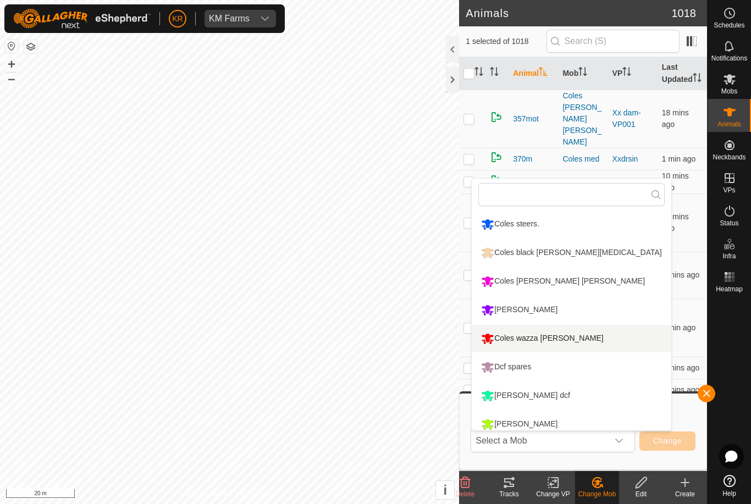
click at [579, 347] on li "Coles wazza [PERSON_NAME]" at bounding box center [571, 338] width 199 height 27
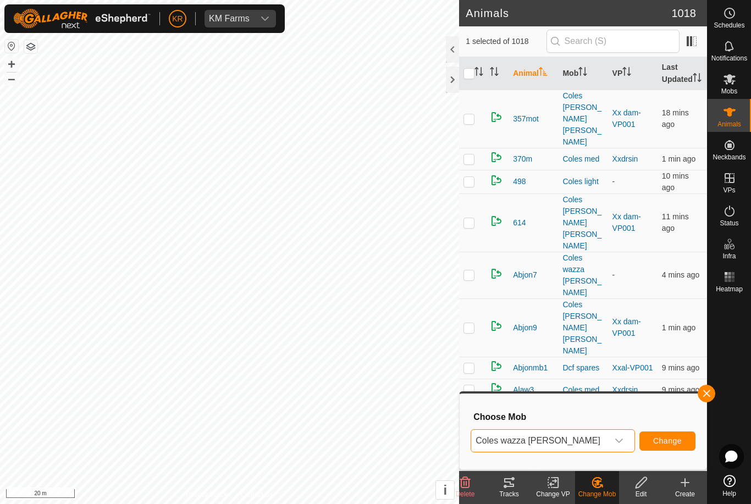
click at [668, 436] on span "Change" at bounding box center [667, 440] width 29 height 9
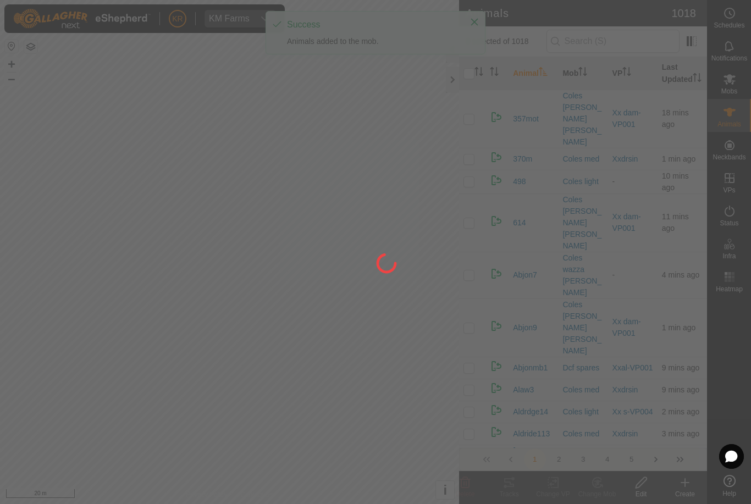
click at [17, 267] on div at bounding box center [375, 252] width 751 height 504
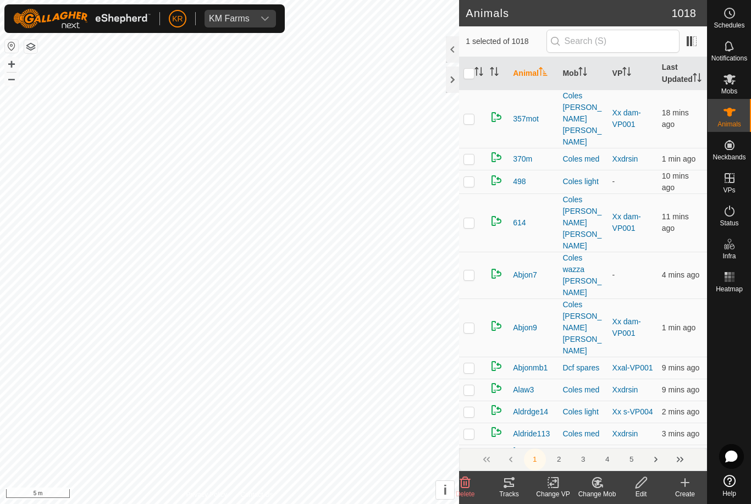
click at [597, 489] on icon at bounding box center [597, 482] width 14 height 13
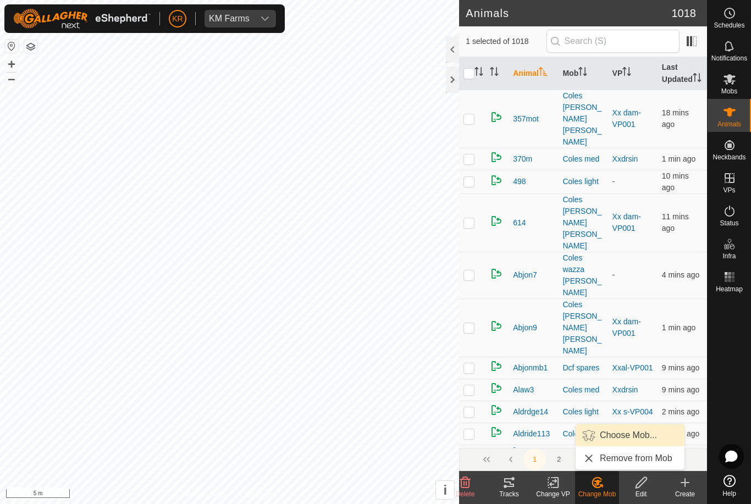
click at [621, 446] on link "Choose Mob..." at bounding box center [629, 435] width 109 height 22
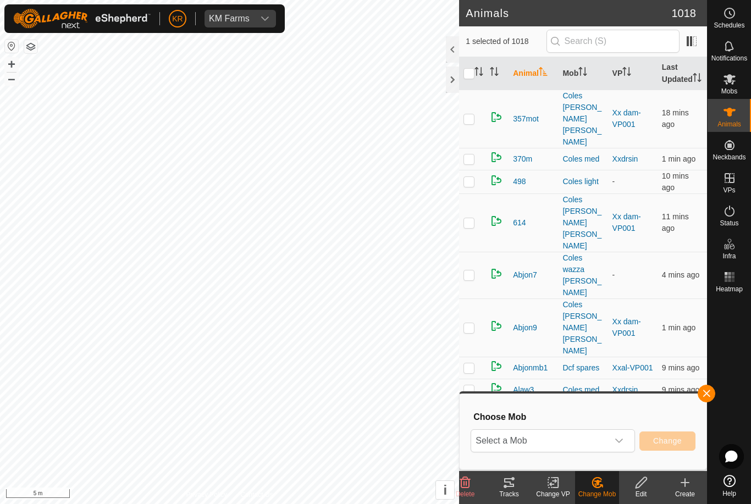
click at [607, 439] on span "Select a Mob" at bounding box center [539, 441] width 137 height 22
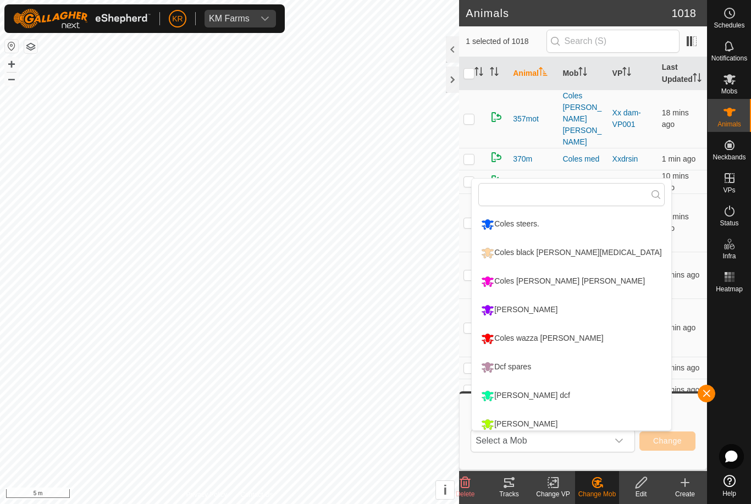
click at [578, 345] on li "Coles wazza [PERSON_NAME]" at bounding box center [571, 338] width 199 height 27
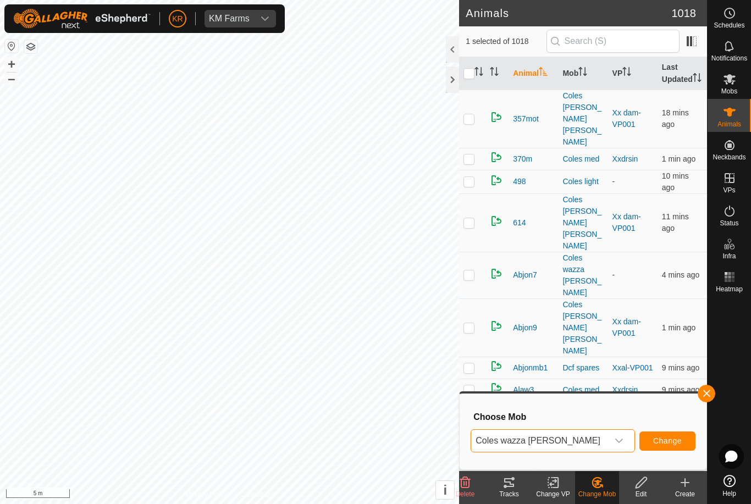
click at [678, 437] on span "Change" at bounding box center [667, 440] width 29 height 9
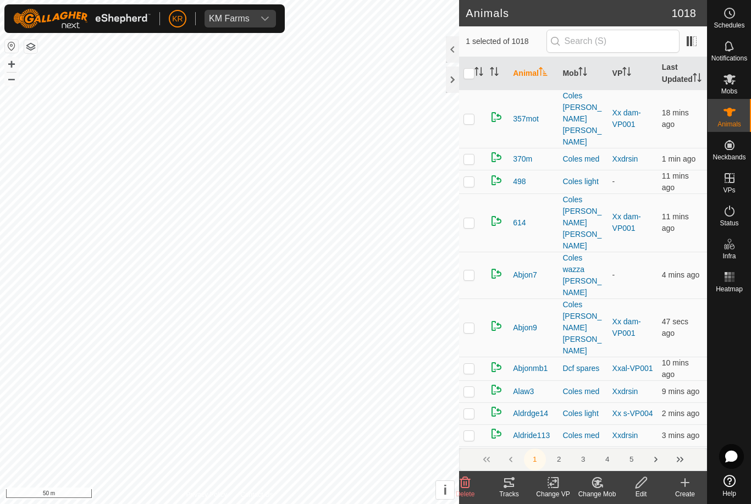
click at [605, 486] on change-mob-svg-icon at bounding box center [597, 482] width 44 height 13
click at [621, 440] on span "Choose Mob..." at bounding box center [628, 435] width 57 height 13
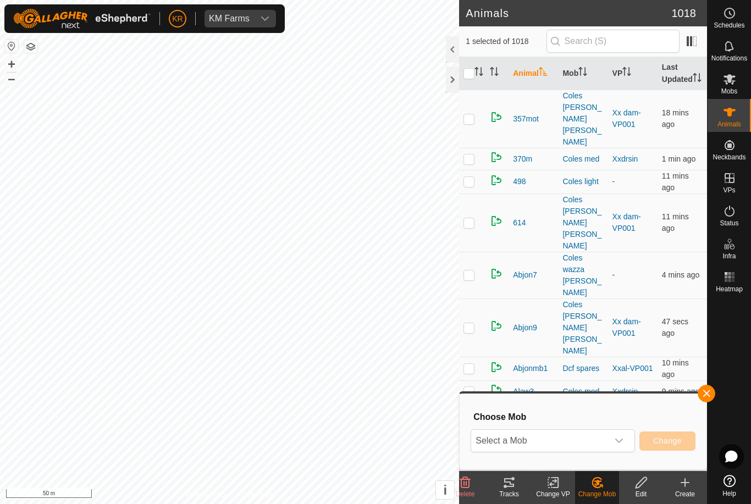
click at [593, 447] on span "Select a Mob" at bounding box center [539, 441] width 137 height 22
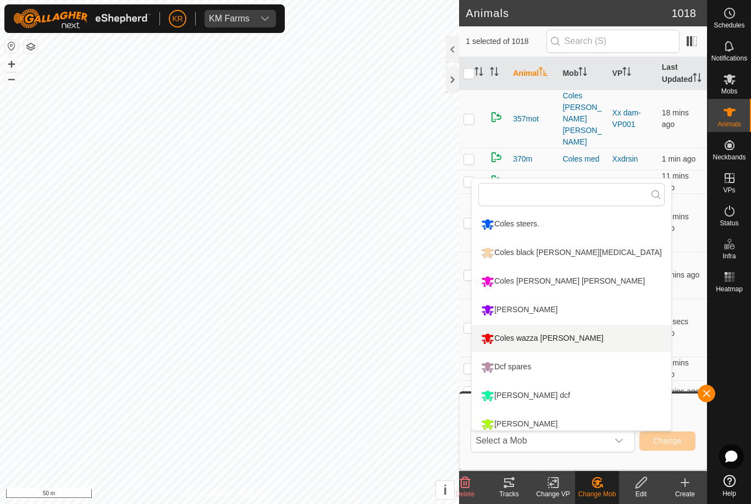
click at [574, 343] on li "Coles wazza [PERSON_NAME]" at bounding box center [571, 338] width 199 height 27
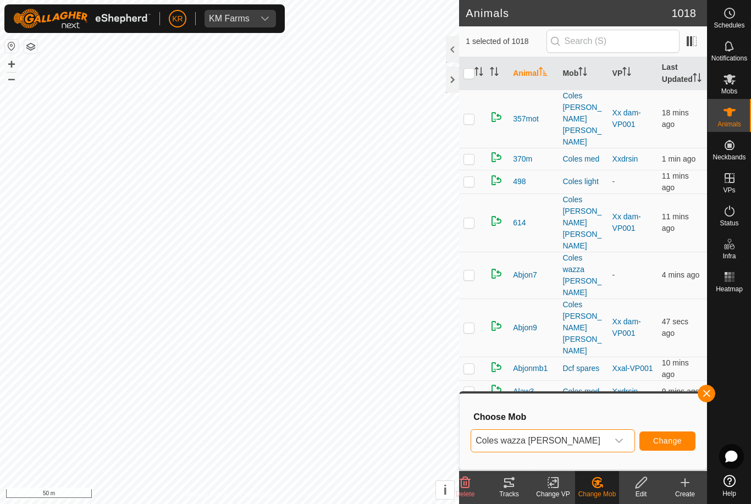
click at [675, 440] on span "Change" at bounding box center [667, 440] width 29 height 9
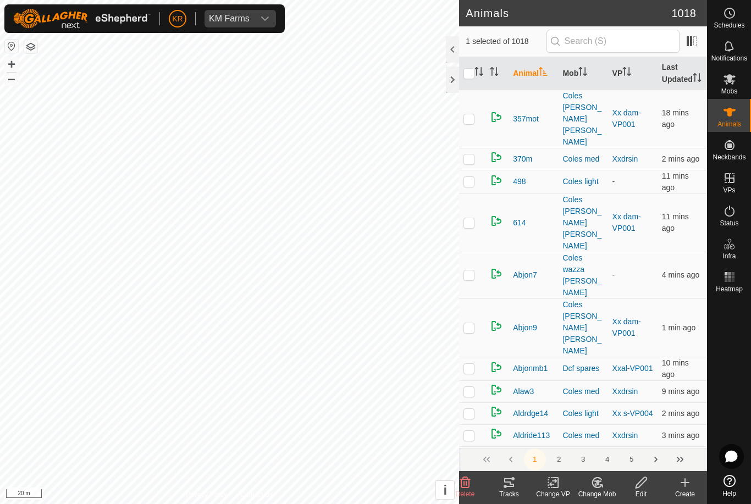
click at [604, 493] on div "Change Mob" at bounding box center [597, 494] width 44 height 10
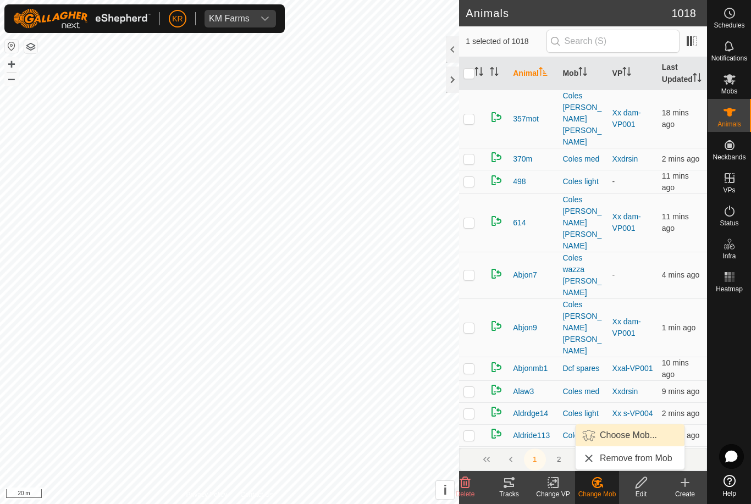
click at [624, 438] on span "Choose Mob..." at bounding box center [628, 435] width 57 height 13
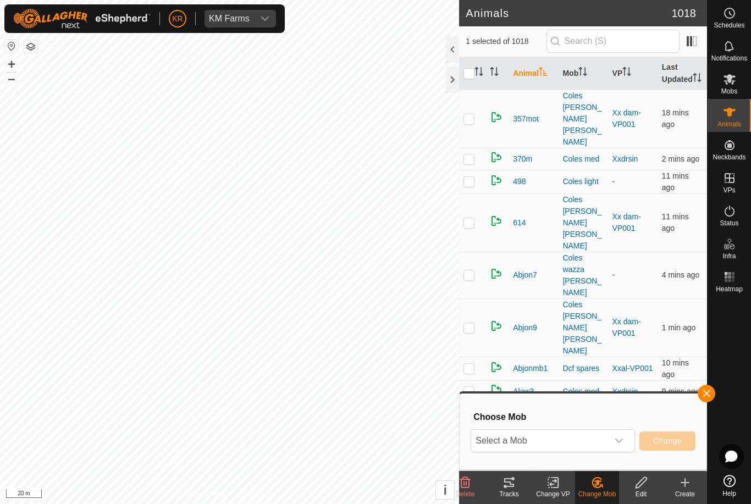
click at [618, 442] on icon "dropdown trigger" at bounding box center [619, 441] width 8 height 4
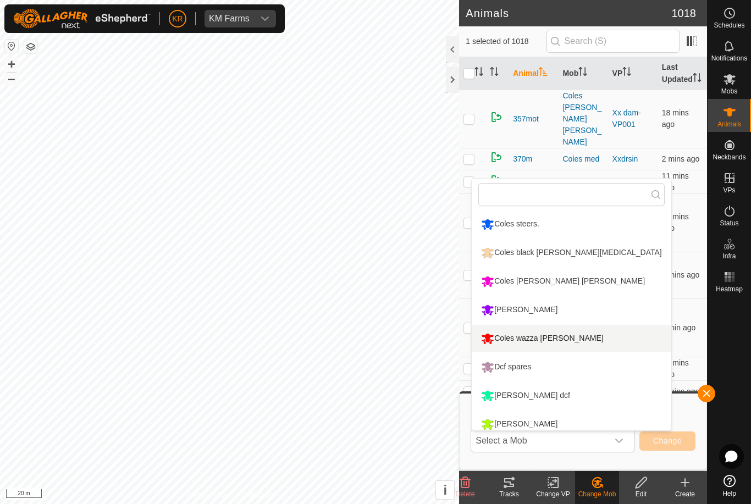
click at [589, 346] on li "Coles wazza [PERSON_NAME]" at bounding box center [571, 338] width 199 height 27
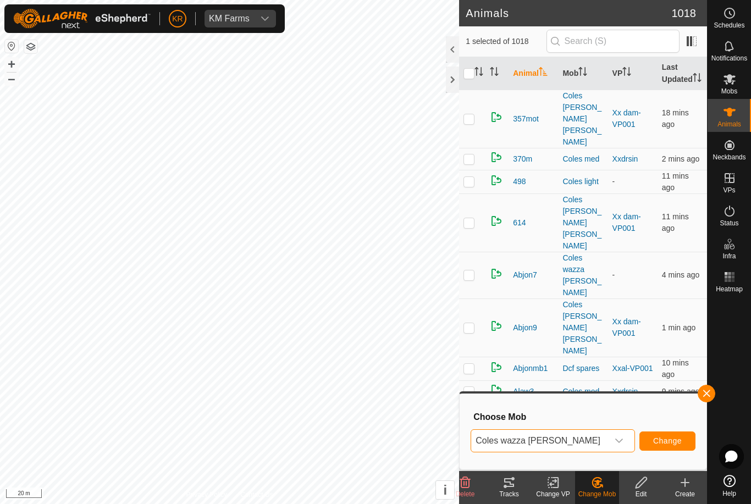
click at [674, 443] on span "Change" at bounding box center [667, 440] width 29 height 9
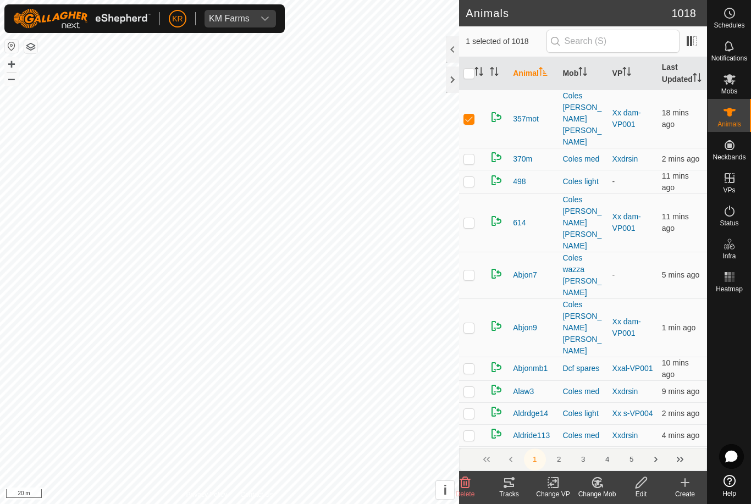
checkbox input "false"
click at [607, 488] on change-mob-svg-icon at bounding box center [597, 482] width 44 height 13
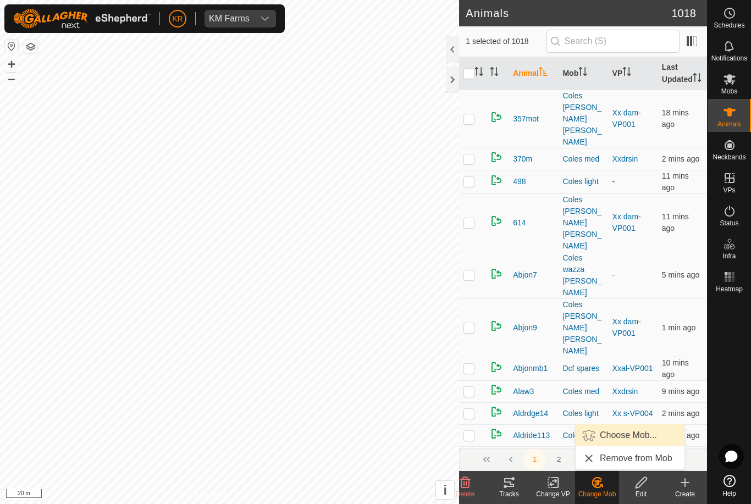
click at [630, 443] on link "Choose Mob..." at bounding box center [629, 435] width 109 height 22
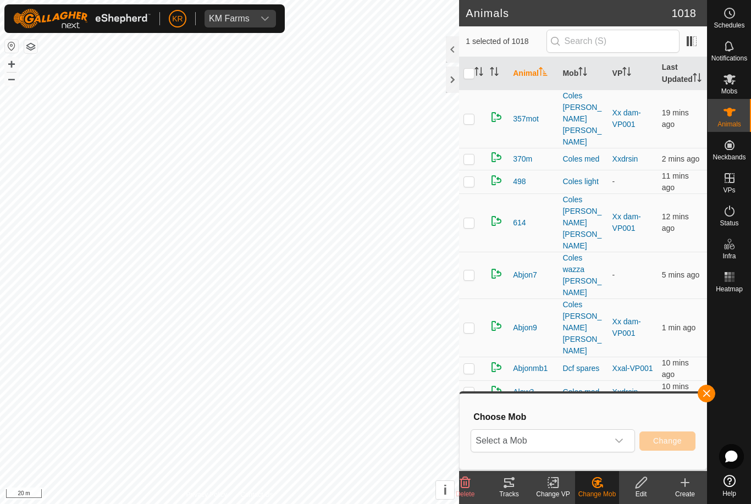
click at [602, 440] on span "Select a Mob" at bounding box center [539, 441] width 137 height 22
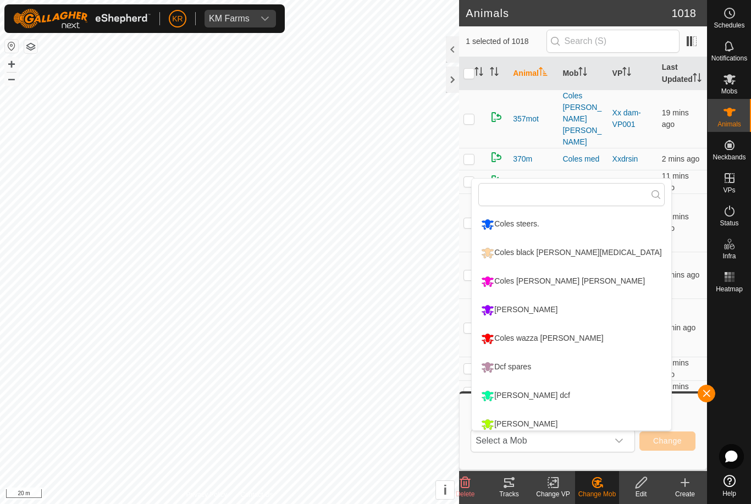
click at [595, 280] on li "Coles [PERSON_NAME] [PERSON_NAME]" at bounding box center [571, 281] width 199 height 27
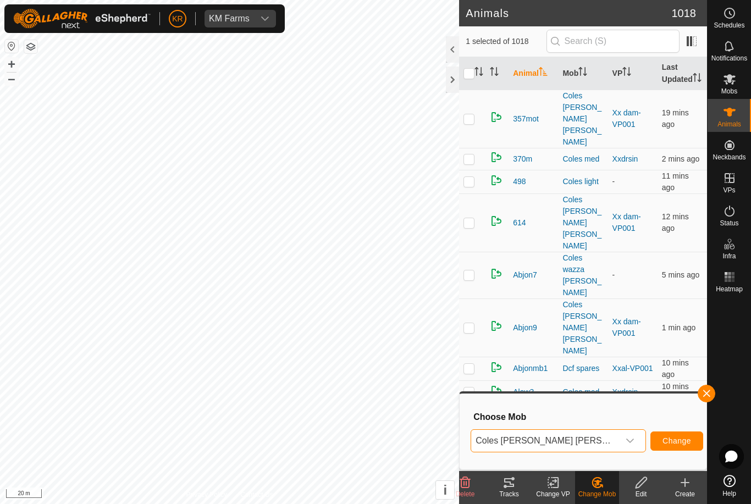
click at [663, 444] on span "Change" at bounding box center [676, 440] width 29 height 9
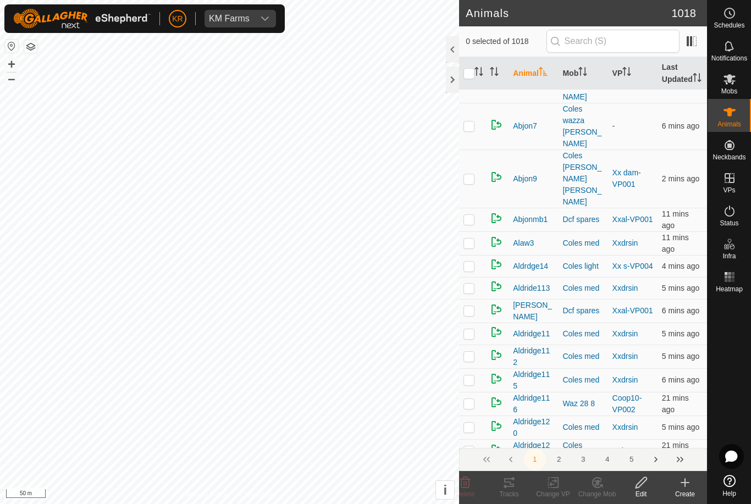
scroll to position [149, 0]
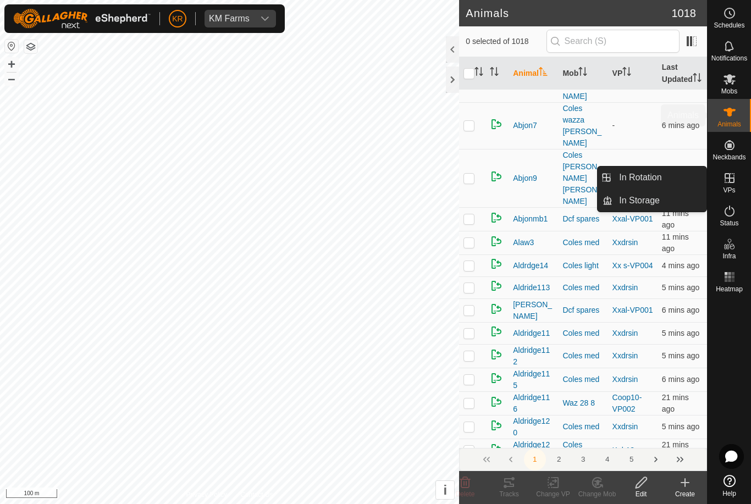
click at [741, 118] on div "Animals" at bounding box center [728, 115] width 43 height 33
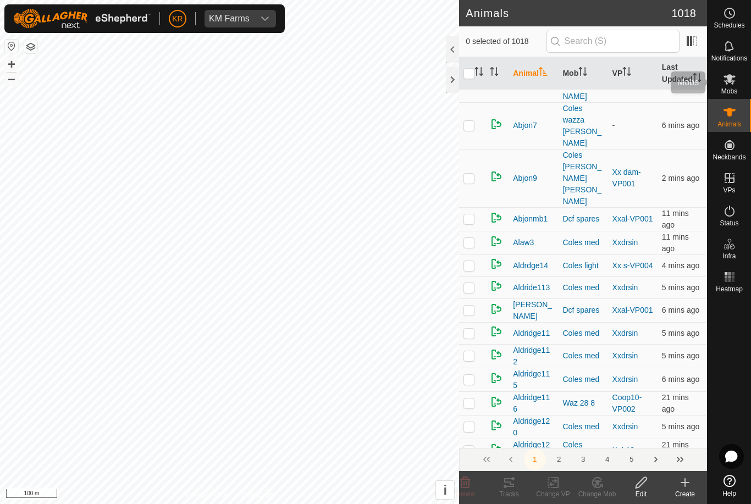
click at [745, 82] on div "Mobs" at bounding box center [728, 82] width 43 height 33
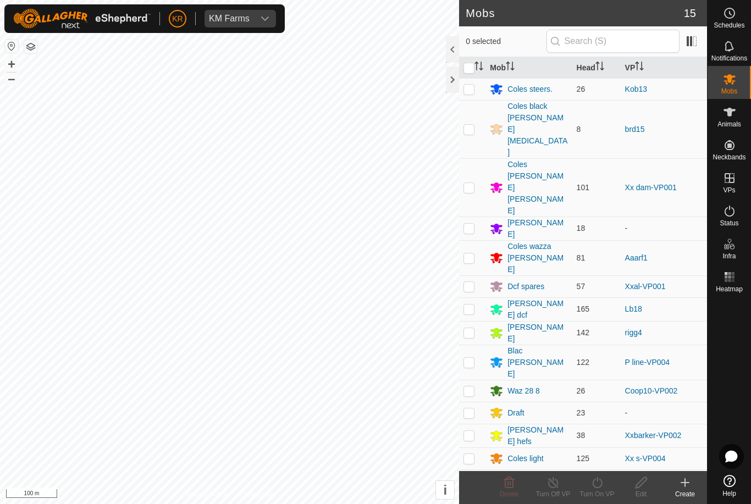
click at [472, 408] on p-checkbox at bounding box center [468, 412] width 11 height 9
checkbox input "true"
click at [473, 402] on td at bounding box center [472, 413] width 26 height 22
click at [471, 408] on p-checkbox at bounding box center [468, 412] width 11 height 9
checkbox input "false"
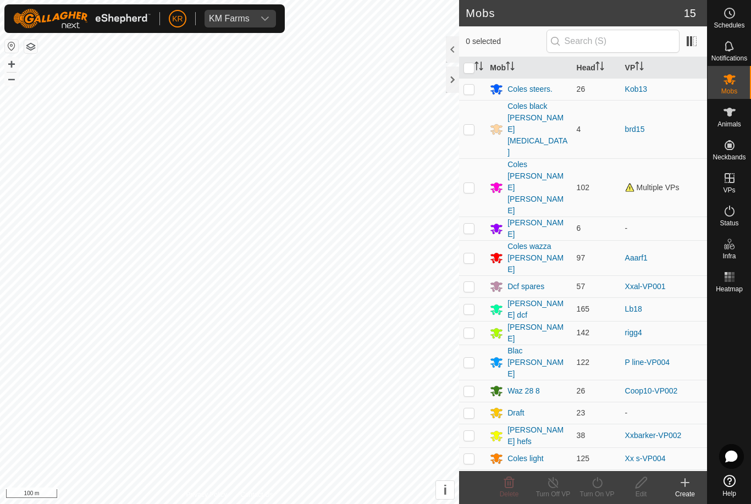
click at [516, 407] on div "Draft" at bounding box center [515, 413] width 16 height 12
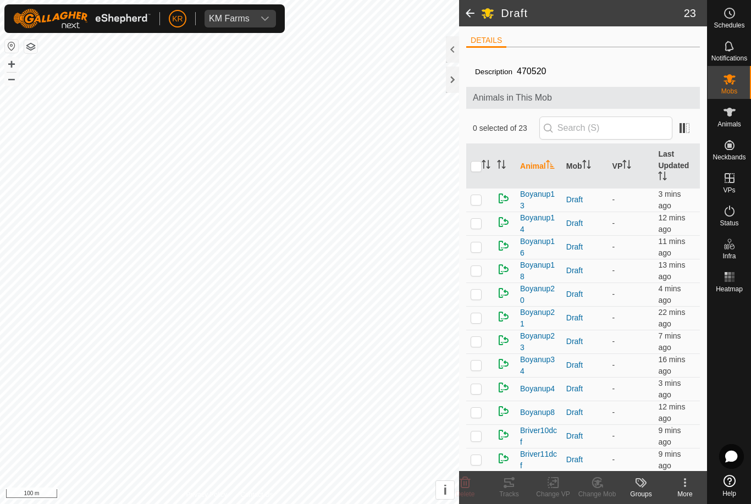
click at [478, 168] on input "checkbox" at bounding box center [475, 166] width 11 height 11
checkbox input "true"
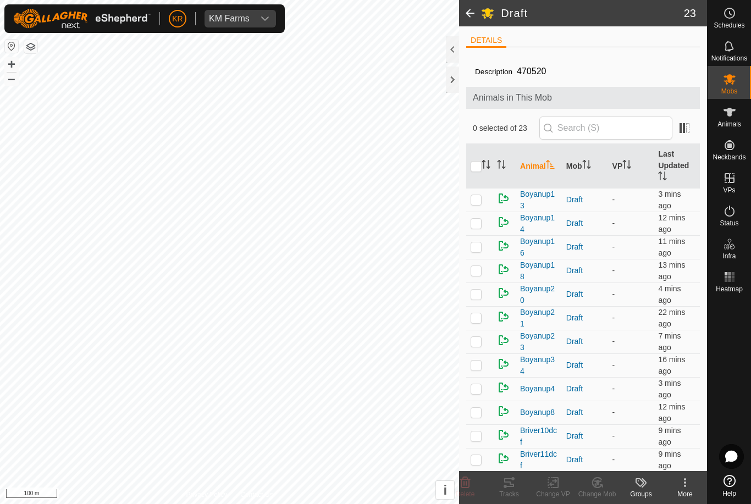
checkbox input "true"
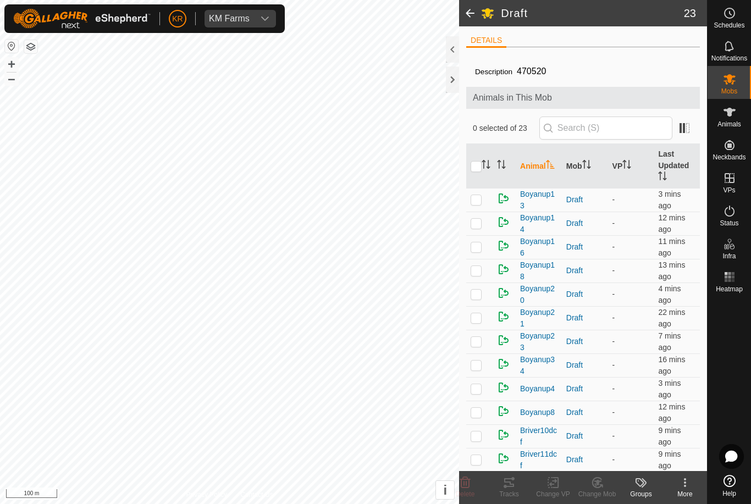
checkbox input "true"
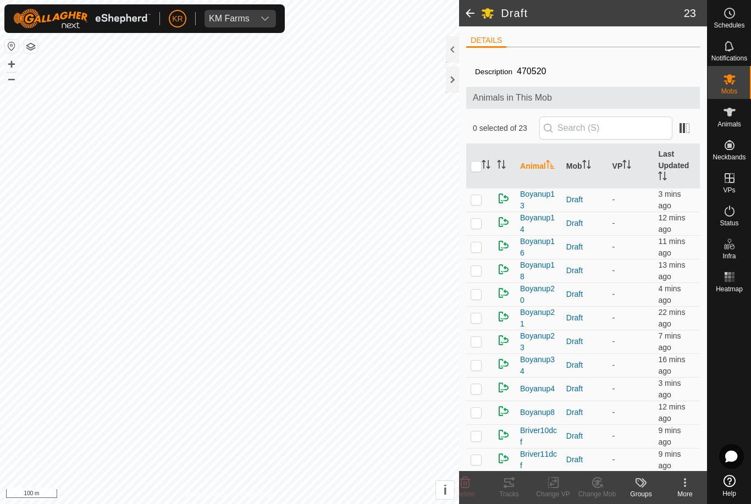
checkbox input "true"
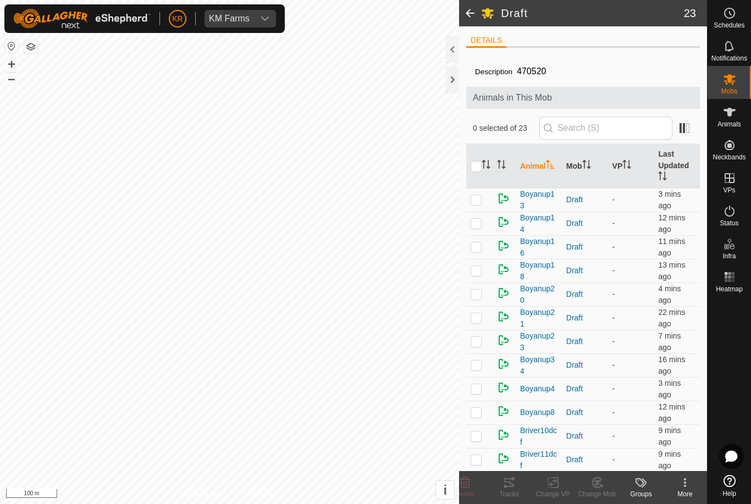
checkbox input "true"
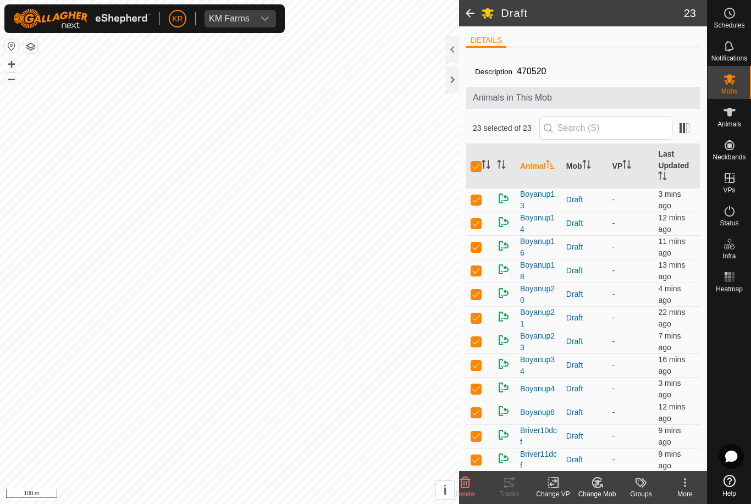
click at [602, 487] on icon at bounding box center [601, 486] width 2 height 2
click at [633, 436] on span "Choose Mob..." at bounding box center [628, 435] width 57 height 13
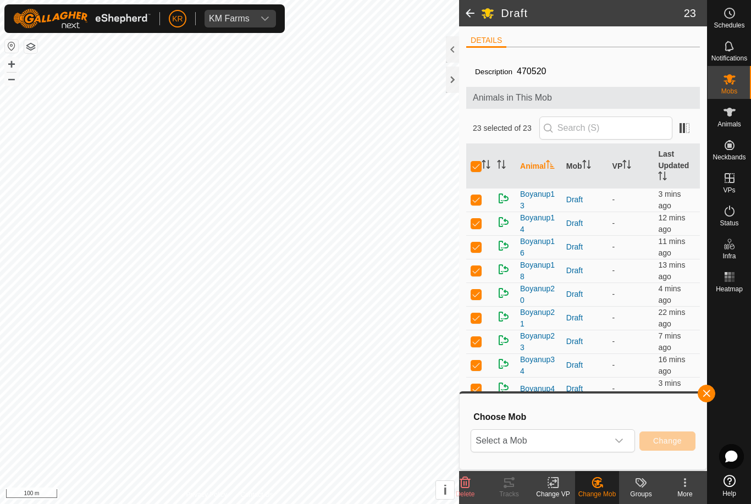
click at [595, 447] on span "Select a Mob" at bounding box center [539, 441] width 137 height 22
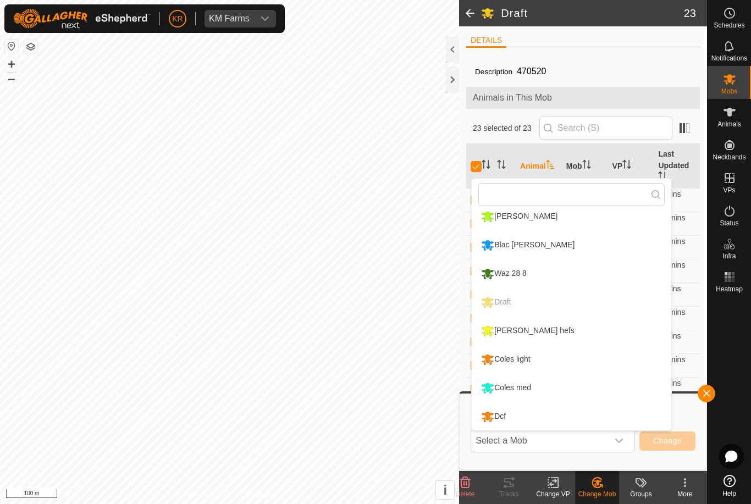
scroll to position [208, 0]
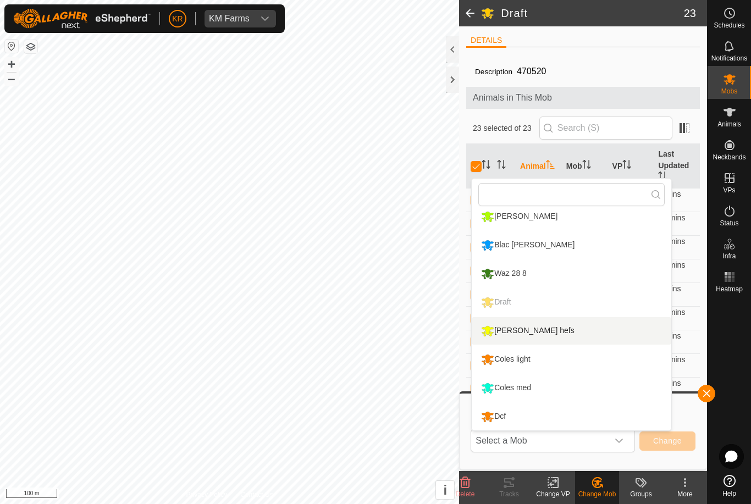
click at [530, 333] on div "[PERSON_NAME] hefs" at bounding box center [527, 331] width 99 height 19
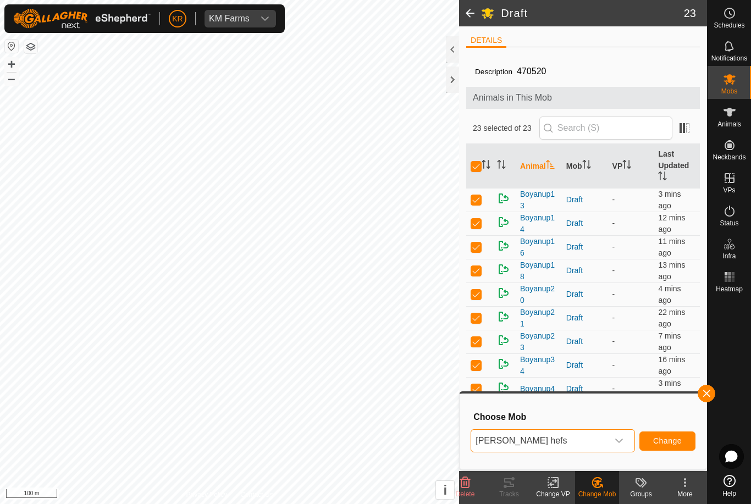
click at [663, 435] on button "Change" at bounding box center [667, 440] width 56 height 19
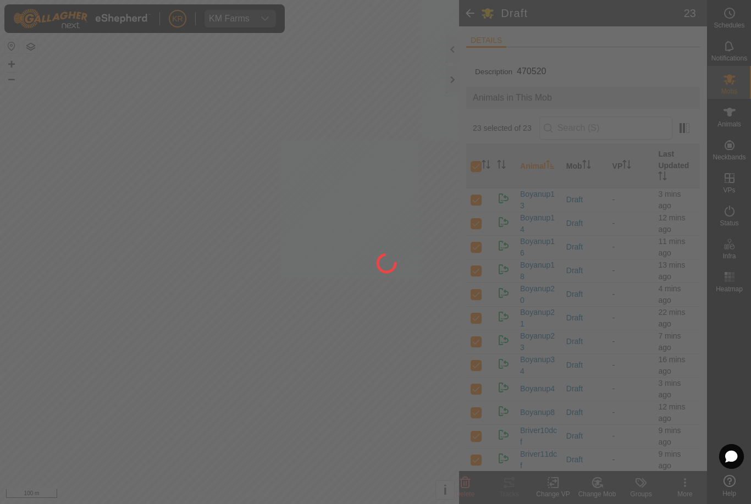
checkbox input "false"
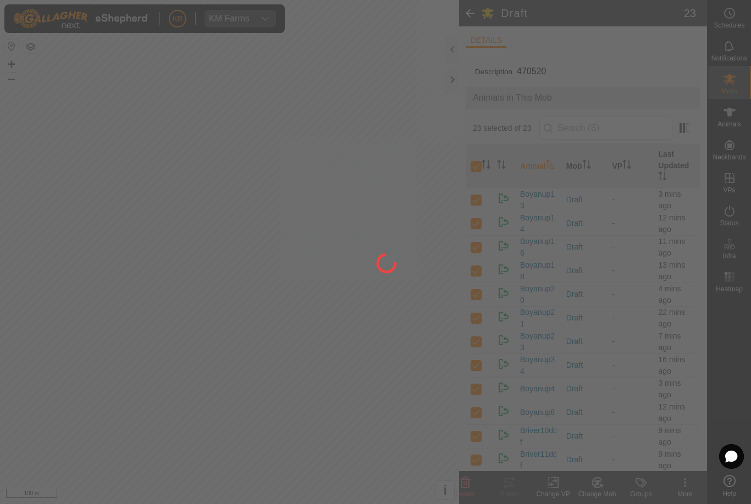
checkbox input "false"
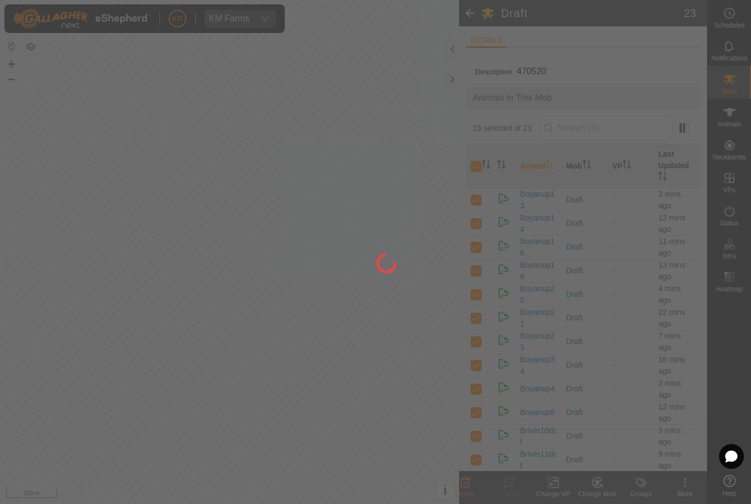
checkbox input "false"
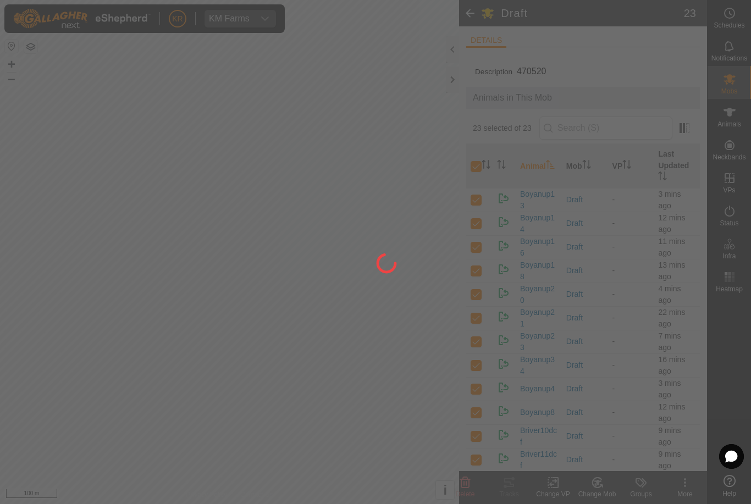
checkbox input "false"
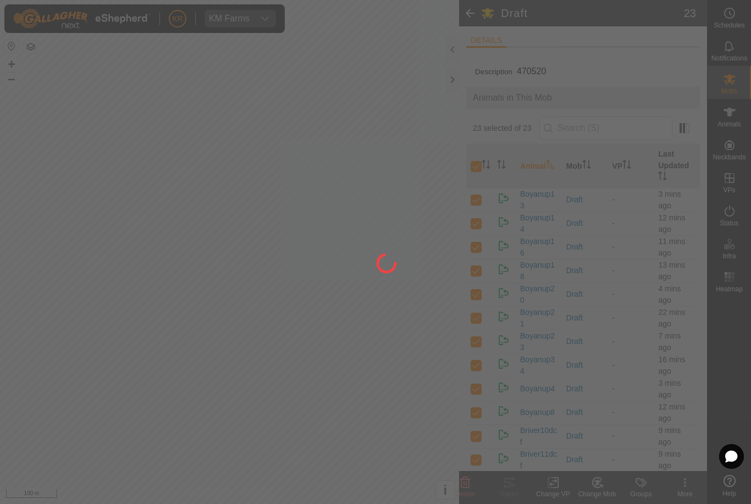
checkbox input "false"
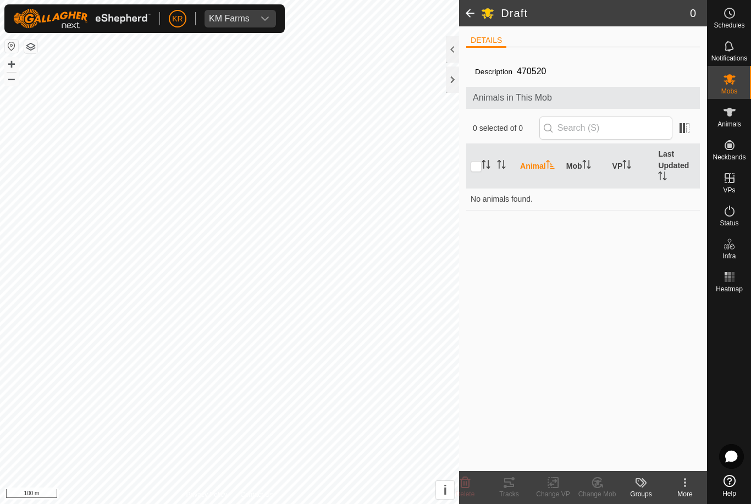
click at [727, 407] on div at bounding box center [728, 384] width 43 height 174
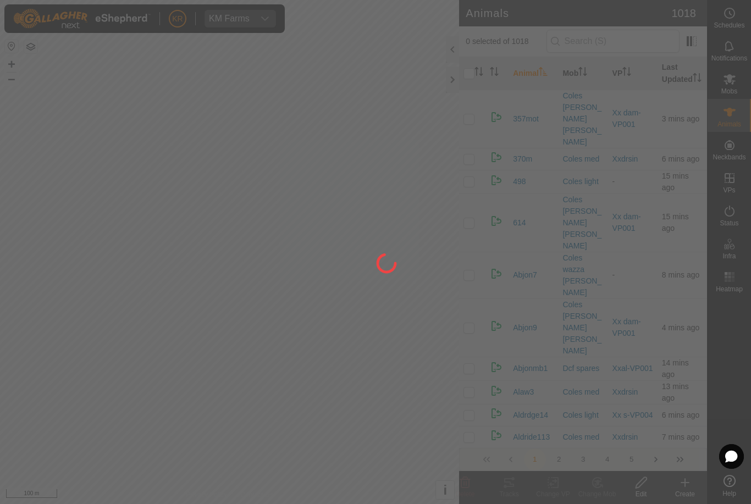
click at [185, 117] on div at bounding box center [375, 252] width 751 height 504
click at [181, 120] on div at bounding box center [375, 252] width 751 height 504
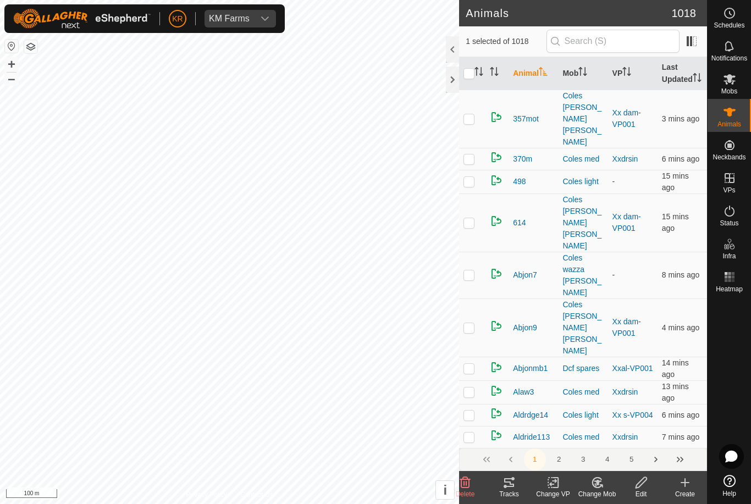
click at [596, 479] on icon at bounding box center [597, 482] width 14 height 13
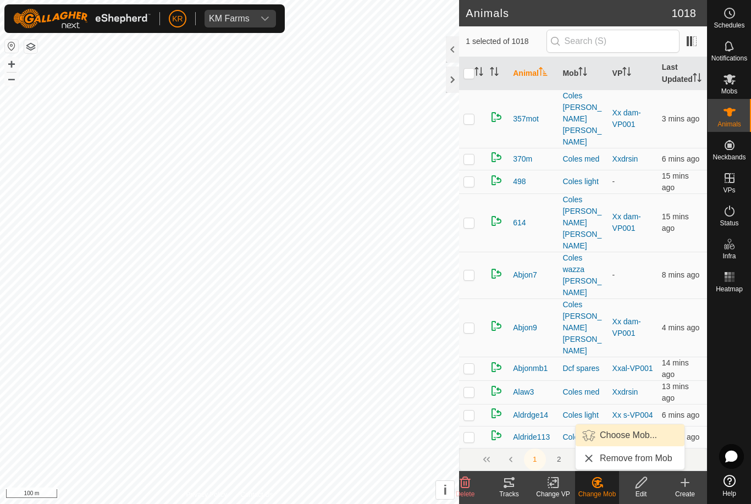
click at [624, 433] on span "Choose Mob..." at bounding box center [628, 435] width 57 height 13
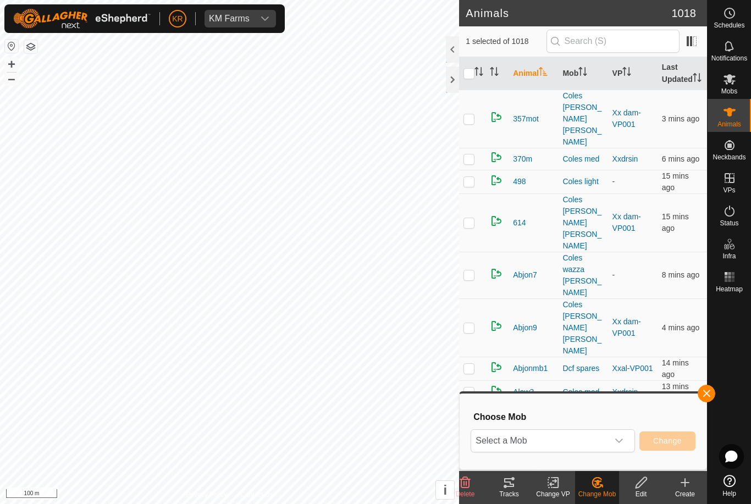
click at [586, 434] on span "Select a Mob" at bounding box center [539, 441] width 137 height 22
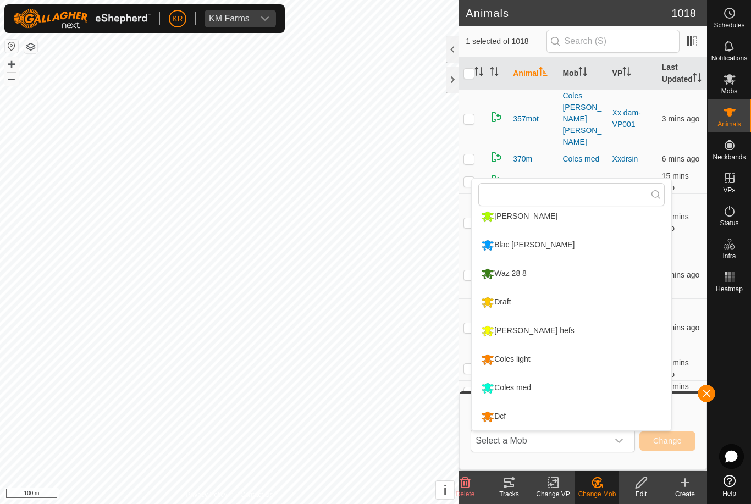
scroll to position [208, 0]
click at [559, 362] on li "Coles light" at bounding box center [571, 359] width 199 height 27
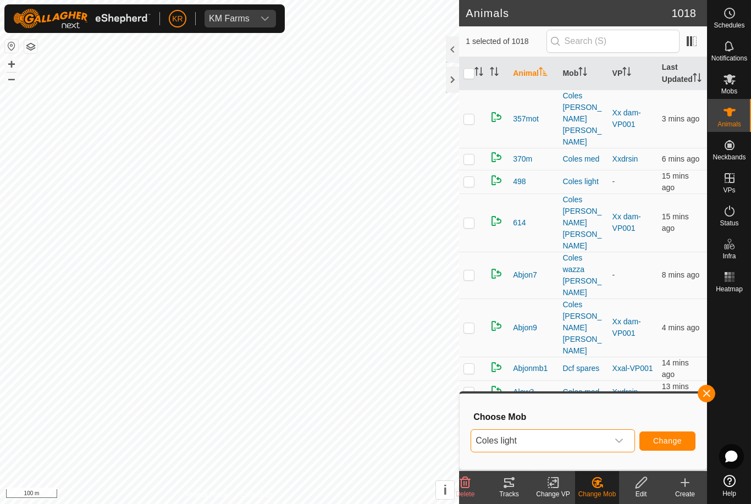
click at [659, 428] on div "Coles light Change" at bounding box center [582, 441] width 225 height 26
click at [672, 441] on span "Change" at bounding box center [667, 440] width 29 height 9
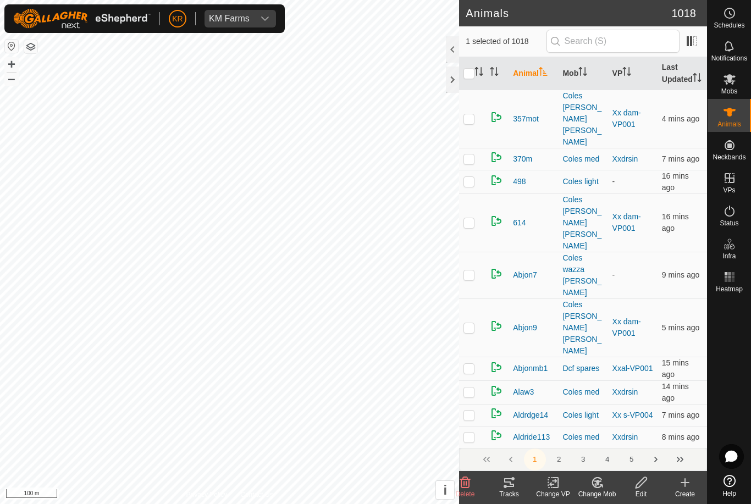
click at [601, 481] on icon at bounding box center [598, 482] width 8 height 5
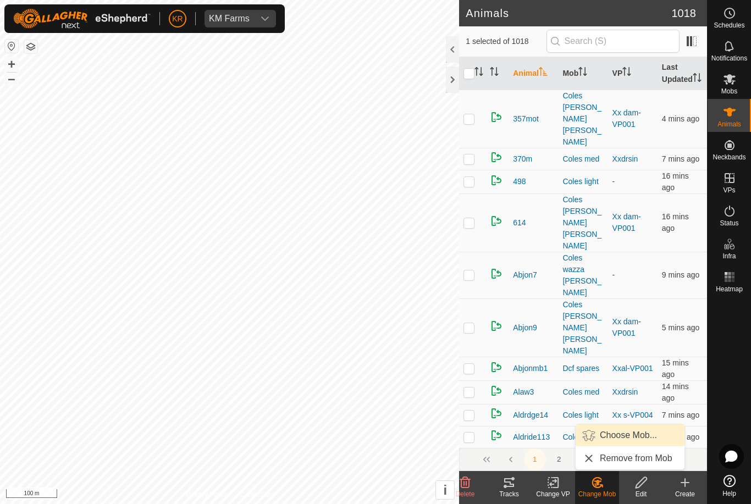
click at [617, 429] on span "Choose Mob..." at bounding box center [628, 435] width 57 height 13
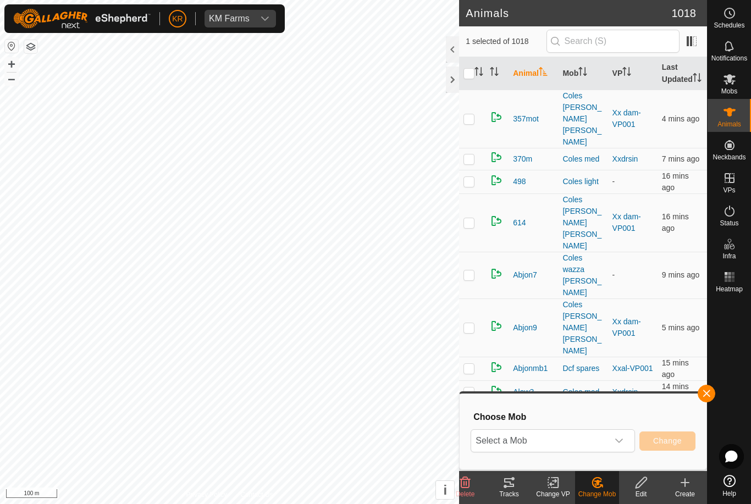
click at [583, 444] on span "Select a Mob" at bounding box center [539, 441] width 137 height 22
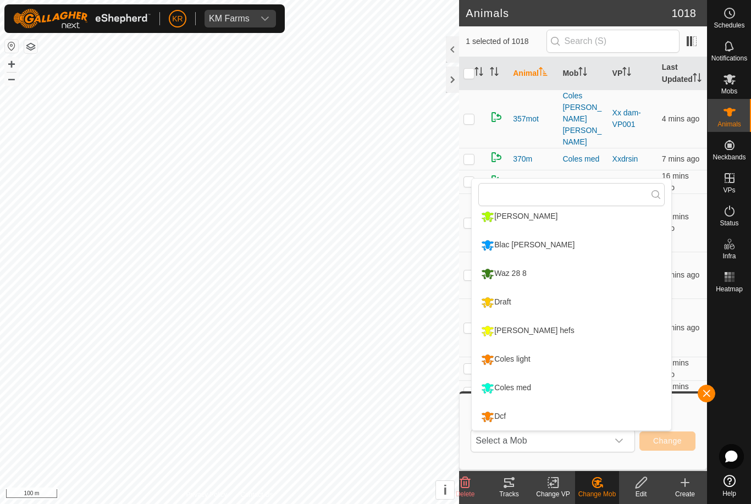
click at [533, 354] on div "Coles light" at bounding box center [505, 359] width 54 height 19
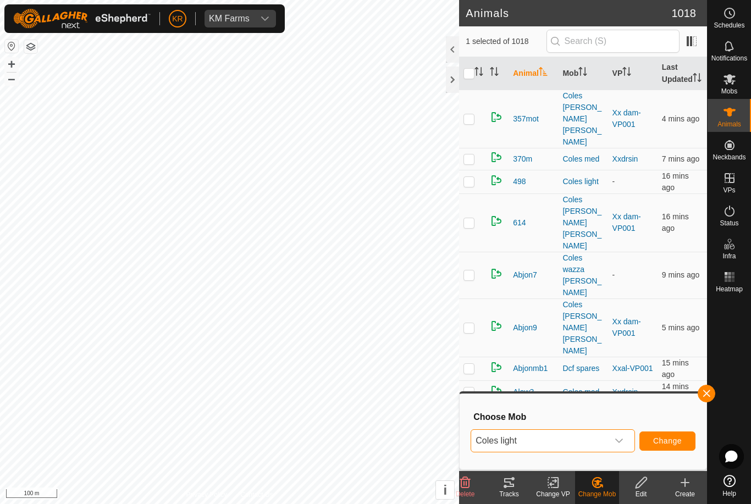
click at [668, 437] on span "Change" at bounding box center [667, 440] width 29 height 9
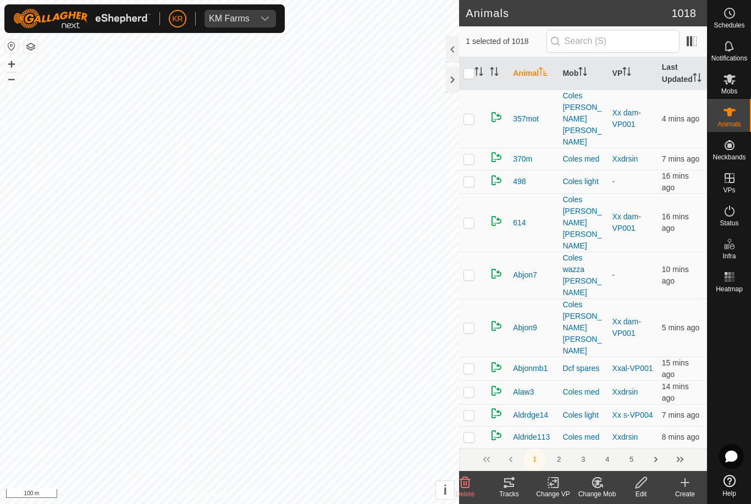
click at [605, 494] on div "Change Mob" at bounding box center [597, 494] width 44 height 10
click at [644, 442] on link "Choose Mob..." at bounding box center [629, 435] width 109 height 22
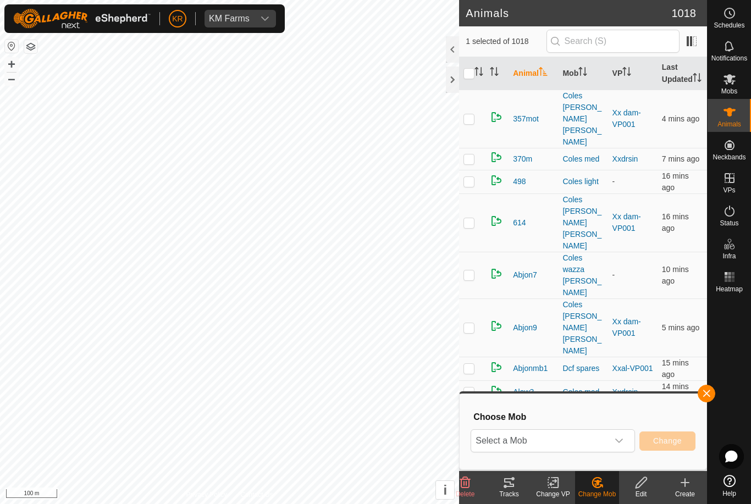
click at [618, 450] on div "dropdown trigger" at bounding box center [619, 441] width 22 height 22
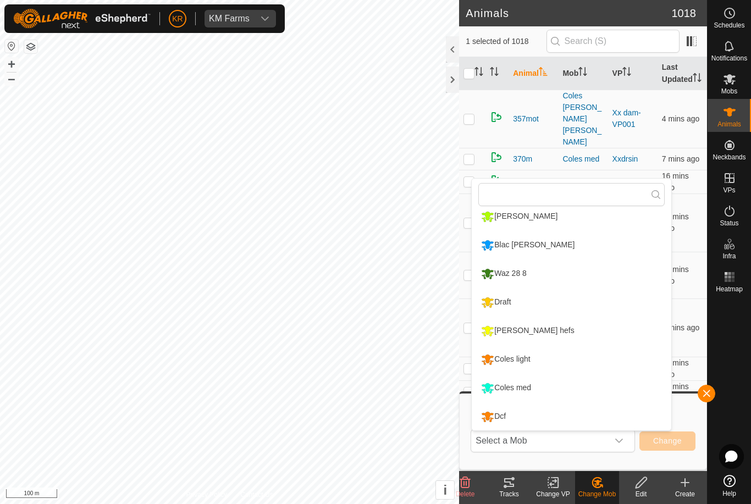
click at [543, 357] on li "Coles light" at bounding box center [571, 359] width 199 height 27
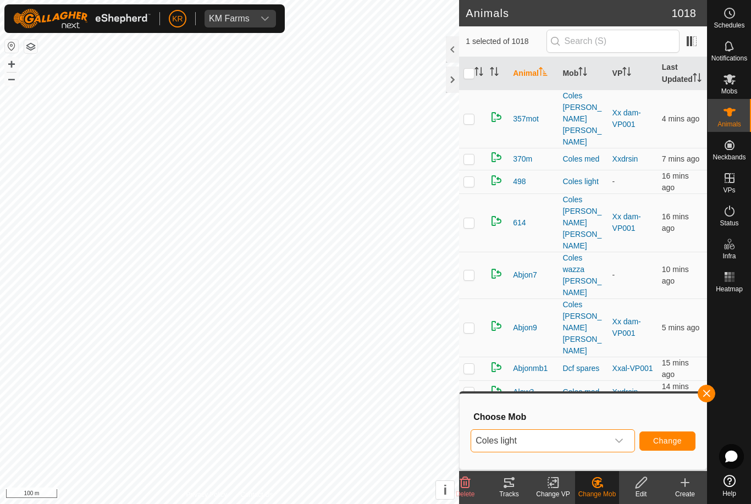
click at [675, 440] on span "Change" at bounding box center [667, 440] width 29 height 9
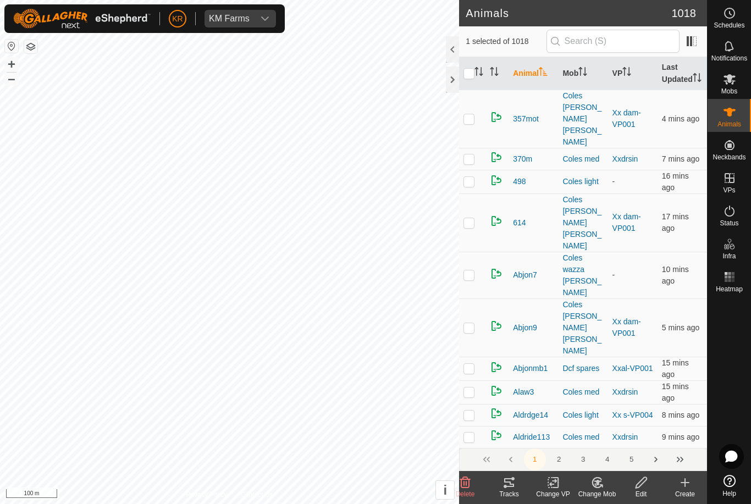
click at [586, 480] on change-mob-svg-icon at bounding box center [597, 482] width 44 height 13
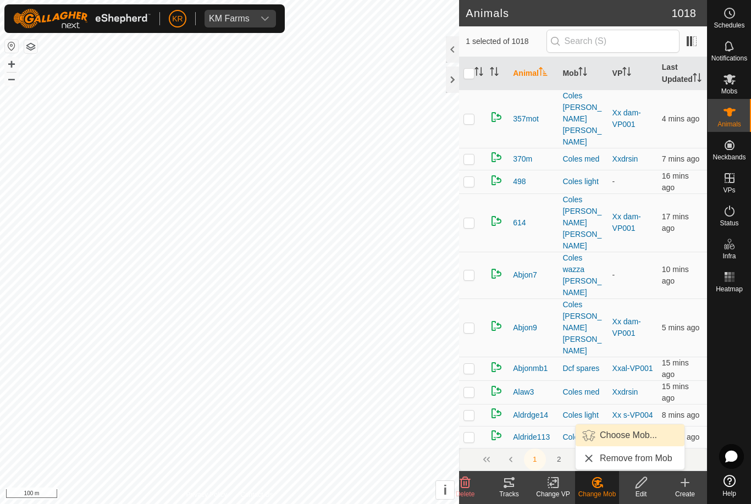
click at [619, 431] on span "Choose Mob..." at bounding box center [628, 435] width 57 height 13
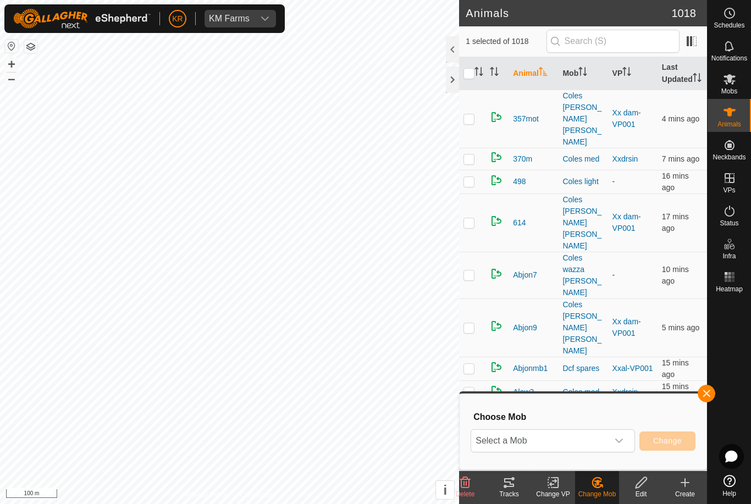
click at [607, 436] on span "Select a Mob" at bounding box center [539, 441] width 137 height 22
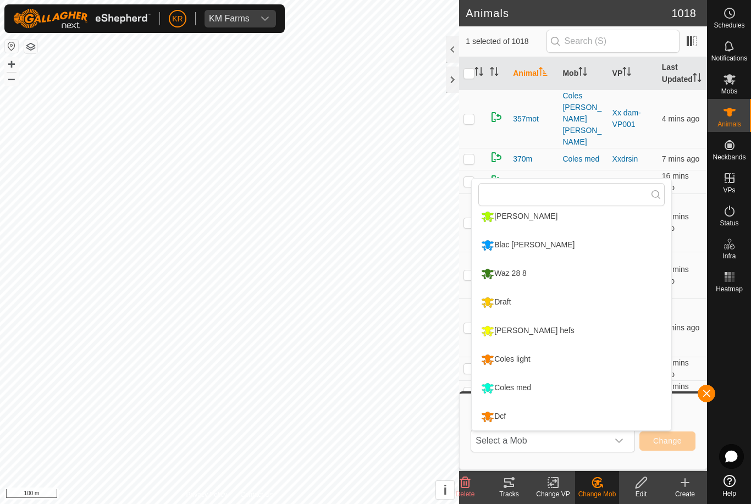
click at [523, 354] on div "Coles light" at bounding box center [505, 359] width 54 height 19
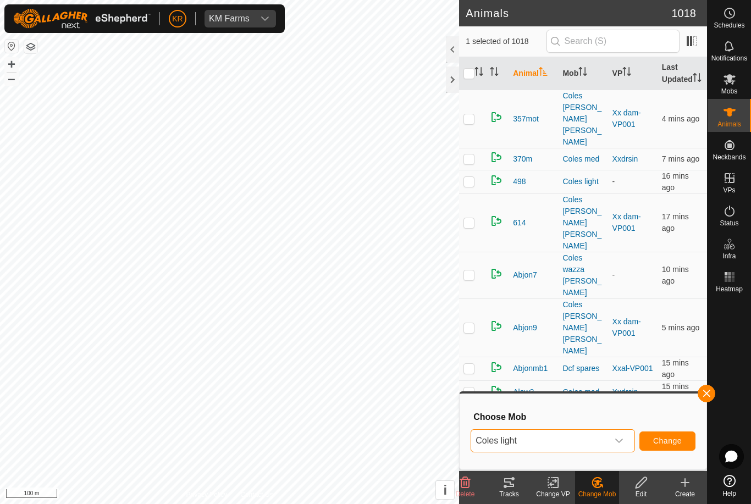
click at [679, 440] on span "Change" at bounding box center [667, 440] width 29 height 9
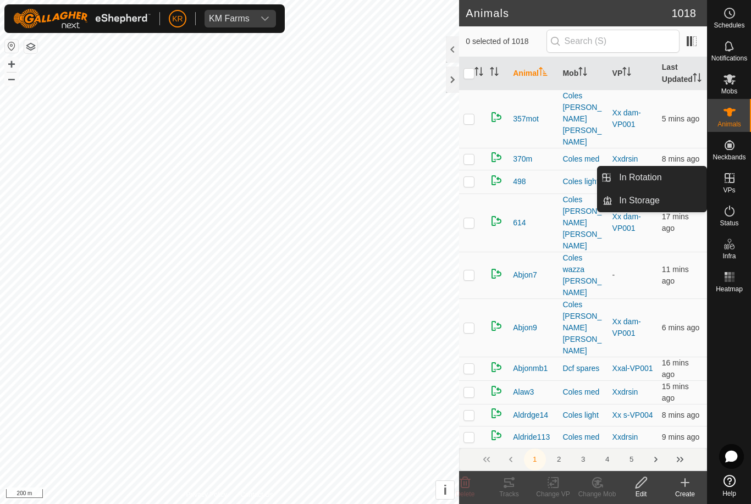
click at [664, 183] on link "In Rotation" at bounding box center [659, 178] width 94 height 22
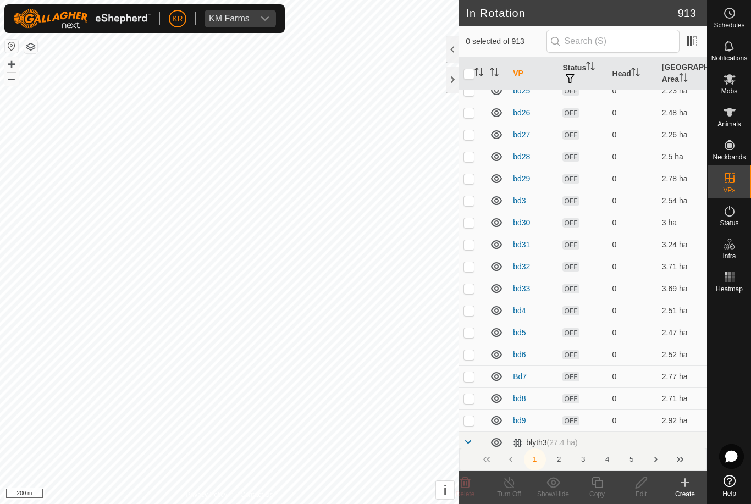
scroll to position [408, 0]
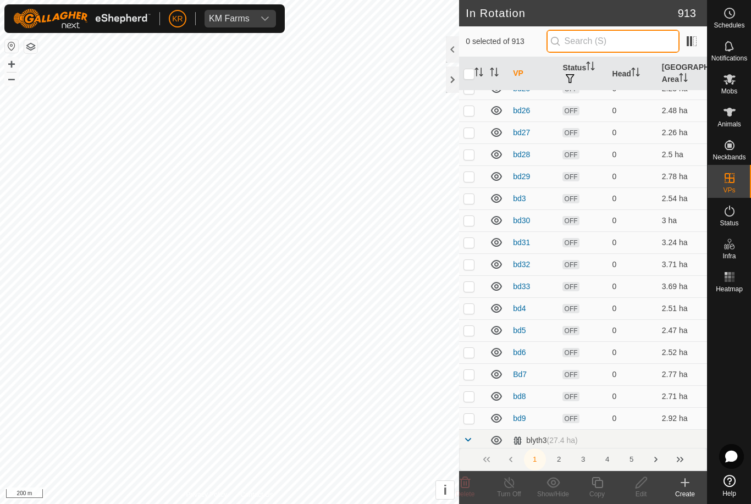
click at [653, 48] on input "text" at bounding box center [612, 41] width 133 height 23
type input "4"
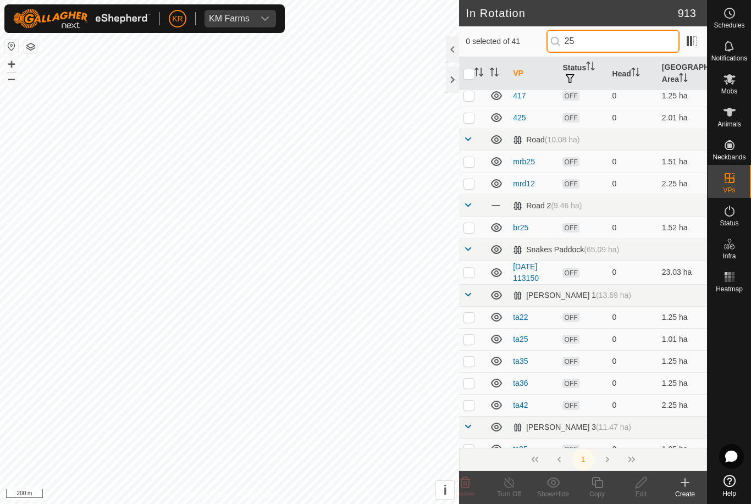
scroll to position [0, 0]
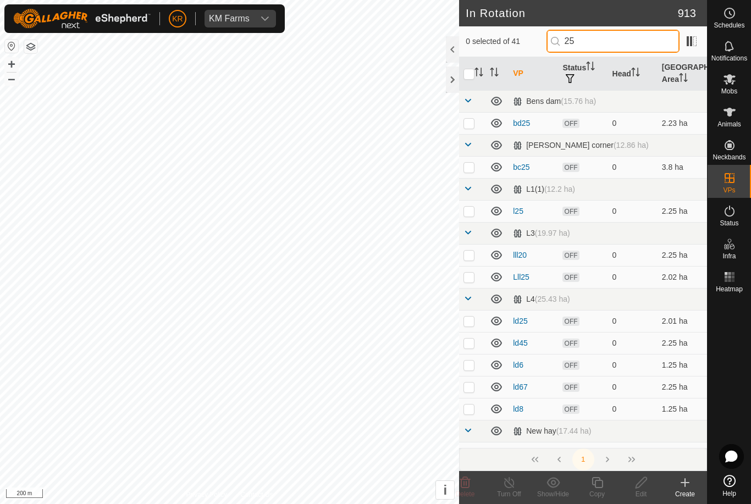
type input "25"
click at [472, 276] on p-checkbox at bounding box center [468, 277] width 11 height 9
click at [474, 280] on p-checkbox at bounding box center [468, 277] width 11 height 9
checkbox input "false"
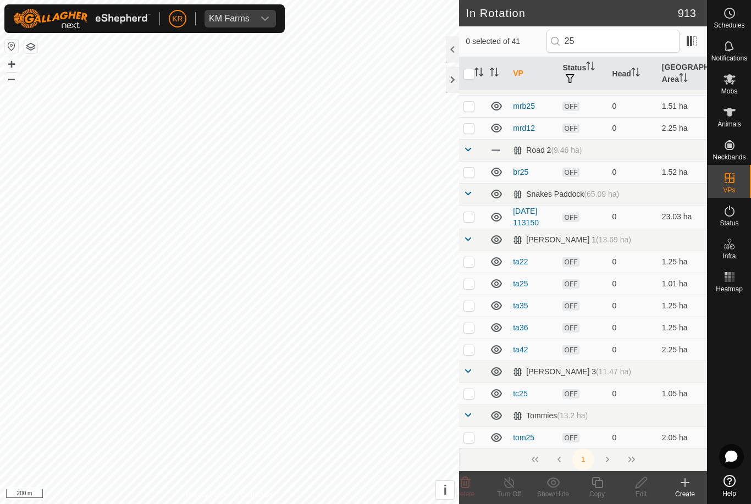
scroll to position [878, 0]
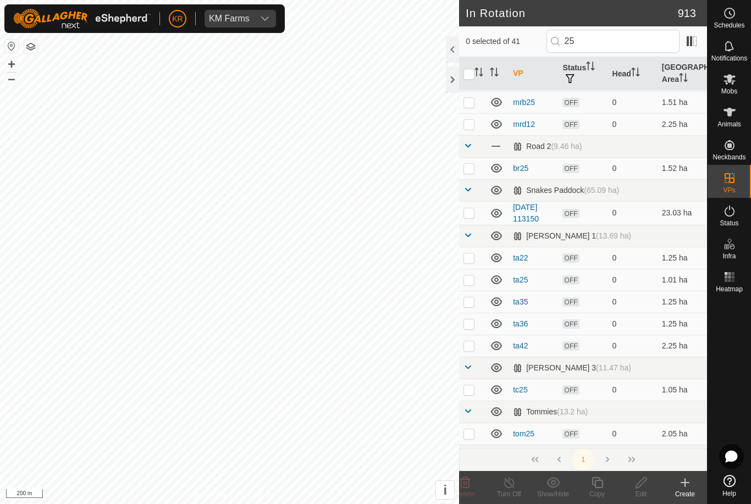
click at [529, 211] on link "[DATE] 113150" at bounding box center [526, 213] width 26 height 20
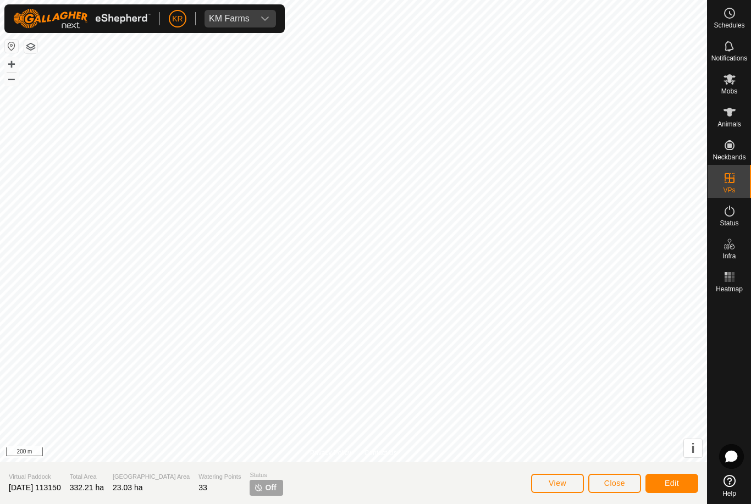
click at [675, 480] on span "Edit" at bounding box center [671, 483] width 14 height 9
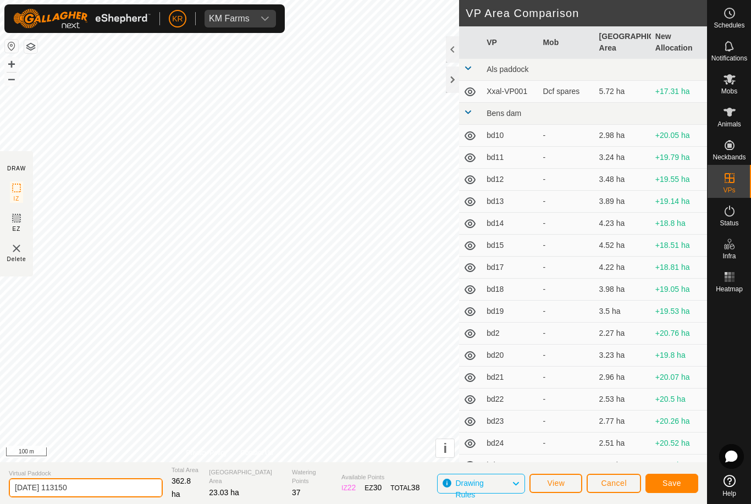
click at [92, 492] on input "[DATE] 113150" at bounding box center [86, 487] width 154 height 19
type input "2"
type input "Is home"
click at [672, 483] on span "Save" at bounding box center [671, 483] width 19 height 9
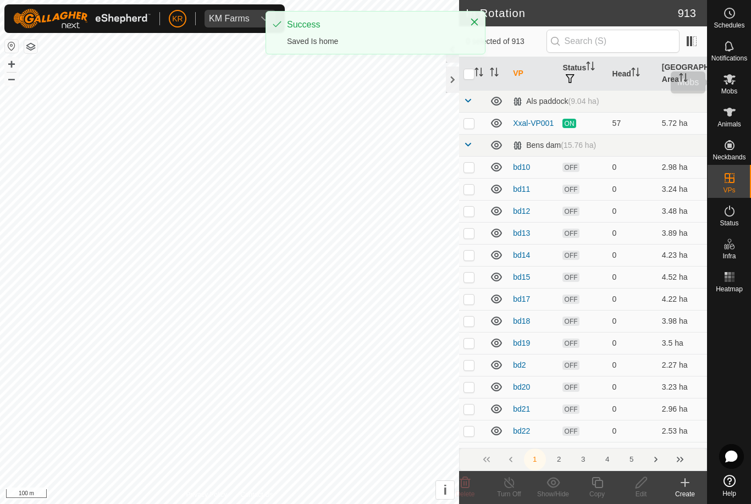
click at [740, 85] on div "Mobs" at bounding box center [728, 82] width 43 height 33
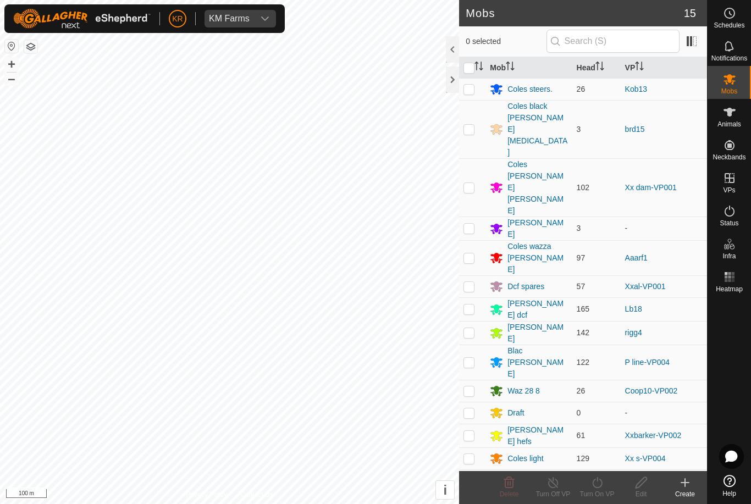
click at [473, 253] on p-checkbox at bounding box center [468, 257] width 11 height 9
checkbox input "true"
click at [602, 488] on icon at bounding box center [597, 482] width 14 height 13
click at [612, 458] on link "Now" at bounding box center [629, 458] width 109 height 22
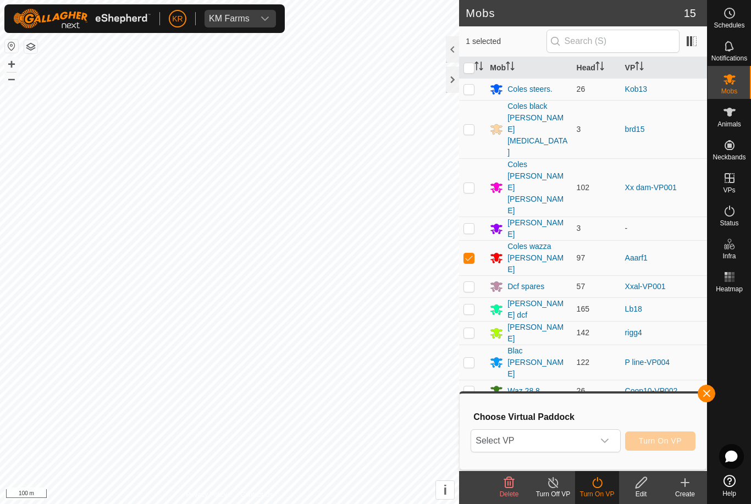
click at [602, 439] on icon "dropdown trigger" at bounding box center [604, 440] width 9 height 9
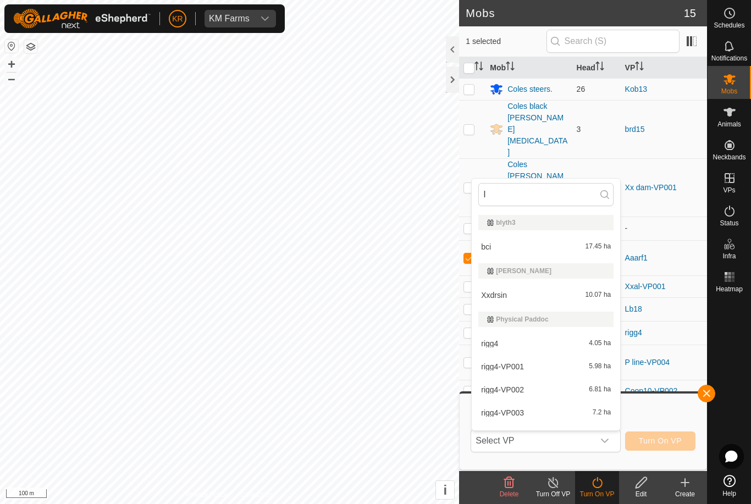
type input "Is"
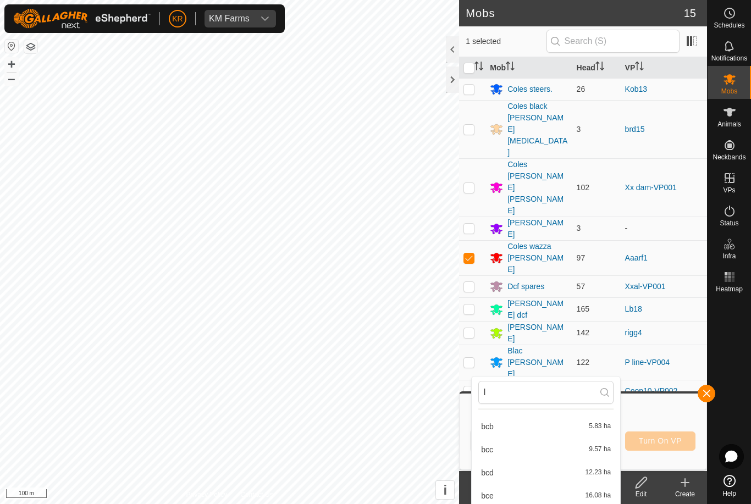
scroll to position [768, 0]
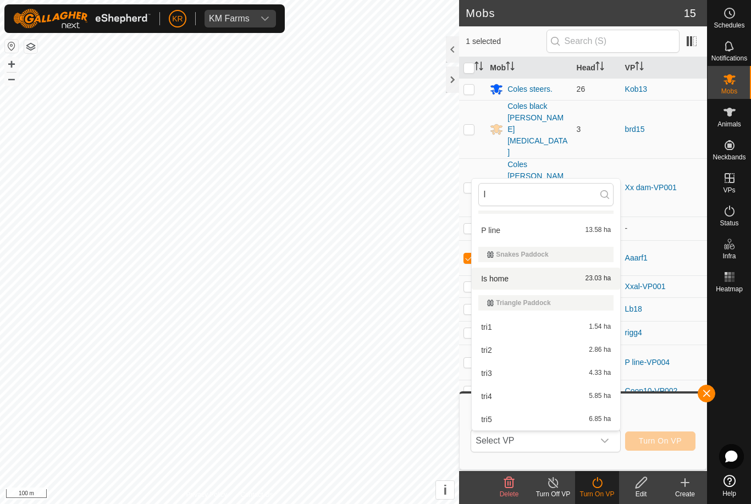
type input "I"
click at [519, 281] on div "Is home 23.03 ha" at bounding box center [545, 278] width 135 height 13
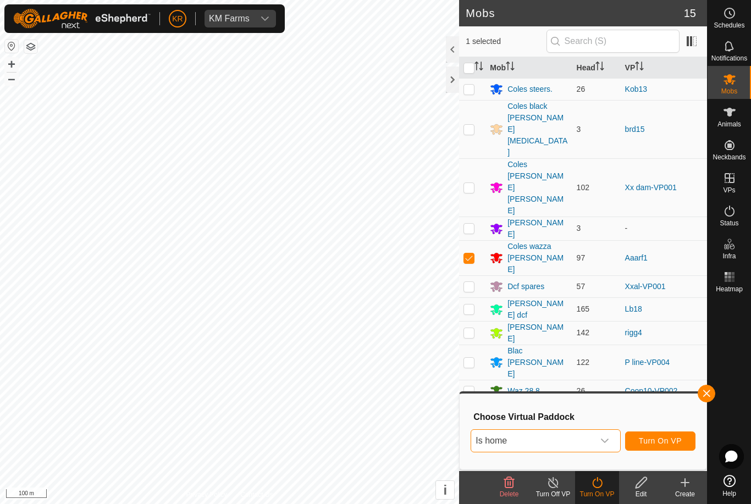
click at [664, 446] on button "Turn On VP" at bounding box center [660, 440] width 70 height 19
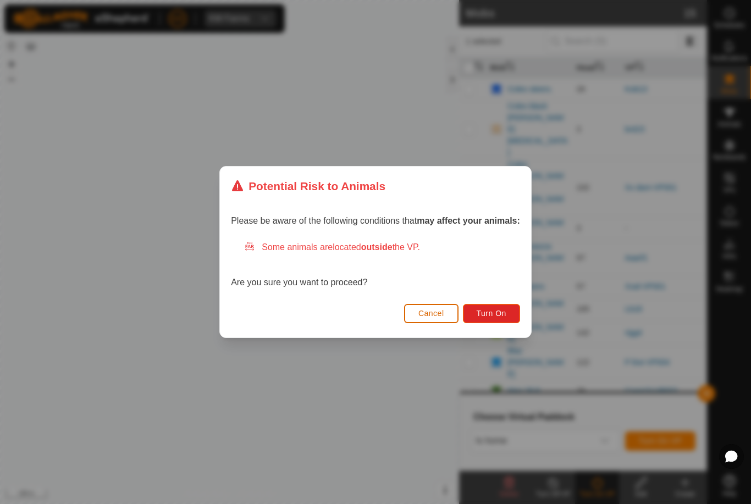
click at [489, 318] on button "Turn On" at bounding box center [491, 313] width 57 height 19
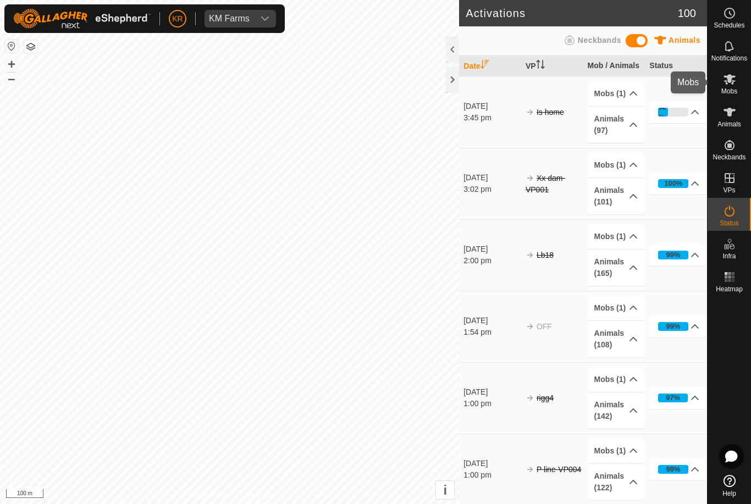
click at [736, 84] on es-mob-svg-icon at bounding box center [729, 79] width 20 height 18
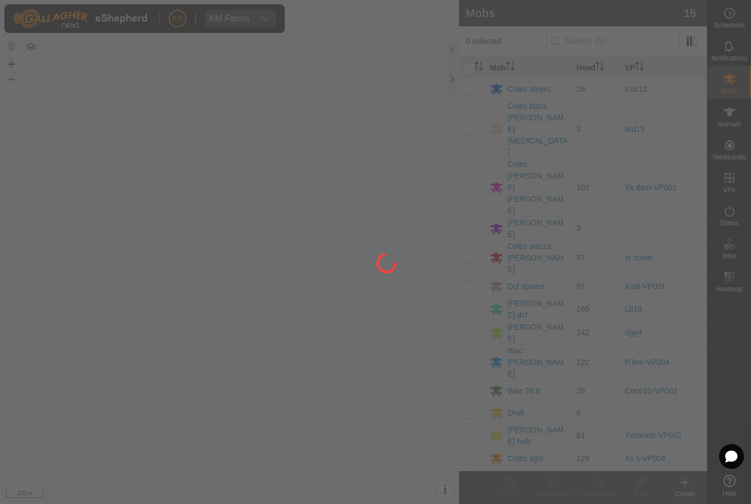
click at [467, 352] on div at bounding box center [375, 252] width 751 height 504
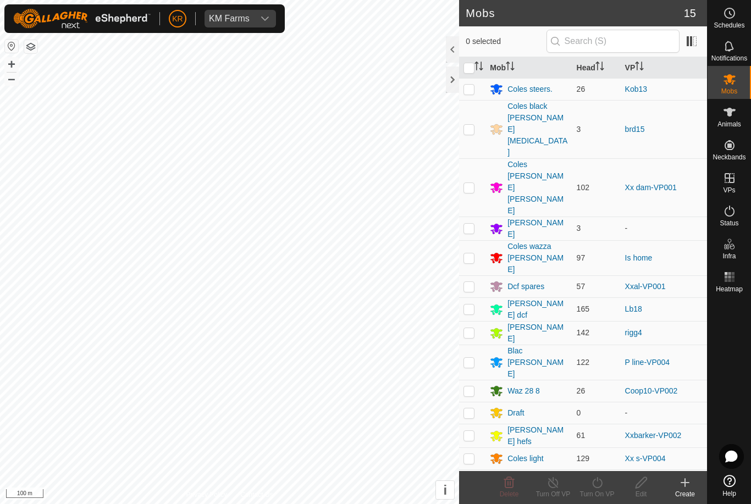
click at [467, 454] on p-checkbox at bounding box center [468, 458] width 11 height 9
checkbox input "true"
click at [598, 485] on icon at bounding box center [597, 482] width 14 height 13
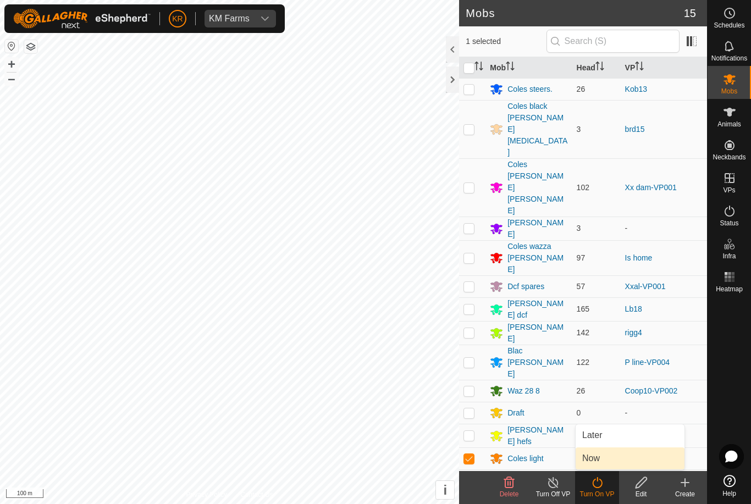
click at [612, 457] on link "Now" at bounding box center [629, 458] width 109 height 22
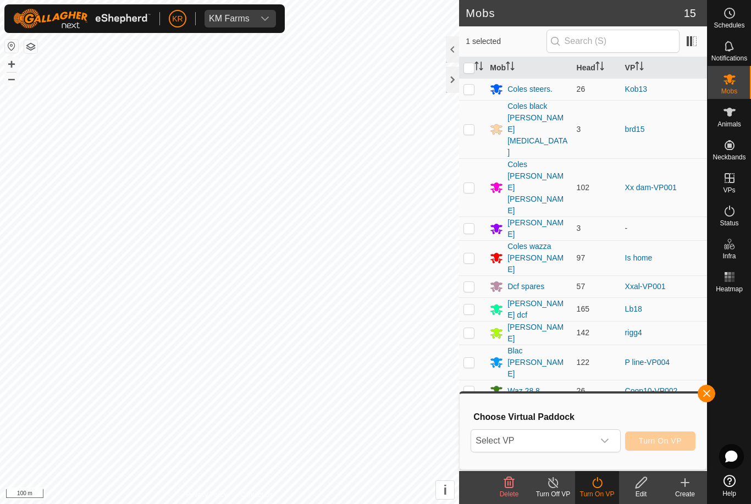
click at [611, 441] on div "dropdown trigger" at bounding box center [605, 441] width 22 height 22
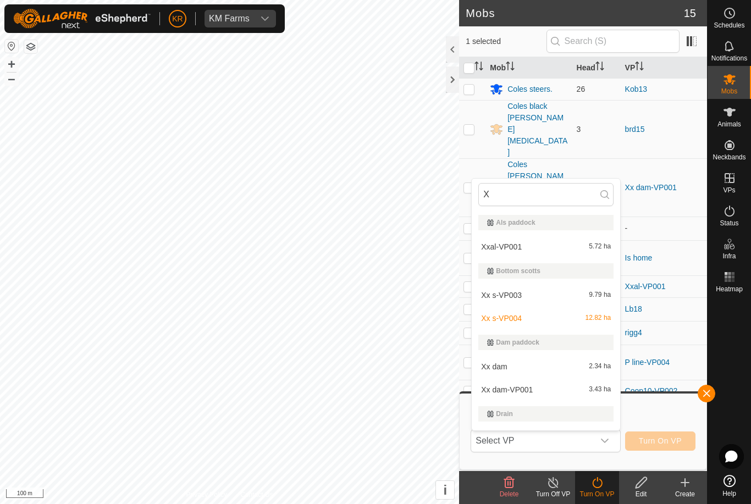
type input "X"
click at [552, 313] on div "Xx s-VP004 12.82 ha" at bounding box center [545, 318] width 135 height 13
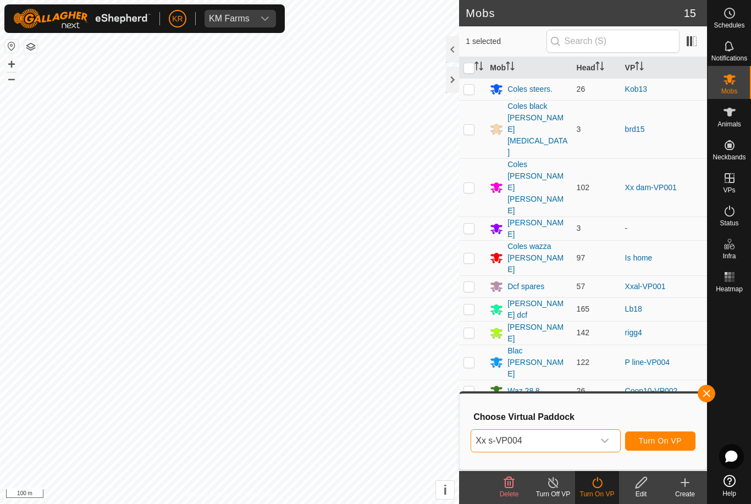
click at [666, 437] on span "Turn On VP" at bounding box center [660, 440] width 43 height 9
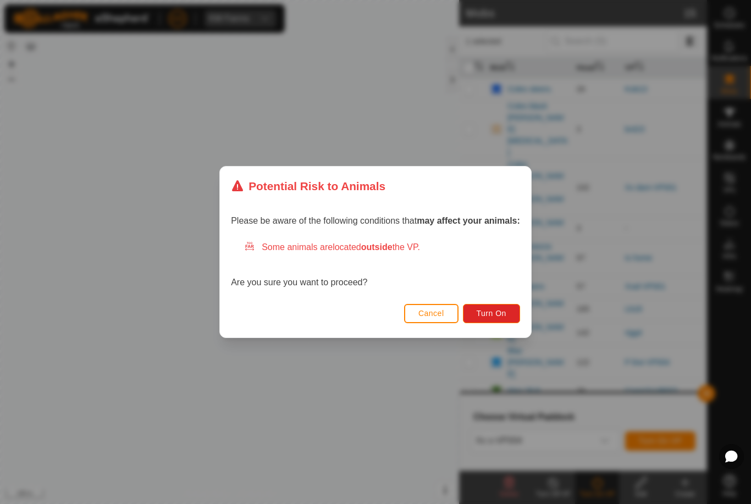
click at [498, 307] on button "Turn On" at bounding box center [491, 313] width 57 height 19
